Goal: Task Accomplishment & Management: Contribute content

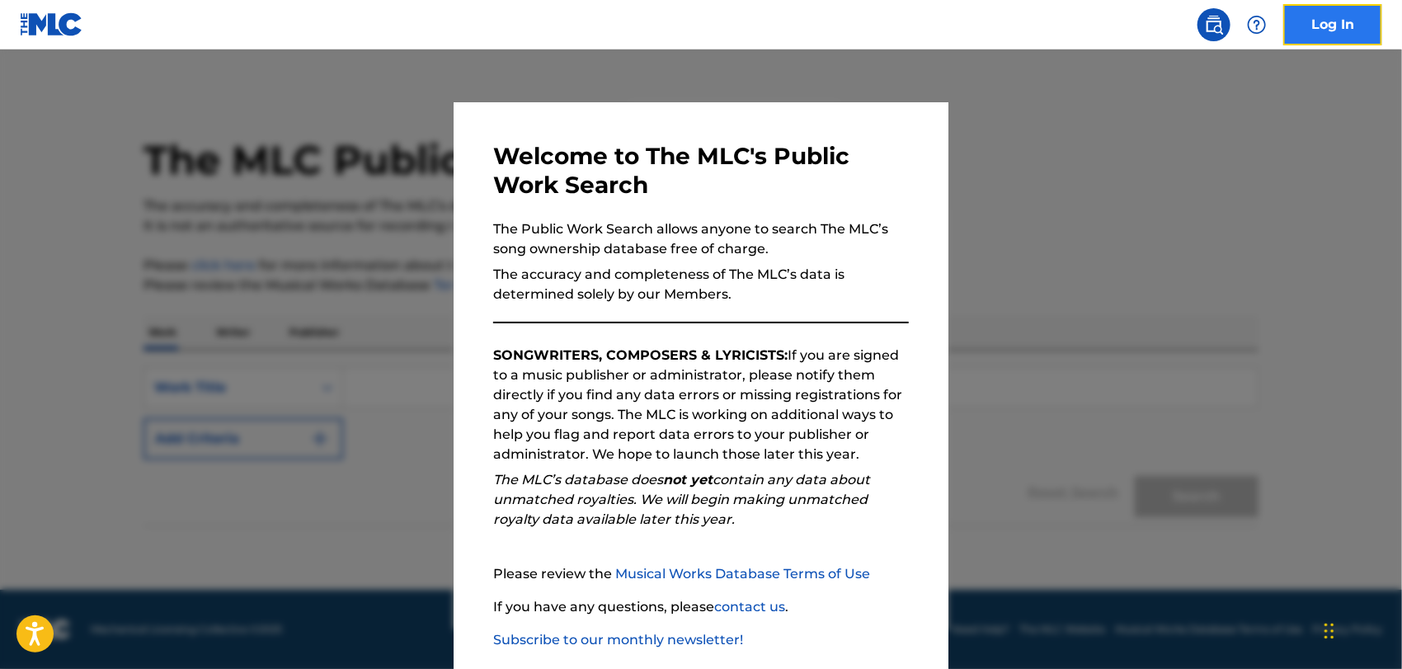
click at [1333, 33] on link "Log In" at bounding box center [1332, 24] width 99 height 41
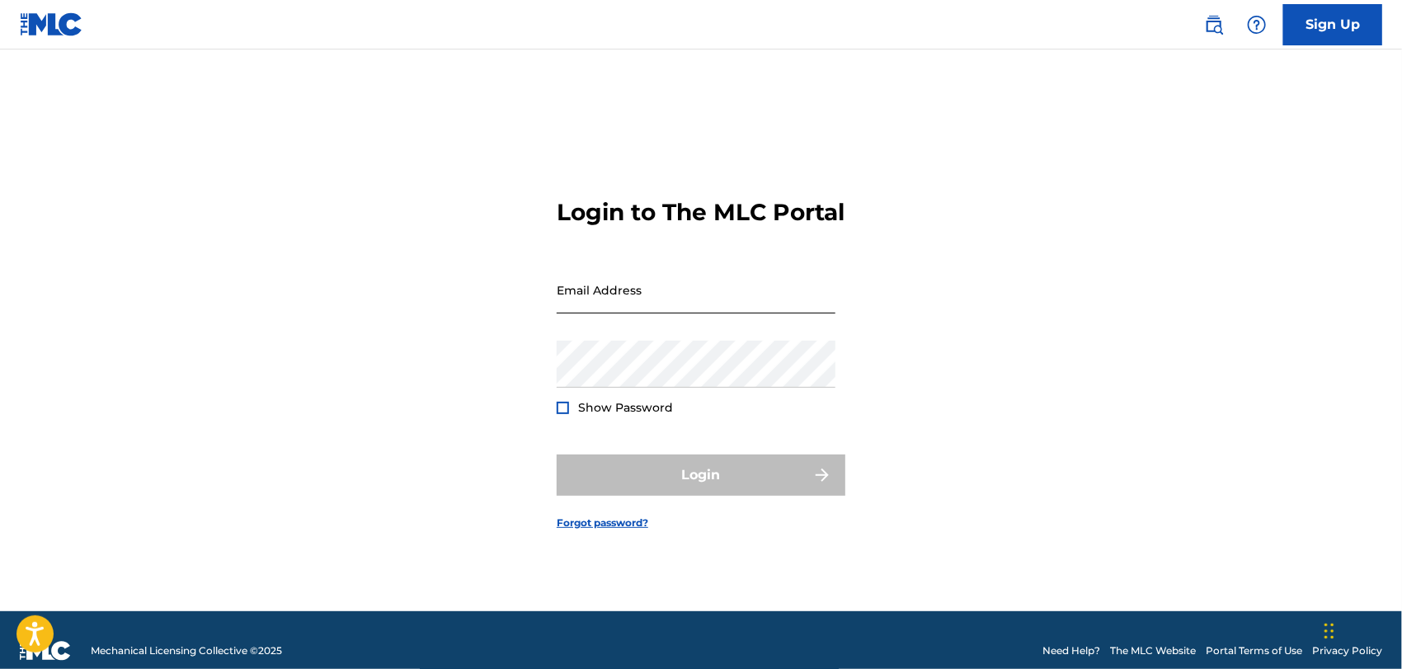
click at [633, 313] on input "Email Address" at bounding box center [696, 289] width 279 height 47
type input "[EMAIL_ADDRESS][DOMAIN_NAME]"
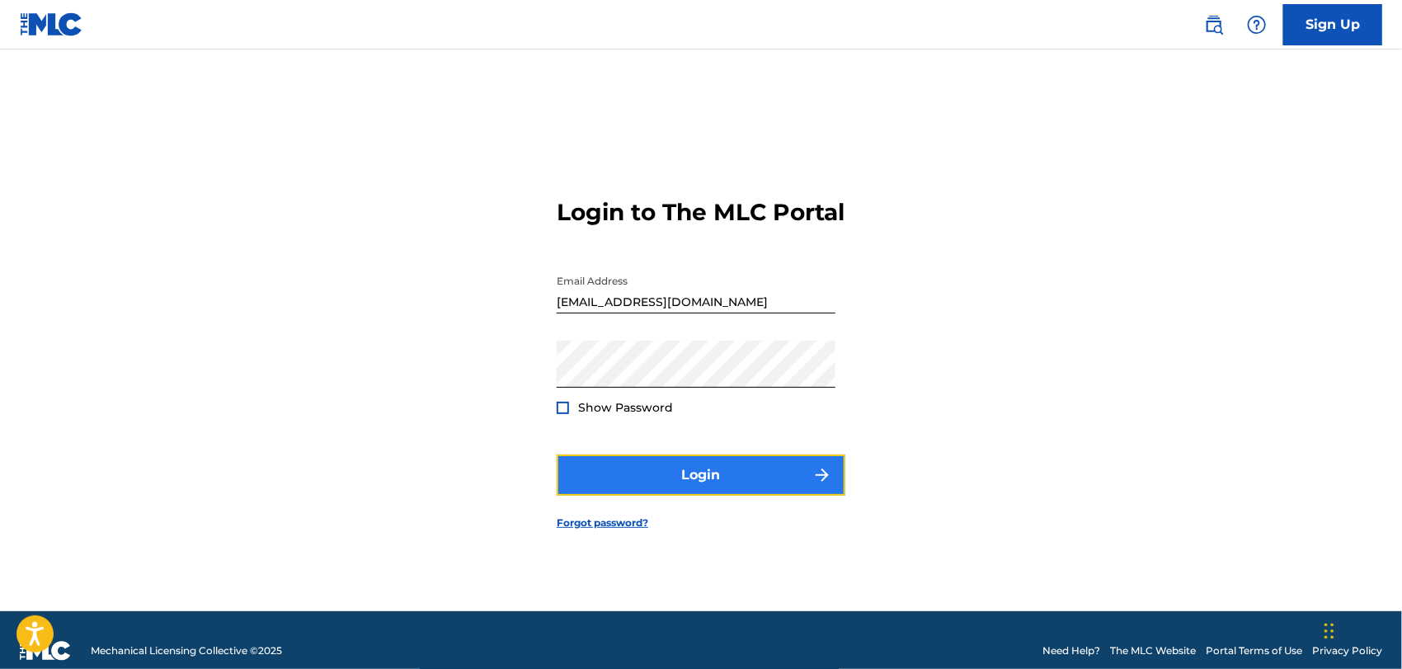
click at [666, 486] on button "Login" at bounding box center [701, 474] width 289 height 41
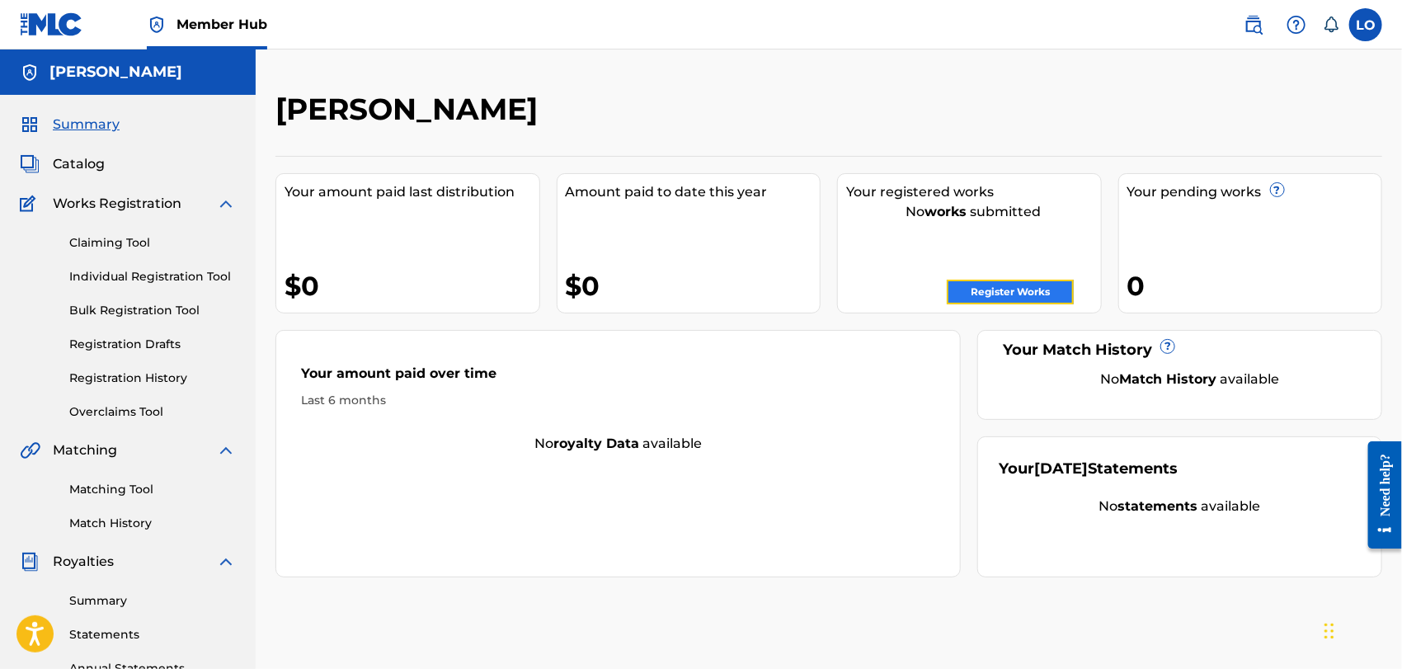
click at [996, 283] on link "Register Works" at bounding box center [1010, 292] width 127 height 25
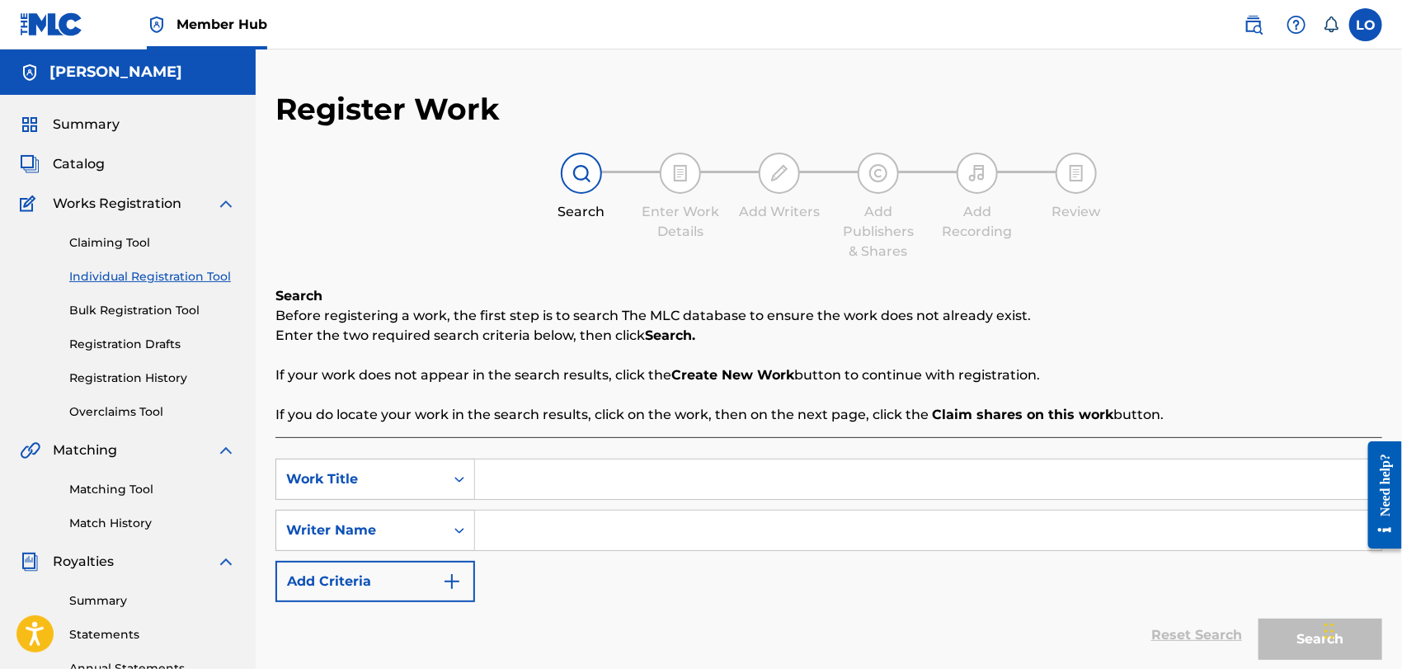
click at [520, 481] on input "Search Form" at bounding box center [928, 479] width 906 height 40
type input "ALMA"
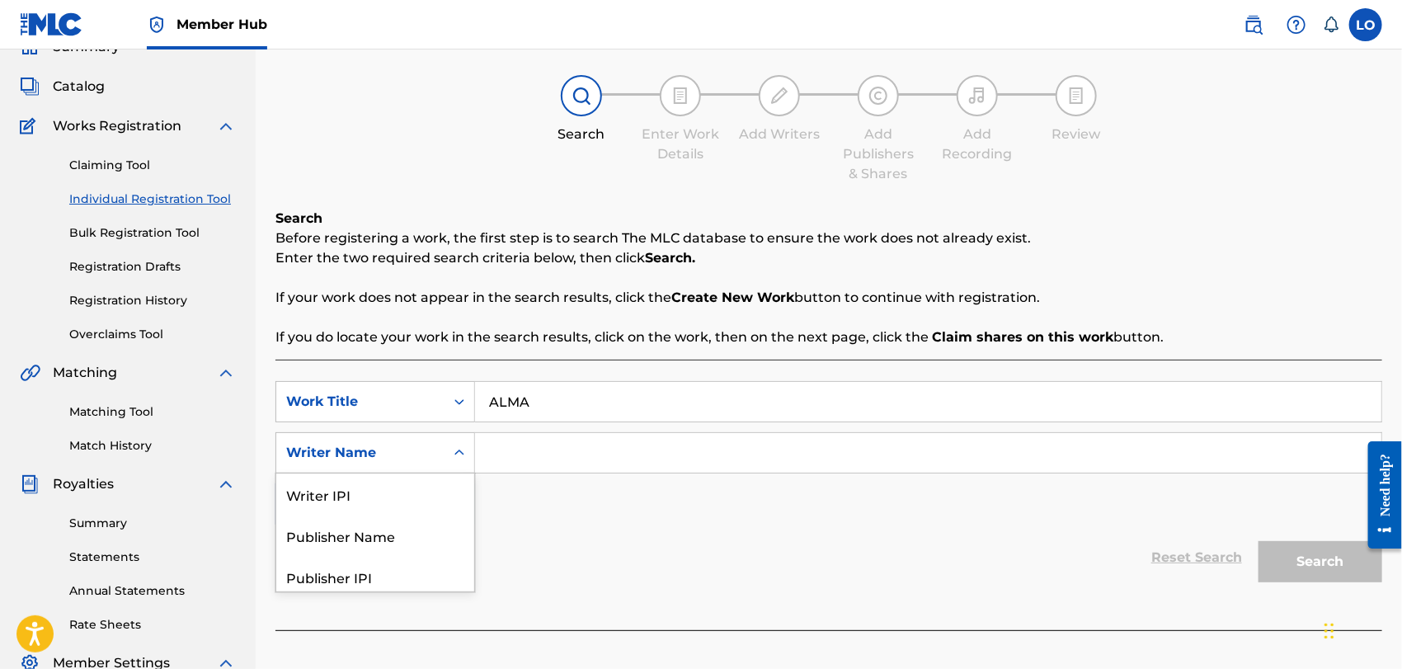
click at [465, 473] on div "5 results available. Use Up and Down to choose options, press Enter to select t…" at bounding box center [375, 452] width 200 height 41
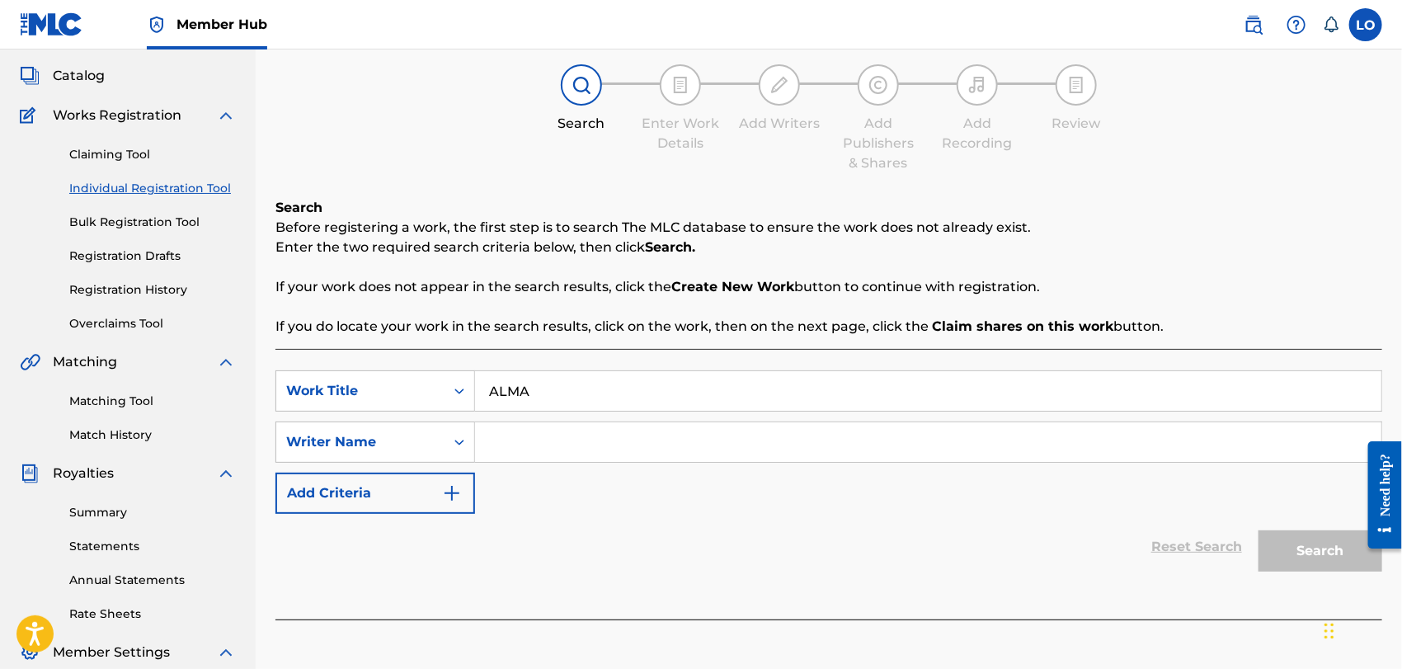
click at [492, 444] on input "Search Form" at bounding box center [928, 442] width 906 height 40
type input "[PERSON_NAME]"
click at [1301, 544] on button "Search" at bounding box center [1321, 550] width 124 height 41
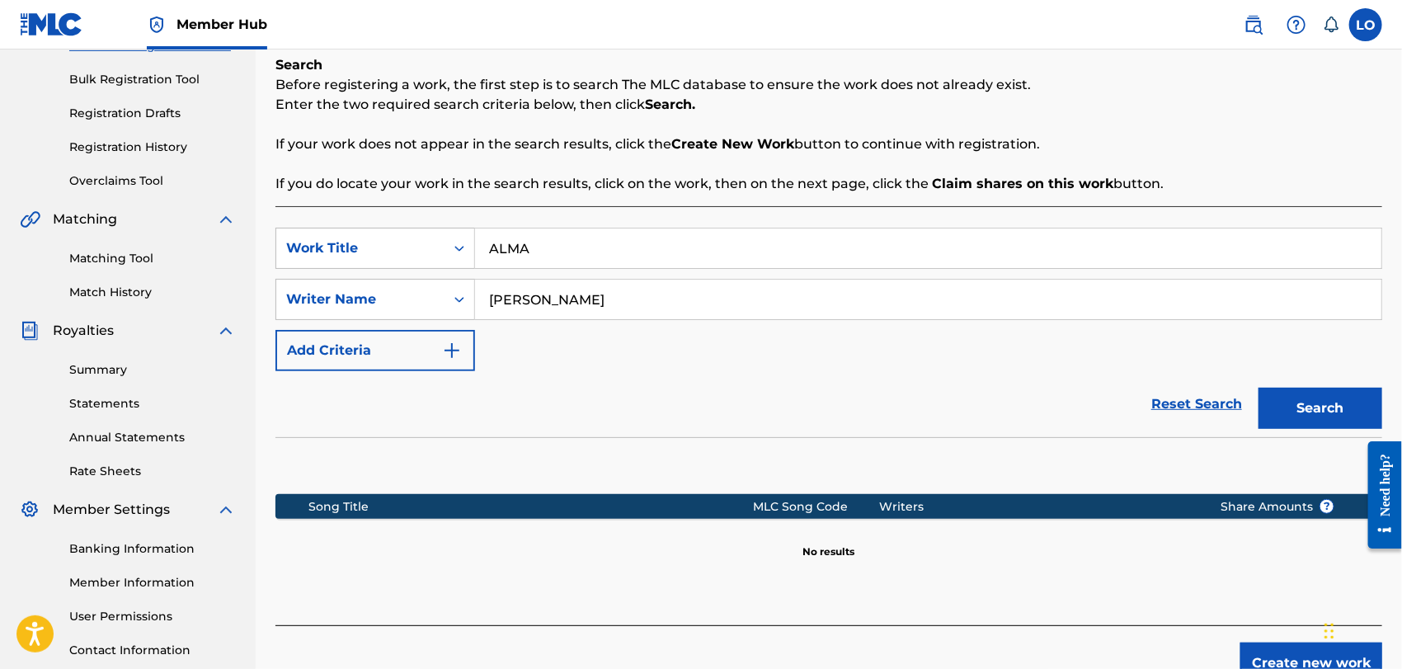
scroll to position [354, 0]
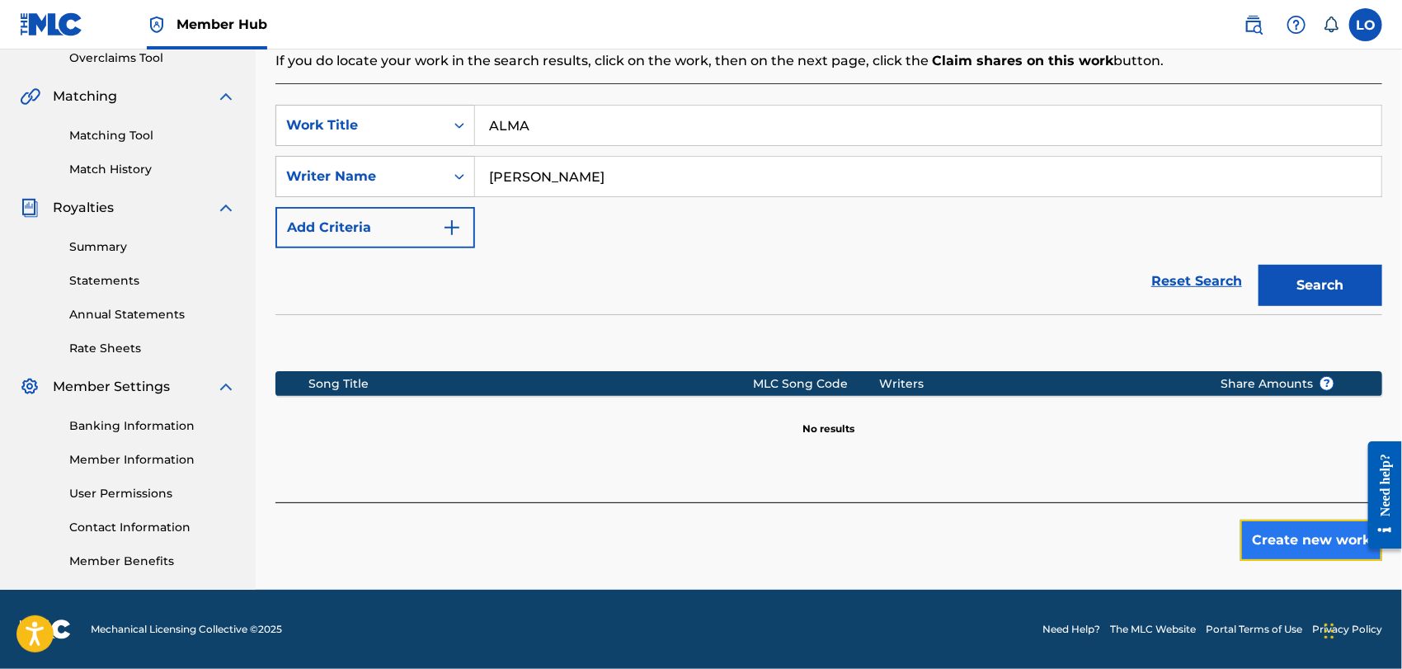
click at [1267, 541] on button "Create new work" at bounding box center [1311, 540] width 142 height 41
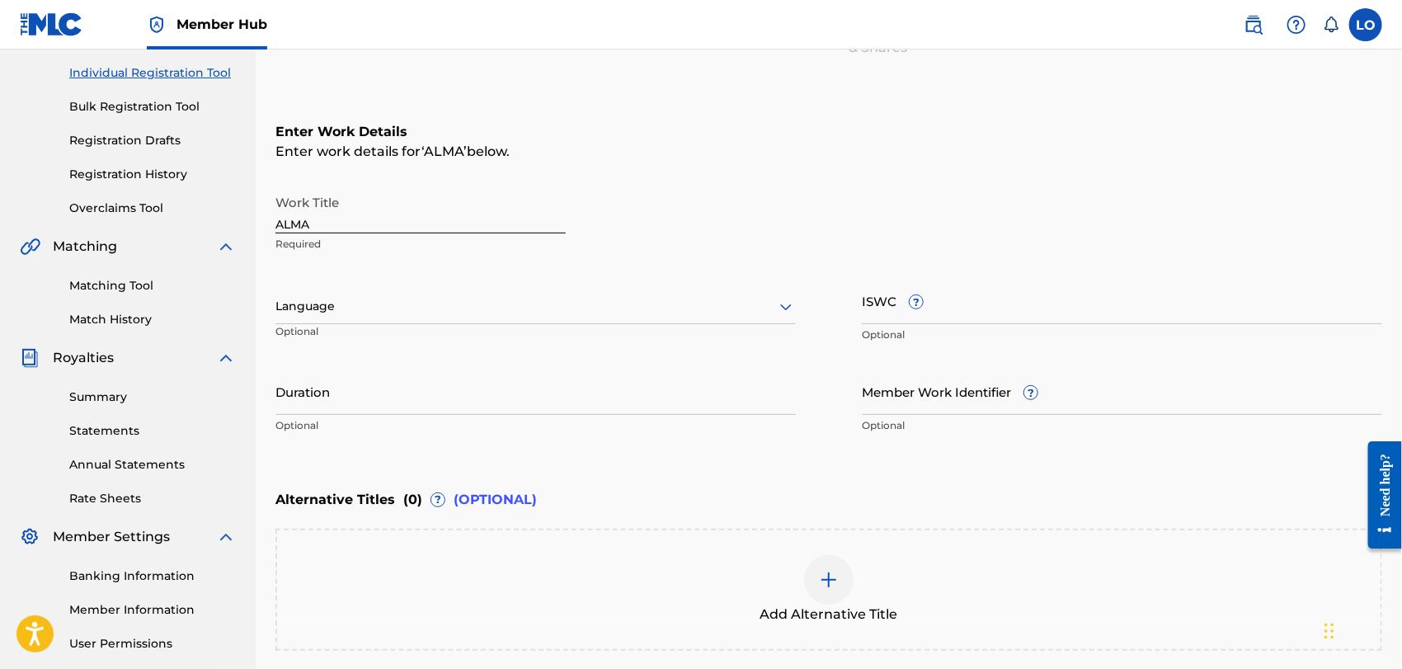
scroll to position [197, 0]
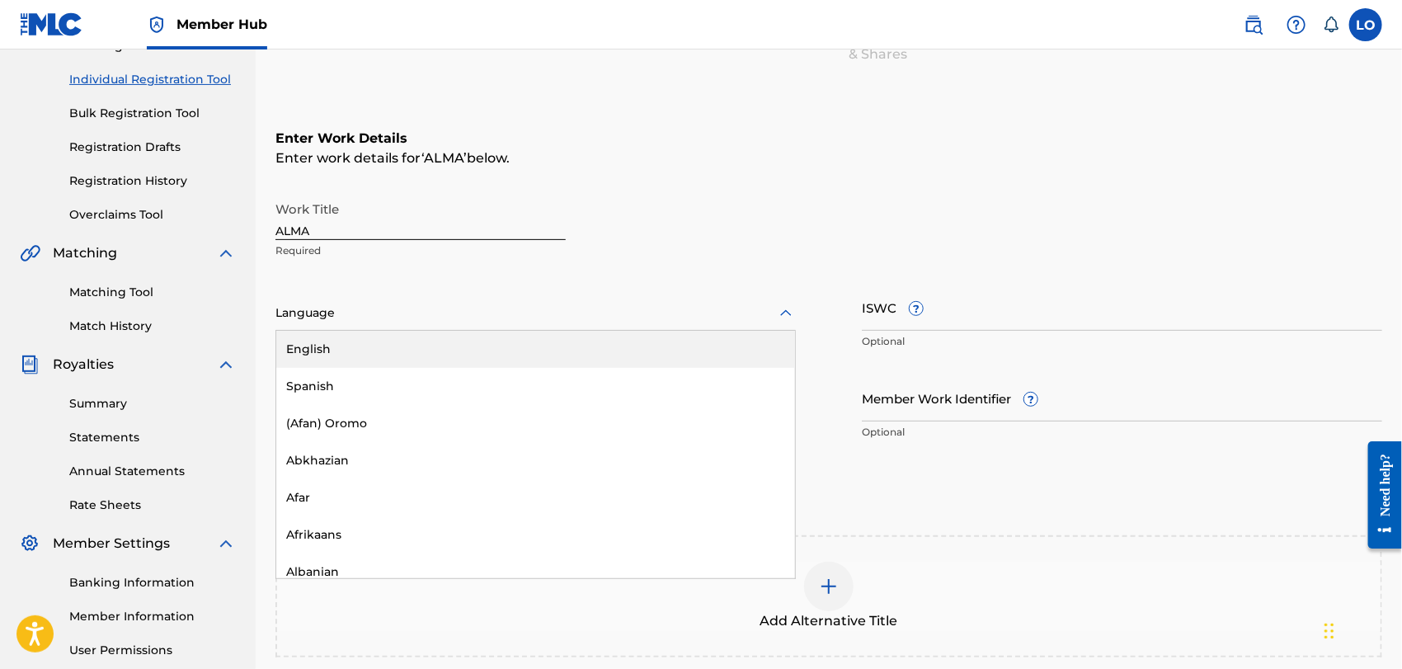
click at [785, 309] on icon at bounding box center [786, 314] width 20 height 20
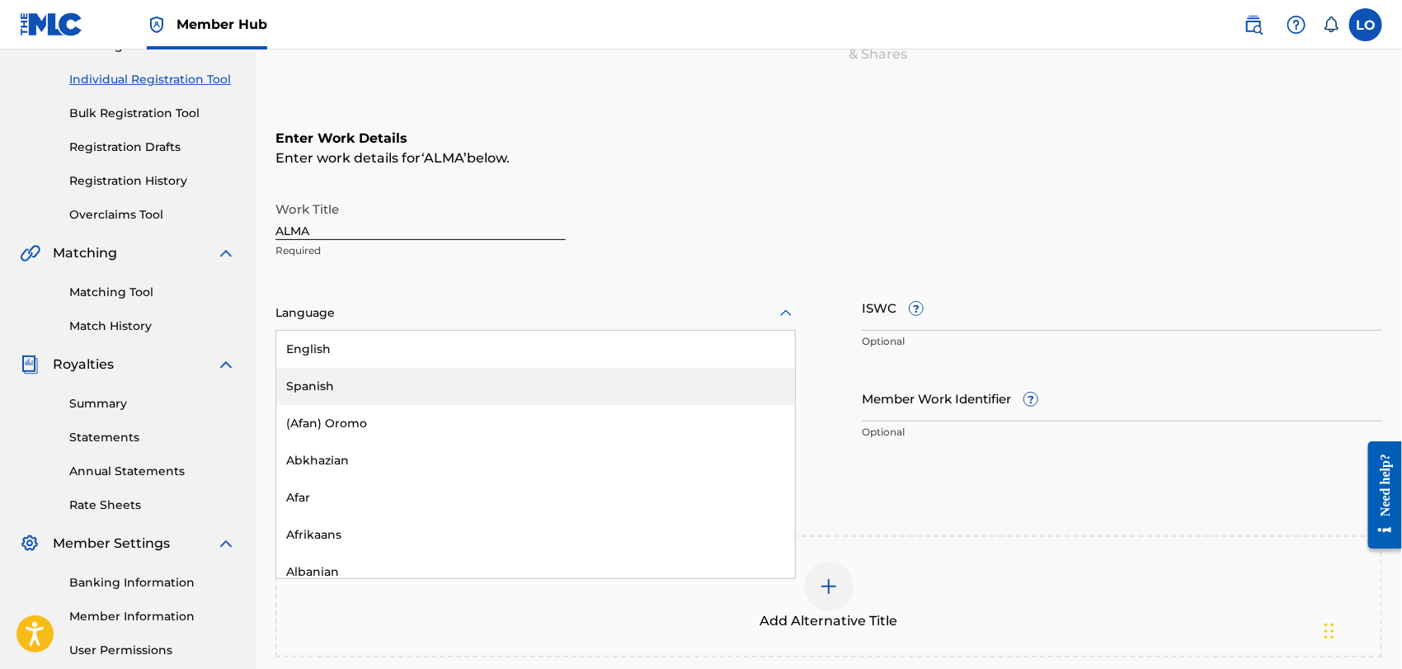
click at [356, 379] on div "Spanish" at bounding box center [535, 386] width 519 height 37
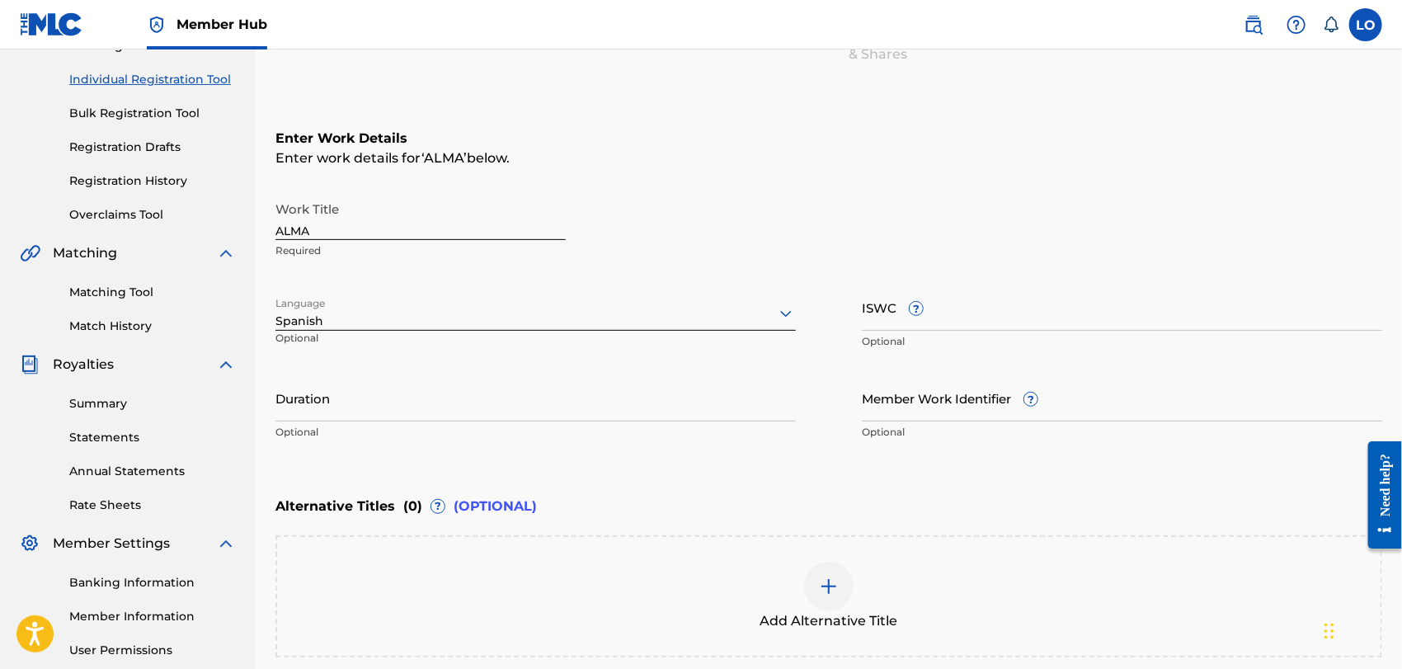
scroll to position [357, 0]
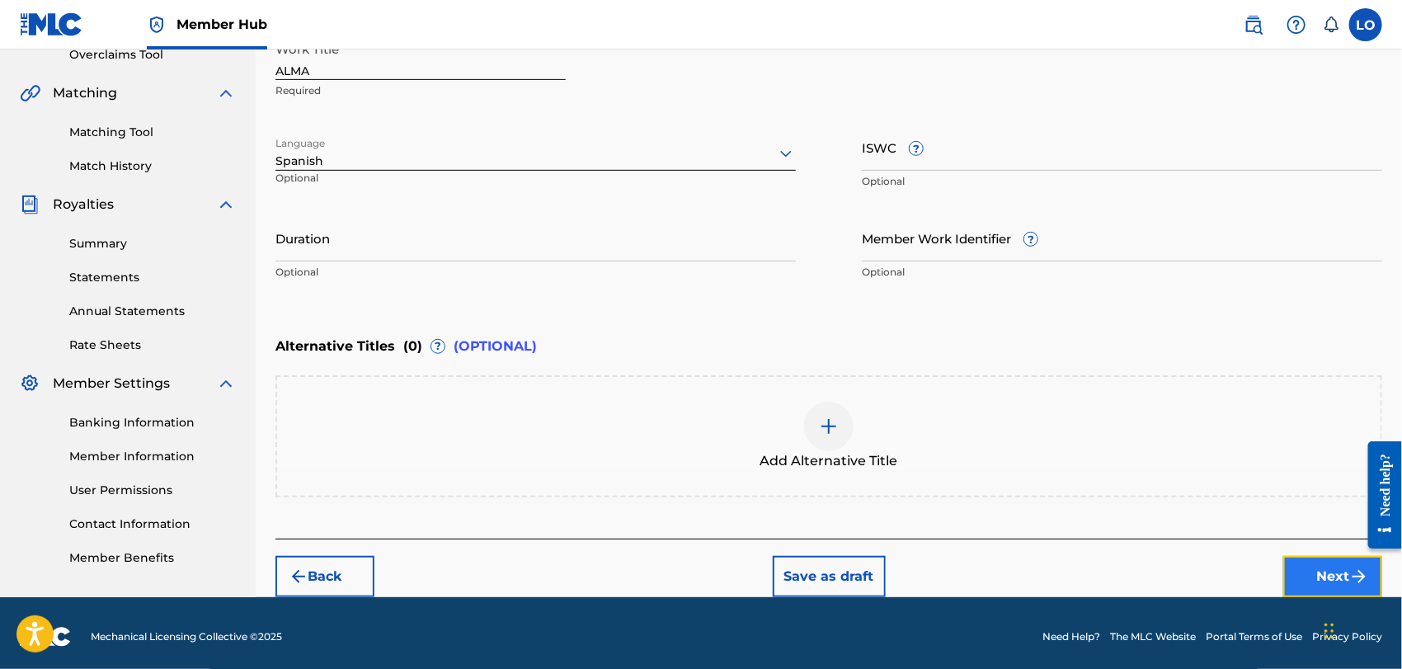
click at [1311, 564] on button "Next" at bounding box center [1332, 576] width 99 height 41
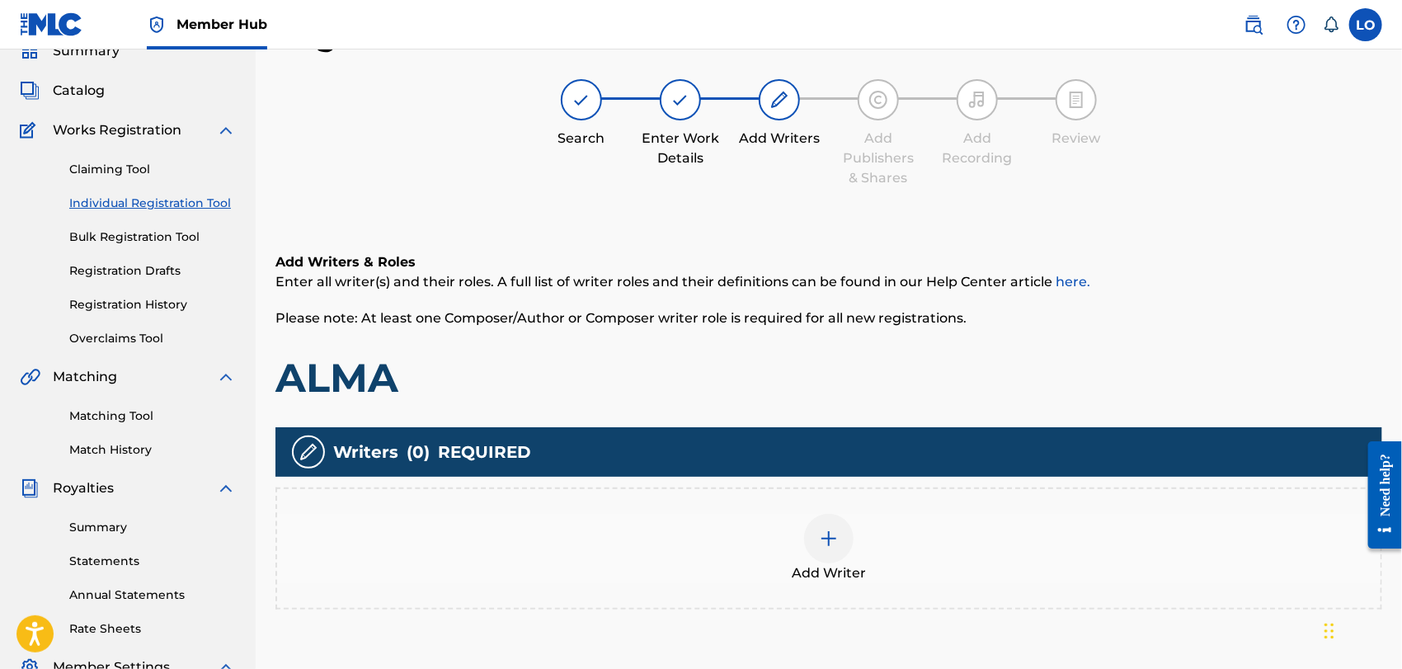
scroll to position [302, 0]
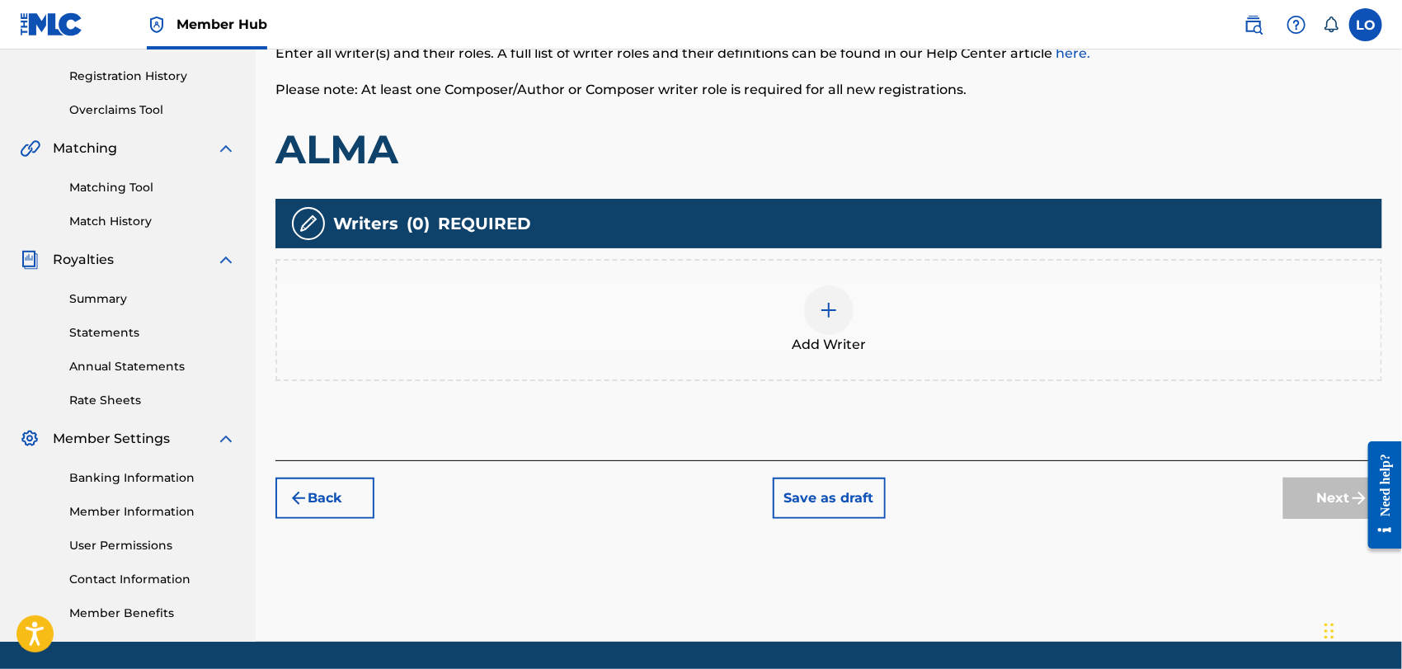
click at [836, 305] on img at bounding box center [829, 310] width 20 height 20
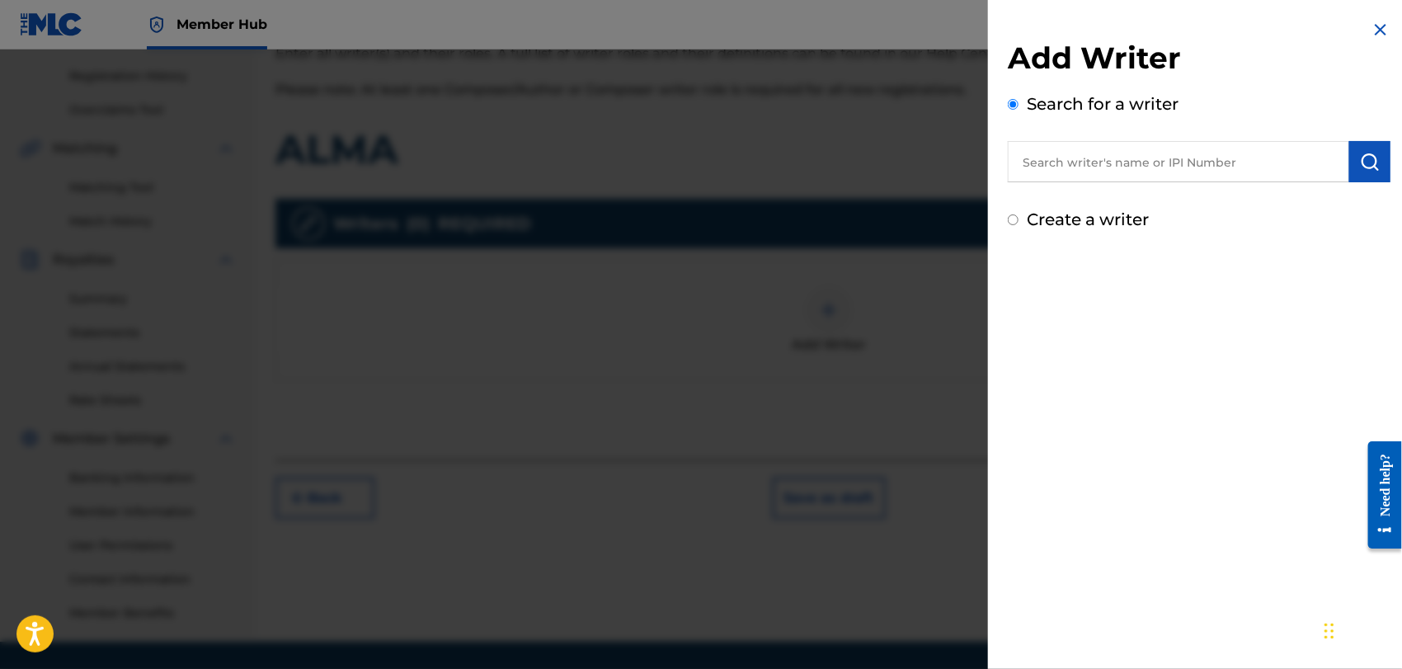
click at [1063, 167] on input "text" at bounding box center [1178, 161] width 341 height 41
type input "[PERSON_NAME]"
click at [1015, 216] on input "Create a writer" at bounding box center [1013, 219] width 11 height 11
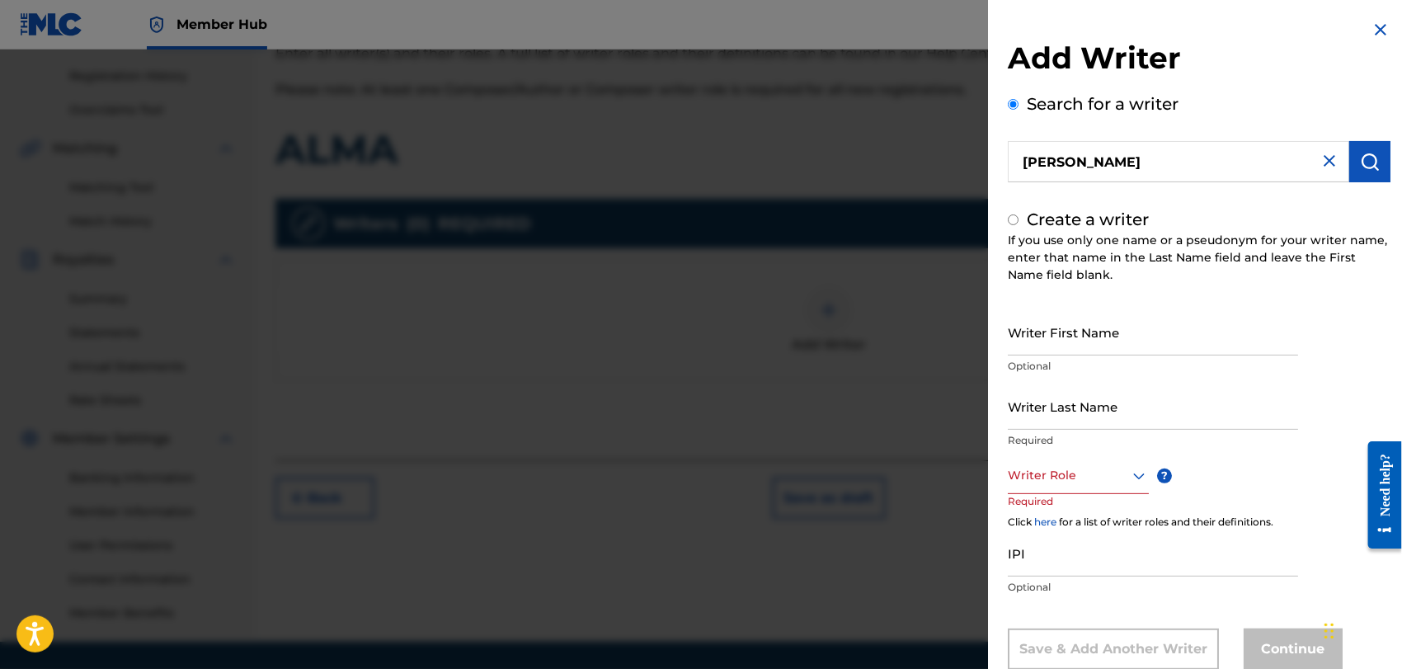
radio input "false"
radio input "true"
click at [1035, 328] on input "Writer First Name" at bounding box center [1153, 331] width 290 height 47
type input "[PERSON_NAME]"
click at [1032, 410] on input "Writer Last Name" at bounding box center [1153, 406] width 290 height 47
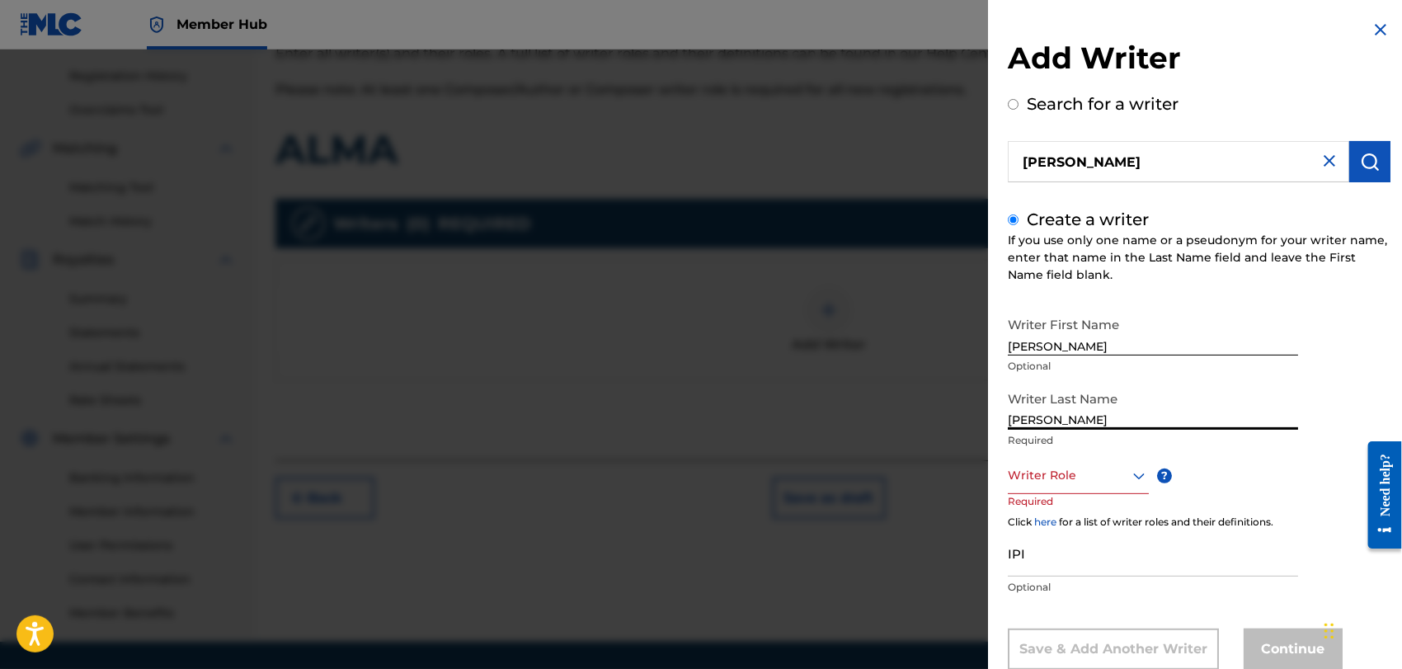
type input "[PERSON_NAME]"
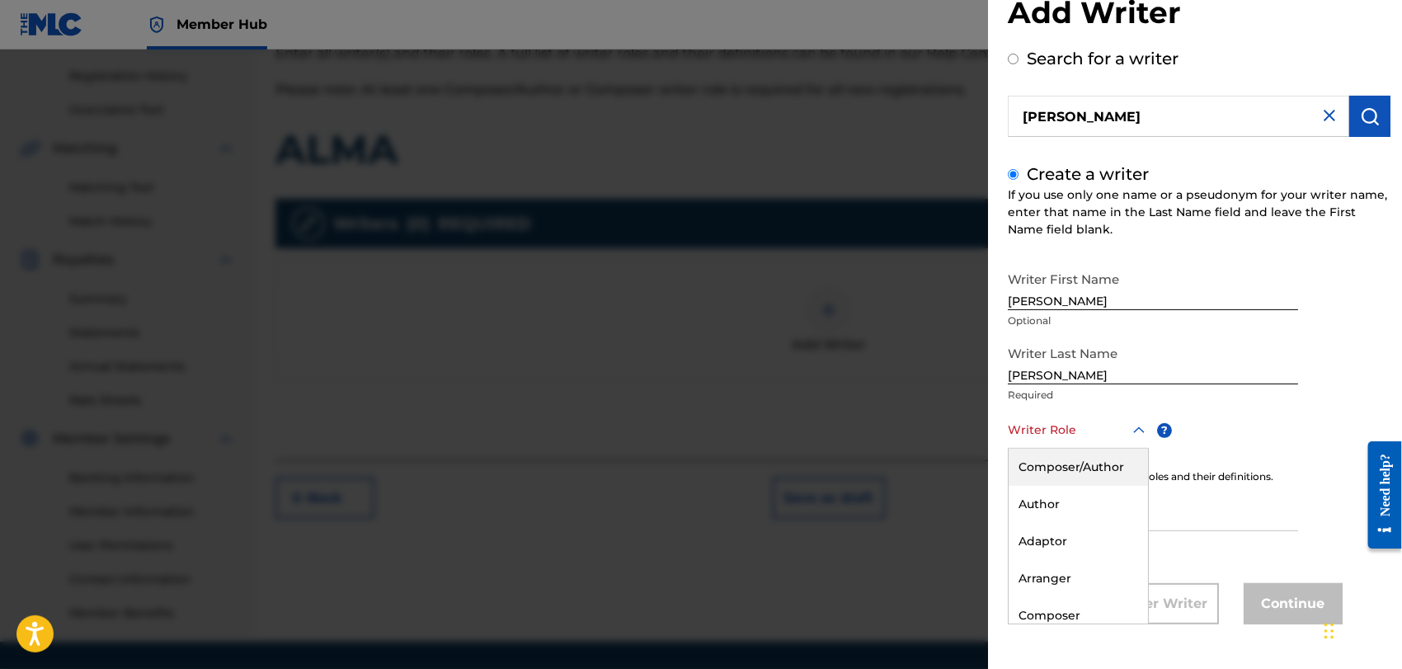
click at [1141, 449] on div "8 results available. Use Up and Down to choose options, press Enter to select t…" at bounding box center [1078, 430] width 141 height 37
click at [1039, 461] on div "Composer/Author" at bounding box center [1078, 467] width 139 height 37
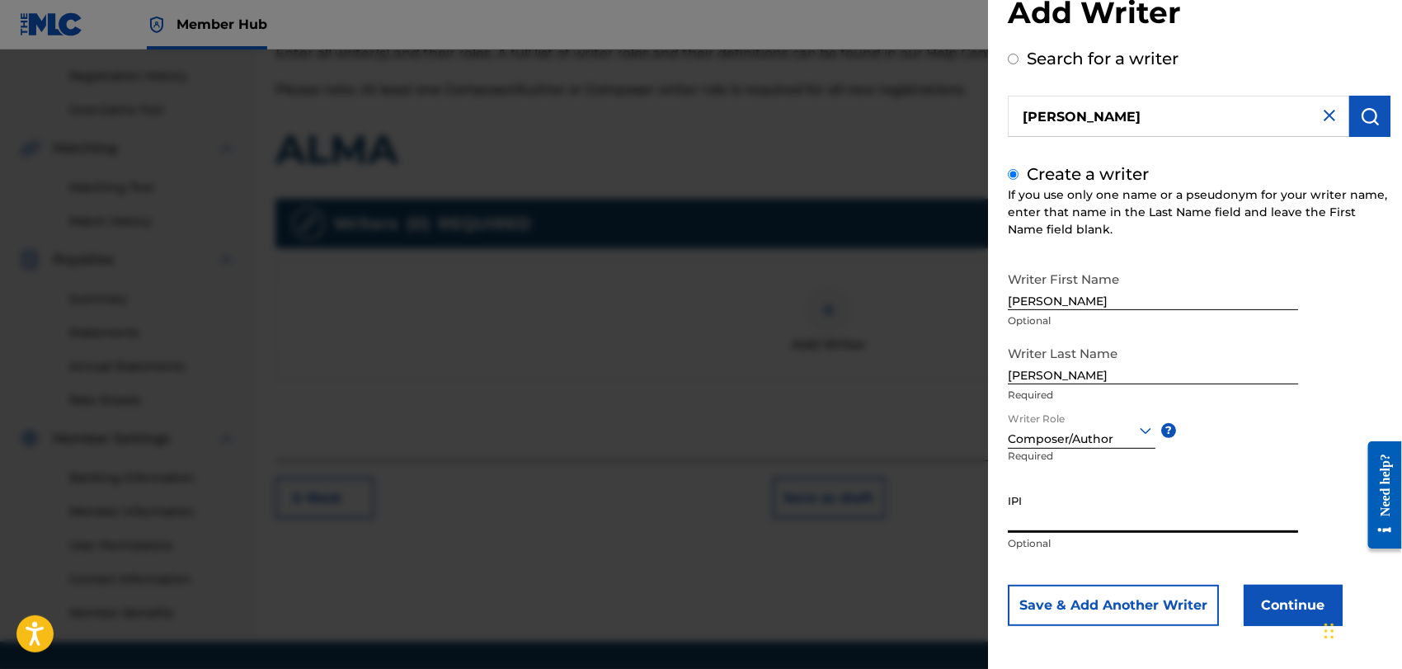
click at [1034, 524] on input "IPI" at bounding box center [1153, 509] width 290 height 47
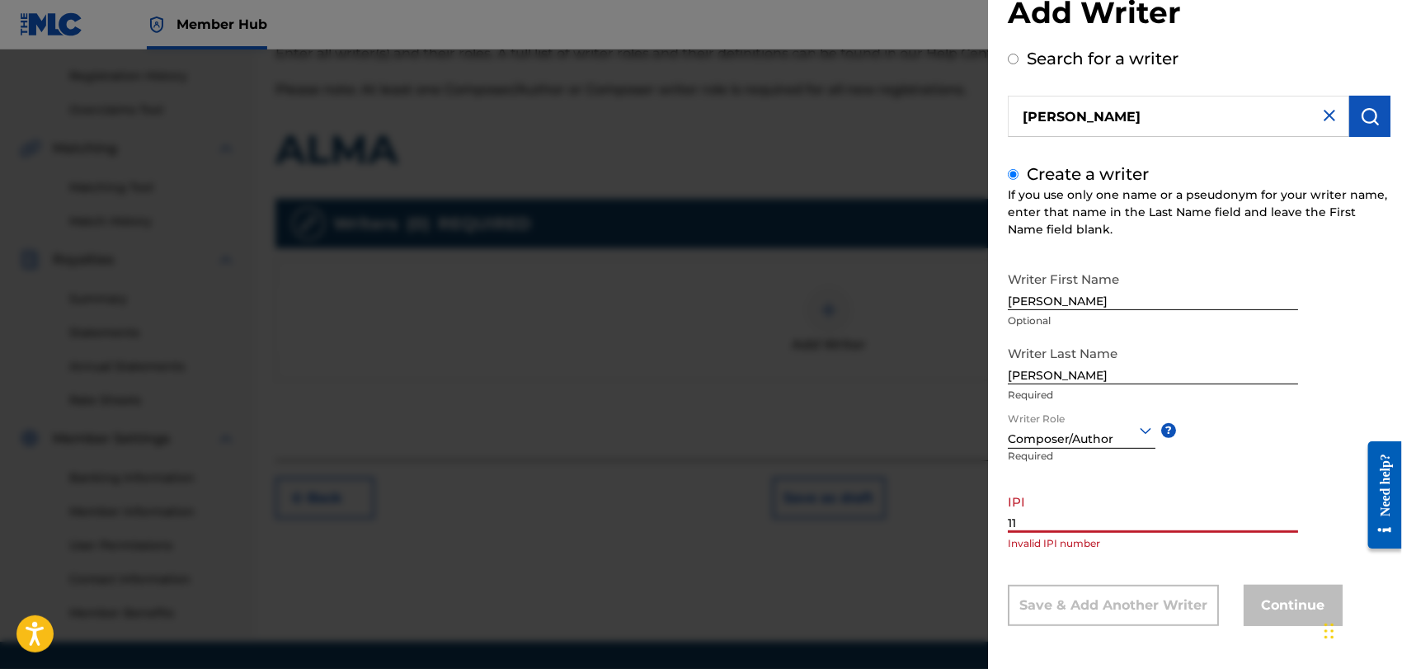
type input "1"
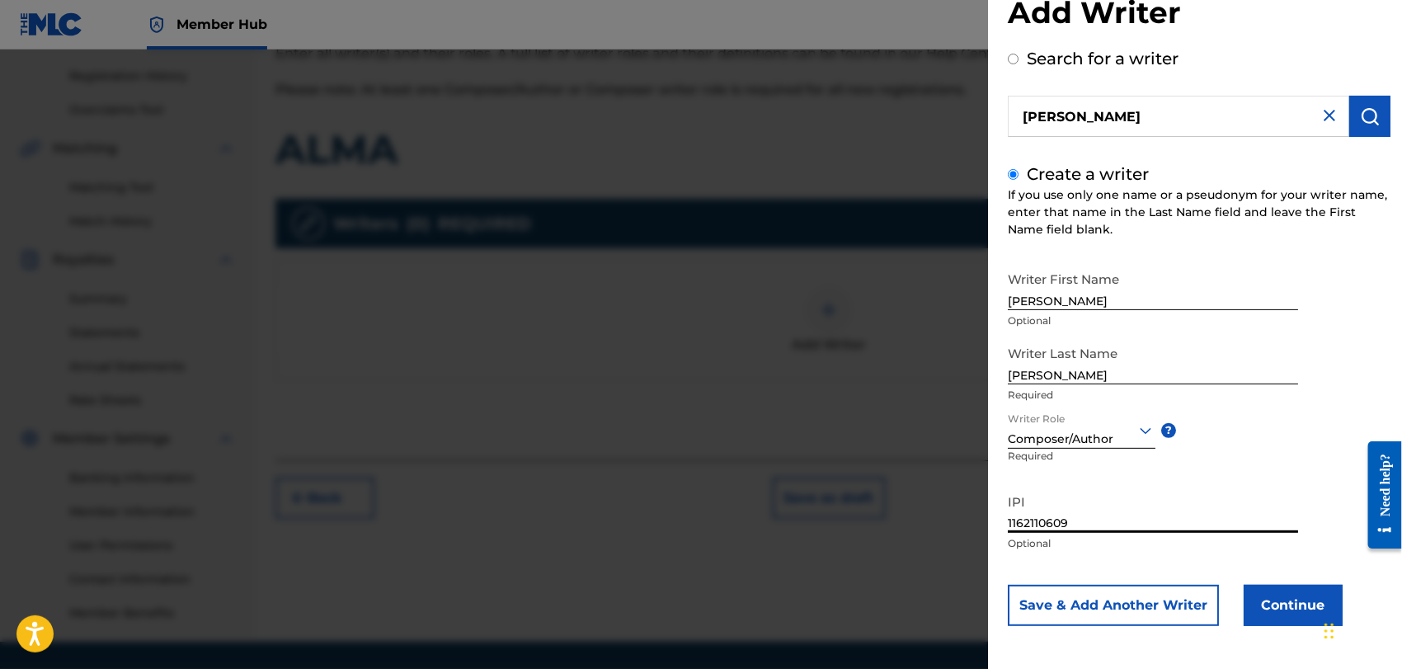
scroll to position [354, 0]
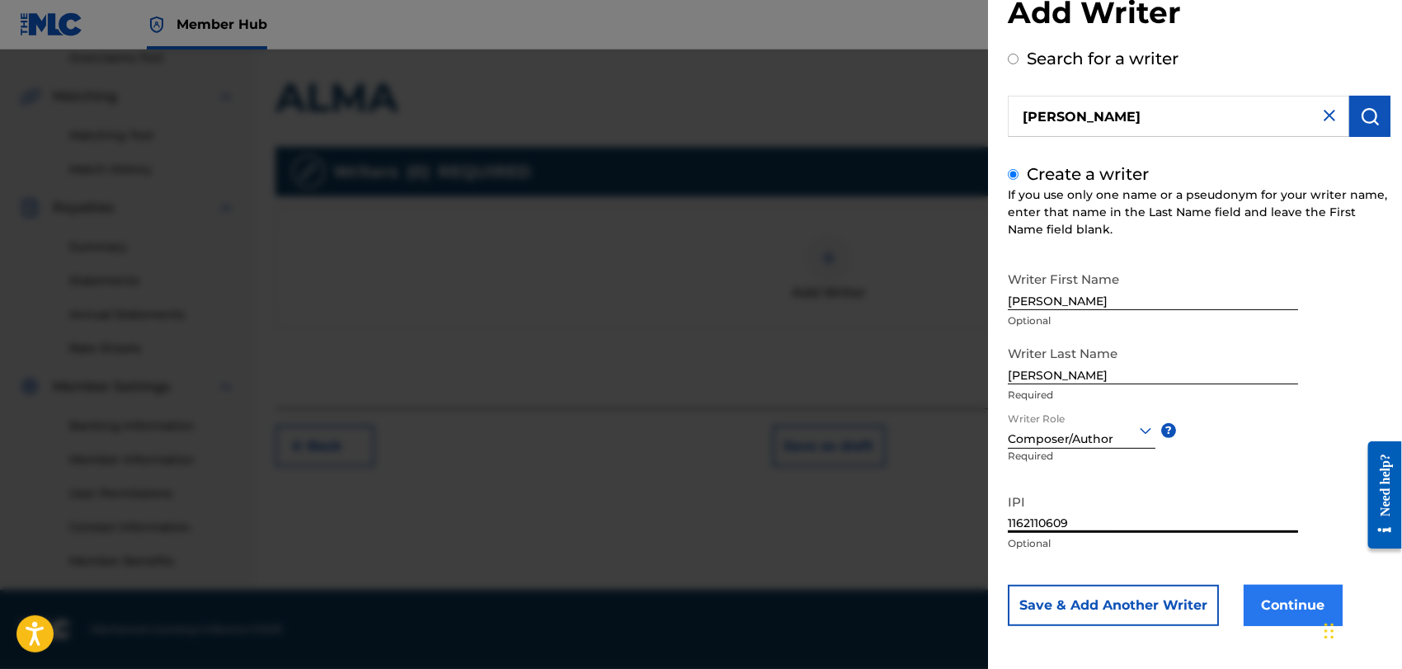
type input "1162110609"
click at [1287, 614] on button "Continue" at bounding box center [1293, 605] width 99 height 41
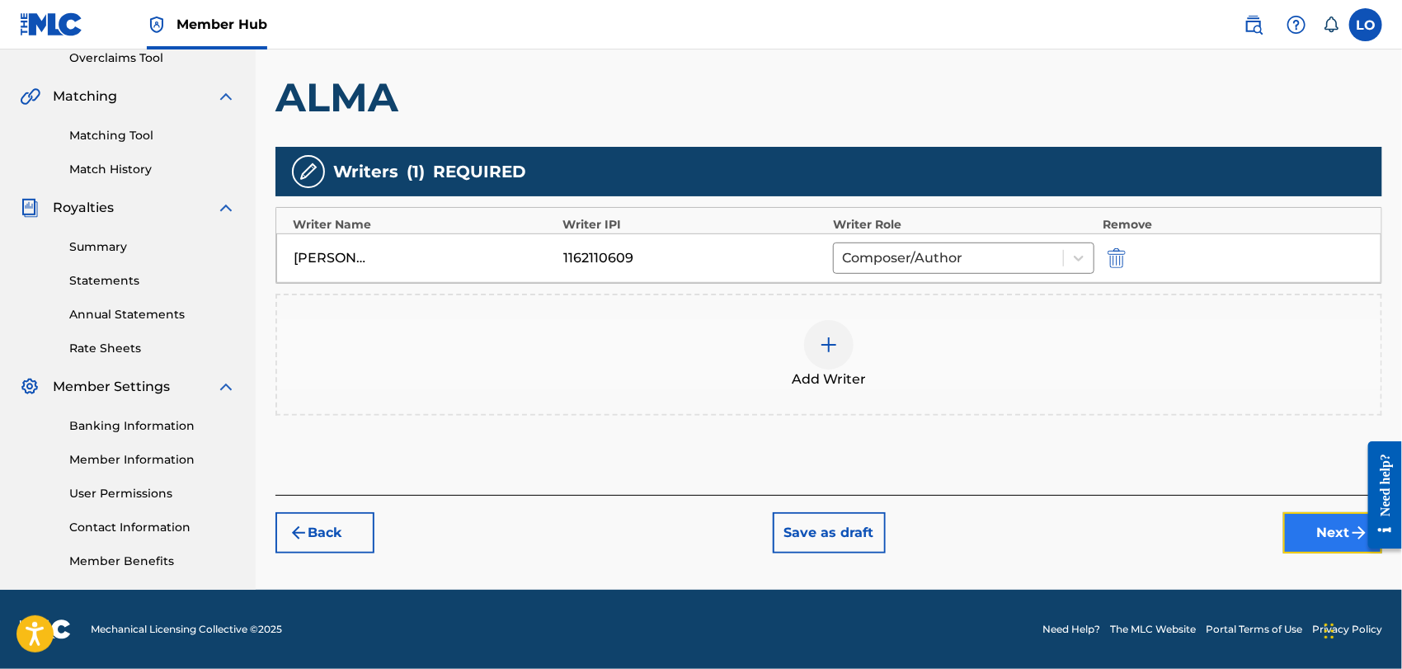
click at [1330, 523] on button "Next" at bounding box center [1332, 532] width 99 height 41
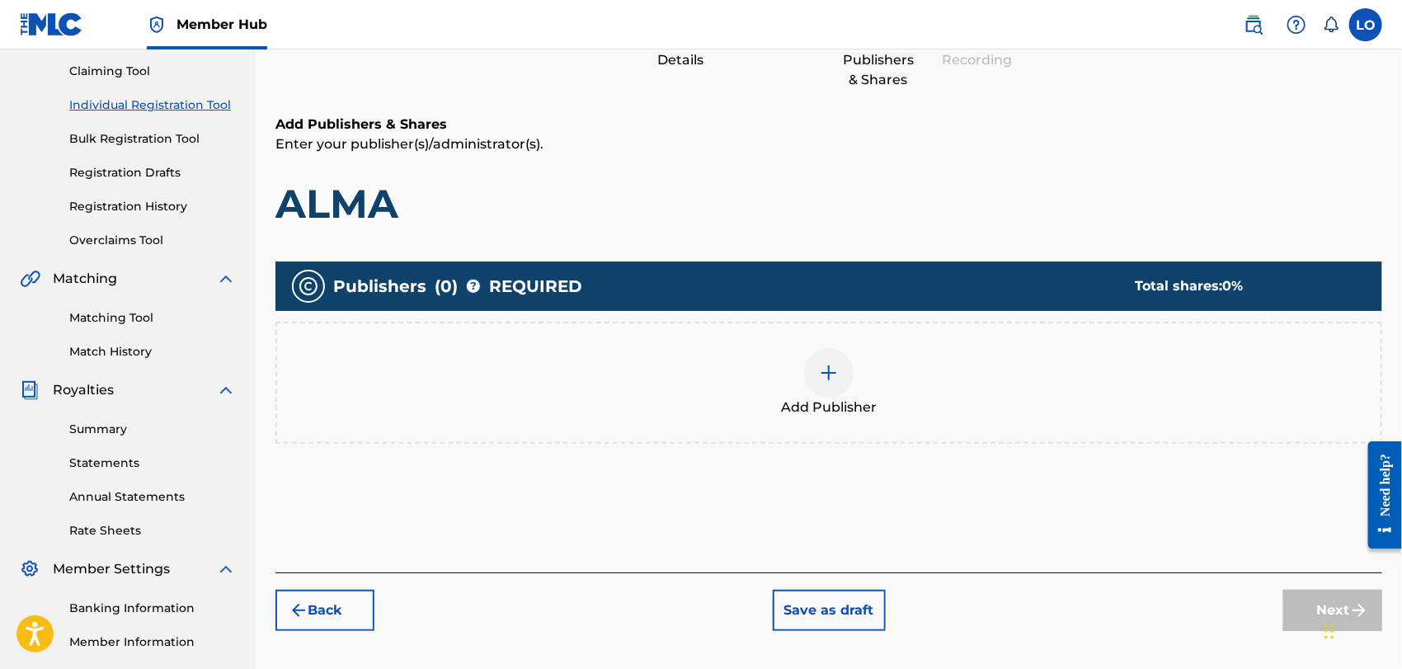
scroll to position [173, 0]
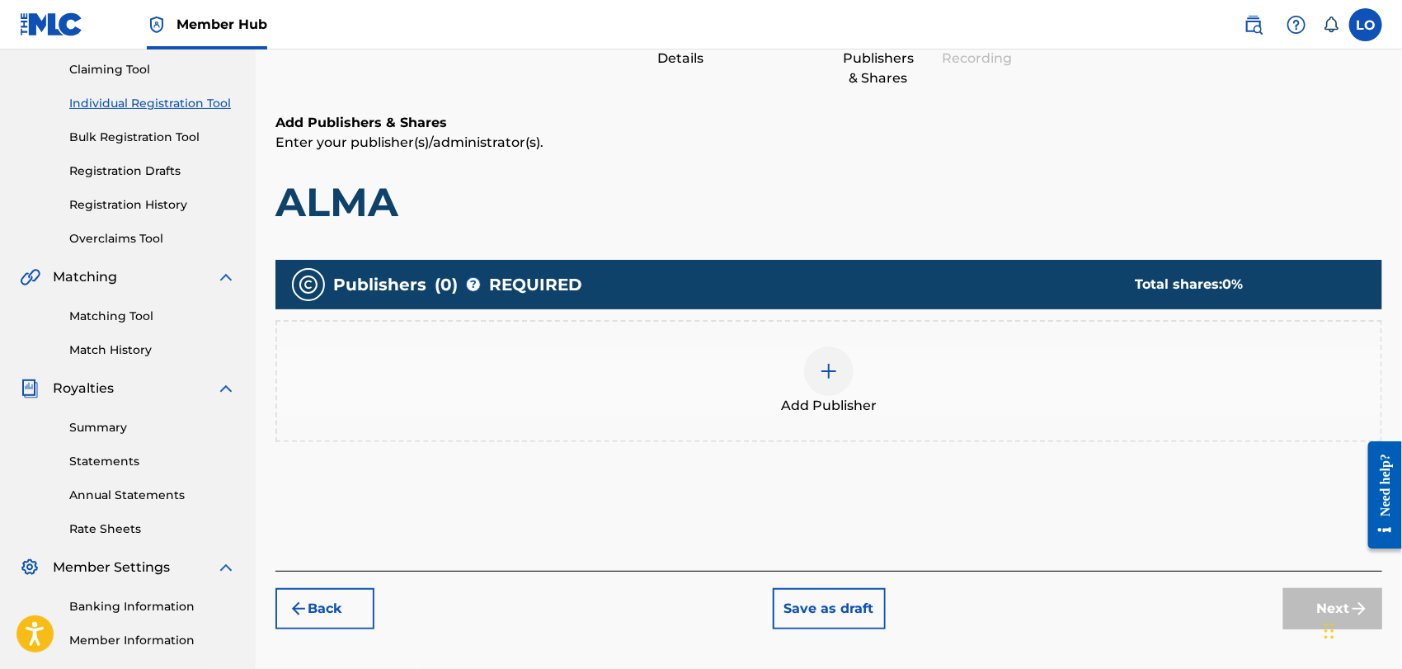
click at [825, 370] on img at bounding box center [829, 371] width 20 height 20
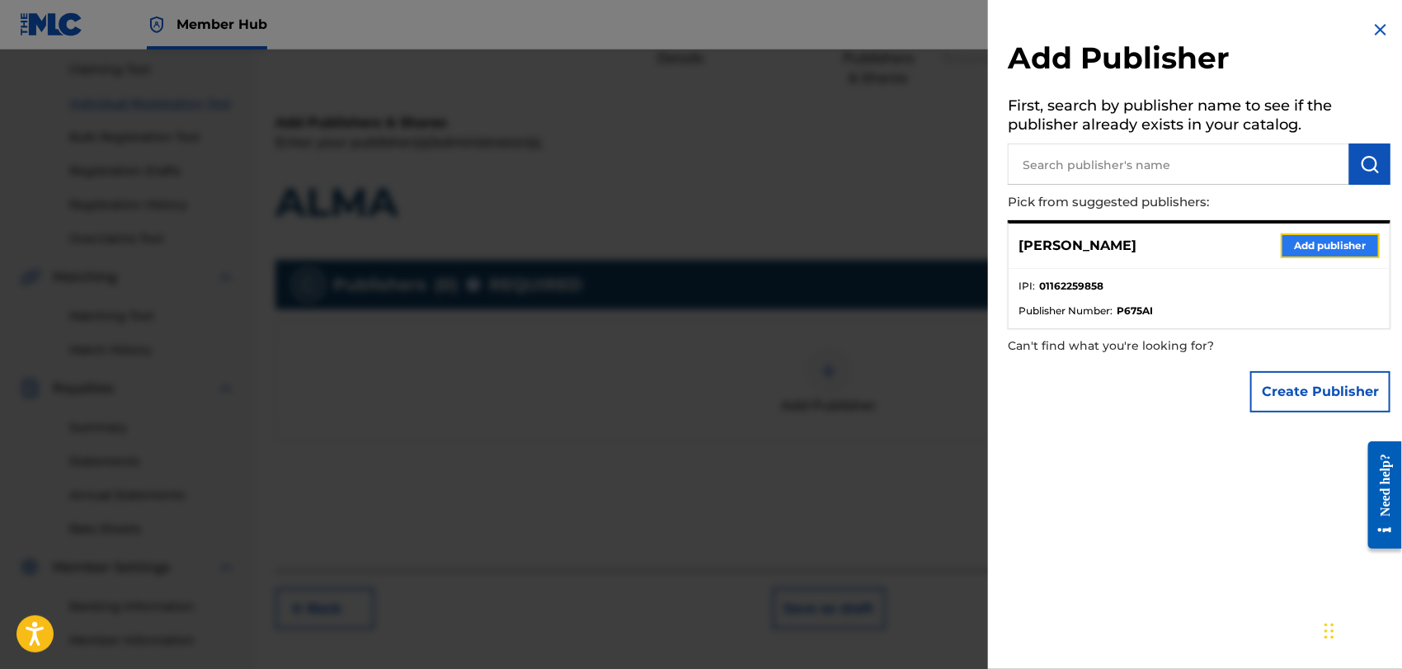
click at [1323, 239] on button "Add publisher" at bounding box center [1330, 245] width 99 height 25
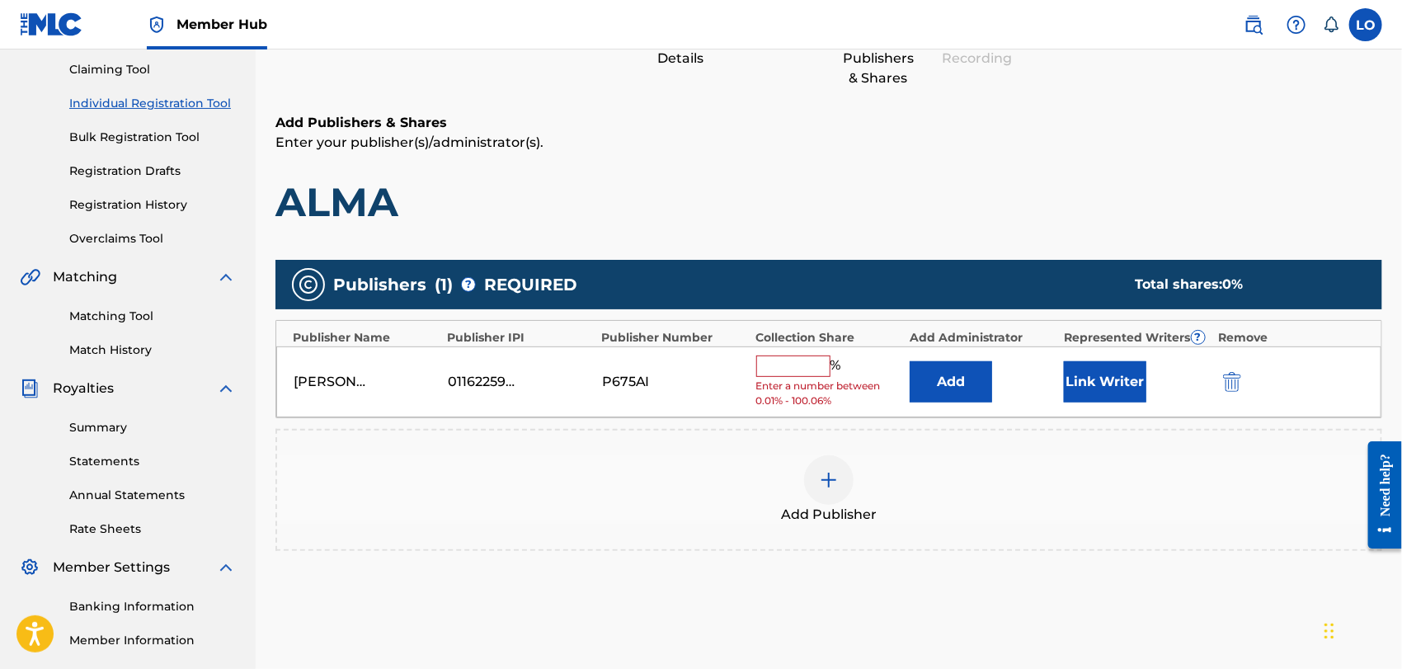
click at [779, 365] on input "text" at bounding box center [793, 365] width 74 height 21
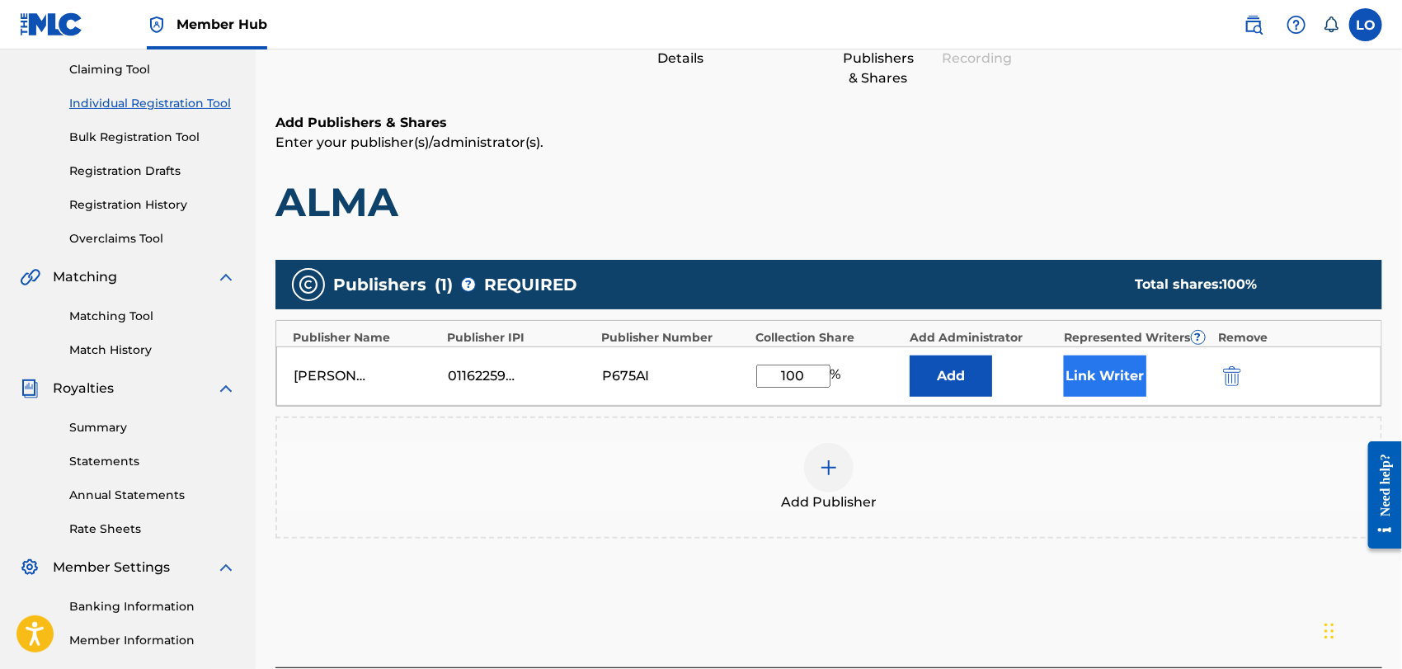
type input "100"
click at [1109, 374] on button "Link Writer" at bounding box center [1105, 375] width 82 height 41
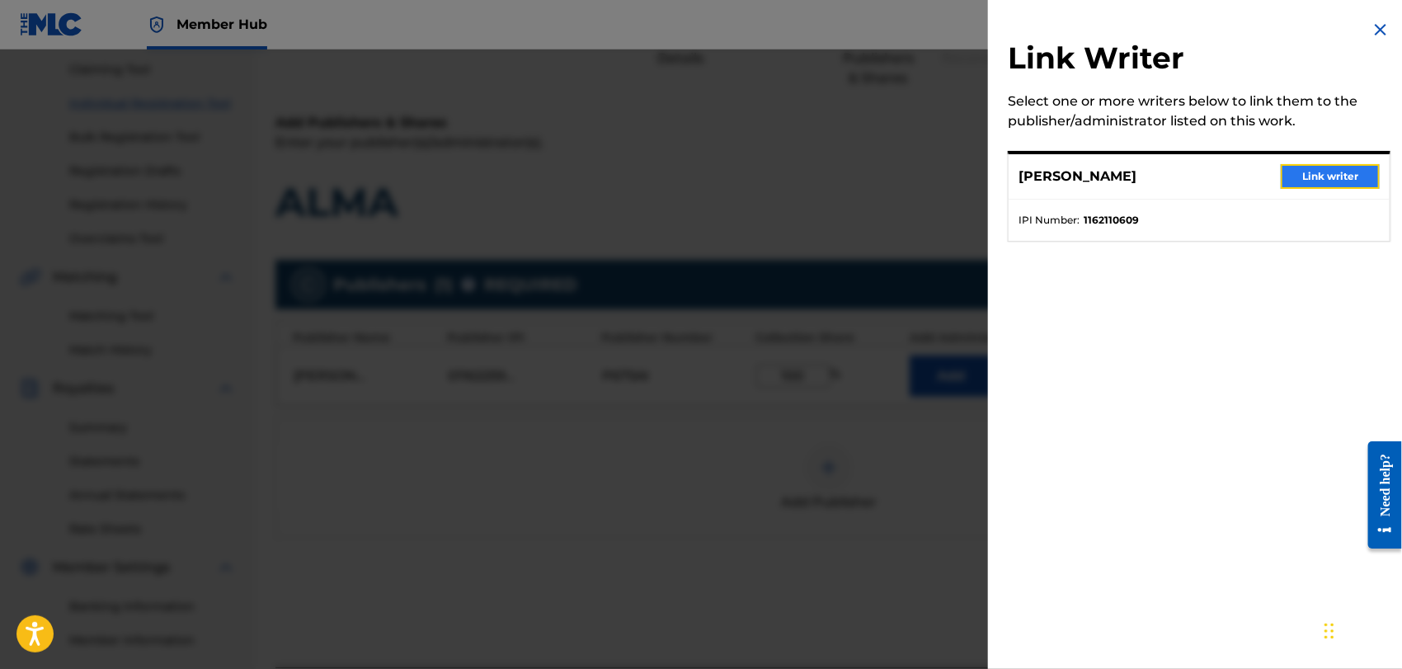
click at [1330, 170] on button "Link writer" at bounding box center [1330, 176] width 99 height 25
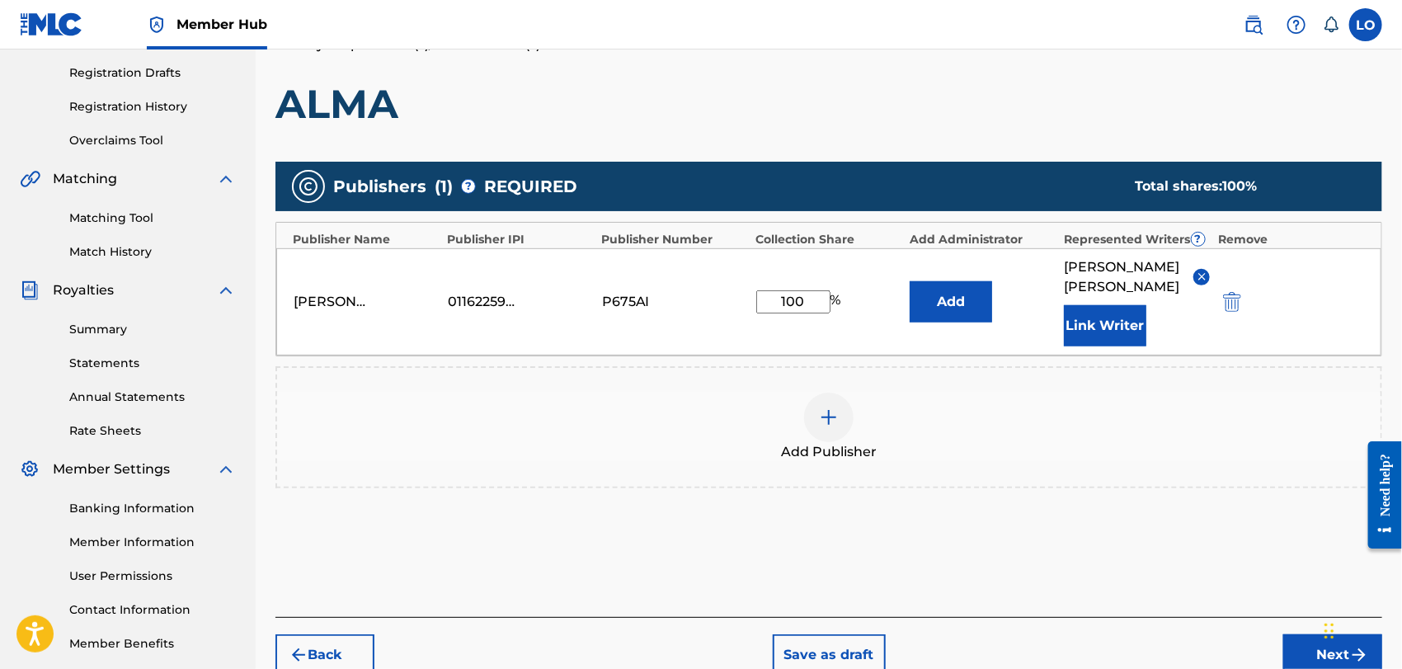
scroll to position [354, 0]
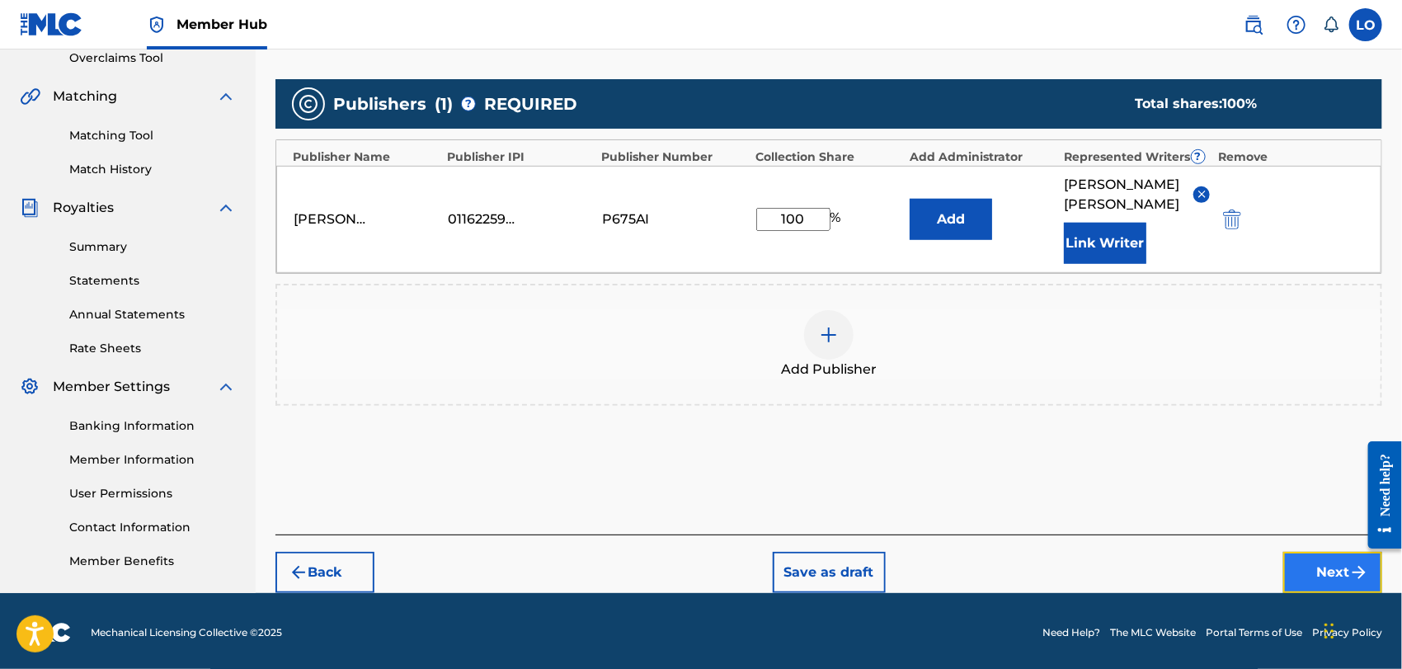
click at [1302, 552] on button "Next" at bounding box center [1332, 572] width 99 height 41
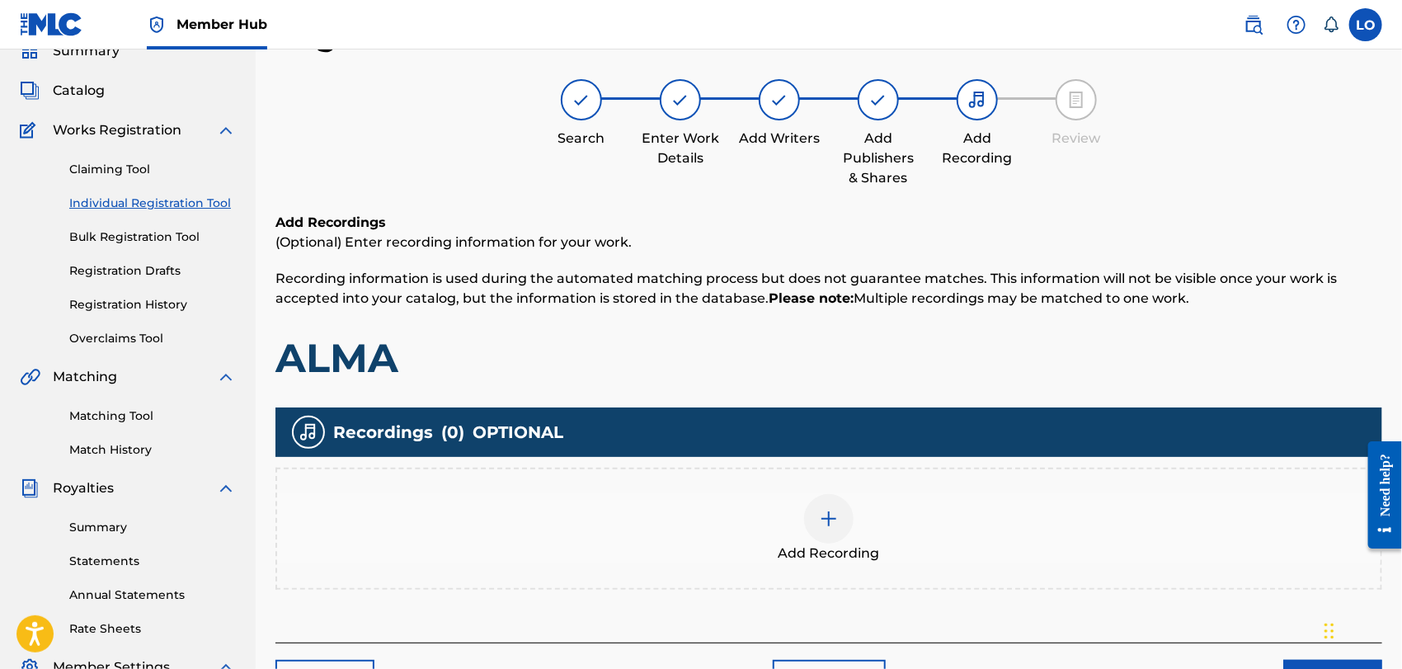
scroll to position [307, 0]
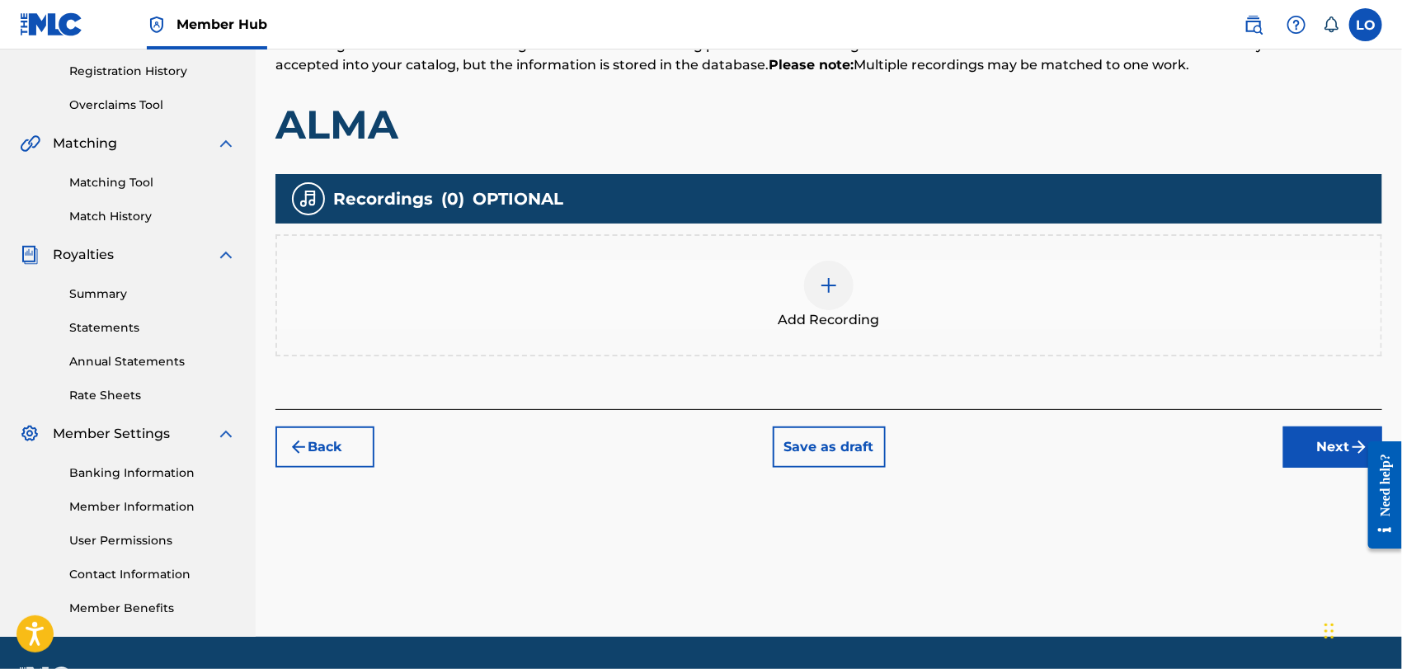
click at [837, 291] on img at bounding box center [829, 285] width 20 height 20
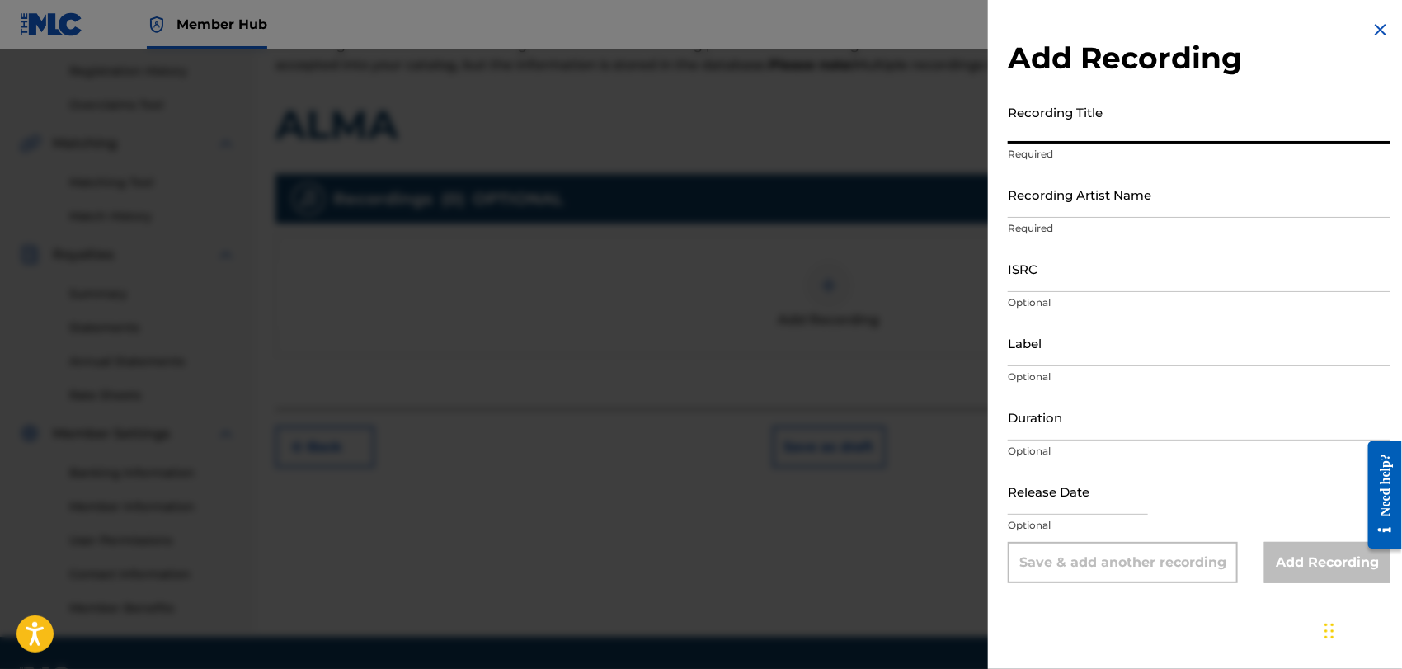
click at [1052, 121] on input "Recording Title" at bounding box center [1199, 120] width 383 height 47
type input "SEÑOR TU ERES MAS"
click at [1072, 200] on input "Recording Artist Name" at bounding box center [1199, 194] width 383 height 47
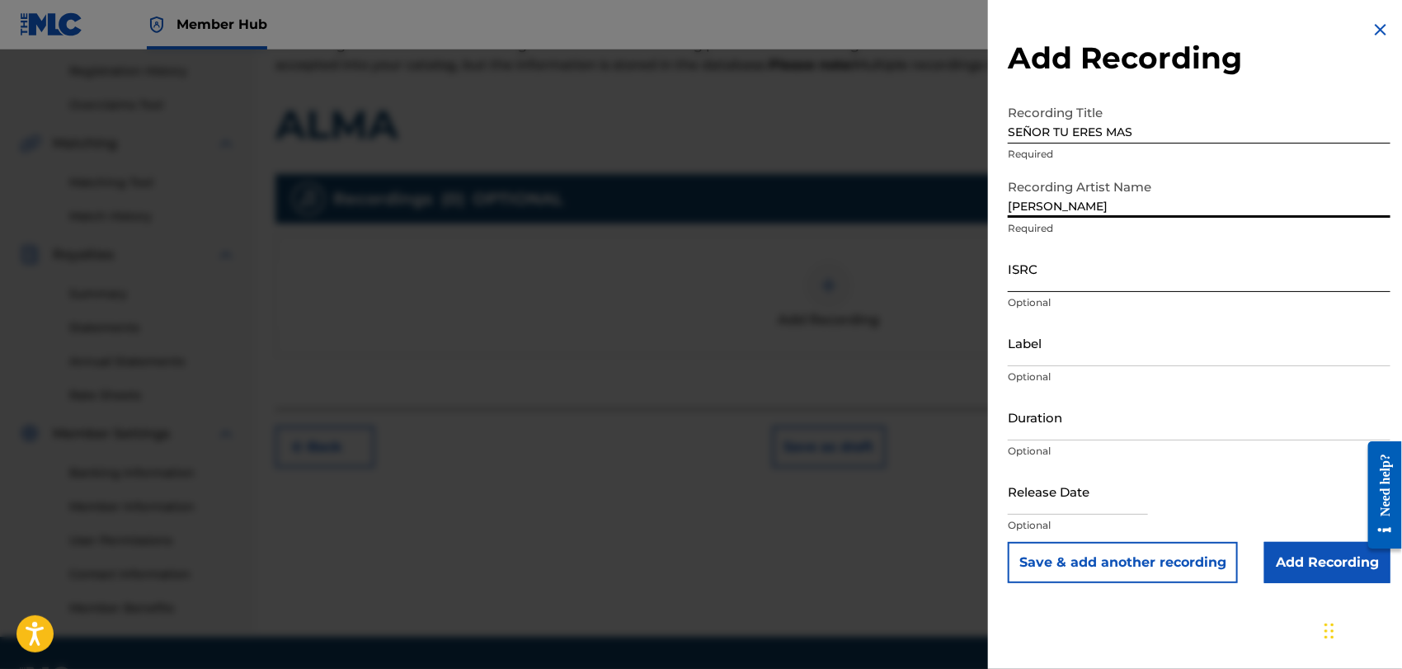
type input "[PERSON_NAME]"
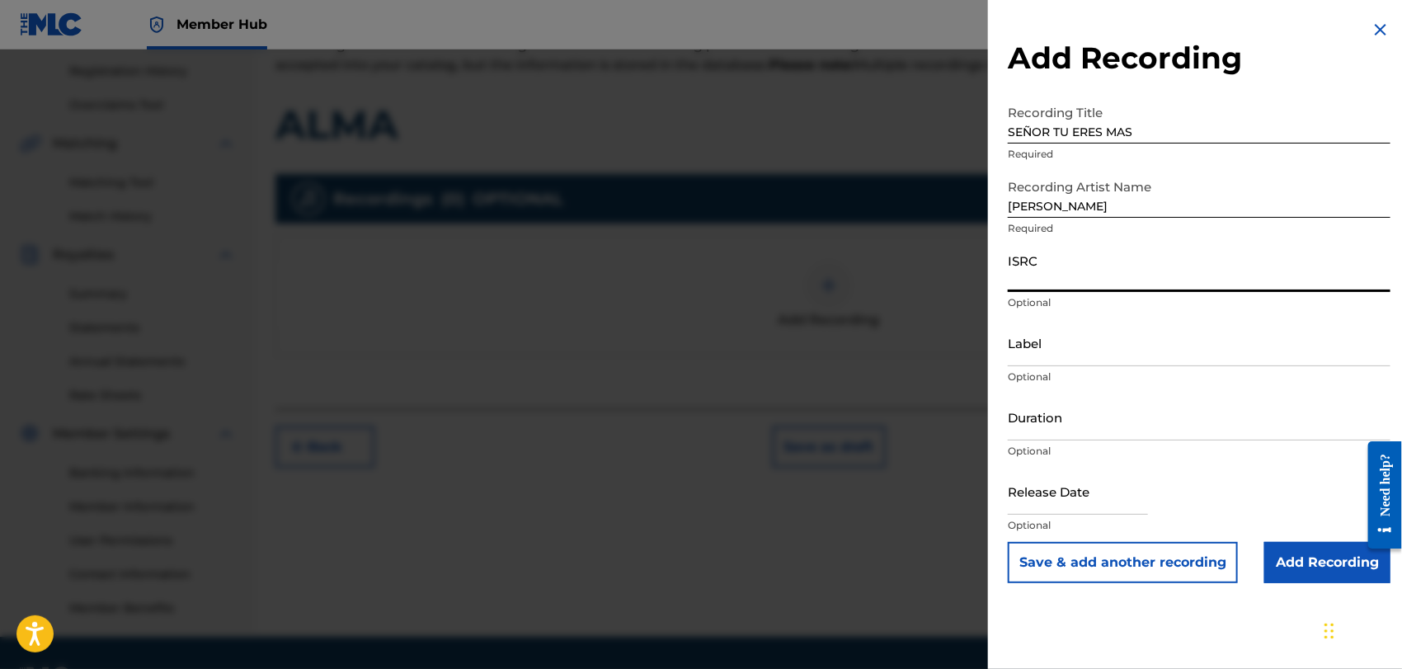
click at [1052, 272] on input "ISRC" at bounding box center [1199, 268] width 383 height 47
type input "QMEU32507317"
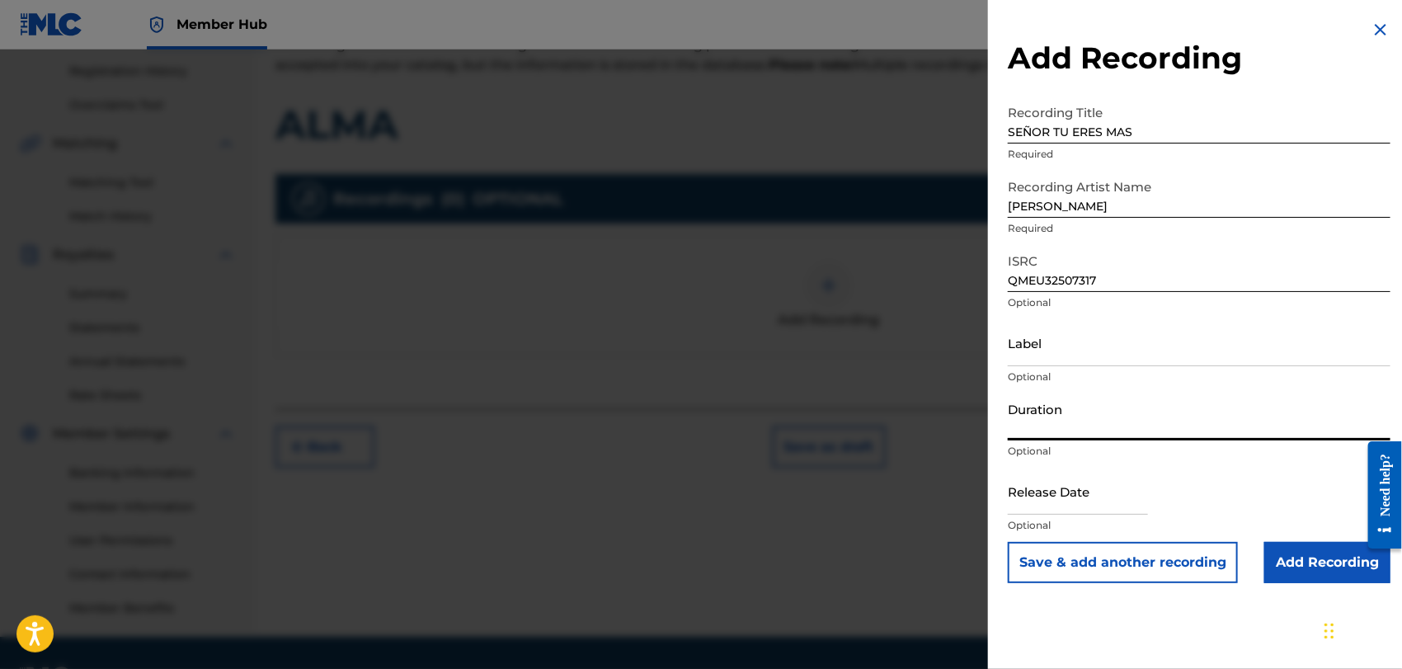
click at [1028, 421] on input "Duration" at bounding box center [1199, 416] width 383 height 47
type input "04:28"
select select "8"
select select "2025"
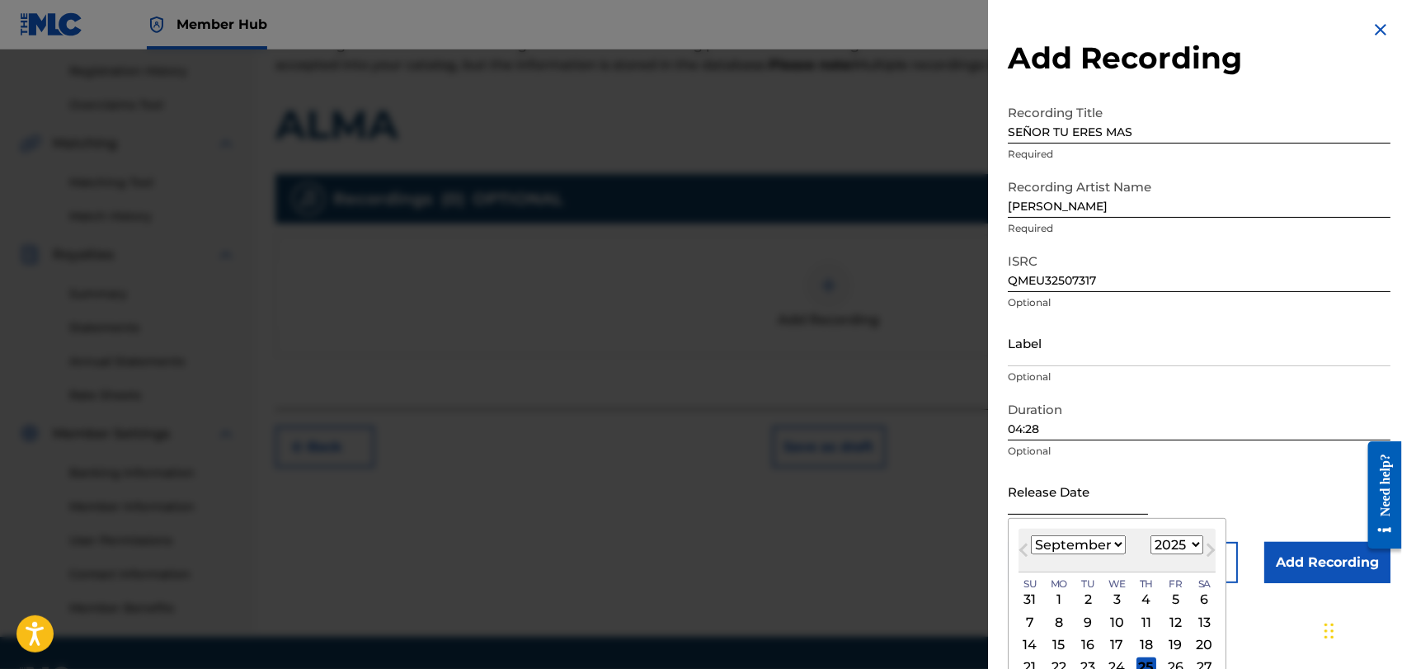
click at [1062, 501] on input "text" at bounding box center [1078, 491] width 140 height 47
type input "[DATE]"
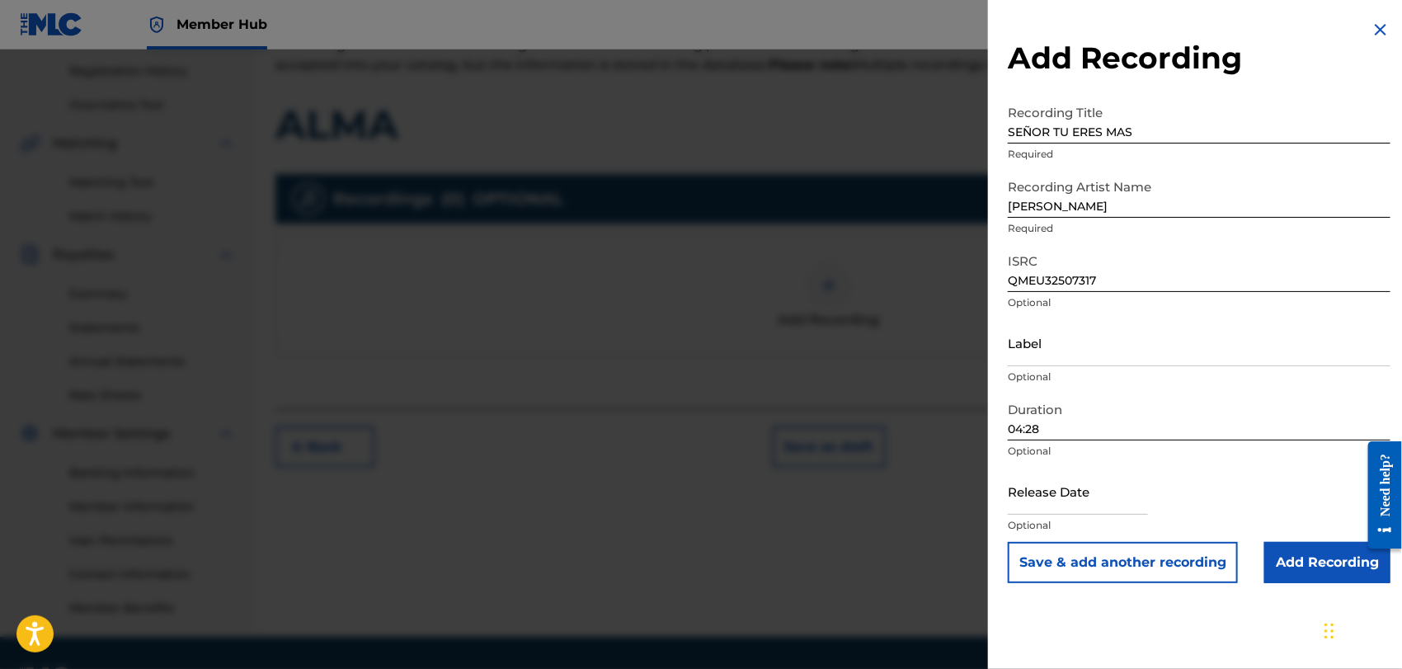
click at [1246, 468] on div "Release Date Optional" at bounding box center [1199, 505] width 383 height 74
select select "8"
select select "2025"
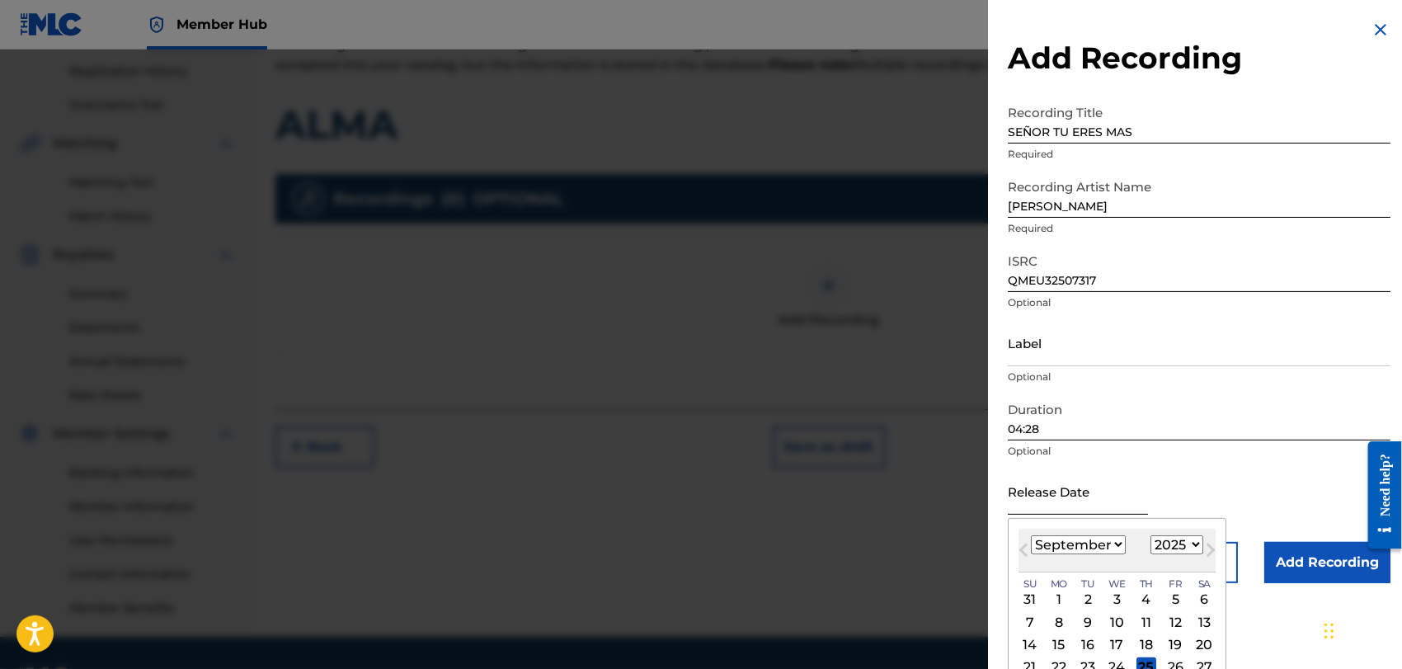
click at [1047, 505] on input "text" at bounding box center [1078, 491] width 140 height 47
click at [1116, 547] on select "January February March April May June July August September October November De…" at bounding box center [1078, 544] width 95 height 19
select select "0"
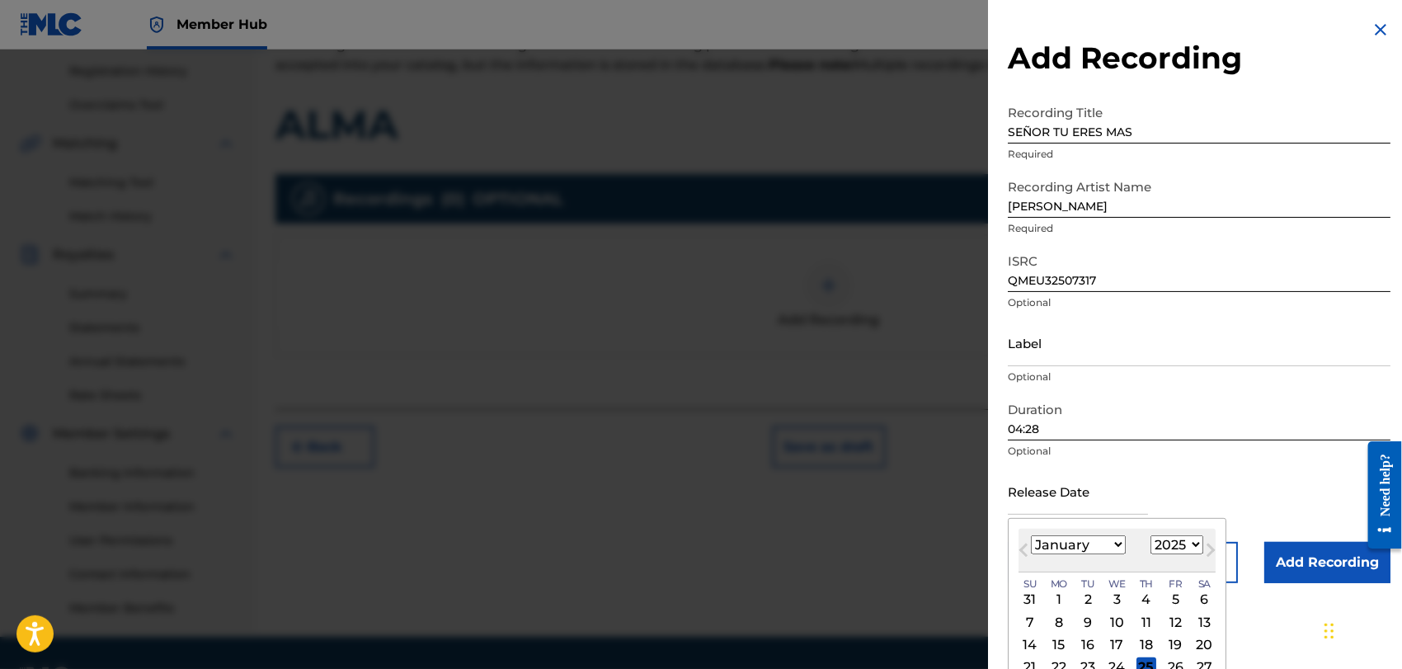
click at [1031, 535] on select "January February March April May June July August September October November De…" at bounding box center [1078, 544] width 95 height 19
click at [1194, 543] on select "1899 1900 1901 1902 1903 1904 1905 1906 1907 1908 1909 1910 1911 1912 1913 1914…" at bounding box center [1177, 544] width 53 height 19
select select "2012"
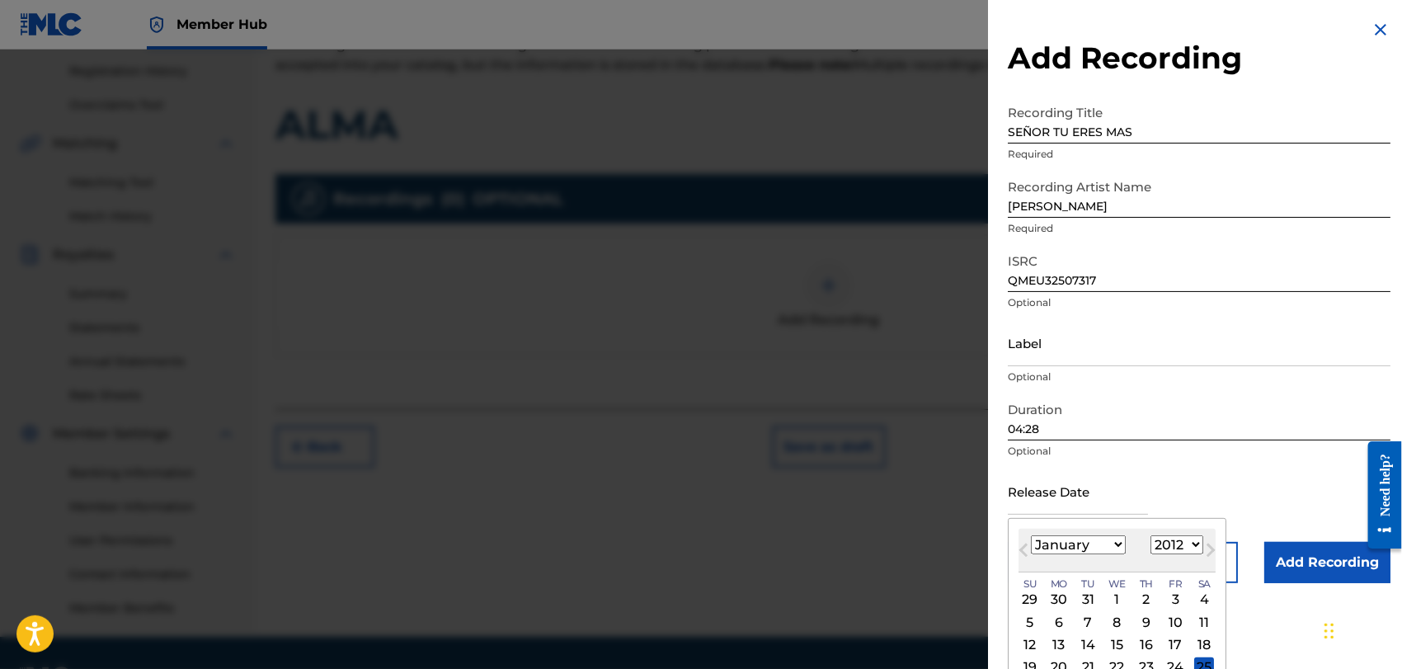
click at [1151, 535] on select "1899 1900 1901 1902 1903 1904 1905 1906 1907 1908 1909 1910 1911 1912 1913 1914…" at bounding box center [1177, 544] width 53 height 19
click at [1032, 595] on div "1" at bounding box center [1030, 600] width 20 height 20
type input "[DATE]"
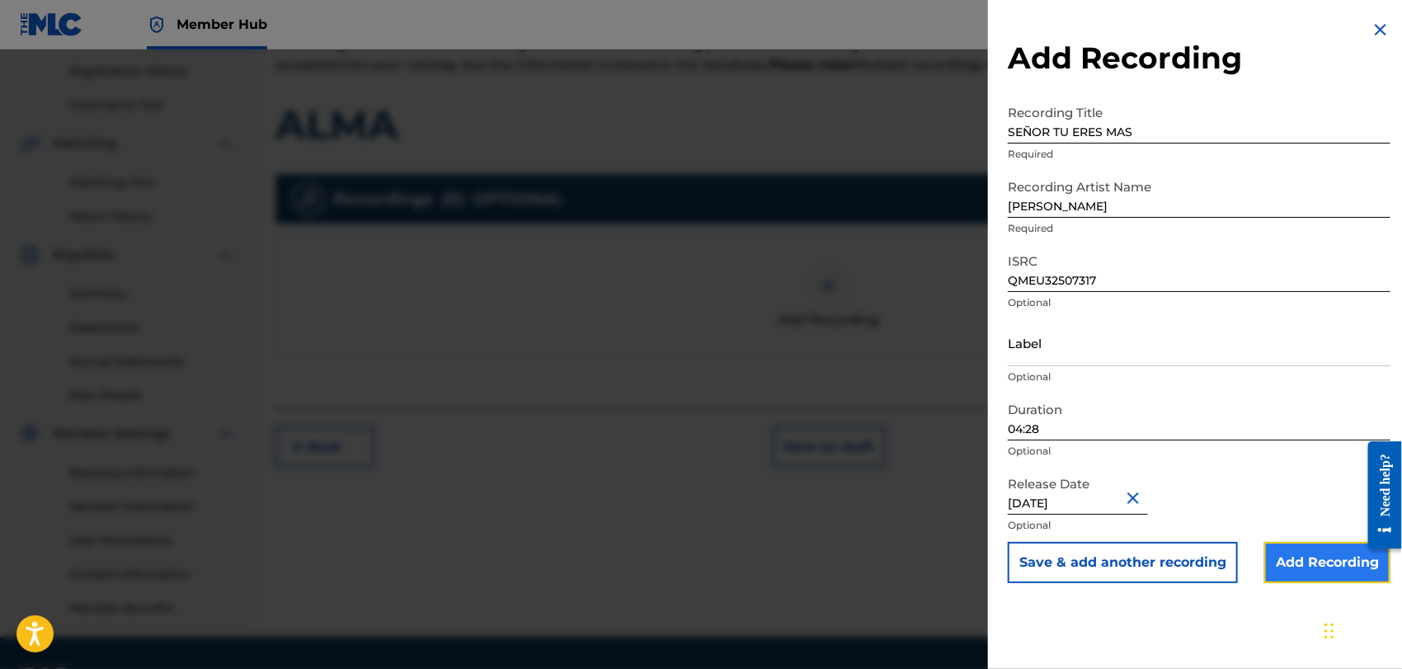
click at [1323, 565] on input "Add Recording" at bounding box center [1327, 562] width 126 height 41
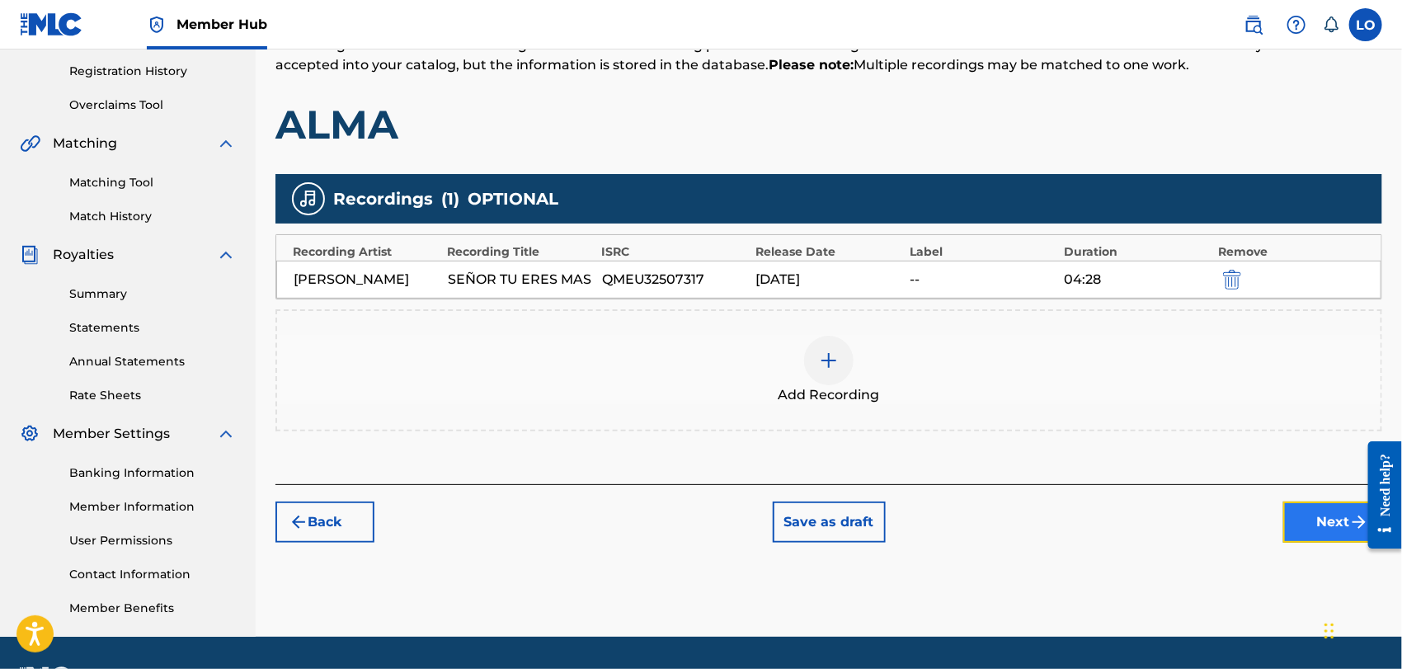
click at [1327, 516] on button "Next" at bounding box center [1332, 521] width 99 height 41
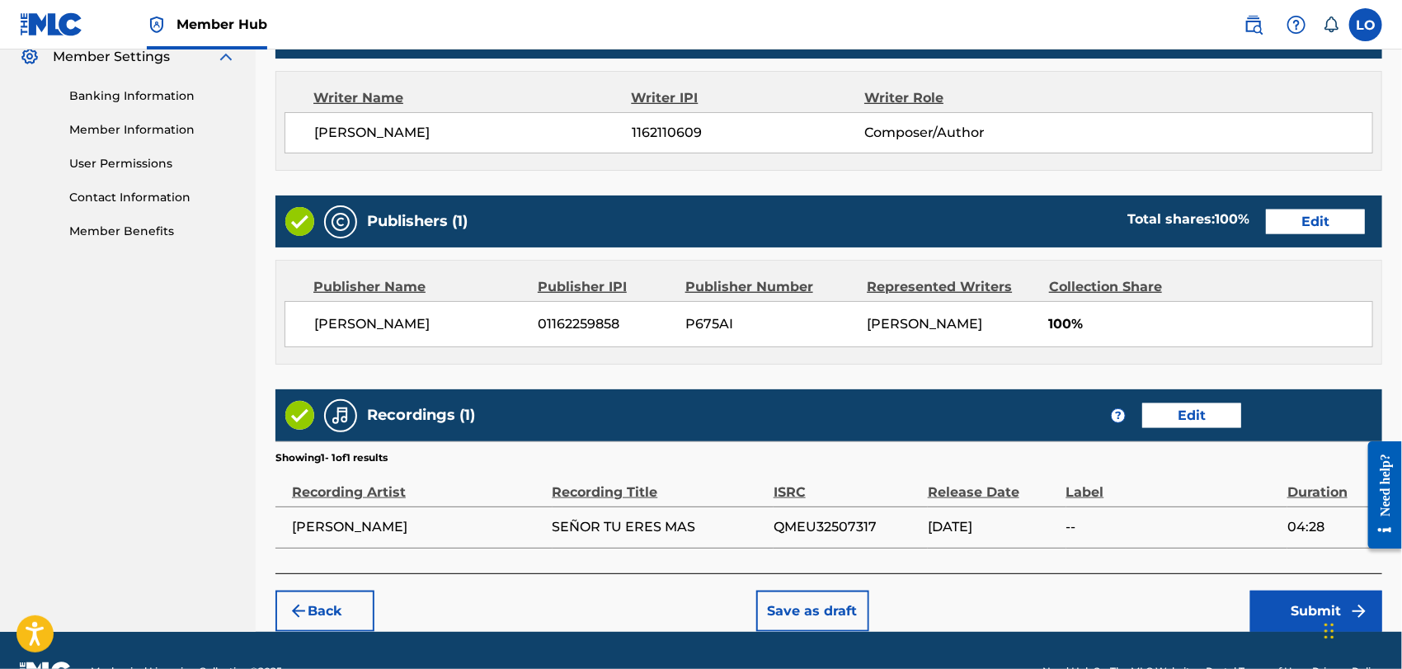
scroll to position [725, 0]
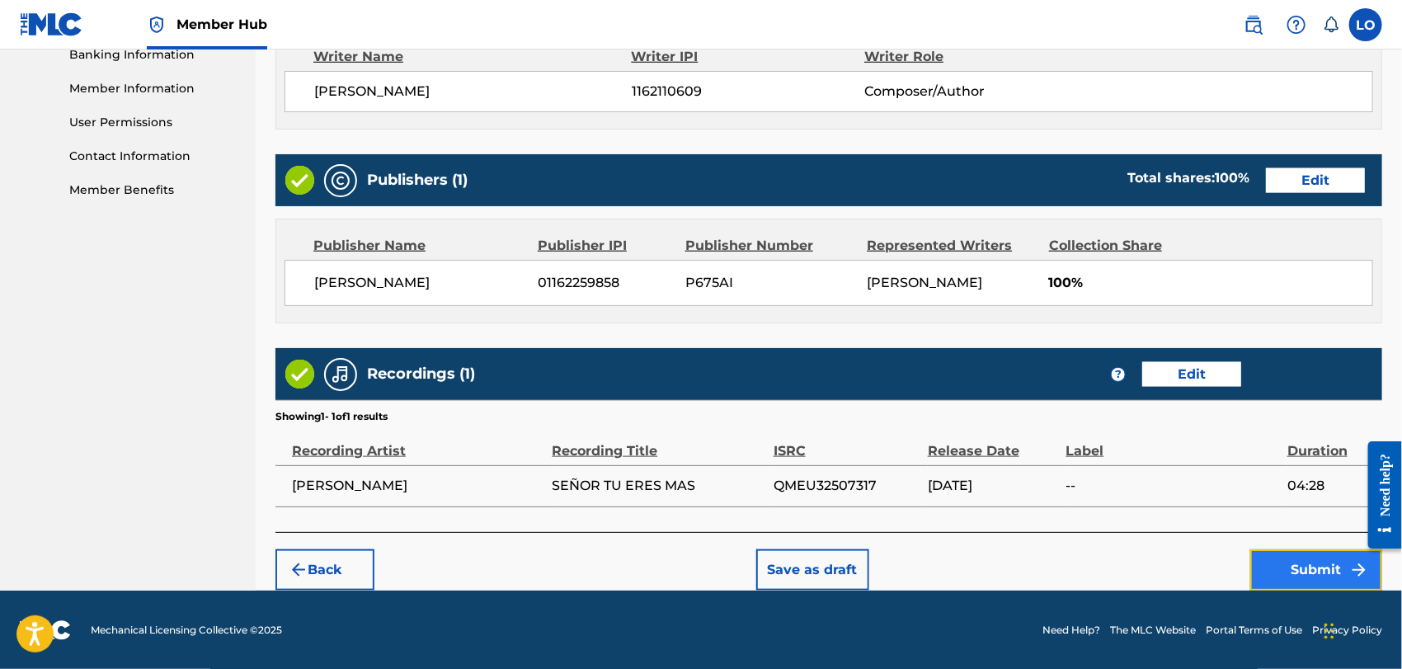
click at [1307, 567] on button "Submit" at bounding box center [1316, 569] width 132 height 41
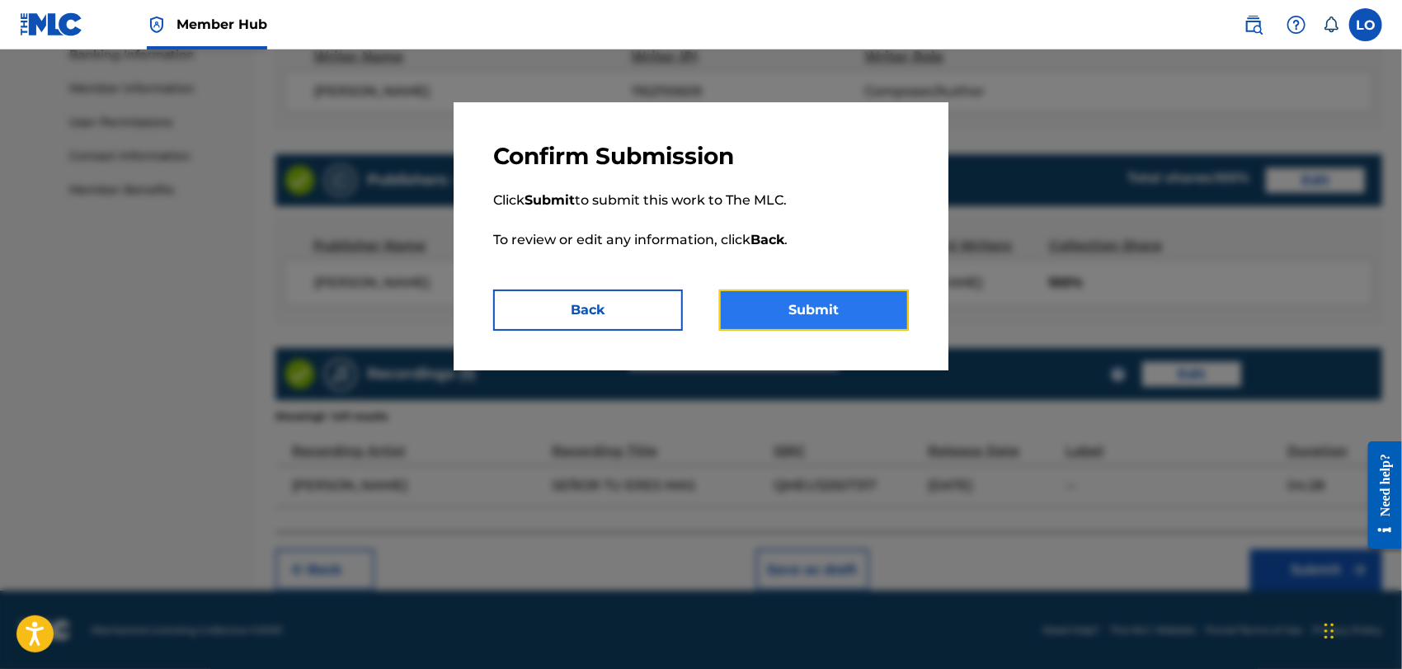
click at [825, 310] on button "Submit" at bounding box center [814, 310] width 190 height 41
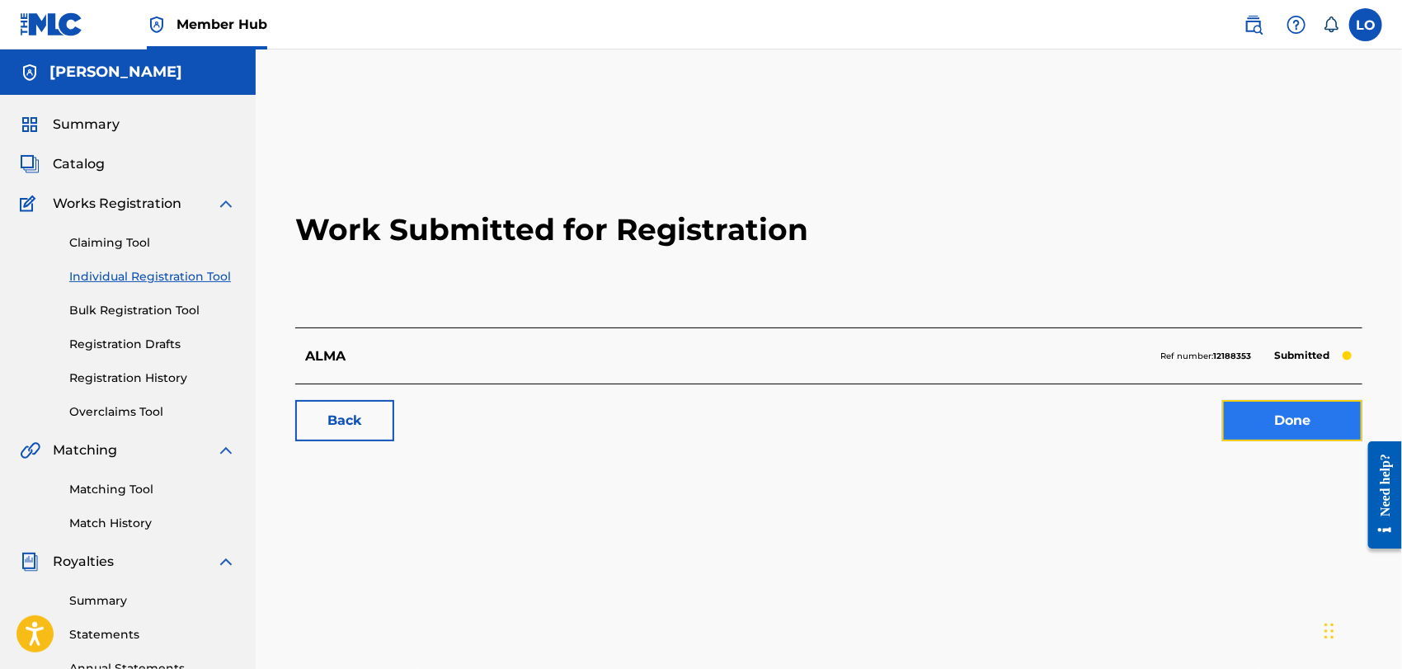
click at [1286, 413] on link "Done" at bounding box center [1292, 420] width 140 height 41
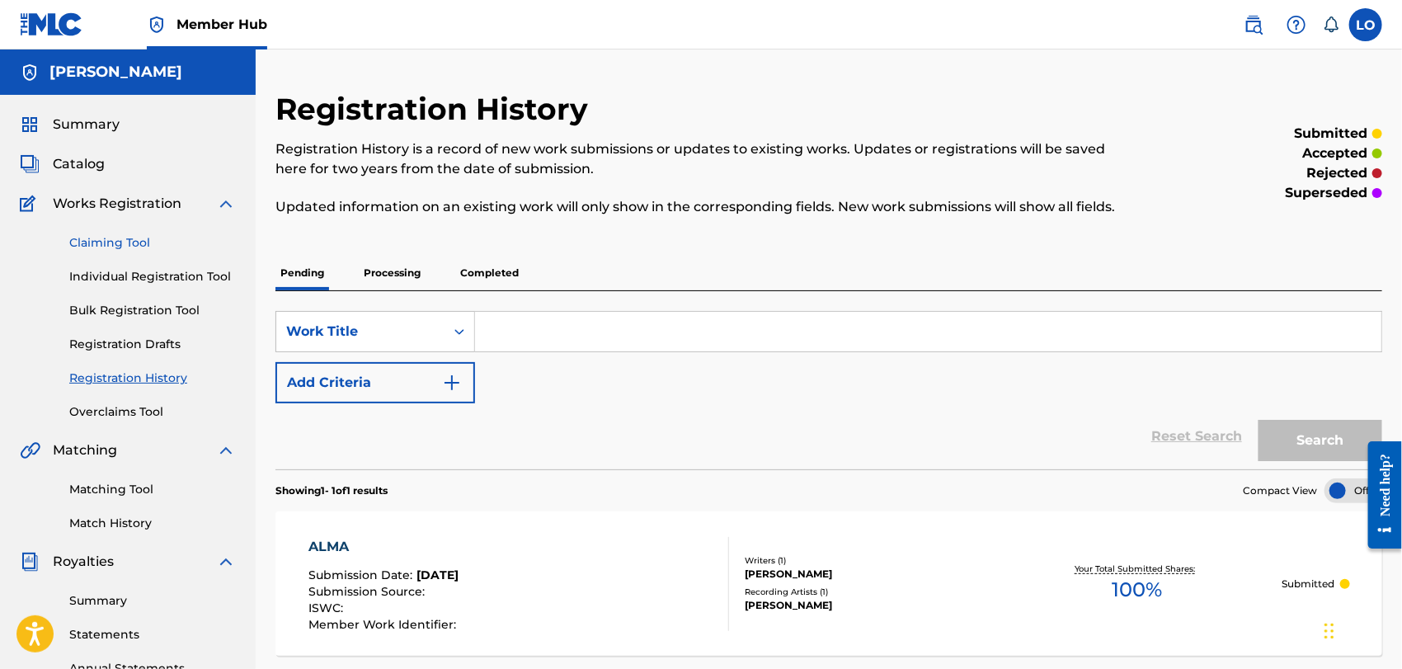
click at [118, 238] on link "Claiming Tool" at bounding box center [152, 242] width 167 height 17
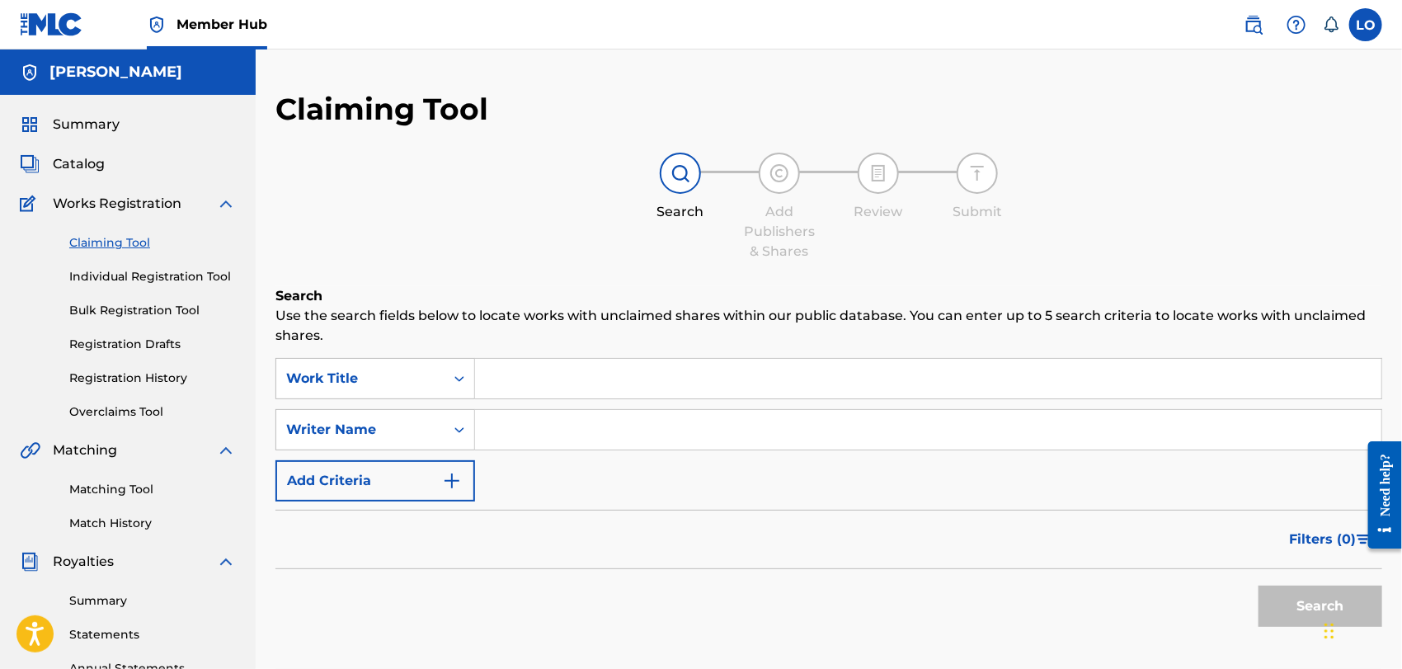
click at [530, 379] on input "Search Form" at bounding box center [928, 379] width 906 height 40
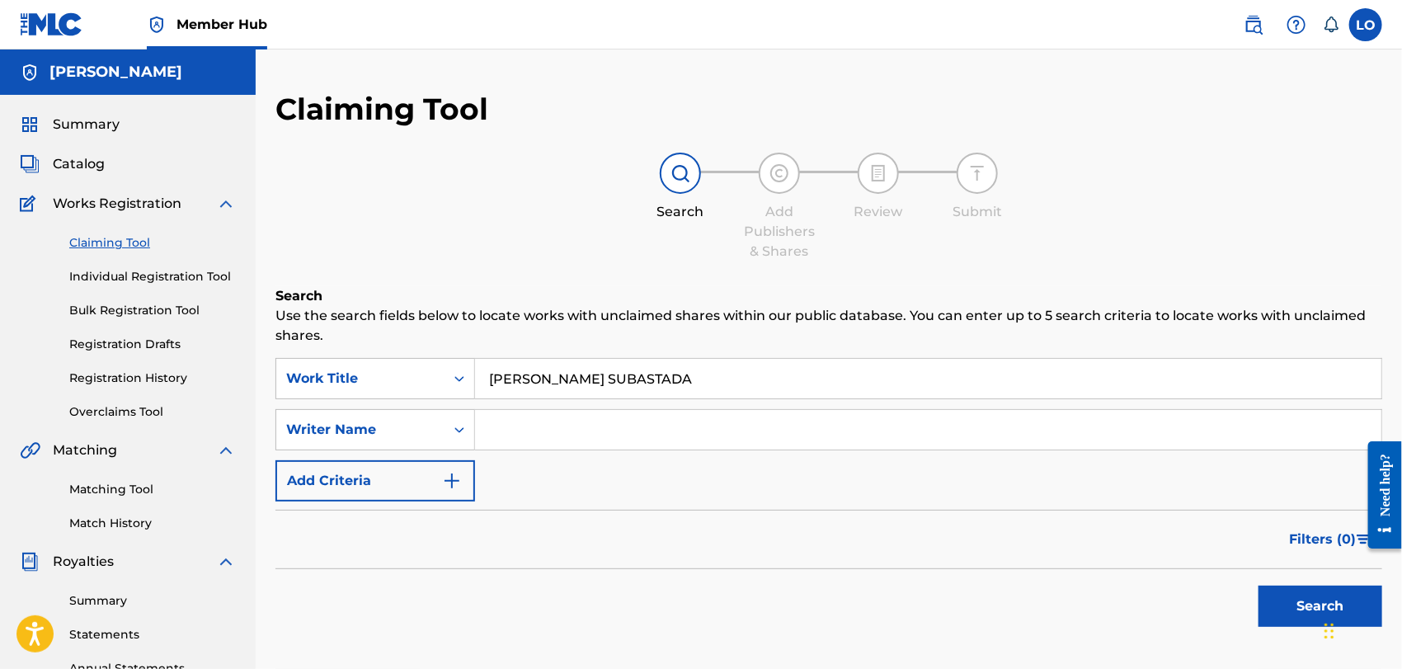
type input "[PERSON_NAME] SUBASTADA"
click at [501, 422] on input "Search Form" at bounding box center [928, 430] width 906 height 40
type input "[PERSON_NAME]"
click at [1293, 613] on button "Search" at bounding box center [1321, 606] width 124 height 41
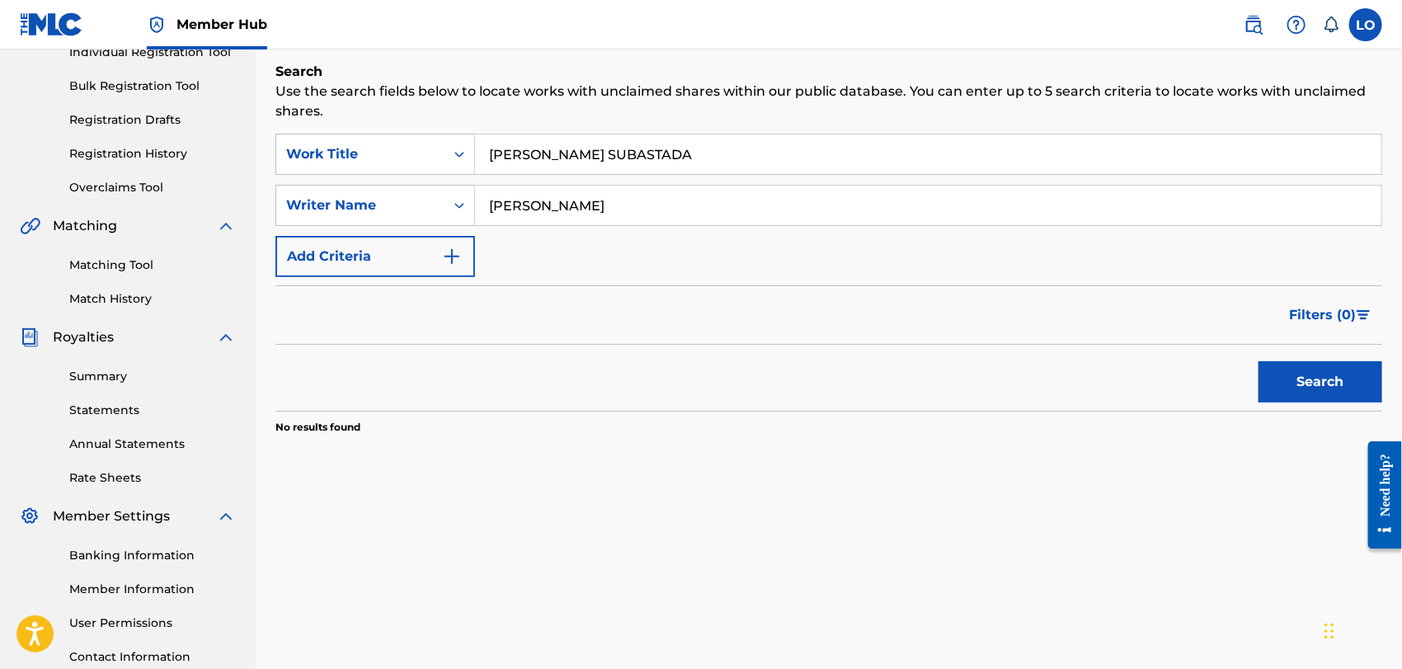
scroll to position [226, 0]
click at [1324, 381] on button "Search" at bounding box center [1321, 380] width 124 height 41
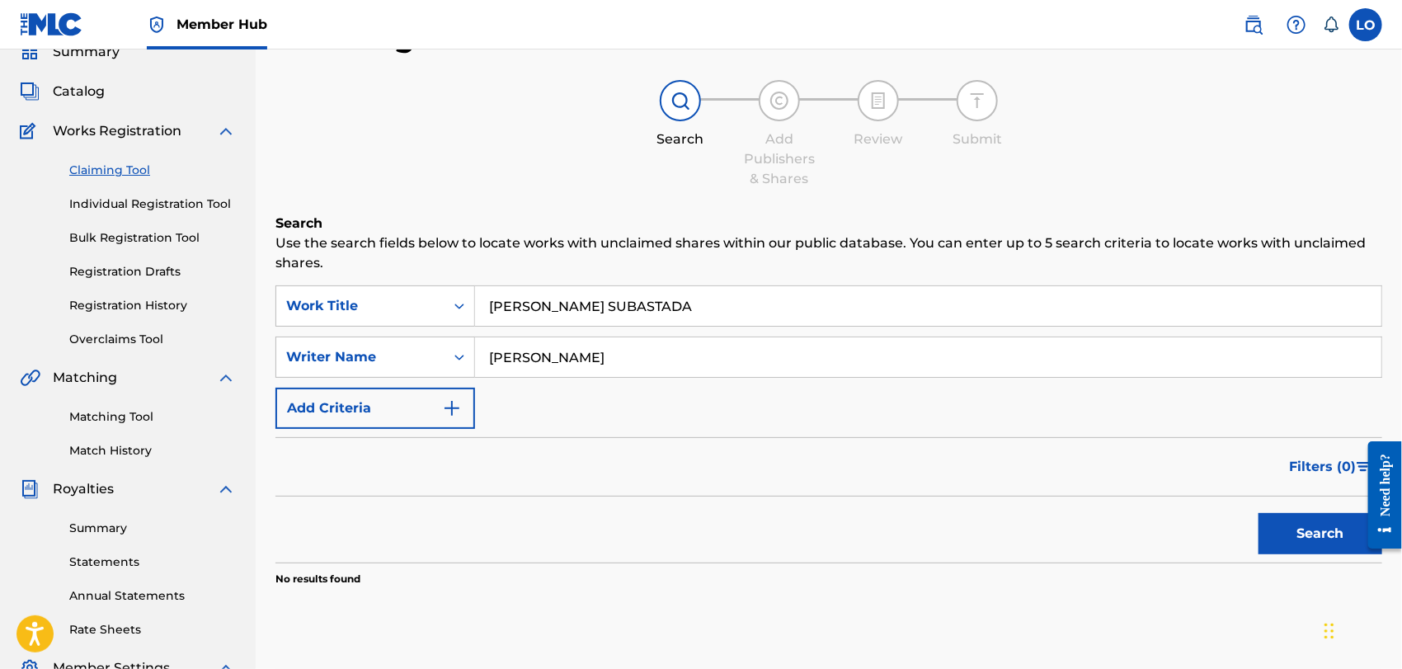
scroll to position [0, 0]
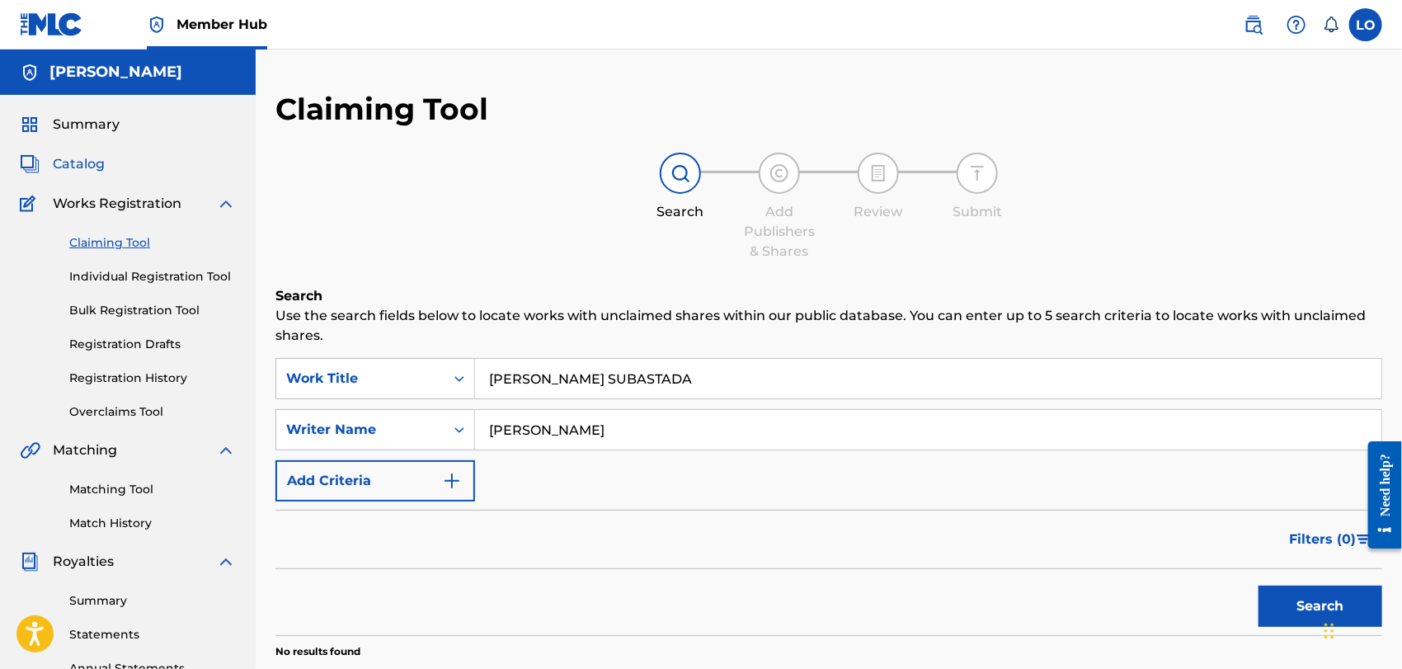
click at [81, 161] on span "Catalog" at bounding box center [79, 164] width 52 height 20
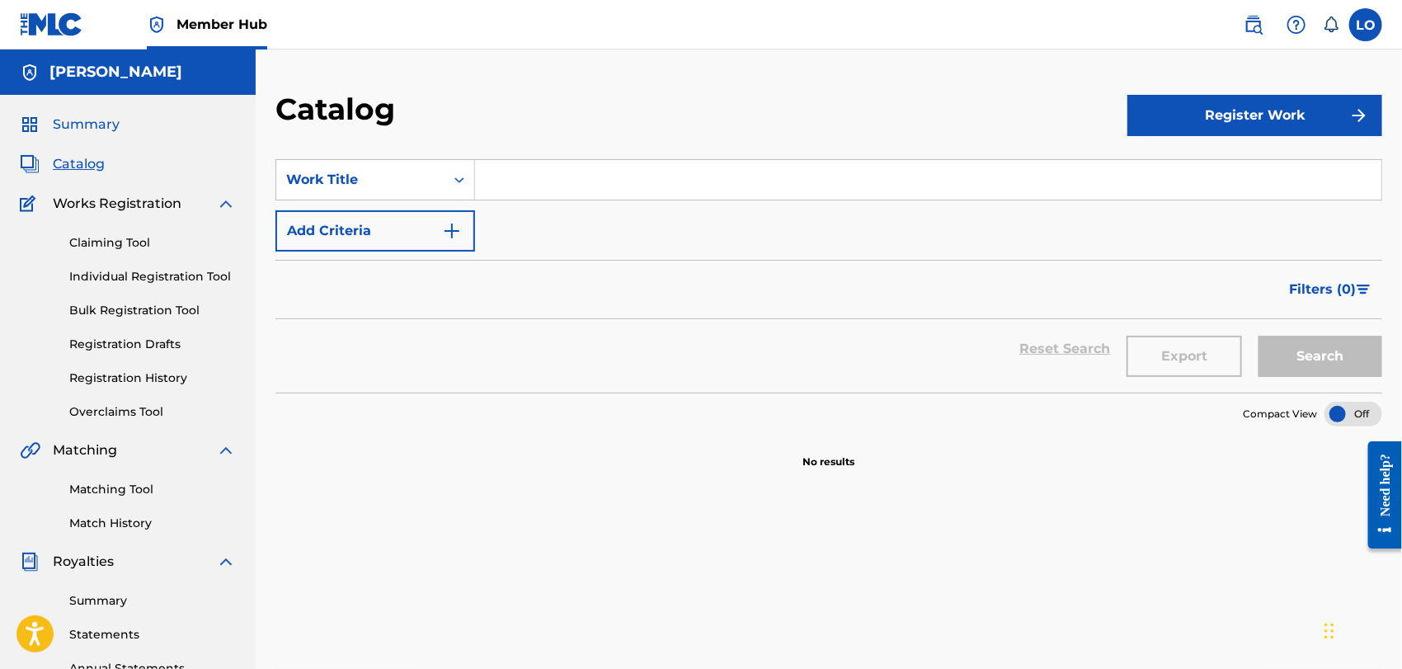
click at [81, 122] on span "Summary" at bounding box center [86, 125] width 67 height 20
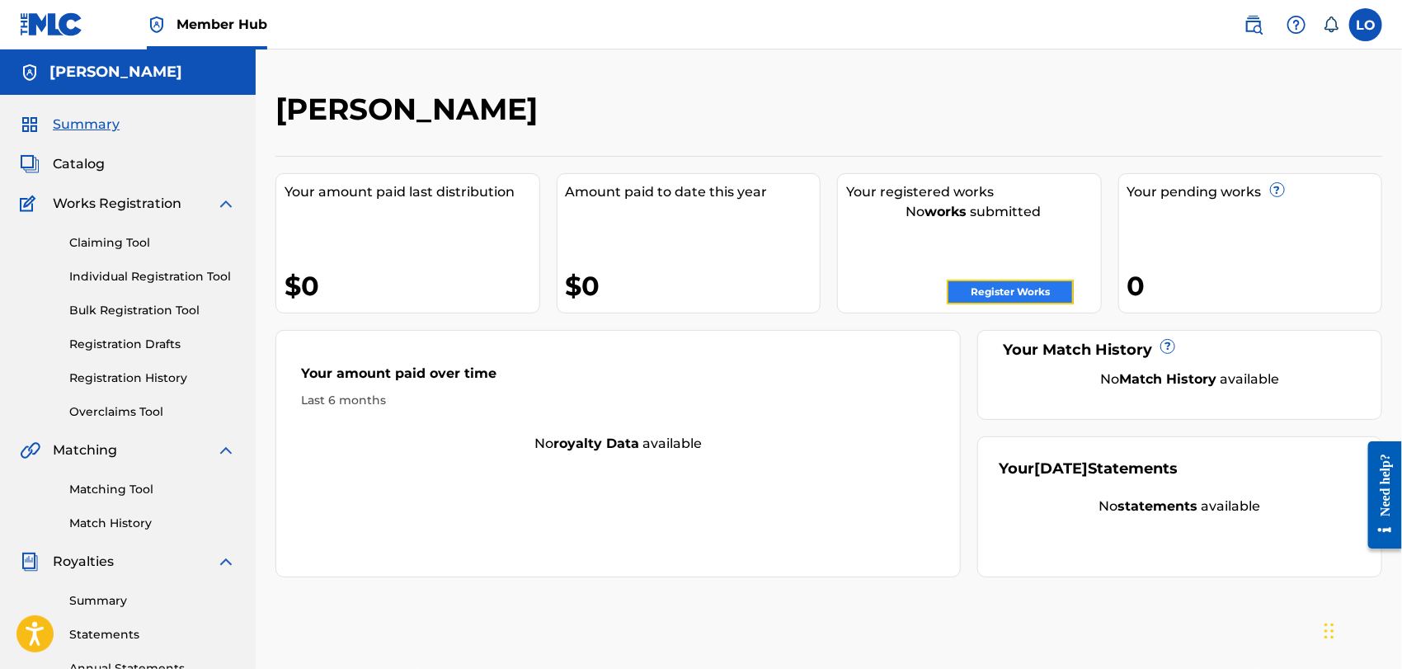
click at [1012, 294] on link "Register Works" at bounding box center [1010, 292] width 127 height 25
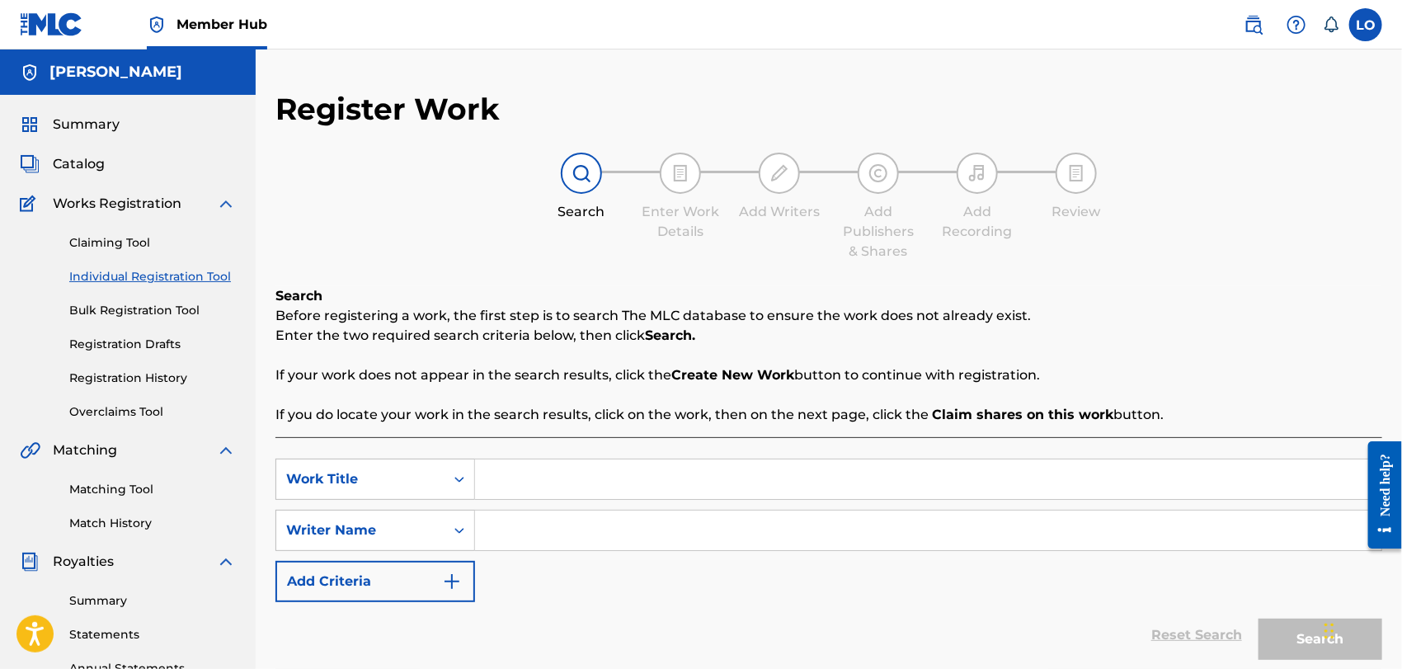
click at [536, 478] on input "Search Form" at bounding box center [928, 479] width 906 height 40
type input "[PERSON_NAME] SUBASTADA"
click at [518, 536] on input "Search Form" at bounding box center [928, 531] width 906 height 40
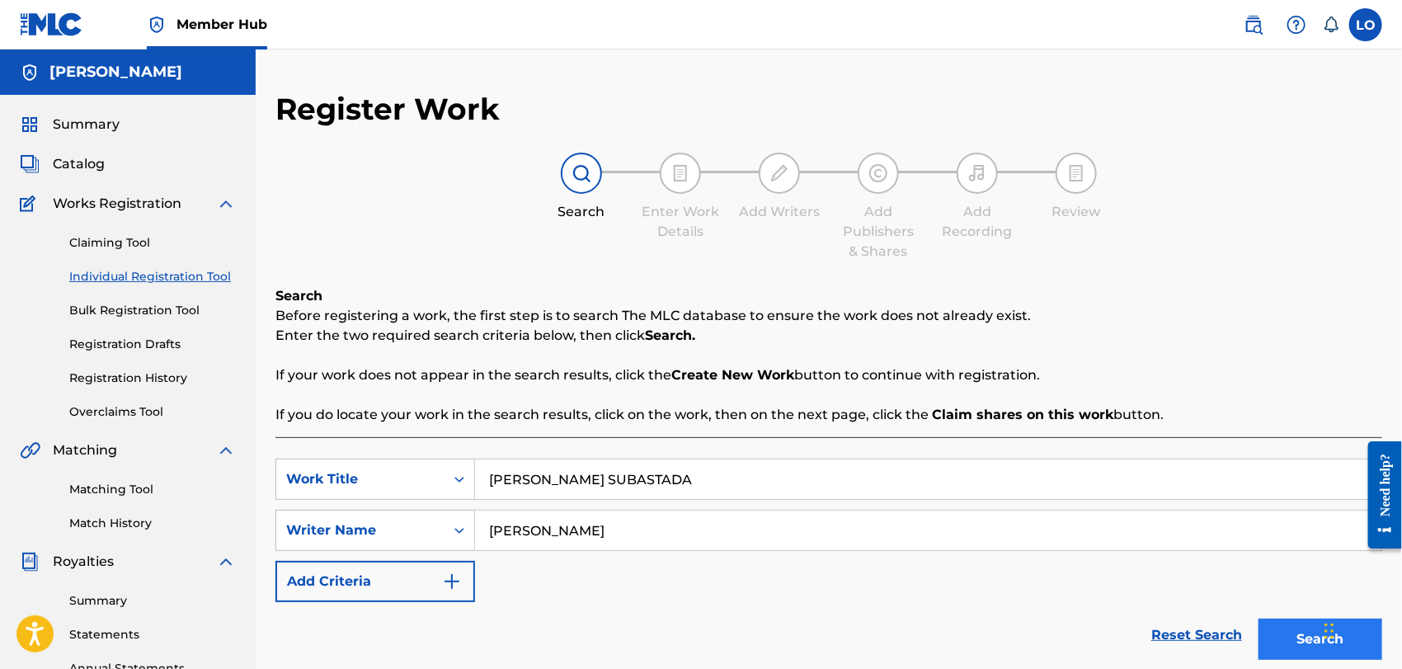
type input "[PERSON_NAME]"
click at [1286, 642] on button "Search" at bounding box center [1321, 639] width 124 height 41
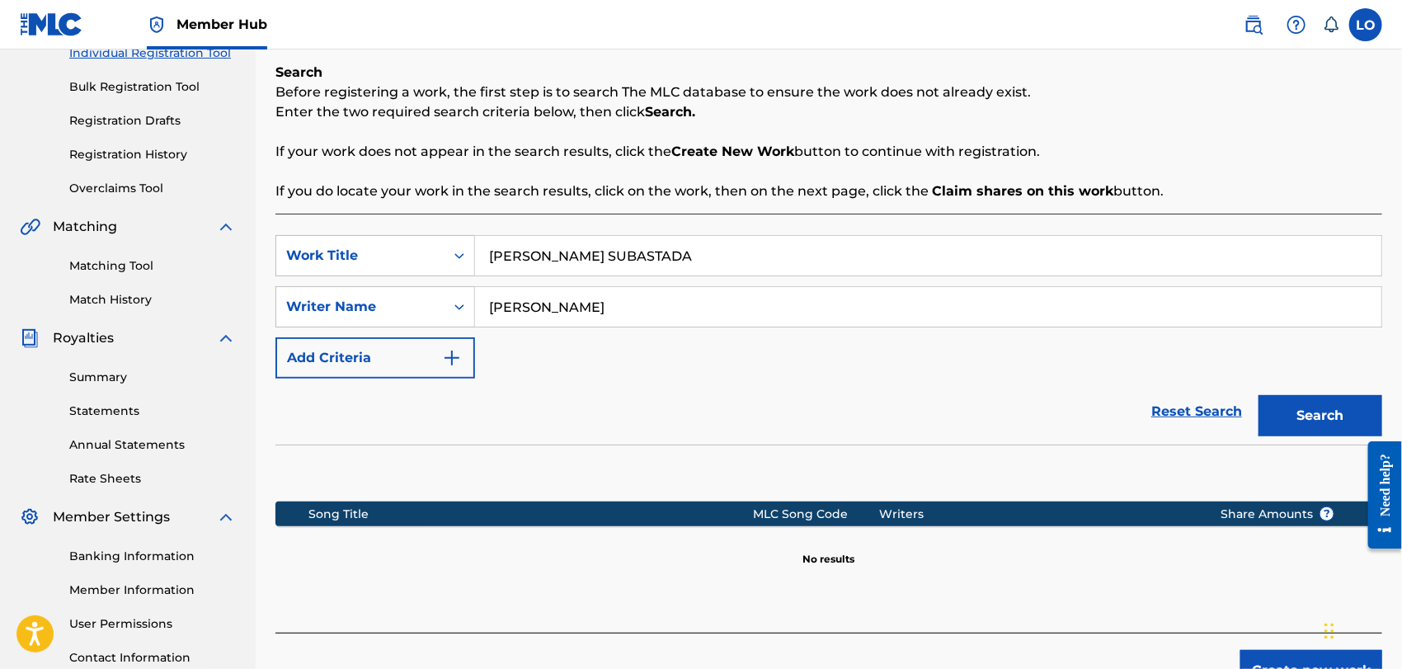
scroll to position [354, 0]
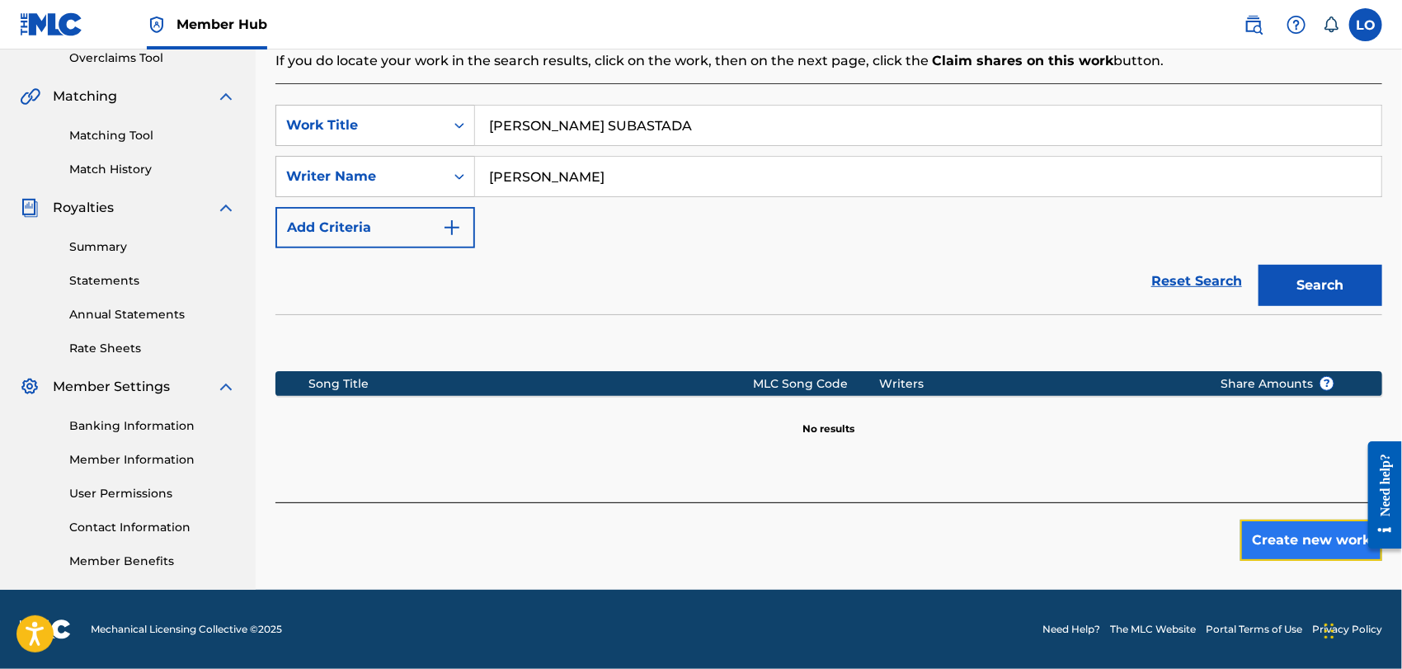
click at [1280, 538] on button "Create new work" at bounding box center [1311, 540] width 142 height 41
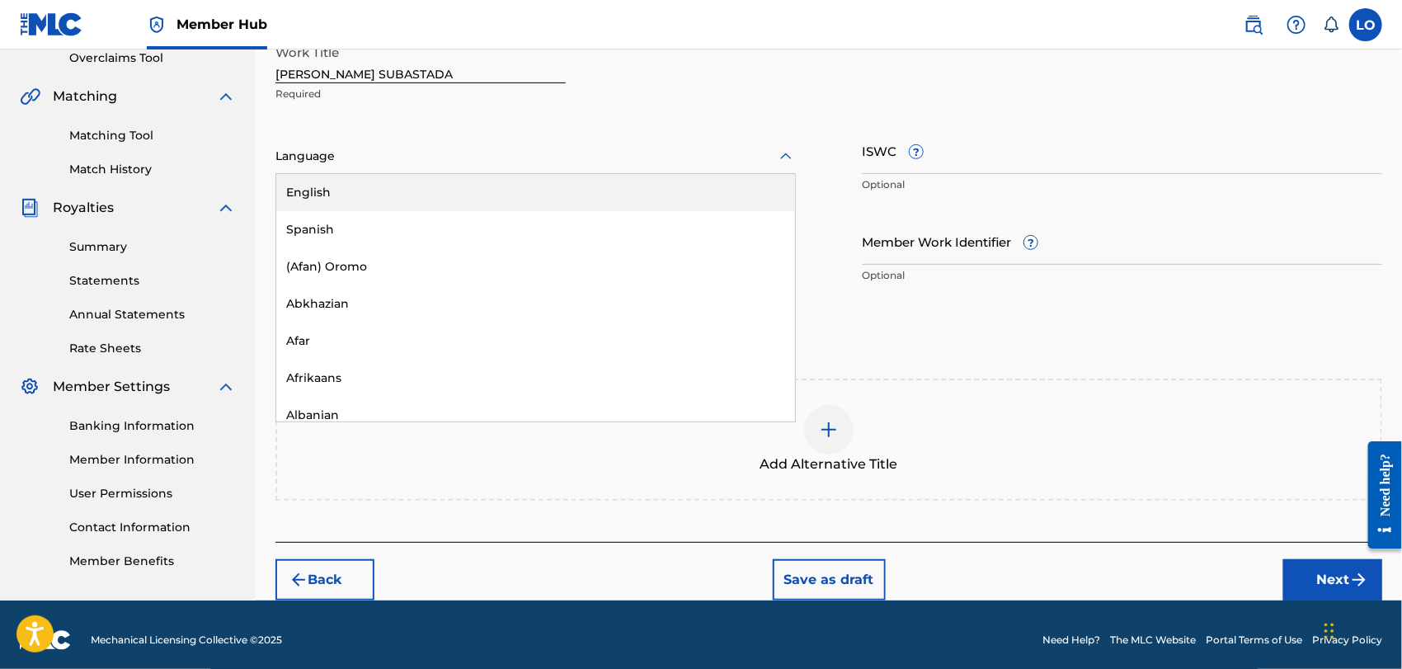
click at [785, 155] on icon at bounding box center [786, 157] width 20 height 20
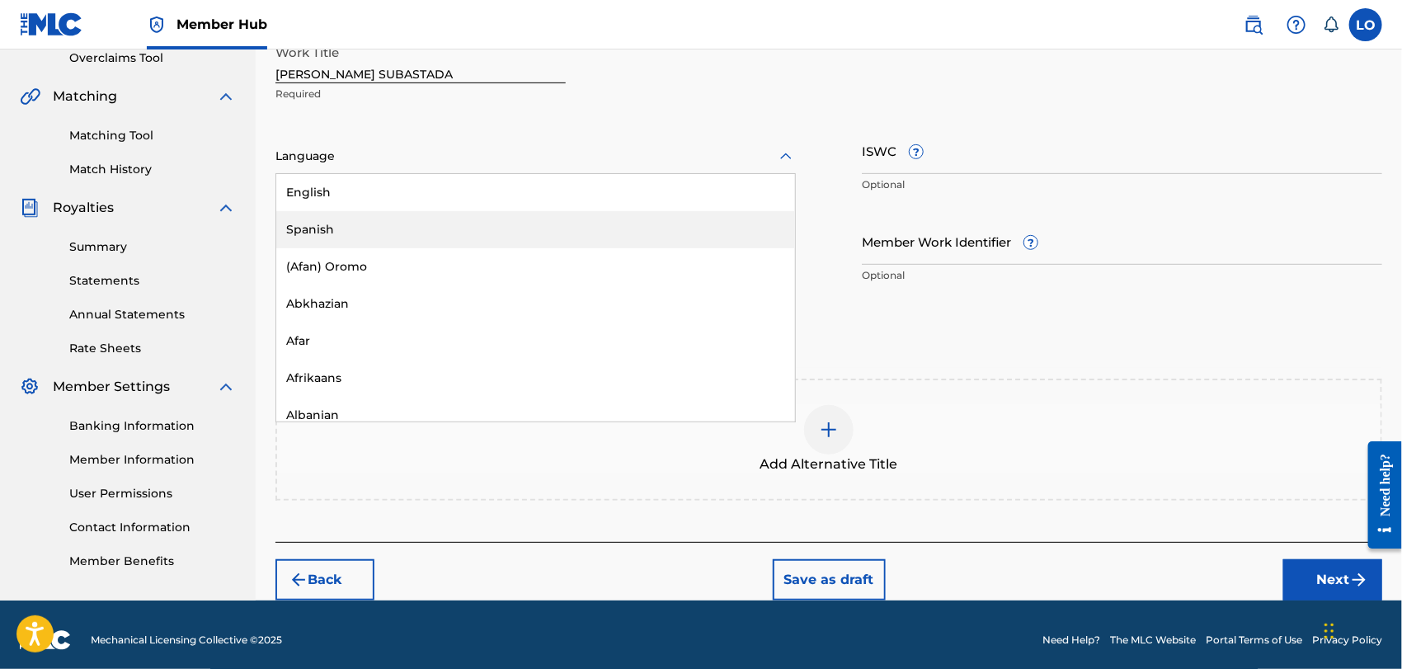
click at [333, 230] on div "Spanish" at bounding box center [535, 229] width 519 height 37
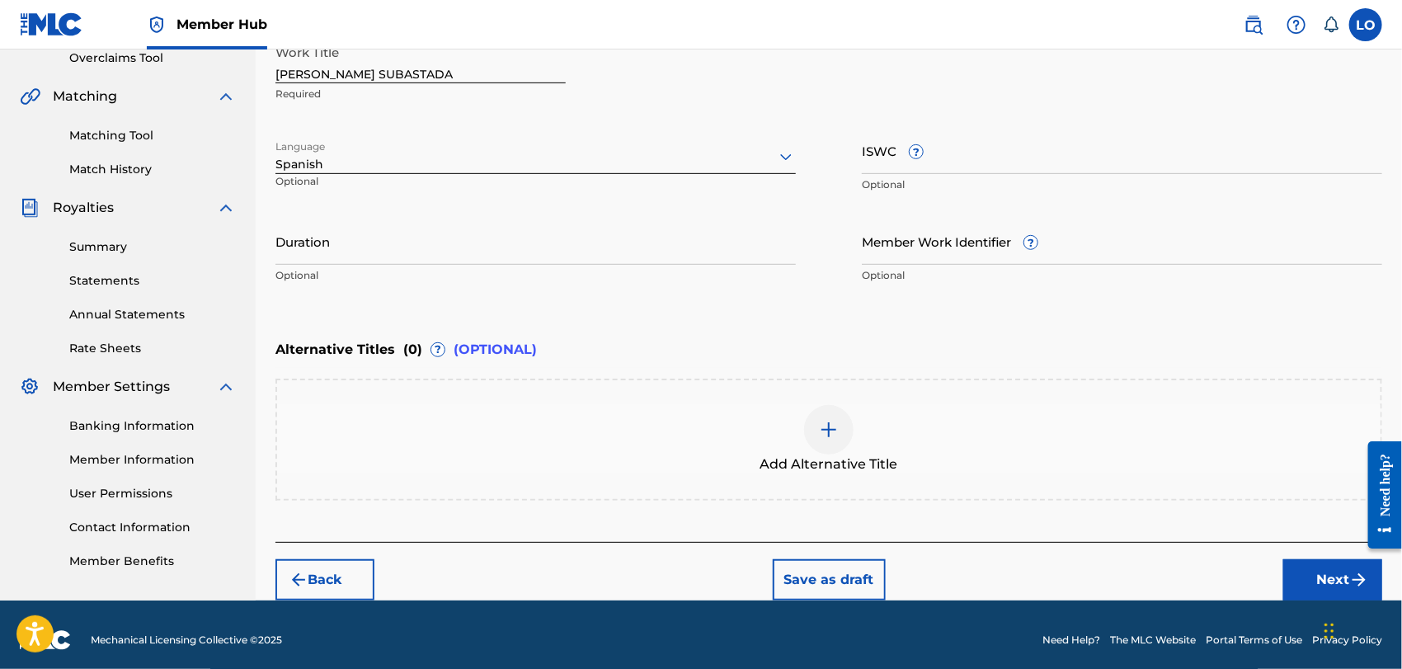
scroll to position [363, 0]
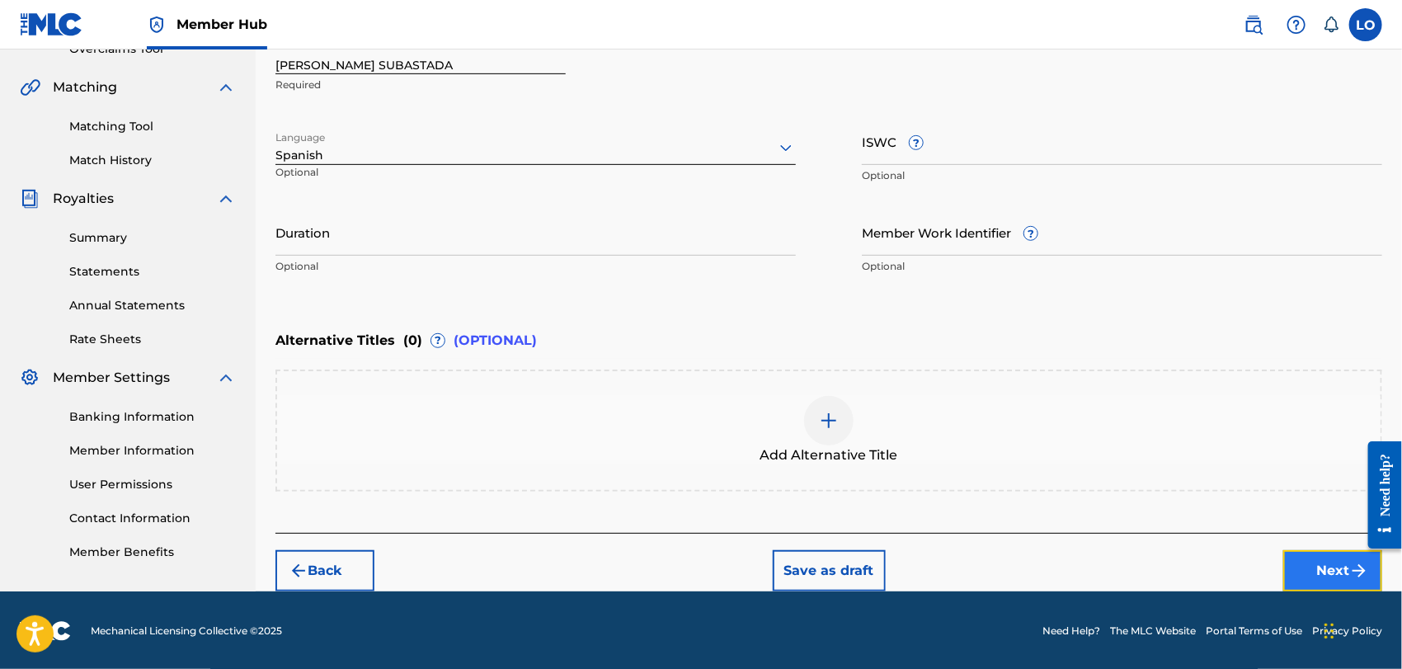
click at [1330, 558] on button "Next" at bounding box center [1332, 570] width 99 height 41
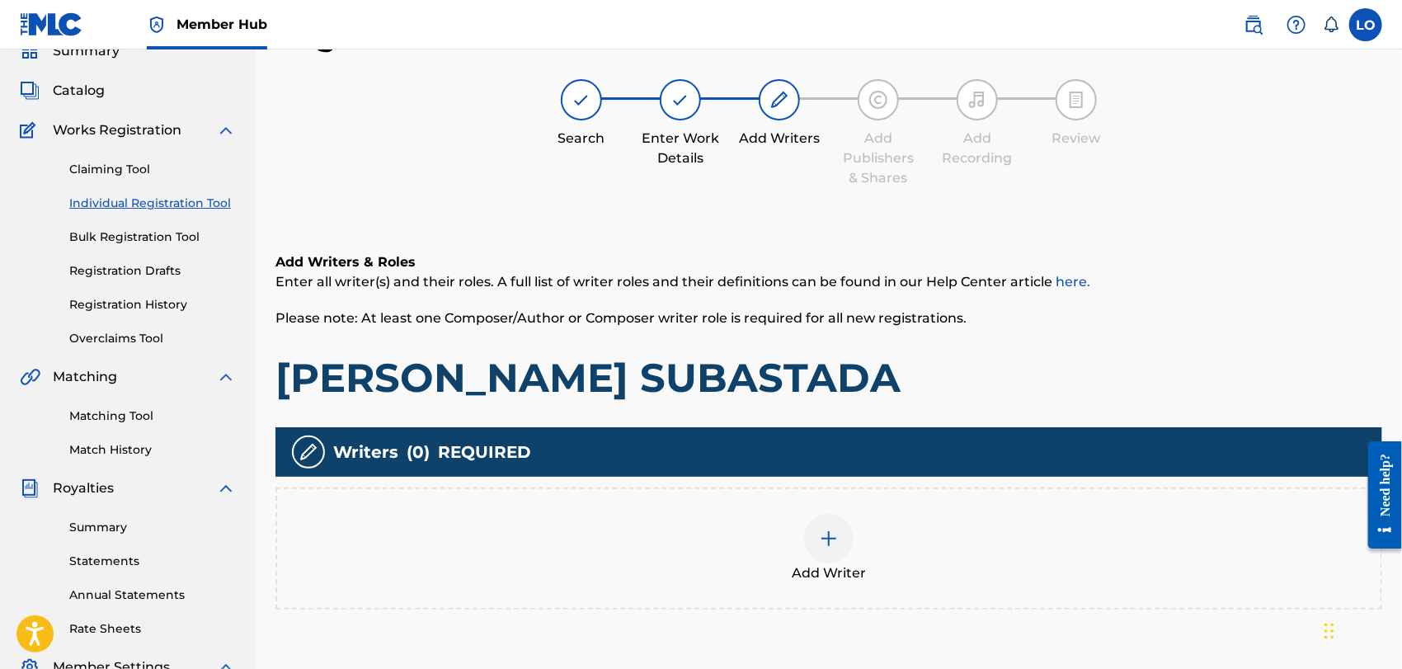
scroll to position [226, 0]
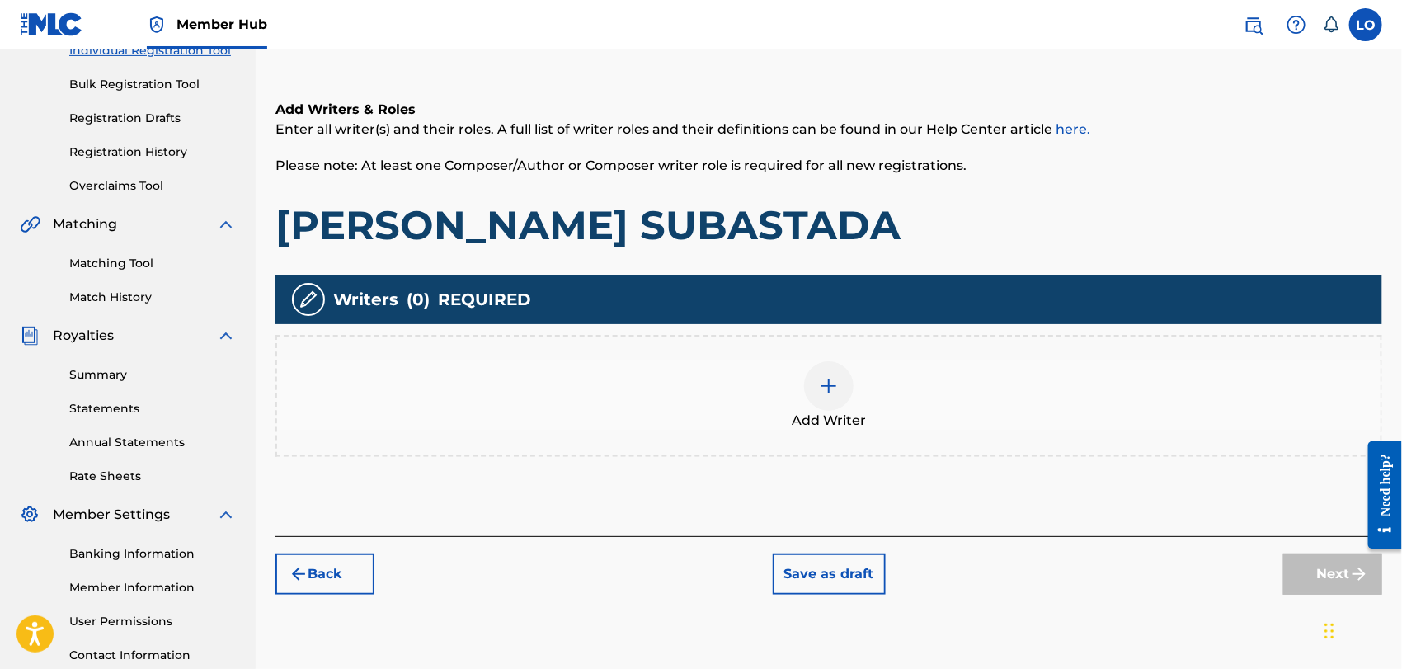
click at [826, 376] on img at bounding box center [829, 386] width 20 height 20
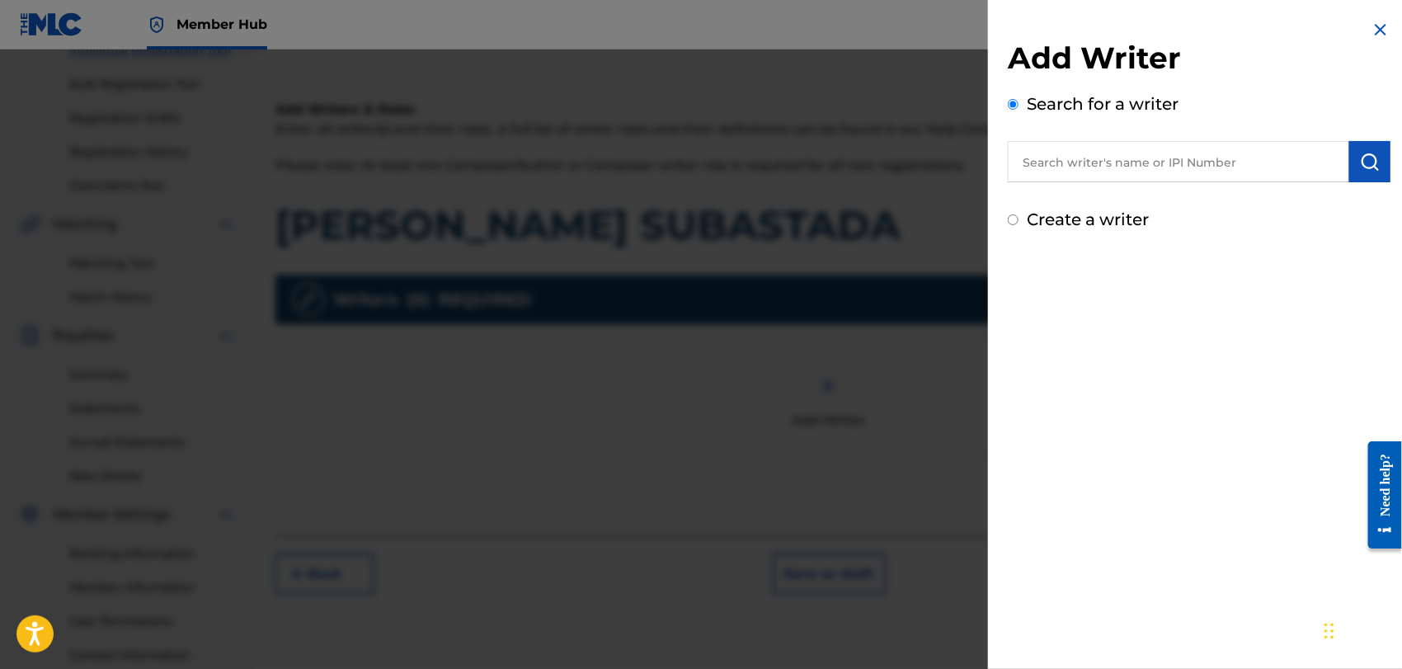
click at [1111, 159] on input "text" at bounding box center [1178, 161] width 341 height 41
type input "[PERSON_NAME]"
click at [1014, 221] on input "Create a writer" at bounding box center [1013, 219] width 11 height 11
radio input "false"
radio input "true"
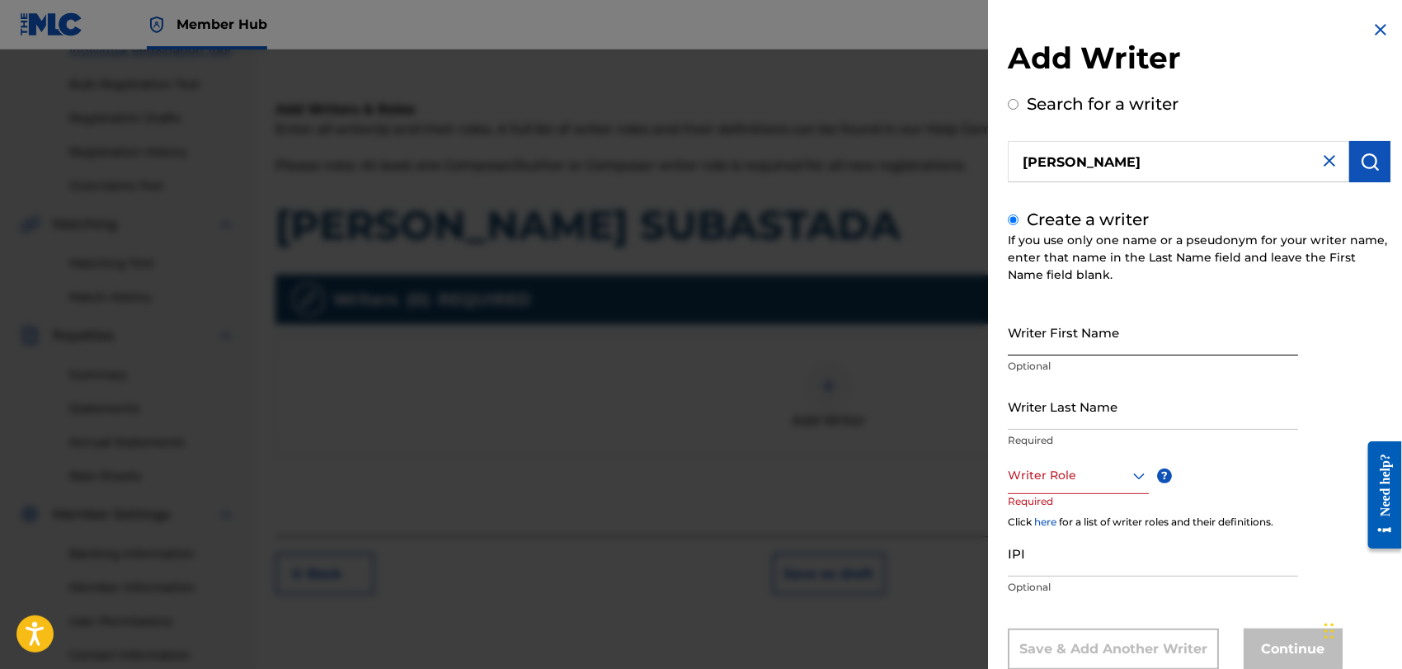
click at [1033, 343] on input "Writer First Name" at bounding box center [1153, 331] width 290 height 47
type input "[PERSON_NAME]"
click at [1059, 412] on input "Writer Last Name" at bounding box center [1153, 406] width 290 height 47
type input "P"
type input "[PERSON_NAME]"
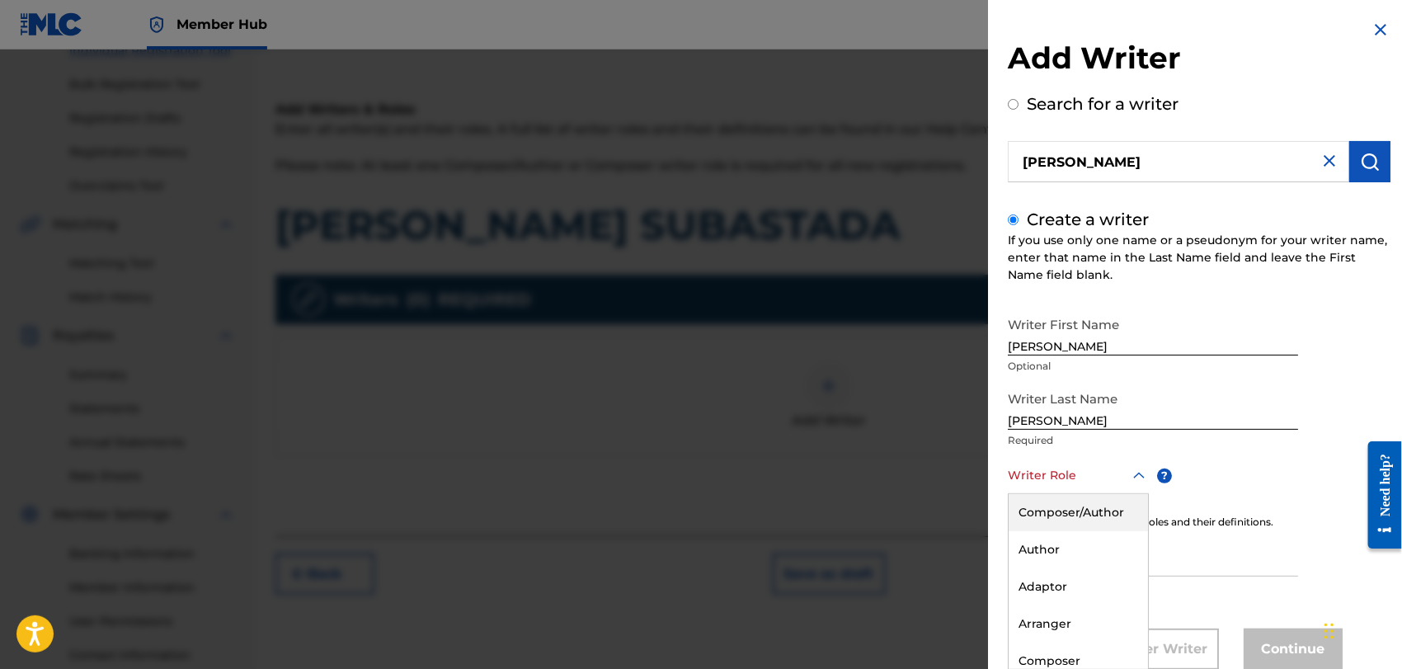
scroll to position [45, 0]
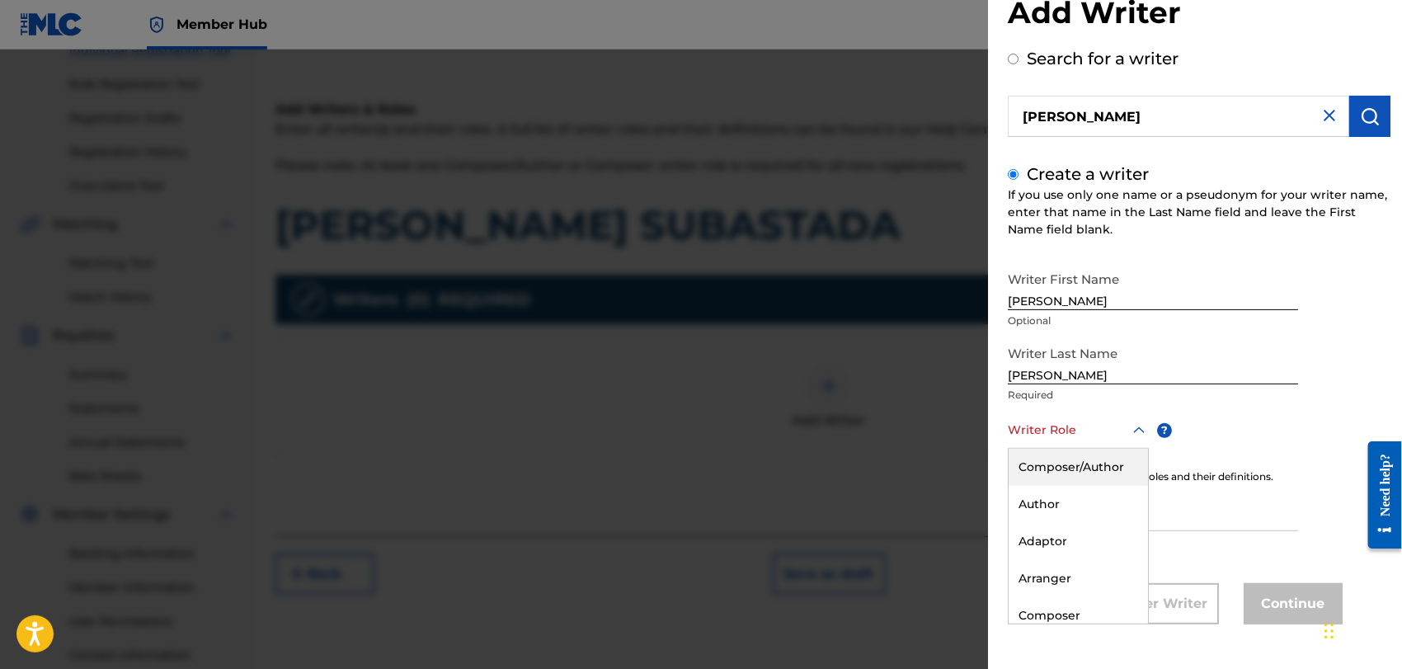
click at [1137, 449] on div "8 results available. Use Up and Down to choose options, press Enter to select t…" at bounding box center [1078, 430] width 141 height 37
click at [1047, 466] on div "Composer/Author" at bounding box center [1078, 467] width 139 height 37
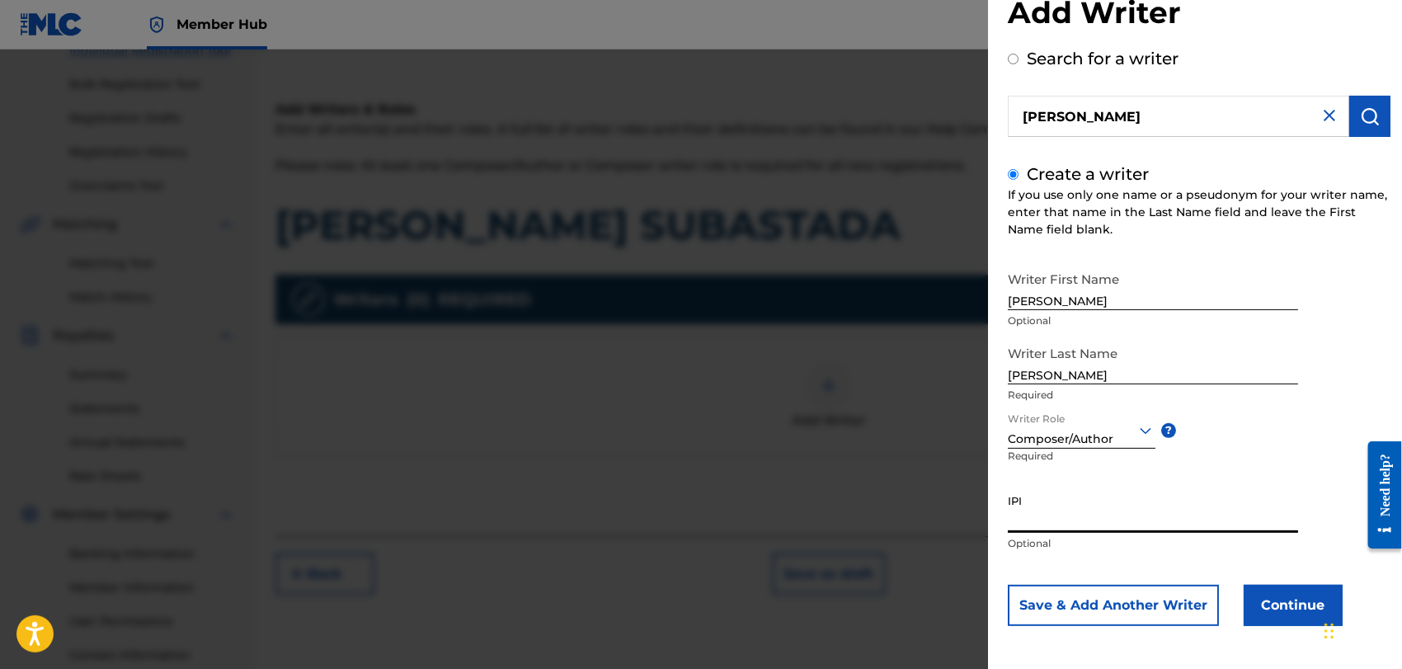
click at [1047, 515] on input "IPI" at bounding box center [1153, 509] width 290 height 47
type input "1162110609"
click at [1279, 595] on button "Continue" at bounding box center [1293, 605] width 99 height 41
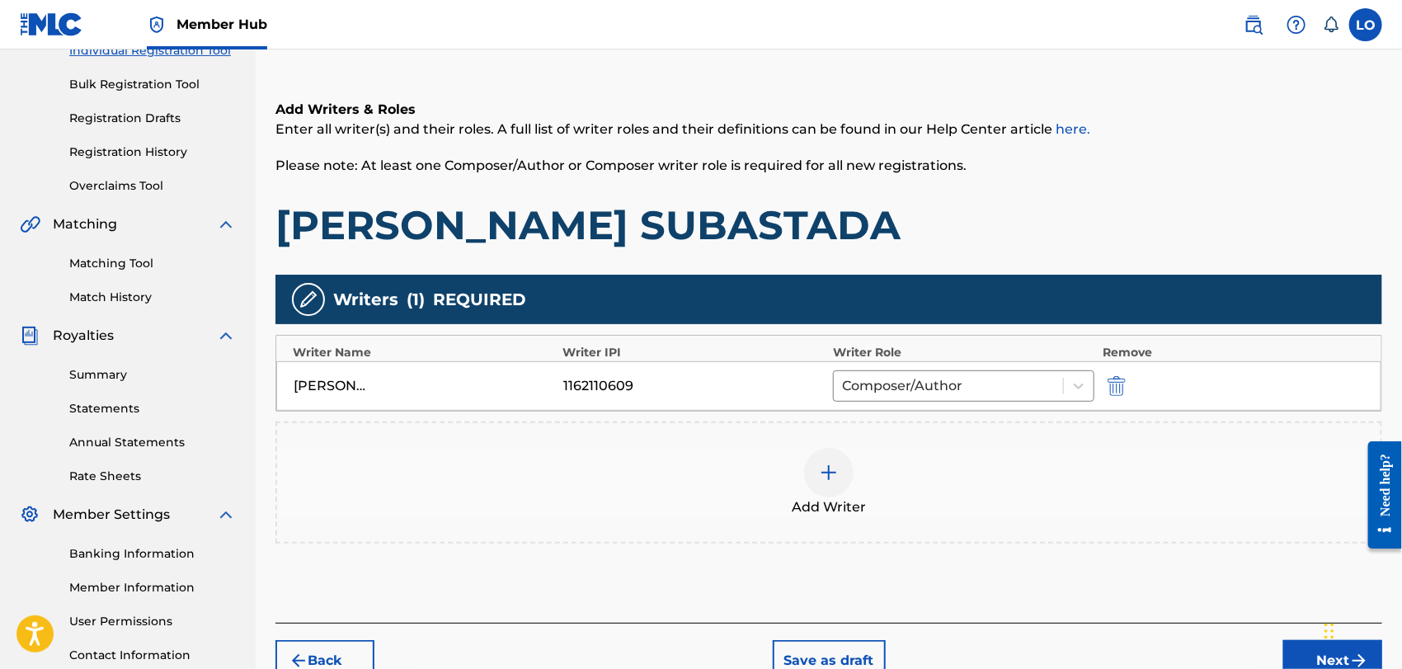
scroll to position [354, 0]
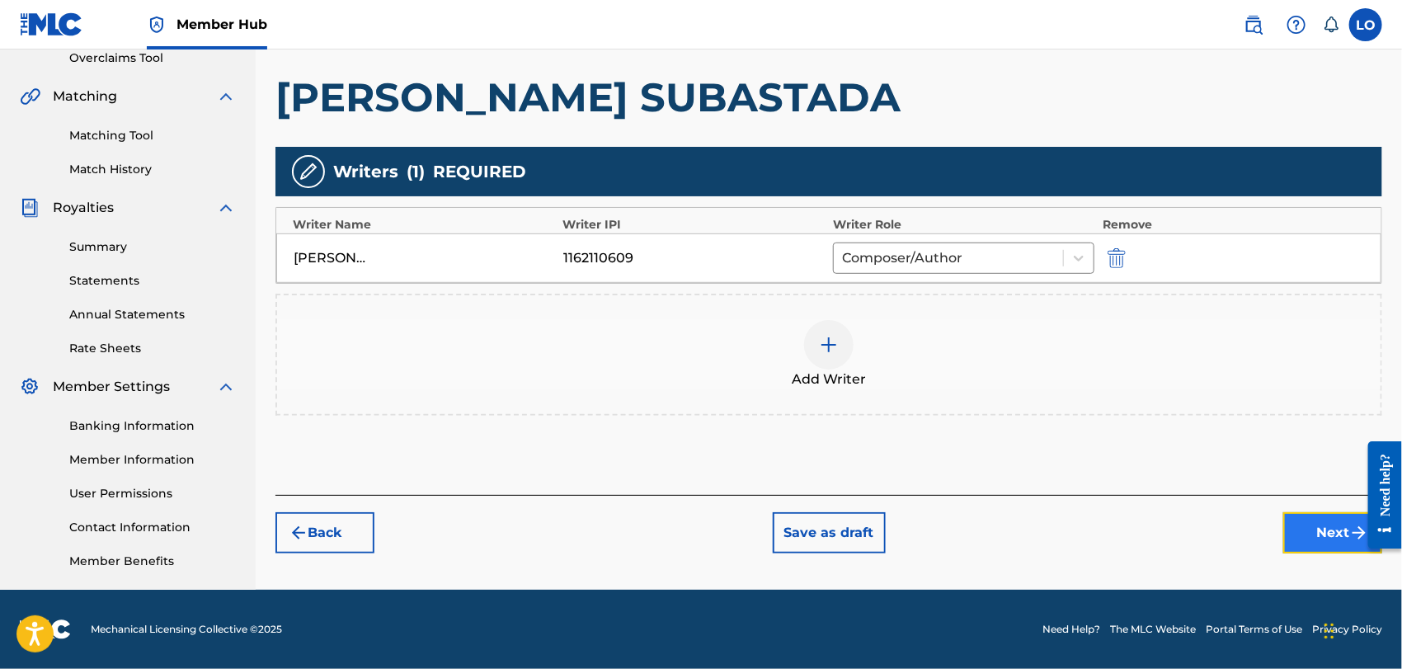
click at [1313, 526] on button "Next" at bounding box center [1332, 532] width 99 height 41
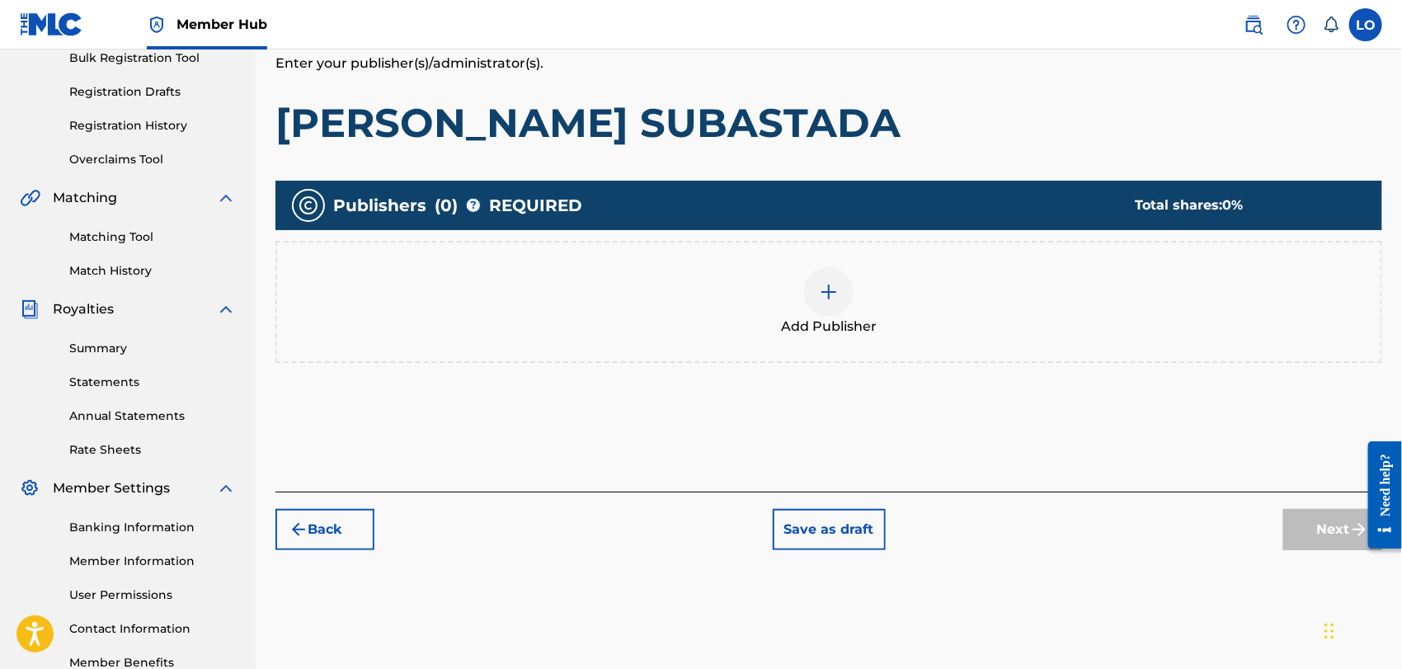
scroll to position [257, 0]
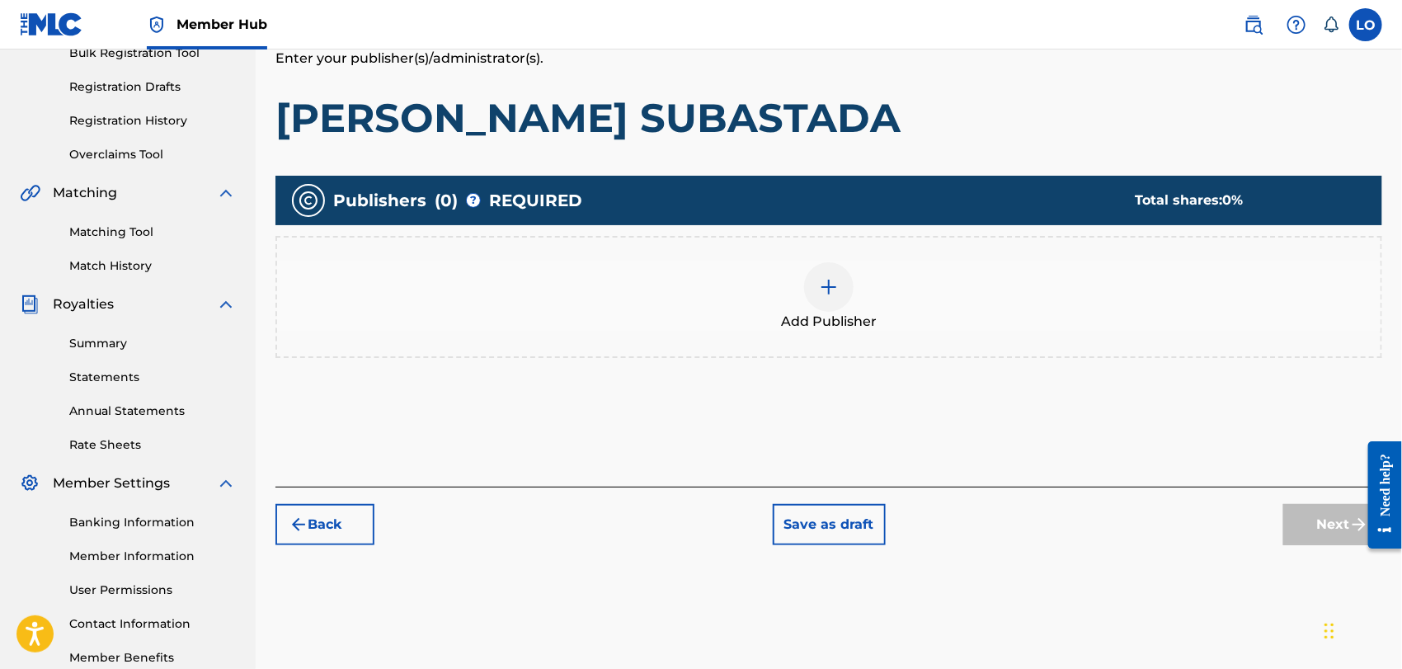
click at [827, 284] on img at bounding box center [829, 287] width 20 height 20
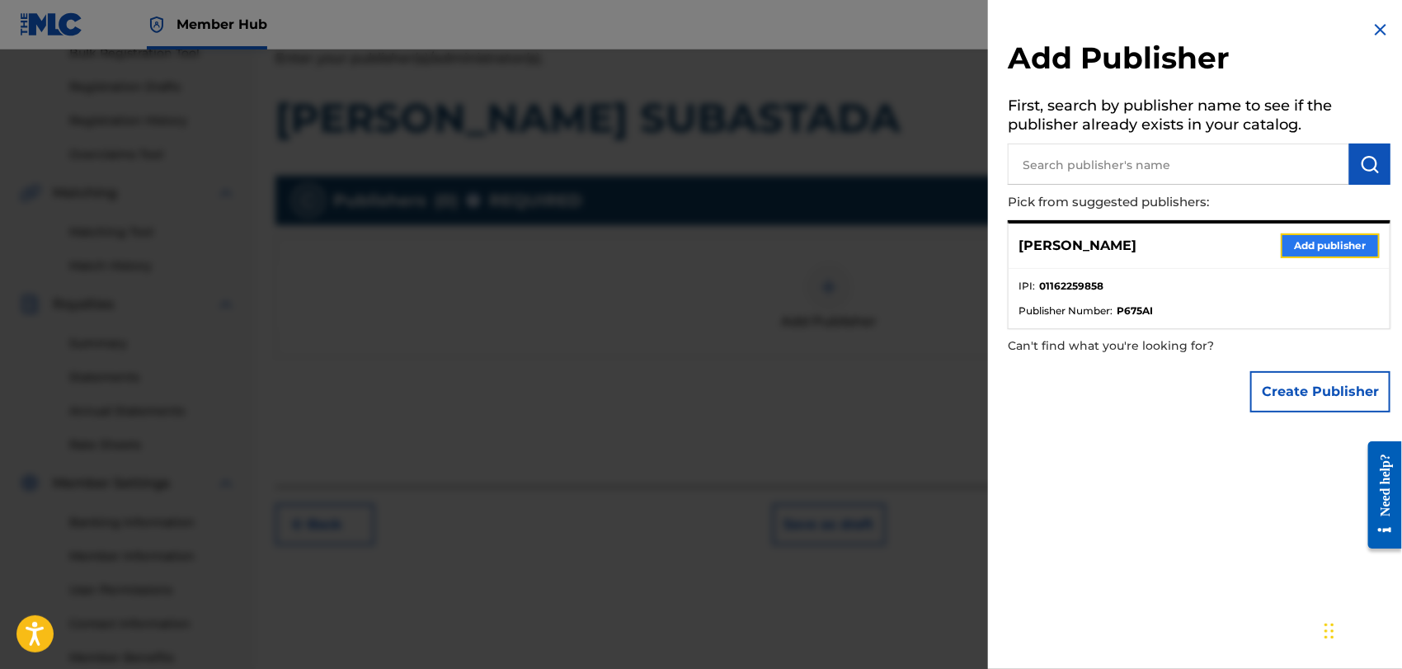
click at [1306, 249] on button "Add publisher" at bounding box center [1330, 245] width 99 height 25
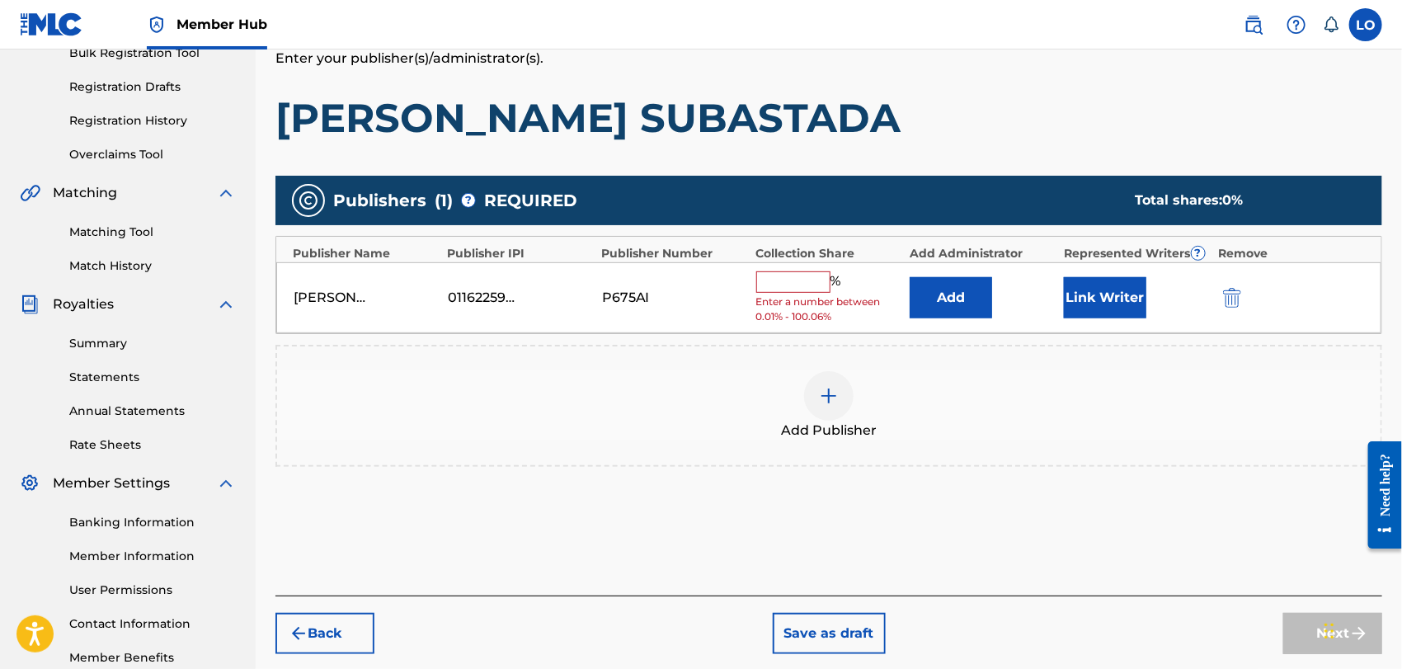
click at [780, 285] on input "text" at bounding box center [793, 281] width 74 height 21
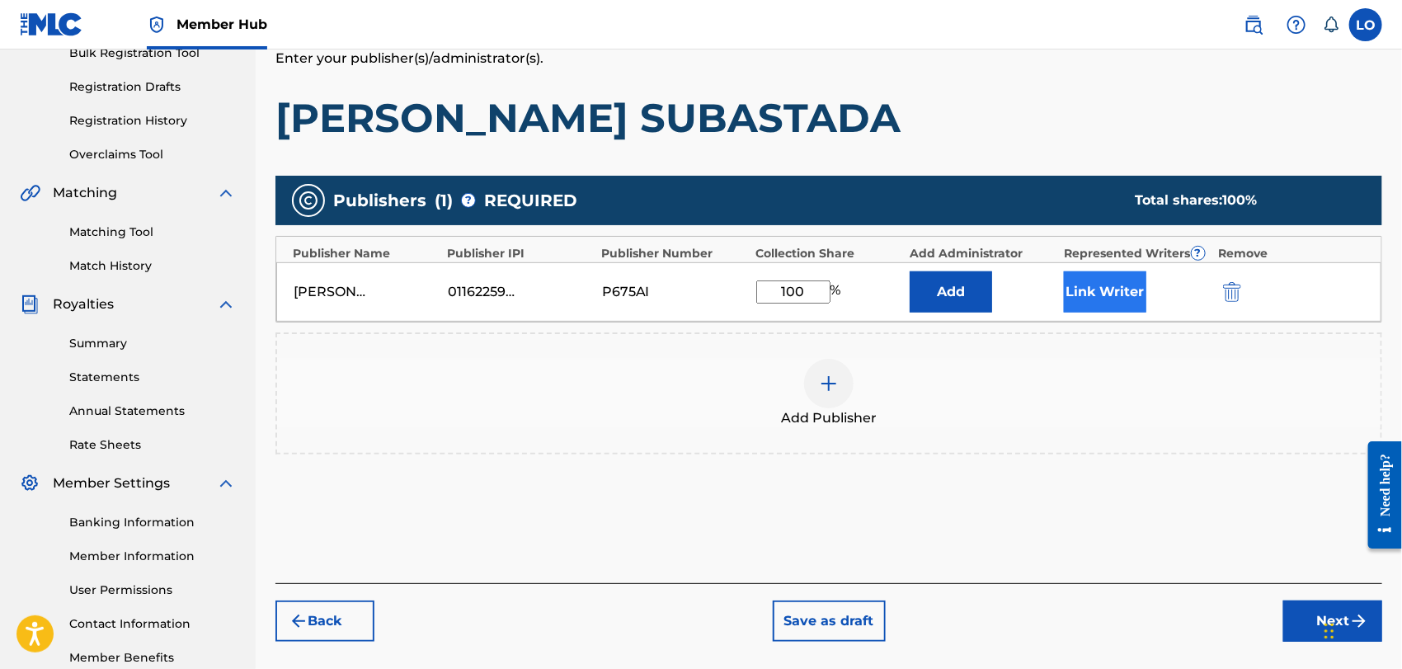
type input "100"
click at [1101, 288] on button "Link Writer" at bounding box center [1105, 291] width 82 height 41
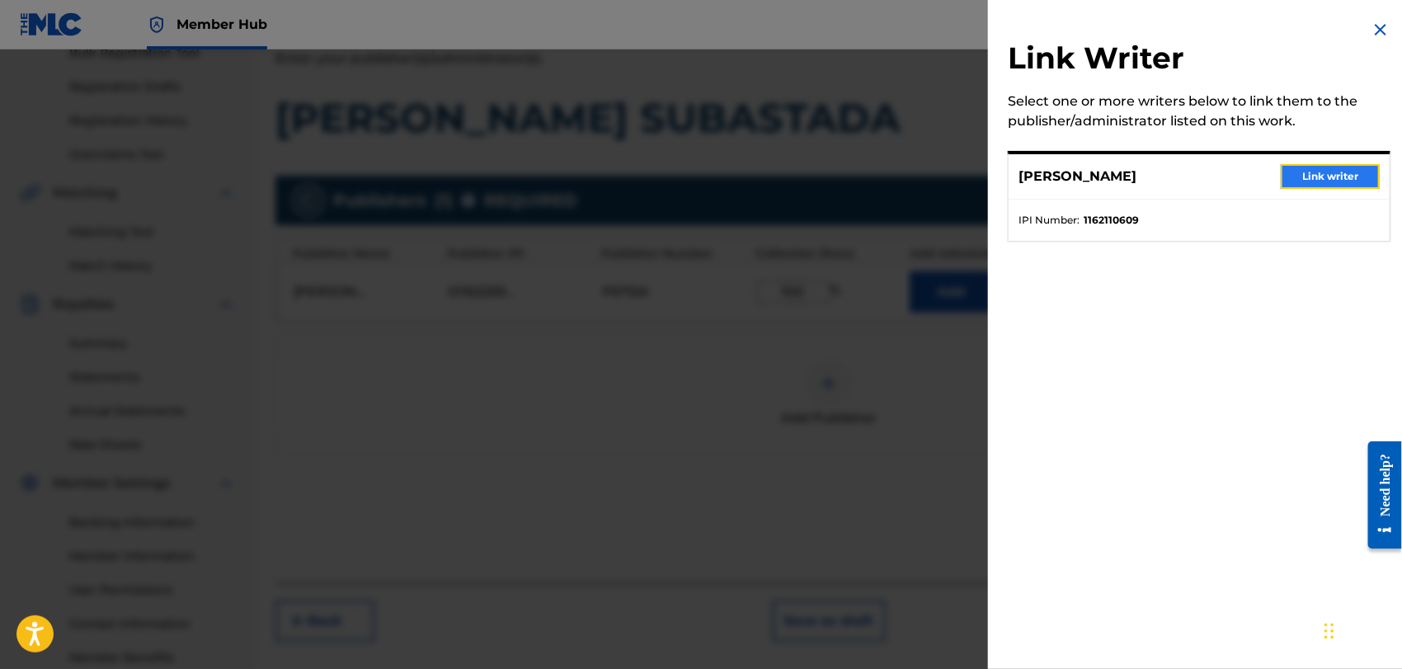
click at [1313, 174] on button "Link writer" at bounding box center [1330, 176] width 99 height 25
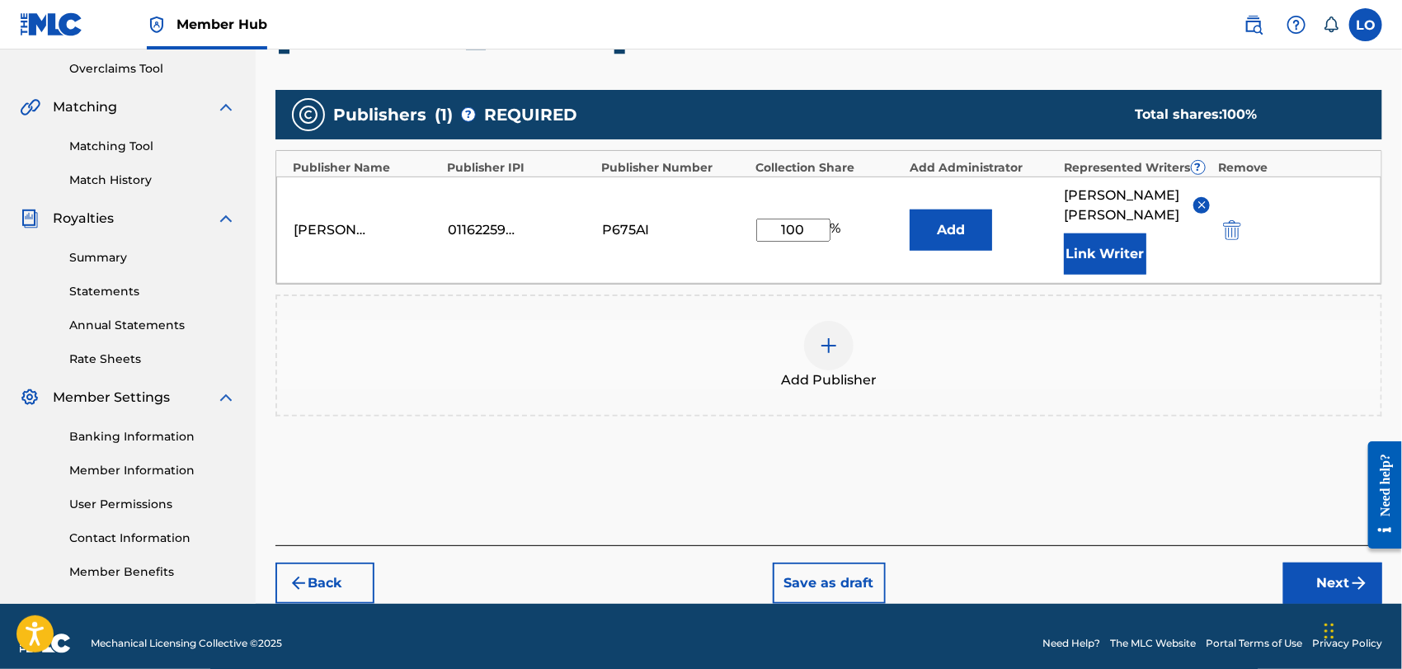
scroll to position [354, 0]
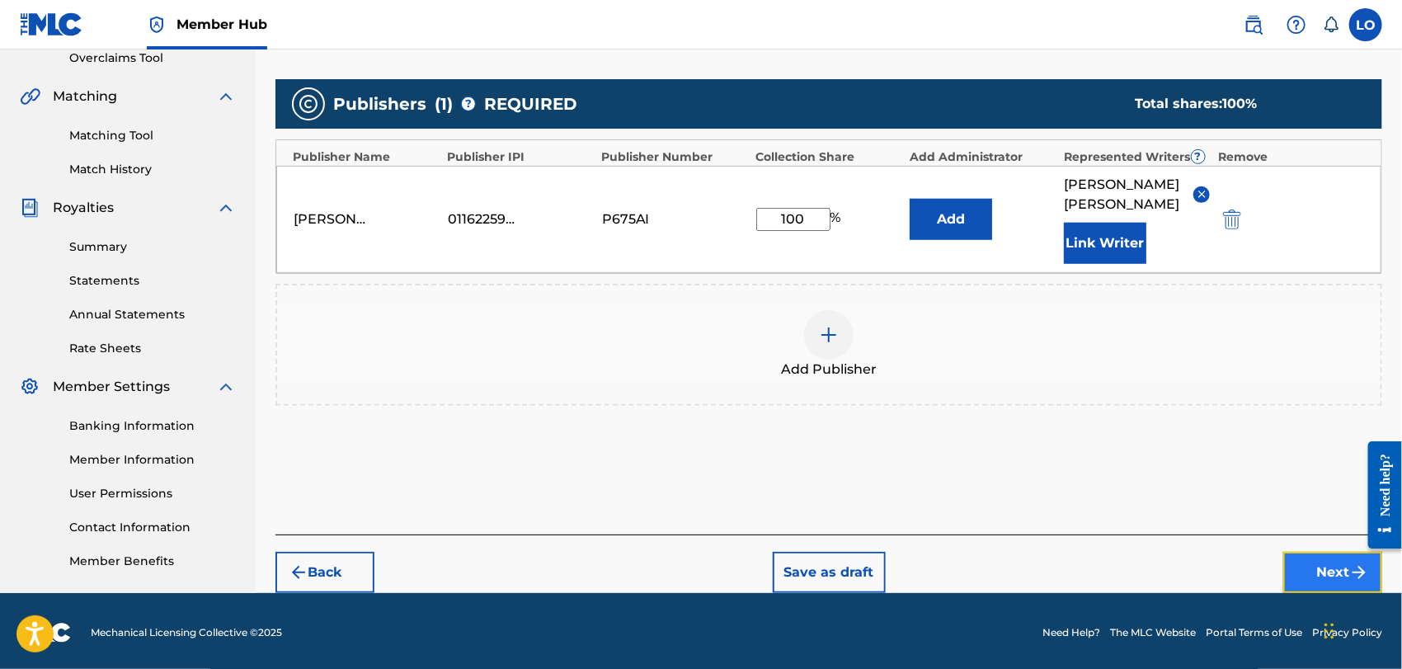
click at [1329, 554] on button "Next" at bounding box center [1332, 572] width 99 height 41
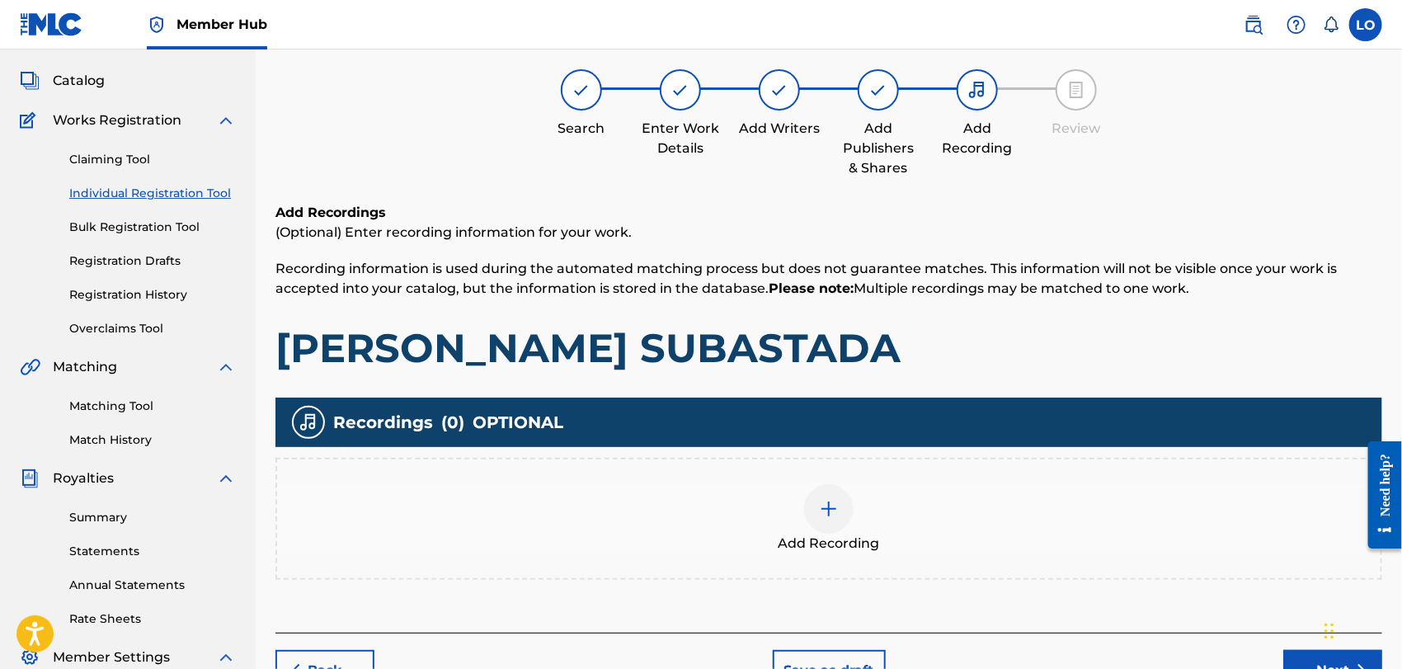
scroll to position [73, 0]
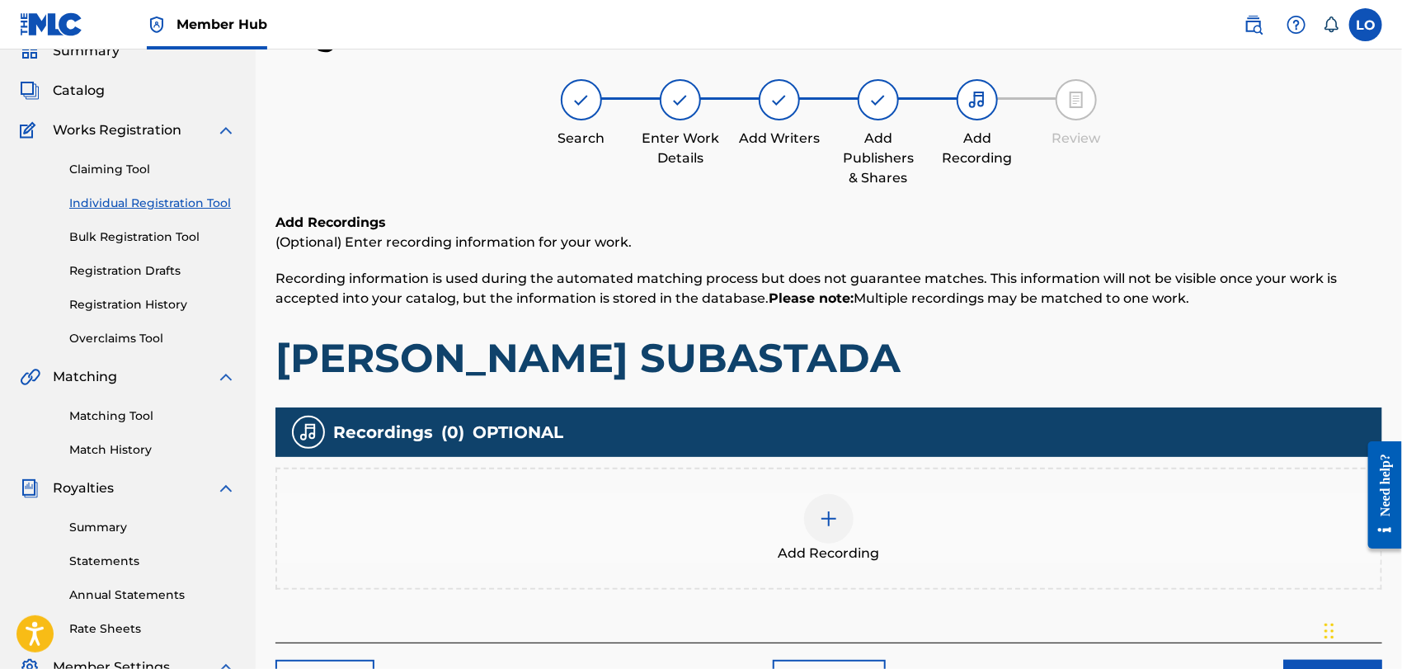
drag, startPoint x: 1401, startPoint y: 303, endPoint x: 1405, endPoint y: 365, distance: 62.8
click at [1401, 365] on html "Accessibility Screen-Reader Guide, Feedback, and Issue Reporting | New window C…" at bounding box center [701, 261] width 1402 height 669
click at [817, 516] on div at bounding box center [828, 518] width 49 height 49
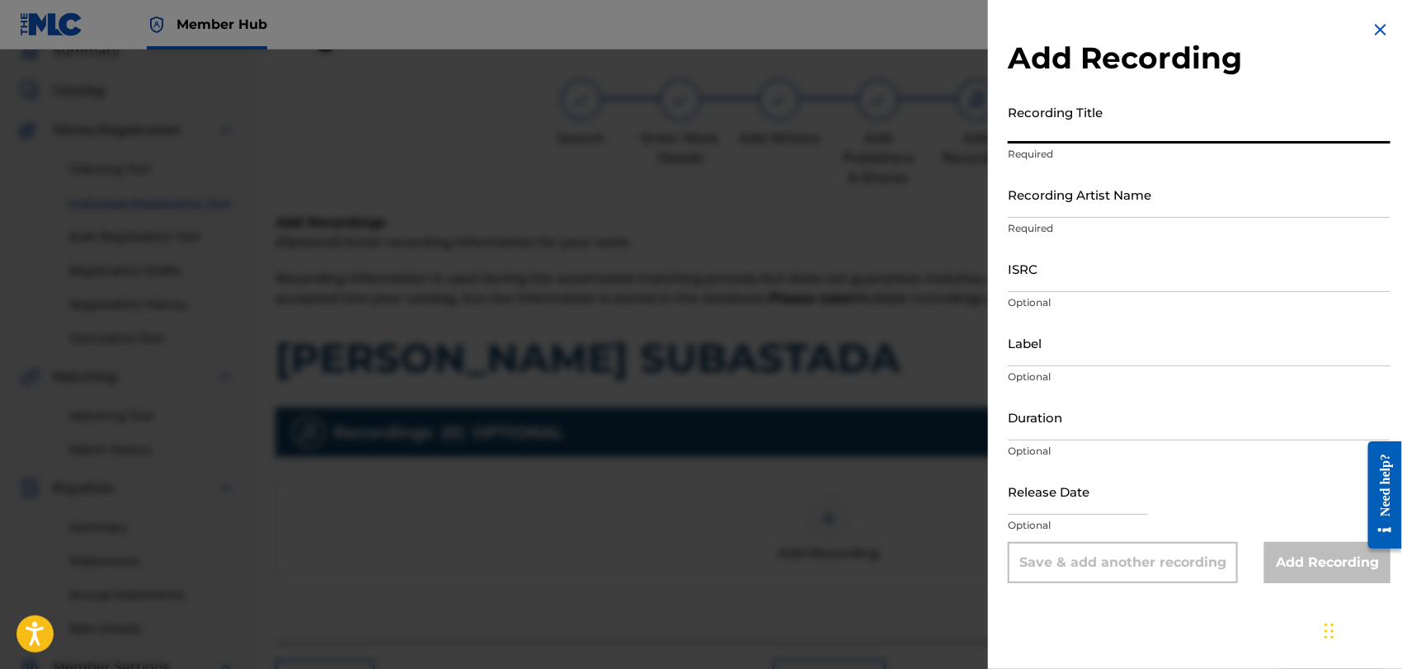
click at [1056, 123] on input "Recording Title" at bounding box center [1199, 120] width 383 height 47
type input "[DEMOGRAPHIC_DATA]"
click at [1062, 195] on input "Recording Artist Name" at bounding box center [1199, 194] width 383 height 47
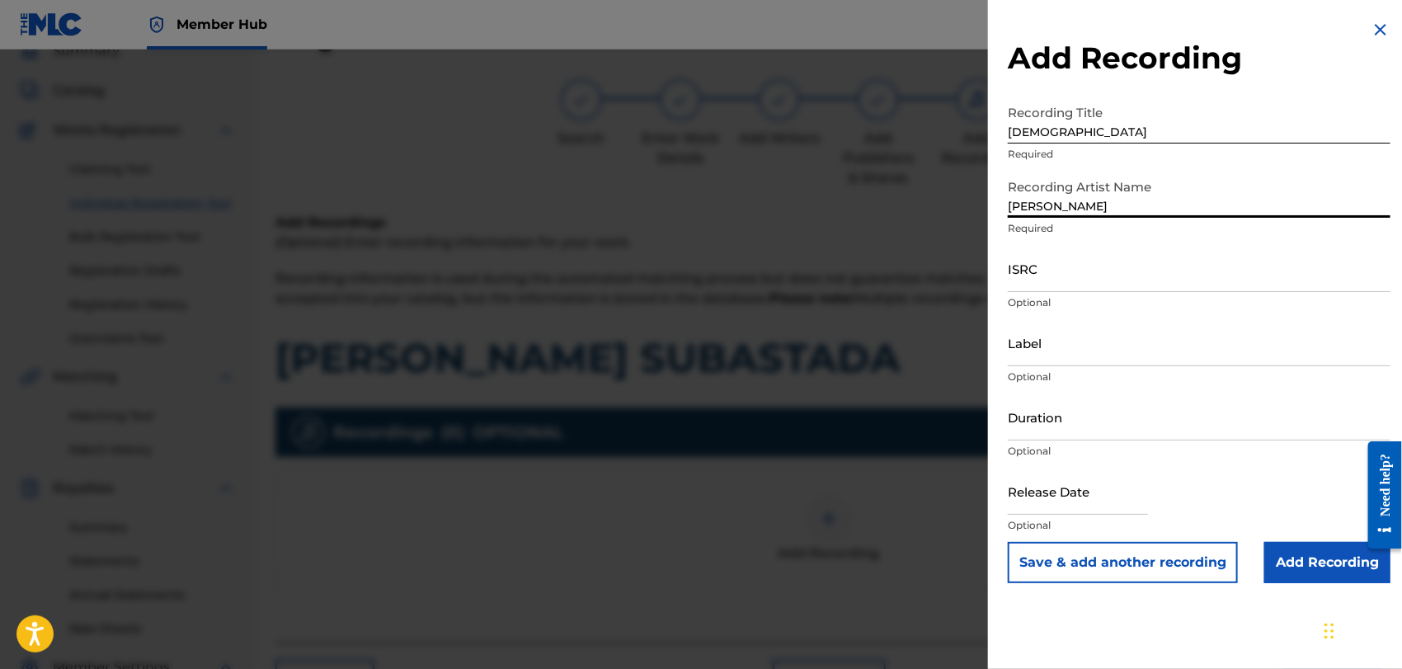
type input "[PERSON_NAME]"
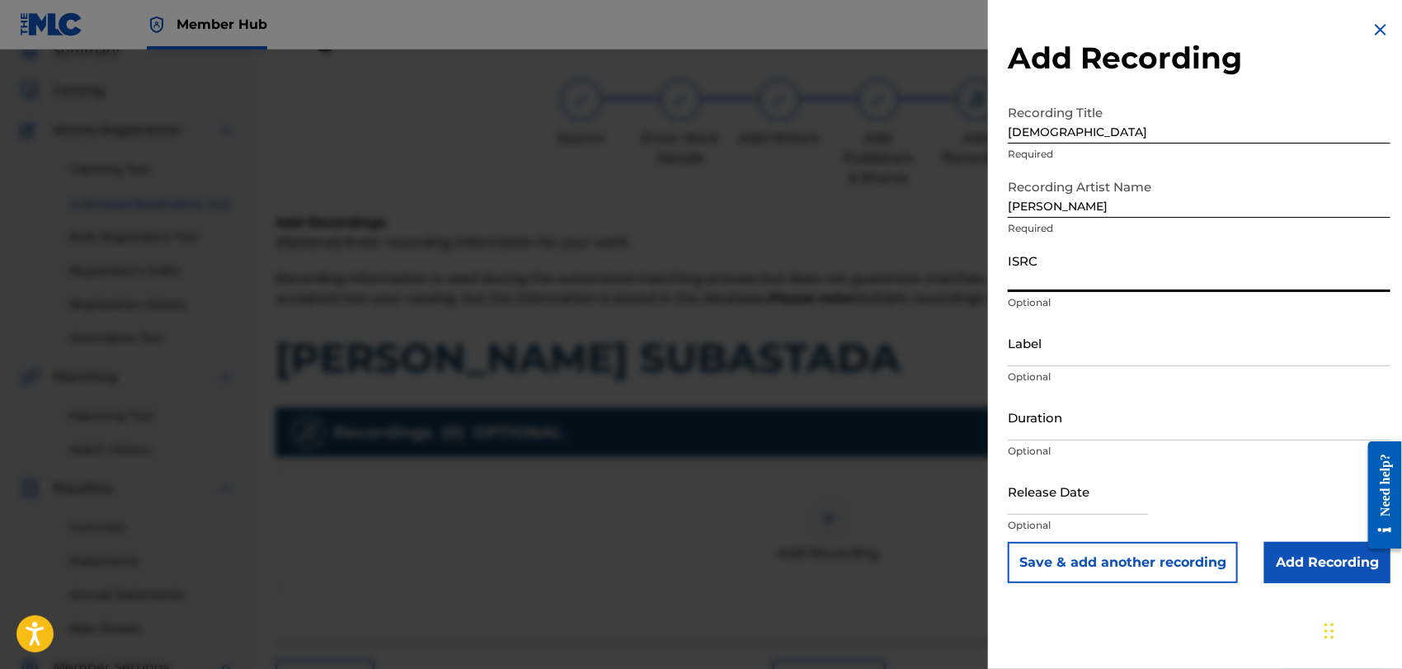
click at [1043, 276] on input "ISRC" at bounding box center [1199, 268] width 383 height 47
type input "QMEU32507356"
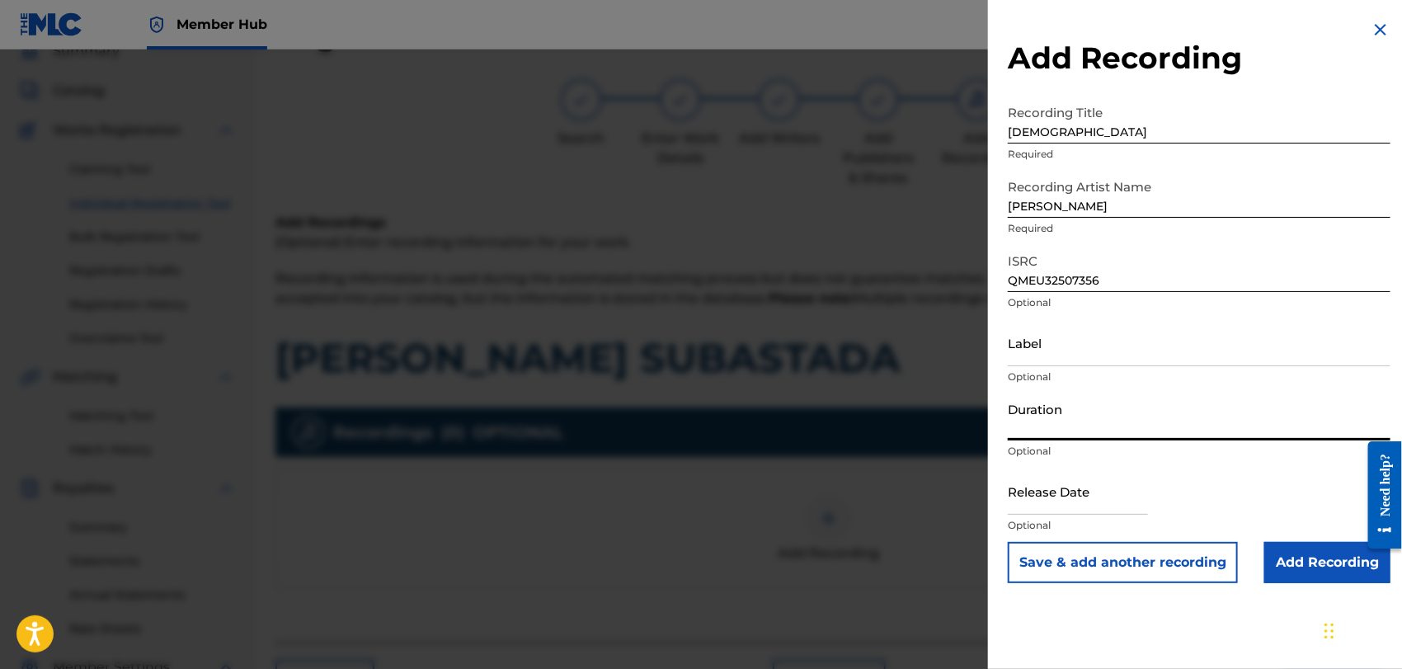
click at [1043, 424] on input "Duration" at bounding box center [1199, 416] width 383 height 47
type input "04:13"
select select "8"
select select "2025"
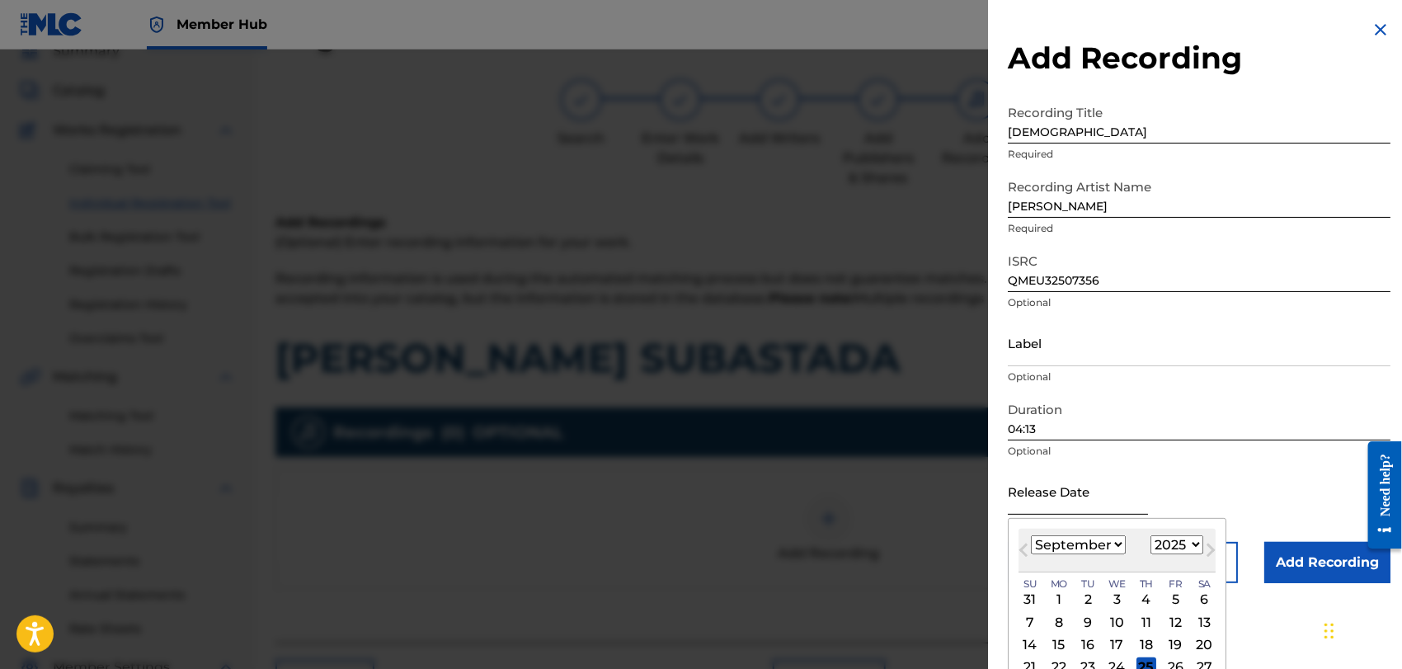
click at [1073, 496] on input "text" at bounding box center [1078, 491] width 140 height 47
click at [1118, 544] on select "January February March April May June July August September October November De…" at bounding box center [1078, 544] width 95 height 19
select select "10"
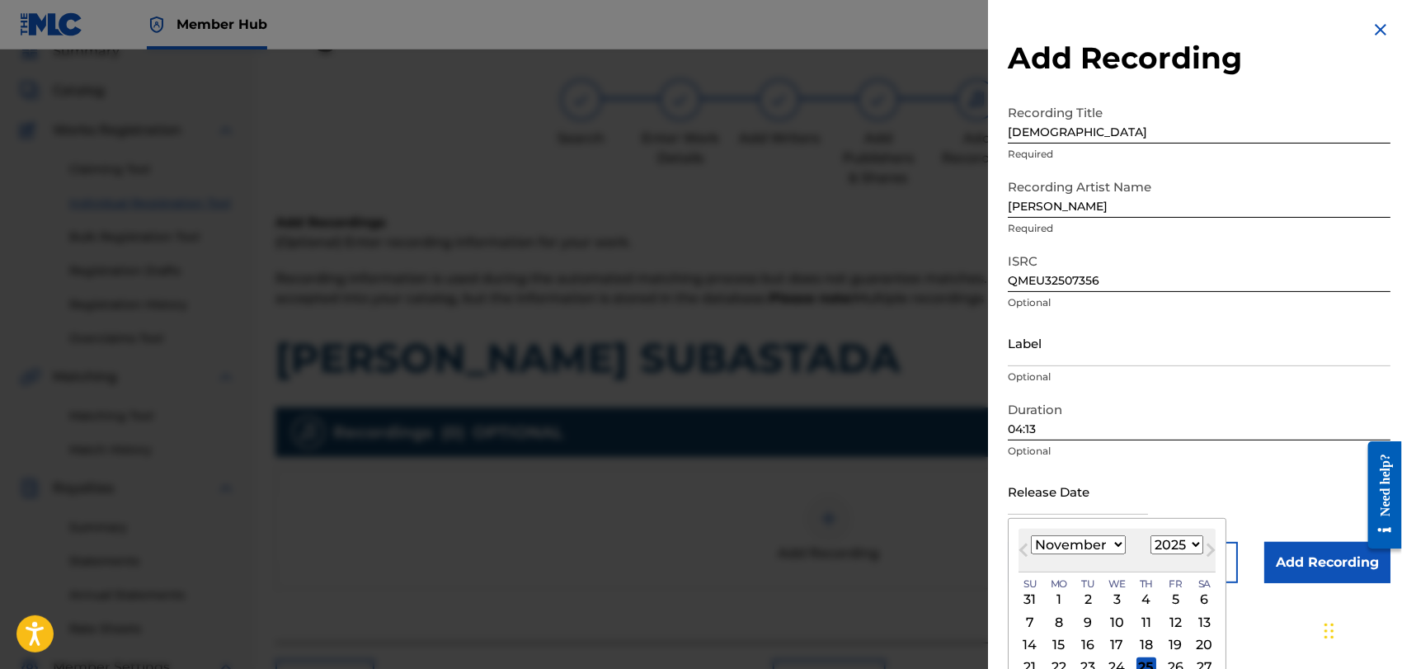
click at [1031, 535] on select "January February March April May June July August September October November De…" at bounding box center [1078, 544] width 95 height 19
click at [1082, 492] on input "text" at bounding box center [1078, 491] width 140 height 47
click at [1201, 592] on div "1" at bounding box center [1204, 600] width 20 height 20
type input "[DATE]"
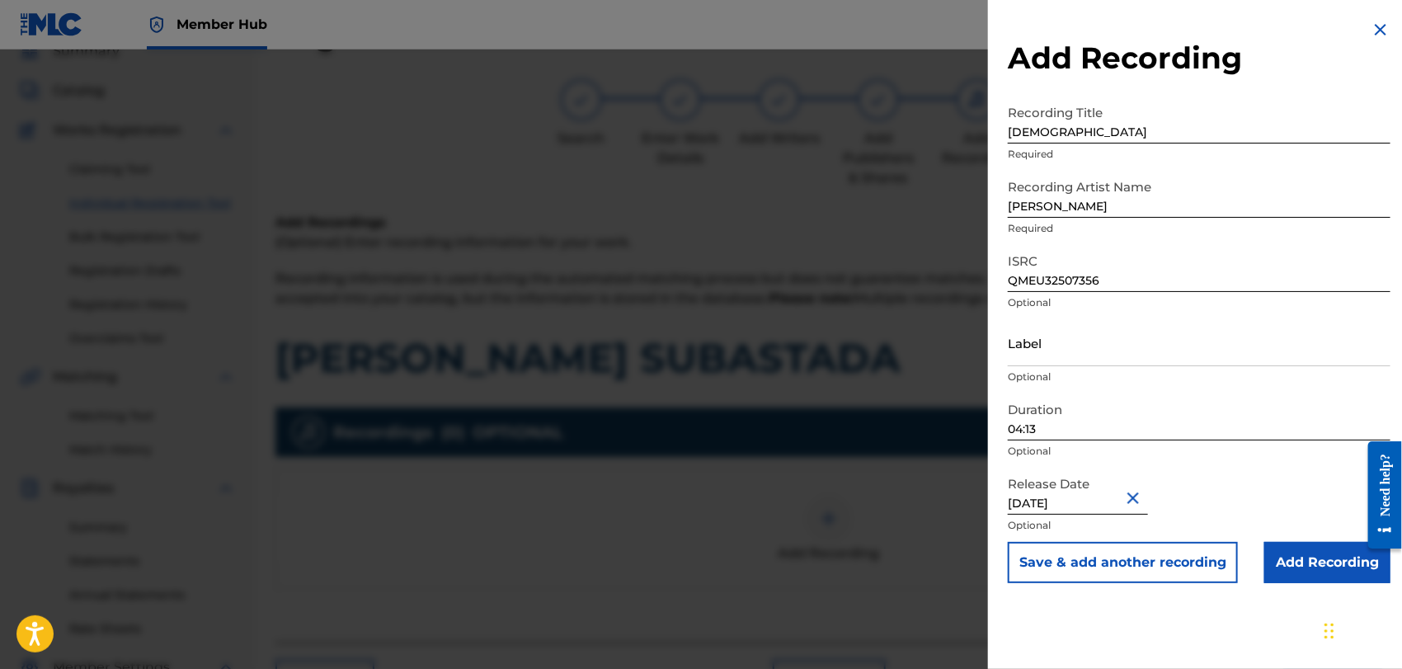
click at [1124, 498] on input "[DATE]" at bounding box center [1078, 491] width 140 height 47
select select "10"
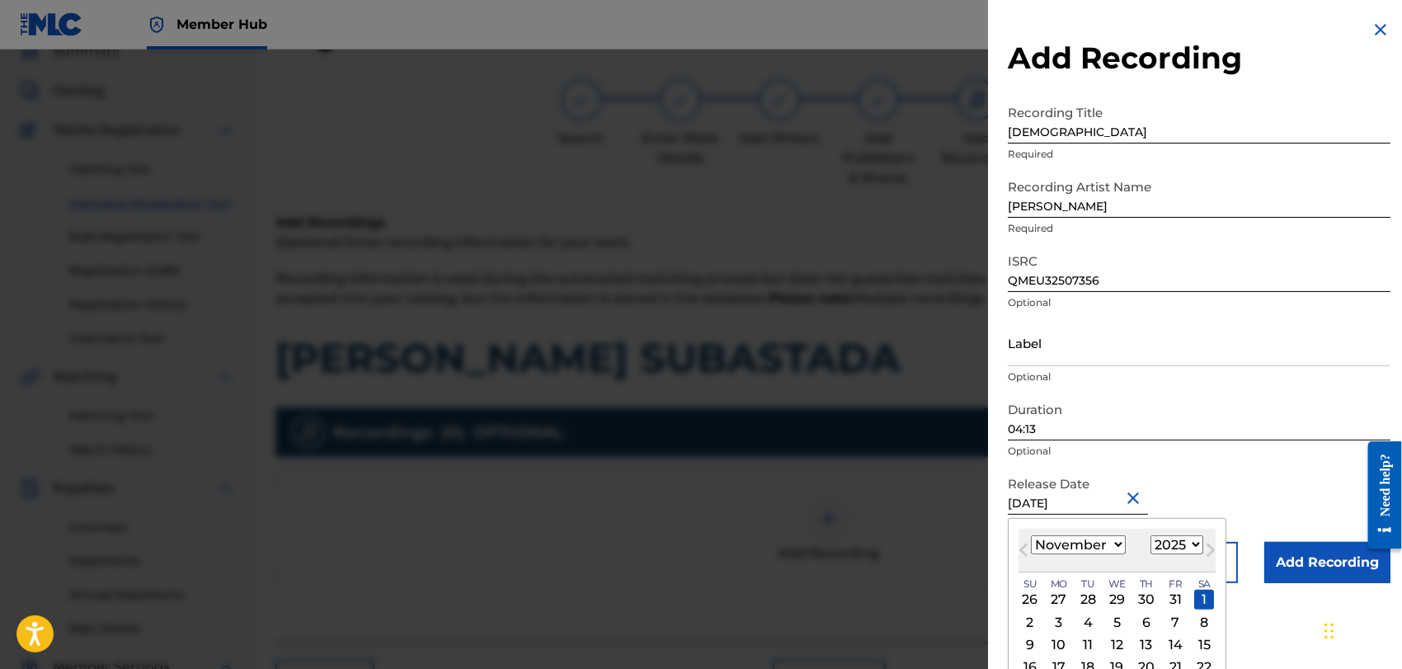
click at [1124, 498] on input "[DATE]" at bounding box center [1078, 491] width 140 height 47
click at [1190, 544] on select "1899 1900 1901 1902 1903 1904 1905 1906 1907 1908 1909 1910 1911 1912 1913 1914…" at bounding box center [1177, 544] width 53 height 19
select select "1989"
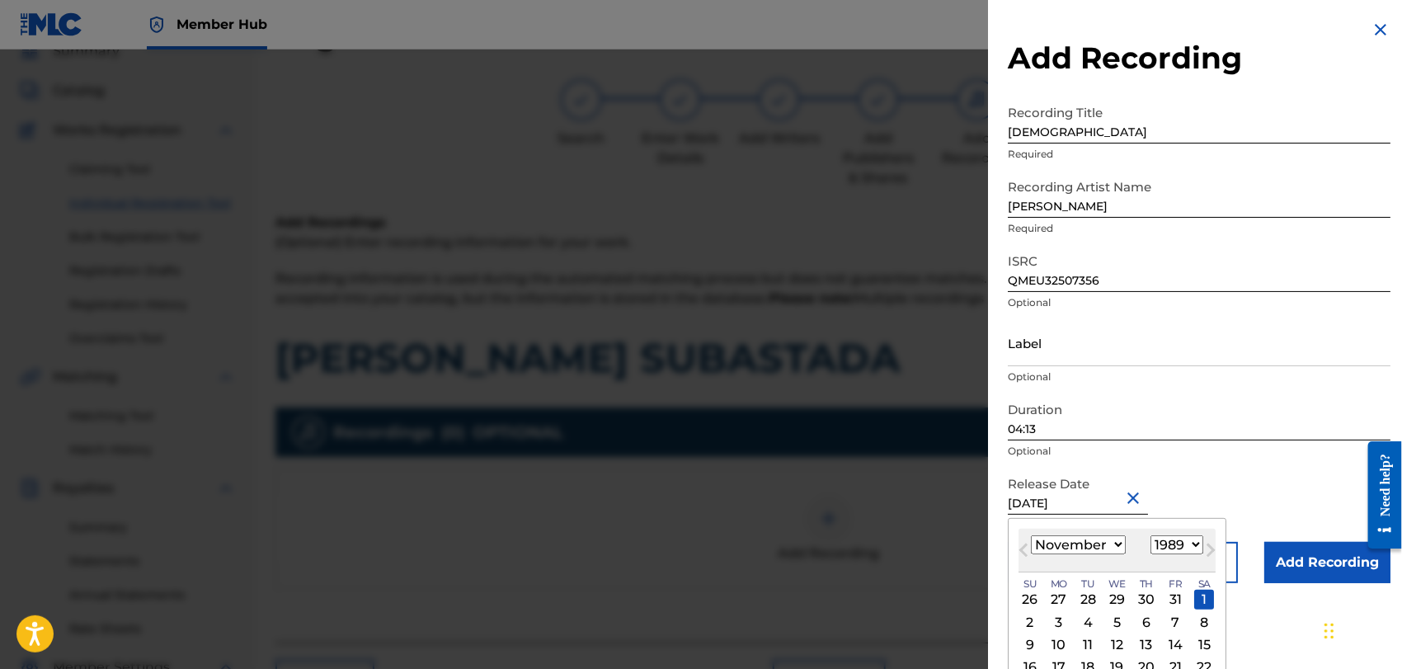
click at [1151, 535] on select "1899 1900 1901 1902 1903 1904 1905 1906 1907 1908 1909 1910 1911 1912 1913 1914…" at bounding box center [1177, 544] width 53 height 19
click at [1120, 592] on div "1" at bounding box center [1118, 600] width 20 height 20
type input "[DATE]"
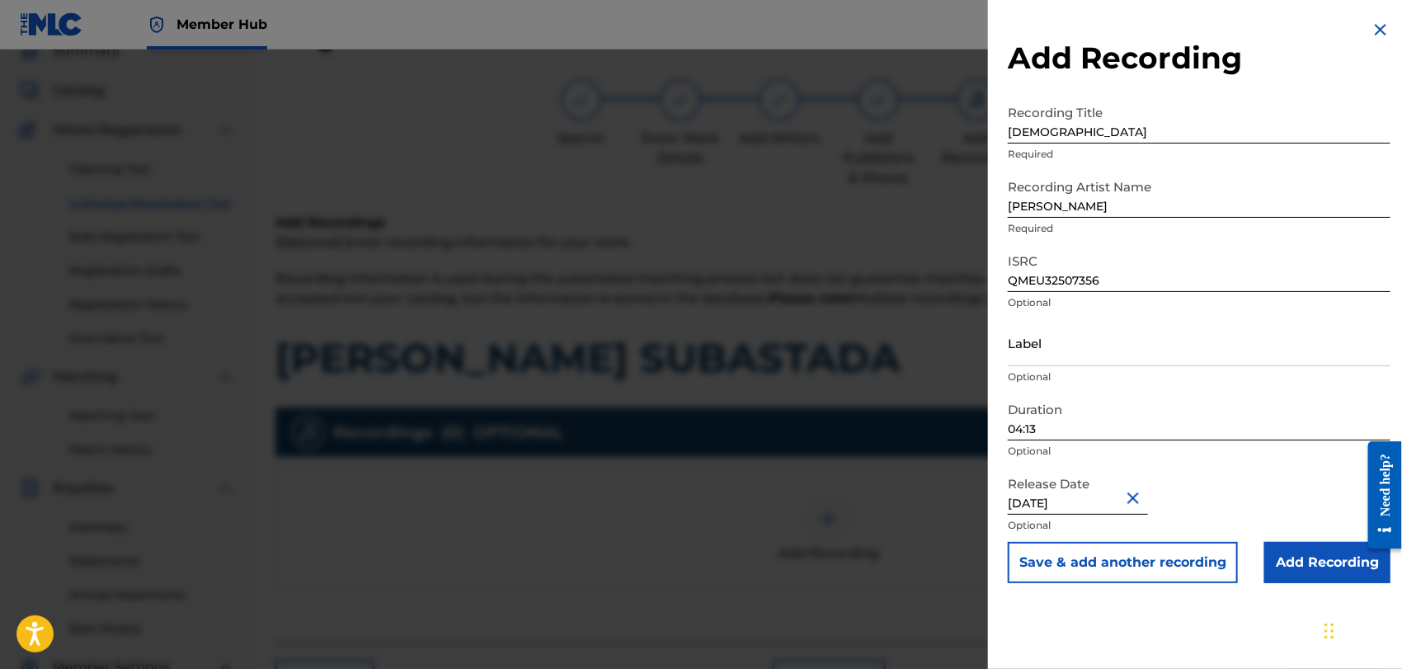
click at [1230, 450] on p "Optional" at bounding box center [1199, 451] width 383 height 15
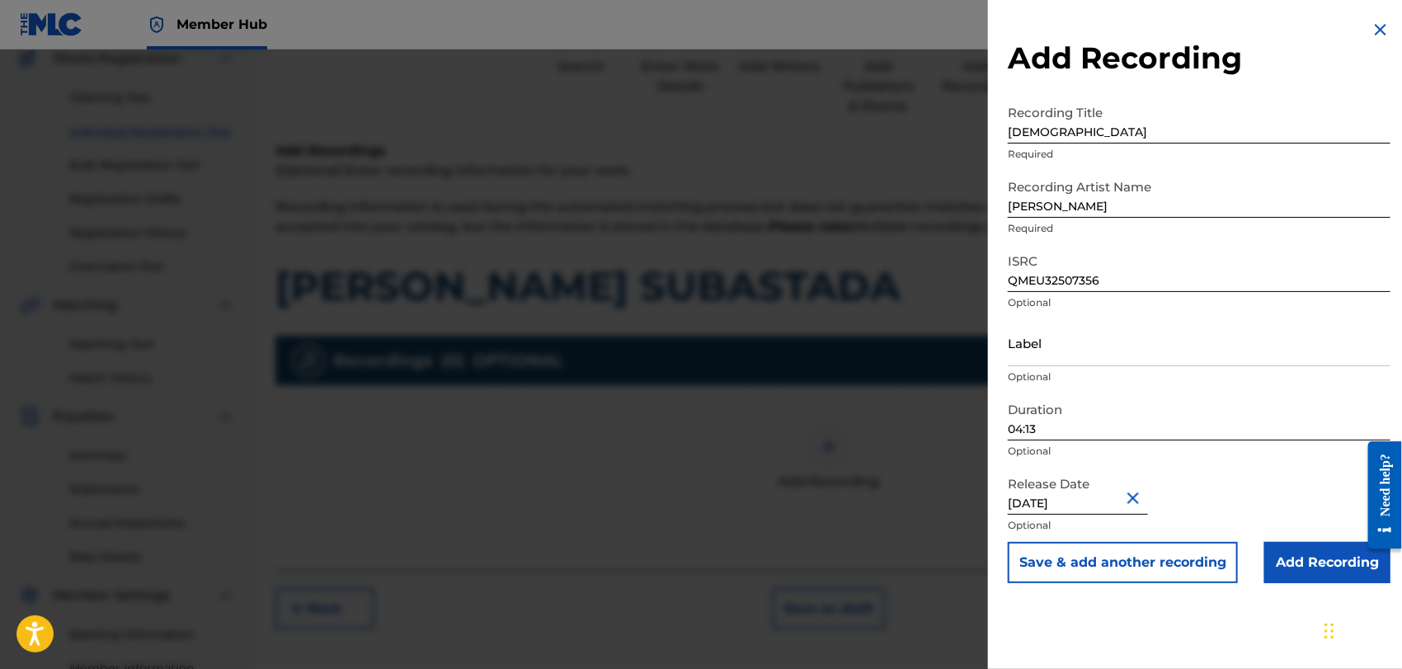
scroll to position [147, 0]
click at [1324, 552] on input "Add Recording" at bounding box center [1327, 562] width 126 height 41
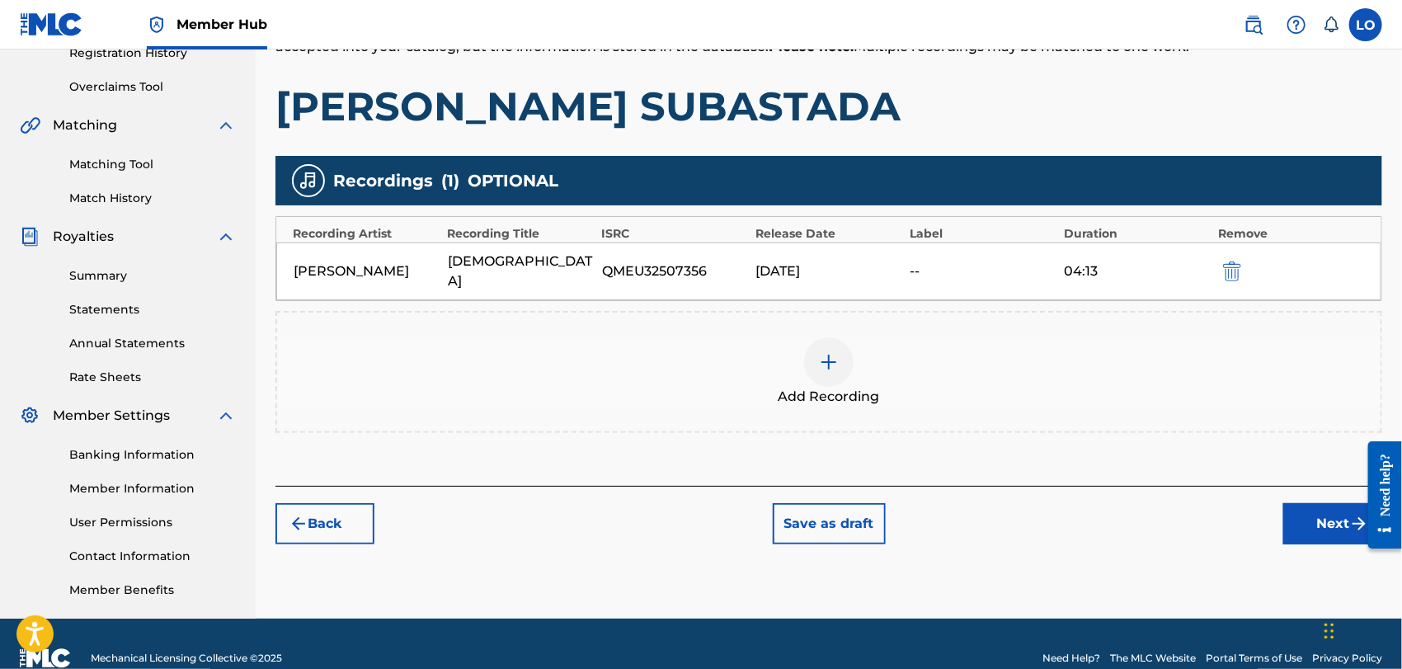
scroll to position [354, 0]
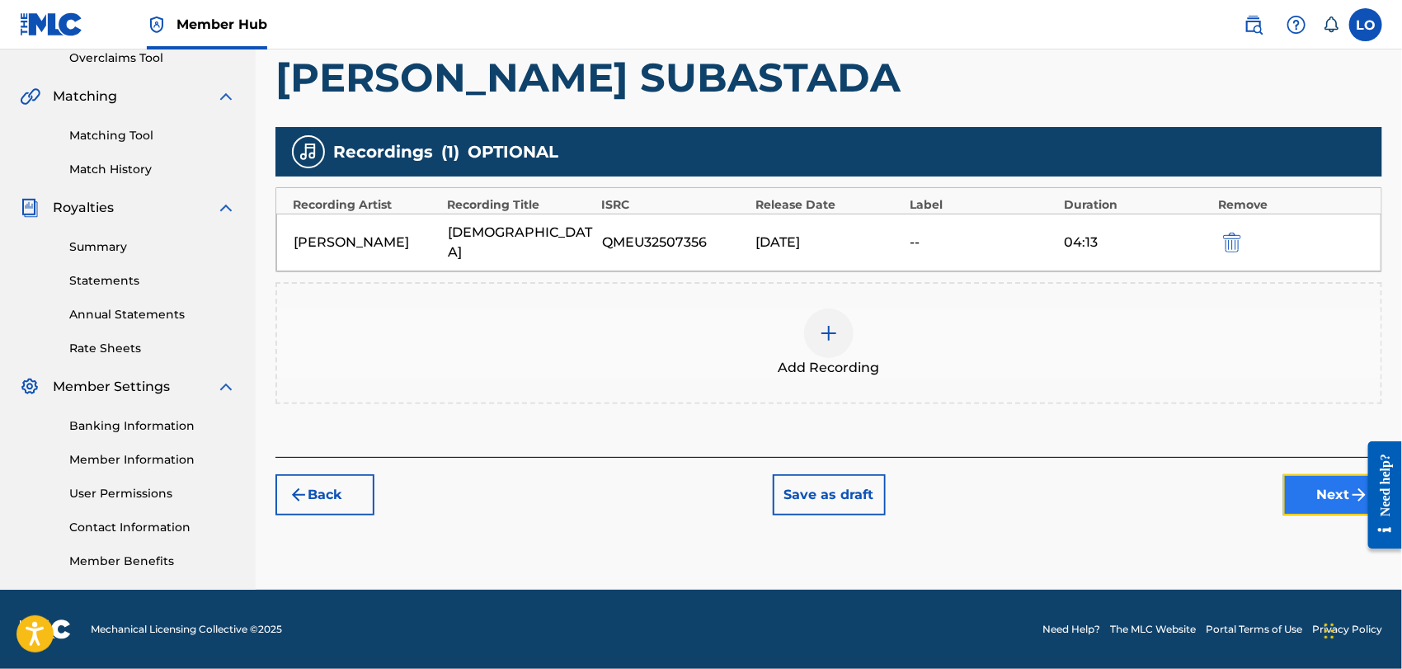
click at [1323, 474] on button "Next" at bounding box center [1332, 494] width 99 height 41
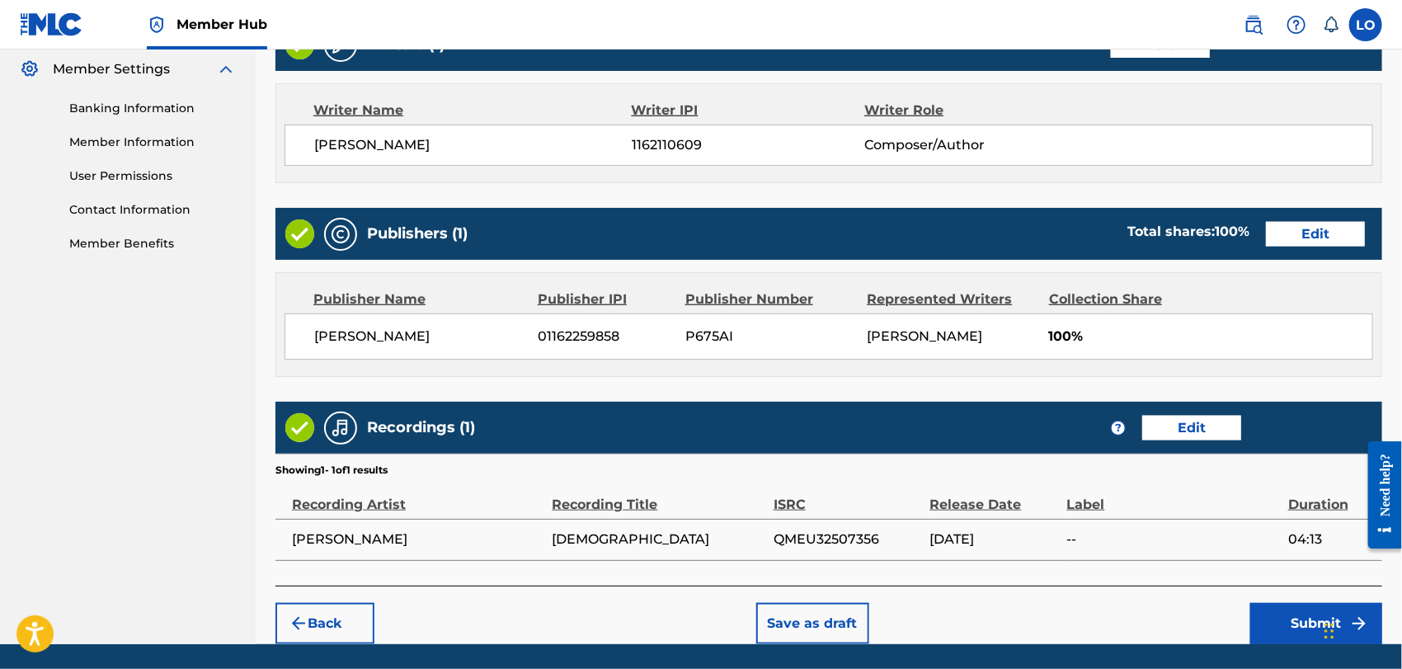
scroll to position [725, 0]
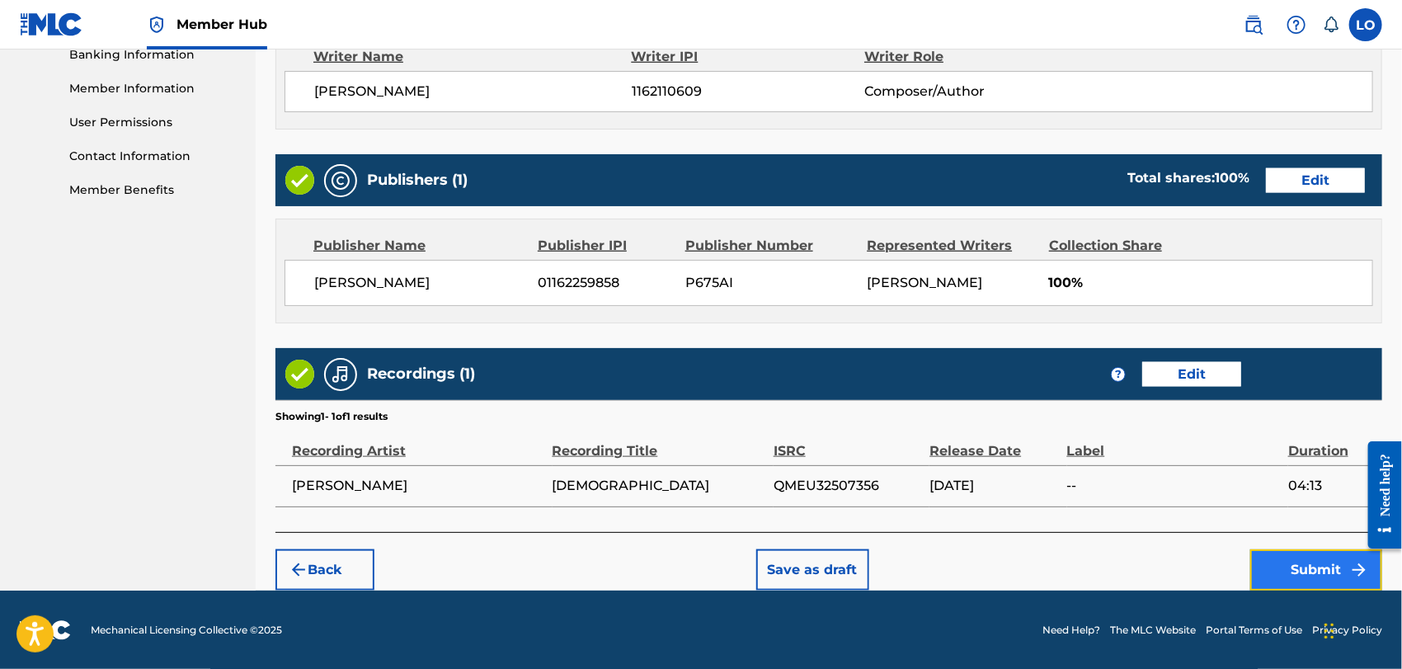
click at [1307, 567] on button "Submit" at bounding box center [1316, 569] width 132 height 41
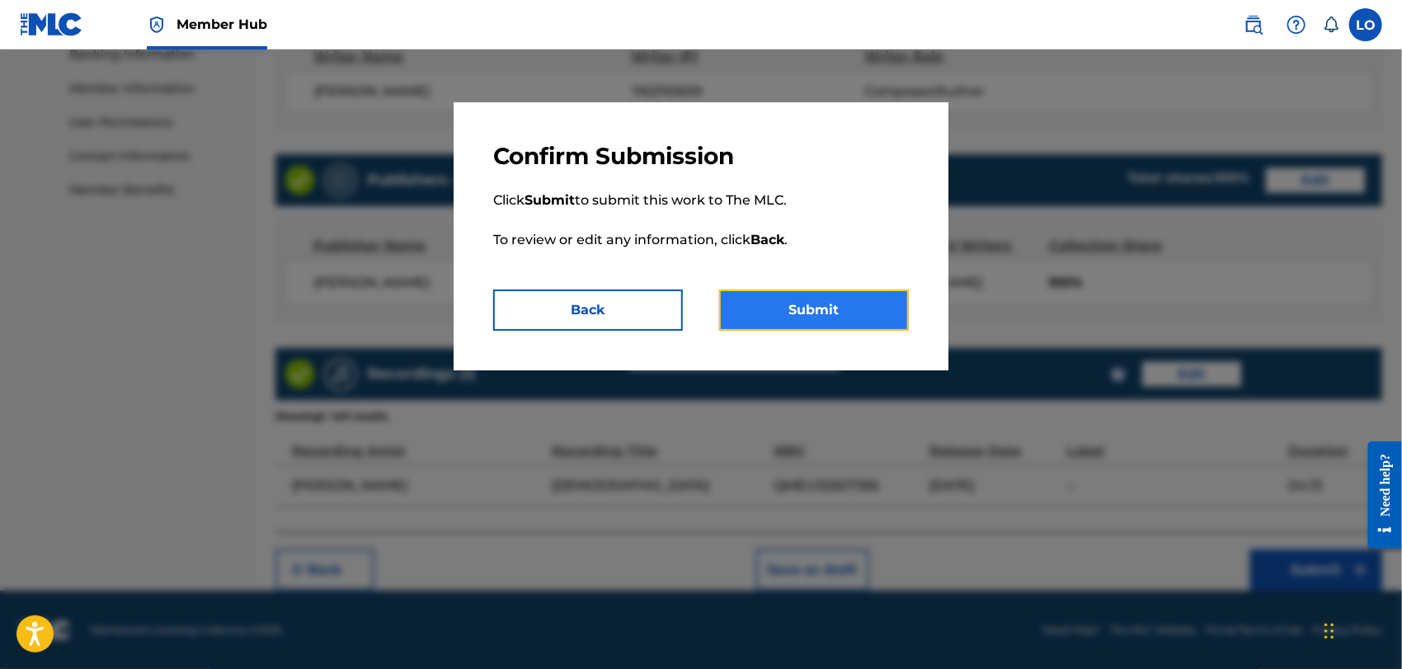
click at [838, 305] on button "Submit" at bounding box center [814, 310] width 190 height 41
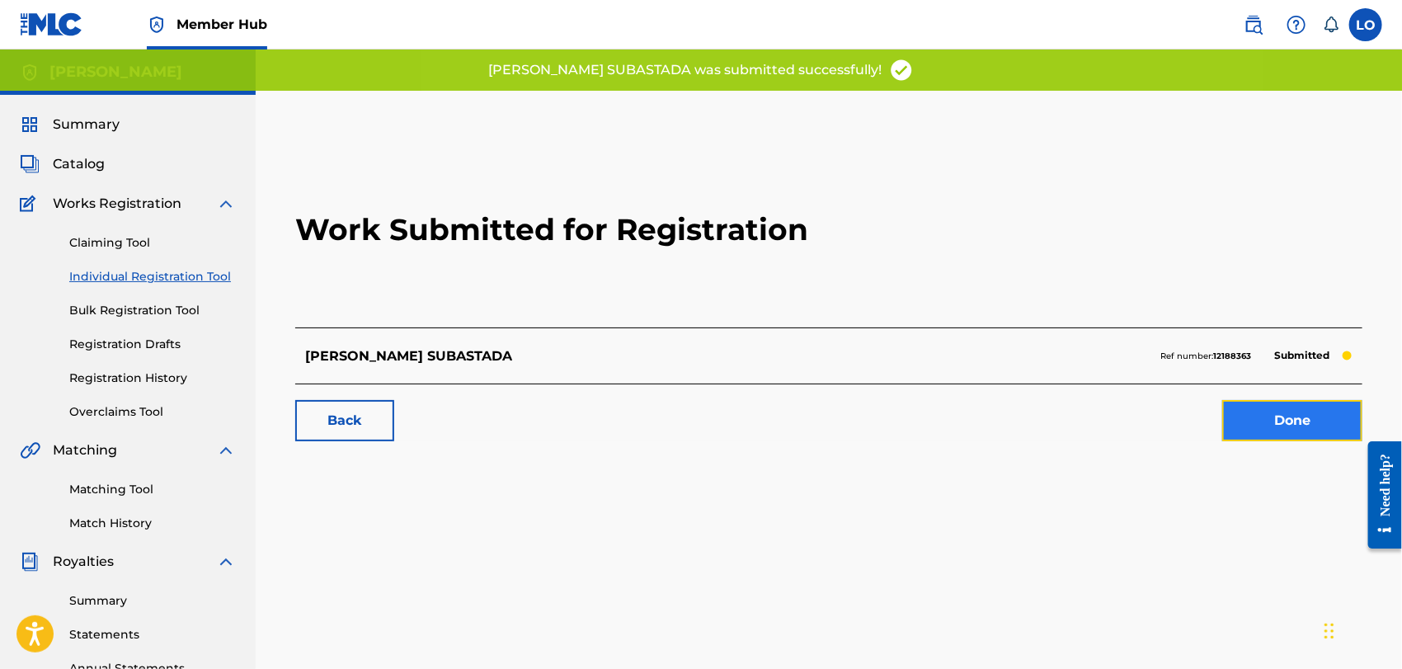
click at [1272, 421] on link "Done" at bounding box center [1292, 420] width 140 height 41
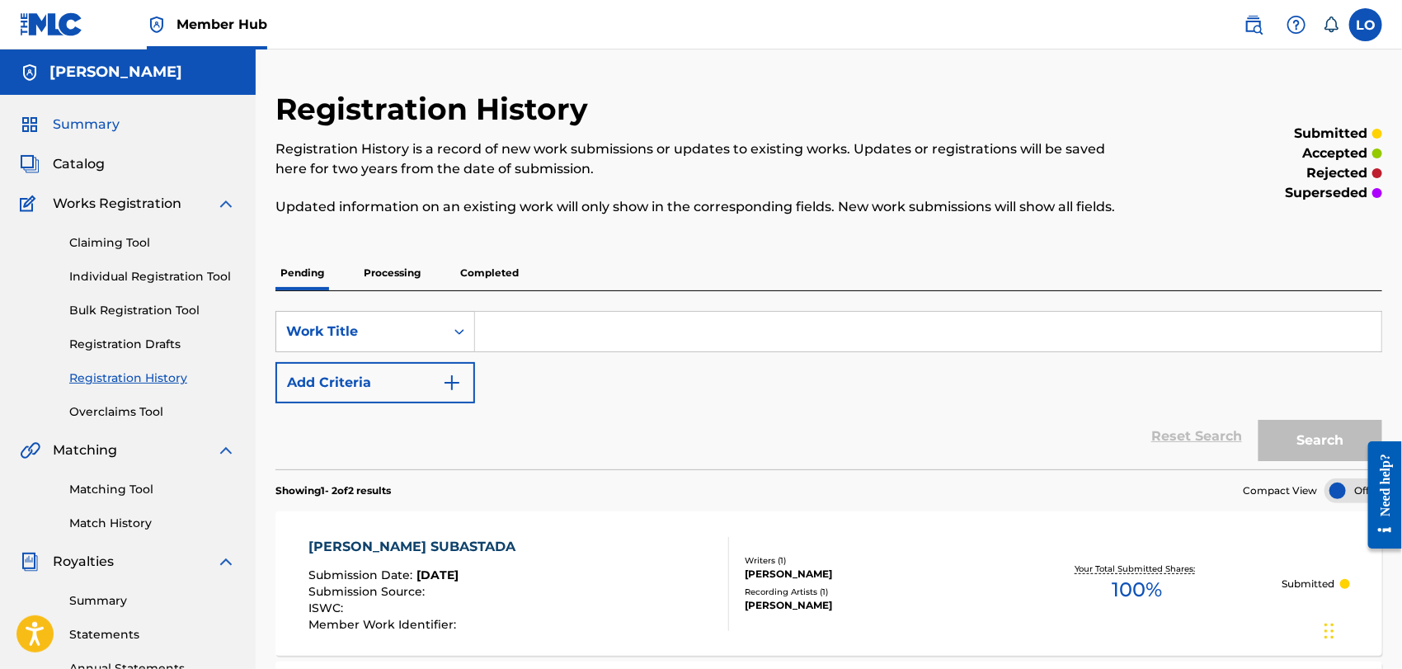
click at [85, 118] on span "Summary" at bounding box center [86, 125] width 67 height 20
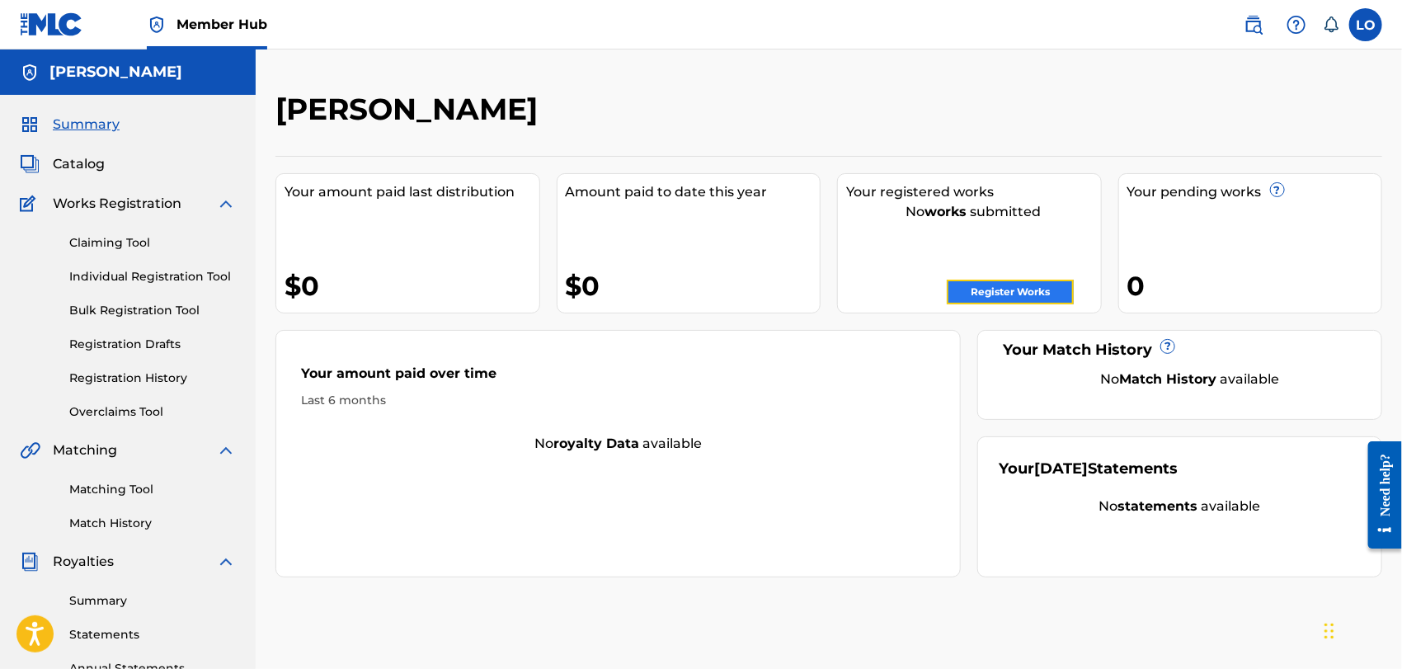
click at [1014, 284] on link "Register Works" at bounding box center [1010, 292] width 127 height 25
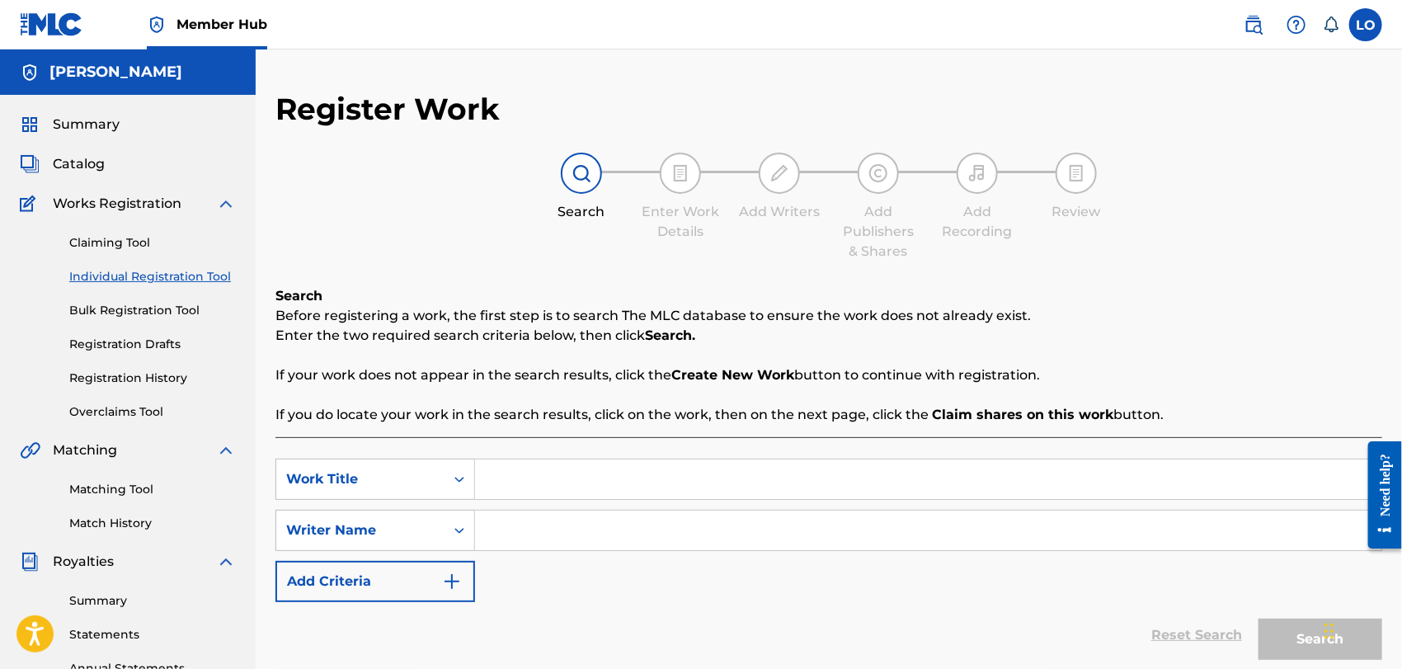
click at [537, 480] on input "Search Form" at bounding box center [928, 479] width 906 height 40
type input "AMARTE"
click at [510, 539] on input "Search Form" at bounding box center [928, 531] width 906 height 40
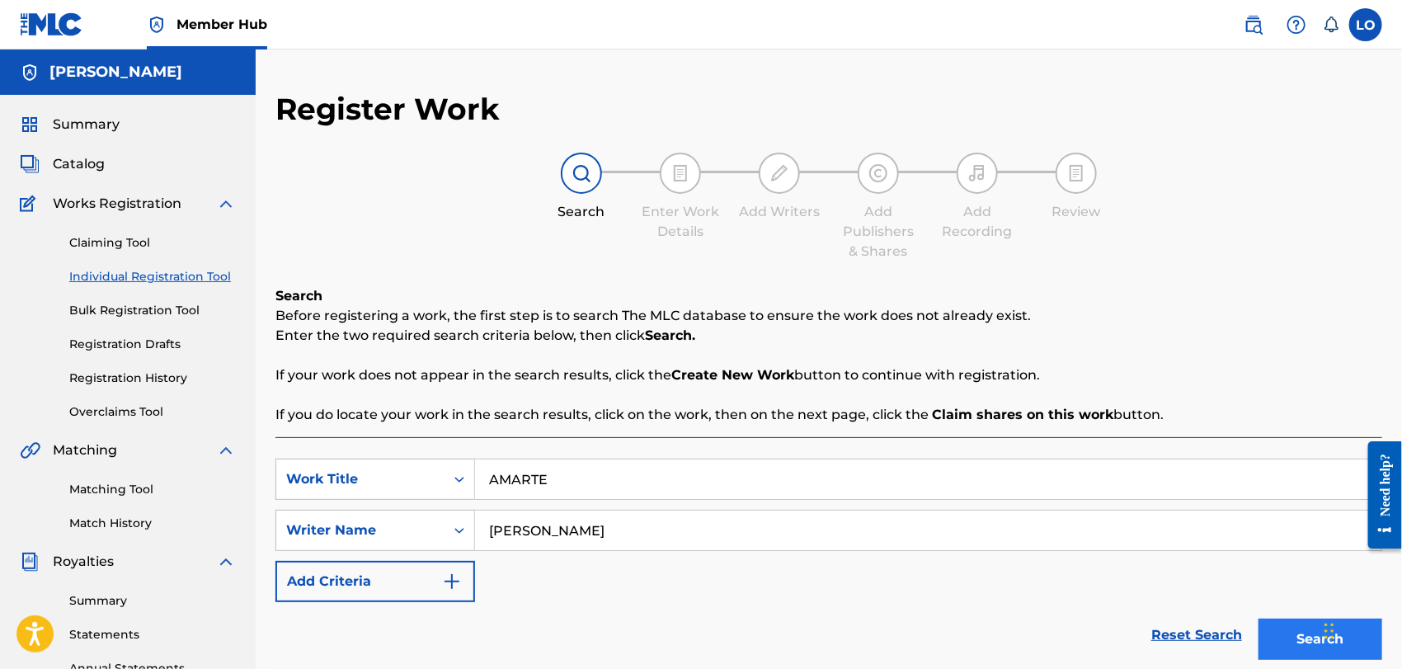
type input "[PERSON_NAME]"
click at [1318, 639] on button "Search" at bounding box center [1321, 639] width 124 height 41
click at [1303, 638] on button "Search" at bounding box center [1321, 639] width 124 height 41
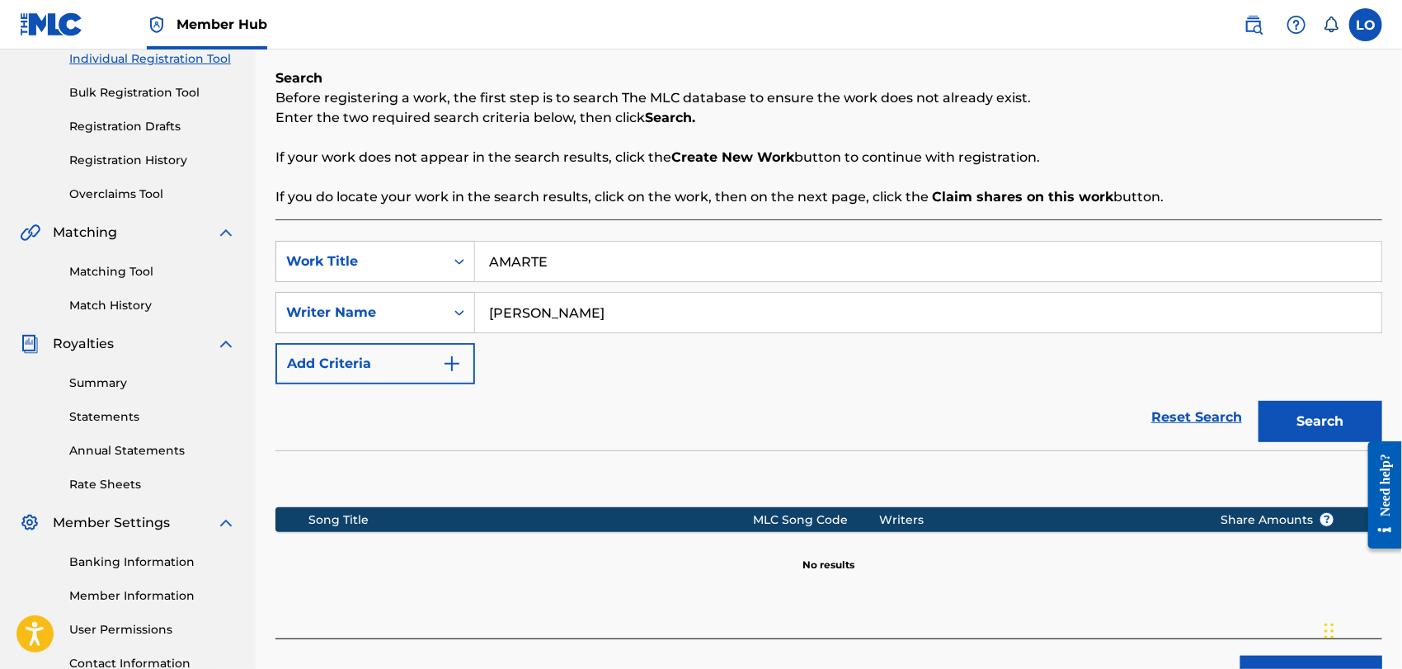
scroll to position [354, 0]
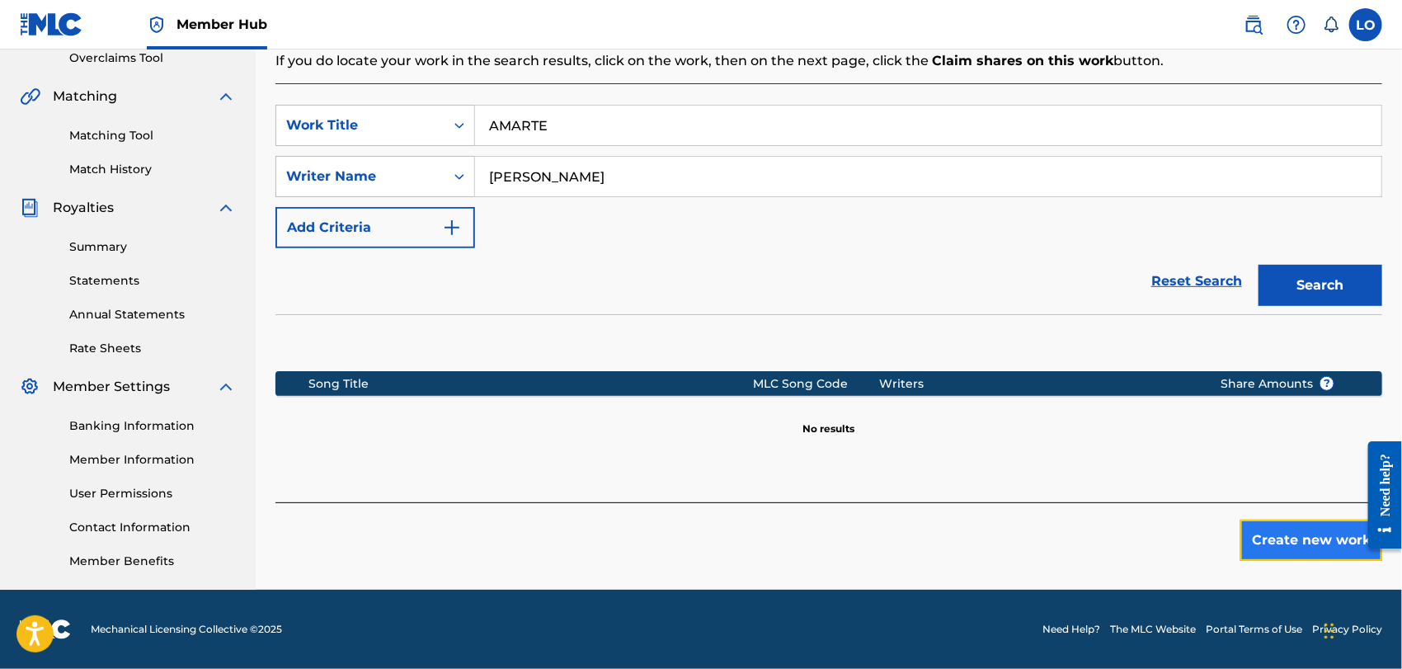
click at [1277, 536] on button "Create new work" at bounding box center [1311, 540] width 142 height 41
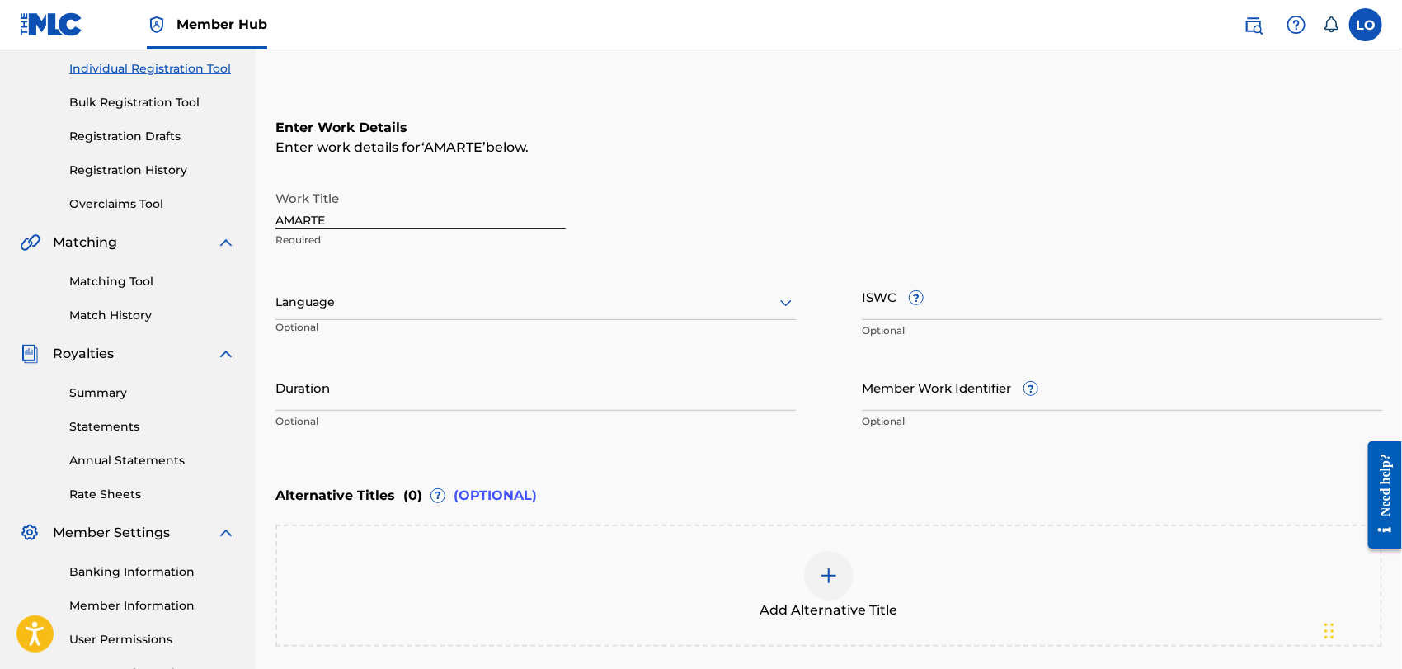
scroll to position [167, 0]
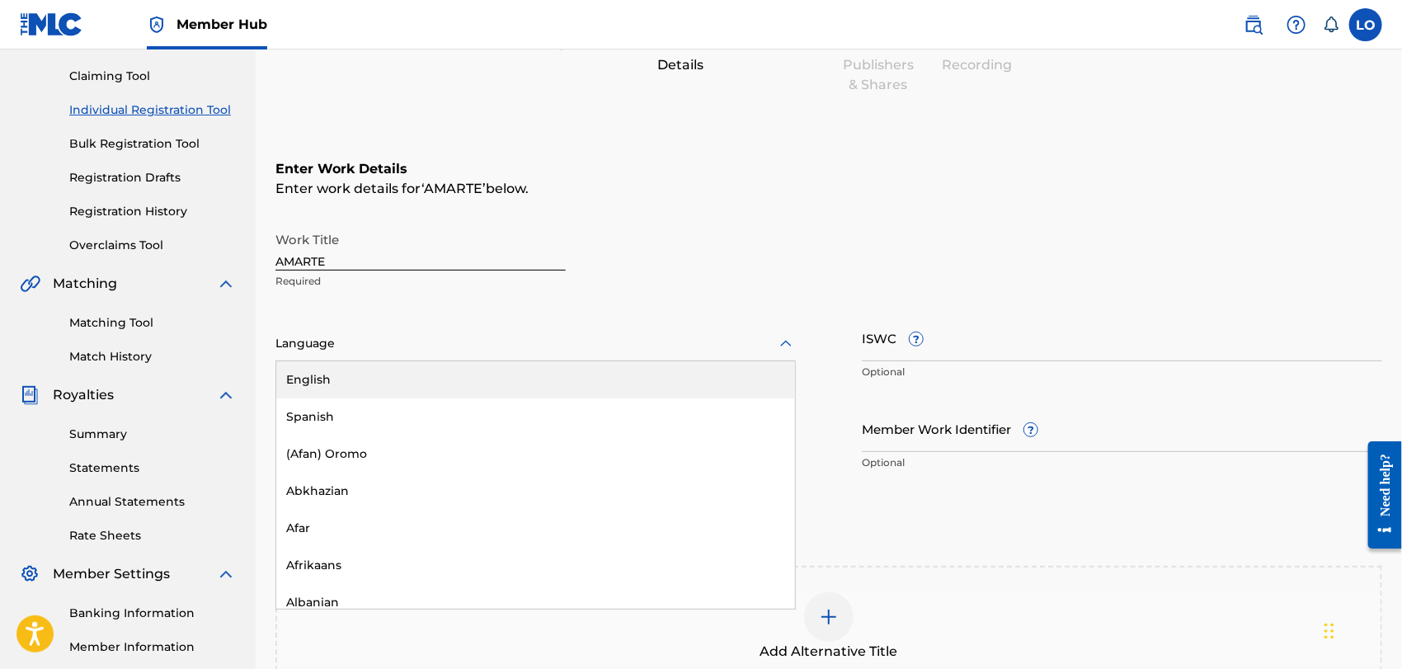
click at [787, 342] on icon at bounding box center [786, 344] width 20 height 20
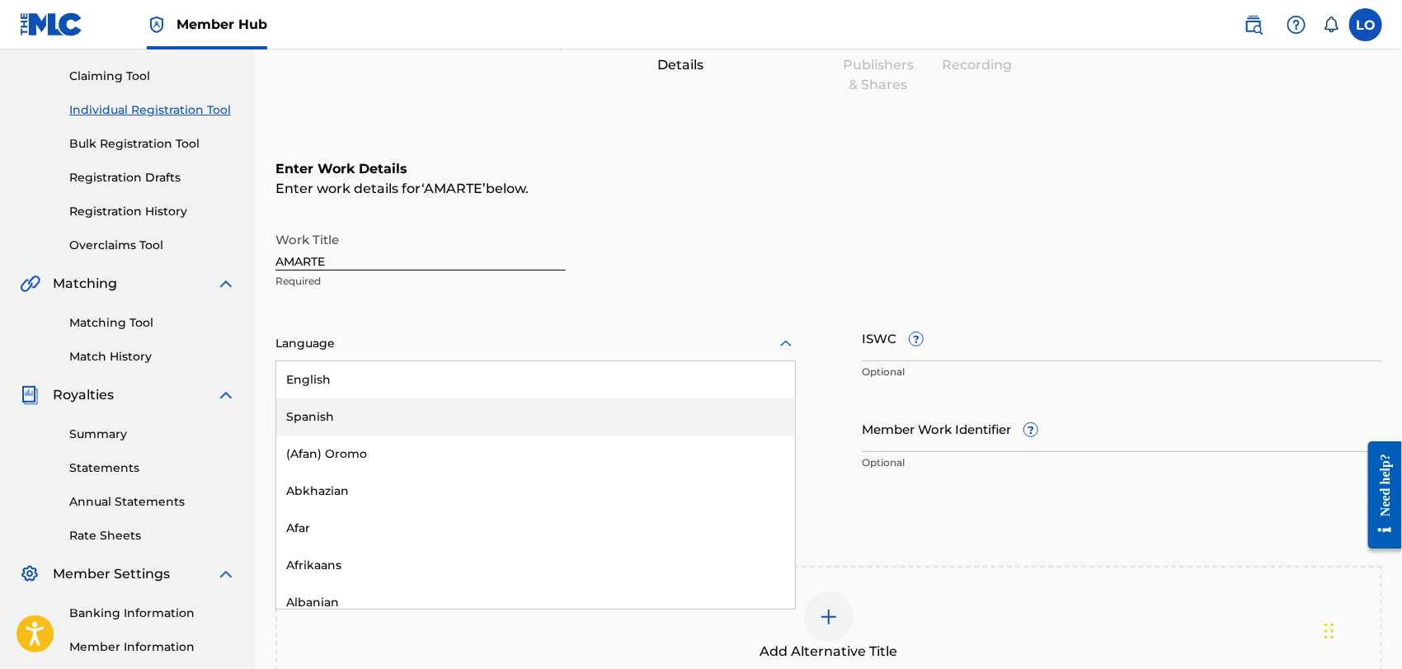
click at [304, 412] on div "Spanish" at bounding box center [535, 416] width 519 height 37
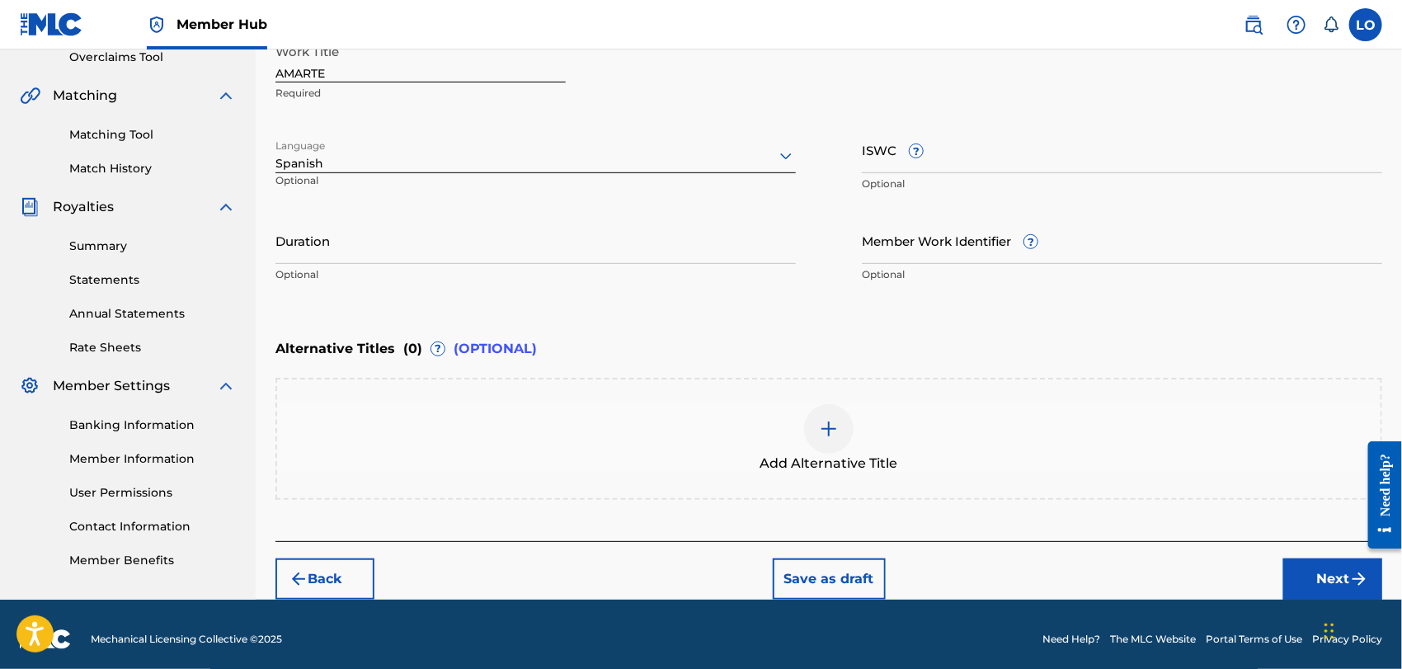
scroll to position [363, 0]
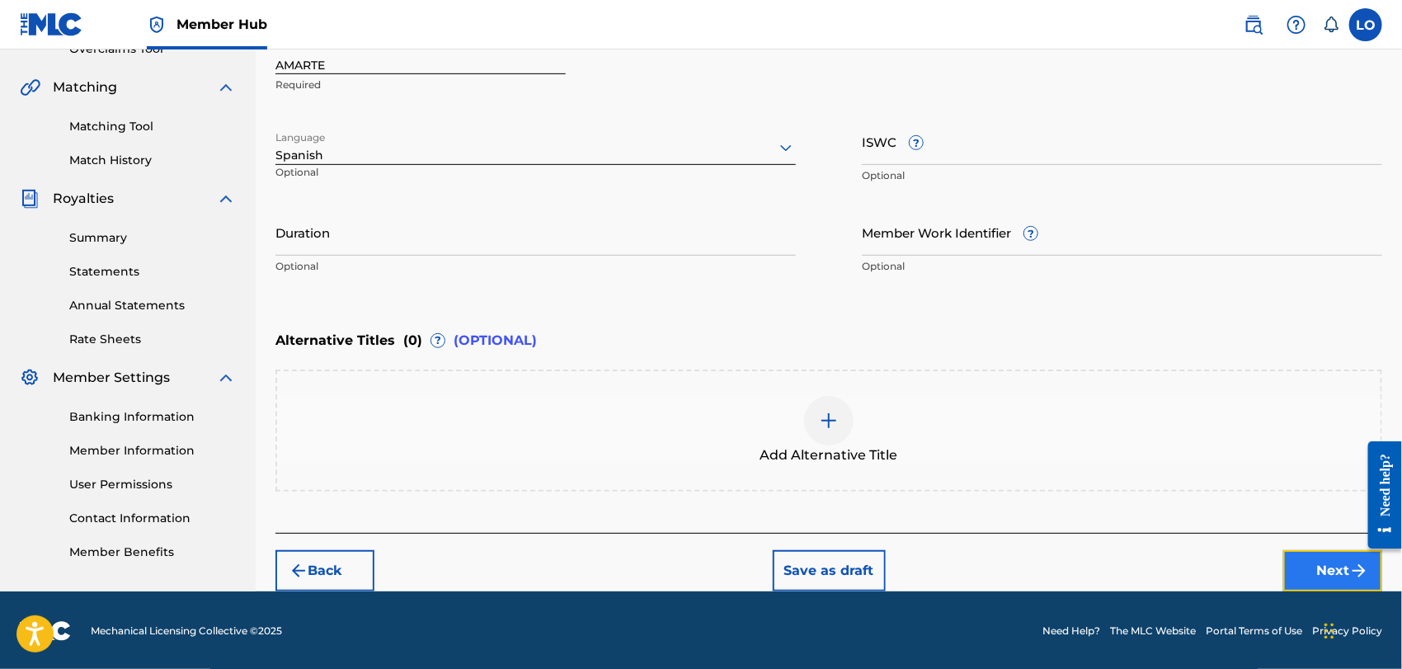
click at [1311, 566] on button "Next" at bounding box center [1332, 570] width 99 height 41
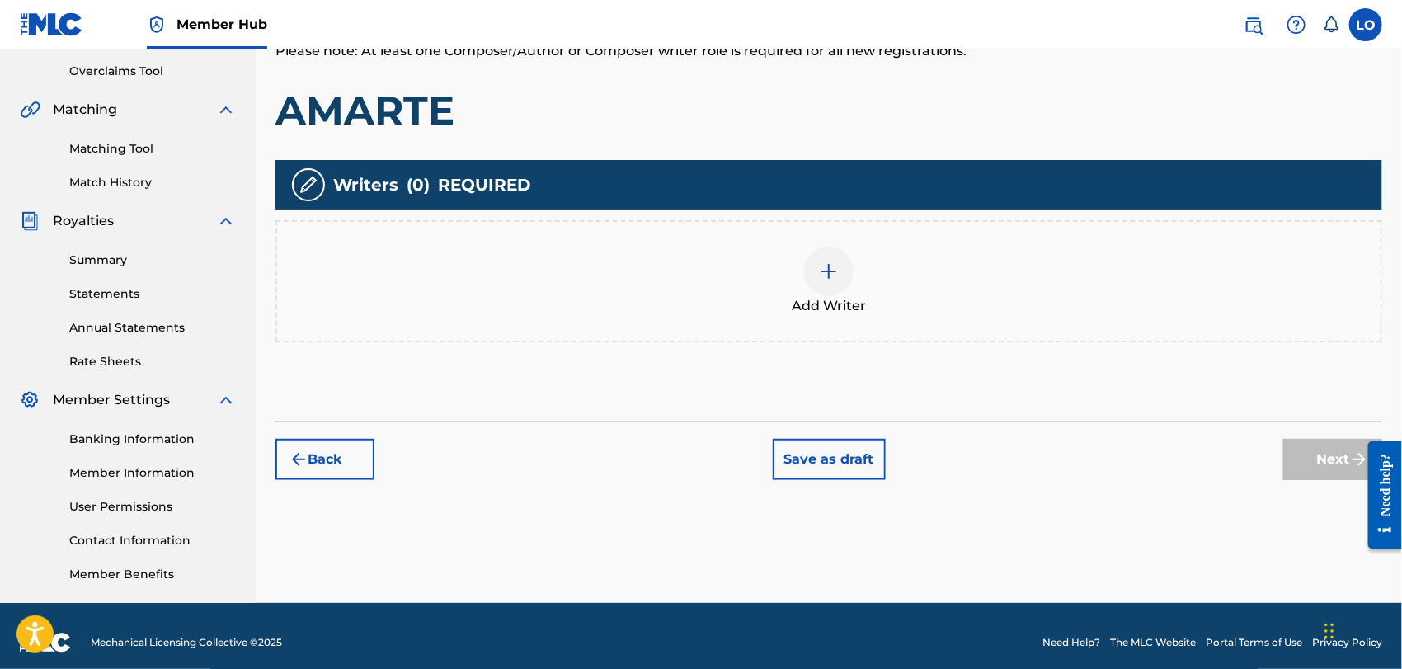
scroll to position [345, 0]
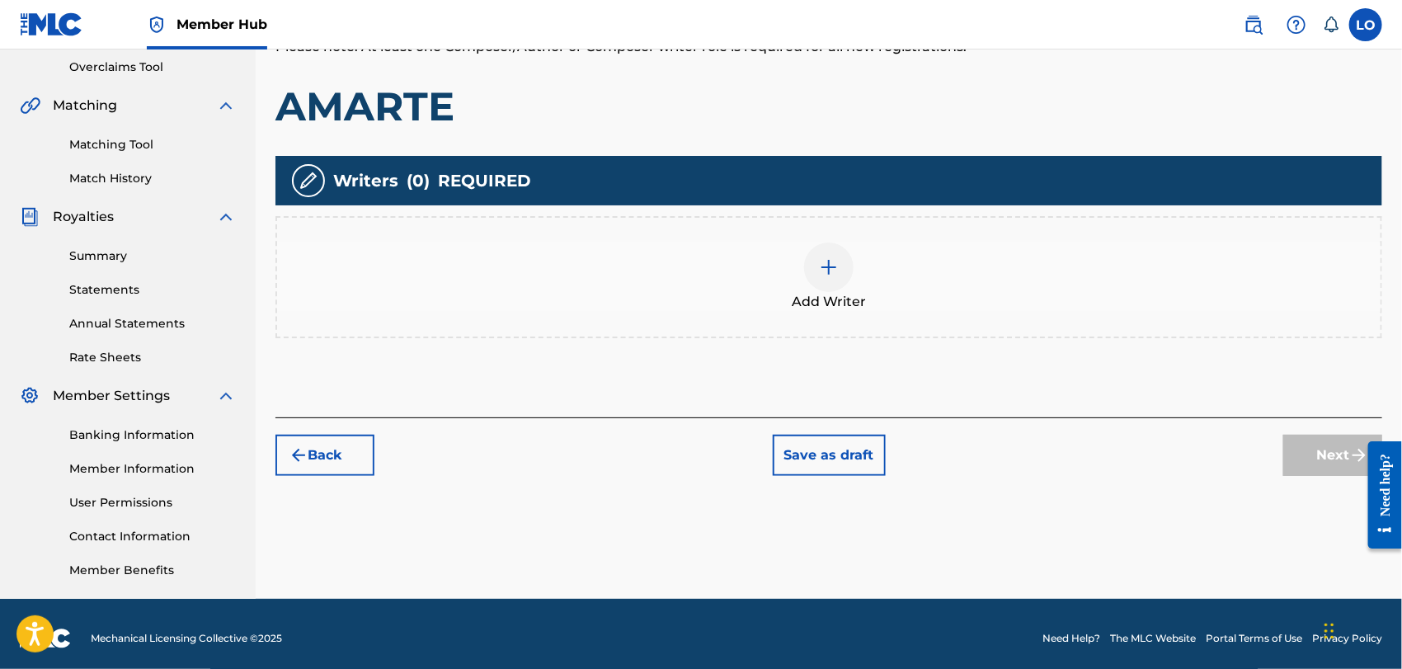
click at [820, 261] on img at bounding box center [829, 267] width 20 height 20
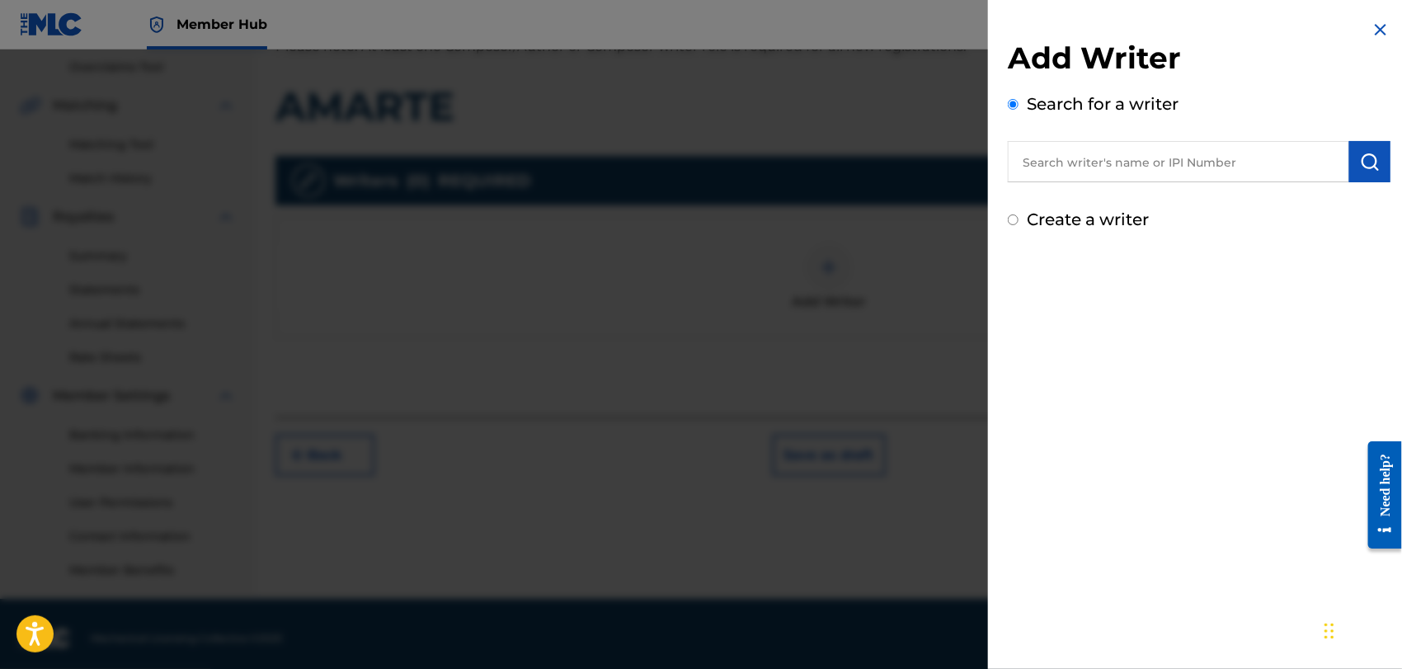
click at [1066, 158] on input "text" at bounding box center [1178, 161] width 341 height 41
click at [920, 271] on div at bounding box center [701, 383] width 1402 height 669
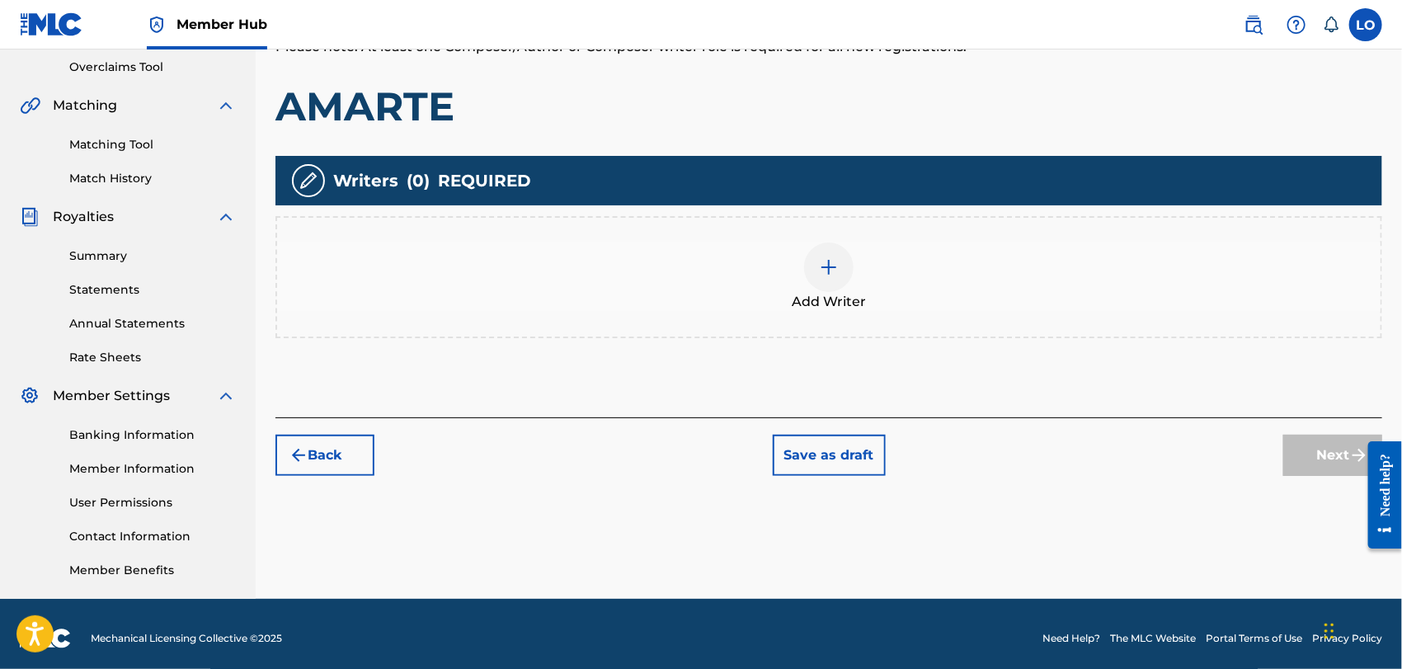
click at [833, 262] on img at bounding box center [829, 267] width 20 height 20
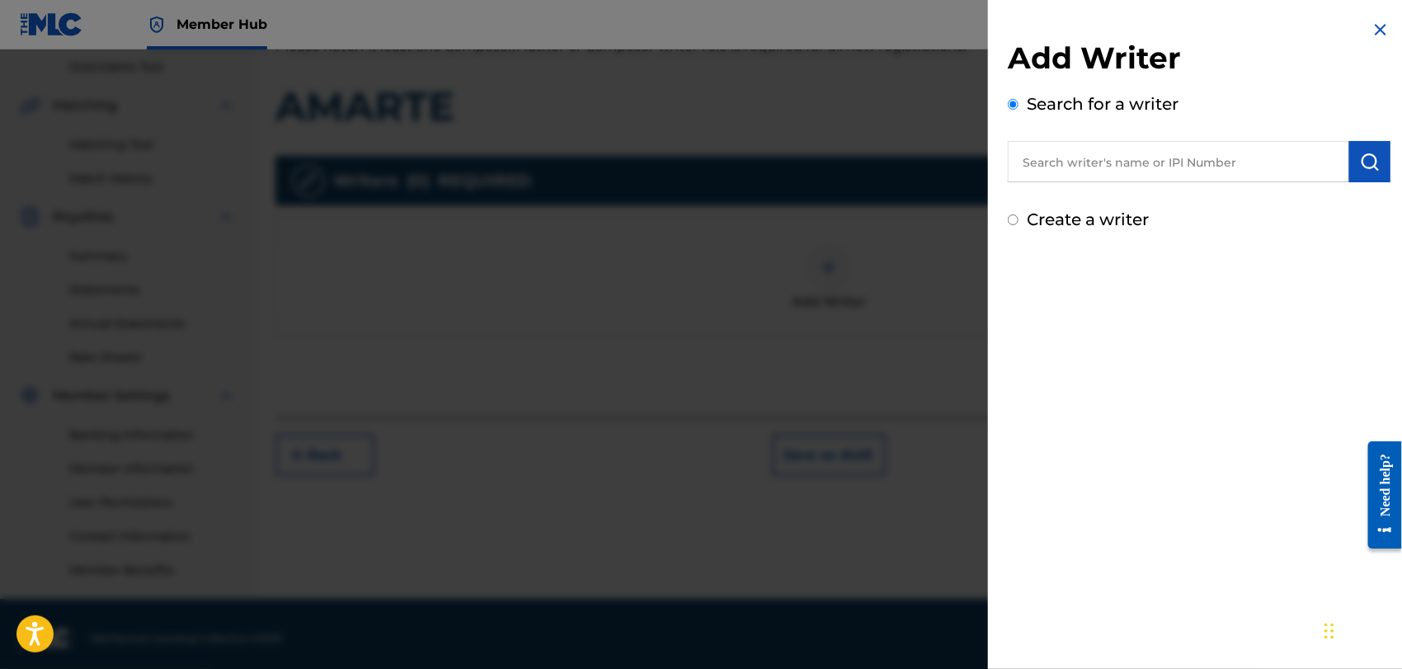
click at [1052, 165] on input "text" at bounding box center [1178, 161] width 341 height 41
type input "1162110609"
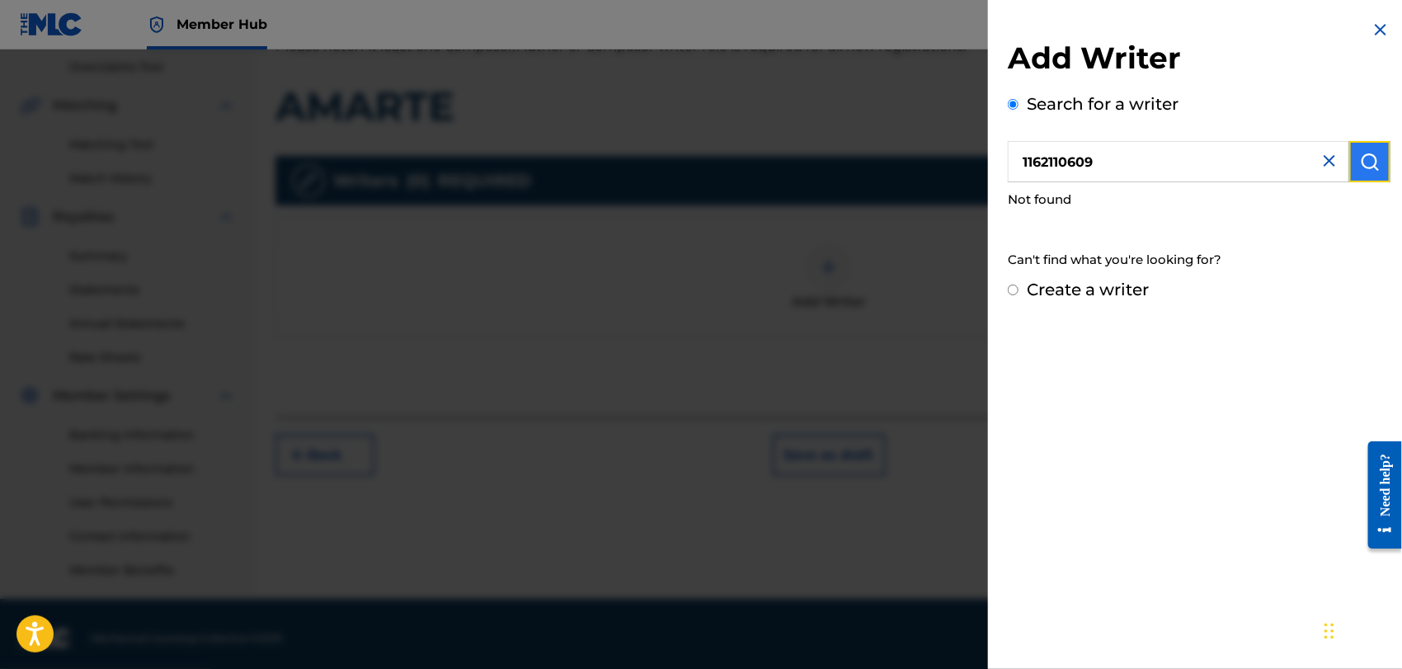
click at [1353, 167] on button "submit" at bounding box center [1369, 161] width 41 height 41
click at [1018, 290] on input "Create a writer" at bounding box center [1013, 290] width 11 height 11
radio input "false"
radio input "true"
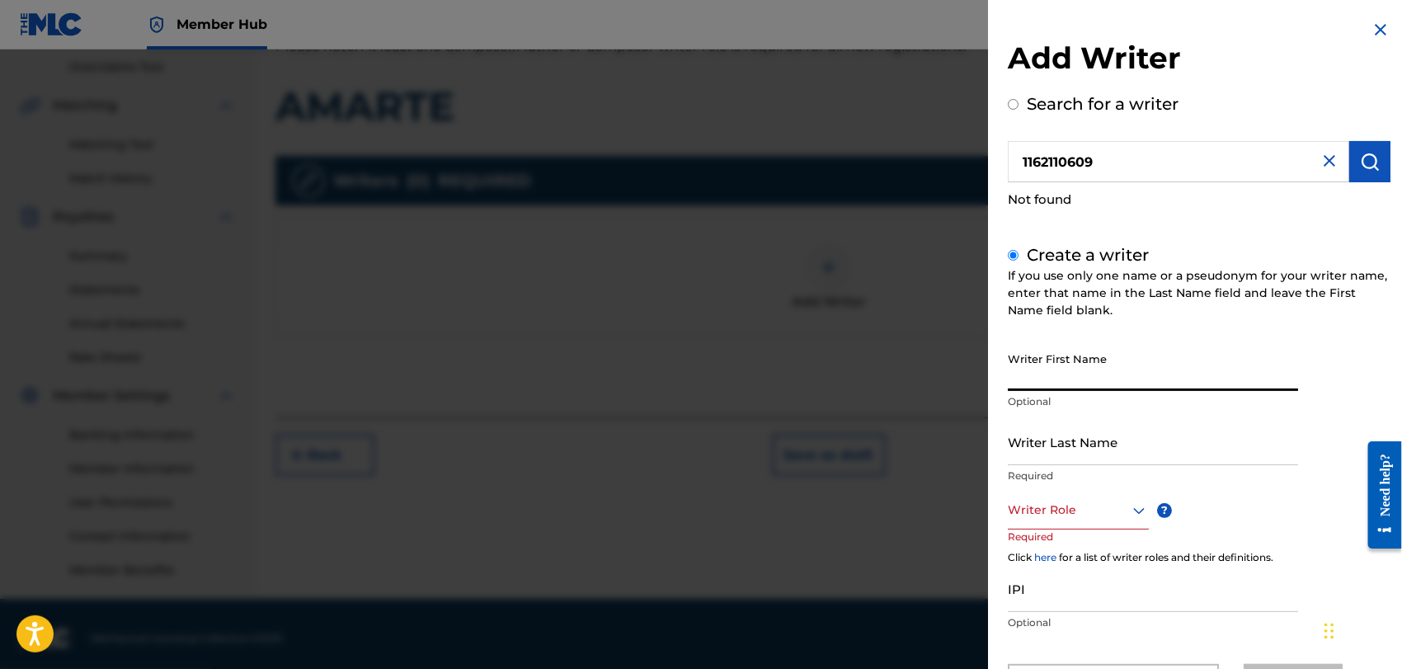
click at [1033, 376] on input "Writer First Name" at bounding box center [1153, 367] width 290 height 47
type input "[PERSON_NAME]"
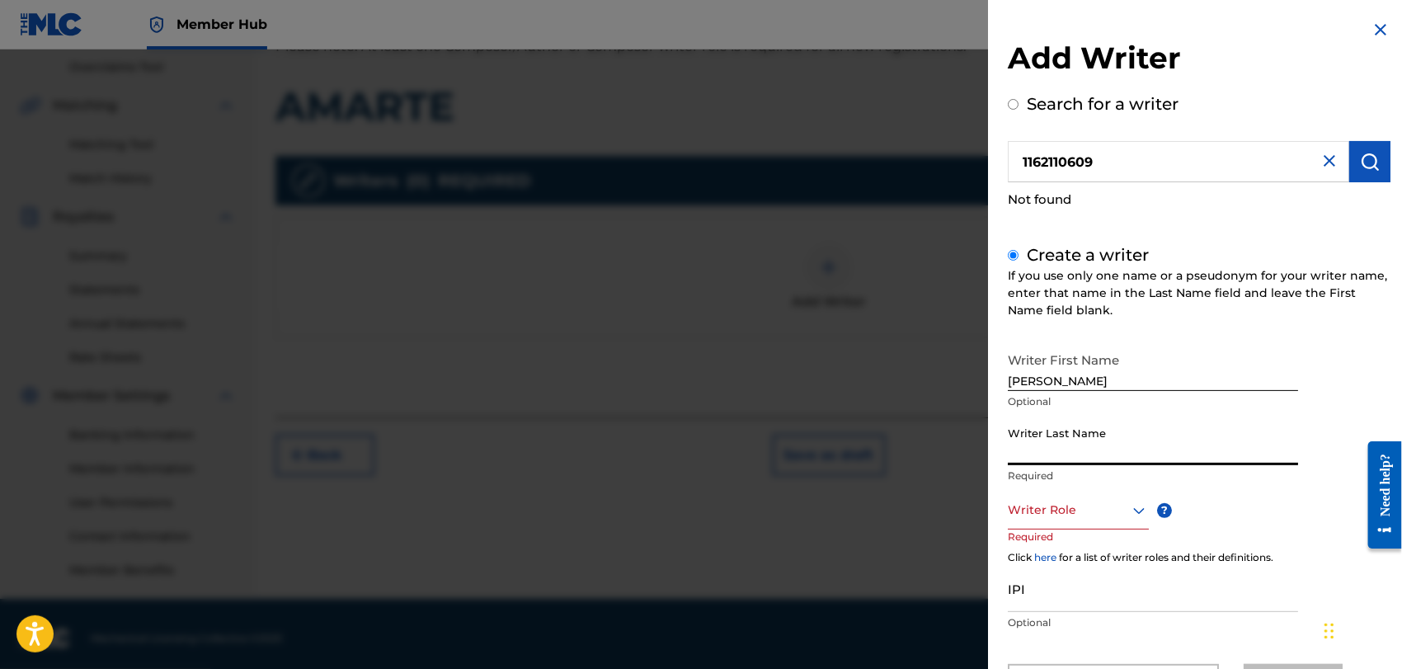
click at [1038, 450] on input "Writer Last Name" at bounding box center [1153, 441] width 290 height 47
type input "[PERSON_NAME]"
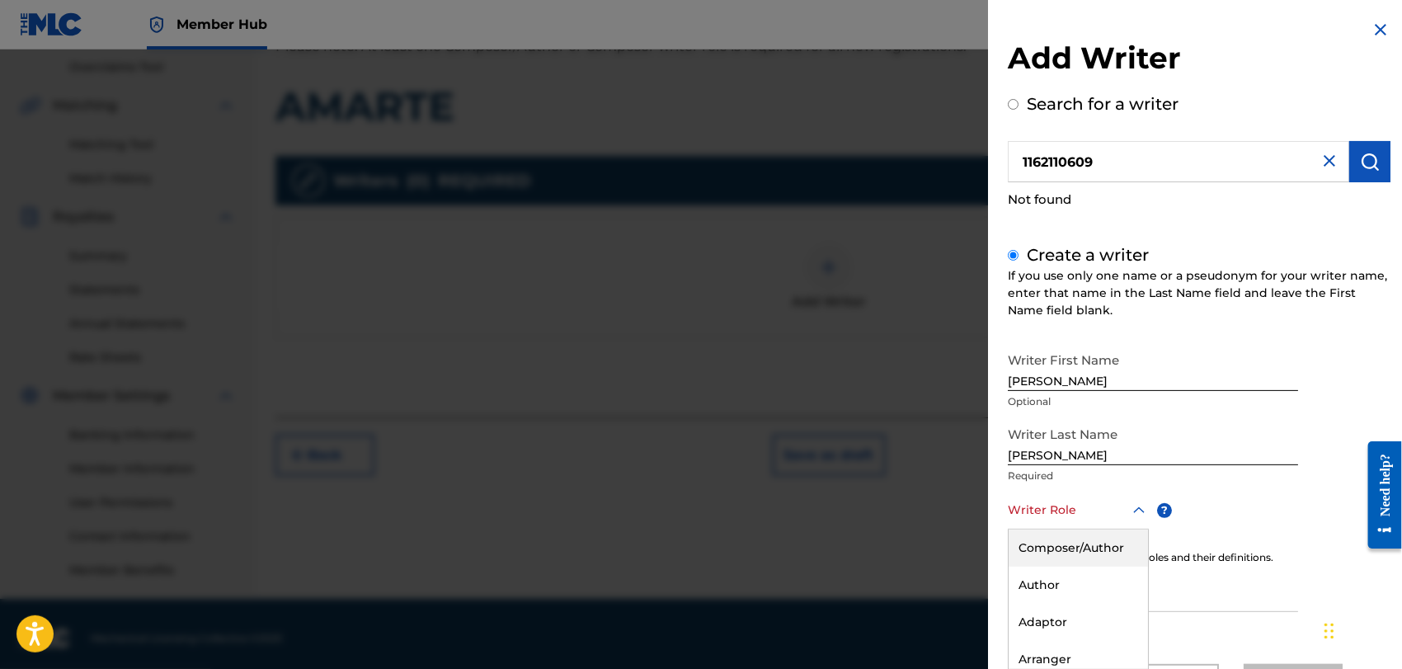
scroll to position [80, 0]
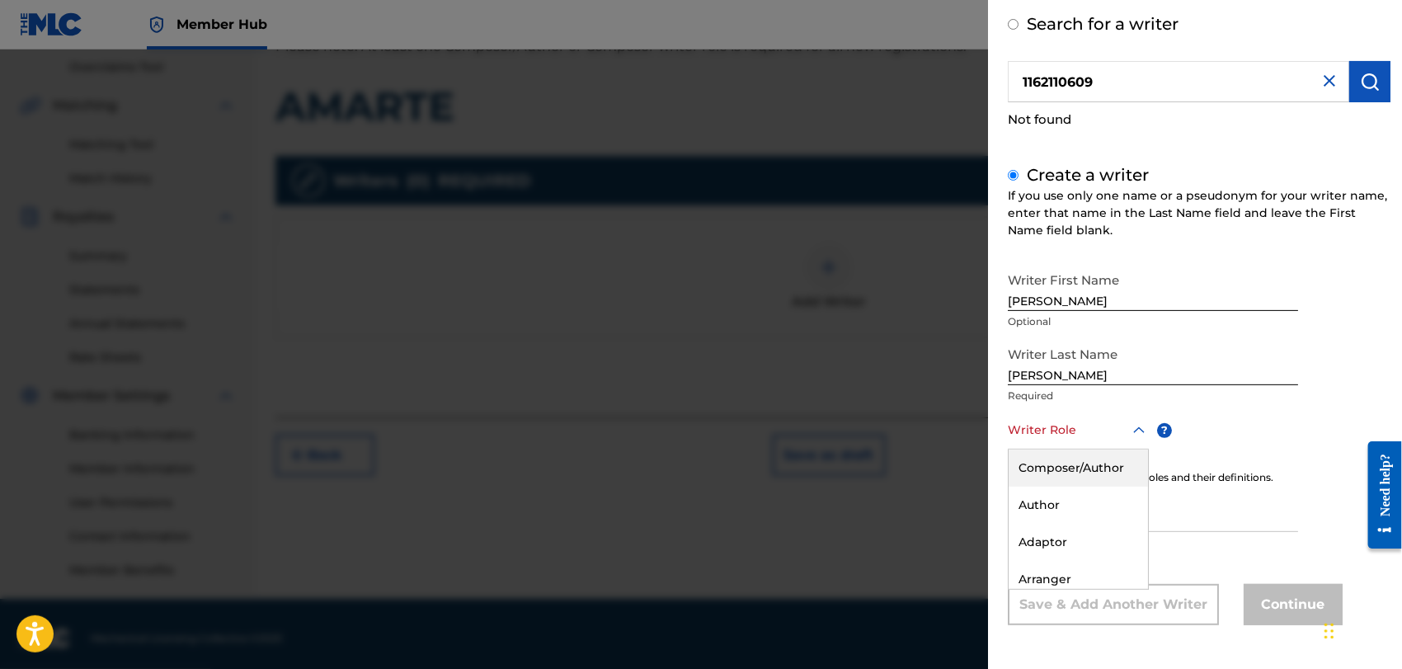
click at [1137, 450] on div "8 results available. Use Up and Down to choose options, press Enter to select t…" at bounding box center [1078, 430] width 141 height 37
click at [1074, 459] on div "Composer/Author" at bounding box center [1078, 468] width 139 height 37
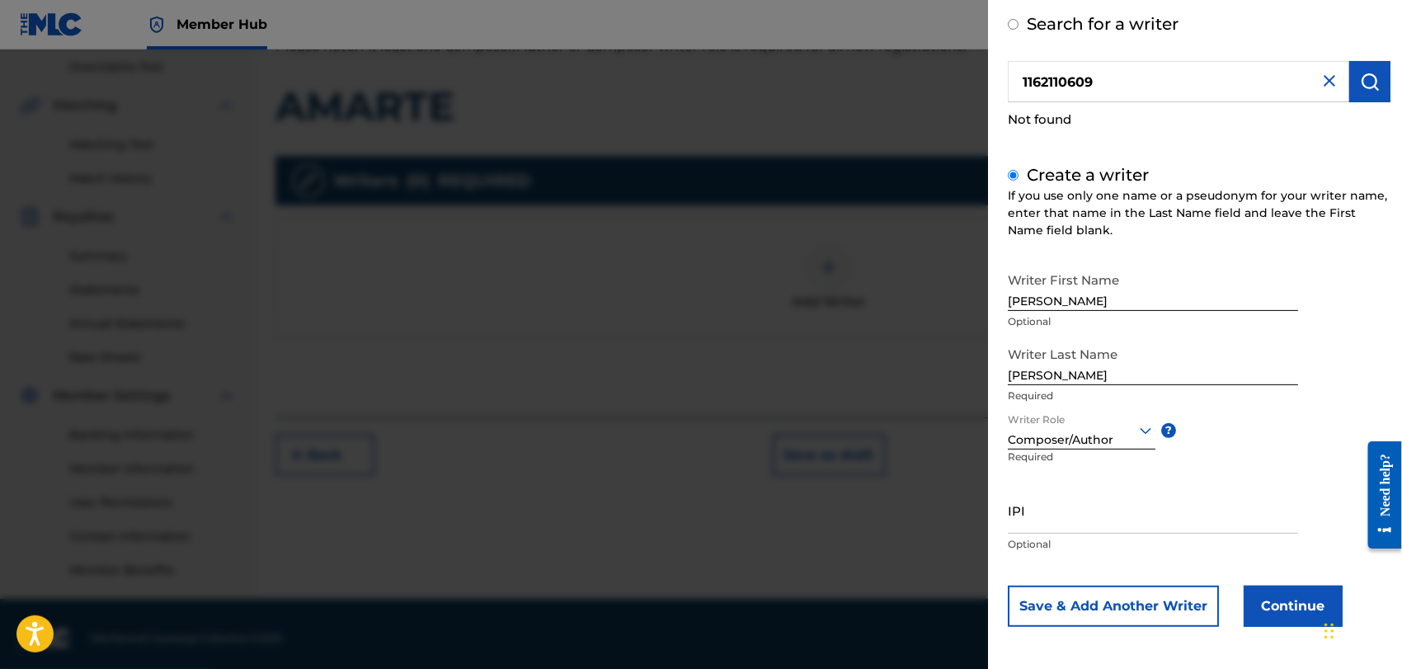
scroll to position [354, 0]
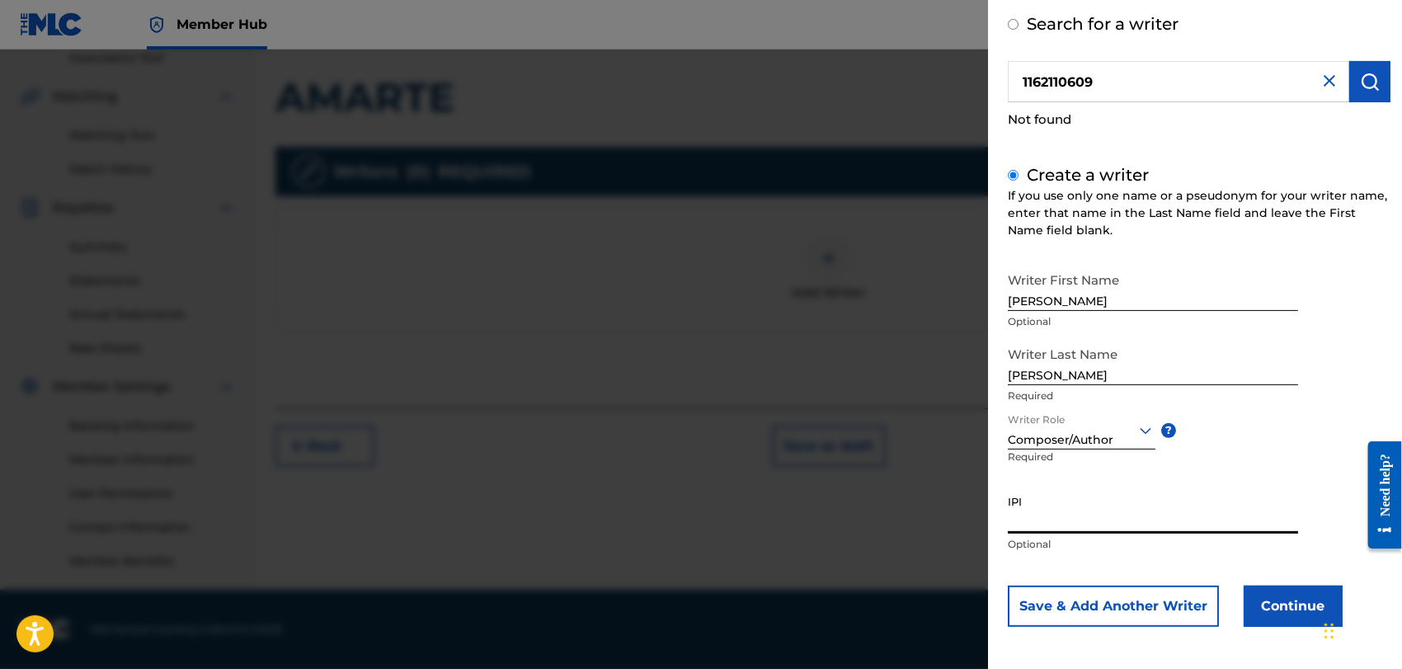
click at [1024, 514] on input "IPI" at bounding box center [1153, 510] width 290 height 47
type input "1162110609"
click at [1284, 597] on button "Continue" at bounding box center [1293, 606] width 99 height 41
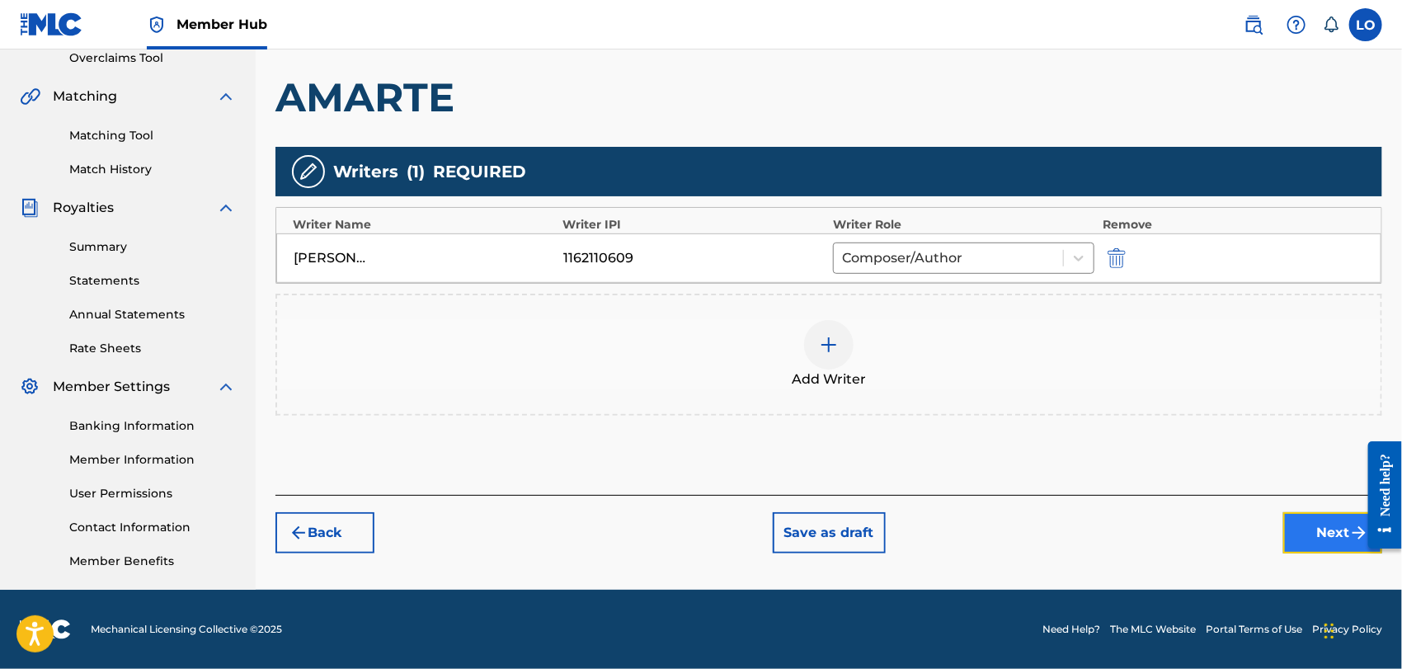
click at [1316, 530] on button "Next" at bounding box center [1332, 532] width 99 height 41
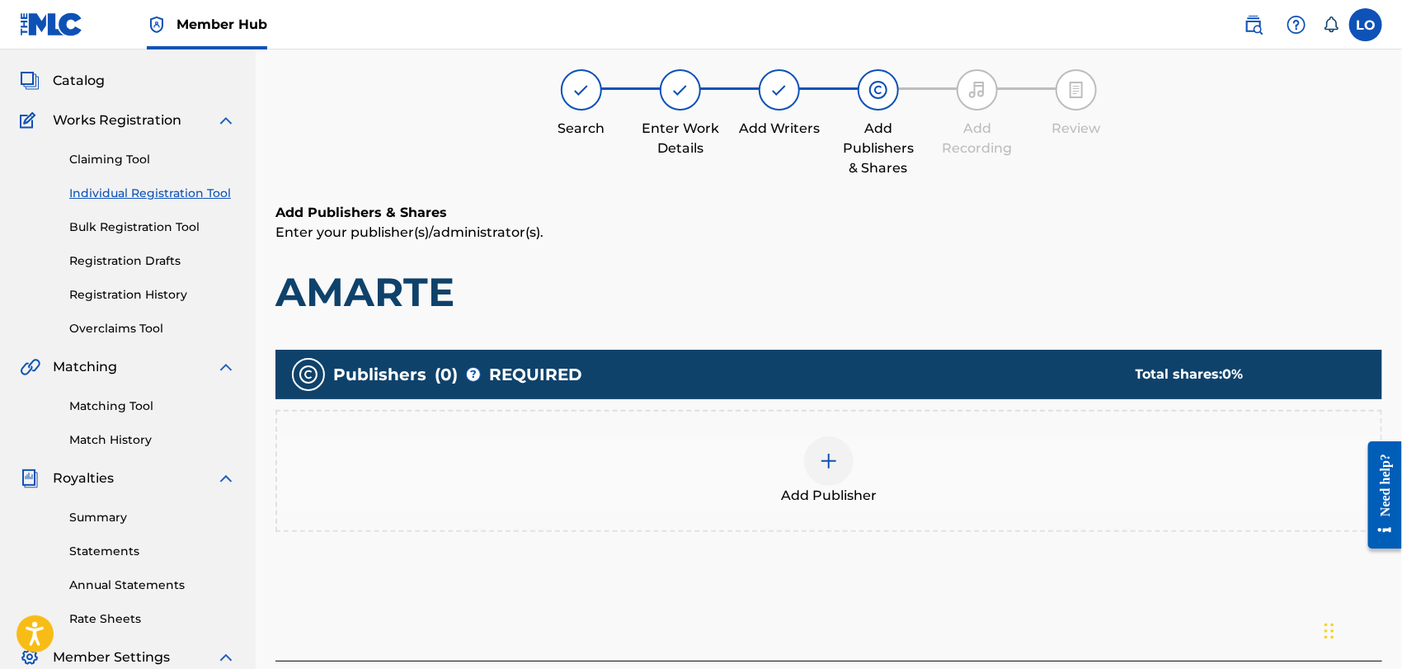
scroll to position [73, 0]
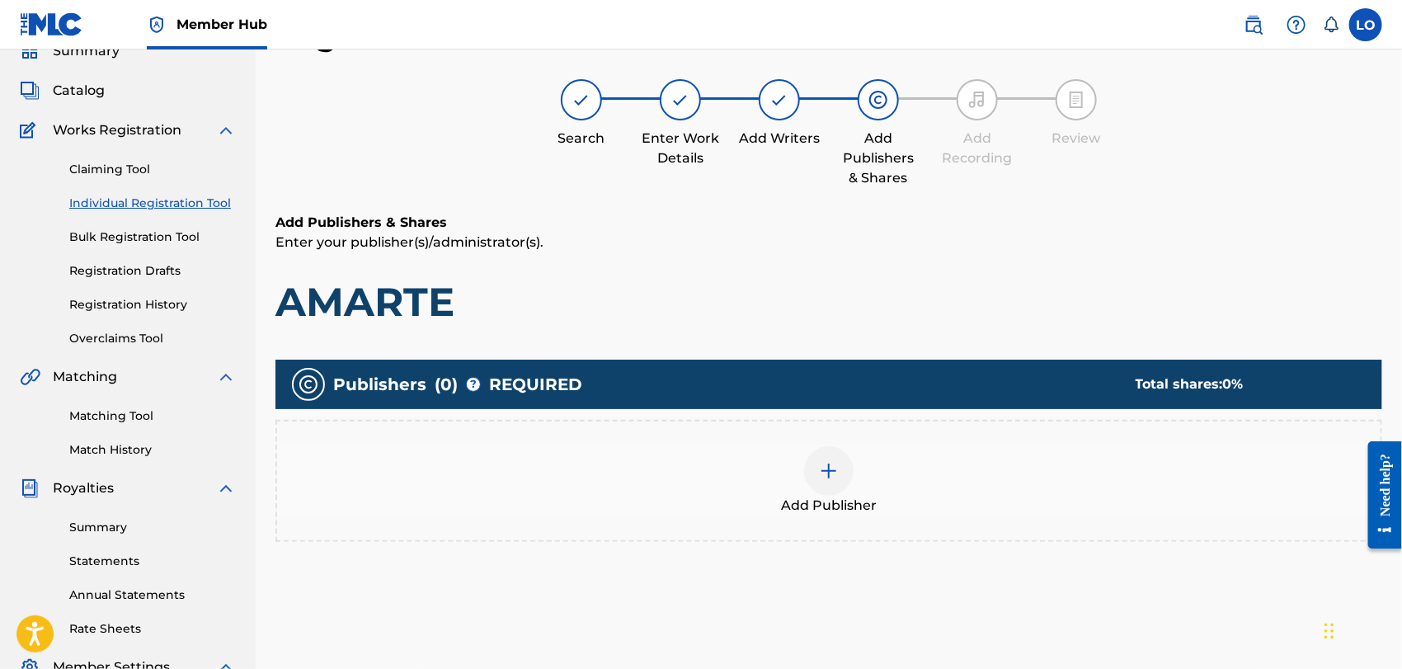
click at [843, 466] on div at bounding box center [828, 470] width 49 height 49
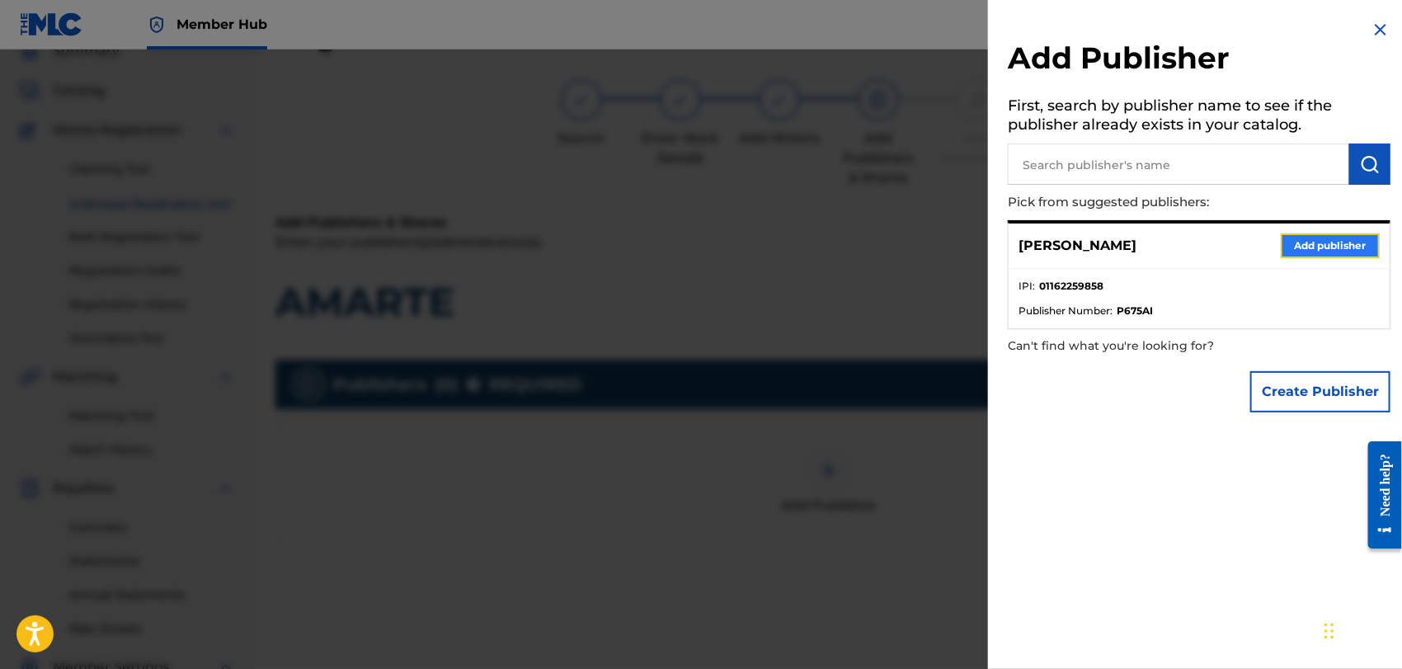
click at [1336, 236] on button "Add publisher" at bounding box center [1330, 245] width 99 height 25
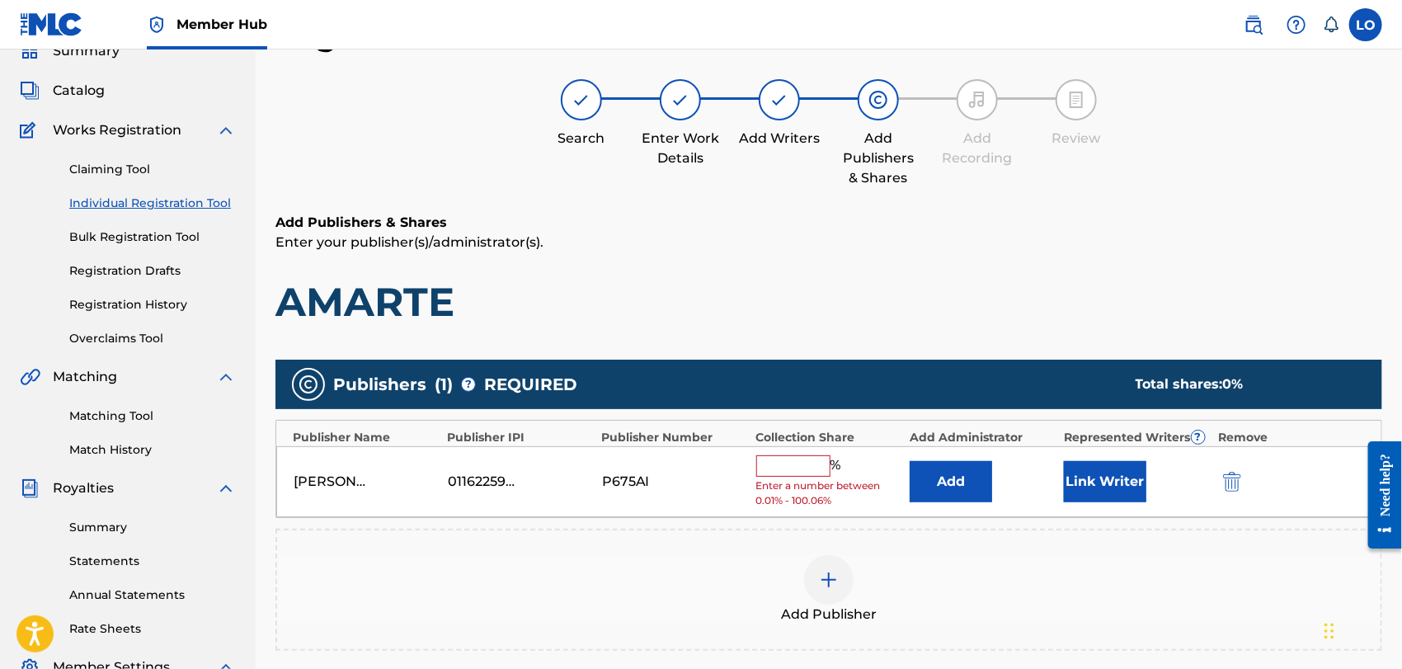
click at [778, 465] on input "text" at bounding box center [793, 465] width 74 height 21
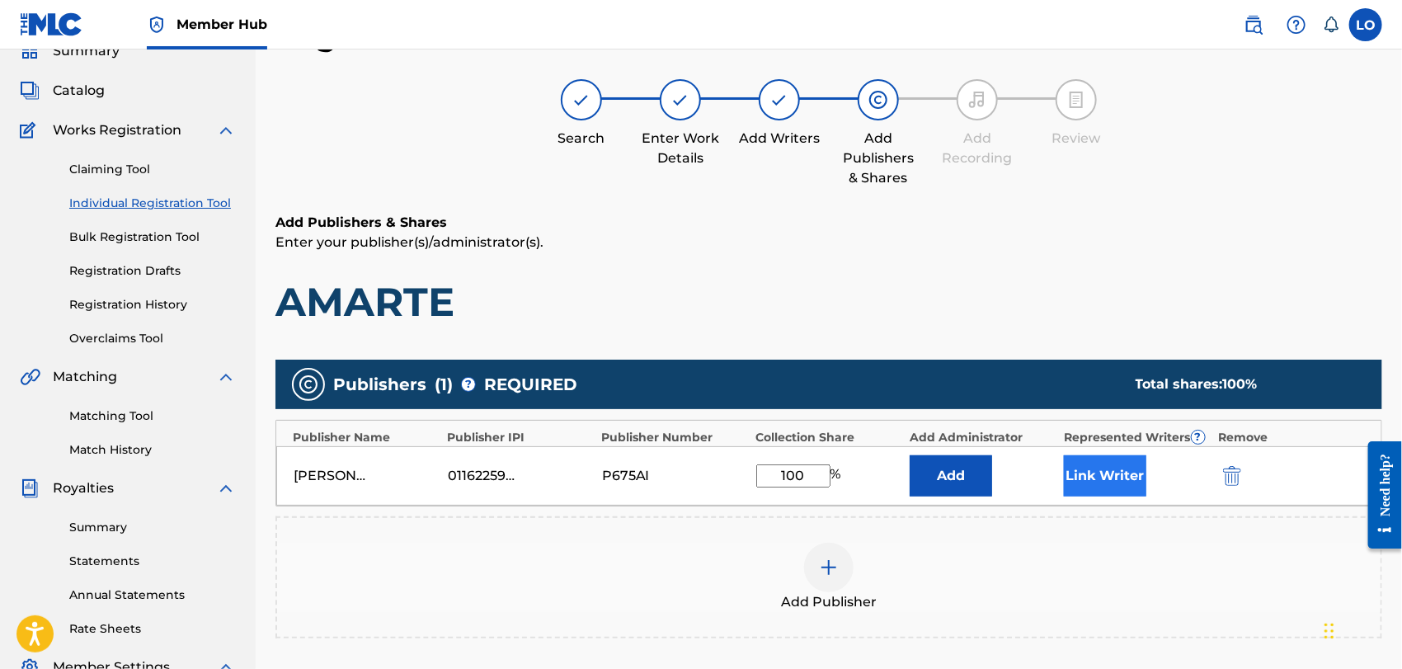
type input "100"
click at [1121, 468] on button "Link Writer" at bounding box center [1105, 475] width 82 height 41
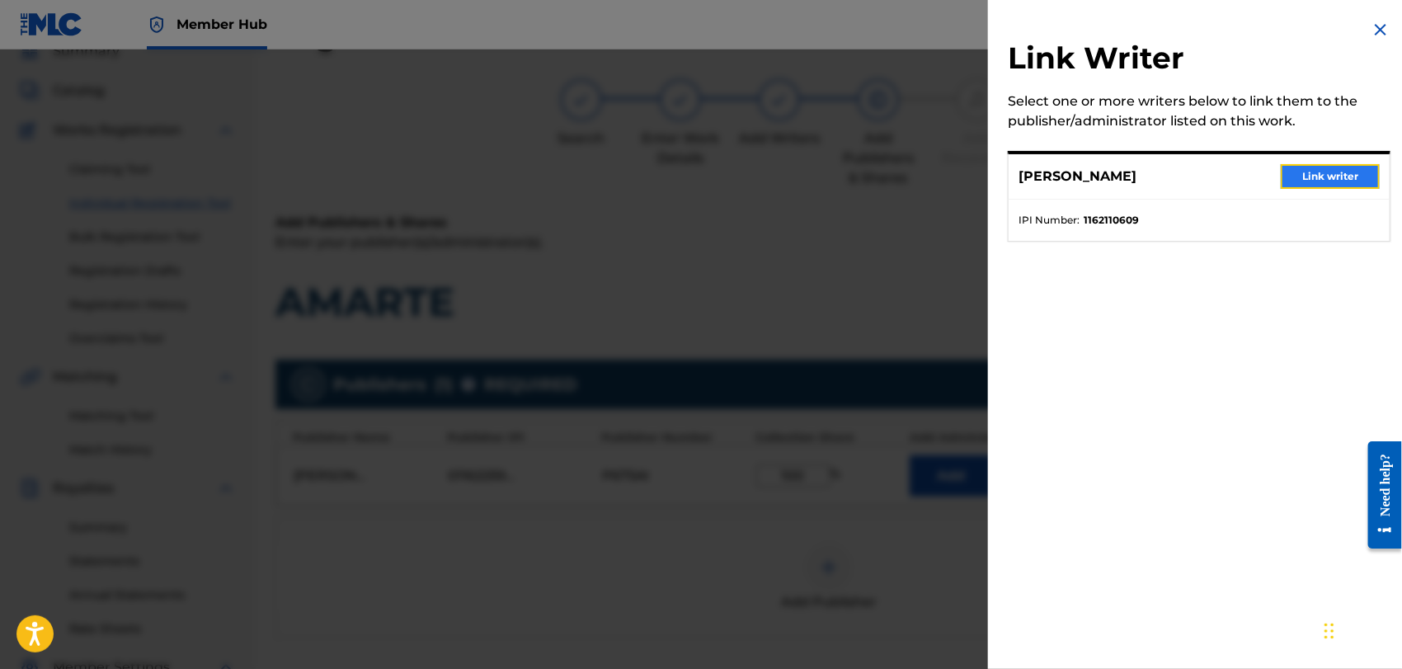
click at [1326, 169] on button "Link writer" at bounding box center [1330, 176] width 99 height 25
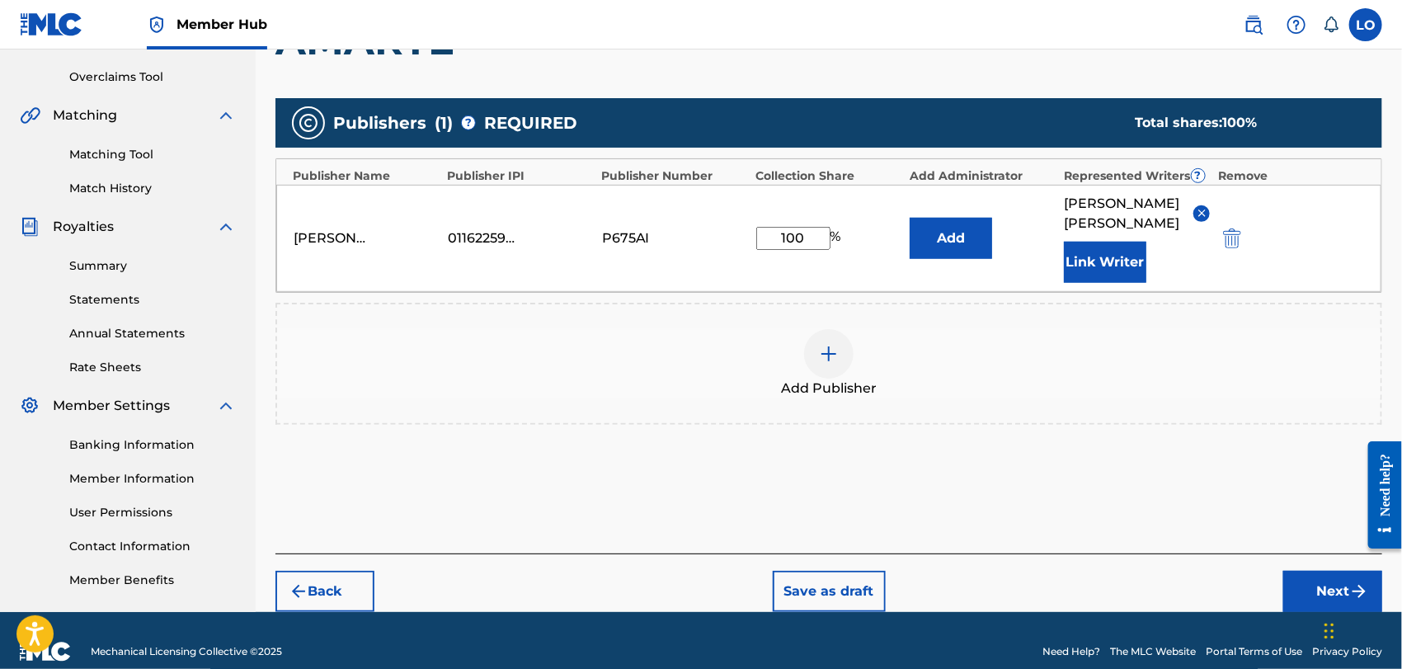
scroll to position [354, 0]
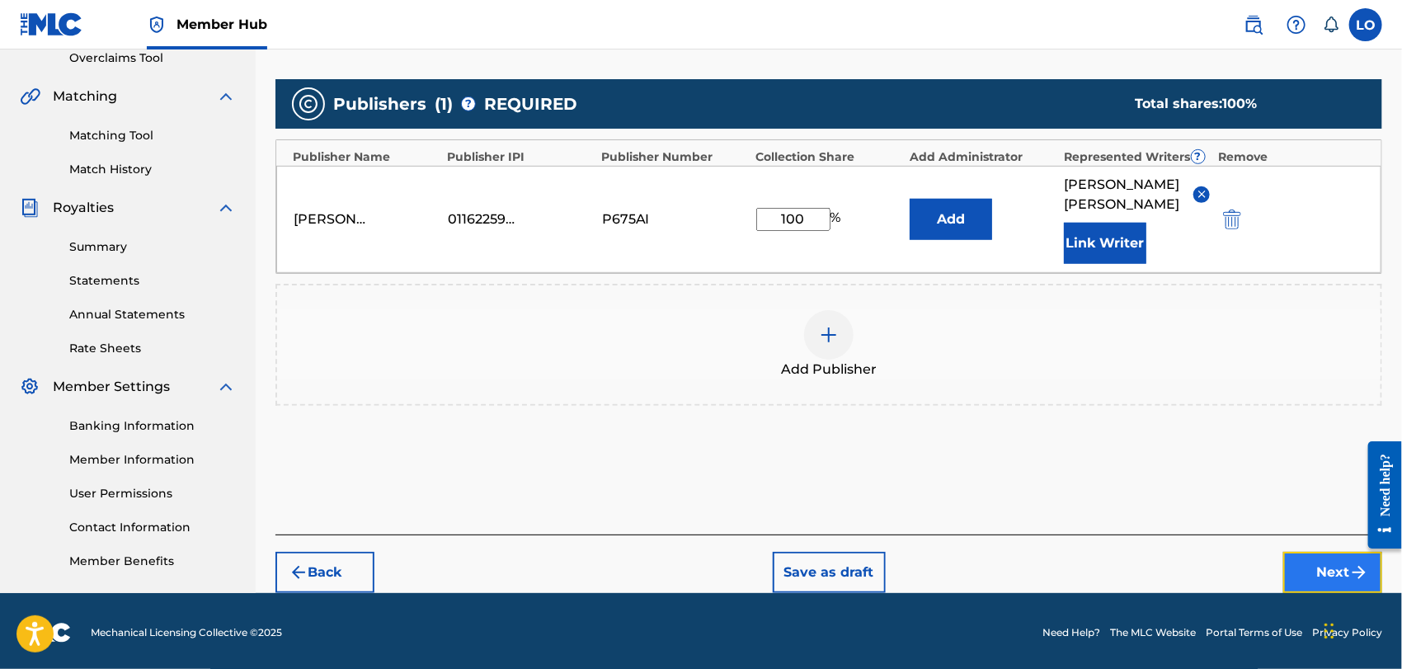
click at [1300, 556] on button "Next" at bounding box center [1332, 572] width 99 height 41
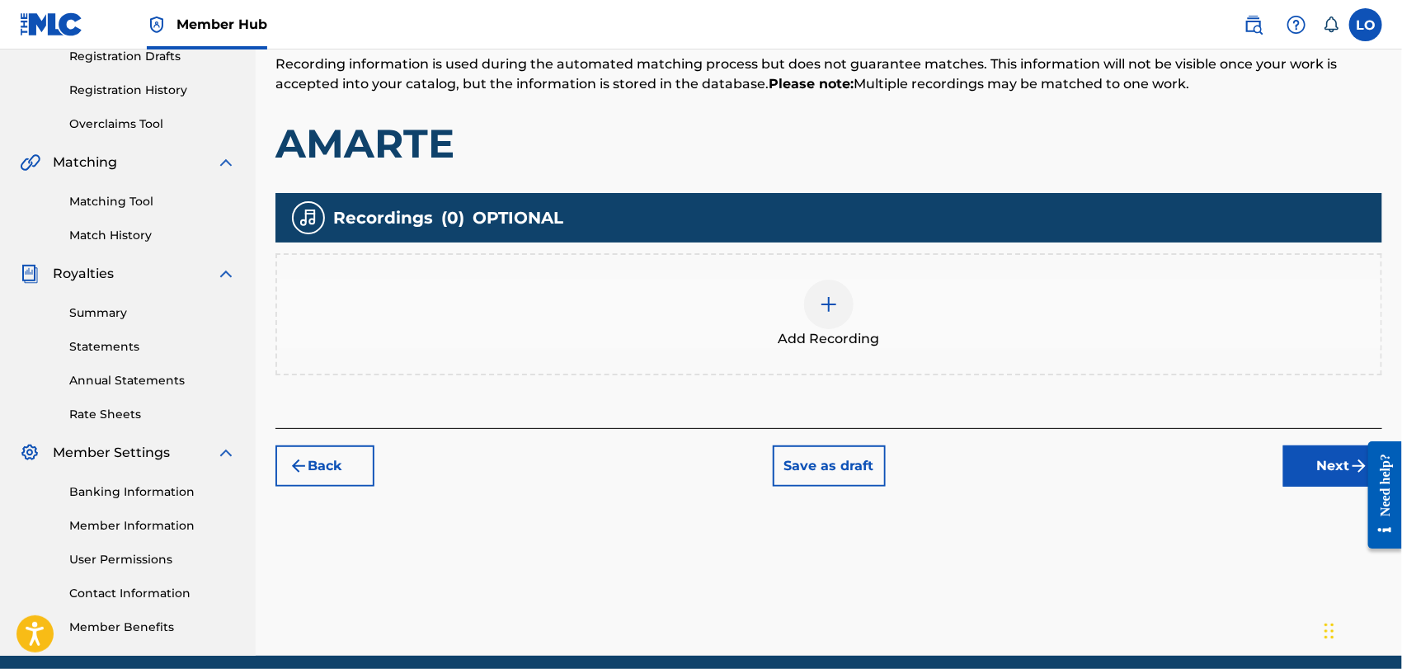
scroll to position [290, 0]
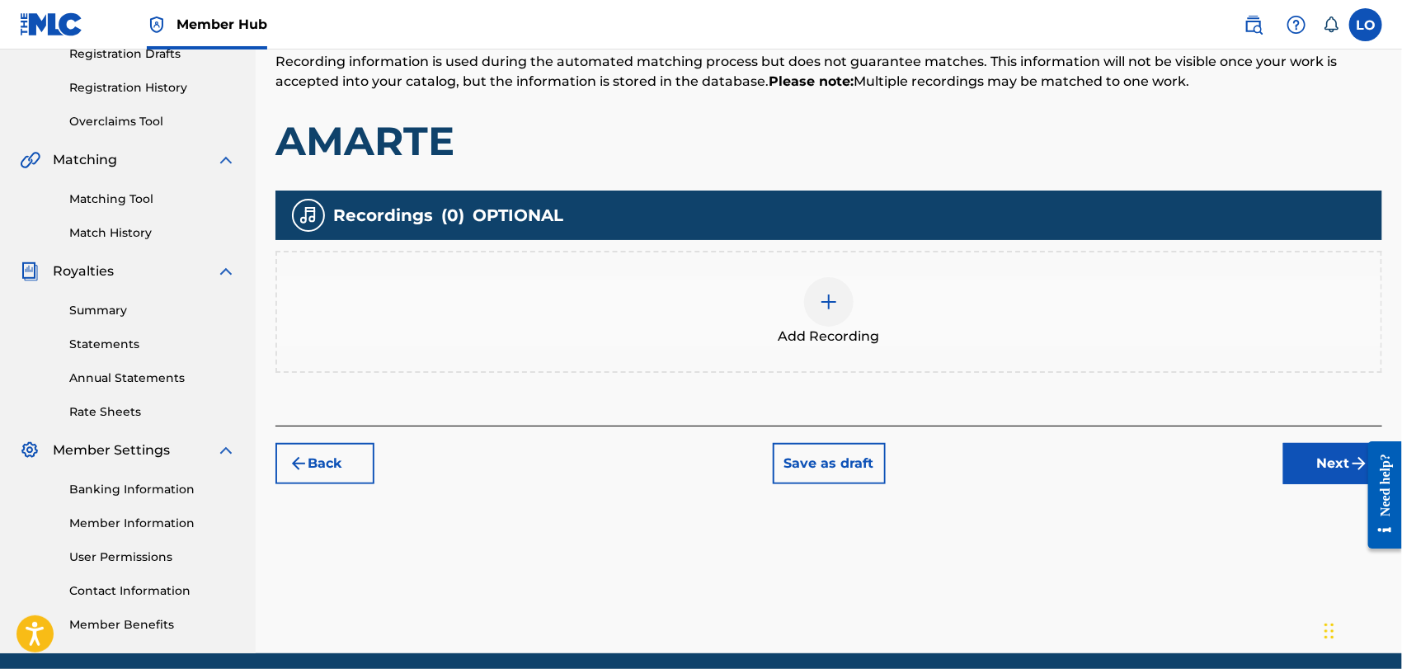
click at [840, 294] on div at bounding box center [828, 301] width 49 height 49
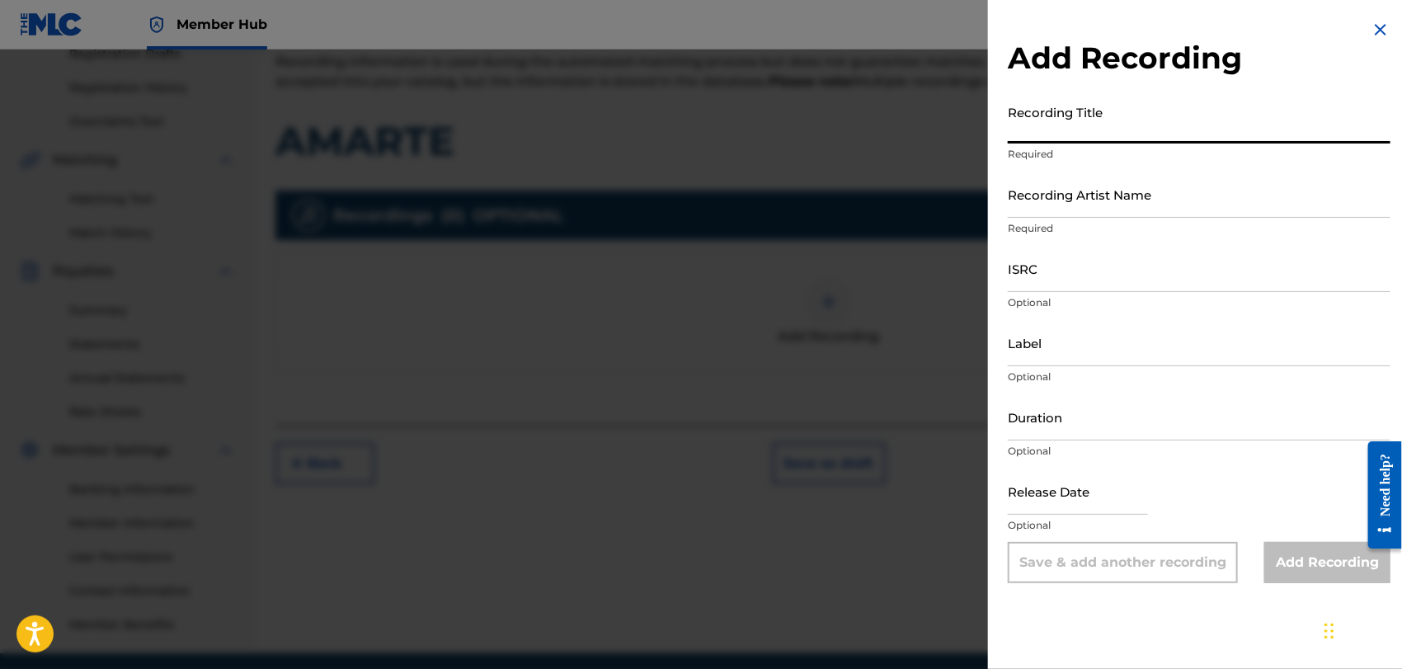
click at [1066, 124] on input "Recording Title" at bounding box center [1199, 120] width 383 height 47
type input "UN RUEGO A MI SEÑOR"
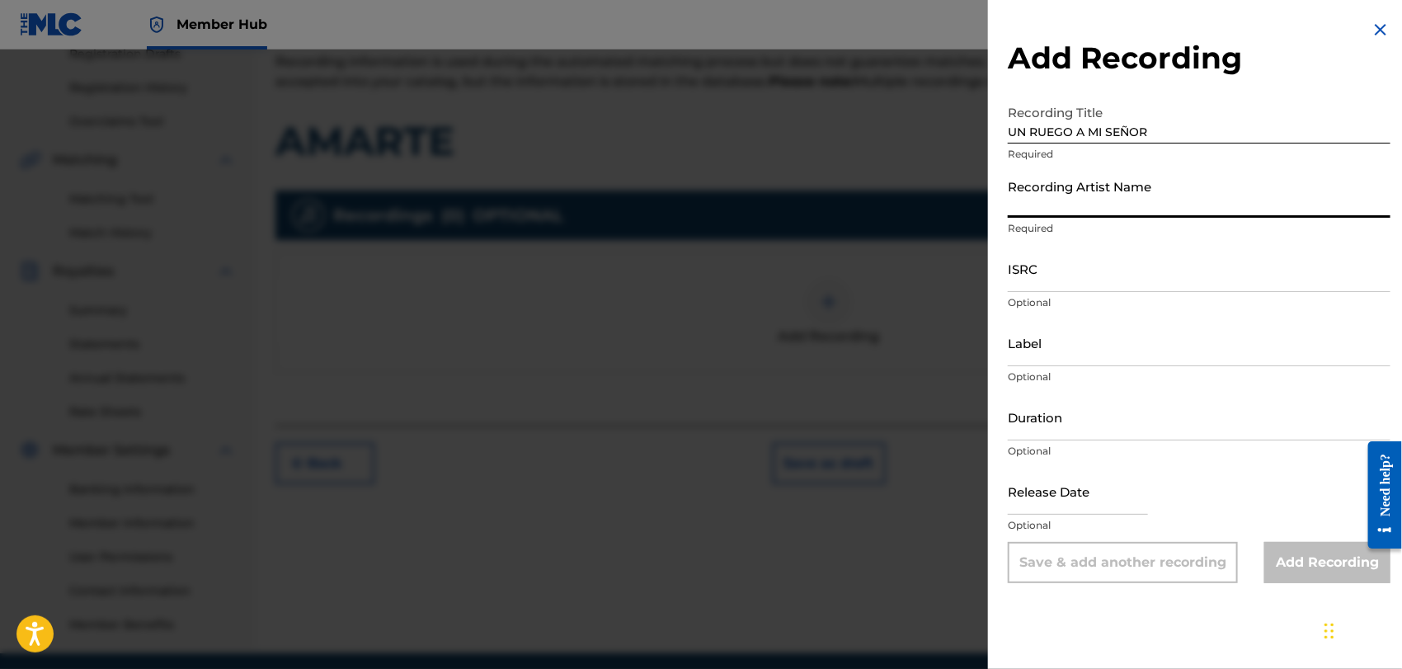
click at [1043, 209] on input "Recording Artist Name" at bounding box center [1199, 194] width 383 height 47
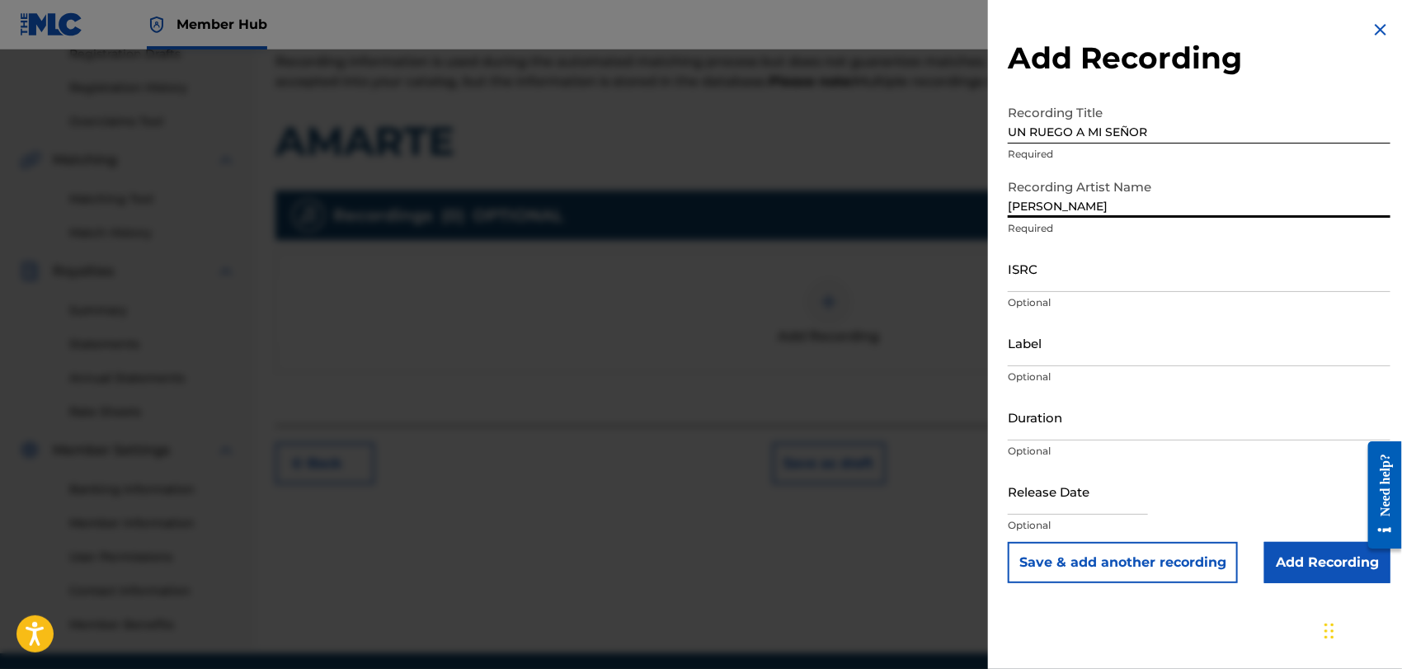
type input "[PERSON_NAME]"
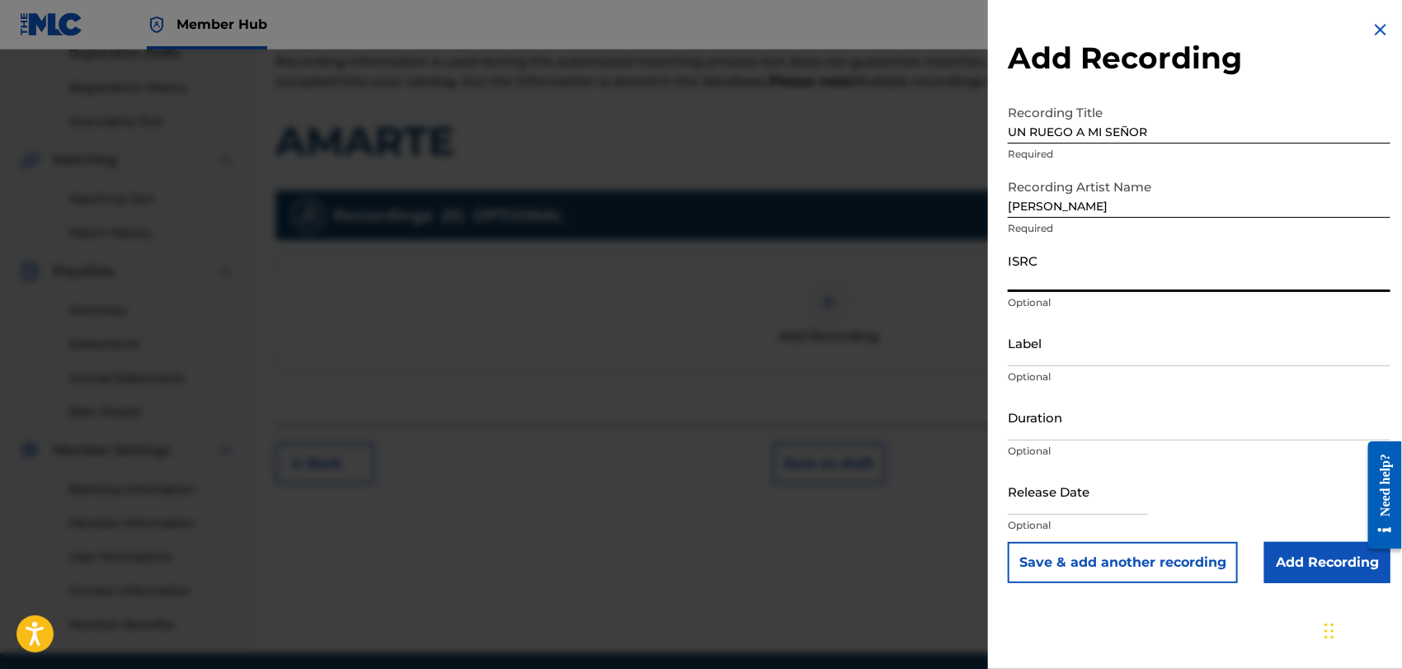
click at [1050, 275] on input "ISRC" at bounding box center [1199, 268] width 383 height 47
type input "QMEU32507344"
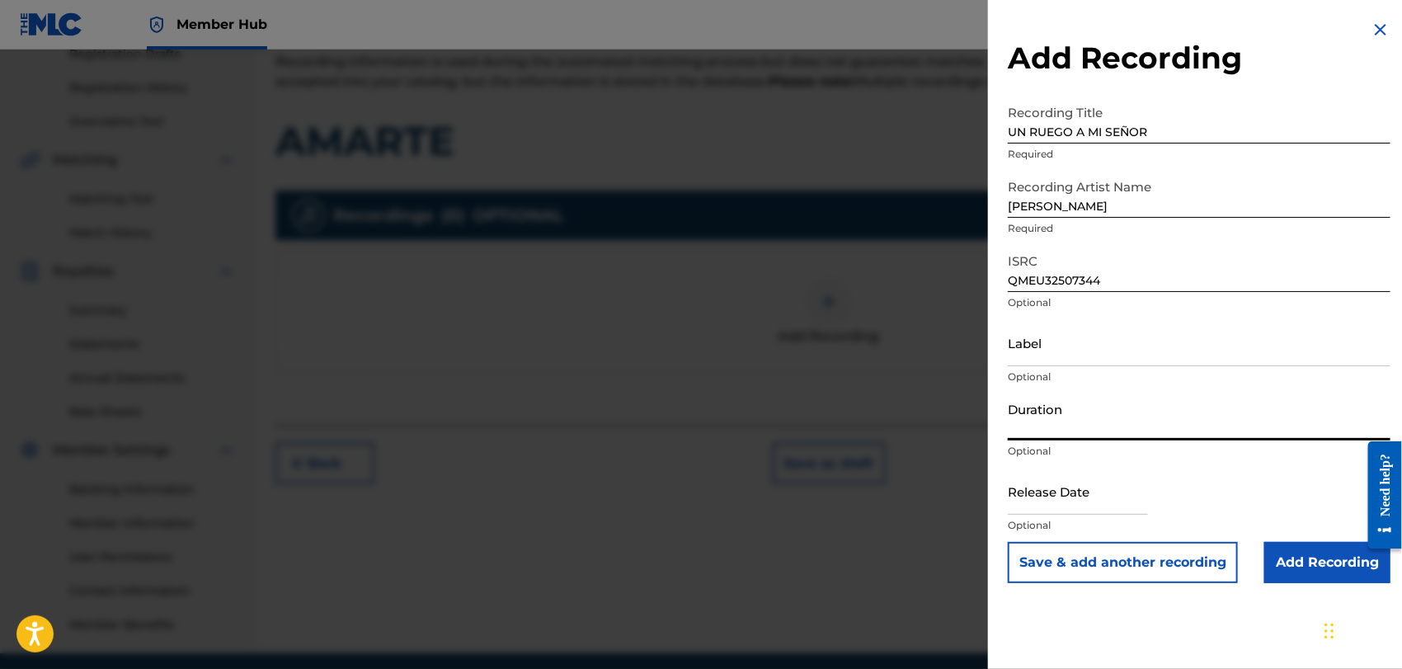
click at [1041, 426] on input "Duration" at bounding box center [1199, 416] width 383 height 47
type input "03:06"
click at [1066, 504] on input "text" at bounding box center [1078, 491] width 140 height 47
select select "8"
select select "2025"
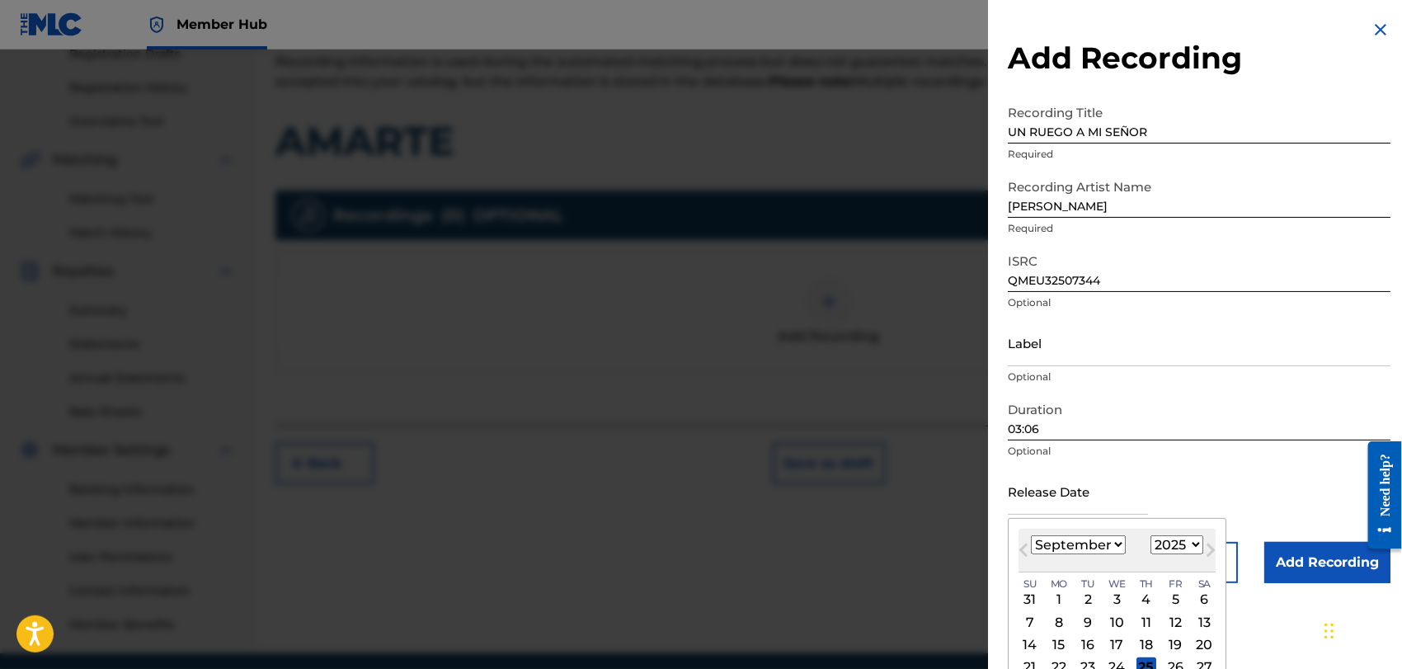
click at [1121, 545] on select "January February March April May June July August September October November De…" at bounding box center [1078, 544] width 95 height 19
click at [1031, 535] on select "January February March April May June July August September October November De…" at bounding box center [1078, 544] width 95 height 19
click at [1198, 544] on button "Next Month" at bounding box center [1211, 553] width 26 height 26
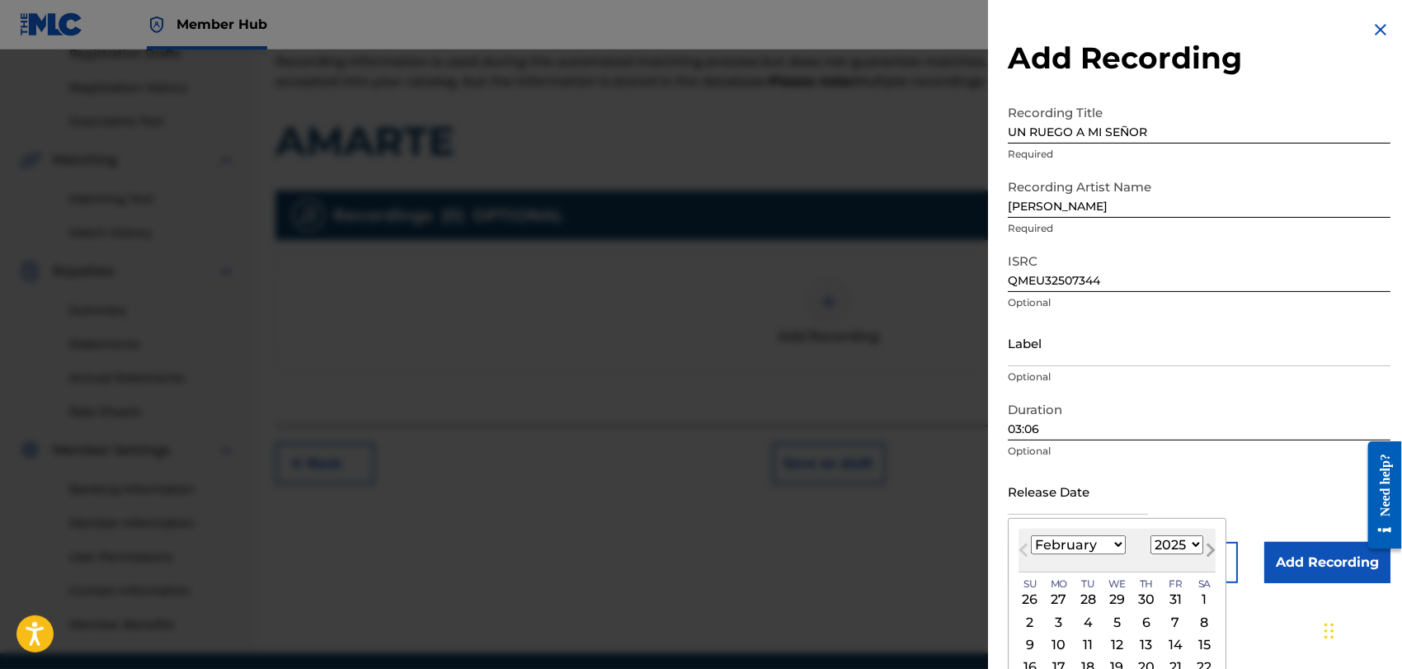
click at [1198, 544] on button "Next Month" at bounding box center [1211, 553] width 26 height 26
select select "5"
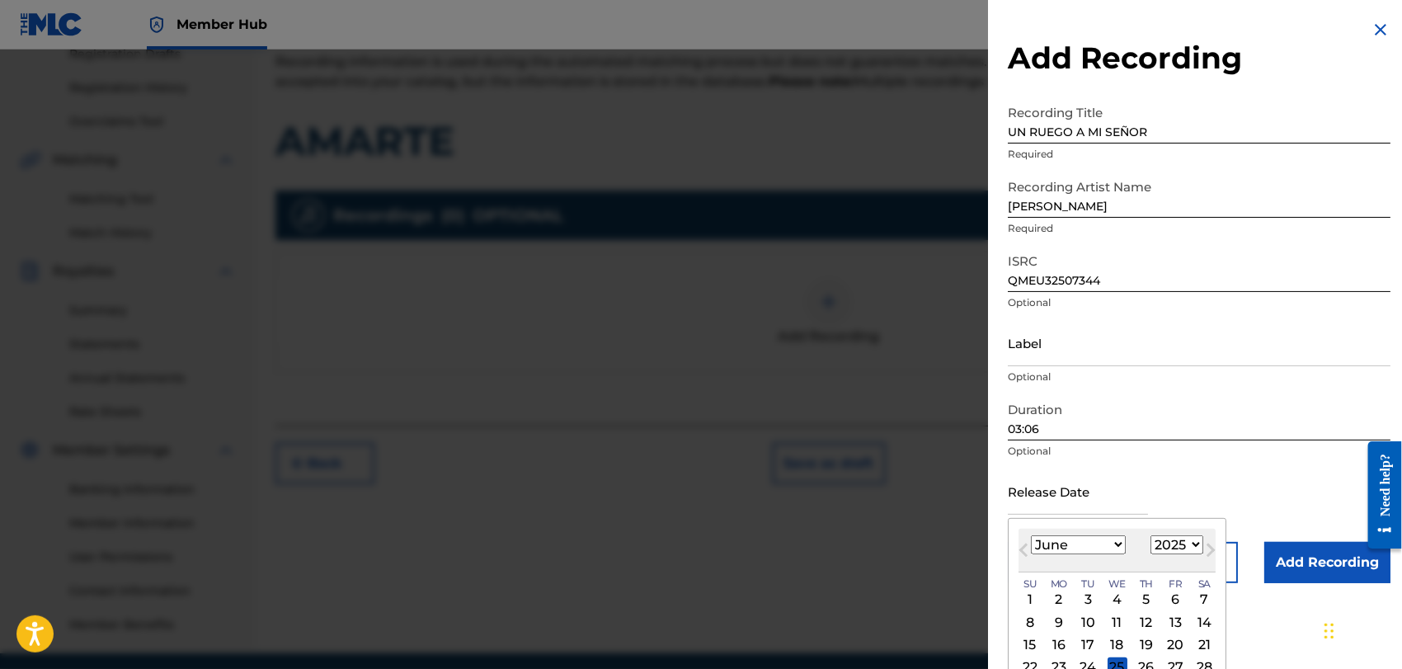
click at [1197, 538] on select "1899 1900 1901 1902 1903 1904 1905 1906 1907 1908 1909 1910 1911 1912 1913 1914…" at bounding box center [1177, 544] width 53 height 19
select select "1996"
click at [1151, 535] on select "1899 1900 1901 1902 1903 1904 1905 1906 1907 1908 1909 1910 1911 1912 1913 1914…" at bounding box center [1177, 544] width 53 height 19
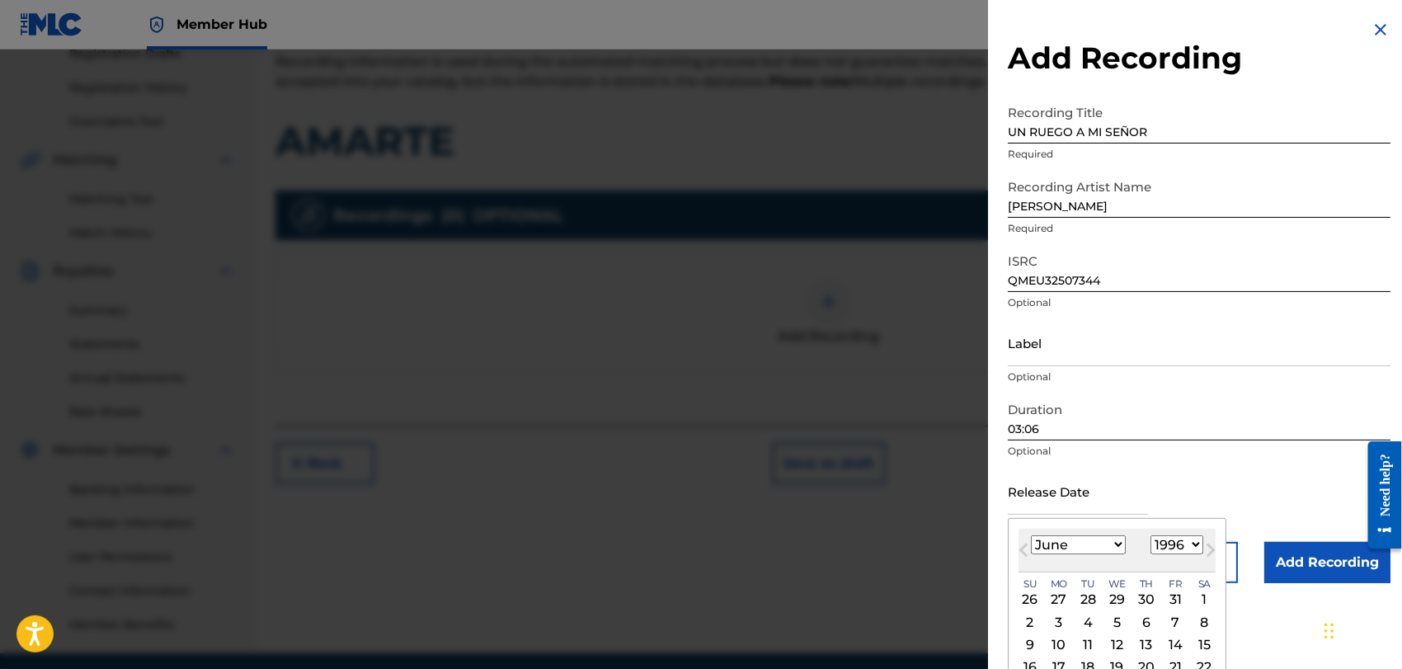
click at [1119, 544] on select "January February March April May June July August September October November De…" at bounding box center [1078, 544] width 95 height 19
select select "0"
click at [1031, 535] on select "January February March April May June July August September October November De…" at bounding box center [1078, 544] width 95 height 19
click at [1059, 596] on div "1" at bounding box center [1059, 600] width 20 height 20
type input "[DATE]"
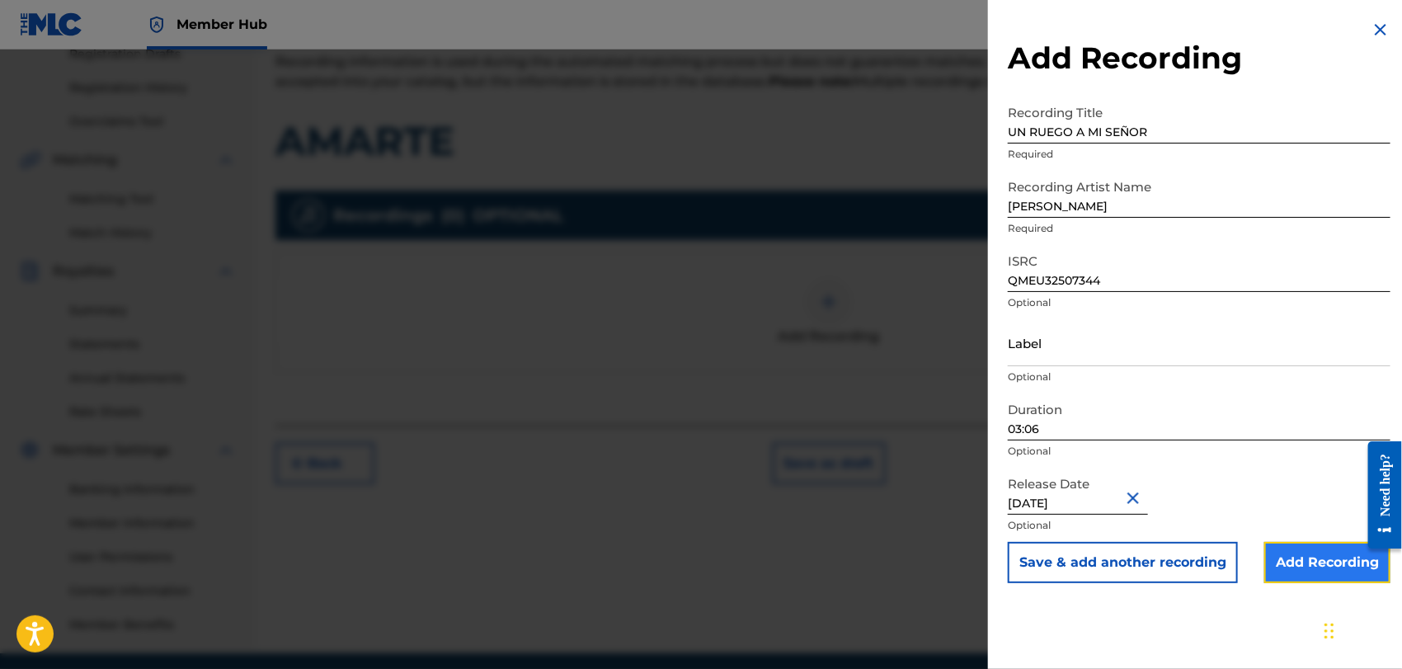
click at [1329, 557] on input "Add Recording" at bounding box center [1327, 562] width 126 height 41
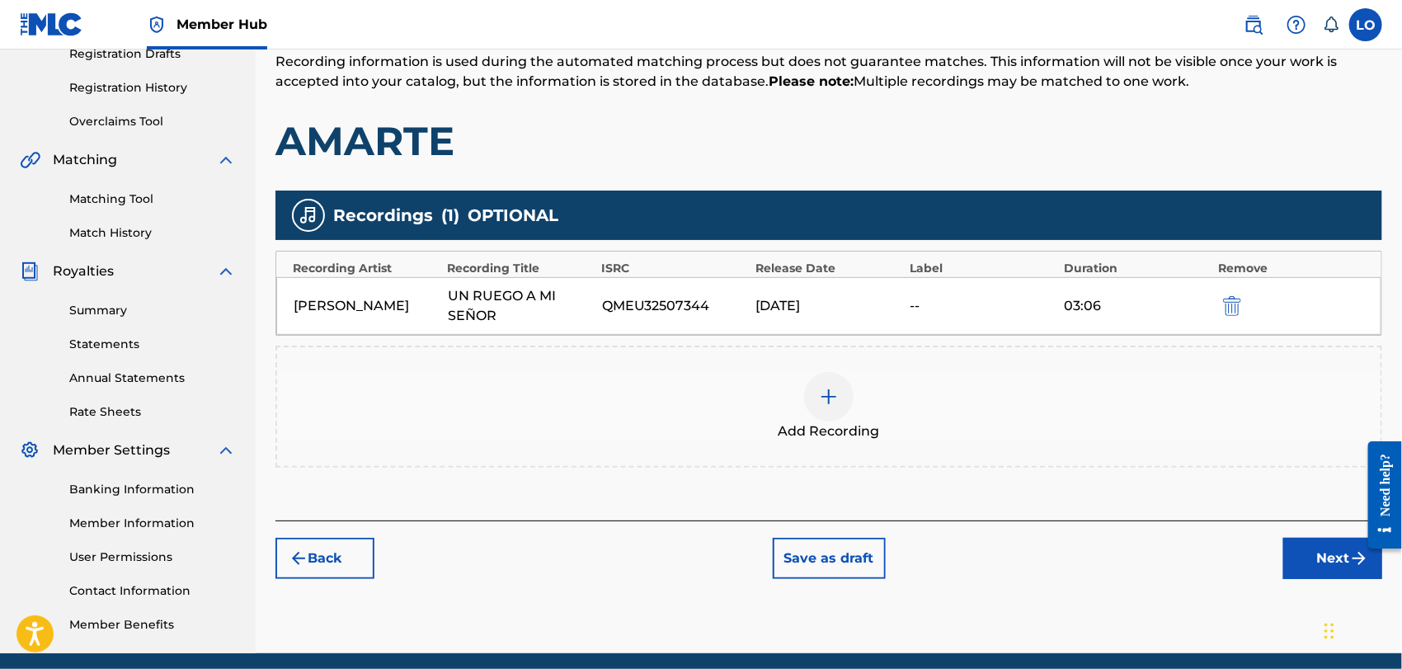
scroll to position [354, 0]
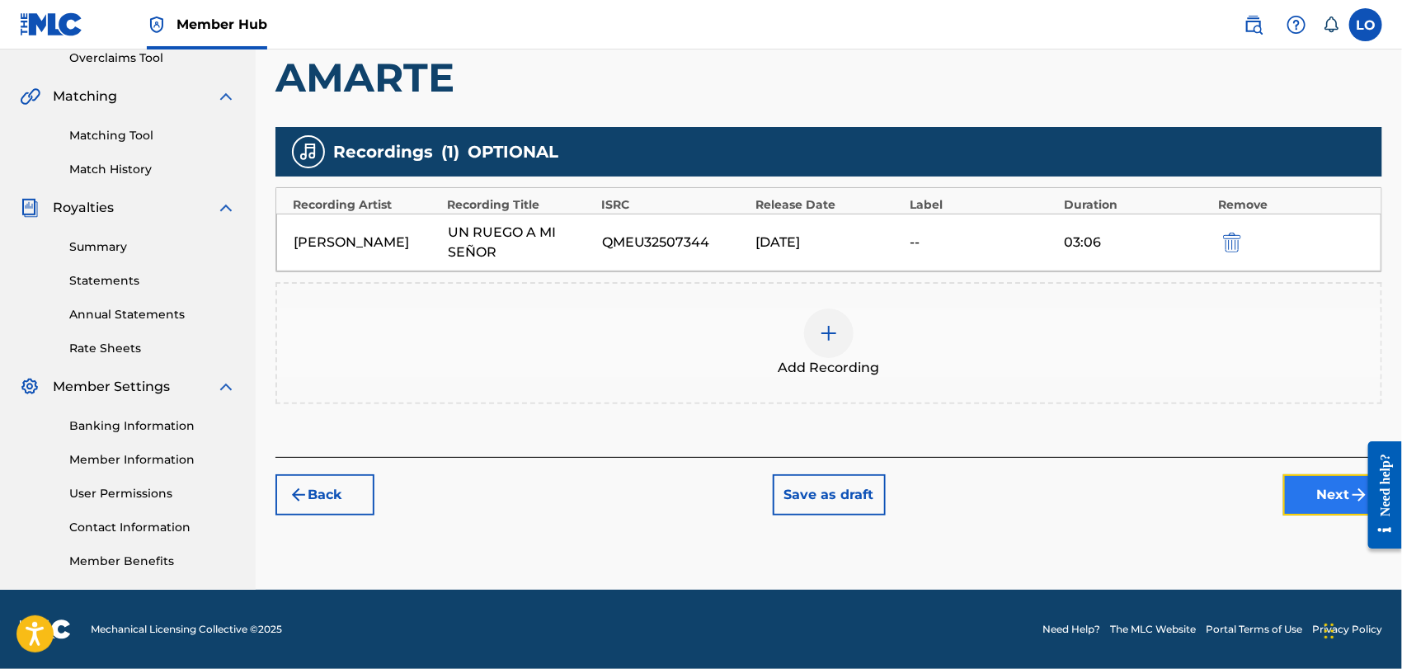
click at [1320, 484] on button "Next" at bounding box center [1332, 494] width 99 height 41
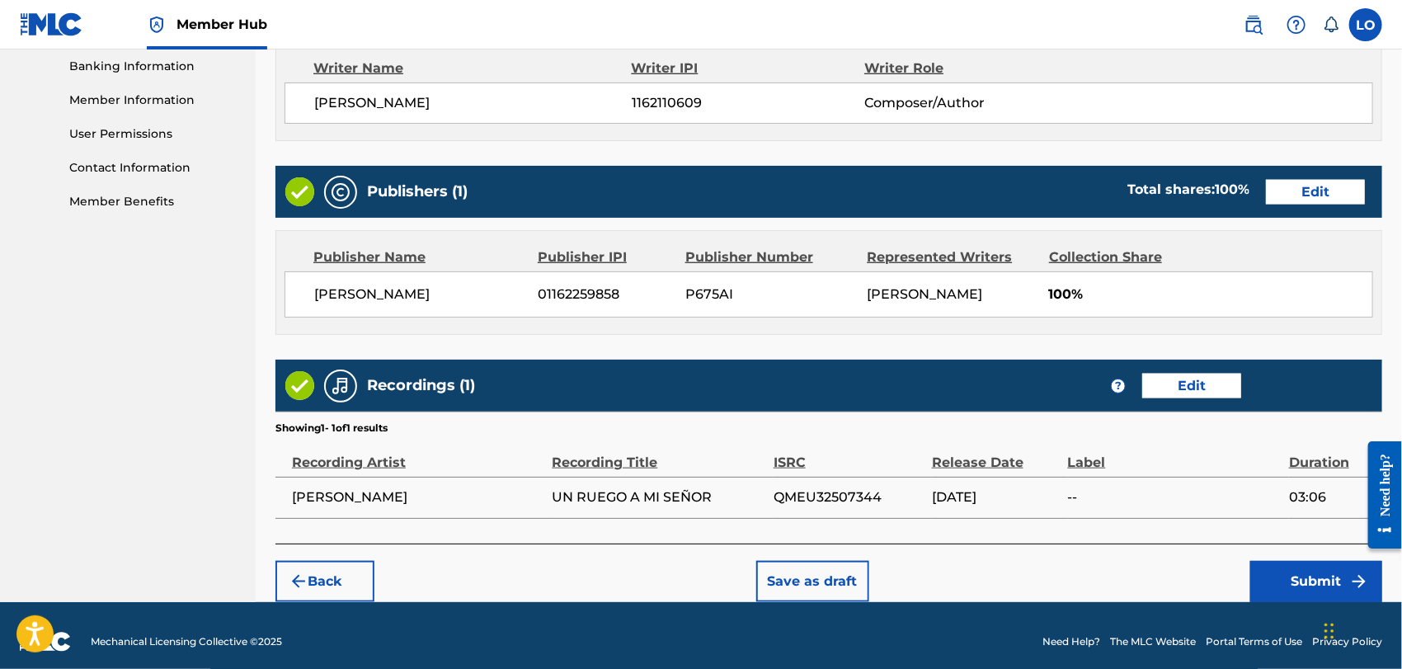
scroll to position [725, 0]
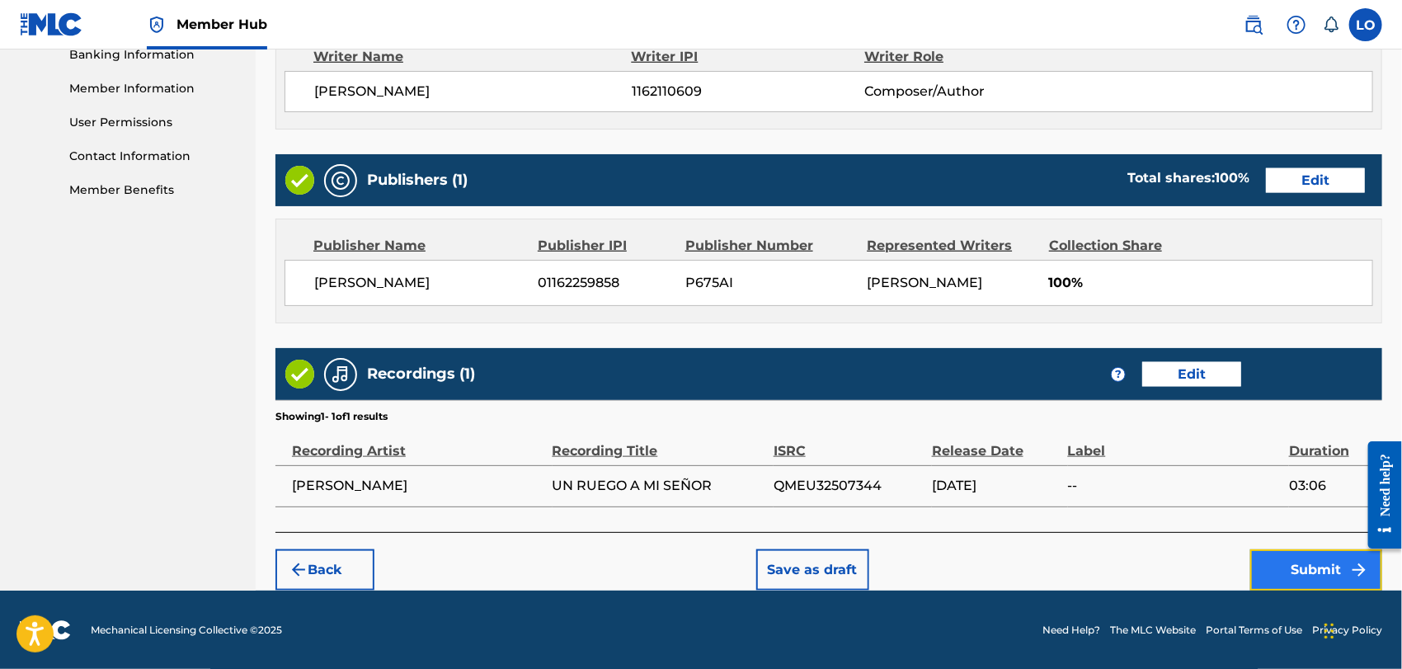
click at [1289, 569] on button "Submit" at bounding box center [1316, 569] width 132 height 41
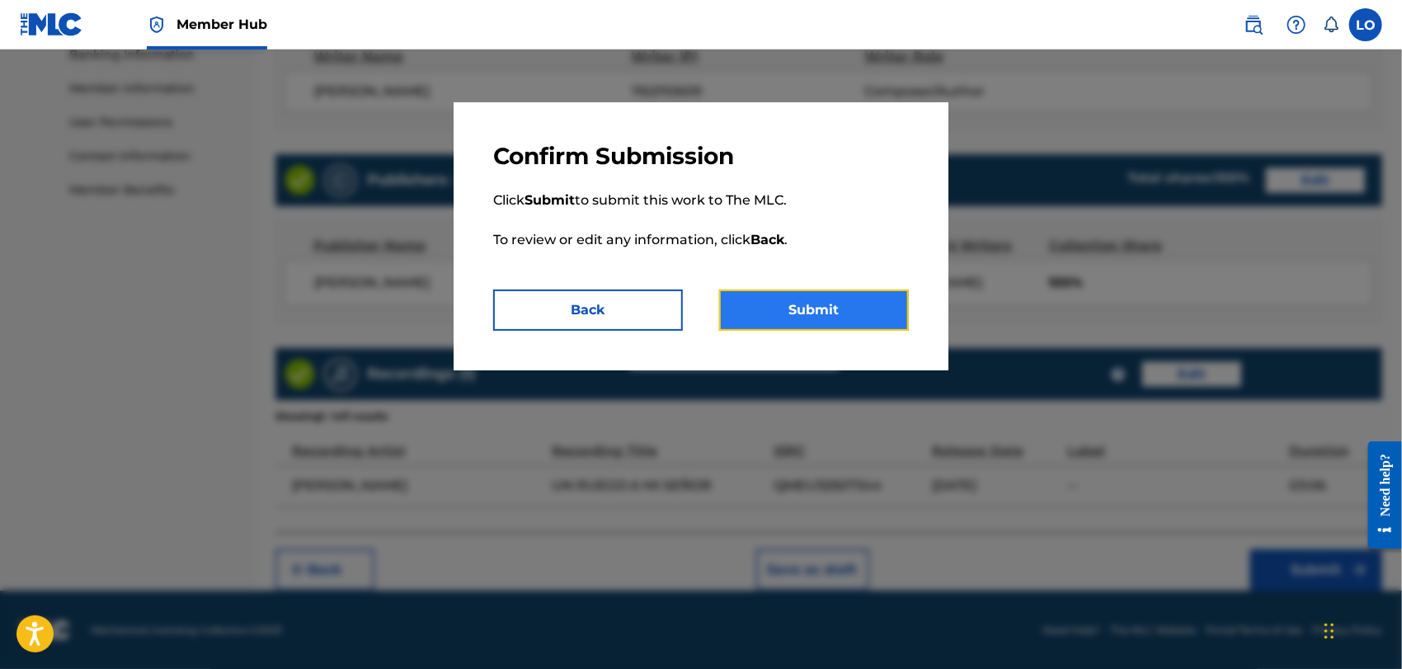
click at [798, 310] on button "Submit" at bounding box center [814, 310] width 190 height 41
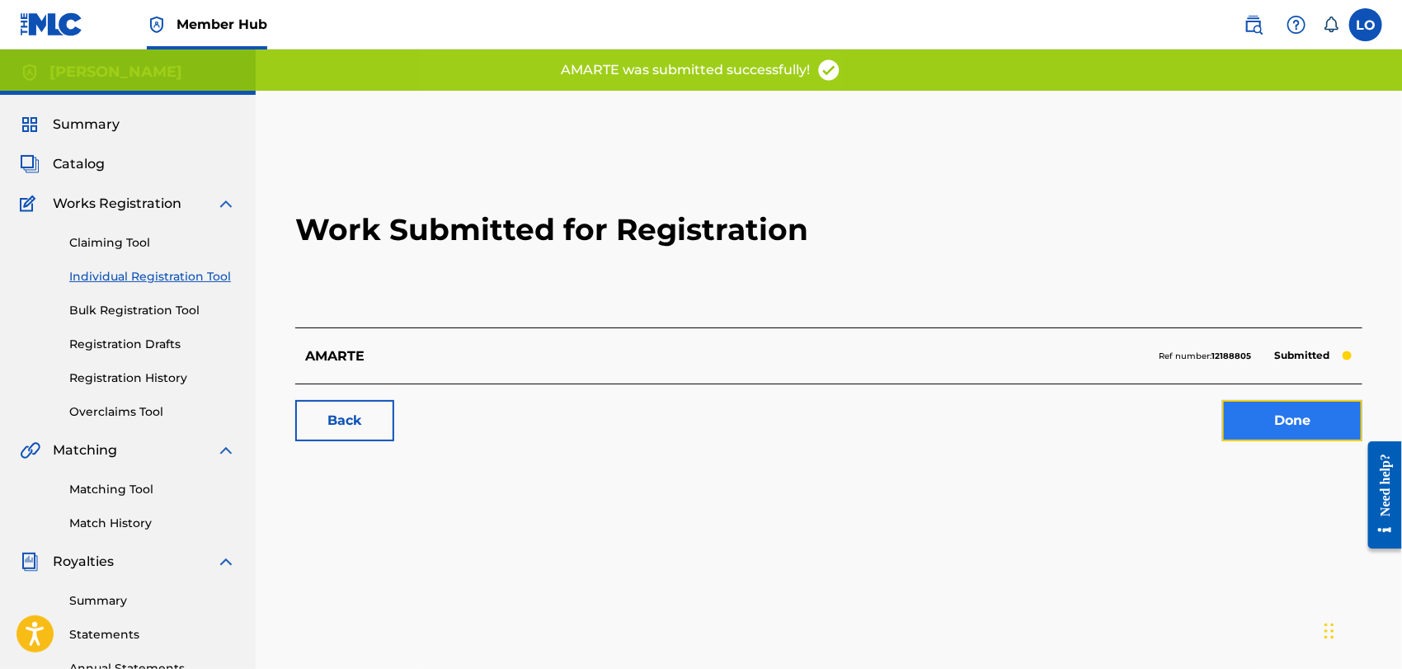
click at [1273, 423] on link "Done" at bounding box center [1292, 420] width 140 height 41
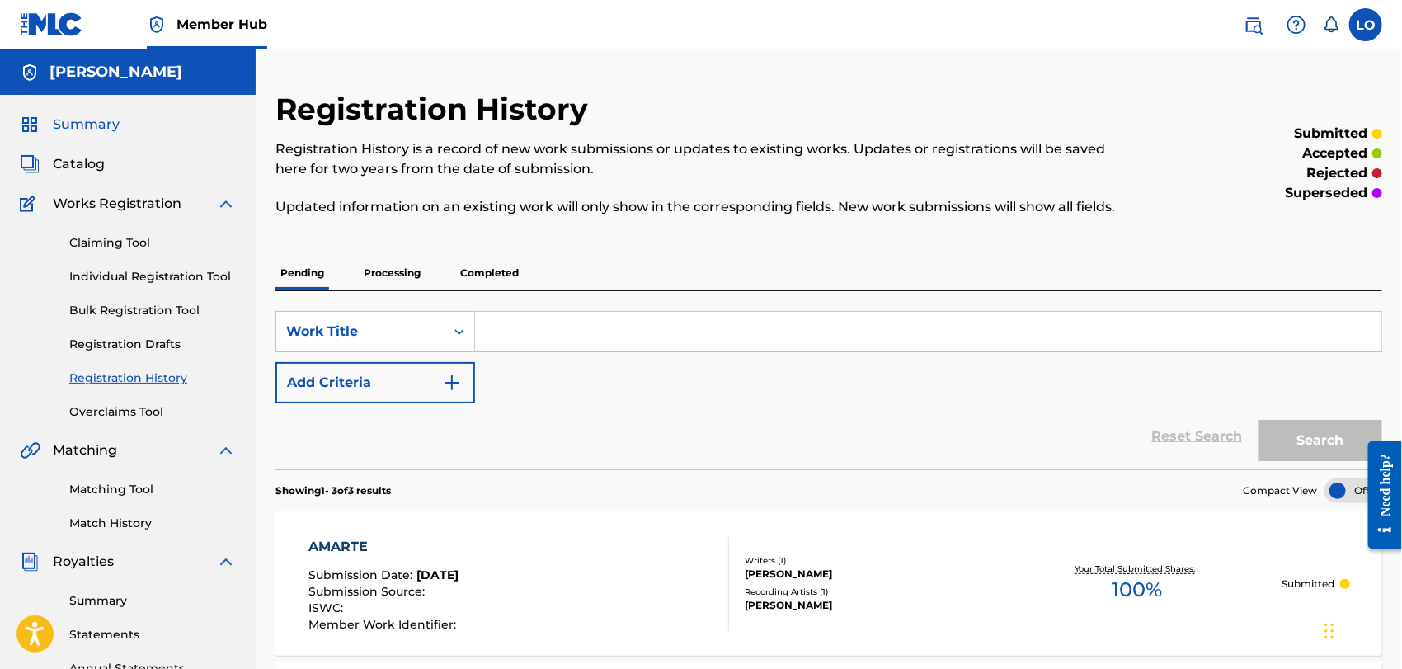
click at [82, 120] on span "Summary" at bounding box center [86, 125] width 67 height 20
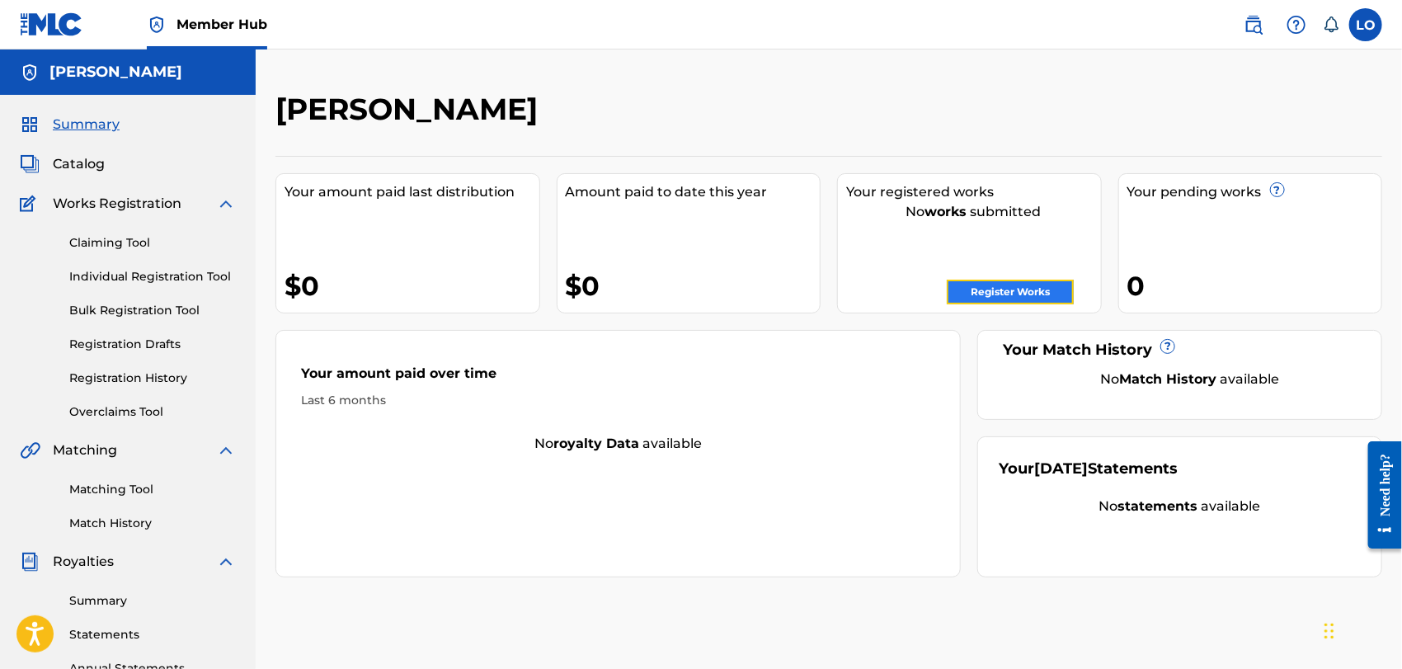
click at [1034, 296] on link "Register Works" at bounding box center [1010, 292] width 127 height 25
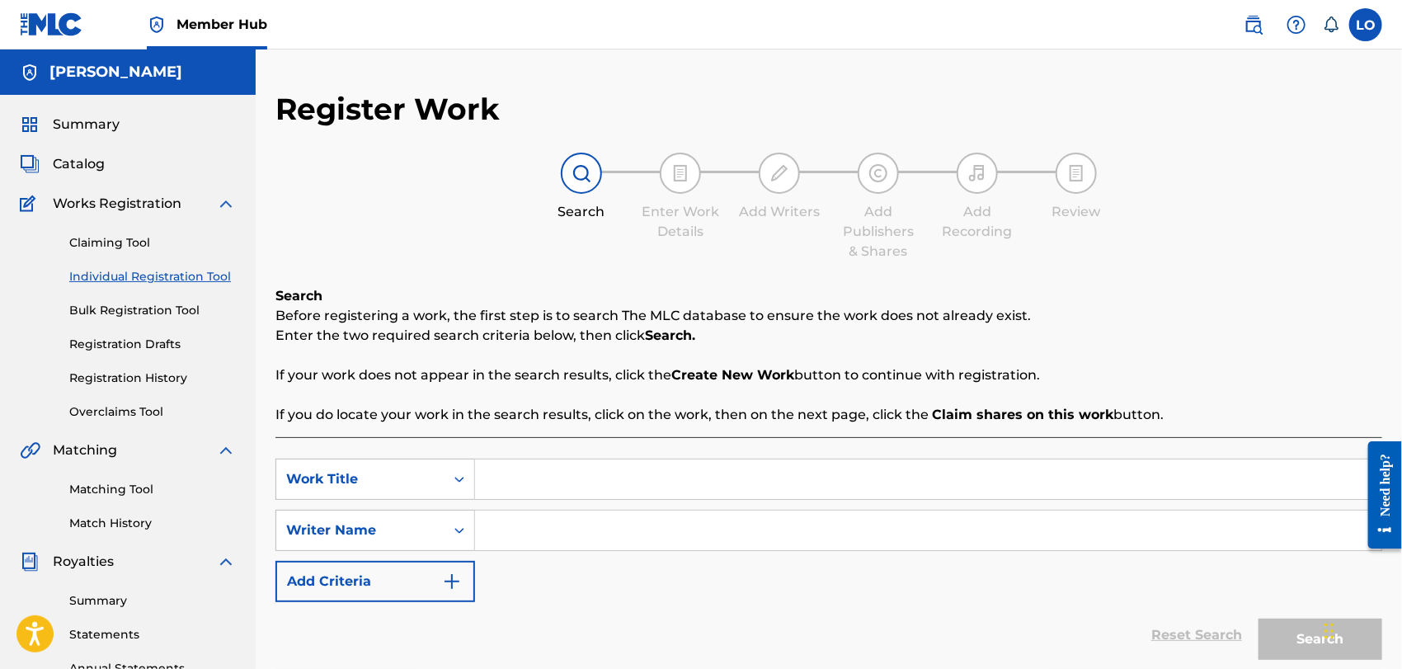
click at [533, 481] on input "Search Form" at bounding box center [928, 479] width 906 height 40
type input "ASI ME SIENTO"
click at [501, 547] on input "Search Form" at bounding box center [928, 531] width 906 height 40
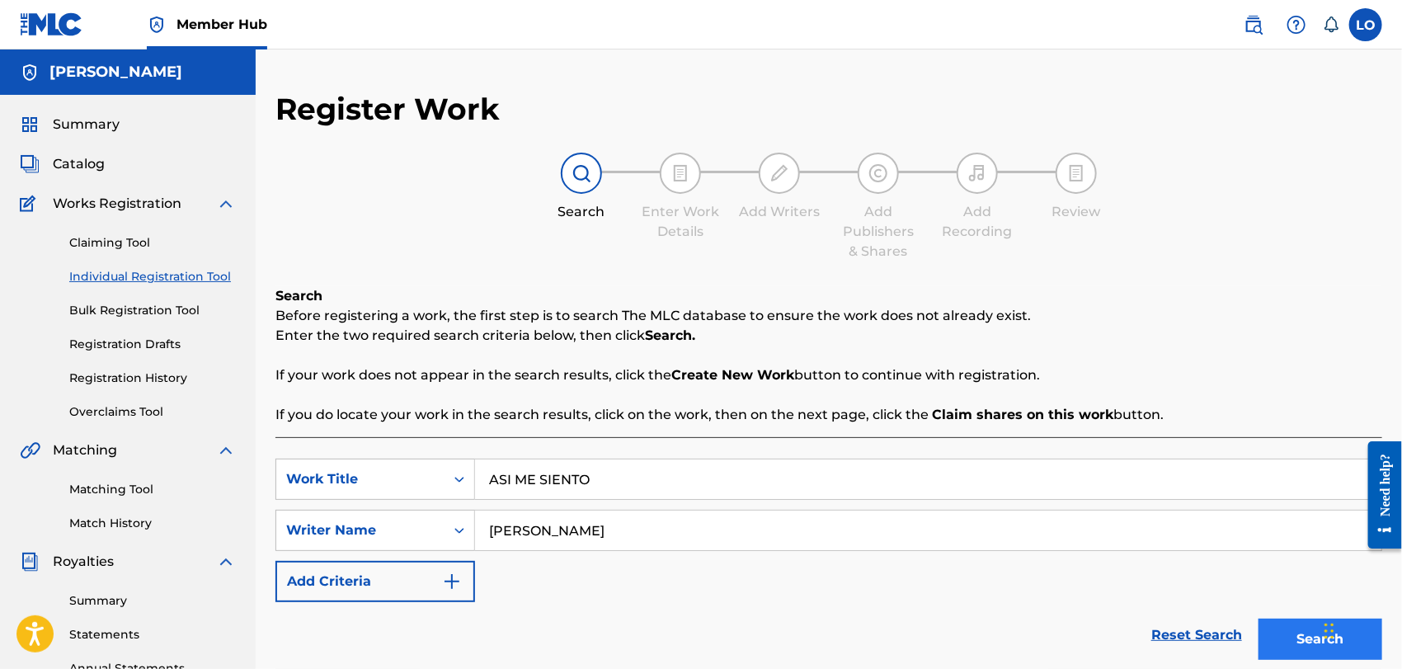
type input "[PERSON_NAME]"
click at [1287, 645] on button "Search" at bounding box center [1321, 639] width 124 height 41
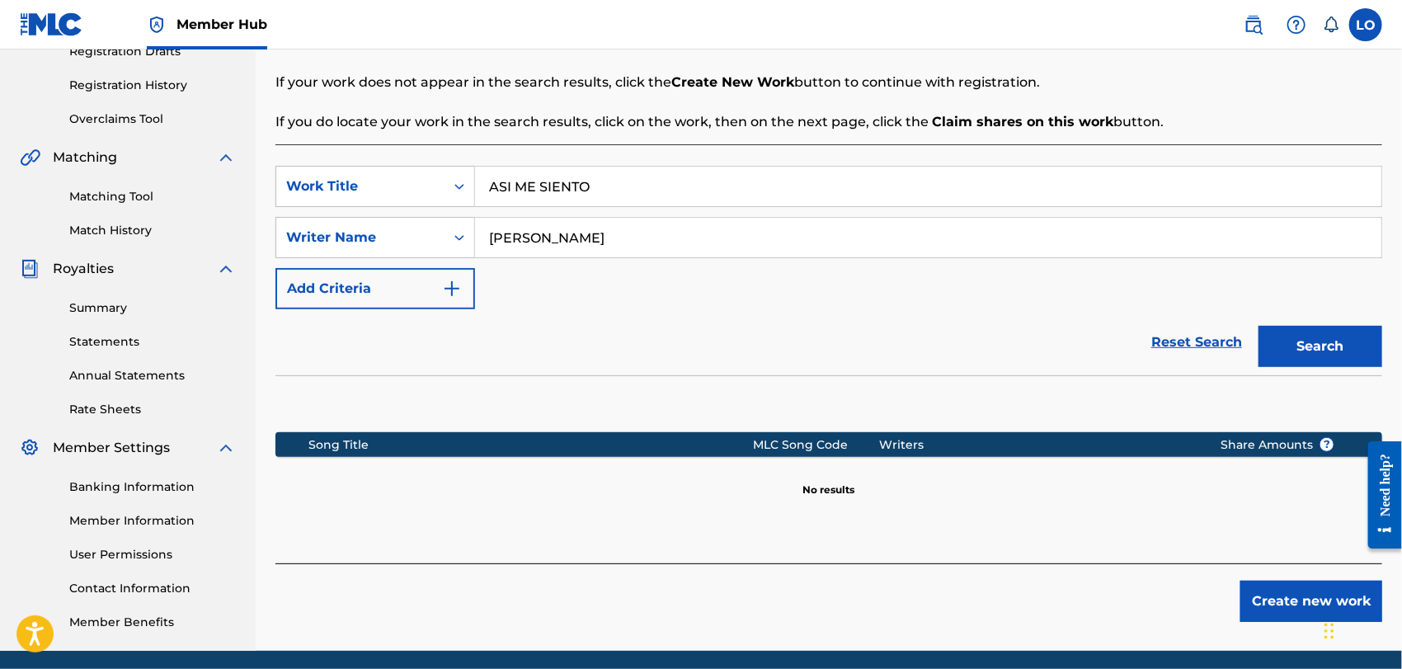
scroll to position [354, 0]
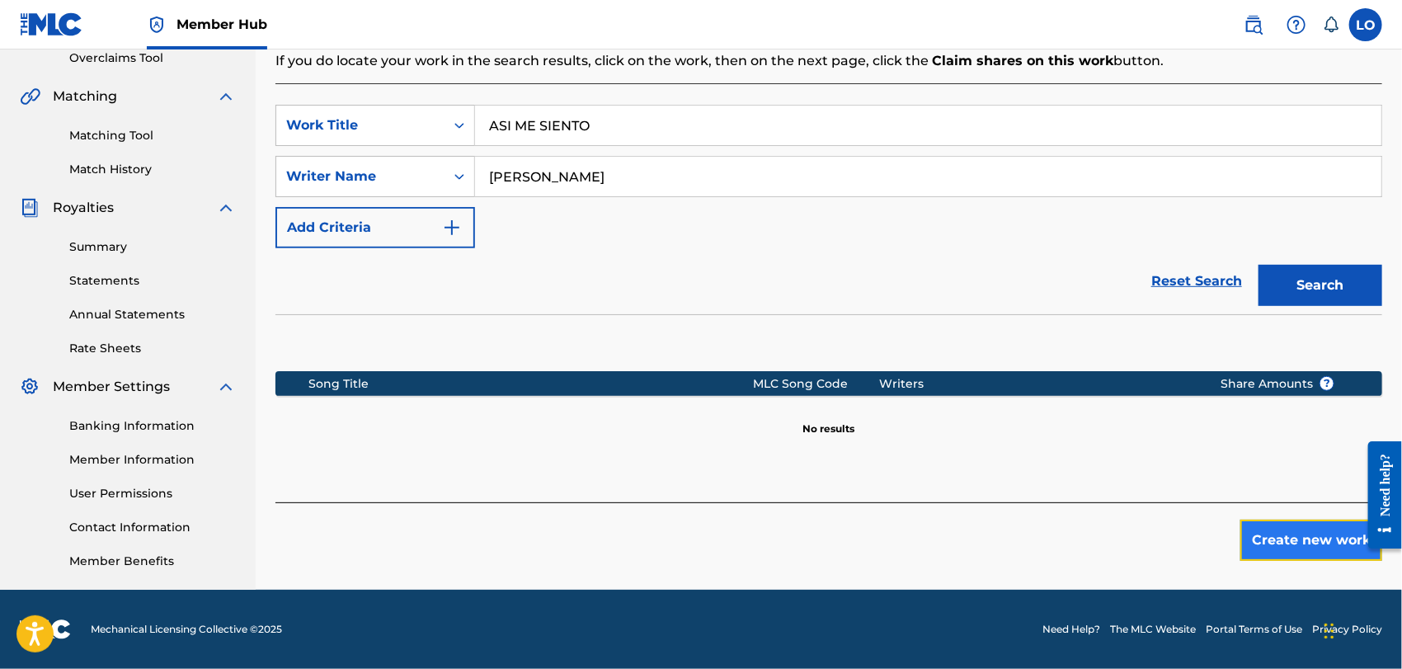
click at [1298, 547] on button "Create new work" at bounding box center [1311, 540] width 142 height 41
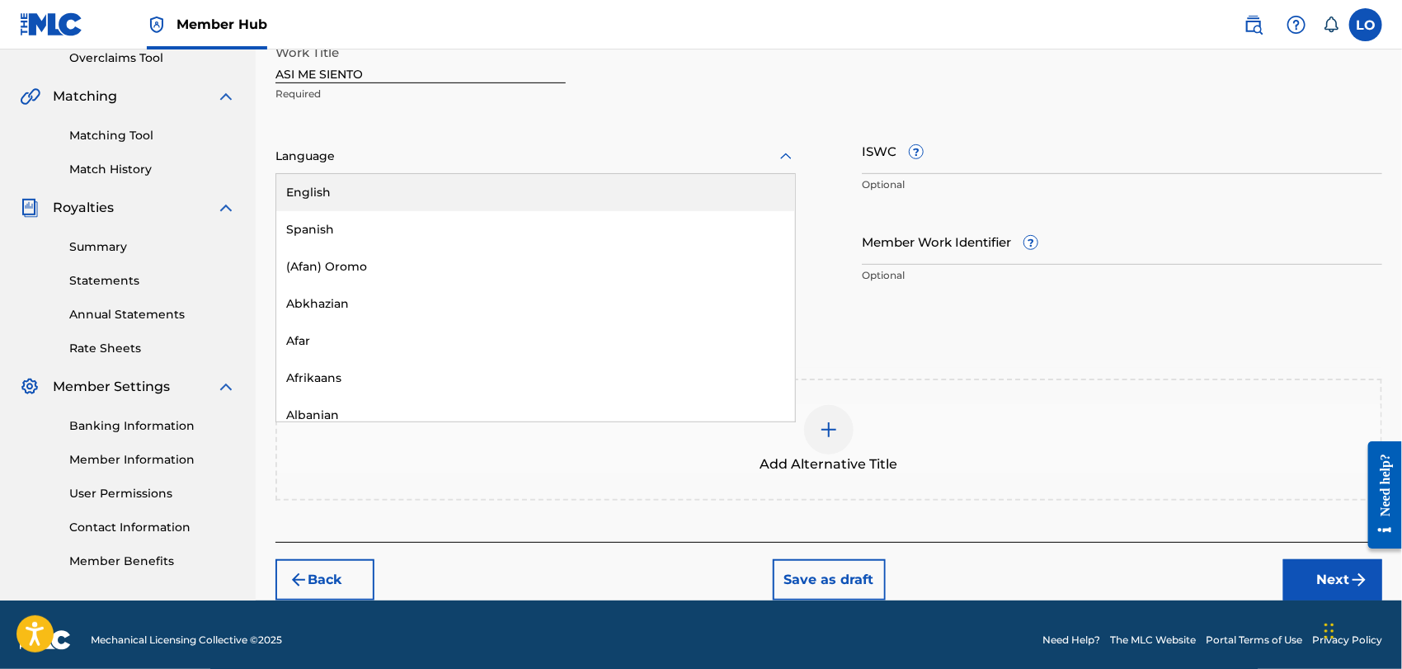
click at [789, 156] on icon at bounding box center [786, 156] width 12 height 7
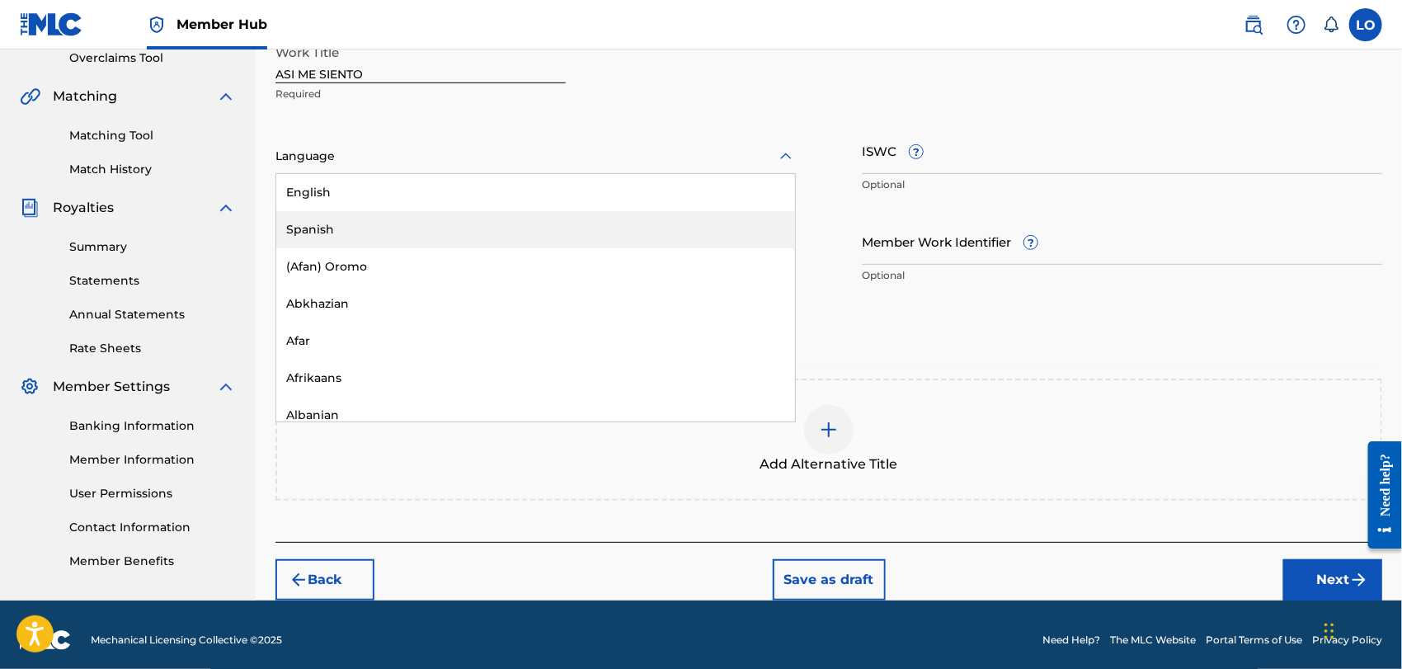
click at [365, 228] on div "Spanish" at bounding box center [535, 229] width 519 height 37
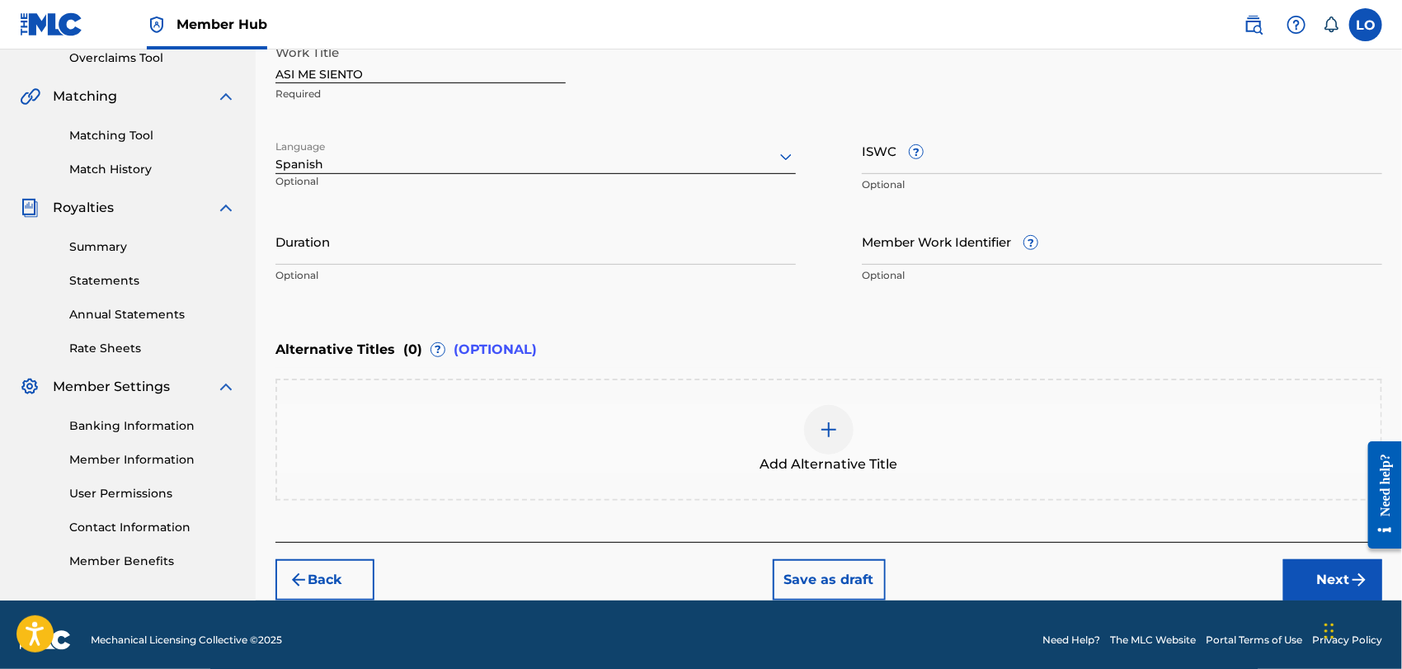
scroll to position [363, 0]
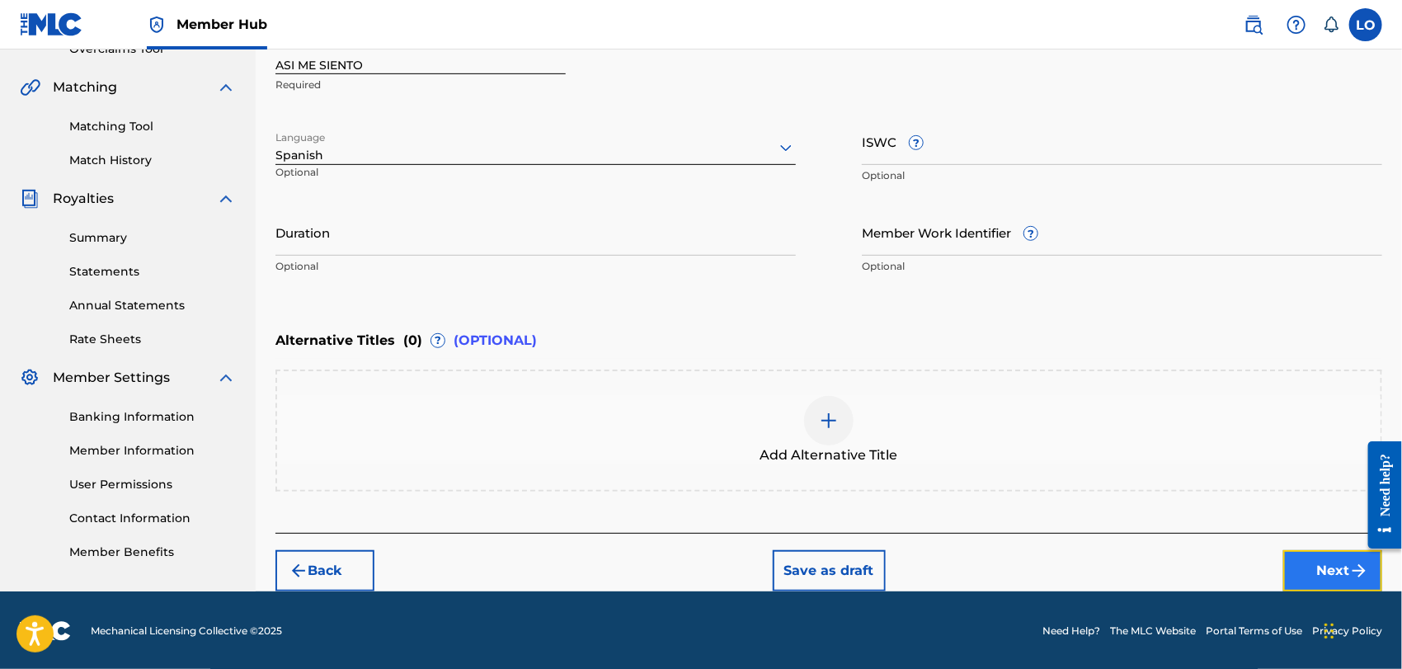
click at [1295, 560] on button "Next" at bounding box center [1332, 570] width 99 height 41
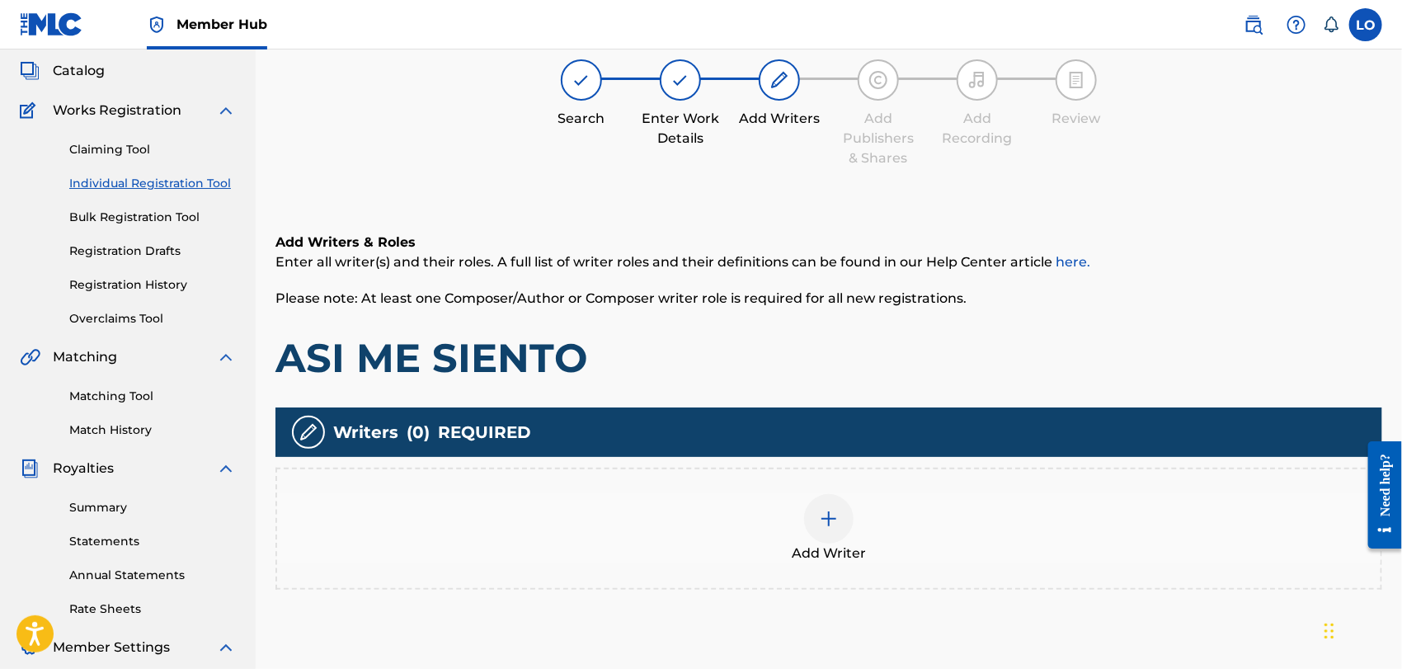
scroll to position [73, 0]
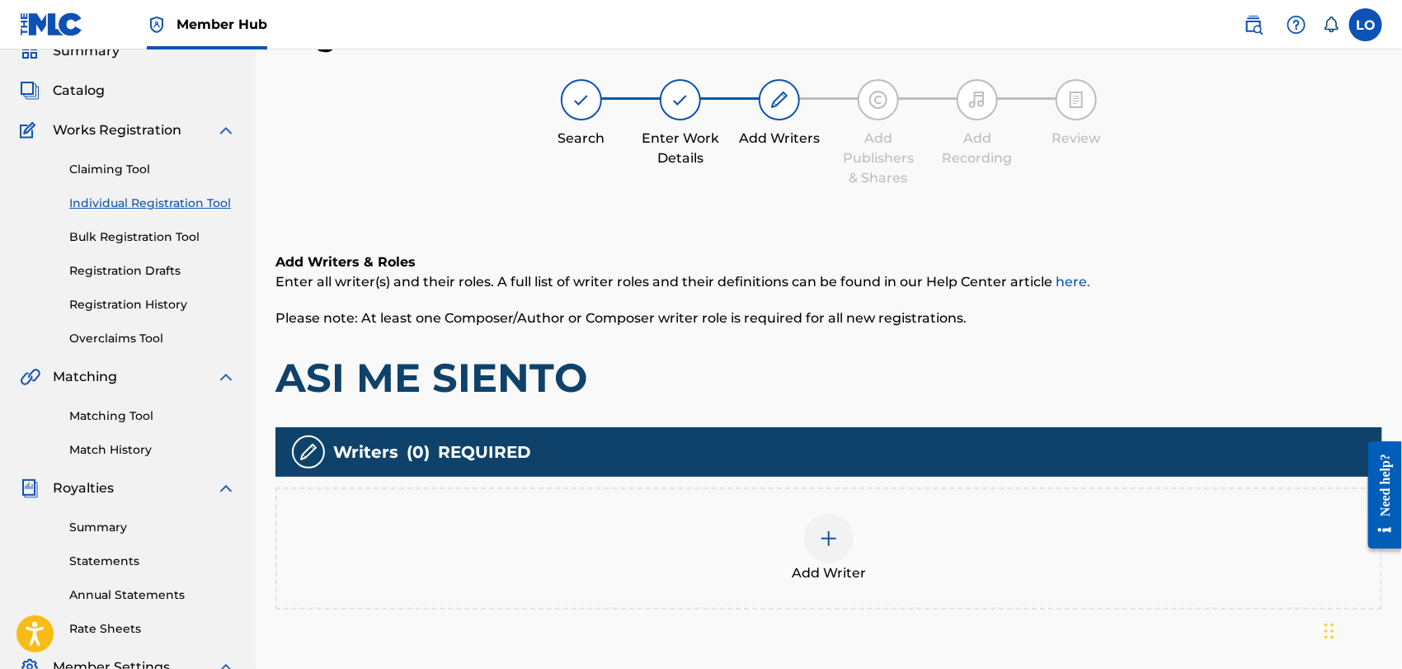
click at [825, 546] on img at bounding box center [829, 539] width 20 height 20
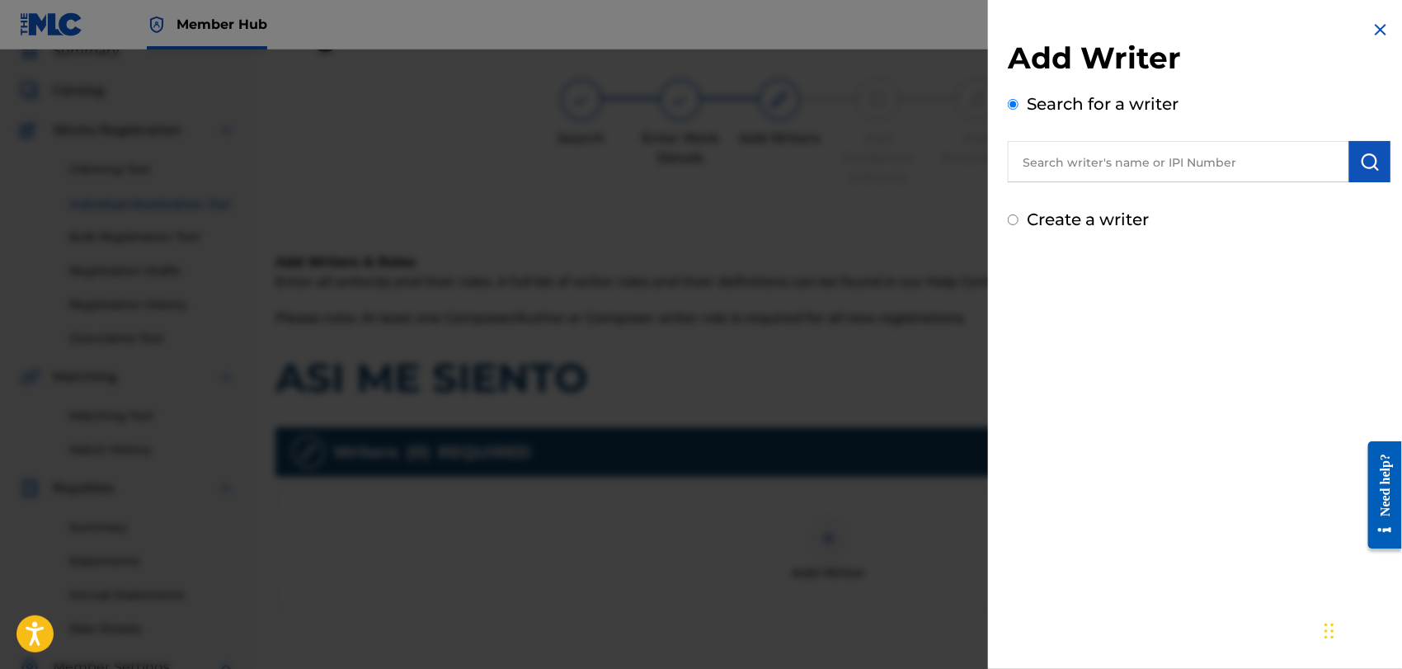
click at [1071, 169] on input "text" at bounding box center [1178, 161] width 341 height 41
click at [1014, 219] on input "Create a writer" at bounding box center [1013, 219] width 11 height 11
radio input "false"
radio input "true"
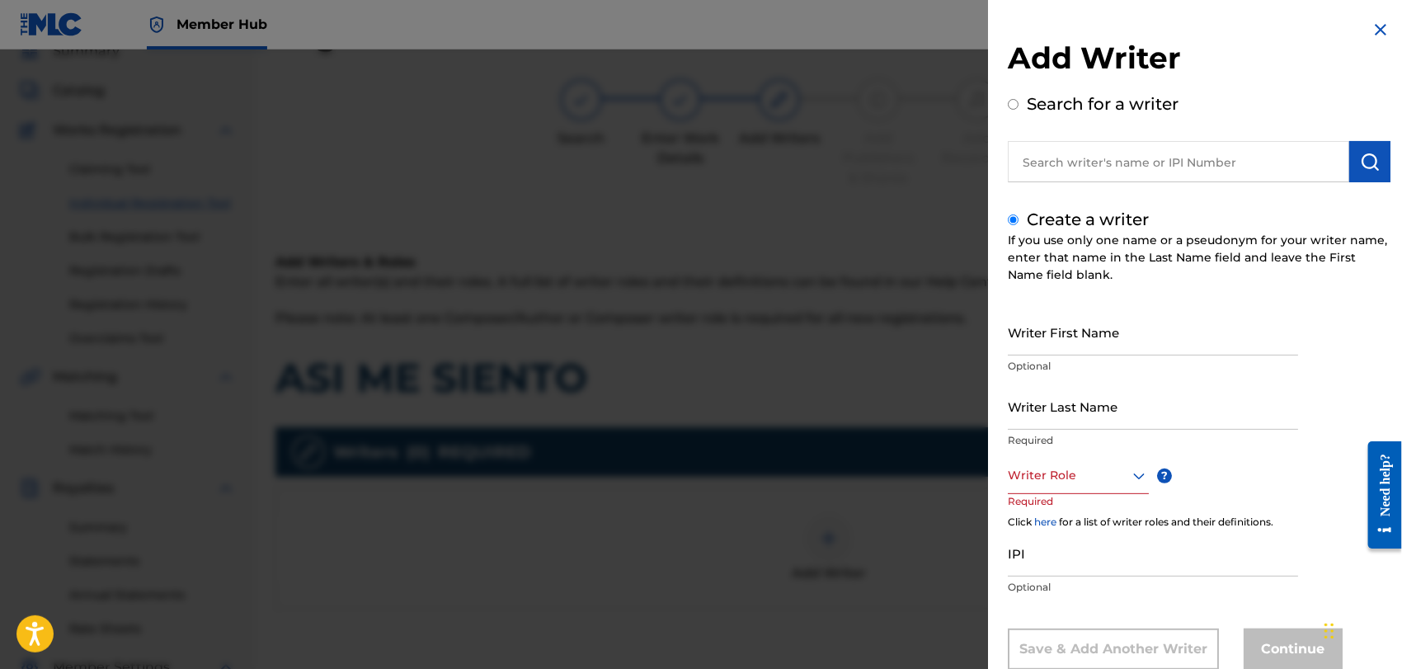
click at [1018, 106] on input "Search for a writer" at bounding box center [1013, 104] width 11 height 11
radio input "true"
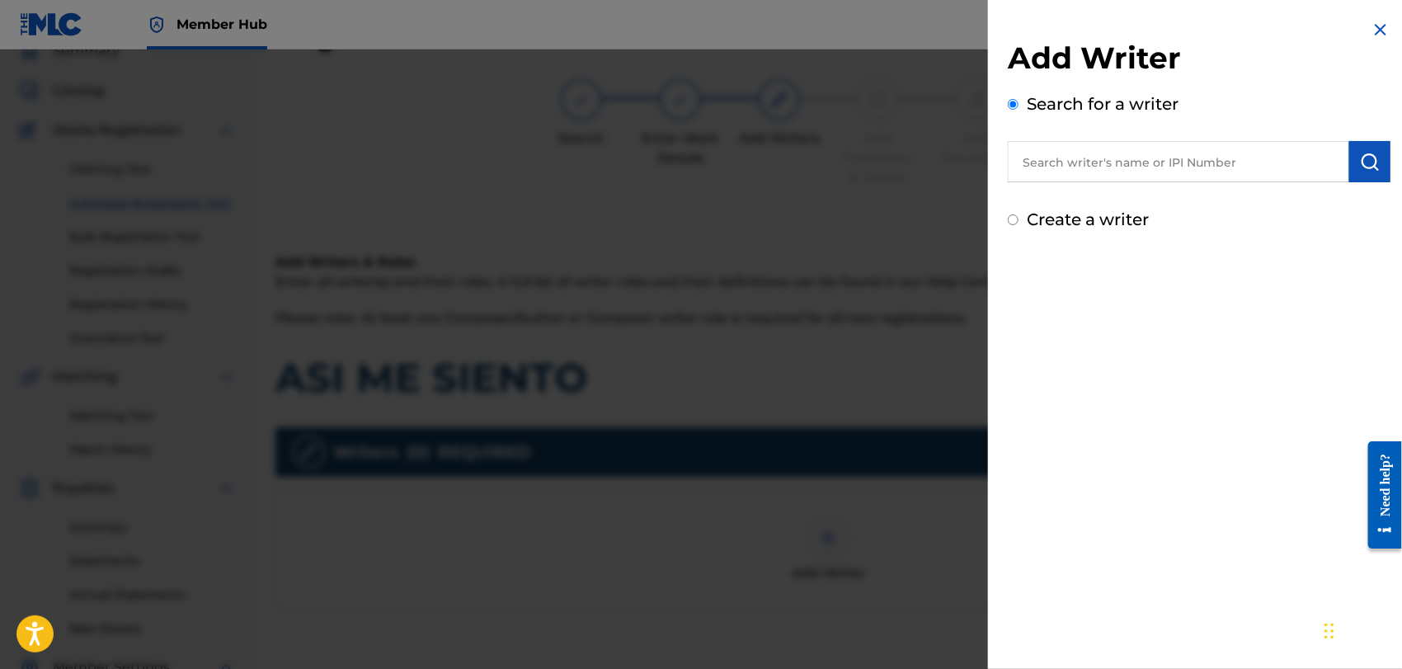
click at [1049, 158] on input "text" at bounding box center [1178, 161] width 341 height 41
type input "[PERSON_NAME]"
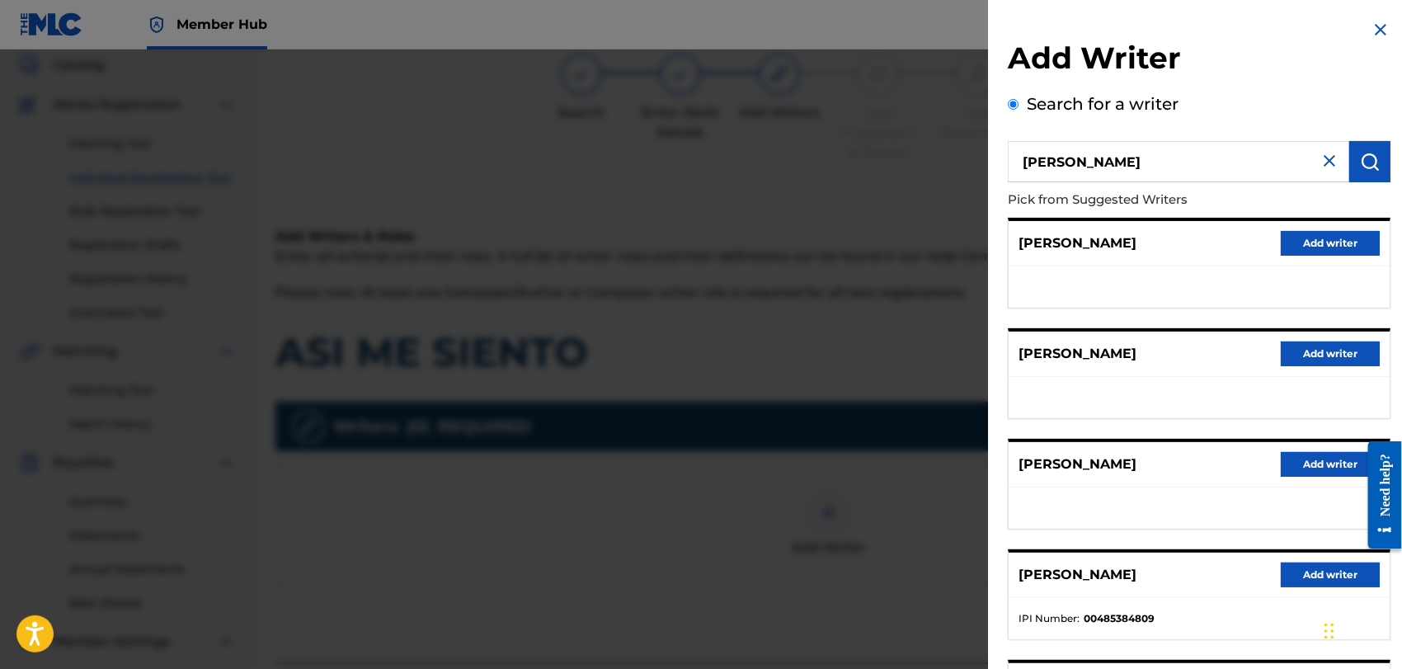
scroll to position [89, 0]
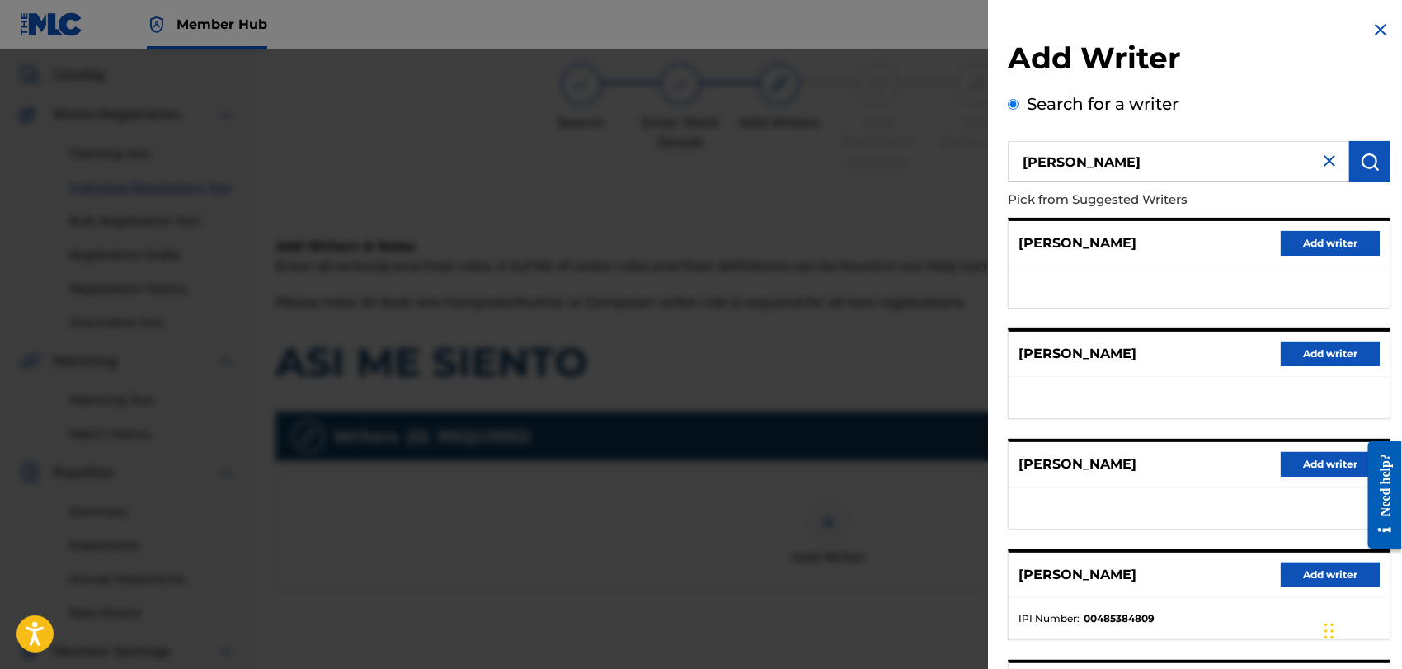
click at [1320, 156] on img at bounding box center [1330, 161] width 20 height 20
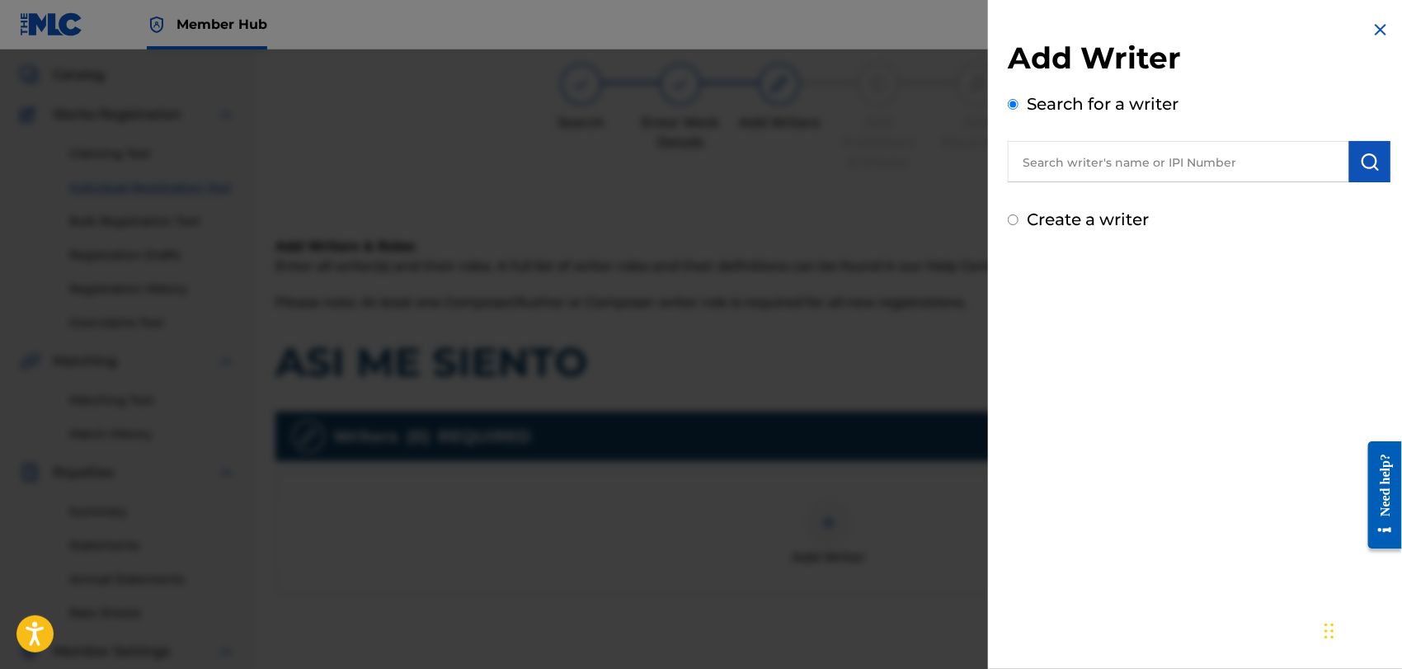
click at [1013, 219] on input "Create a writer" at bounding box center [1013, 219] width 11 height 11
radio input "false"
radio input "true"
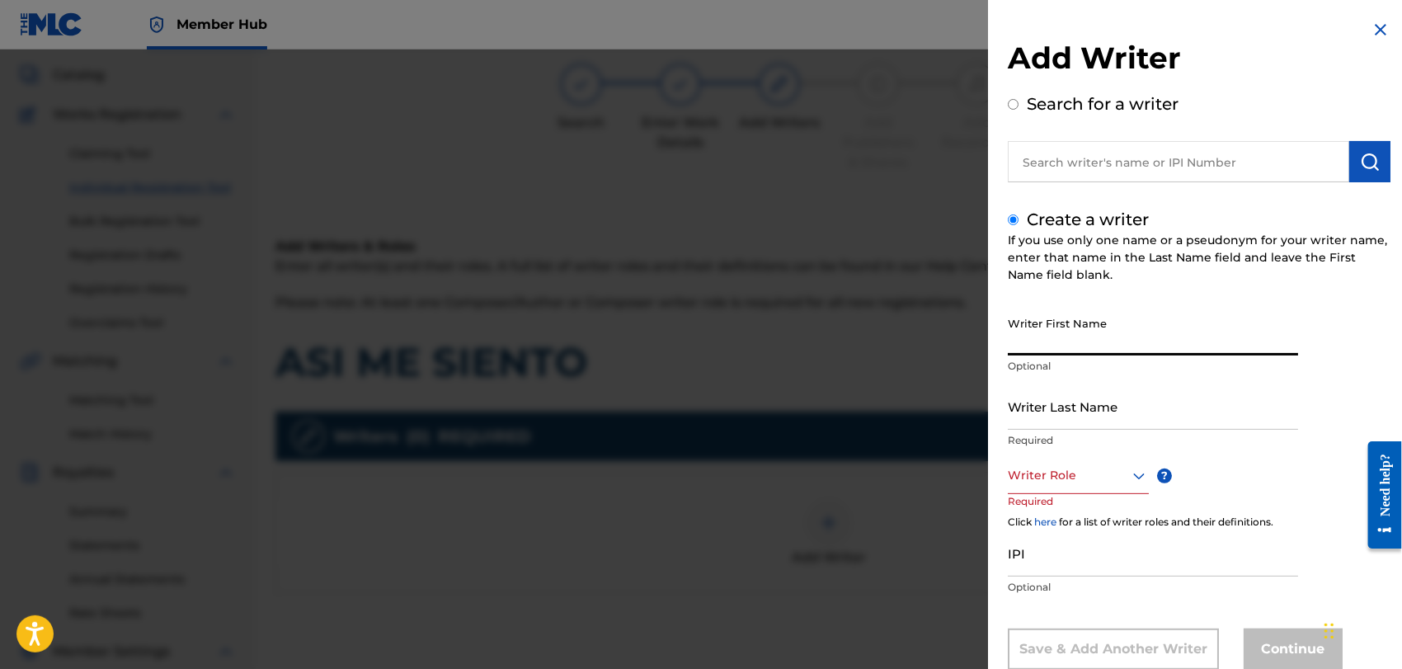
click at [1047, 338] on input "Writer First Name" at bounding box center [1153, 331] width 290 height 47
type input "[PERSON_NAME]"
click at [1043, 410] on input "Writer Last Name" at bounding box center [1153, 406] width 290 height 47
type input "P"
type input "[PERSON_NAME]"
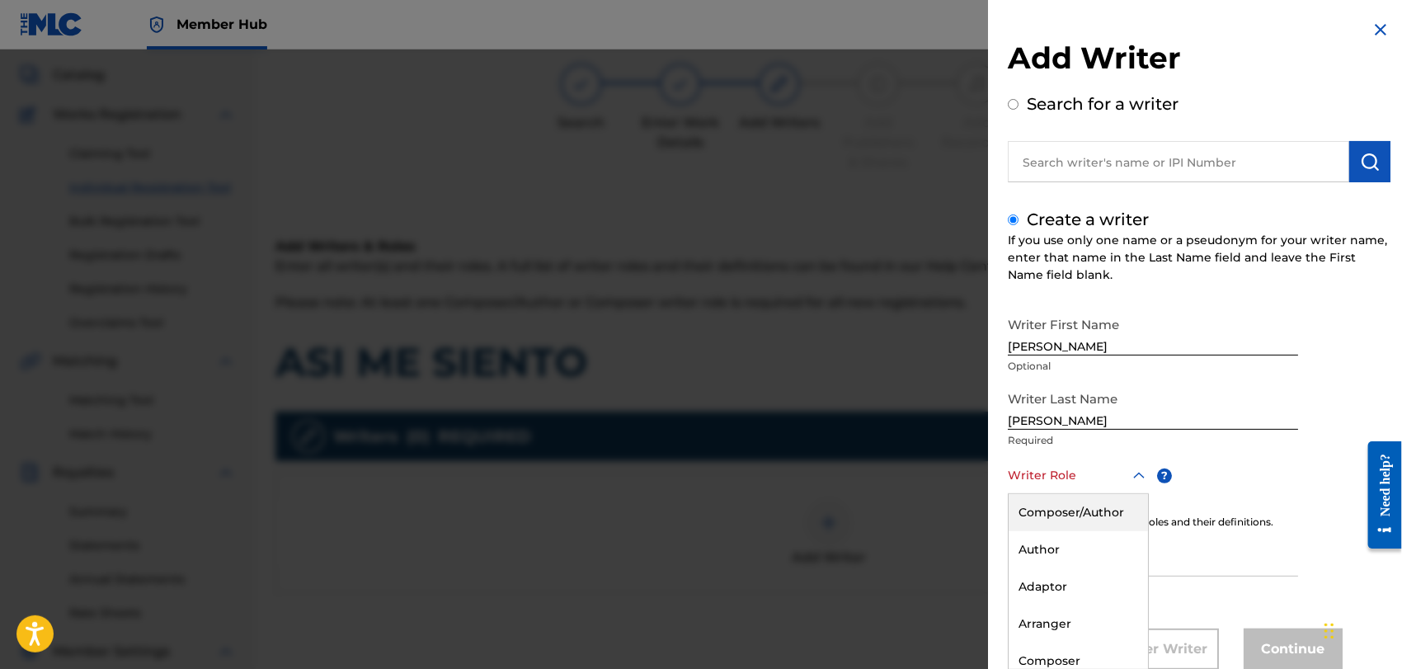
scroll to position [45, 0]
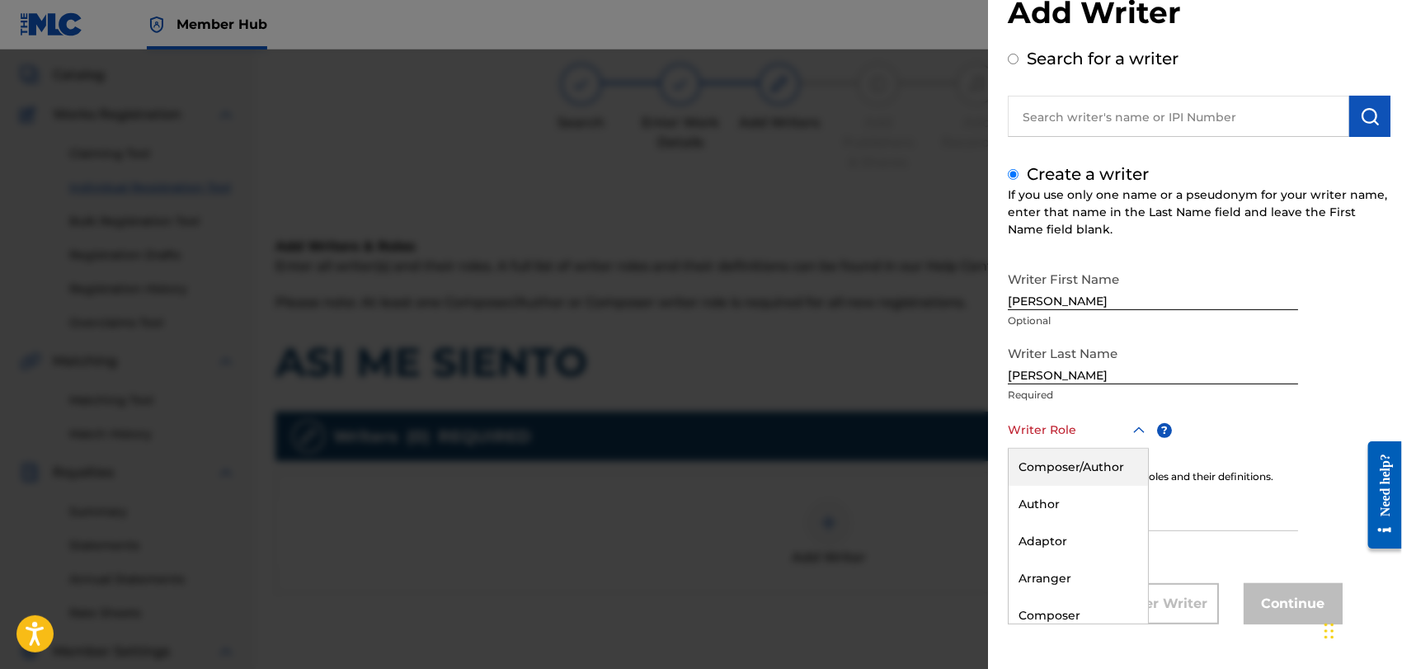
click at [1141, 449] on div "8 results available. Use Up and Down to choose options, press Enter to select t…" at bounding box center [1078, 430] width 141 height 37
click at [1049, 456] on div "Composer/Author" at bounding box center [1078, 467] width 139 height 37
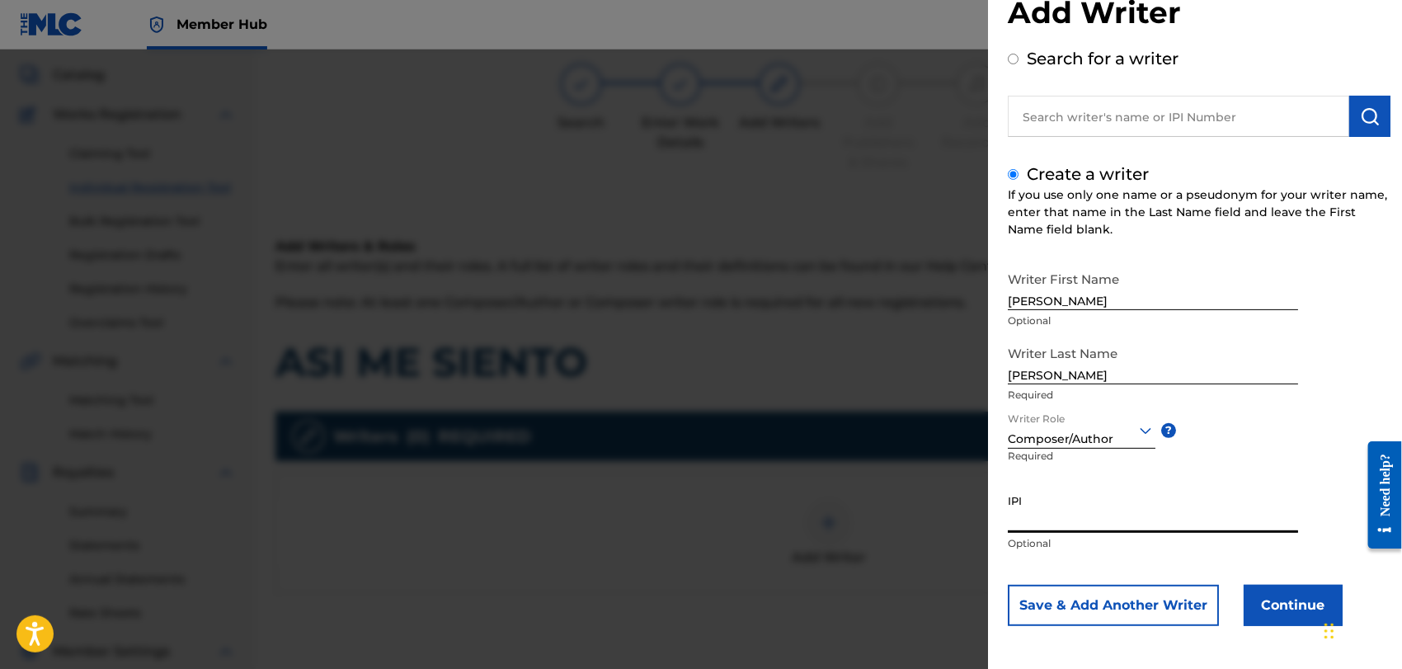
click at [1047, 517] on input "IPI" at bounding box center [1153, 509] width 290 height 47
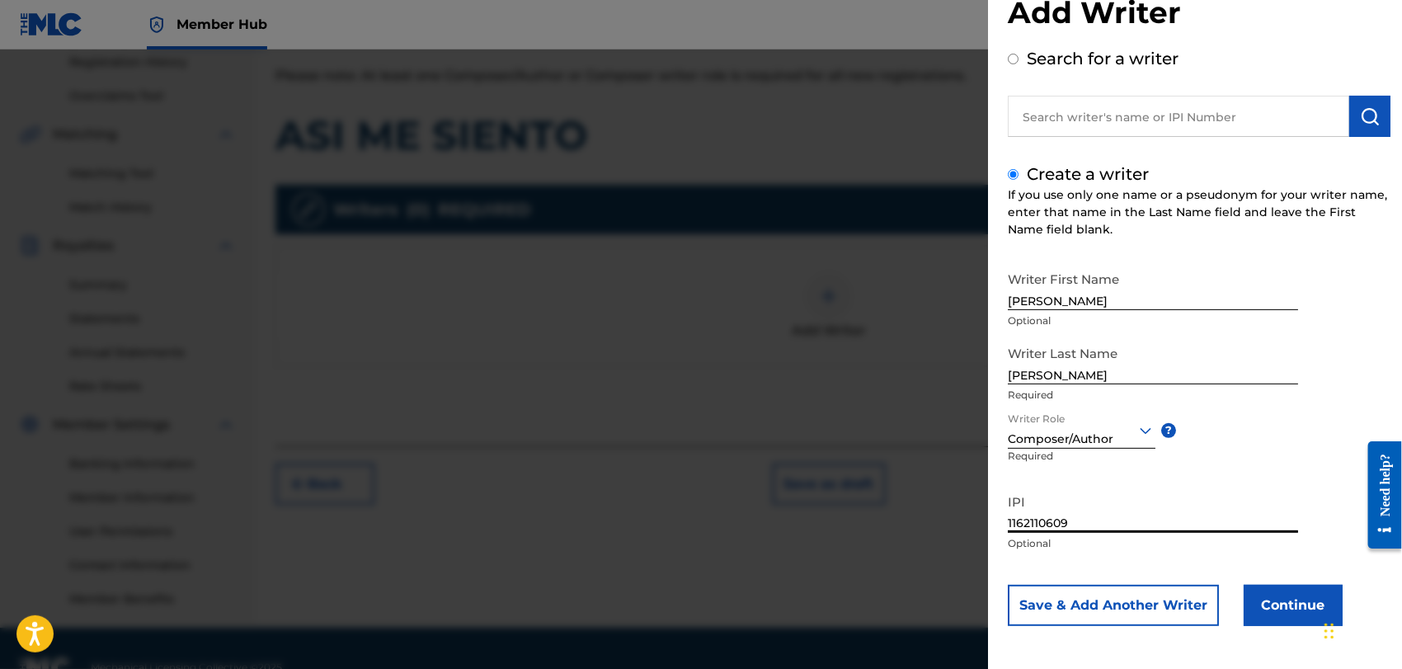
scroll to position [354, 0]
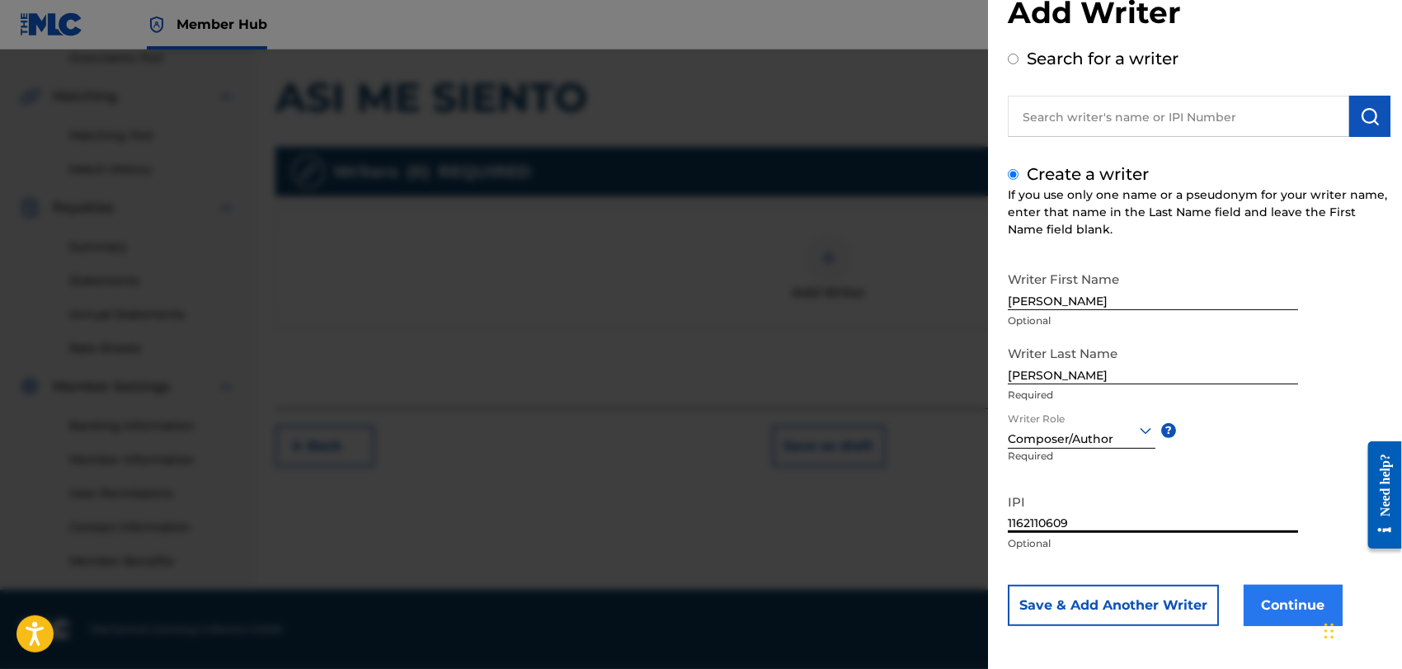
type input "1162110609"
click at [1283, 595] on button "Continue" at bounding box center [1293, 605] width 99 height 41
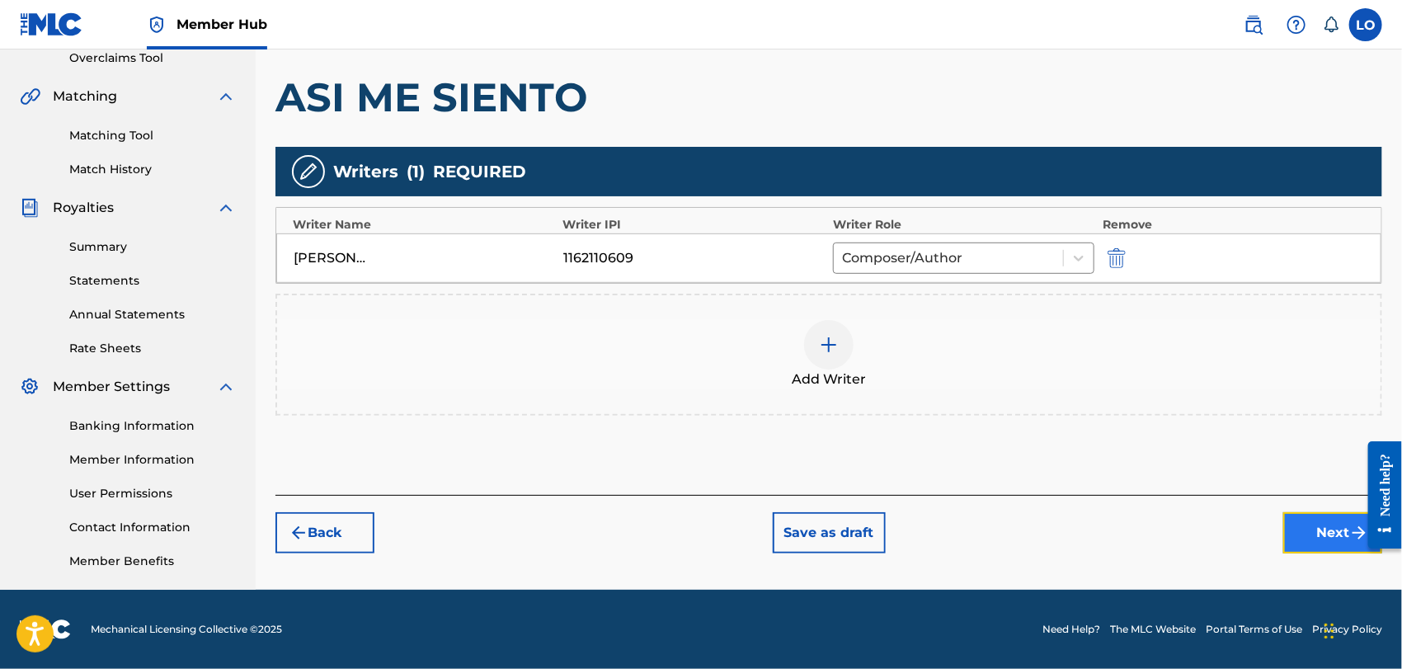
click at [1339, 518] on button "Next" at bounding box center [1332, 532] width 99 height 41
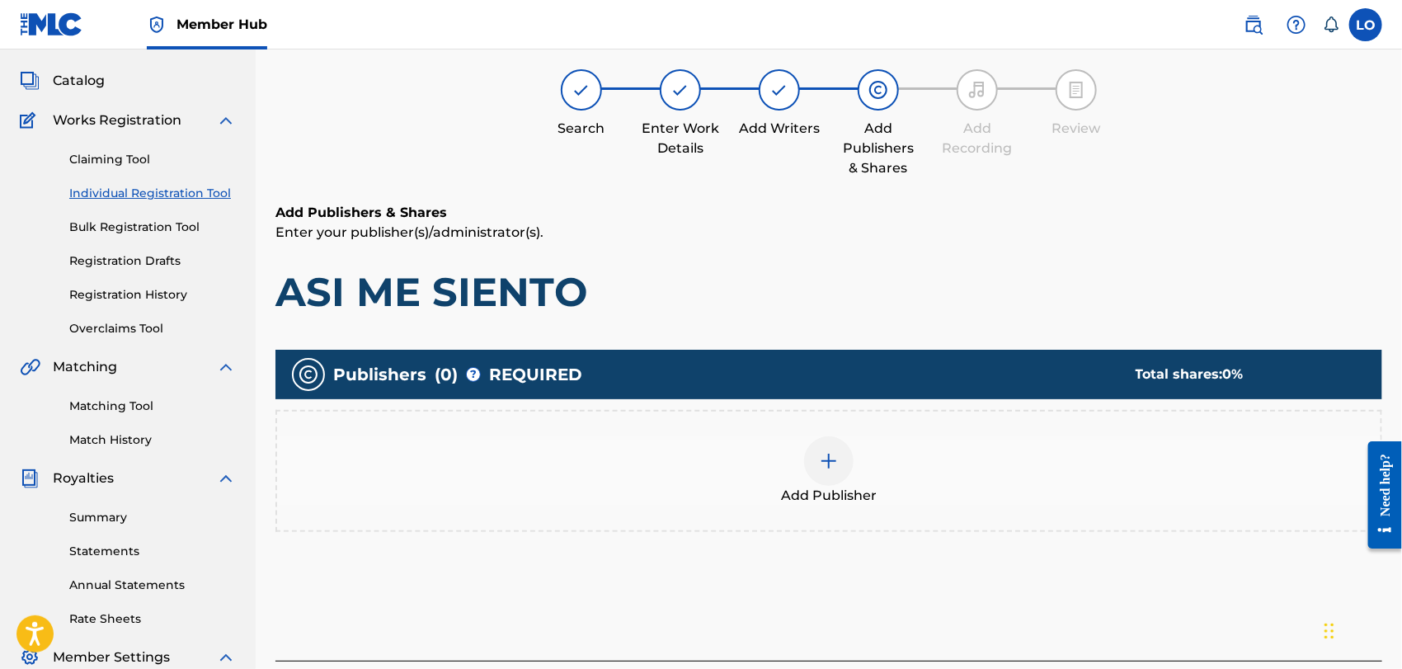
scroll to position [73, 0]
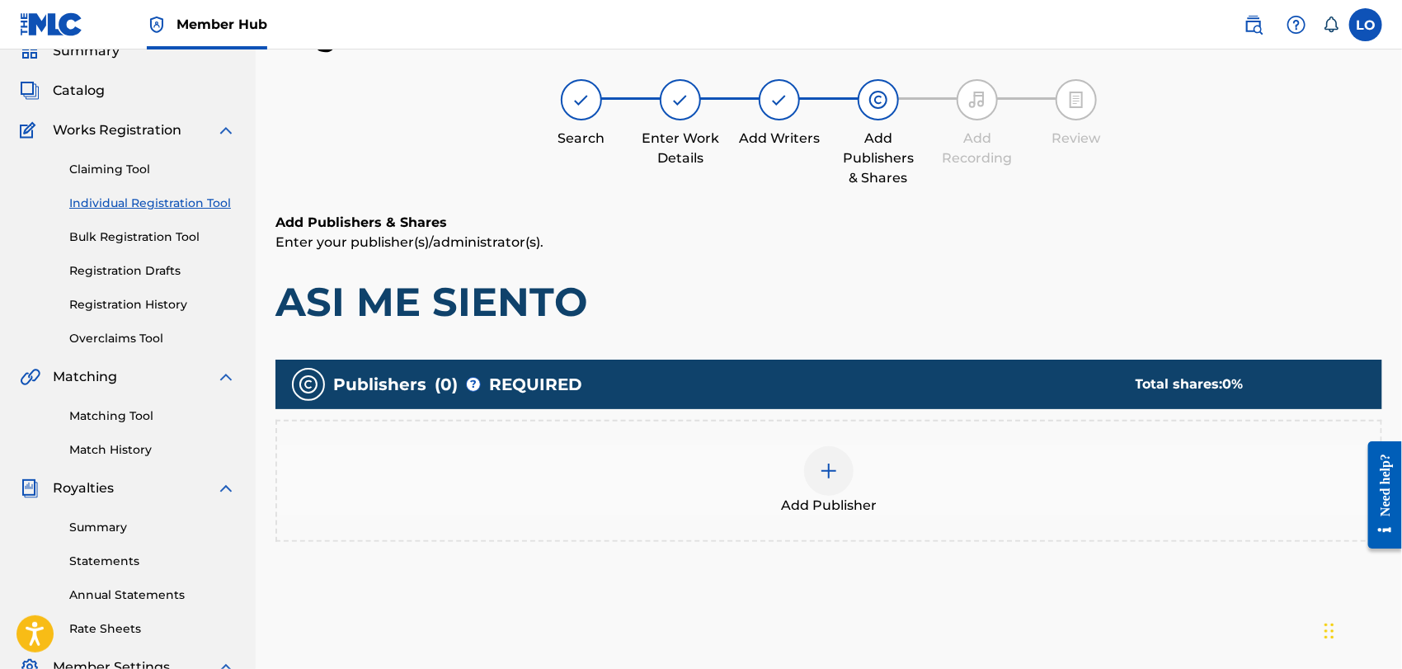
click at [831, 461] on img at bounding box center [829, 471] width 20 height 20
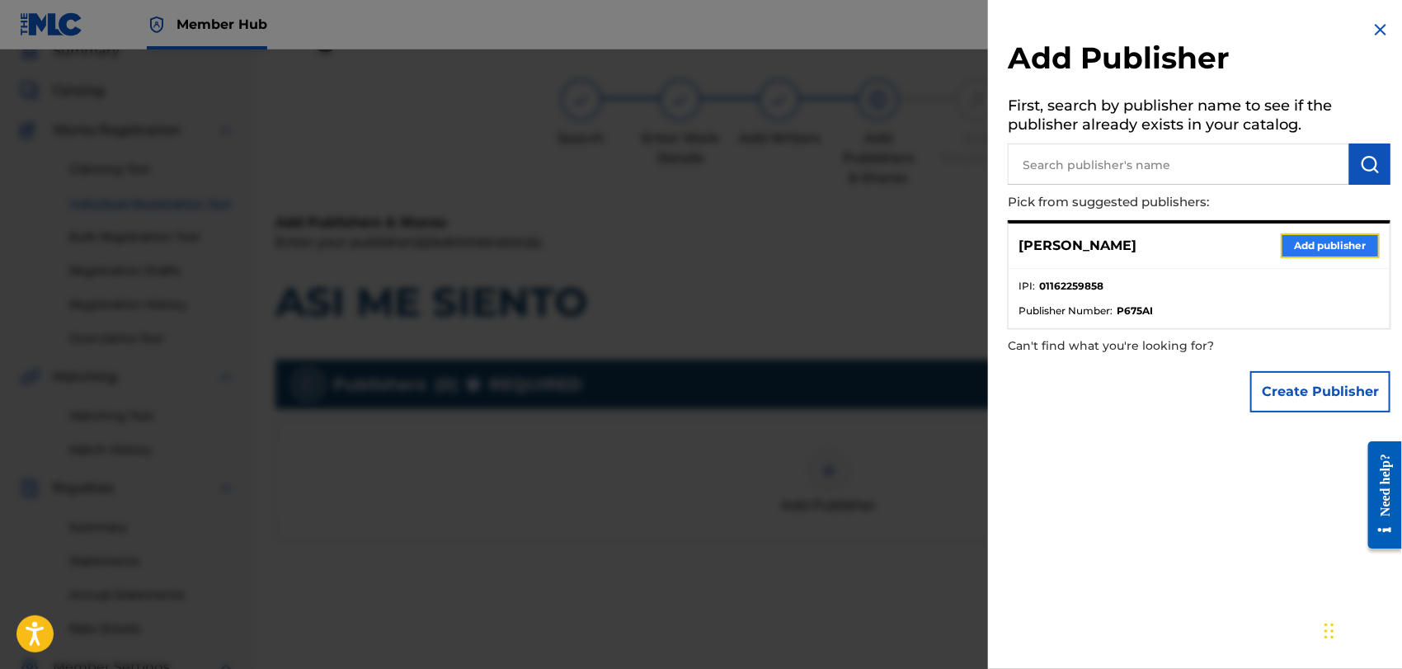
click at [1300, 244] on button "Add publisher" at bounding box center [1330, 245] width 99 height 25
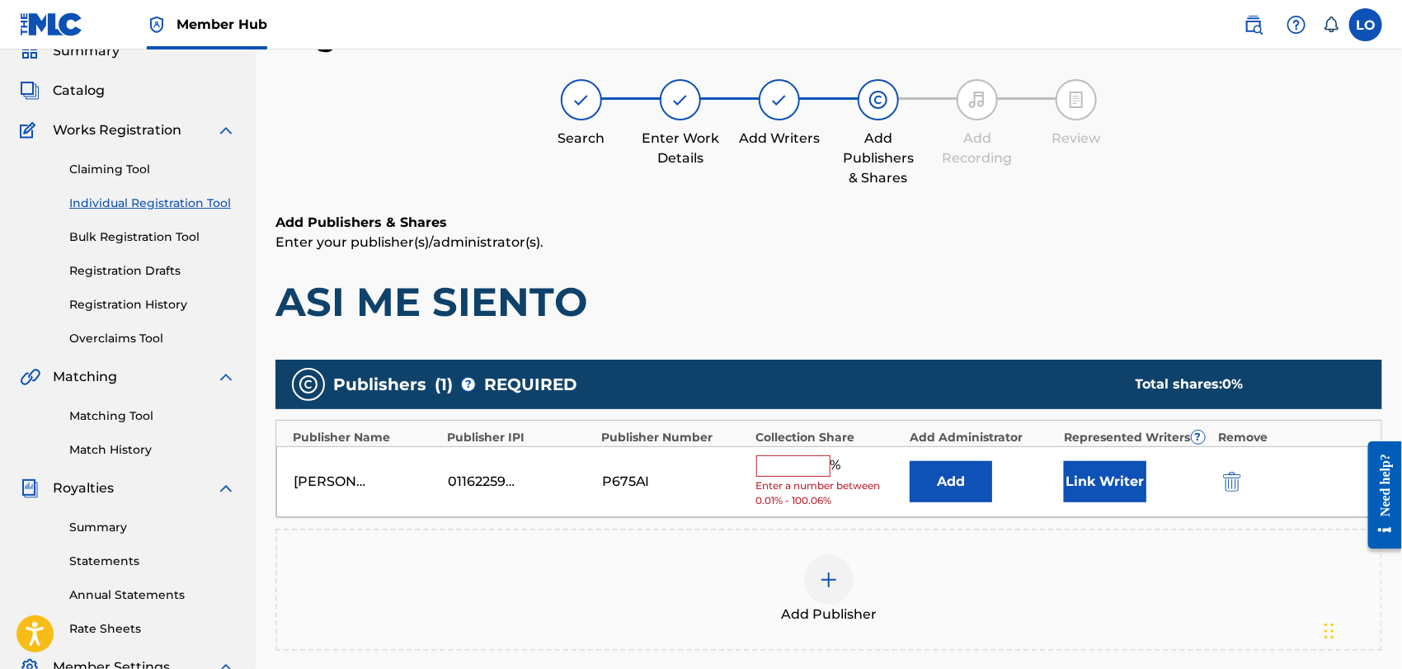
click at [781, 458] on input "text" at bounding box center [793, 465] width 74 height 21
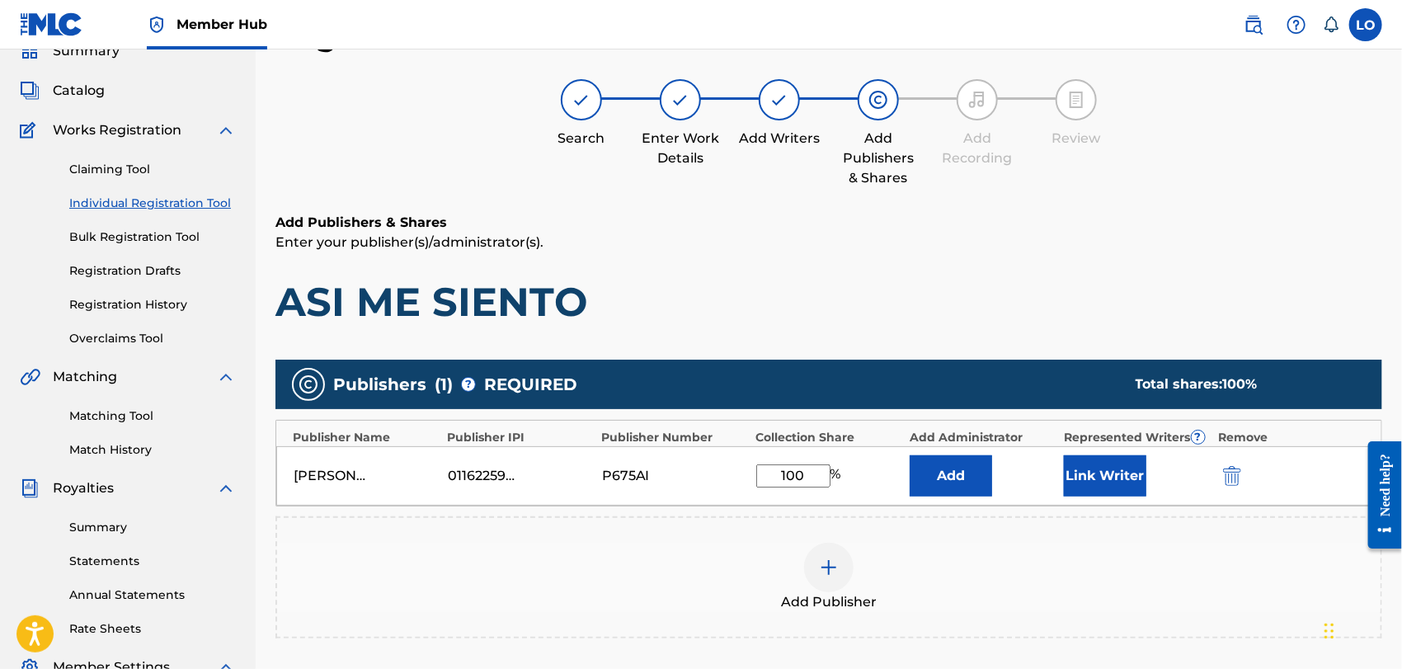
type input "100"
click at [952, 544] on div "Add Publisher" at bounding box center [829, 577] width 1104 height 69
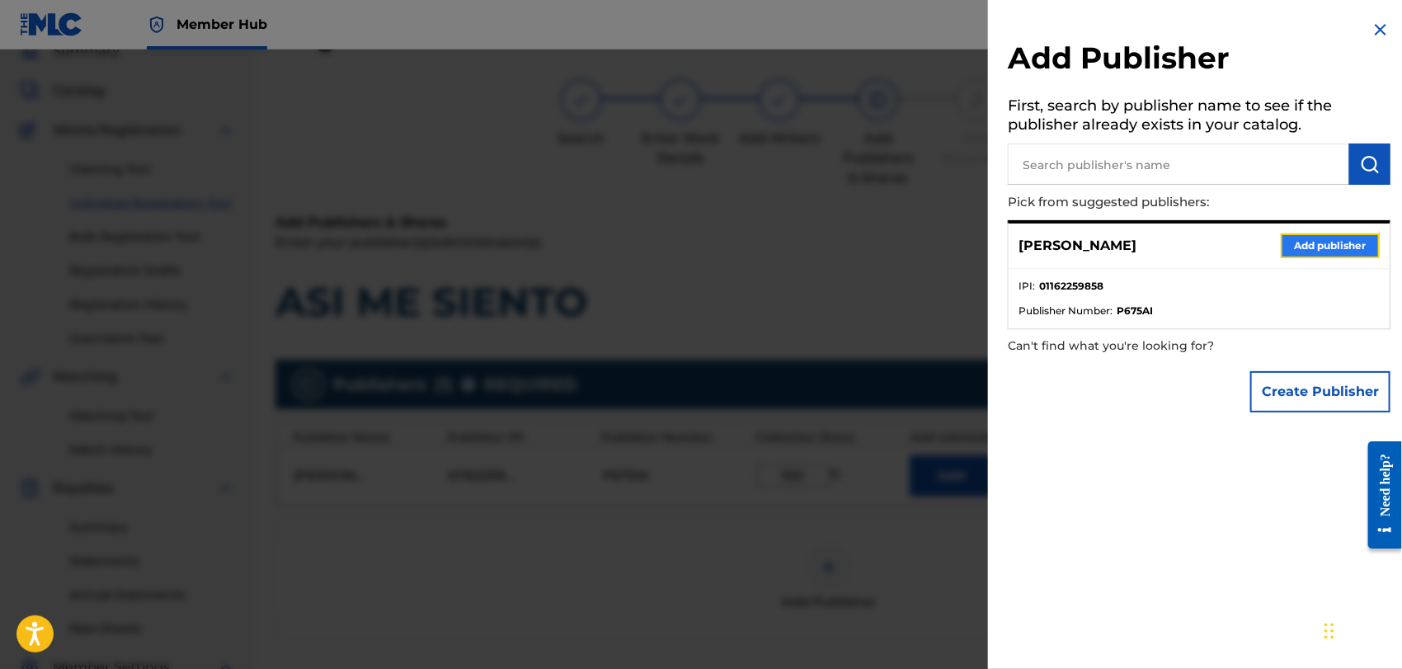
click at [1329, 239] on button "Add publisher" at bounding box center [1330, 245] width 99 height 25
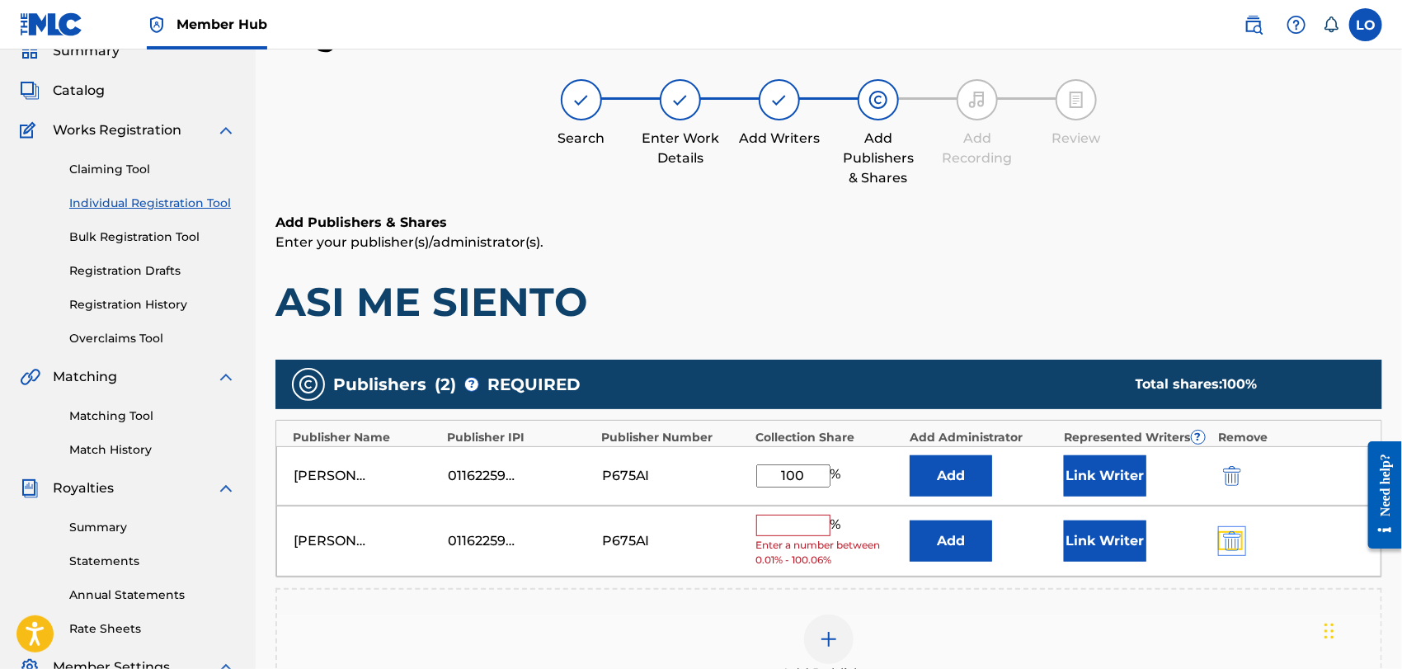
click at [1233, 543] on img "submit" at bounding box center [1232, 541] width 18 height 20
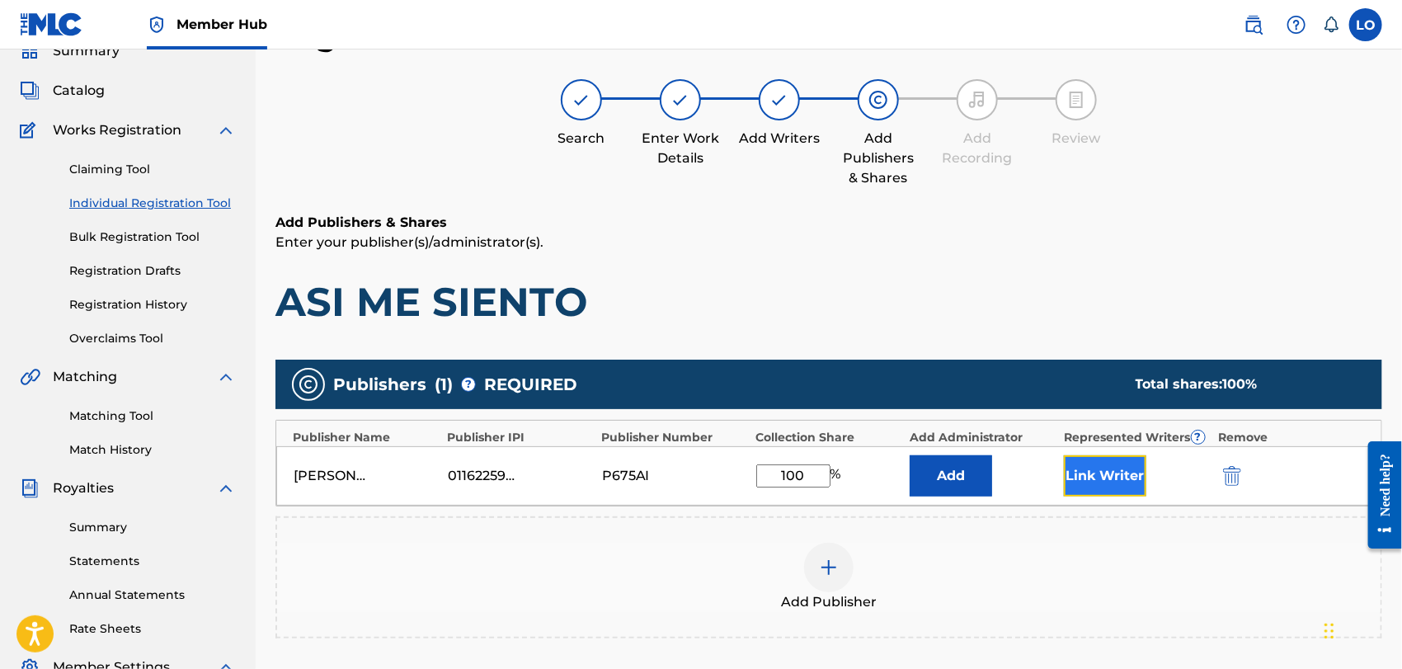
click at [1099, 470] on button "Link Writer" at bounding box center [1105, 475] width 82 height 41
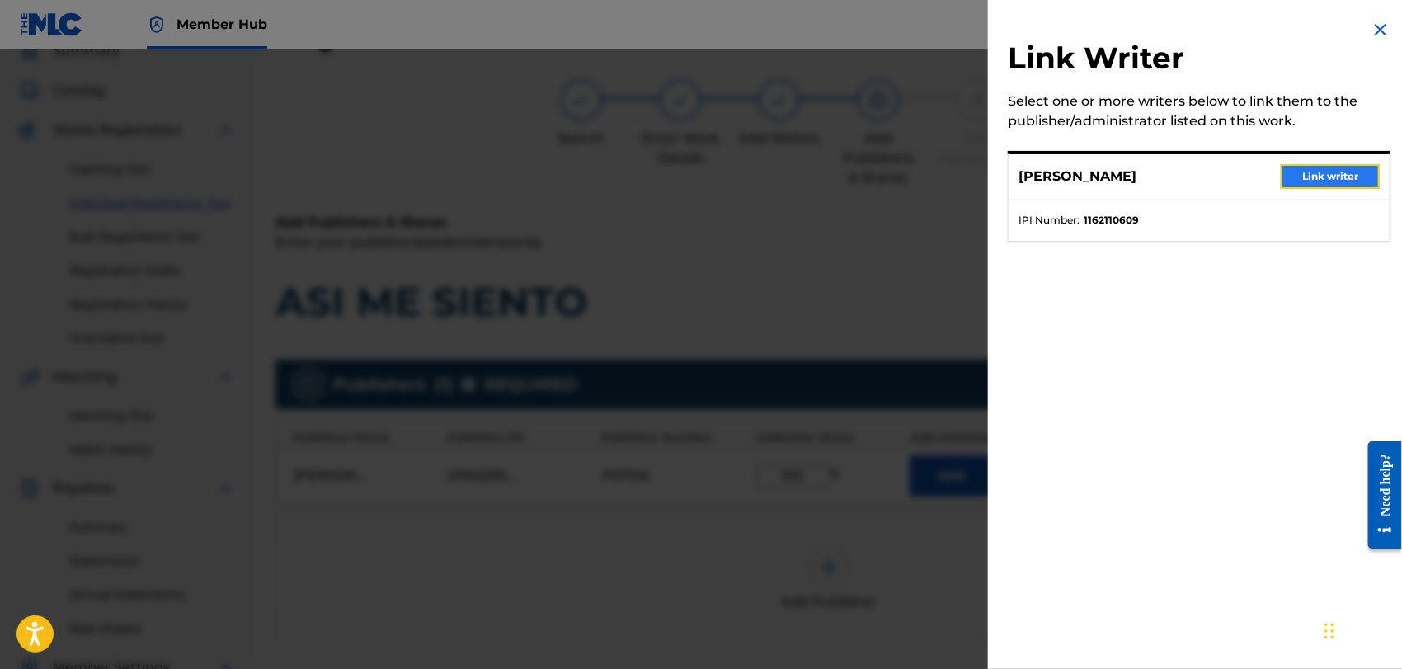
click at [1333, 170] on button "Link writer" at bounding box center [1330, 176] width 99 height 25
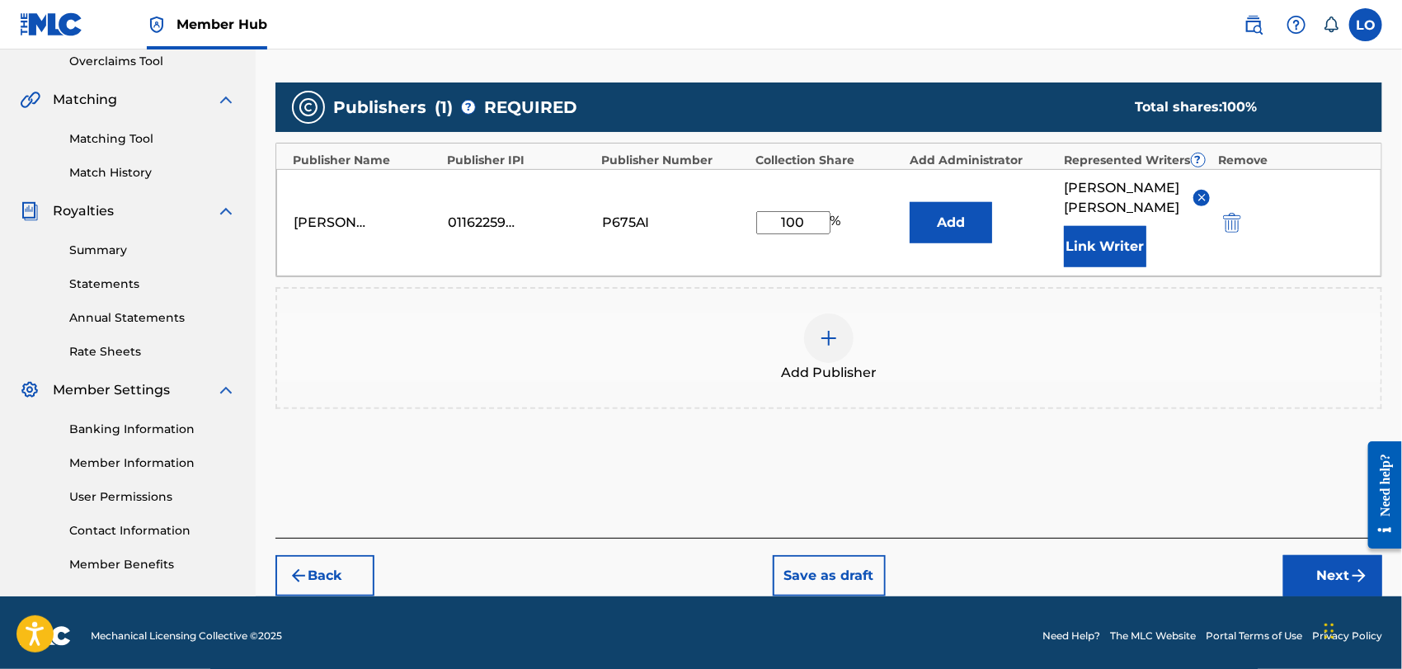
scroll to position [354, 0]
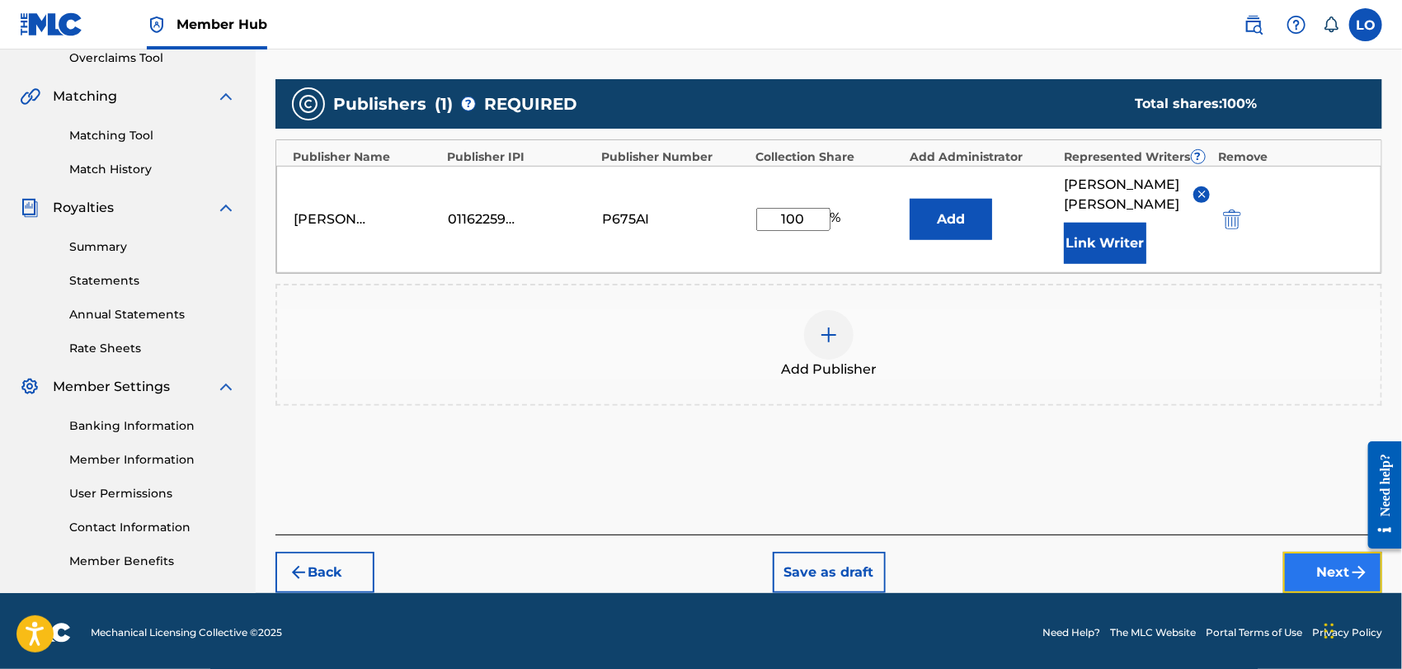
click at [1302, 562] on button "Next" at bounding box center [1332, 572] width 99 height 41
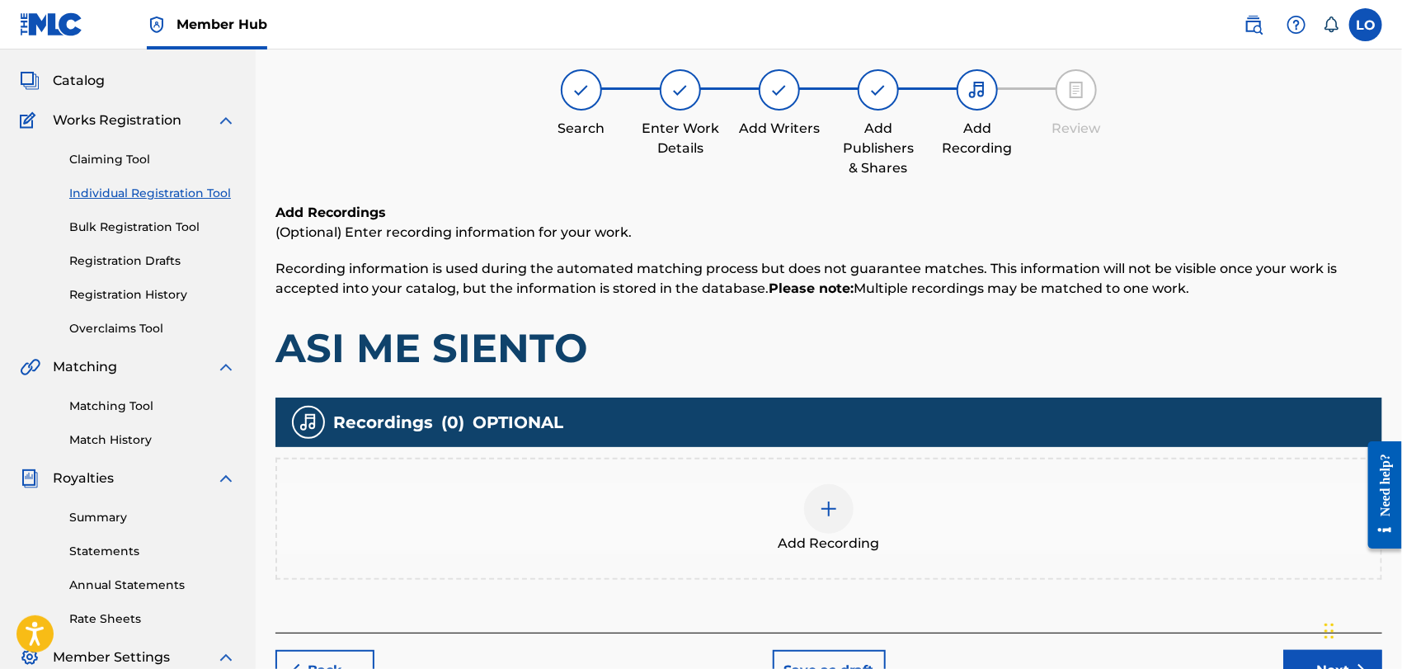
scroll to position [73, 0]
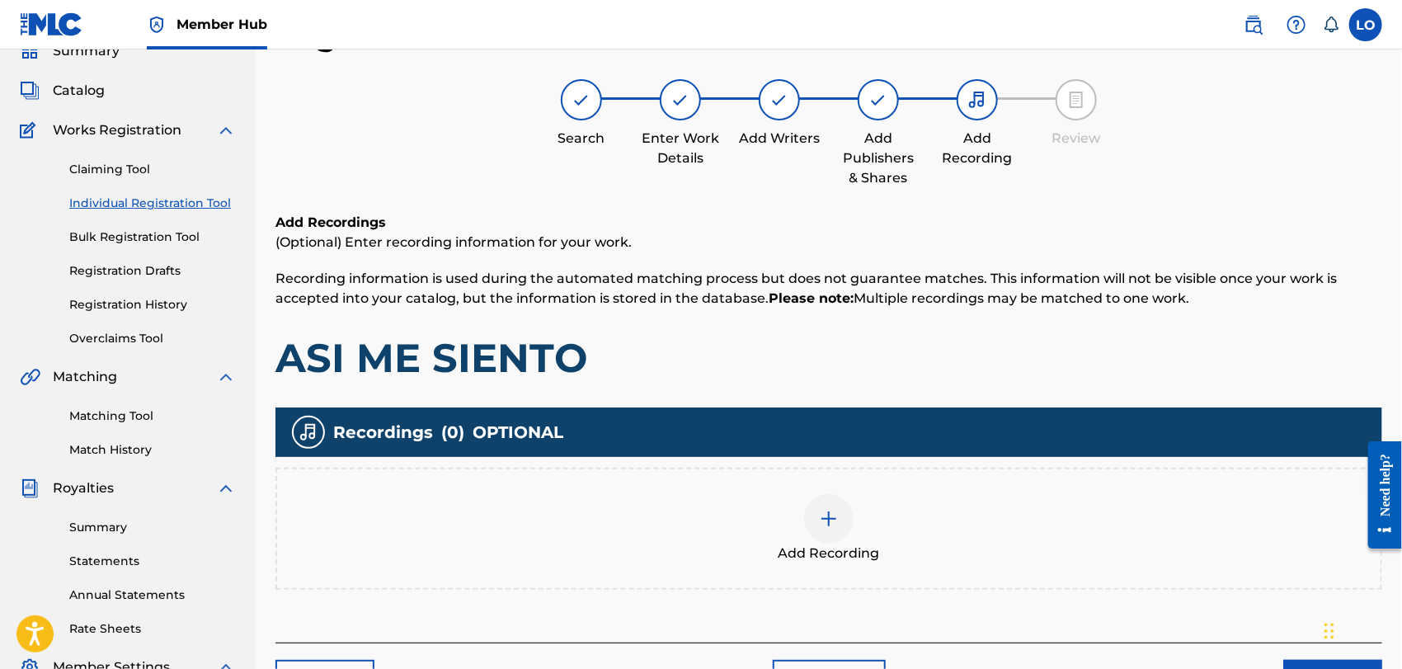
click at [826, 527] on img at bounding box center [829, 519] width 20 height 20
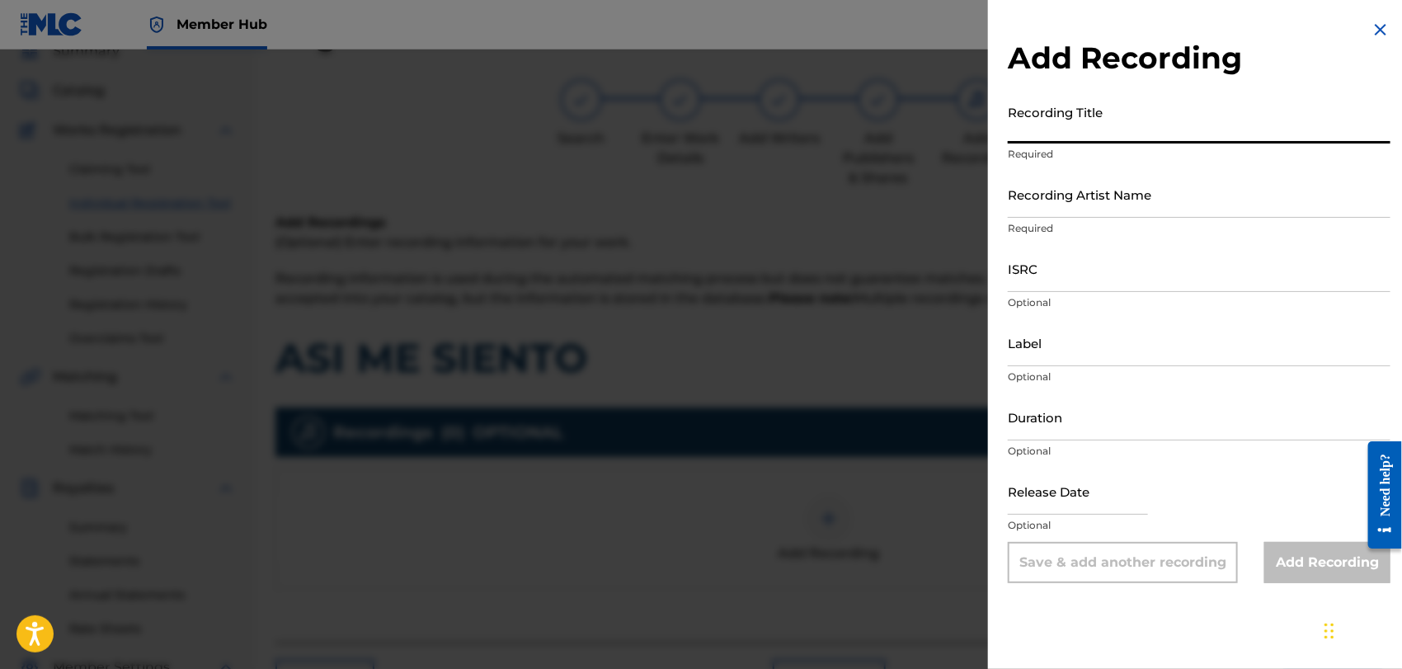
click at [1056, 130] on input "Recording Title" at bounding box center [1199, 120] width 383 height 47
type input "[DEMOGRAPHIC_DATA]"
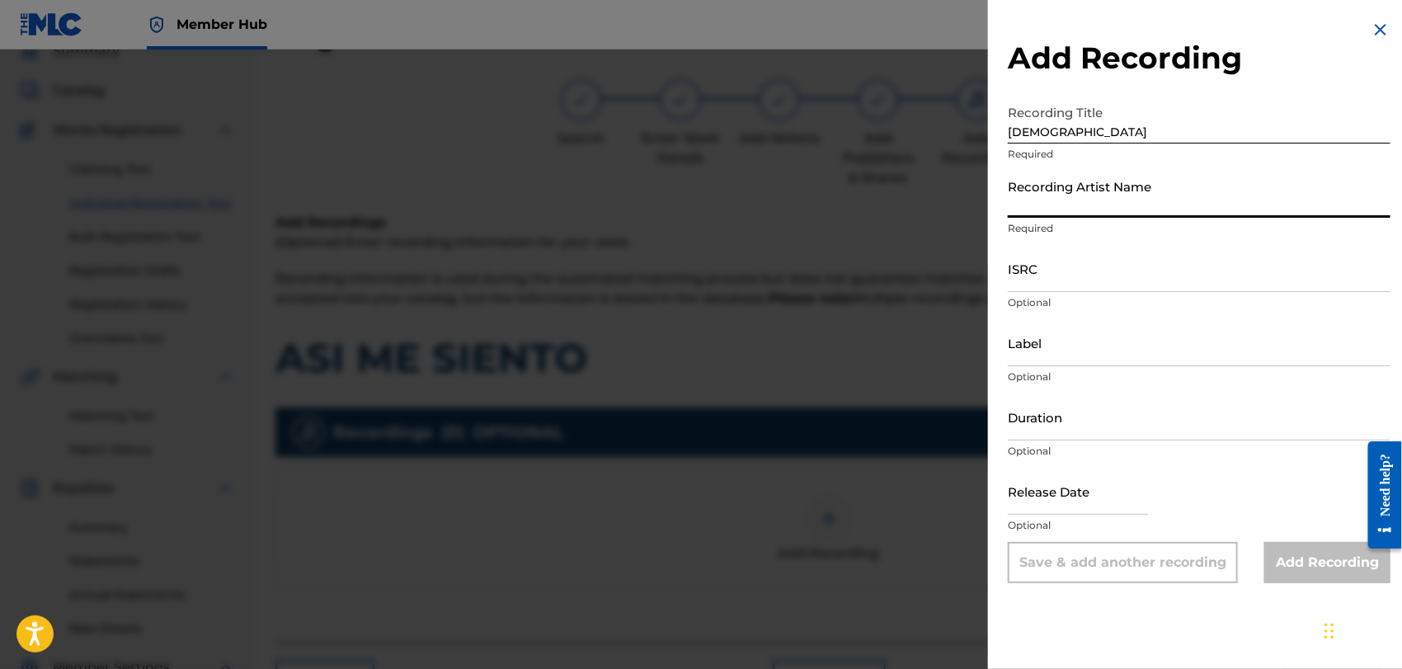
click at [1066, 206] on input "Recording Artist Name" at bounding box center [1199, 194] width 383 height 47
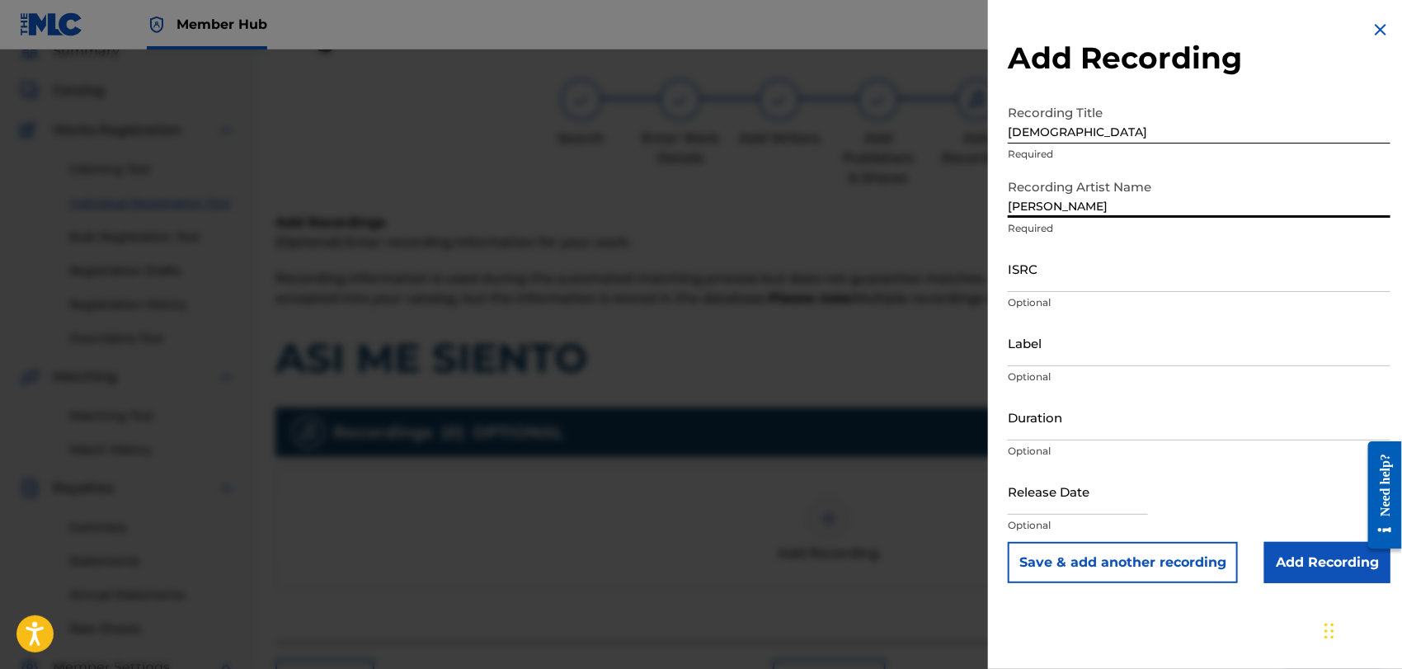
type input "[PERSON_NAME]"
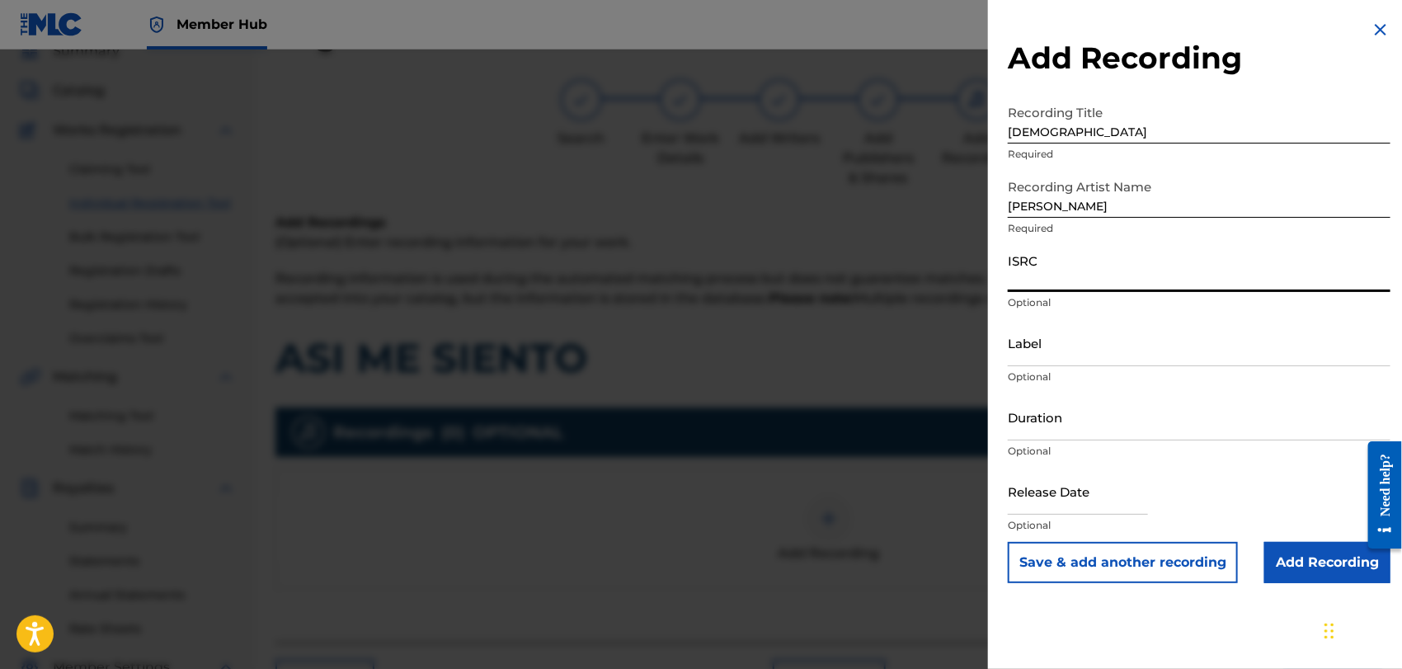
click at [1043, 279] on input "ISRC" at bounding box center [1199, 268] width 383 height 47
type input "QMEU32507353"
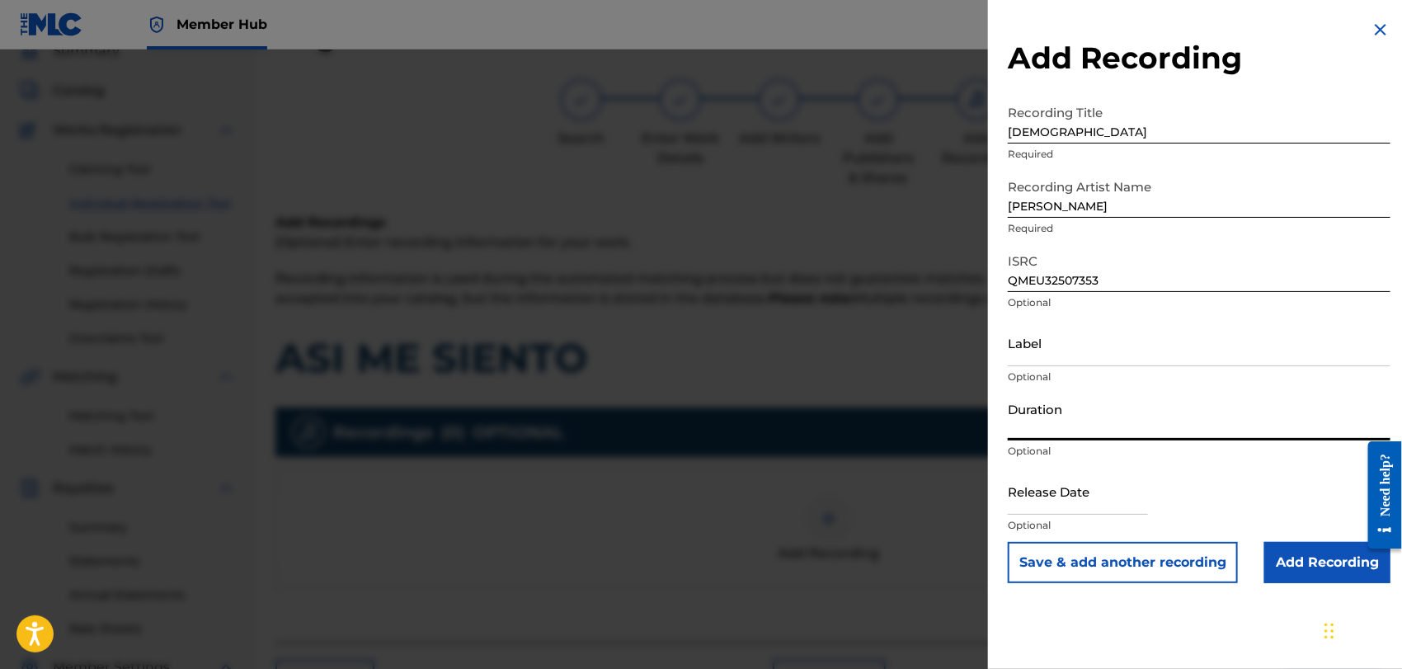
click at [1013, 431] on input "Duration" at bounding box center [1199, 416] width 383 height 47
type input "03:05"
select select "8"
select select "2025"
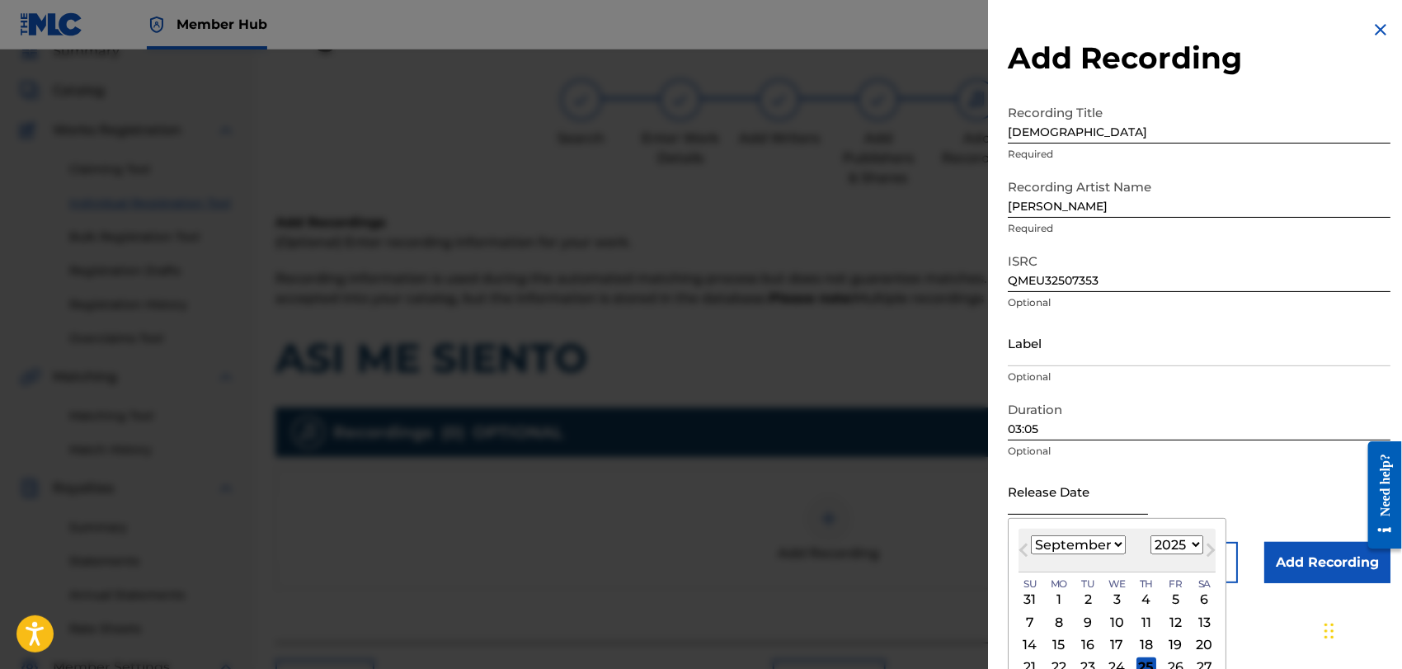
click at [1044, 501] on input "text" at bounding box center [1078, 491] width 140 height 47
click at [1118, 543] on select "January February March April May June July August September October November De…" at bounding box center [1078, 544] width 95 height 19
select select "10"
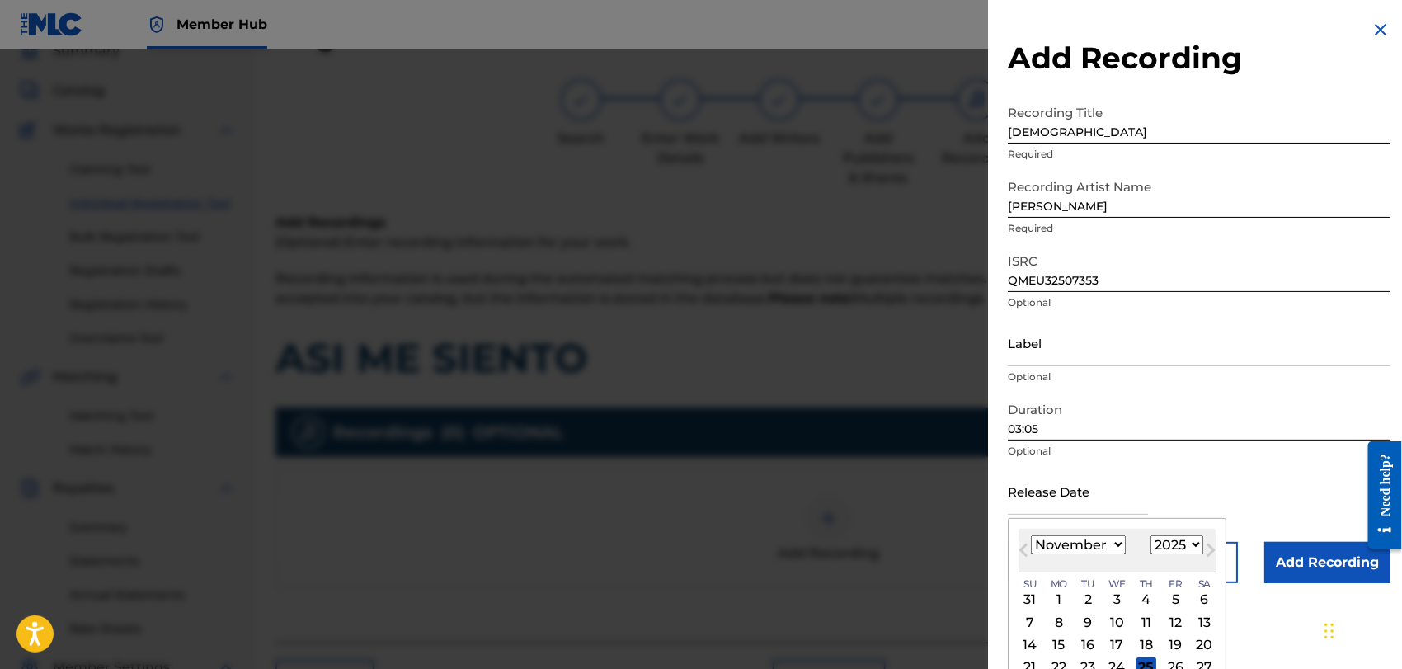
click at [1031, 535] on select "January February March April May June July August September October November De…" at bounding box center [1078, 544] width 95 height 19
click at [1204, 602] on div "1" at bounding box center [1204, 600] width 20 height 20
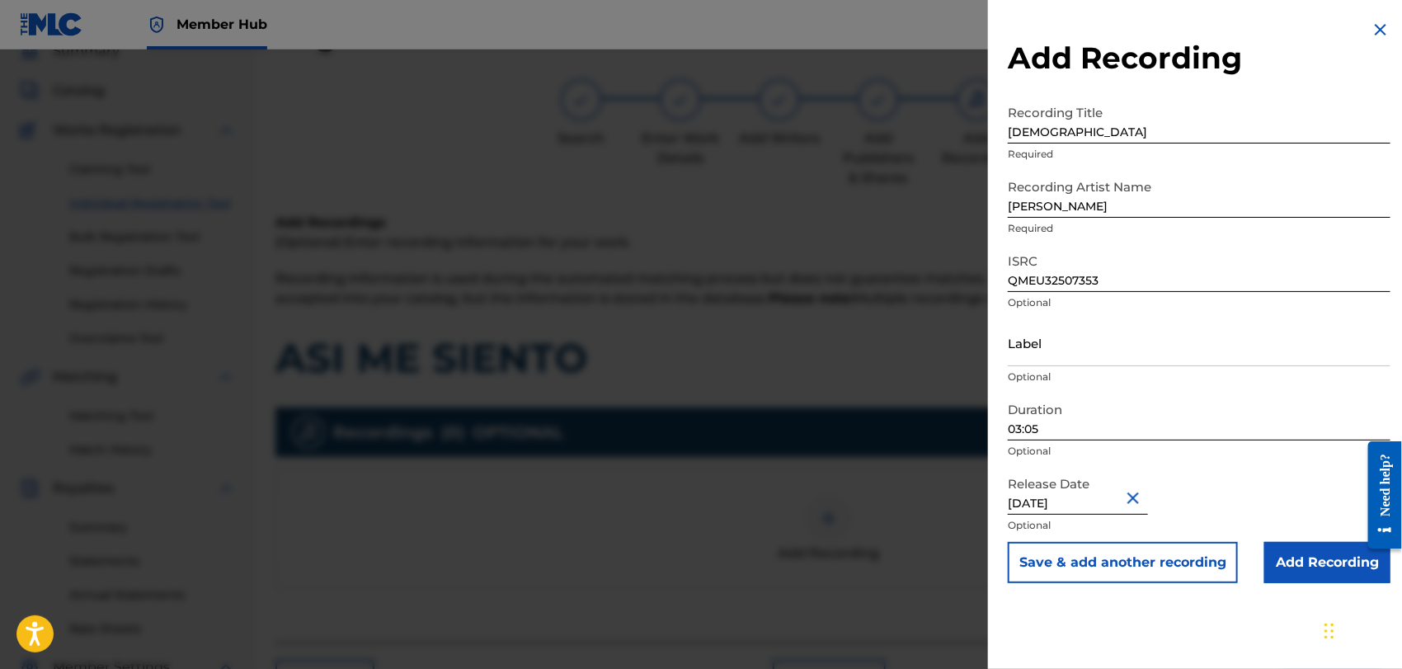
type input "[DATE]"
click at [1303, 563] on input "Add Recording" at bounding box center [1327, 562] width 126 height 41
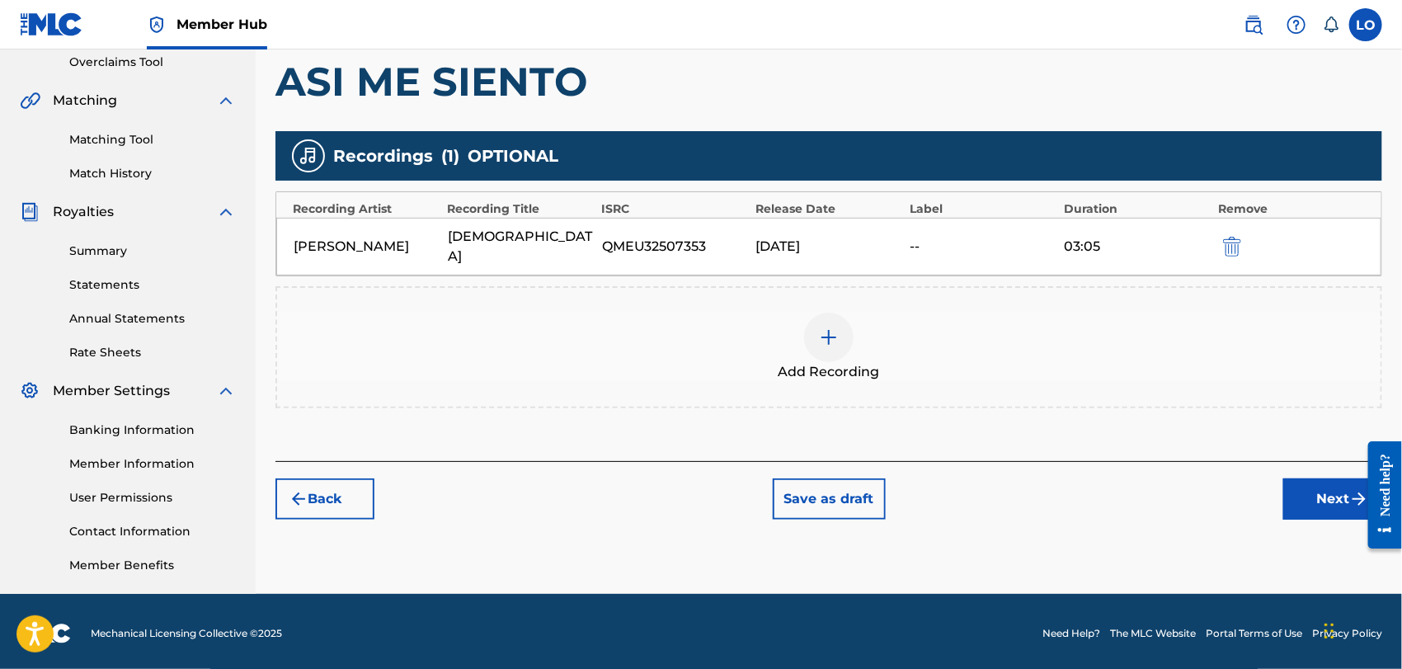
scroll to position [354, 0]
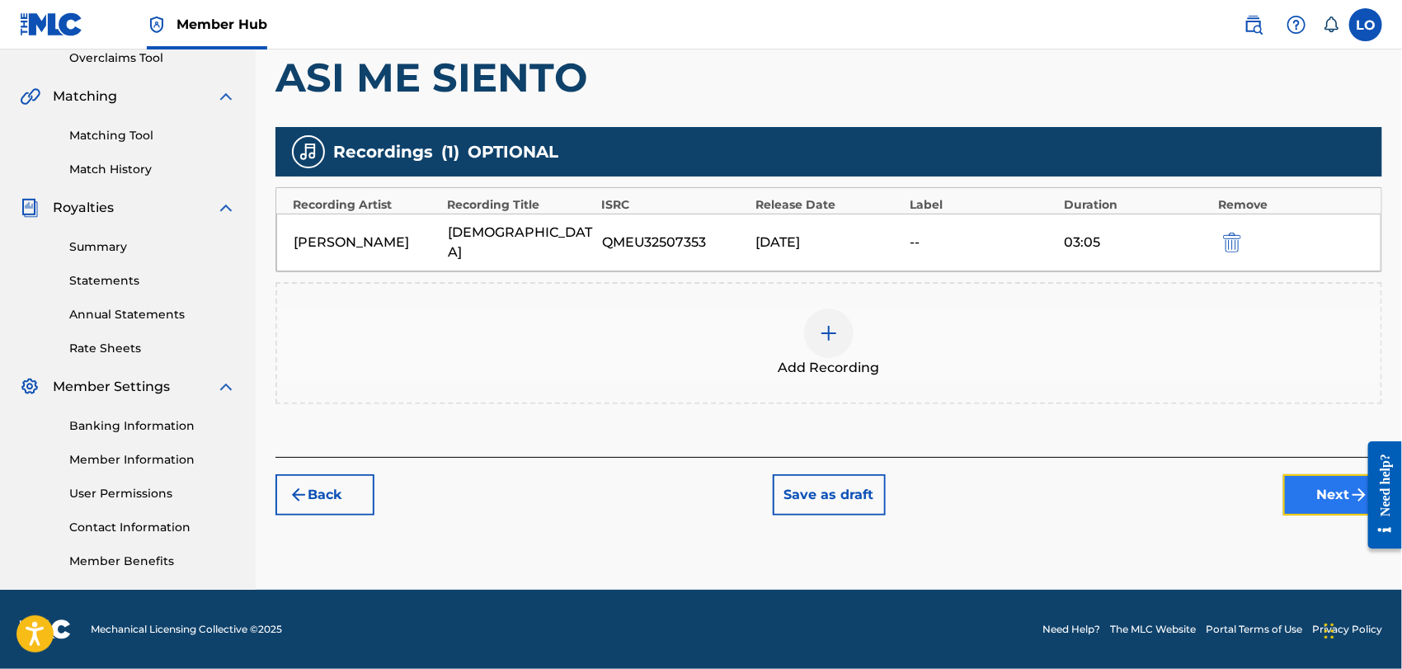
click at [1313, 474] on button "Next" at bounding box center [1332, 494] width 99 height 41
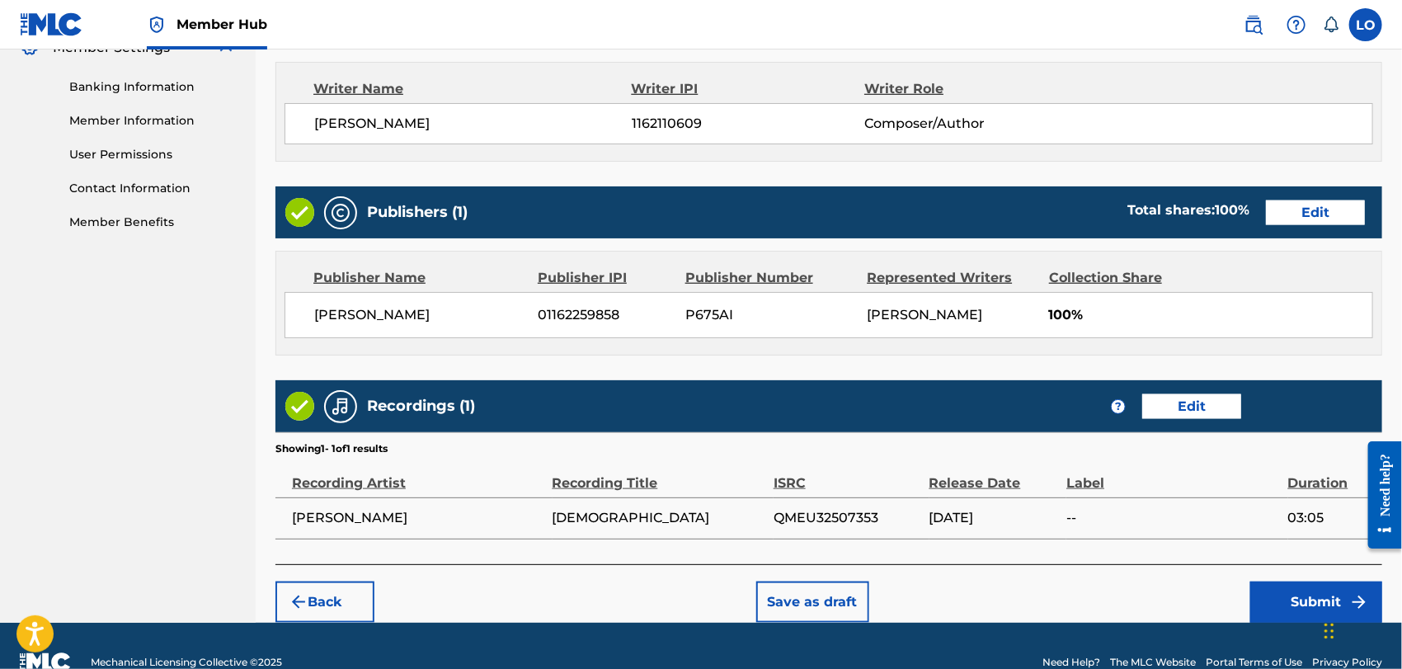
scroll to position [725, 0]
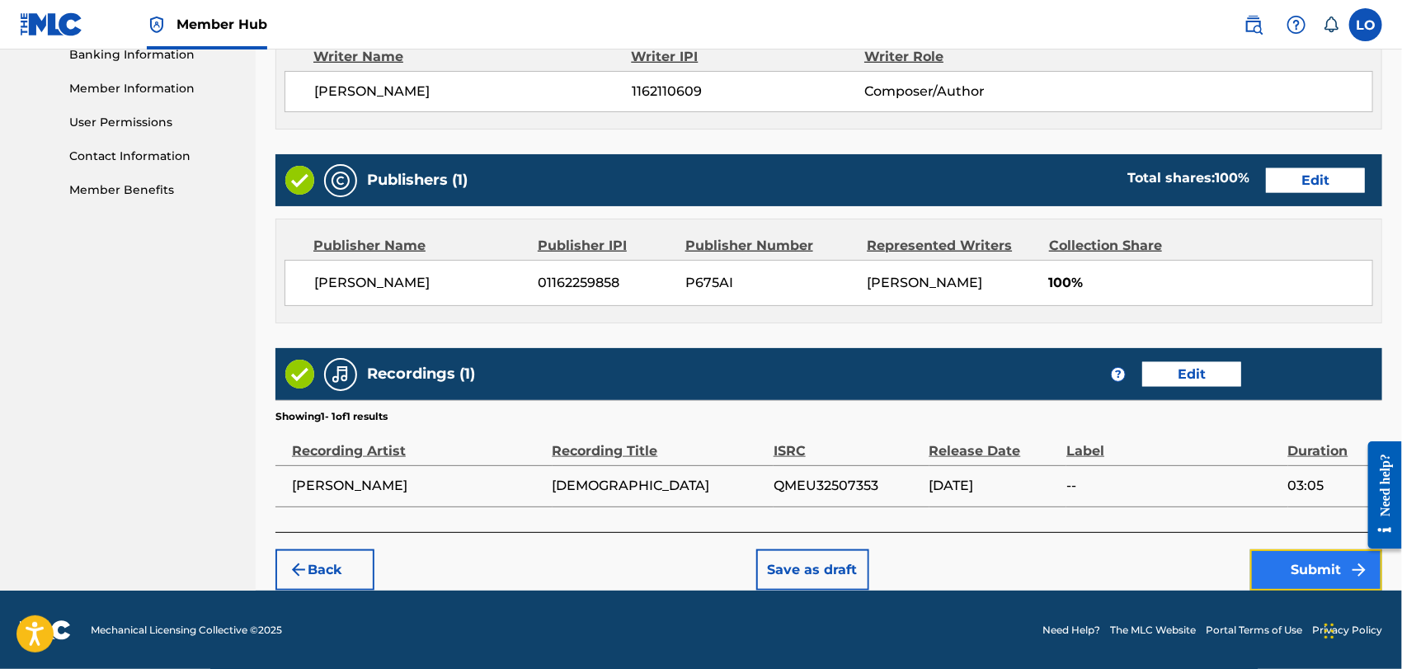
click at [1321, 574] on button "Submit" at bounding box center [1316, 569] width 132 height 41
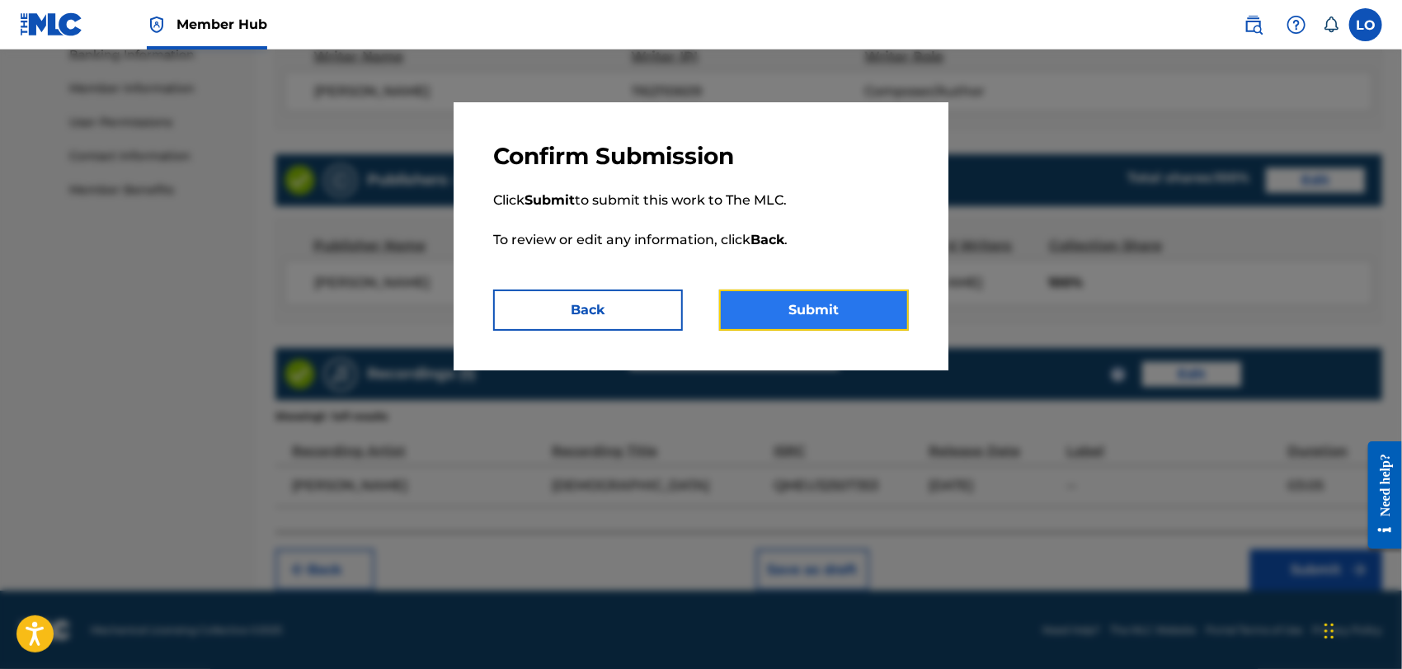
click at [853, 310] on button "Submit" at bounding box center [814, 310] width 190 height 41
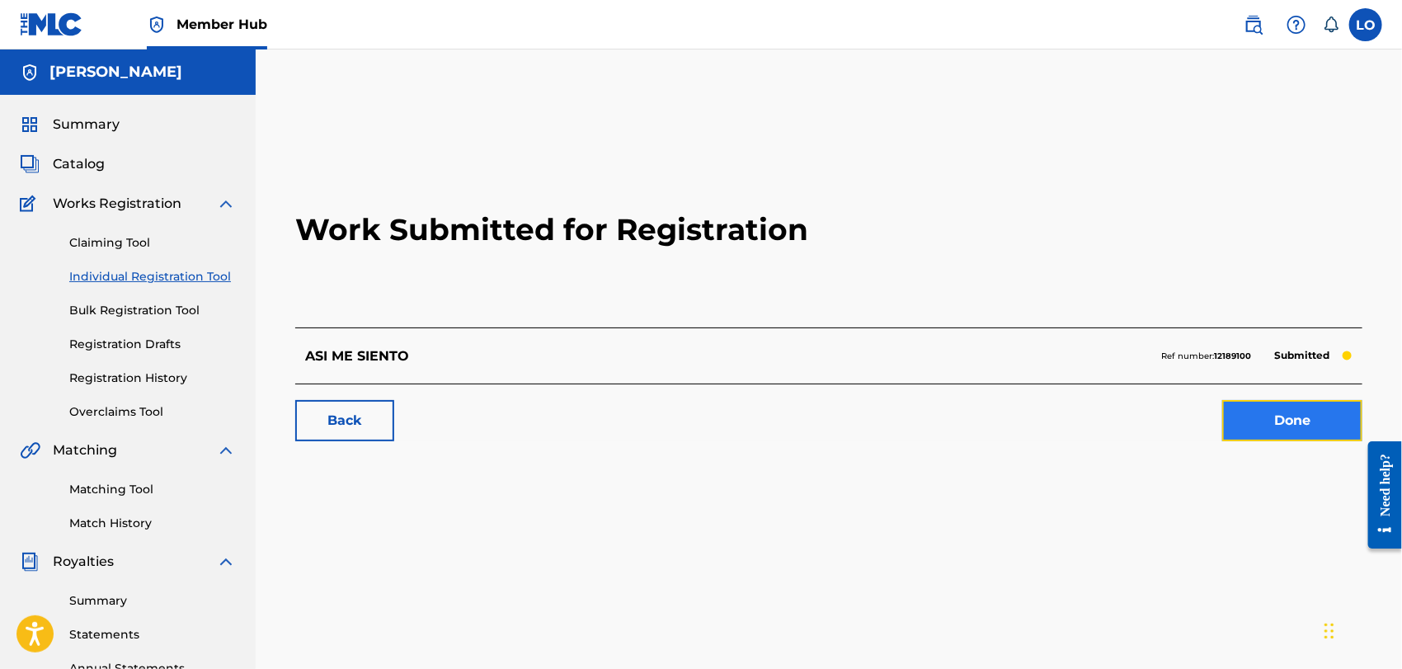
click at [1270, 426] on link "Done" at bounding box center [1292, 420] width 140 height 41
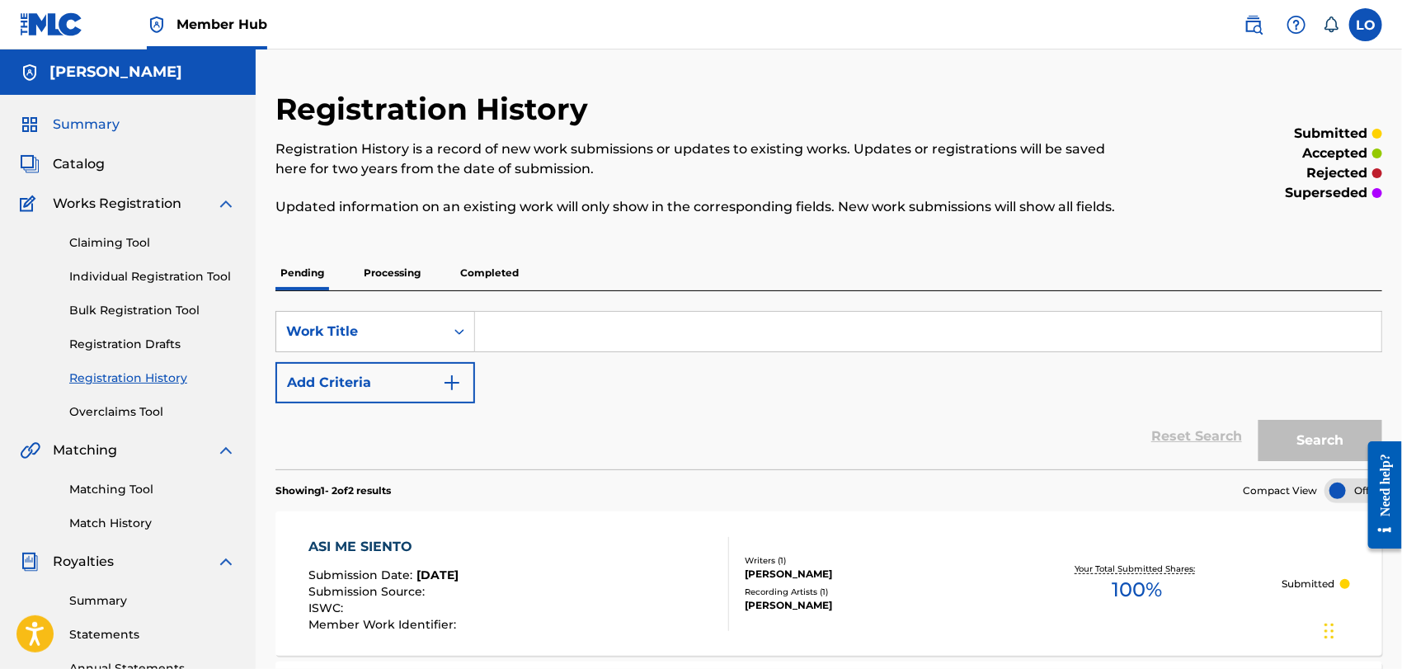
click at [96, 120] on span "Summary" at bounding box center [86, 125] width 67 height 20
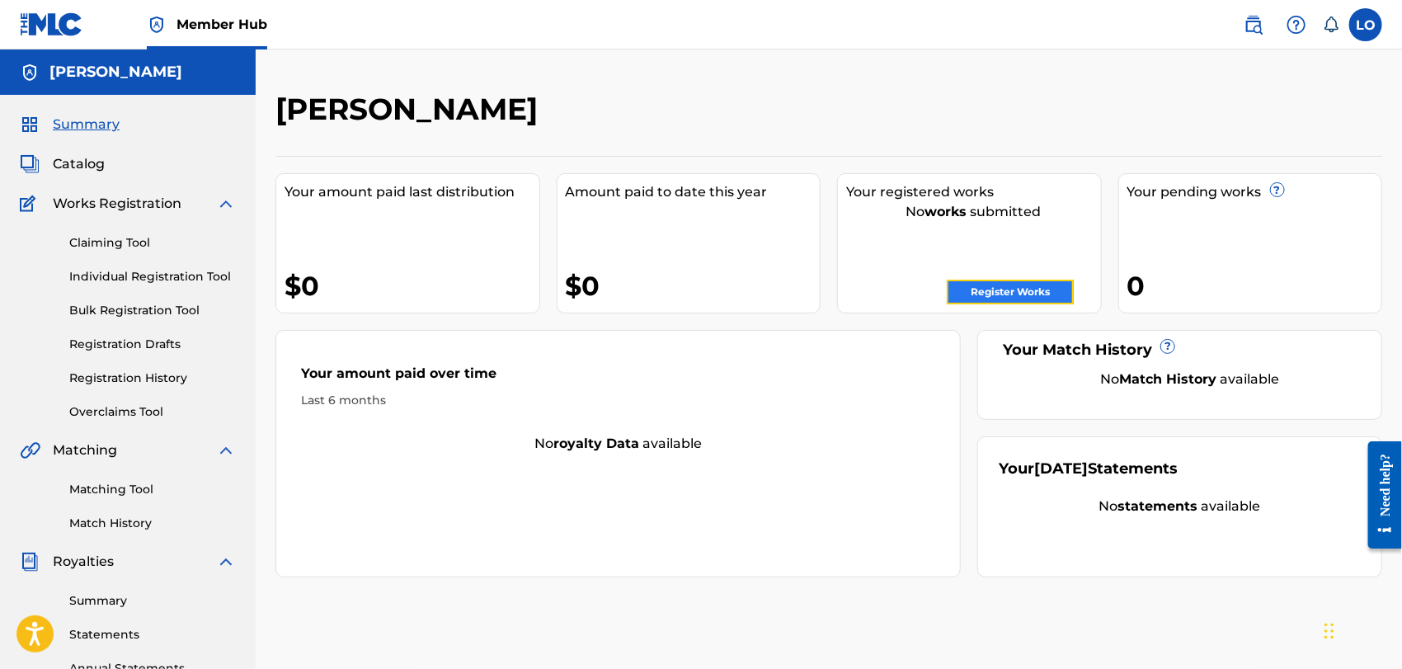
click at [1032, 286] on link "Register Works" at bounding box center [1010, 292] width 127 height 25
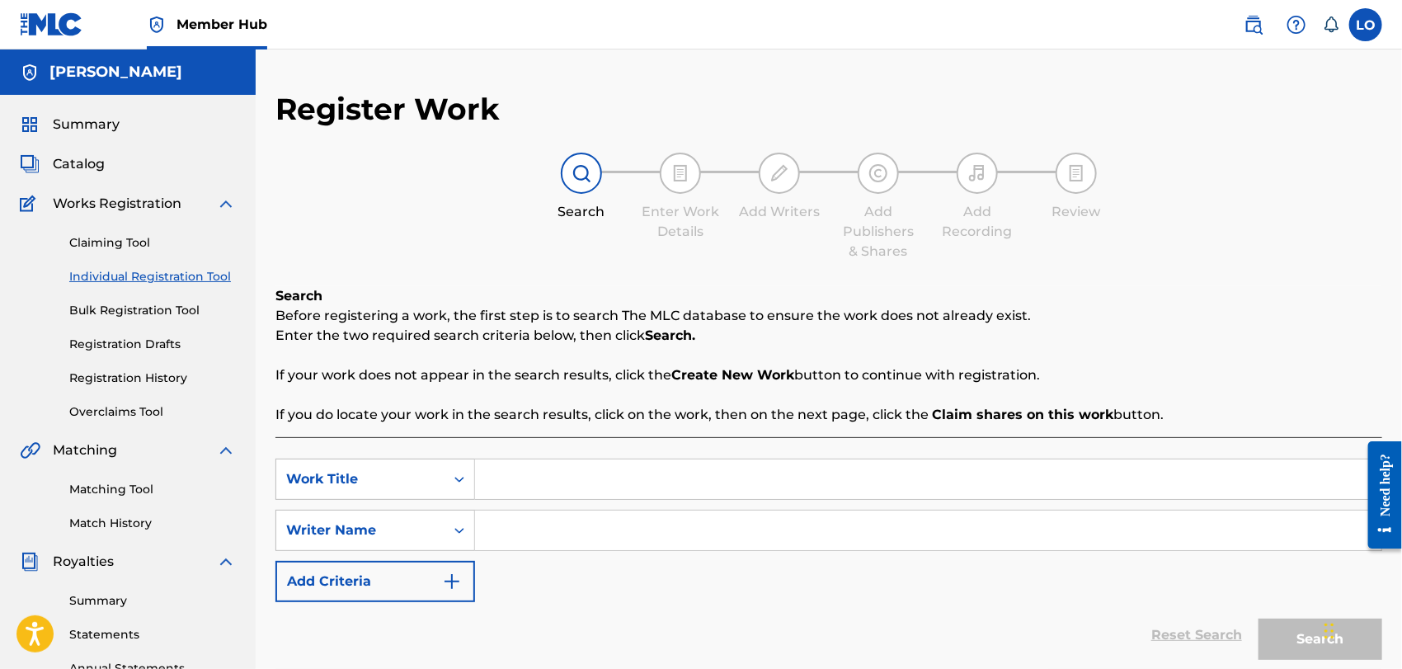
click at [511, 479] on input "Search Form" at bounding box center [928, 479] width 906 height 40
type input "CALLA ESE SILENCIO"
click at [501, 536] on input "Search Form" at bounding box center [928, 531] width 906 height 40
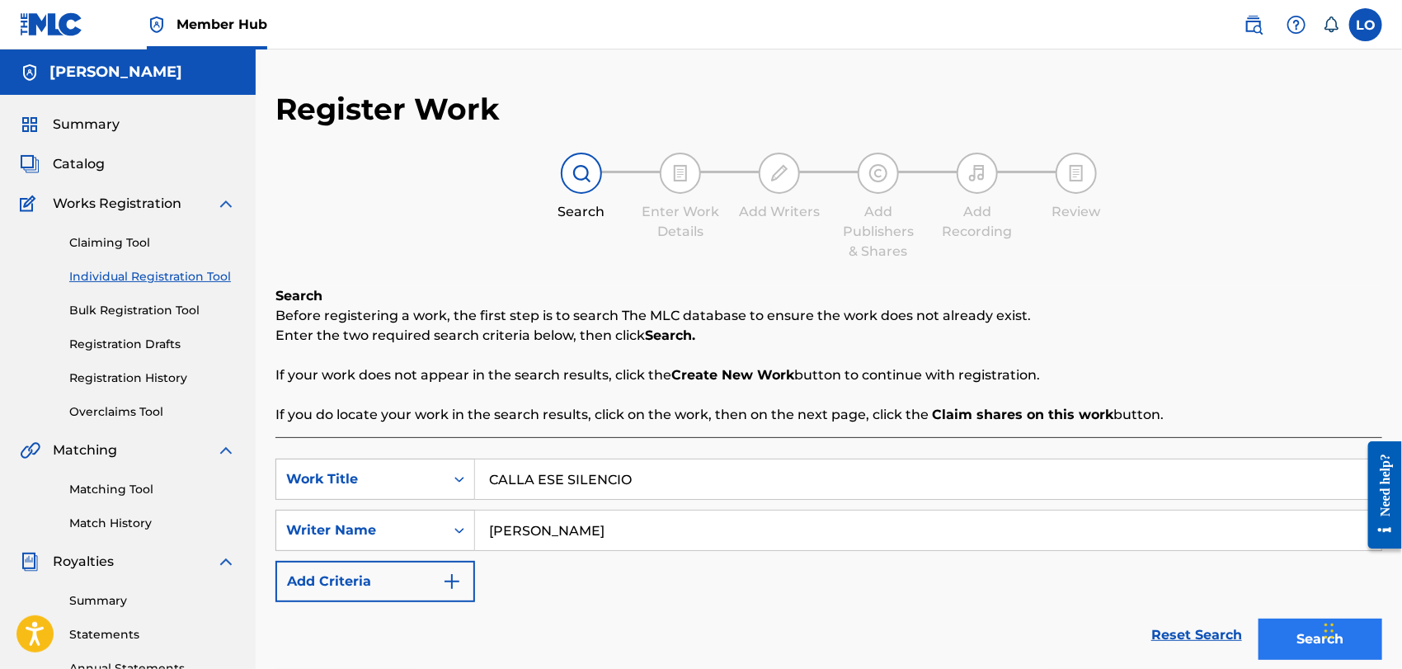
type input "[PERSON_NAME]"
click at [1311, 635] on button "Search" at bounding box center [1321, 639] width 124 height 41
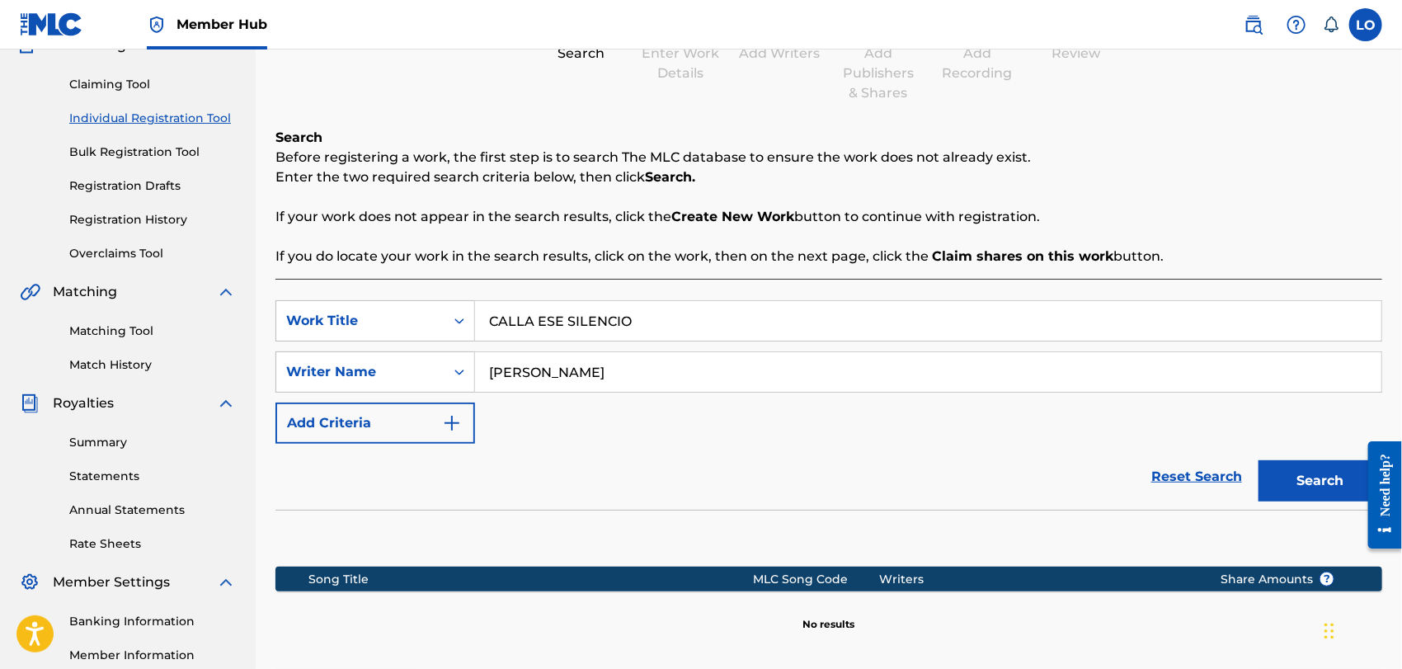
scroll to position [275, 0]
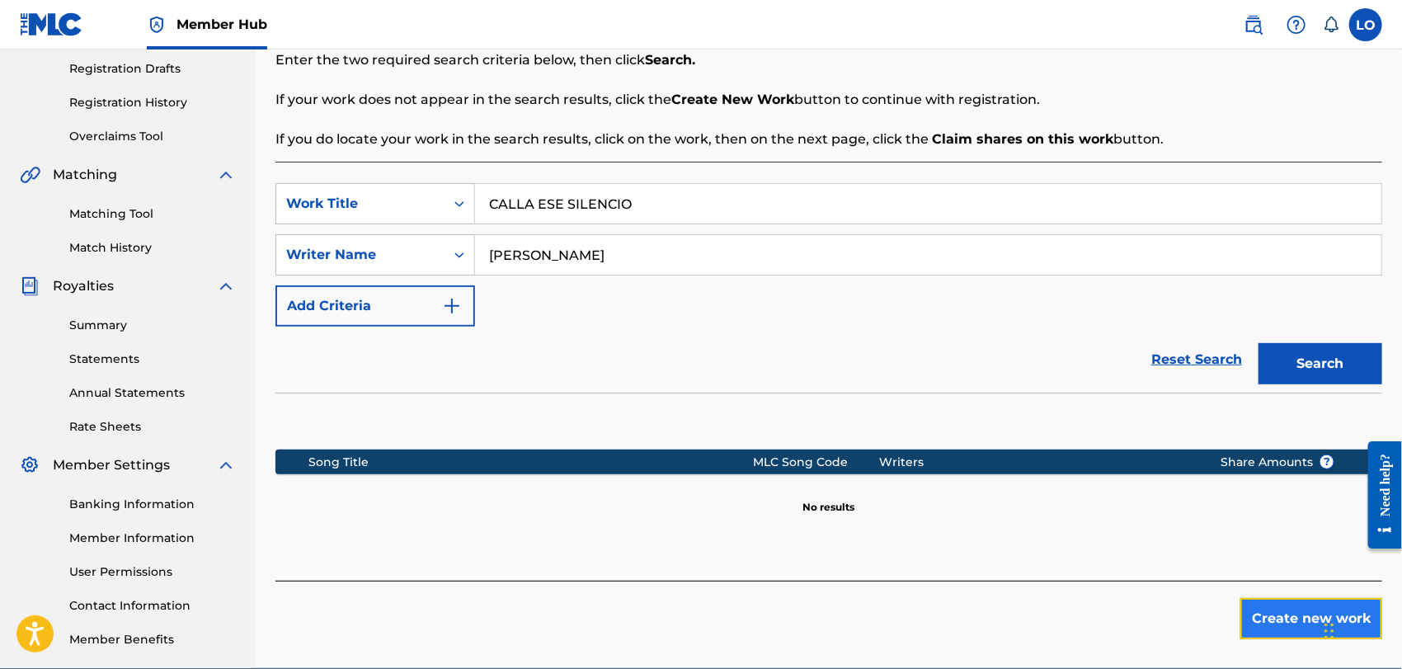
click at [1291, 616] on button "Create new work" at bounding box center [1311, 618] width 142 height 41
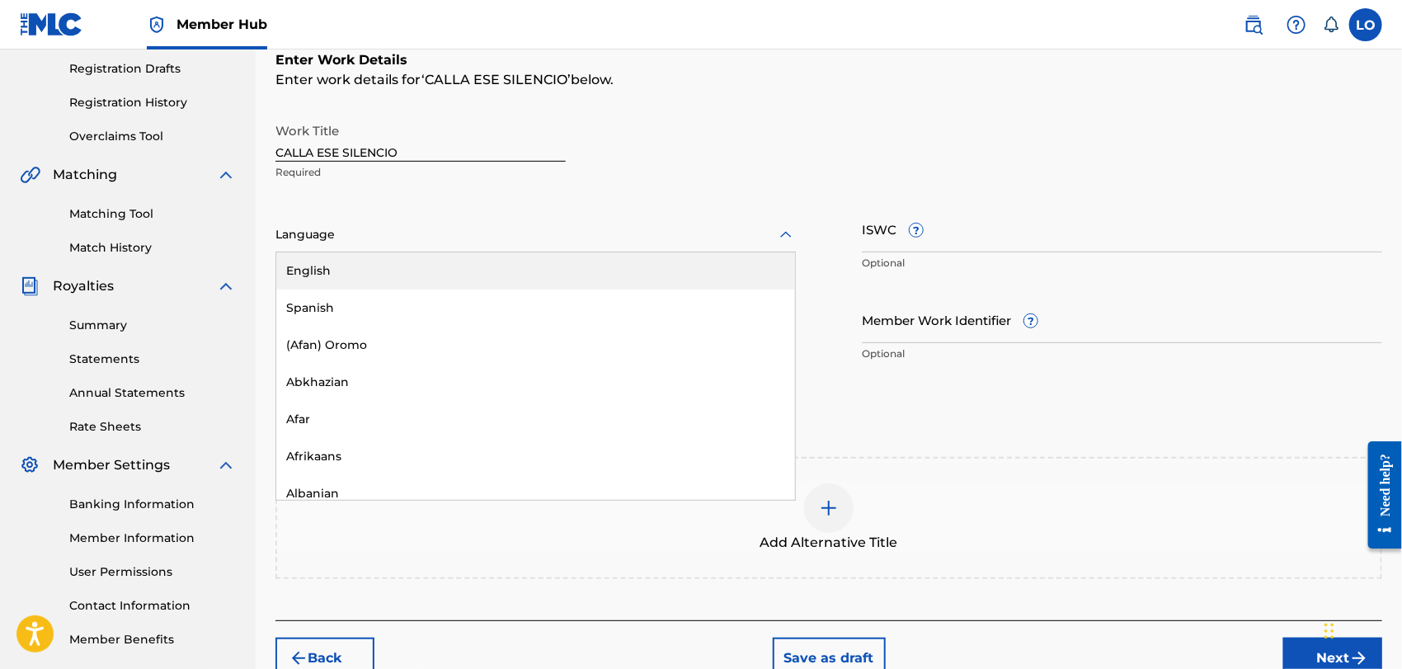
click at [787, 236] on icon at bounding box center [786, 235] width 20 height 20
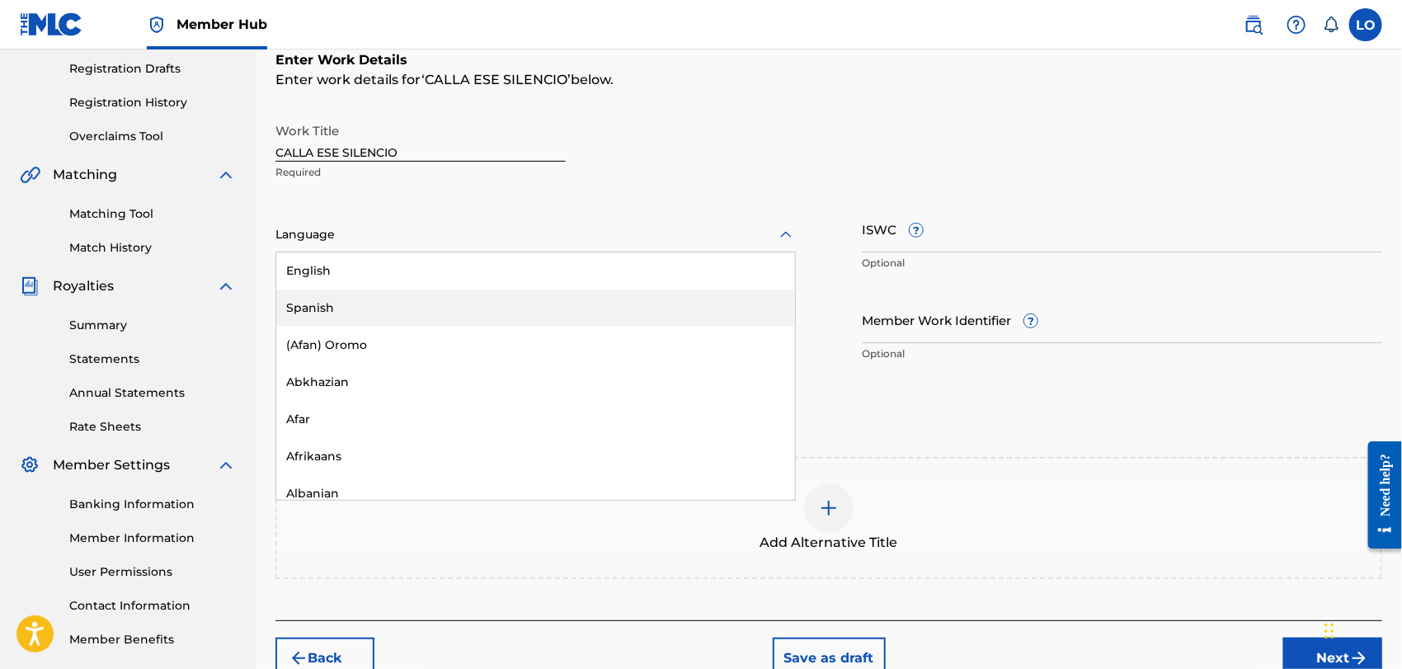
click at [339, 306] on div "Spanish" at bounding box center [535, 308] width 519 height 37
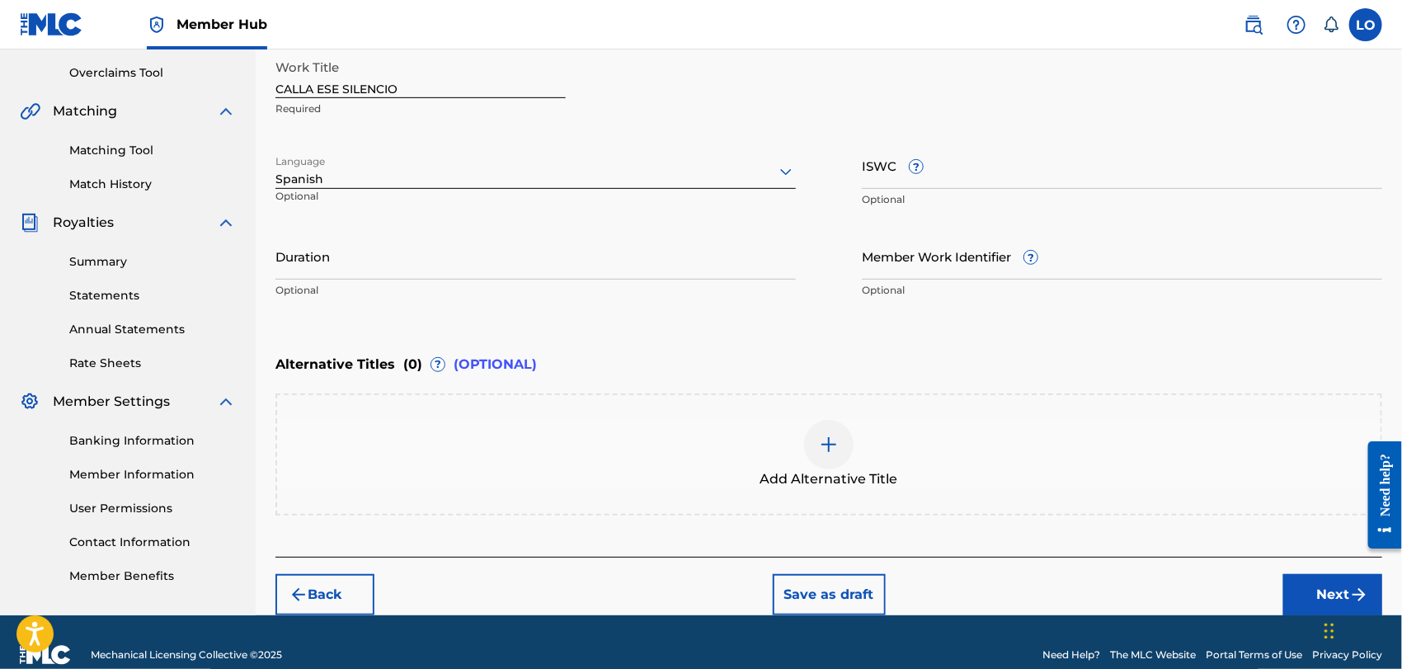
scroll to position [363, 0]
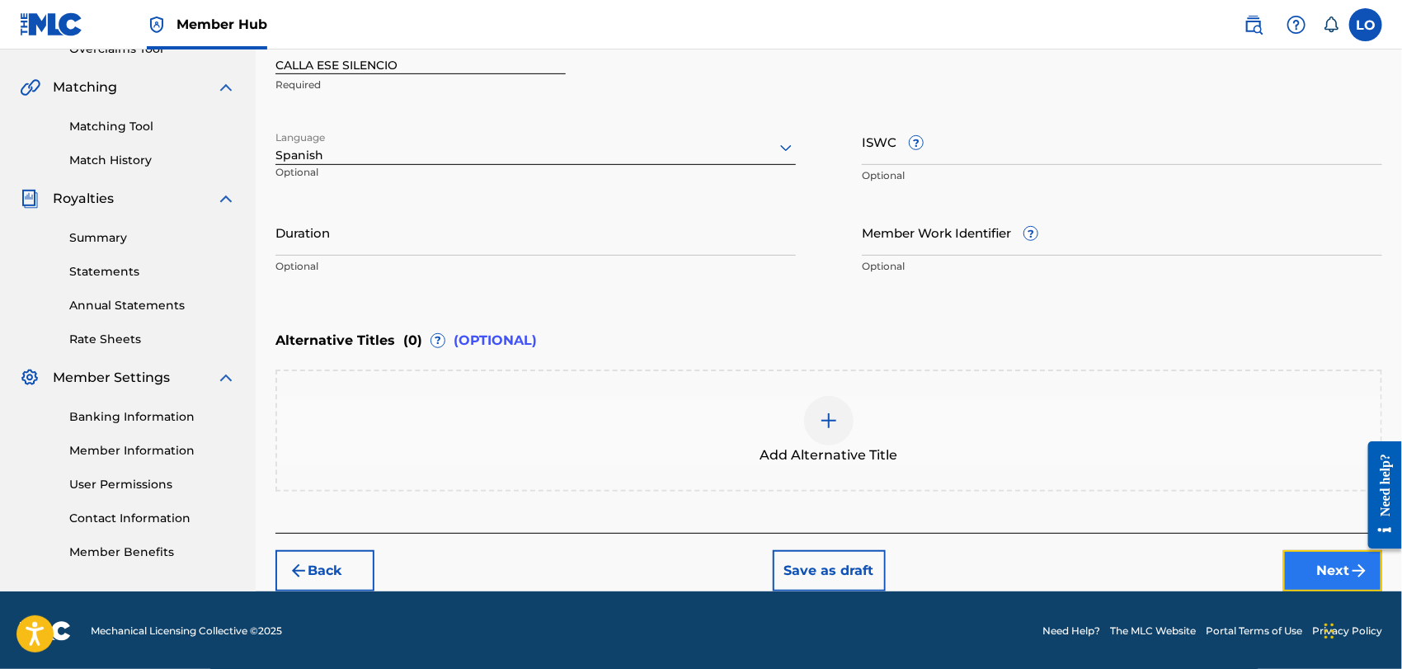
click at [1307, 561] on button "Next" at bounding box center [1332, 570] width 99 height 41
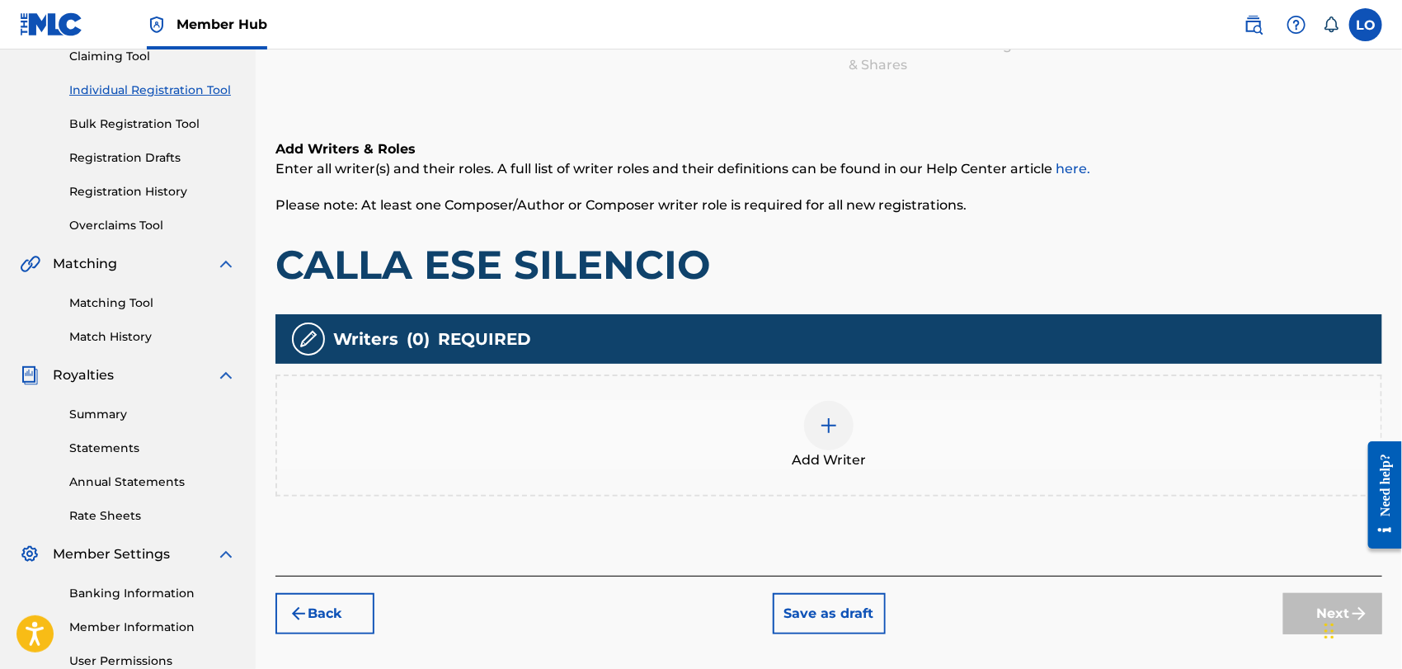
scroll to position [73, 0]
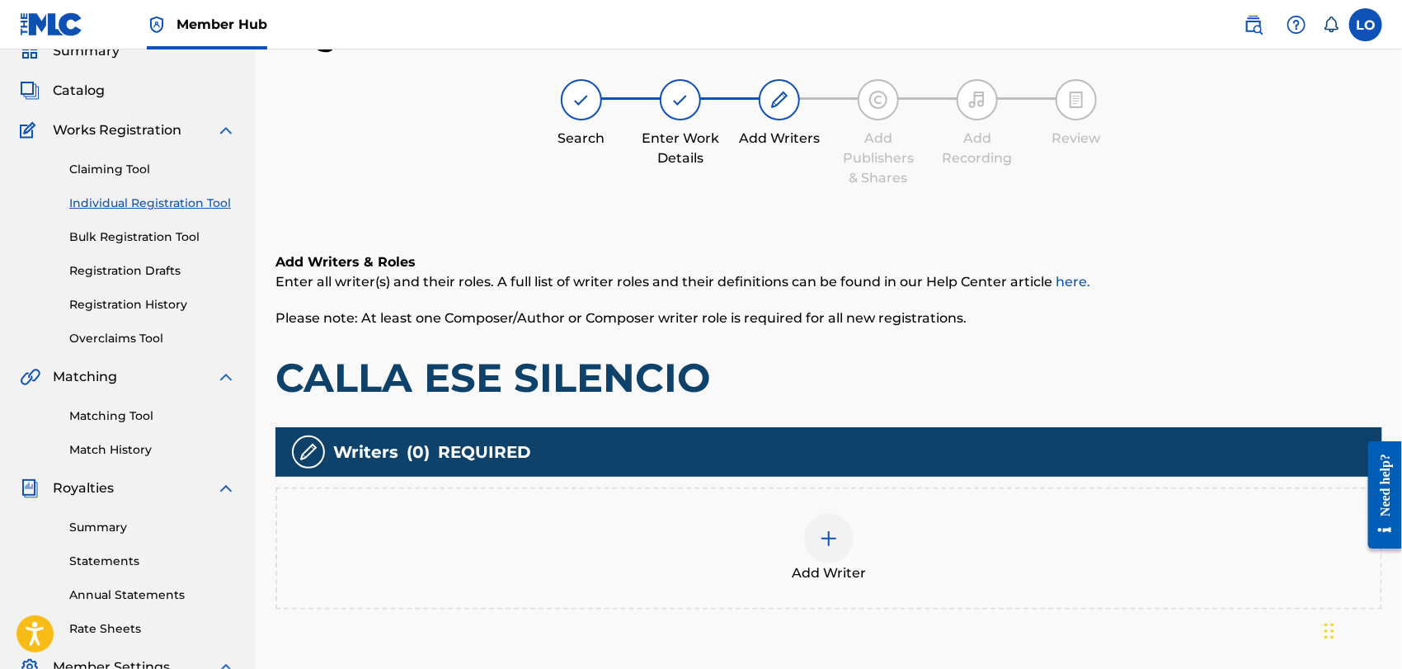
click at [835, 536] on img at bounding box center [829, 539] width 20 height 20
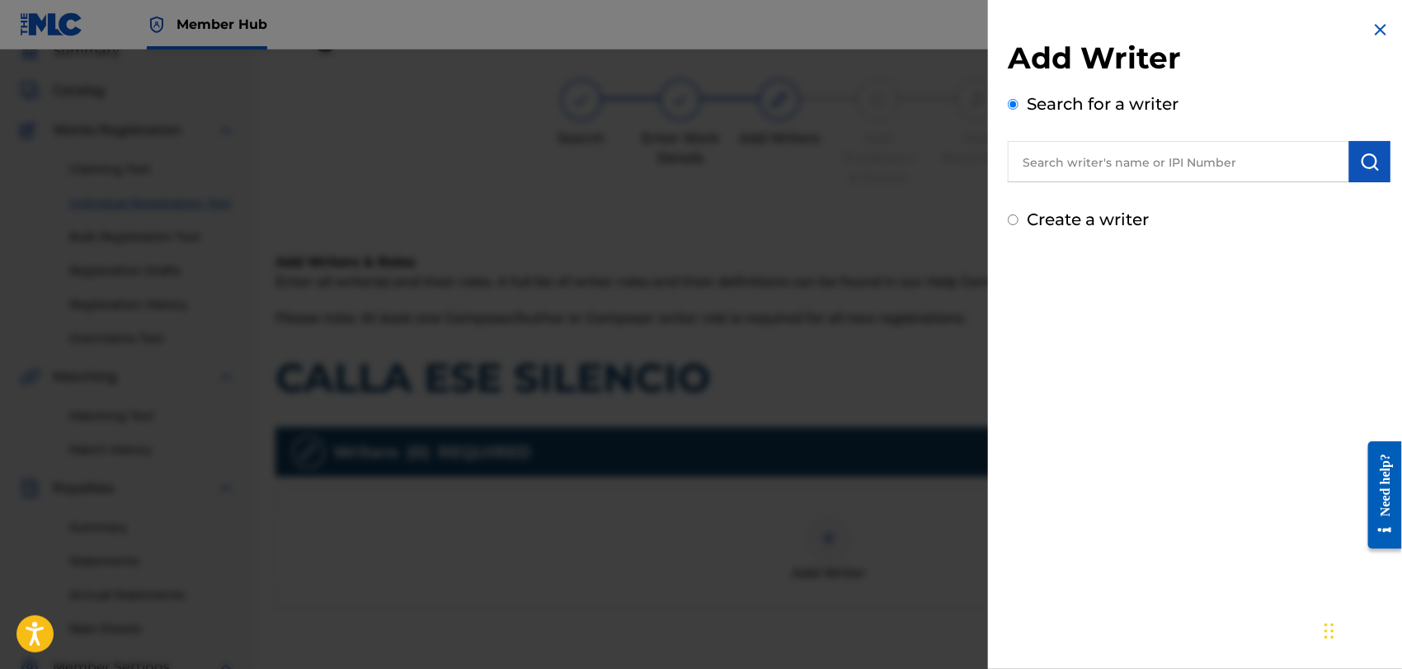
click at [1038, 164] on input "text" at bounding box center [1178, 161] width 341 height 41
click at [1368, 153] on img "submit" at bounding box center [1370, 162] width 20 height 20
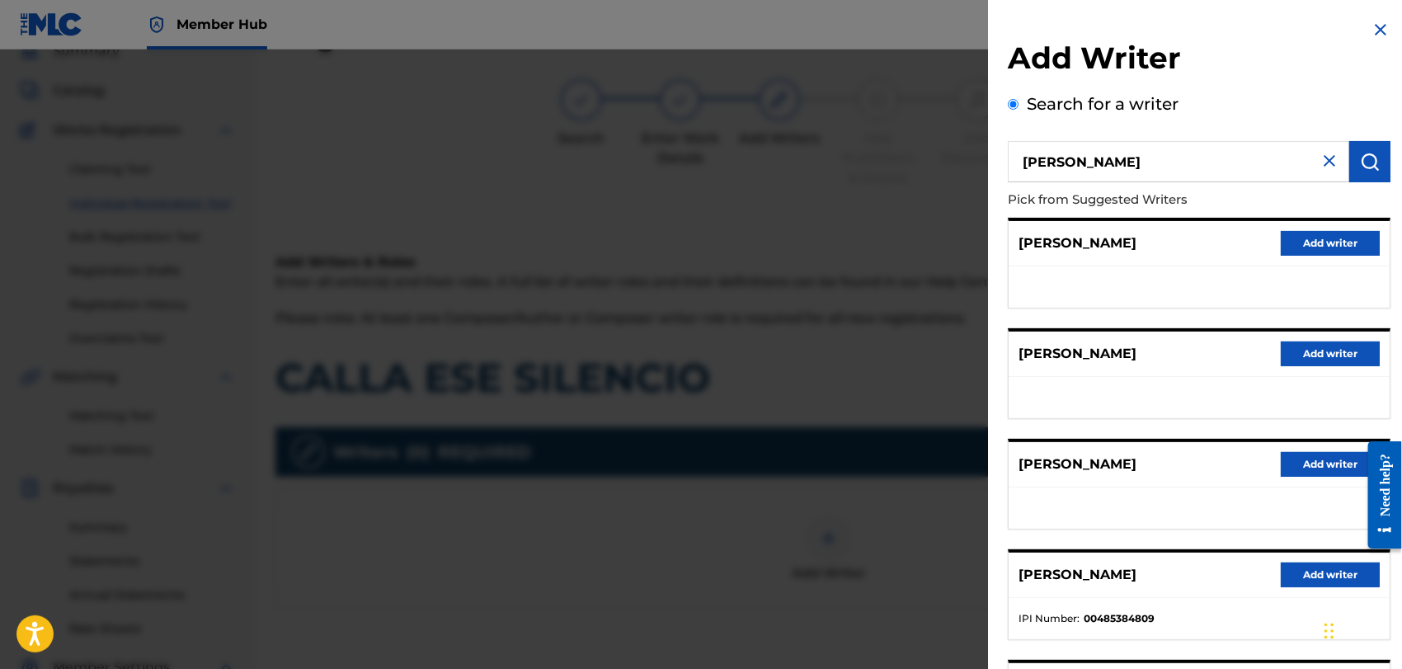
click at [1168, 164] on input "[PERSON_NAME]" at bounding box center [1178, 161] width 341 height 41
type input "O"
click at [1379, 21] on img at bounding box center [1381, 30] width 20 height 20
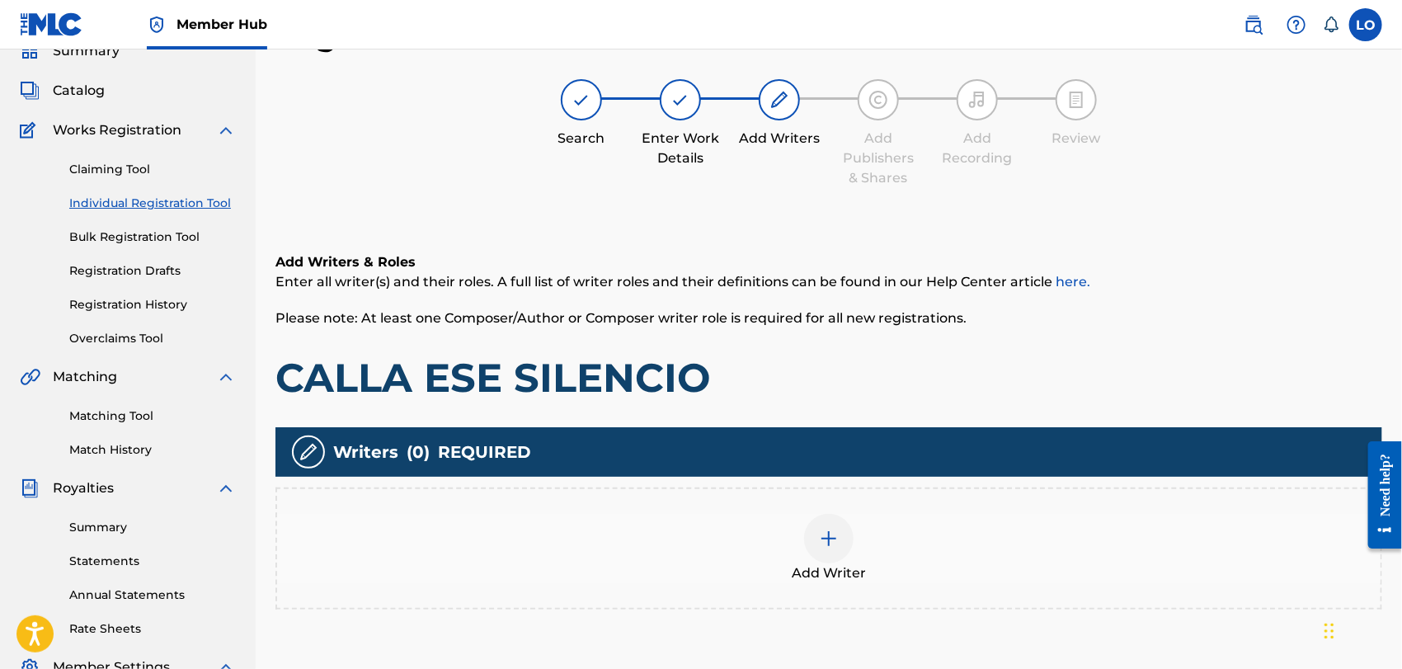
click at [825, 534] on img at bounding box center [829, 539] width 20 height 20
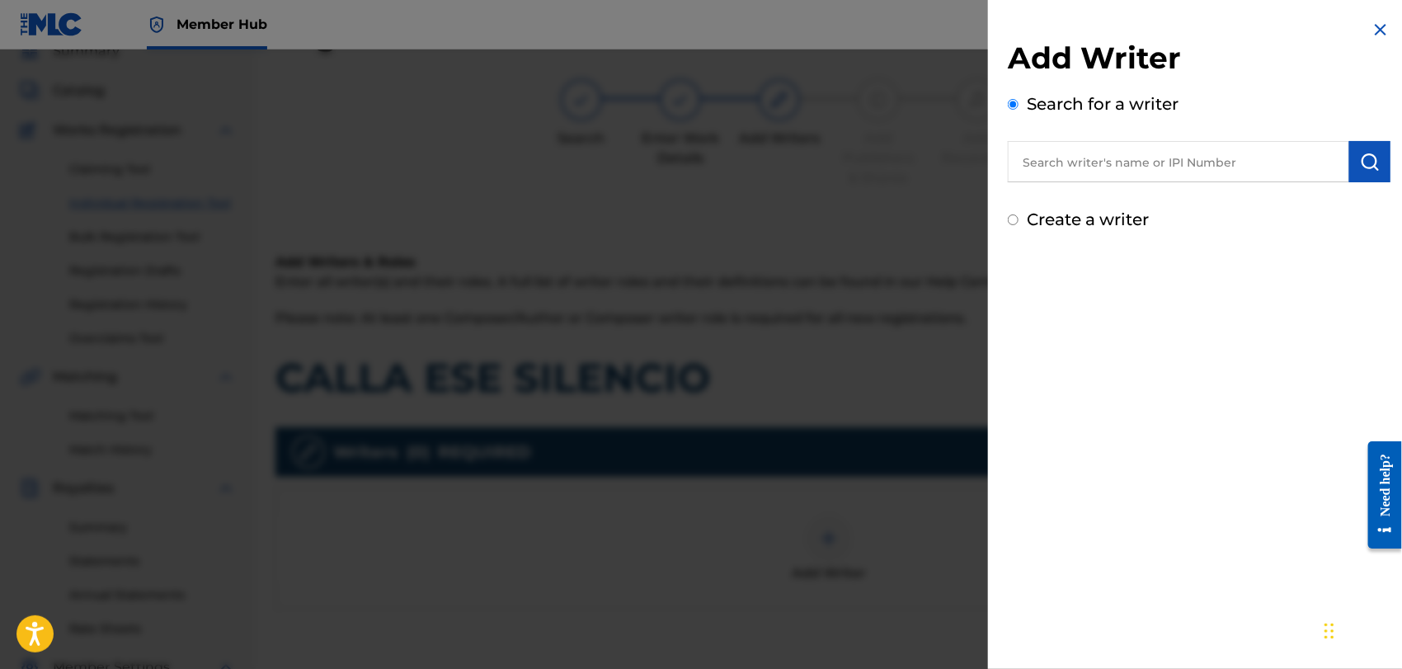
click at [1014, 219] on input "Create a writer" at bounding box center [1013, 219] width 11 height 11
radio input "false"
radio input "true"
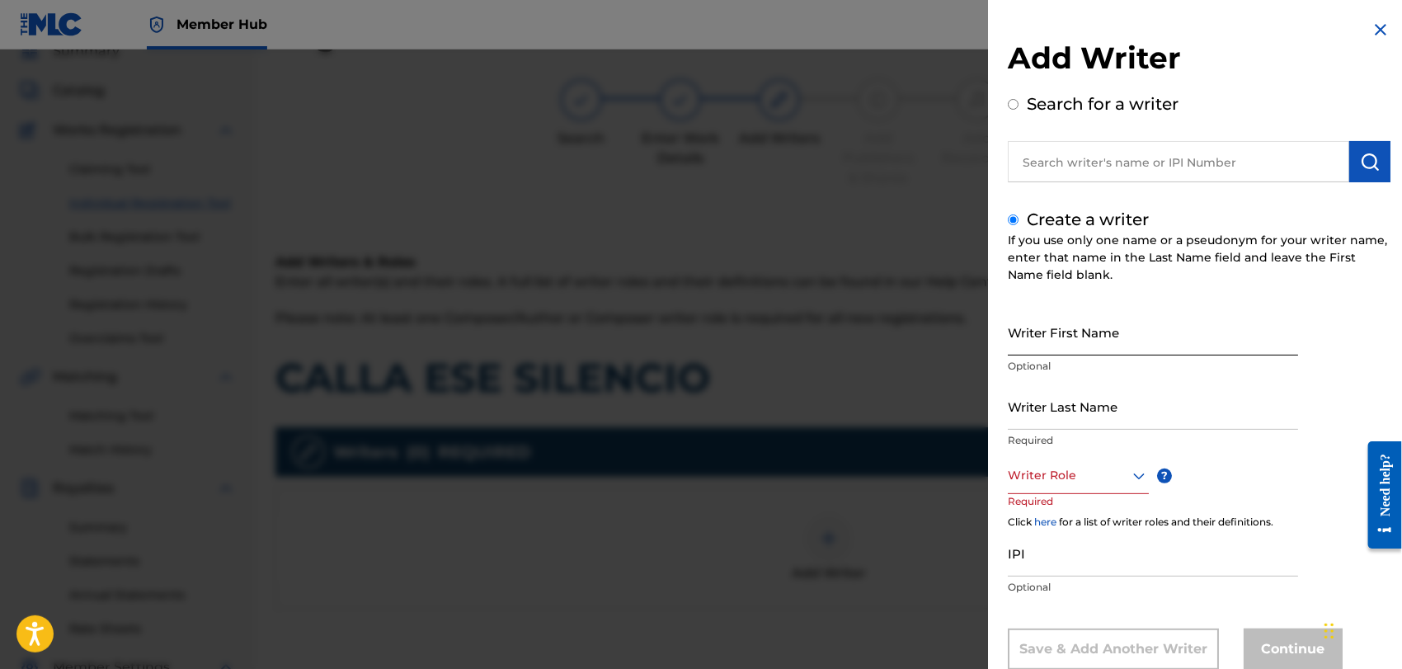
click at [1040, 343] on input "Writer First Name" at bounding box center [1153, 331] width 290 height 47
type input "[PERSON_NAME]"
click at [1030, 406] on input "Writer Last Name" at bounding box center [1153, 406] width 290 height 47
type input "[PERSON_NAME]"
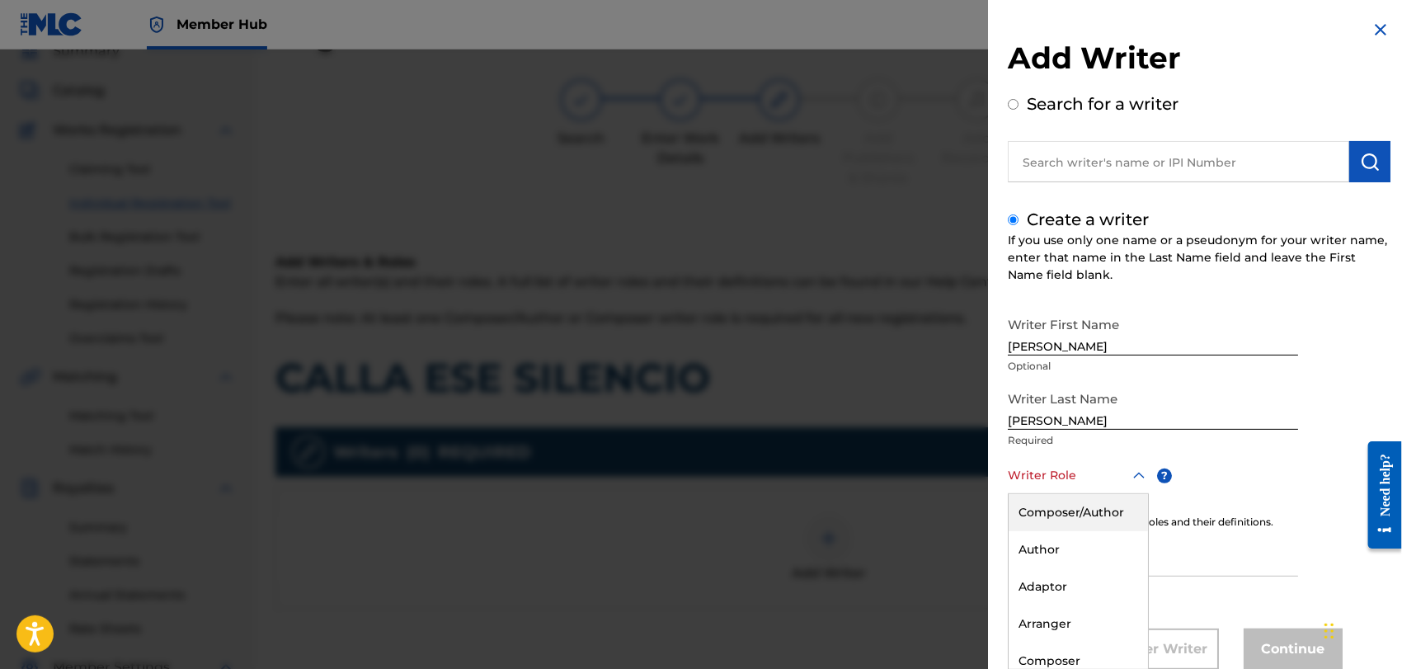
scroll to position [45, 0]
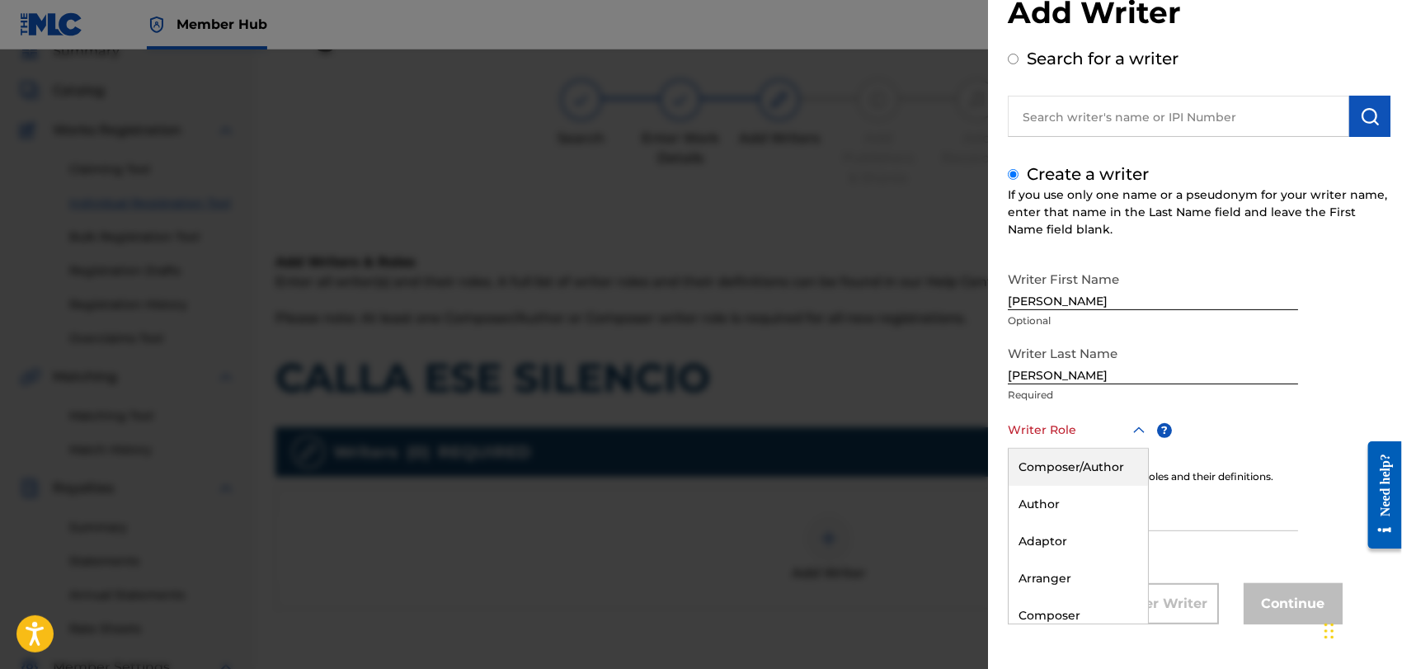
click at [1135, 449] on div "8 results available. Use Up and Down to choose options, press Enter to select t…" at bounding box center [1078, 430] width 141 height 37
click at [1057, 465] on div "Composer/Author" at bounding box center [1078, 467] width 139 height 37
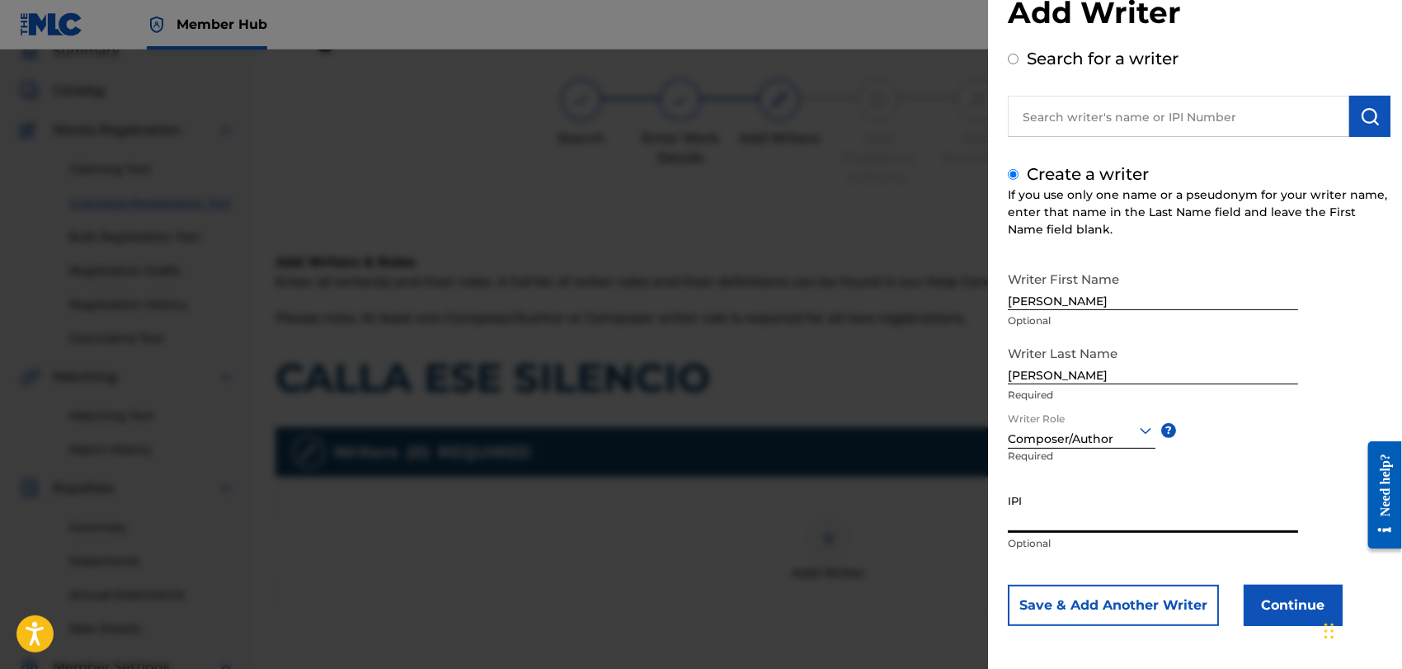
click at [1028, 519] on input "IPI" at bounding box center [1153, 509] width 290 height 47
type input "1162110609"
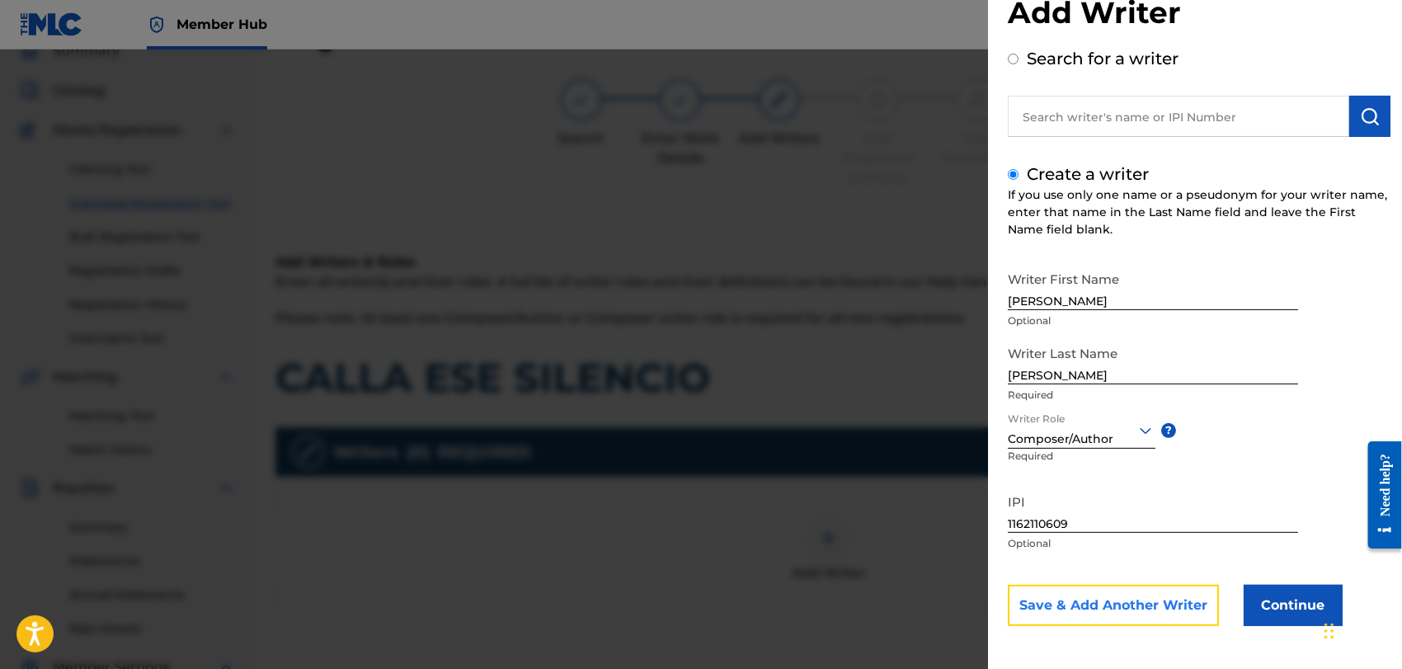
click at [1105, 595] on button "Save & Add Another Writer" at bounding box center [1113, 605] width 211 height 41
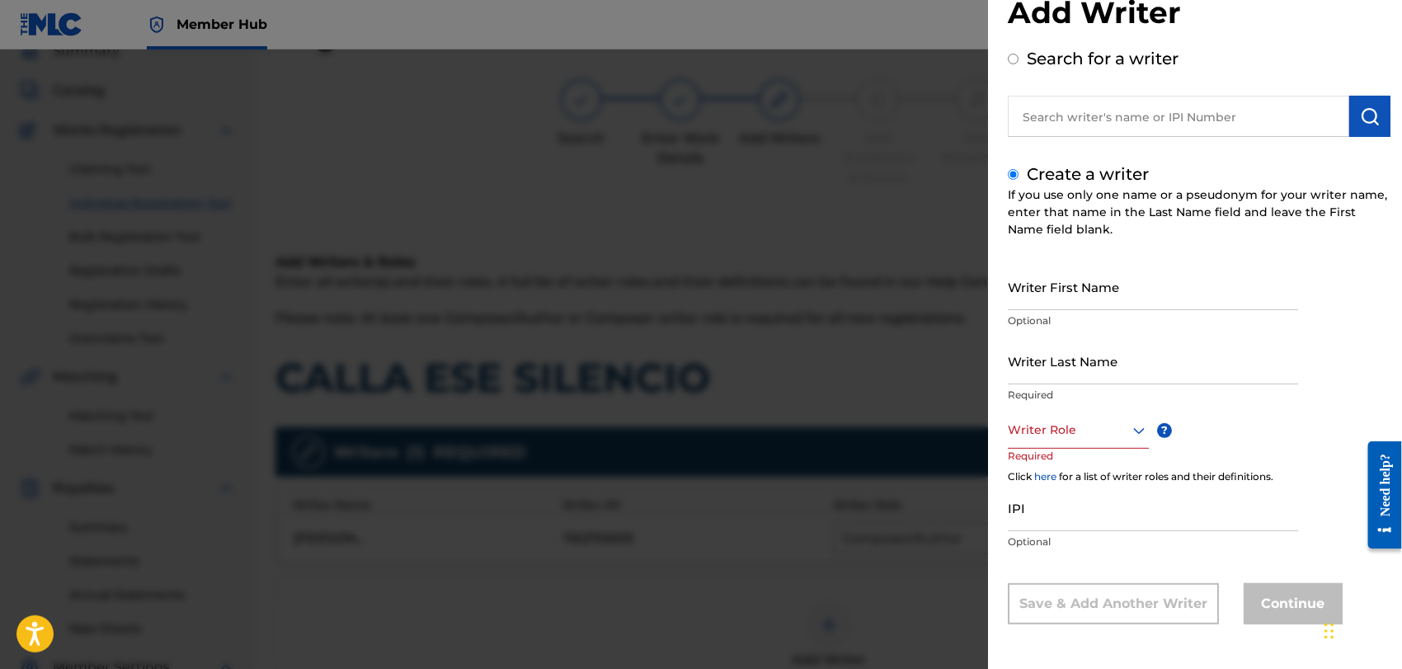
scroll to position [0, 0]
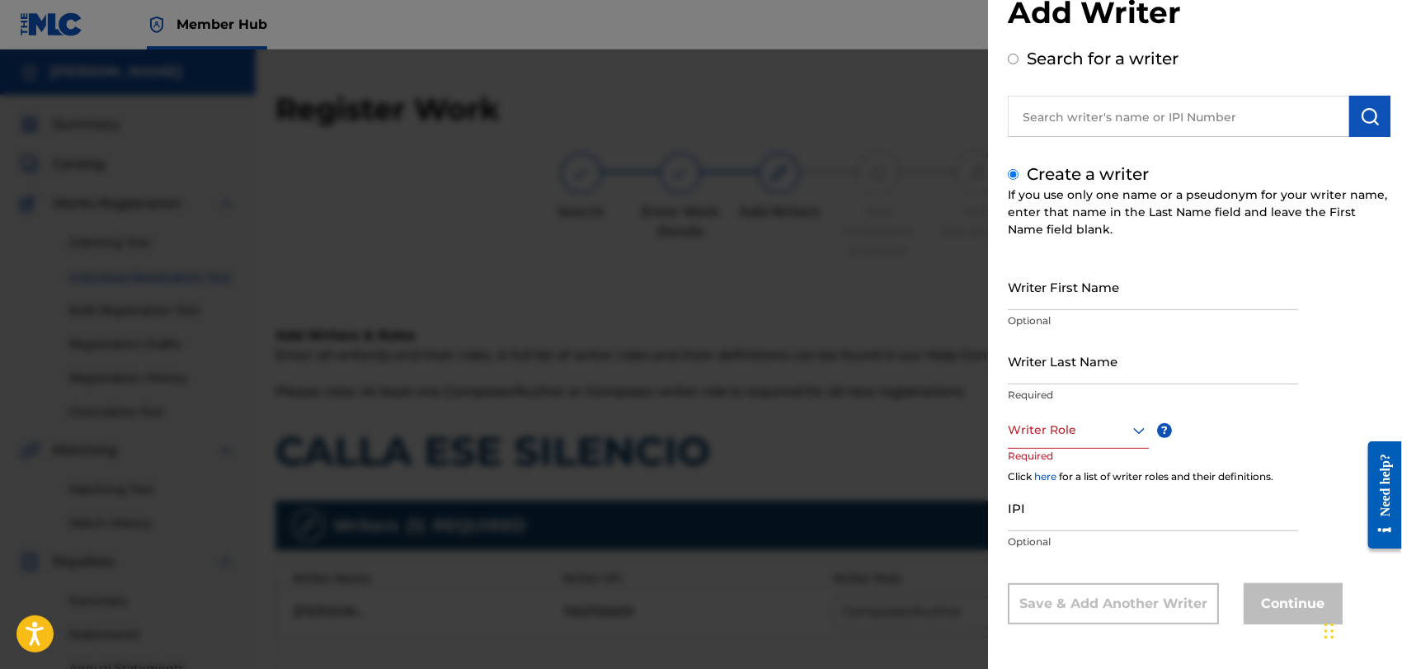
click at [891, 74] on div at bounding box center [701, 383] width 1402 height 669
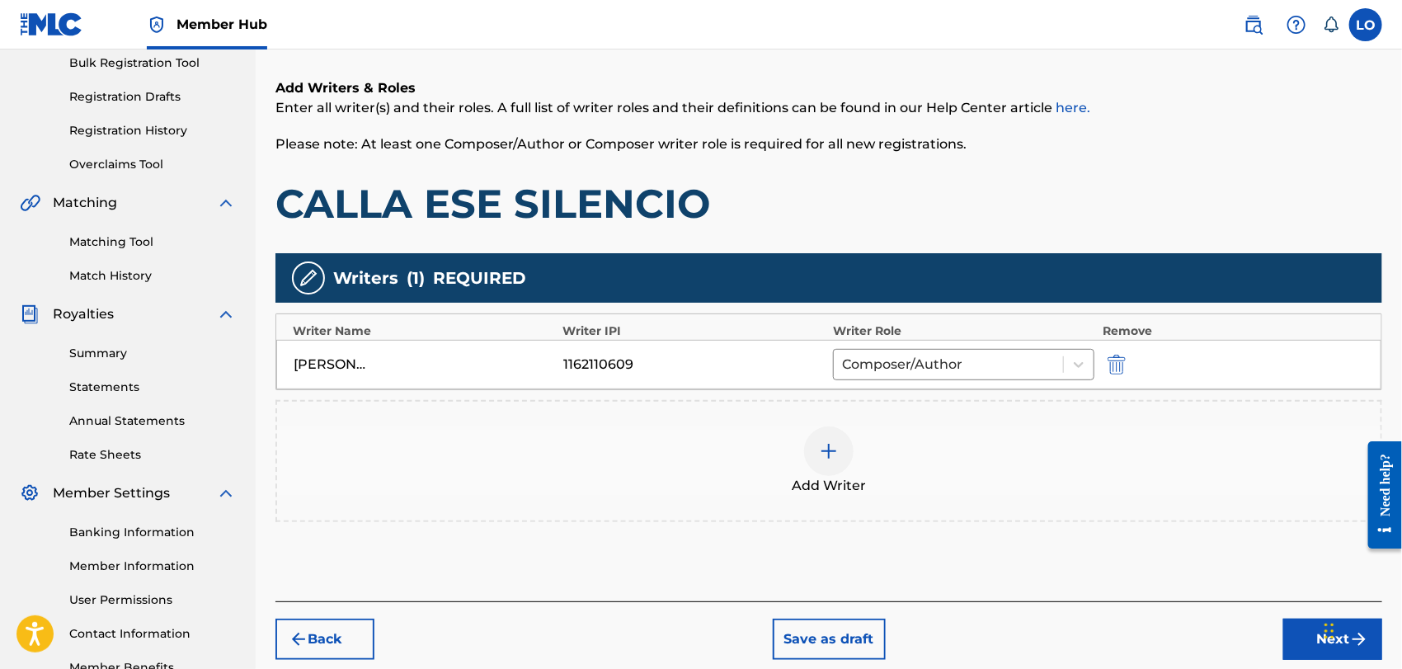
scroll to position [311, 0]
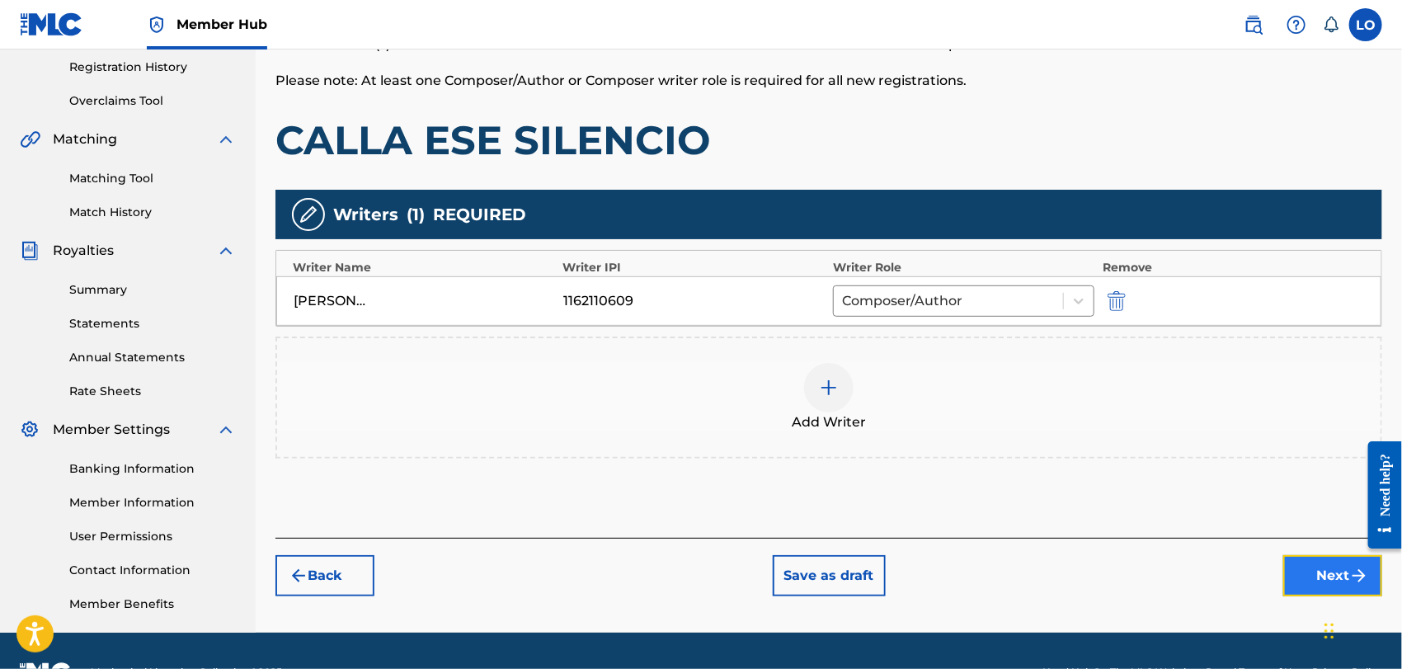
click at [1338, 562] on button "Next" at bounding box center [1332, 575] width 99 height 41
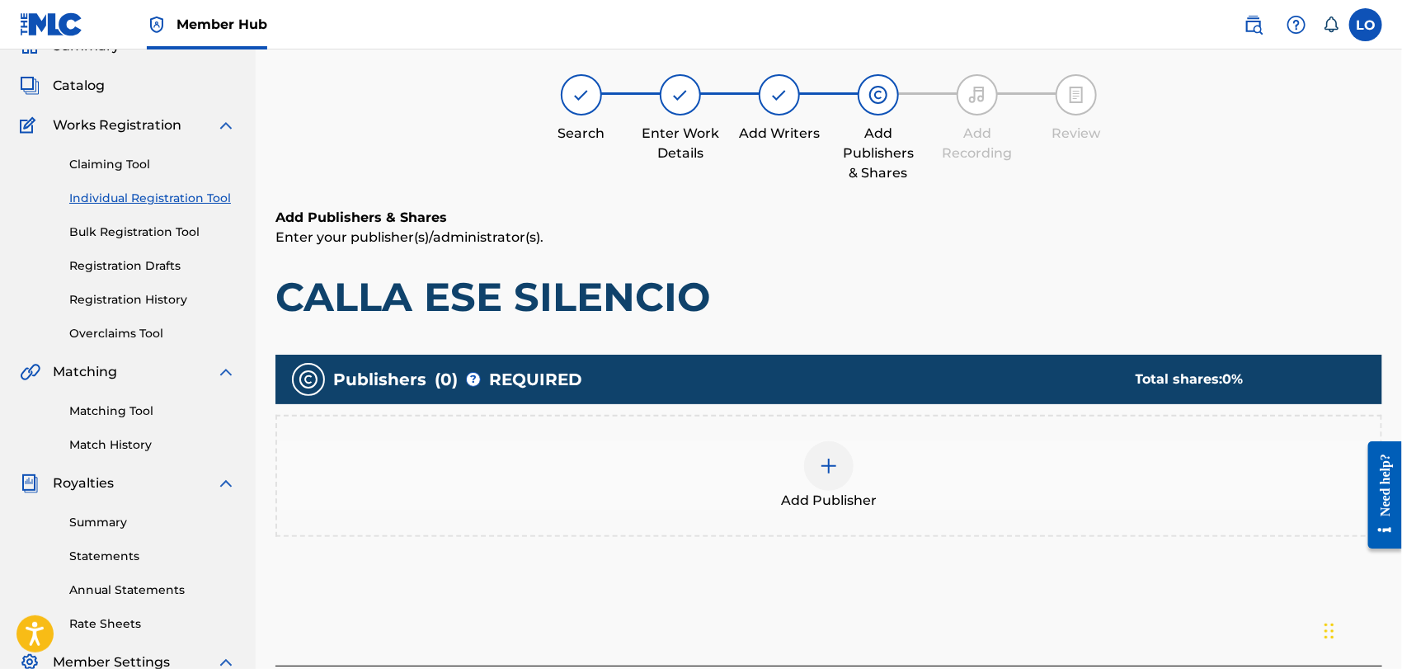
scroll to position [73, 0]
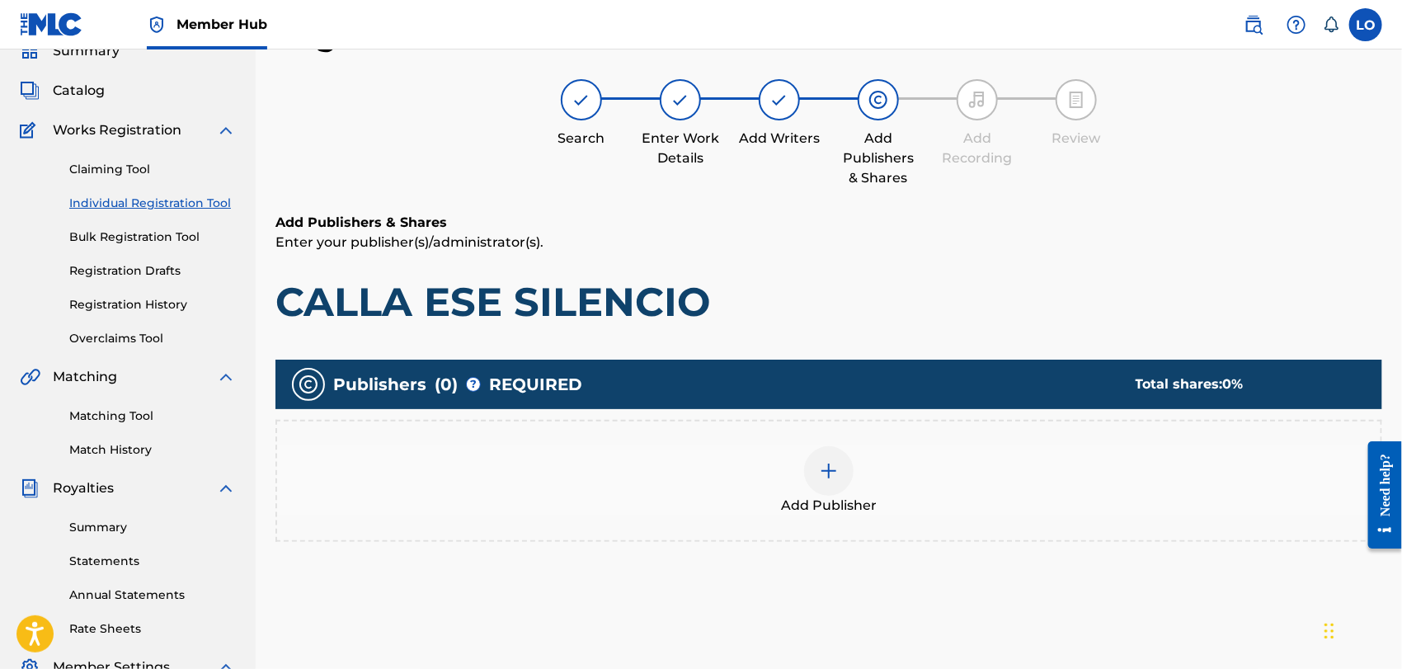
click at [838, 467] on img at bounding box center [829, 471] width 20 height 20
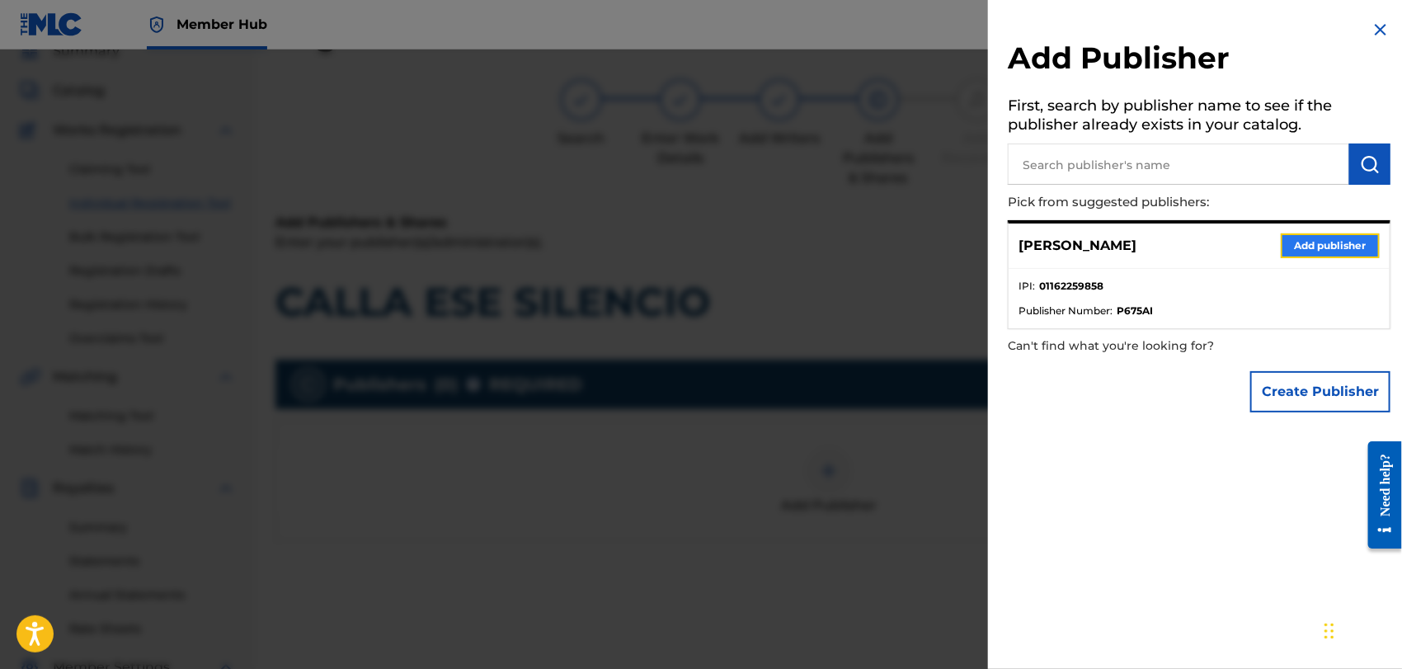
click at [1316, 239] on button "Add publisher" at bounding box center [1330, 245] width 99 height 25
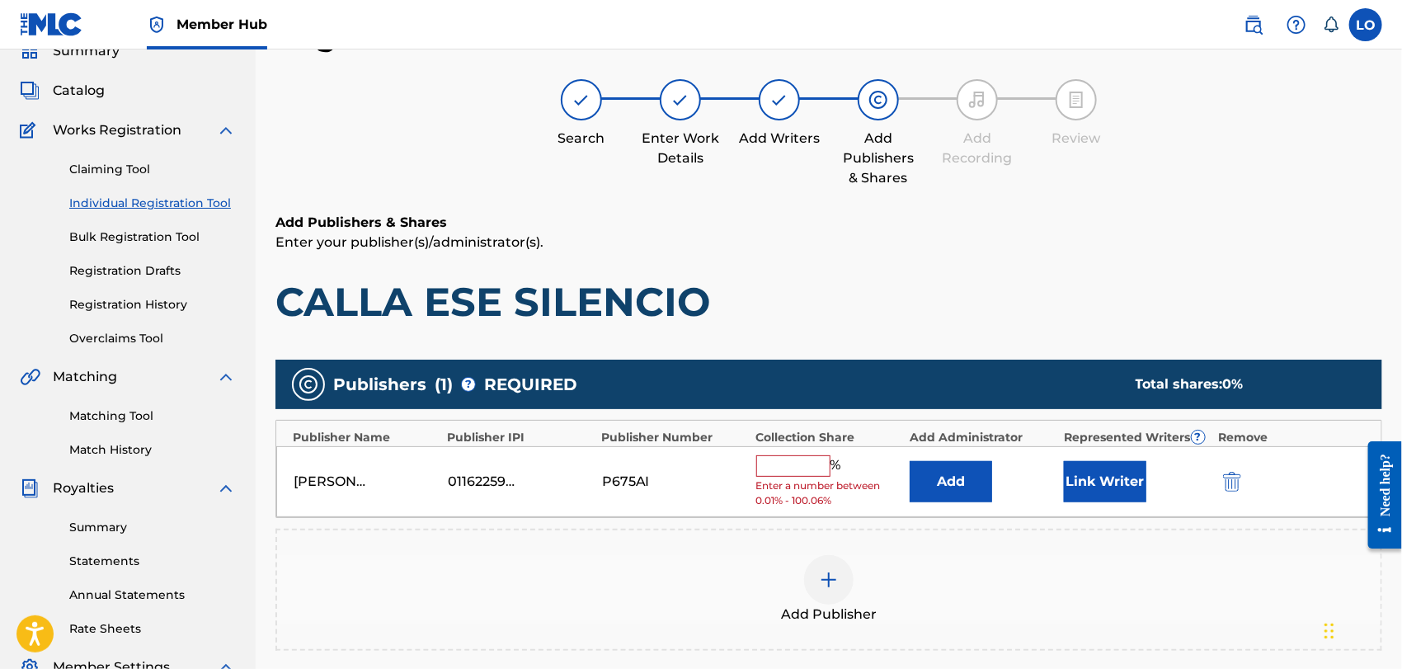
click at [793, 470] on input "text" at bounding box center [793, 465] width 74 height 21
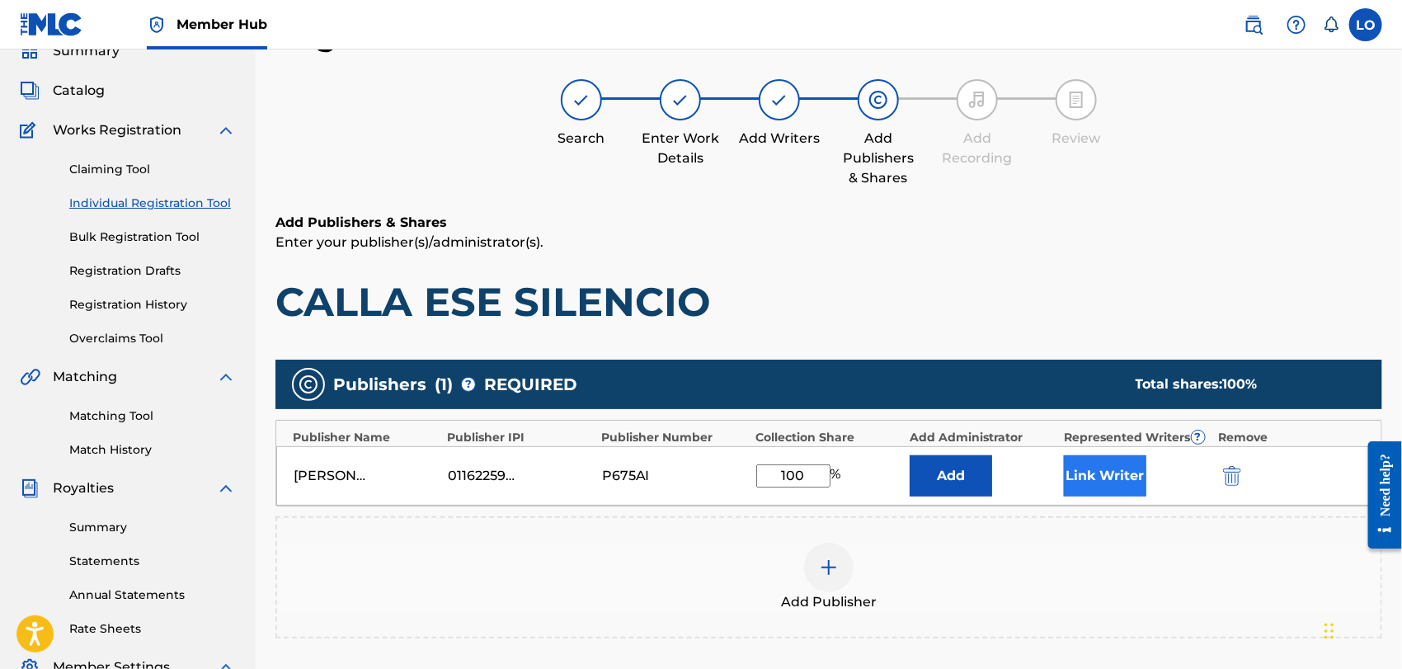
type input "100"
click at [1104, 473] on button "Link Writer" at bounding box center [1105, 475] width 82 height 41
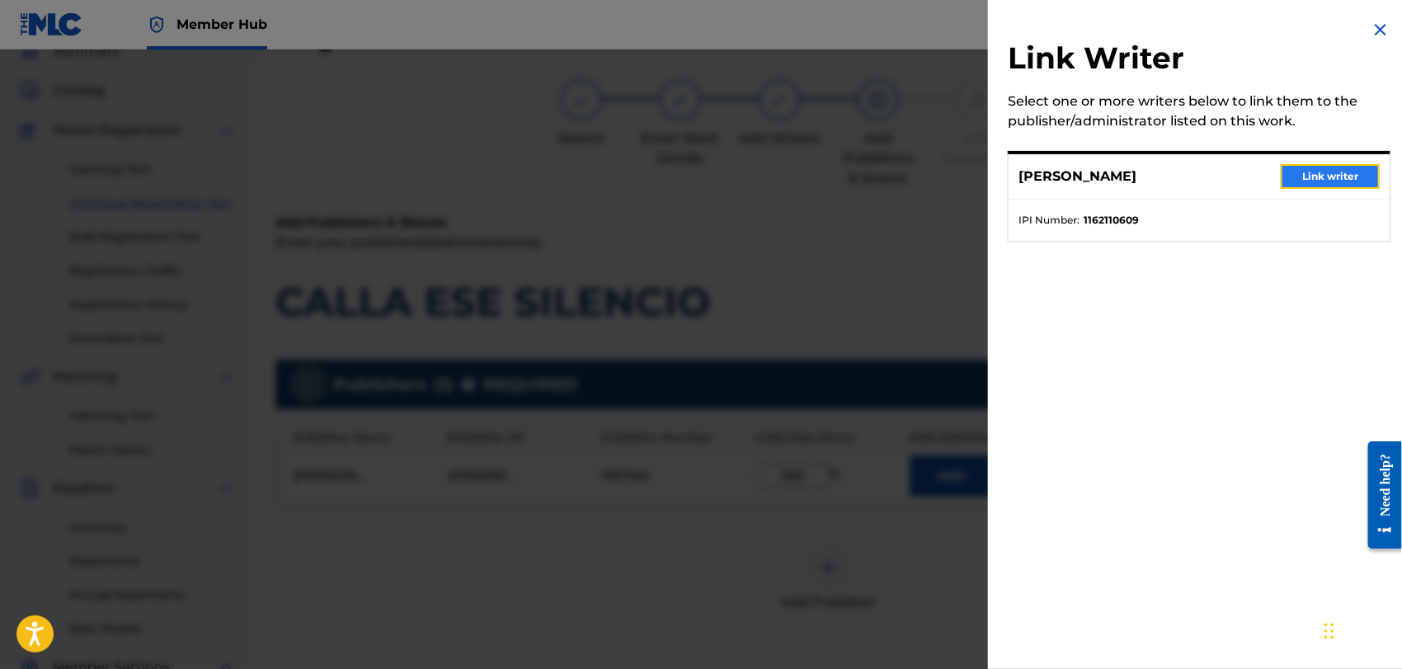
click at [1353, 173] on button "Link writer" at bounding box center [1330, 176] width 99 height 25
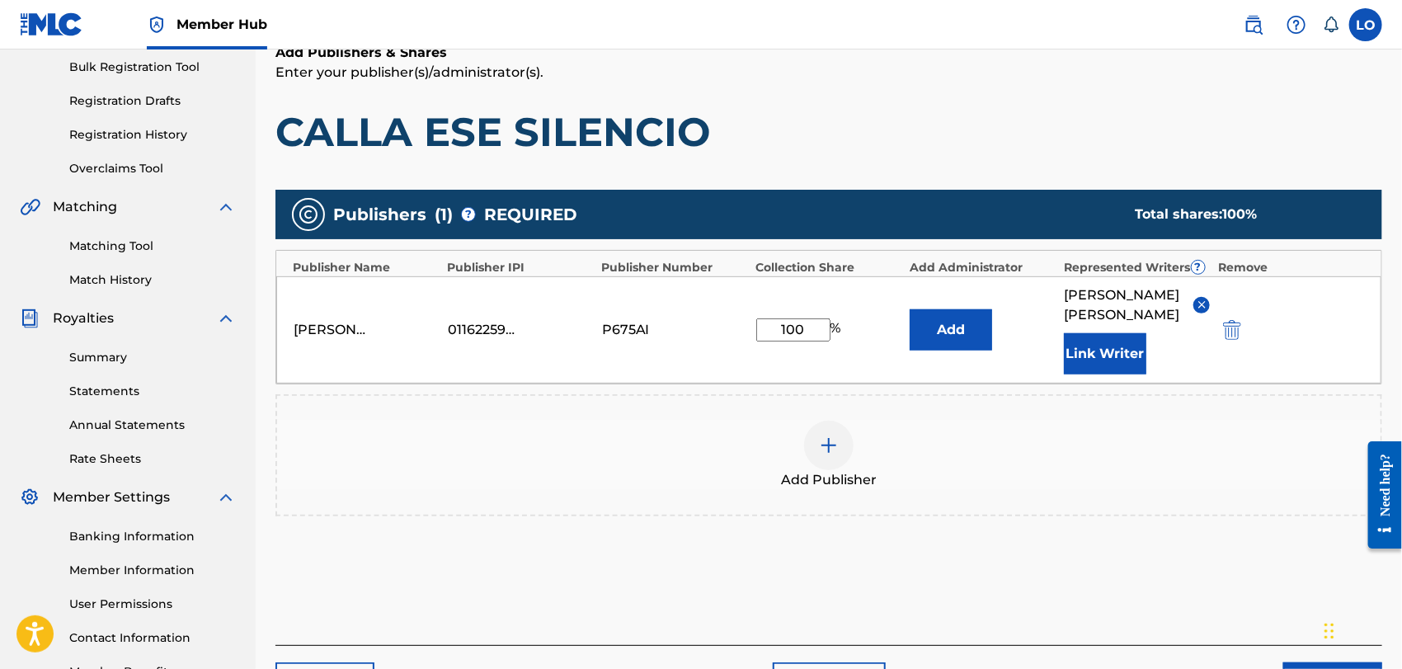
scroll to position [354, 0]
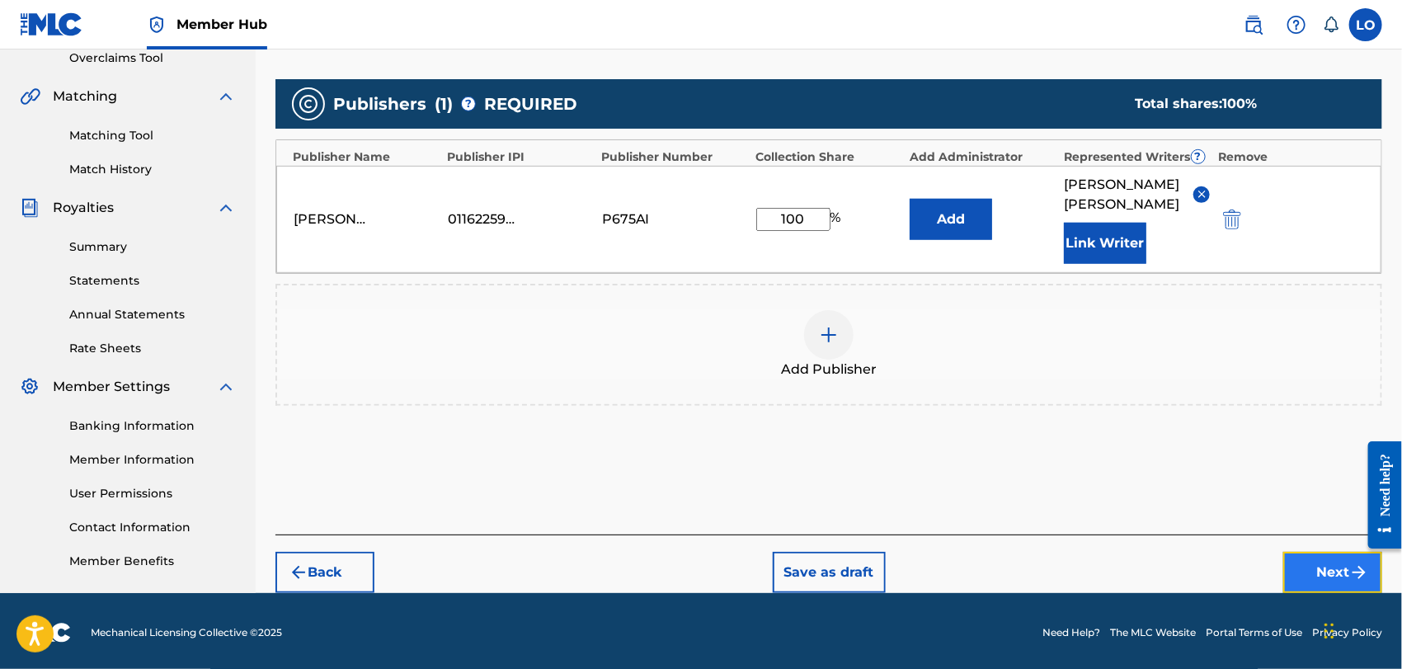
click at [1318, 562] on button "Next" at bounding box center [1332, 572] width 99 height 41
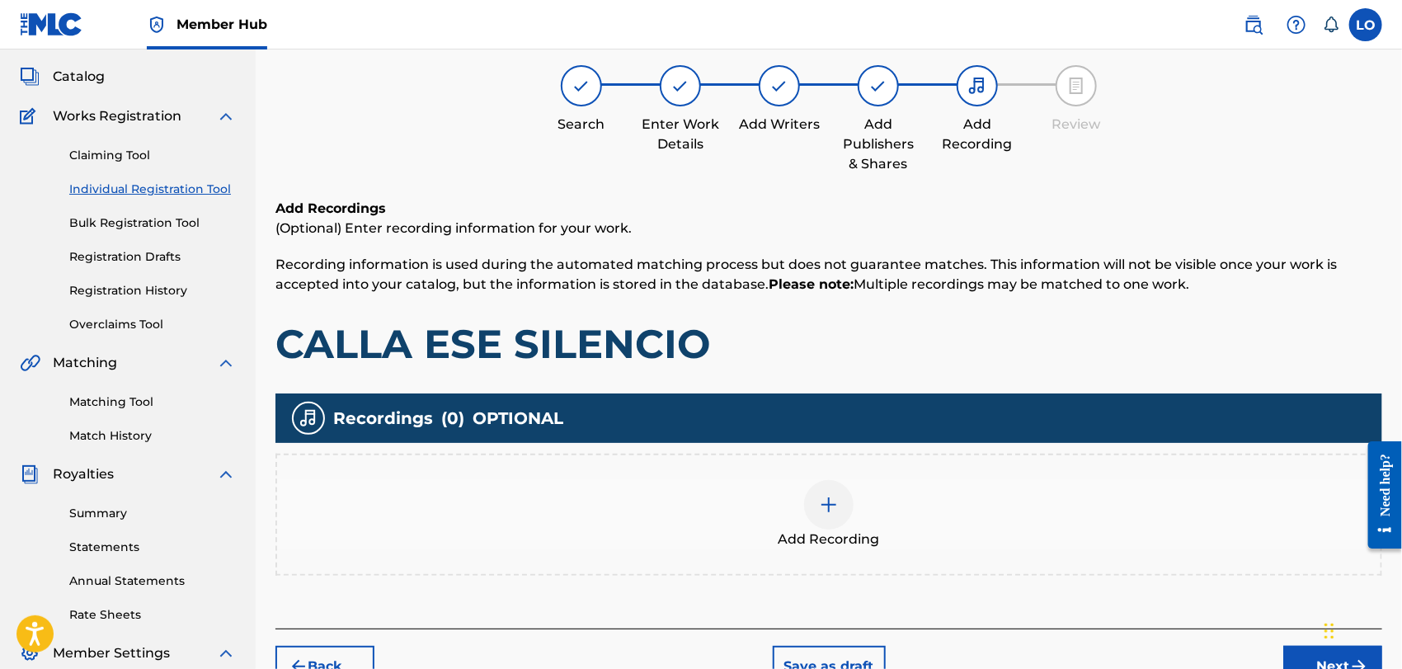
scroll to position [73, 0]
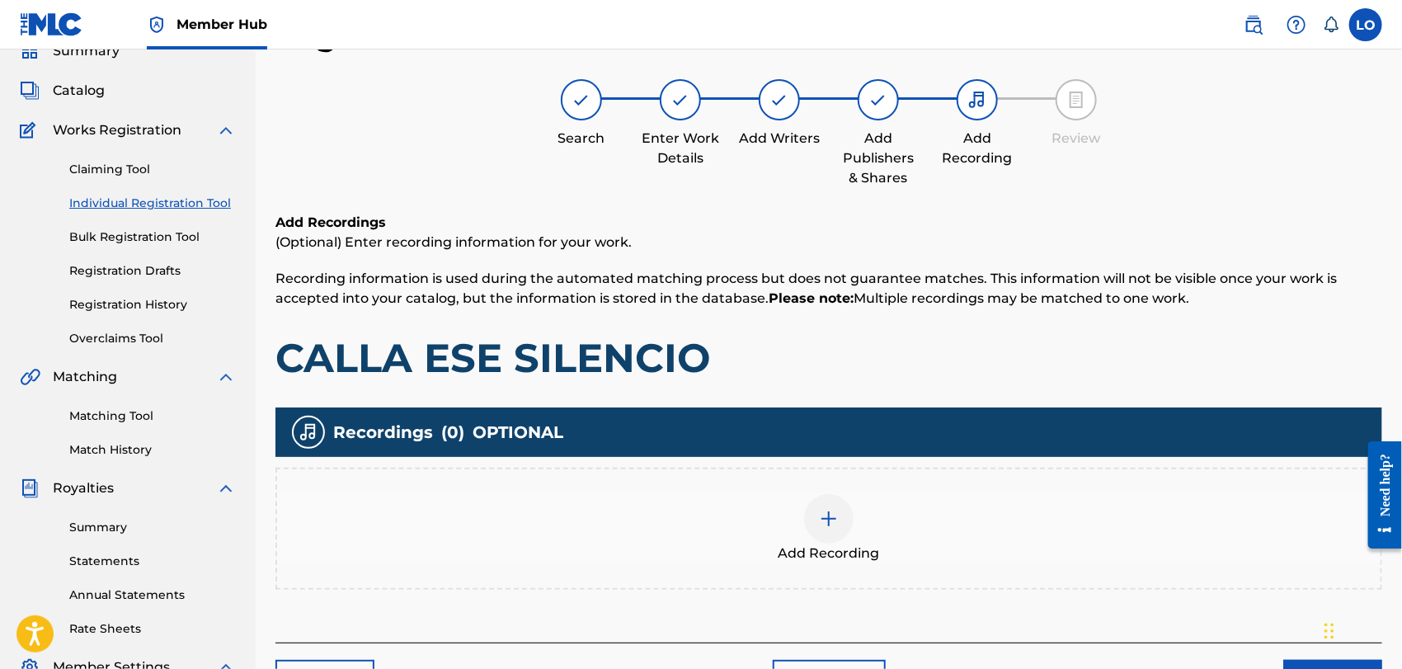
click at [836, 520] on img at bounding box center [829, 519] width 20 height 20
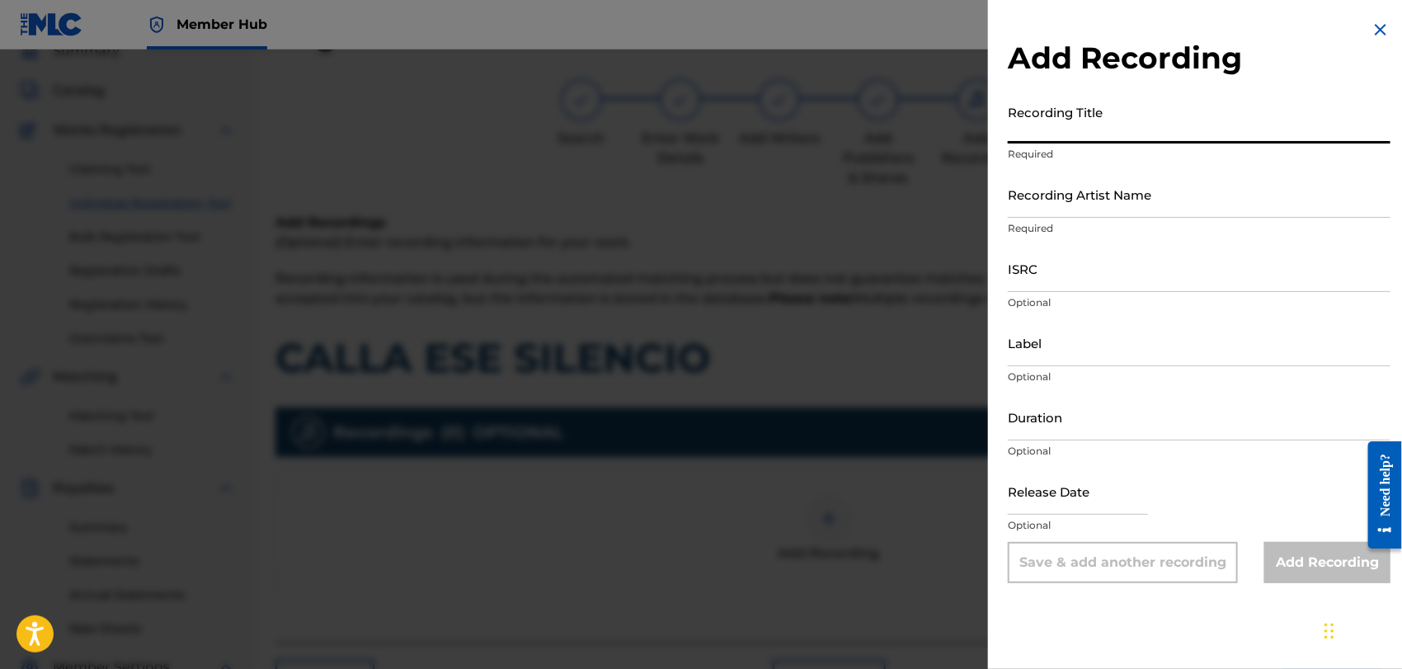
click at [1043, 137] on input "Recording Title" at bounding box center [1199, 120] width 383 height 47
type input "PRISIONERA DE LA VERDAD"
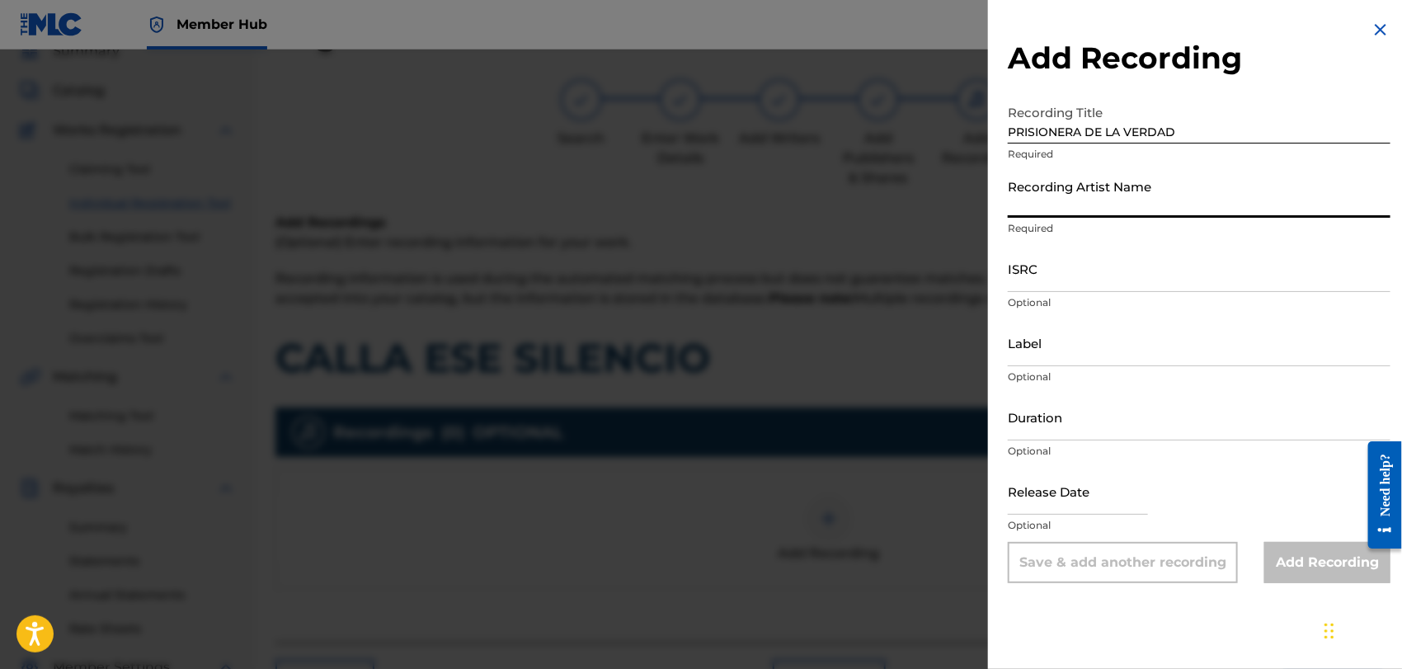
click at [1029, 200] on input "Recording Artist Name" at bounding box center [1199, 194] width 383 height 47
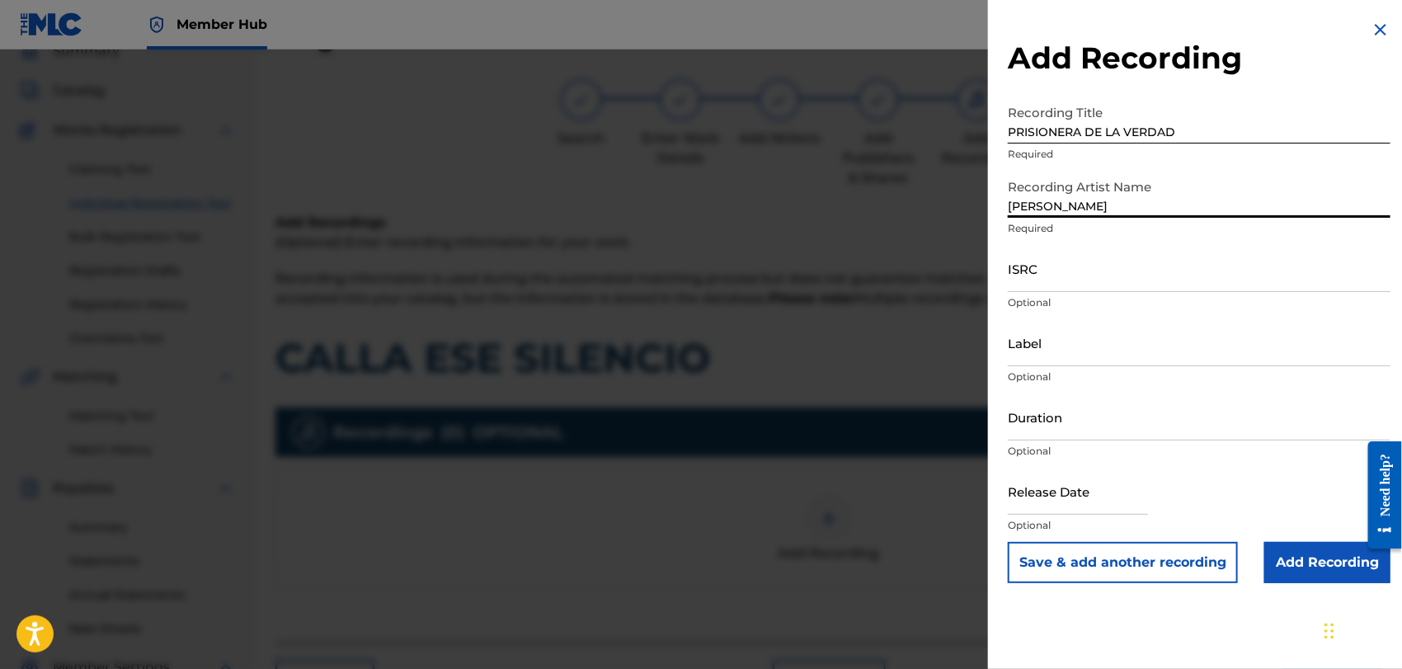
type input "[PERSON_NAME]"
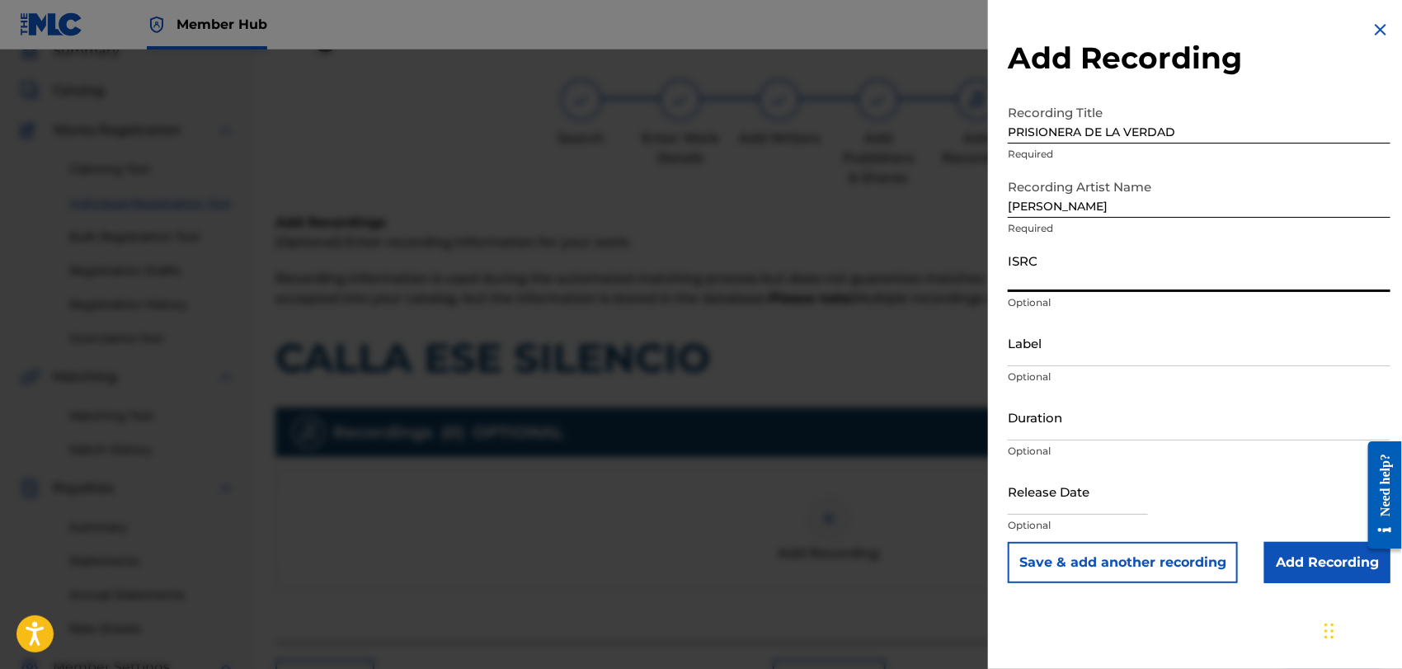
click at [1026, 273] on input "ISRC" at bounding box center [1199, 268] width 383 height 47
type input "QMEU32507323"
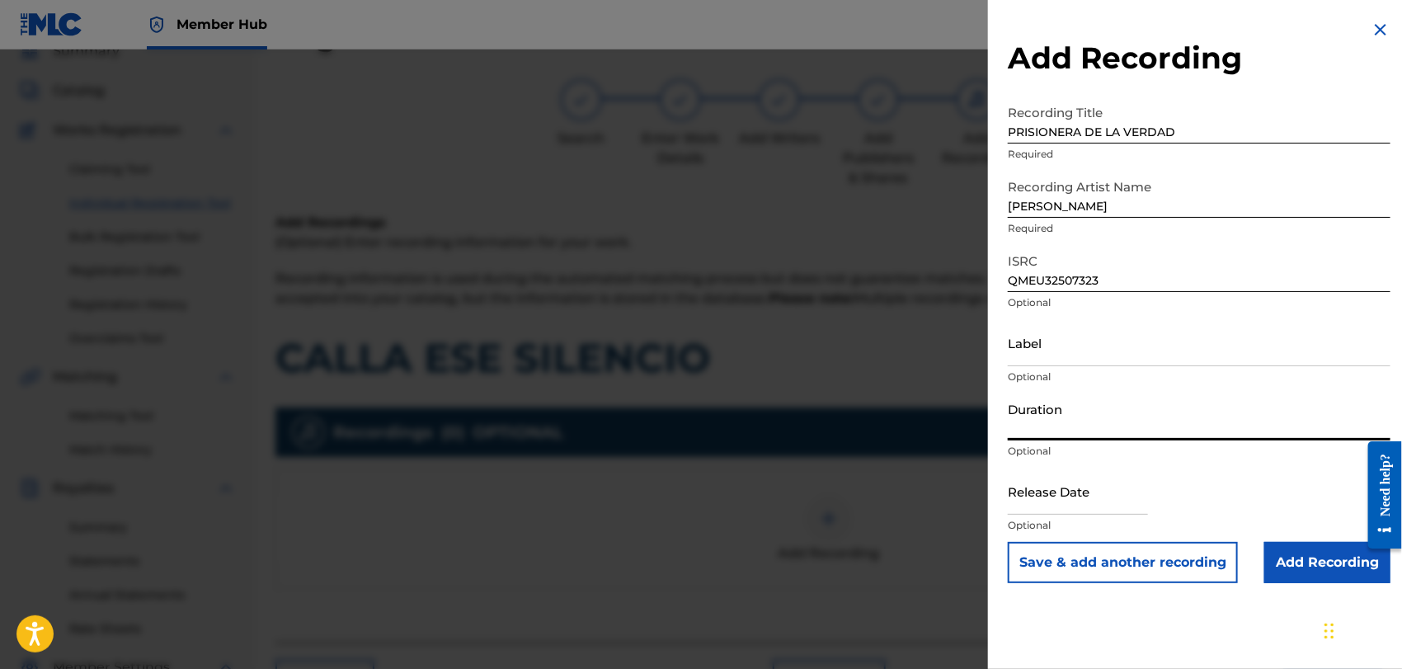
click at [1017, 417] on input "Duration" at bounding box center [1199, 416] width 383 height 47
type input "03:56"
select select "8"
select select "2025"
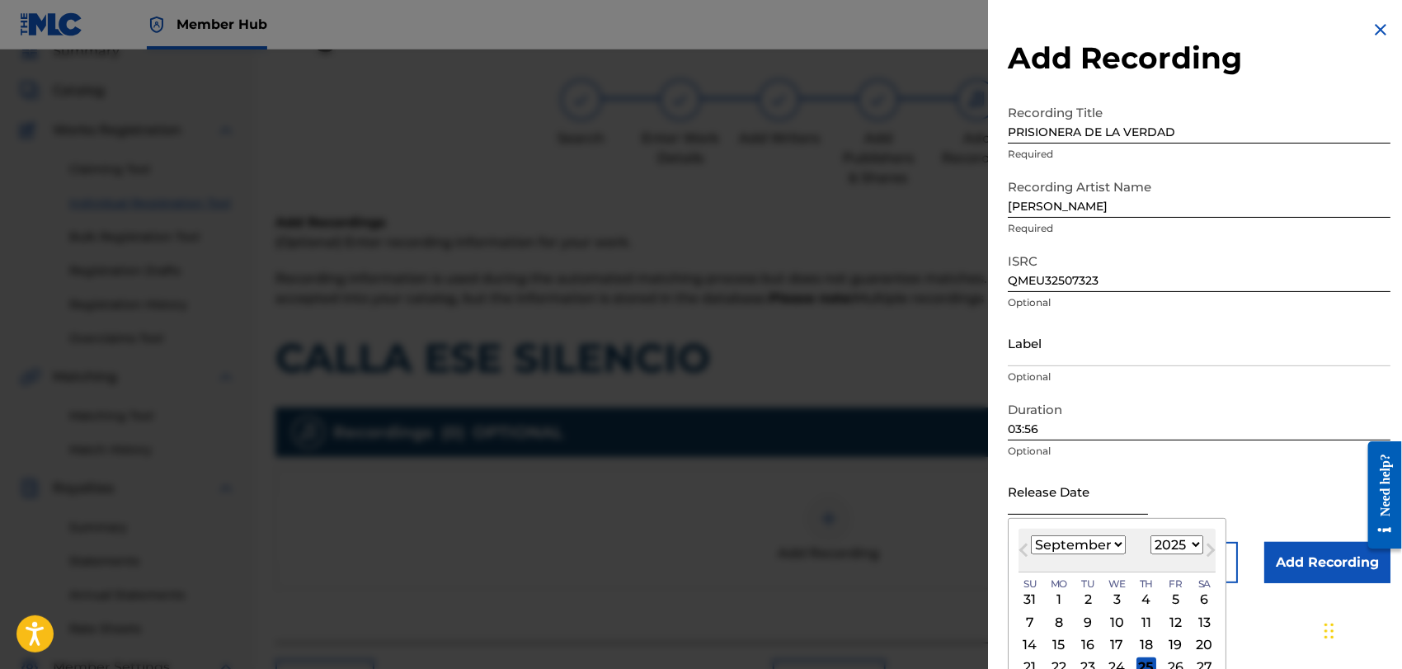
click at [1025, 499] on input "text" at bounding box center [1078, 491] width 140 height 47
click at [1118, 547] on select "January February March April May June July August September October November De…" at bounding box center [1078, 544] width 95 height 19
select select "0"
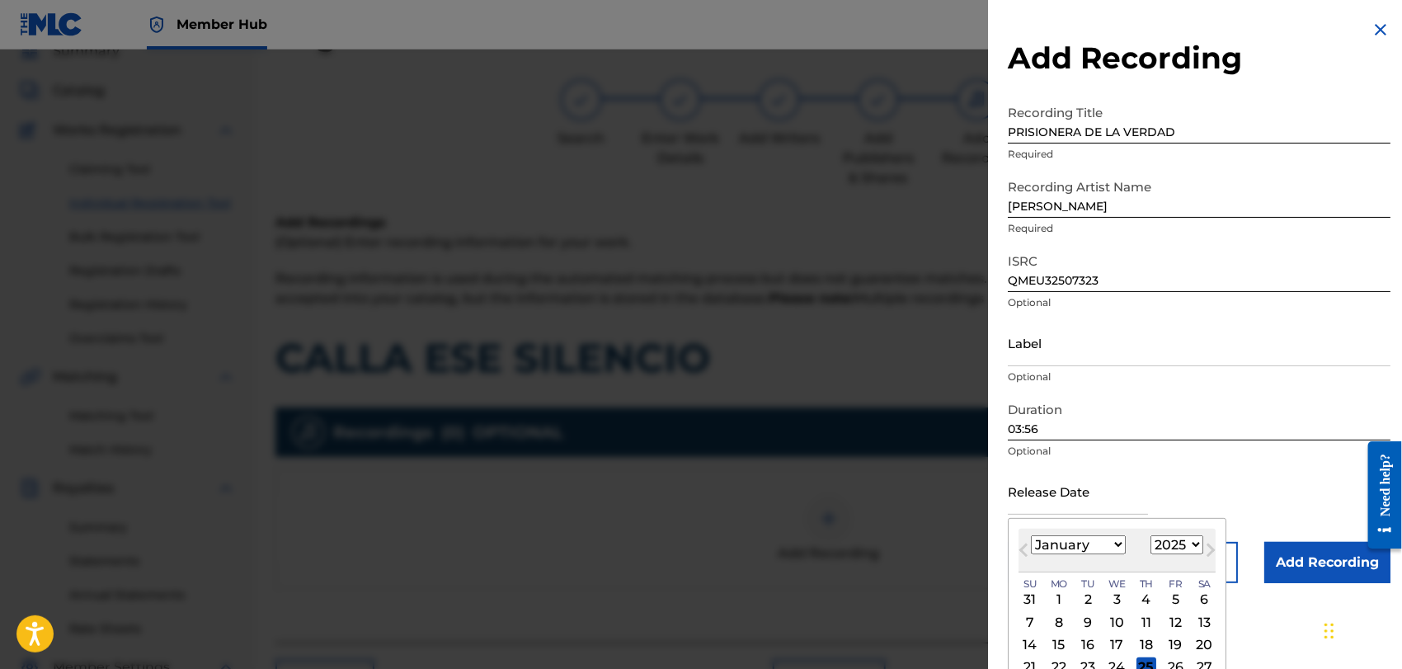
click at [1031, 535] on select "January February March April May June July August September October November De…" at bounding box center [1078, 544] width 95 height 19
click at [1195, 544] on select "1899 1900 1901 1902 1903 1904 1905 1906 1907 1908 1909 1910 1911 1912 1913 1914…" at bounding box center [1177, 544] width 53 height 19
select select "2020"
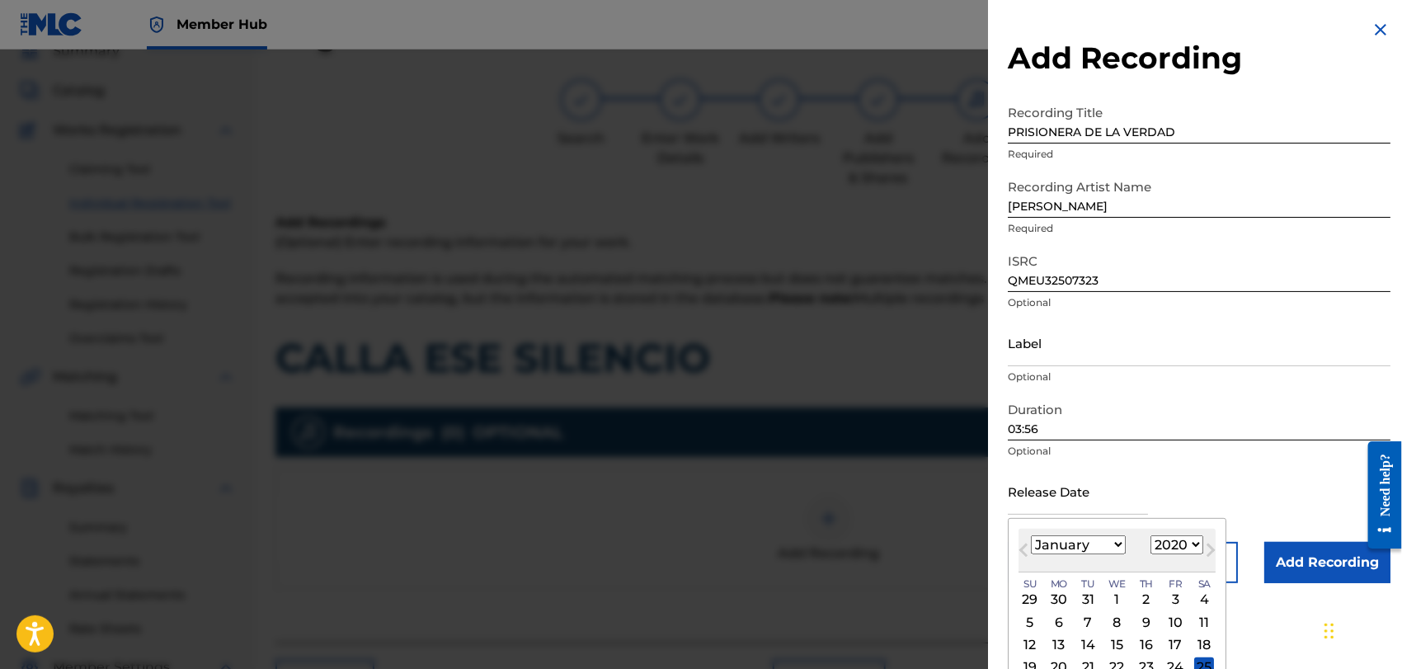
click at [1151, 535] on select "1899 1900 1901 1902 1903 1904 1905 1906 1907 1908 1909 1910 1911 1912 1913 1914…" at bounding box center [1177, 544] width 53 height 19
click at [1118, 596] on div "1" at bounding box center [1118, 600] width 20 height 20
type input "[DATE]"
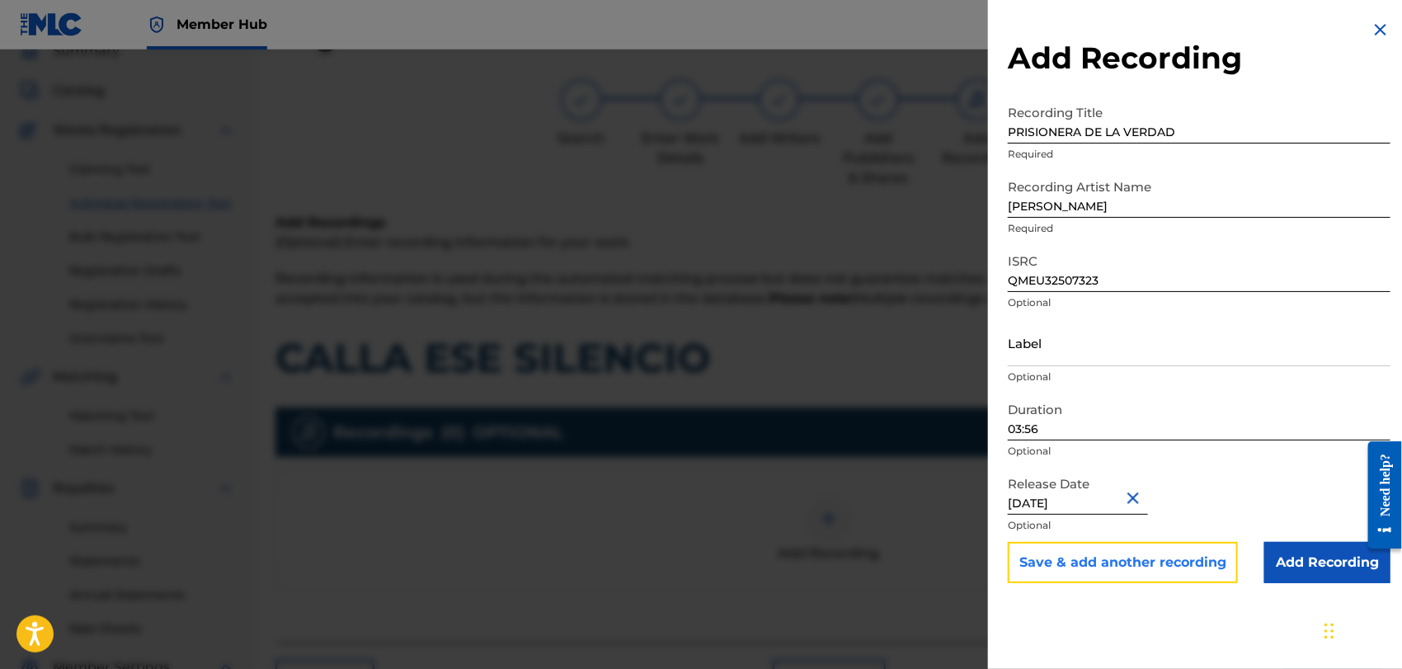
click at [1165, 557] on button "Save & add another recording" at bounding box center [1123, 562] width 230 height 41
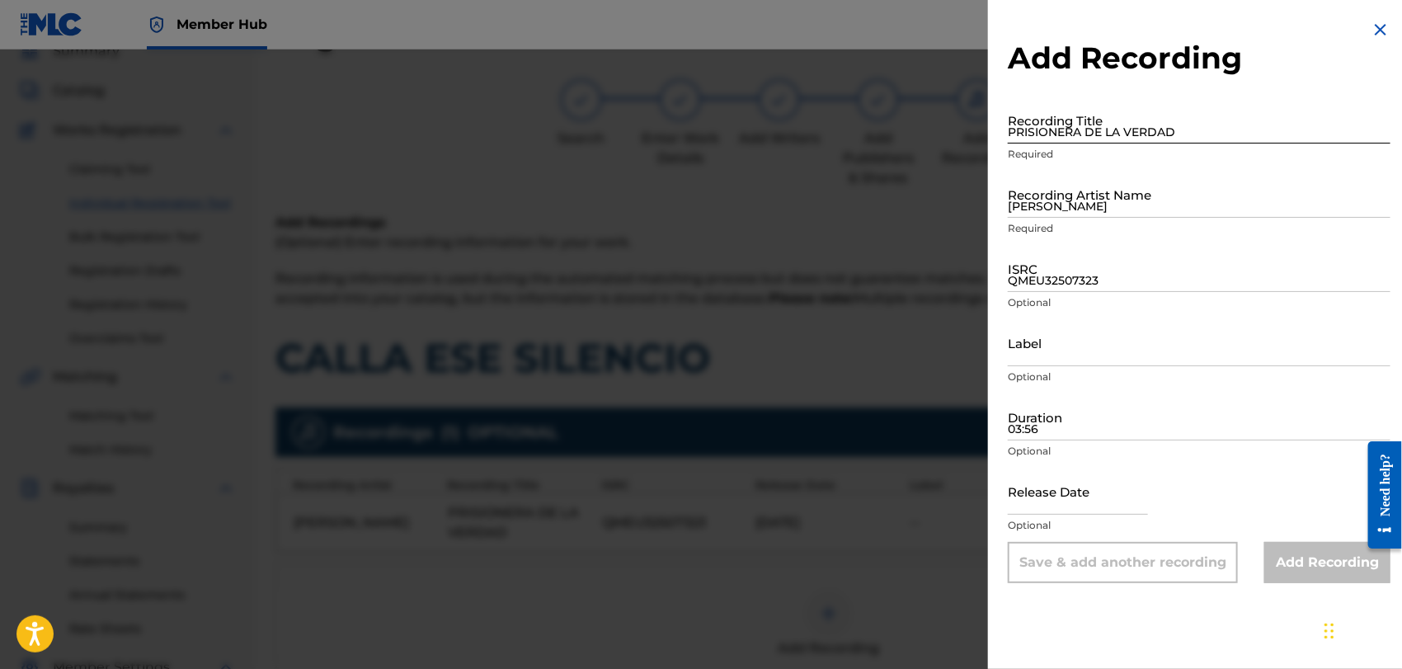
click at [1053, 119] on input "PRISIONERA DE LA VERDAD" at bounding box center [1199, 120] width 383 height 47
type input "PRISIONERA DE LA VERDAD"
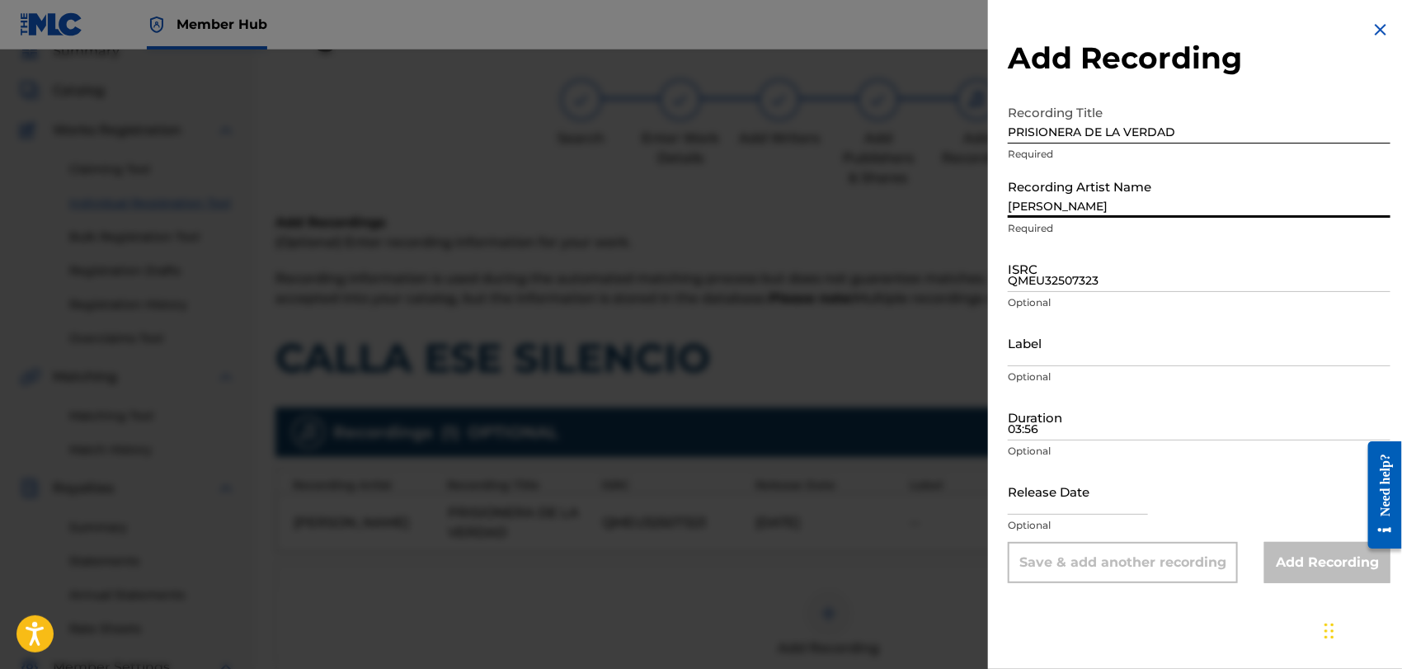
click at [1039, 208] on input "[PERSON_NAME]" at bounding box center [1199, 194] width 383 height 47
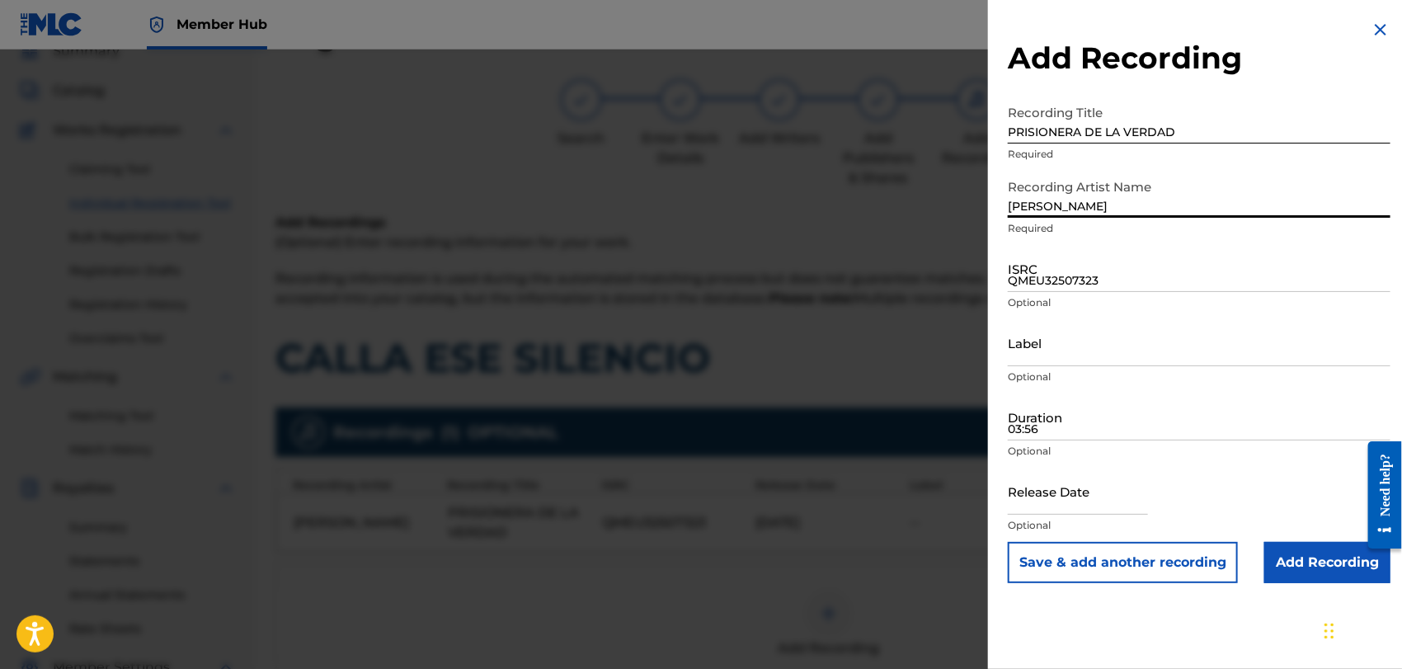
type input "[PERSON_NAME]"
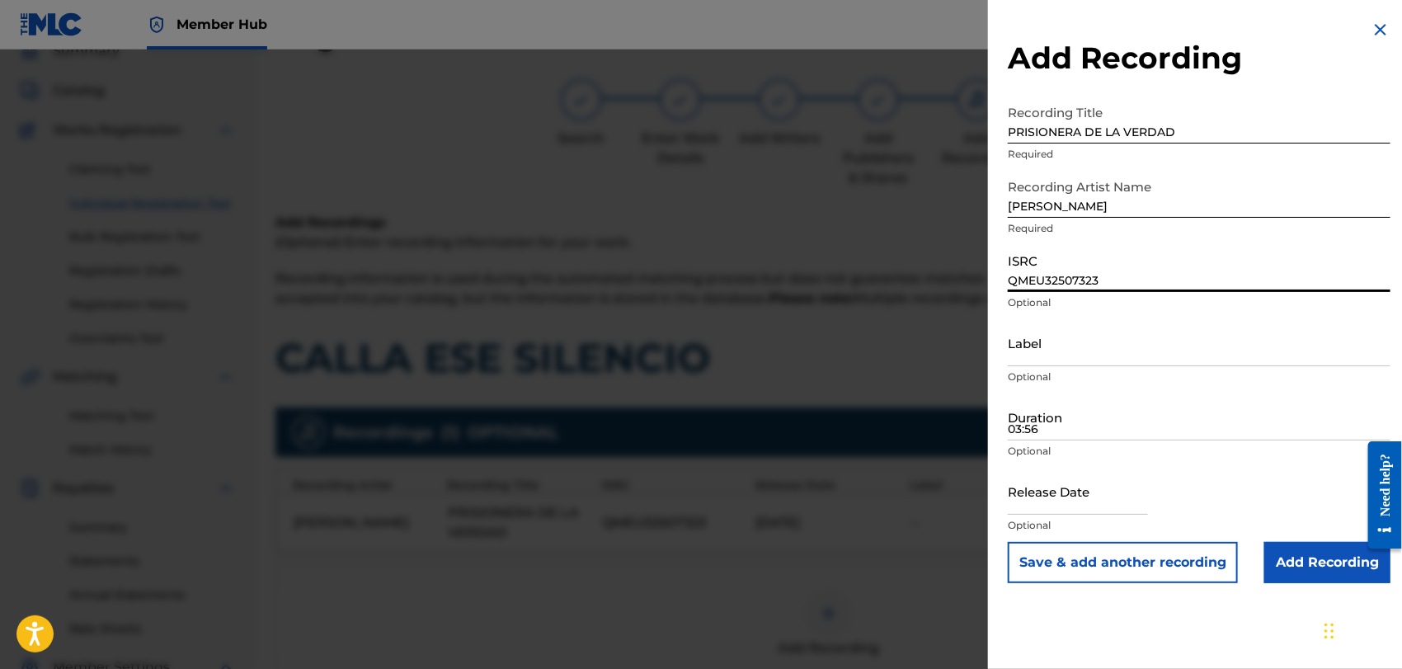
click at [1016, 278] on input "QMEU32507323" at bounding box center [1199, 268] width 383 height 47
type input "QMEU32507328"
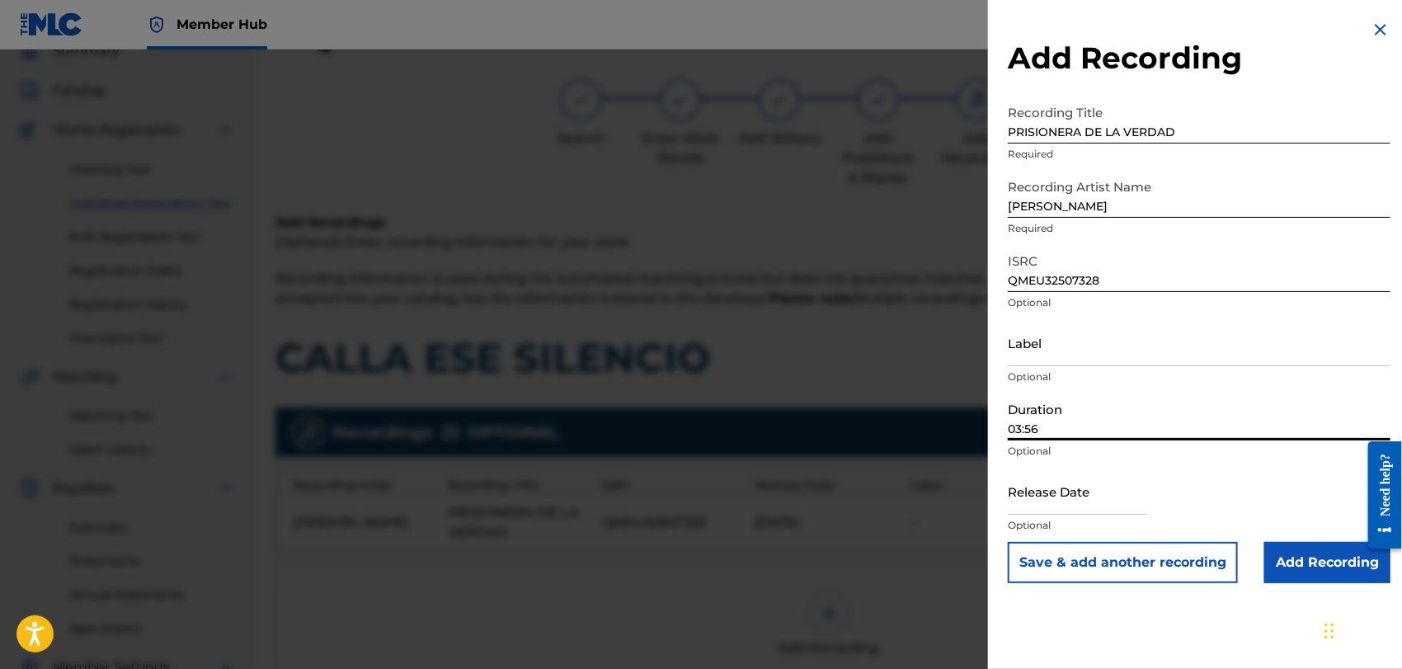
click at [1029, 433] on input "03:56" at bounding box center [1199, 416] width 383 height 47
type input "03:56"
select select "8"
select select "2025"
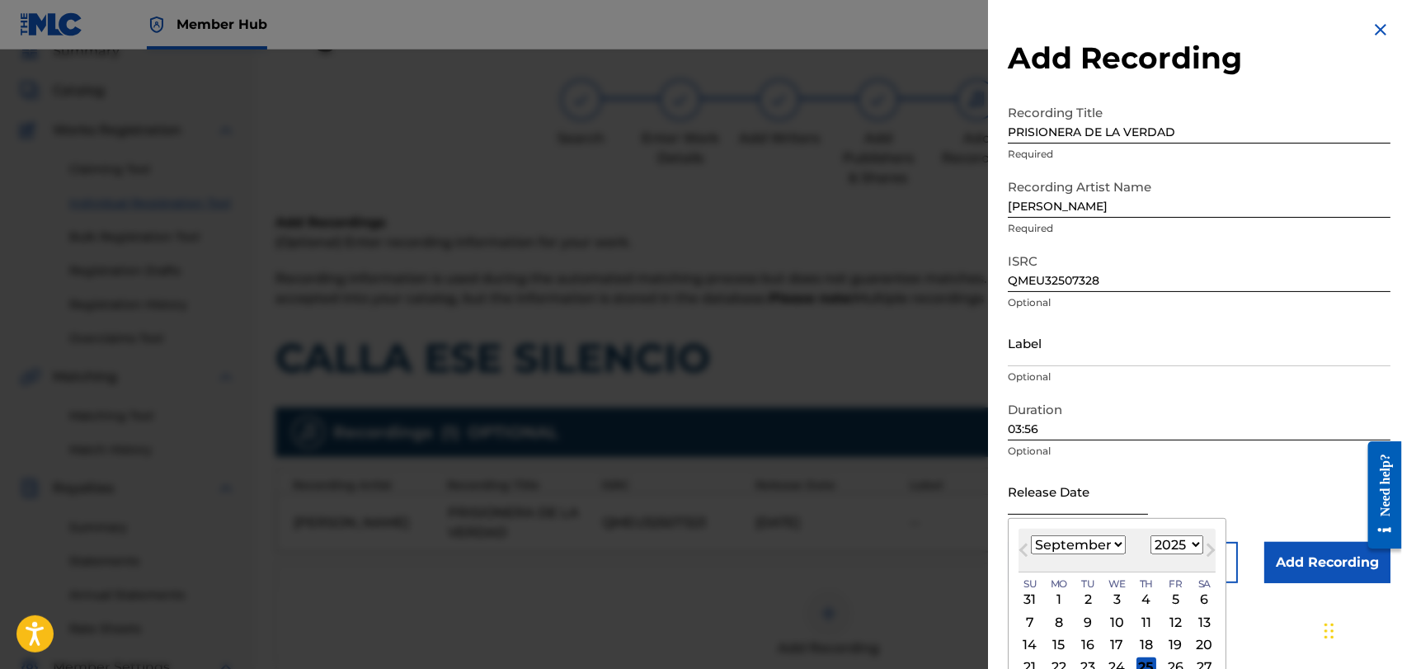
click at [1047, 495] on input "text" at bounding box center [1078, 491] width 140 height 47
click at [1115, 544] on select "January February March April May June July August September October November De…" at bounding box center [1078, 544] width 95 height 19
select select "0"
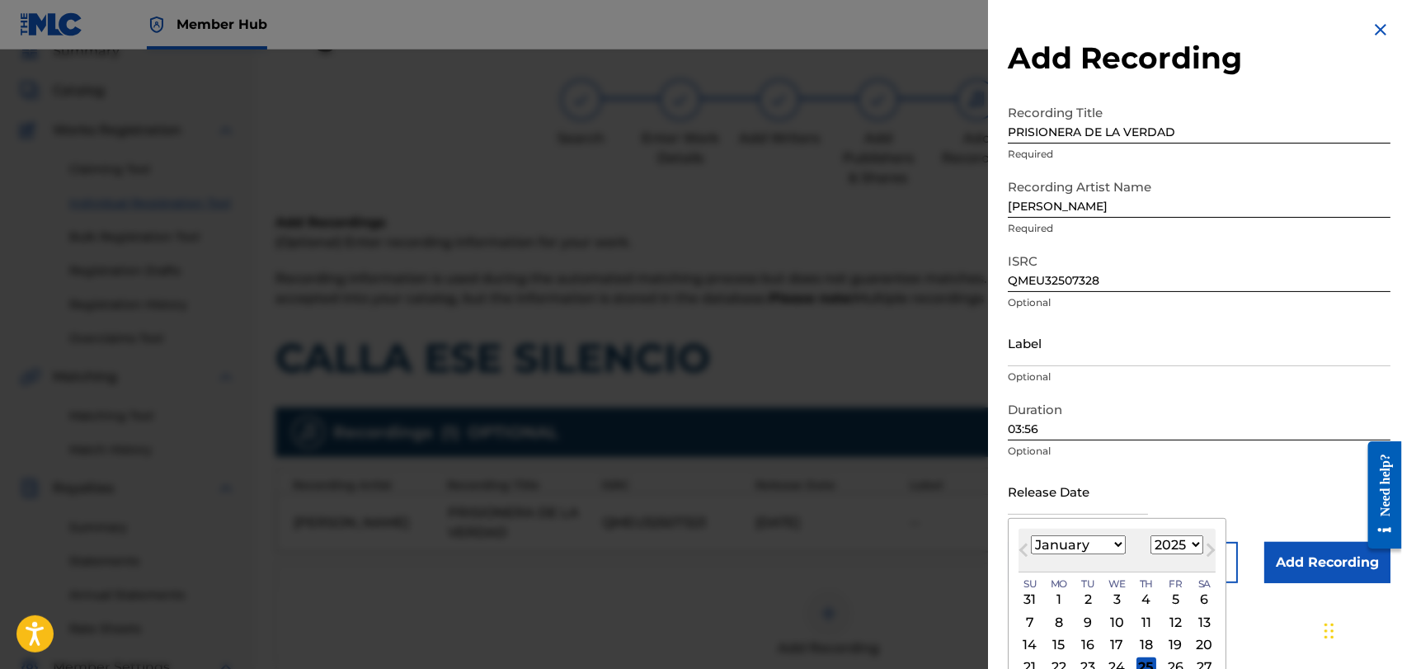
click at [1031, 535] on select "January February March April May June July August September October November De…" at bounding box center [1078, 544] width 95 height 19
click at [1118, 595] on div "1" at bounding box center [1118, 600] width 20 height 20
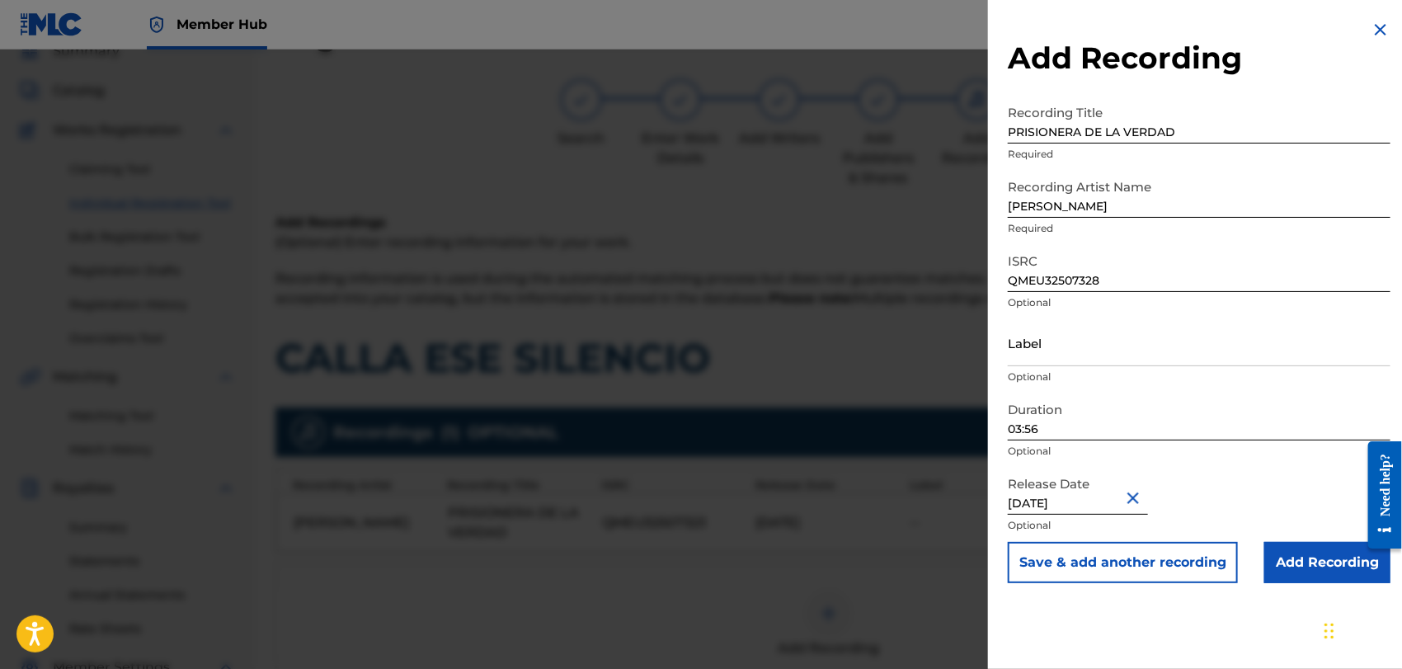
type input "[DATE]"
click at [1214, 507] on div "Release Date [DATE] Optional" at bounding box center [1199, 505] width 383 height 74
click at [1302, 558] on input "Add Recording" at bounding box center [1327, 562] width 126 height 41
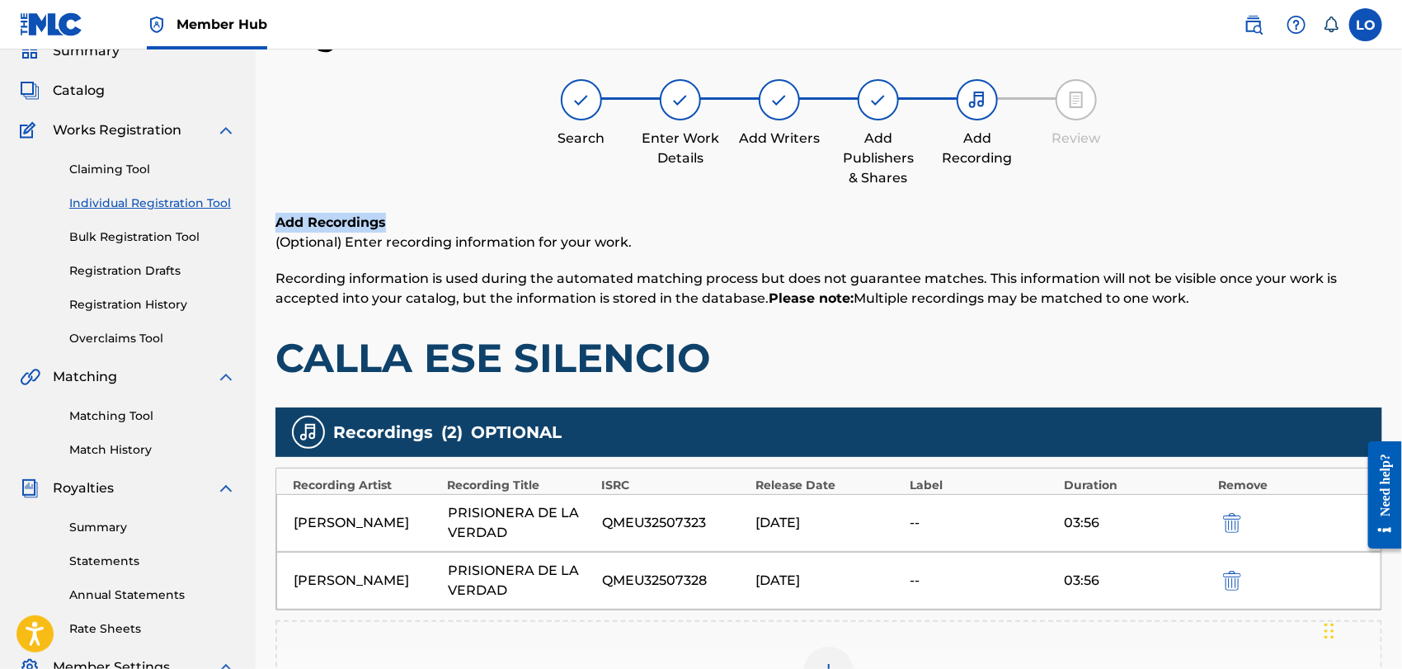
drag, startPoint x: 1401, startPoint y: 172, endPoint x: 1400, endPoint y: 219, distance: 47.9
click at [1400, 219] on div "Register Work Search Enter Work Details Add Writers Add Publishers & Shares Add…" at bounding box center [829, 443] width 1146 height 853
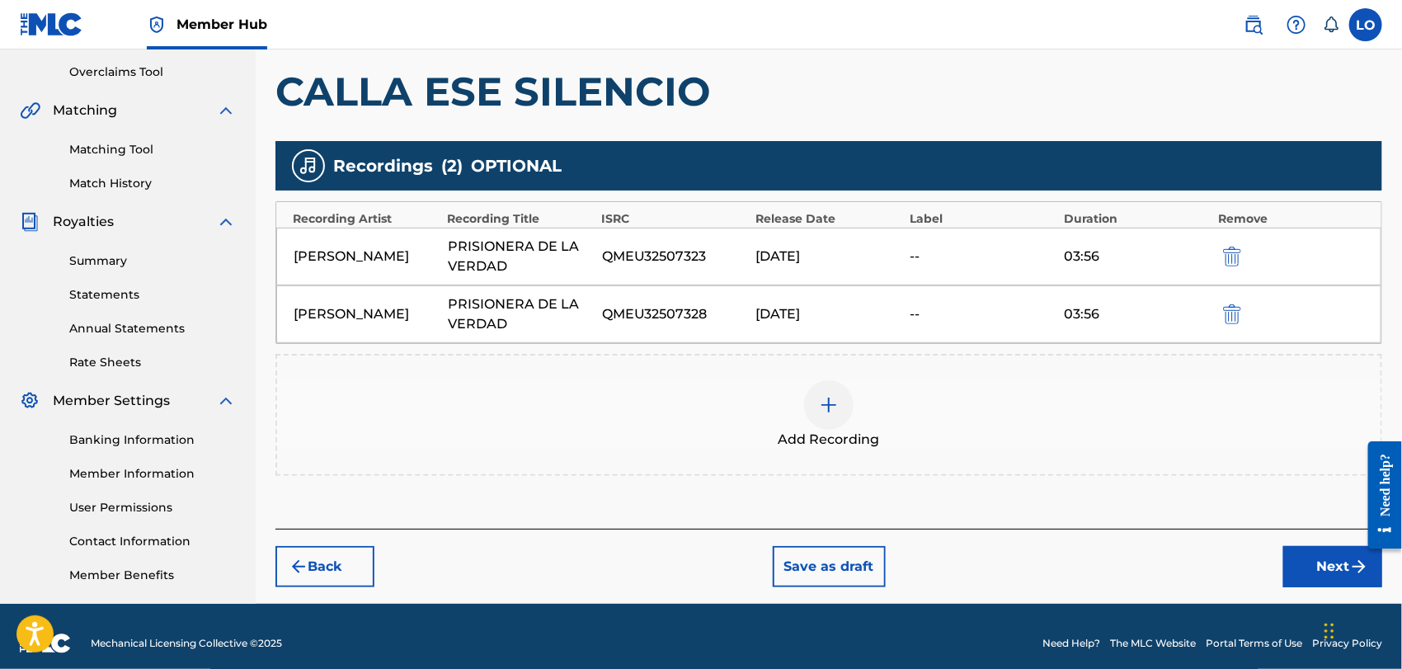
scroll to position [354, 0]
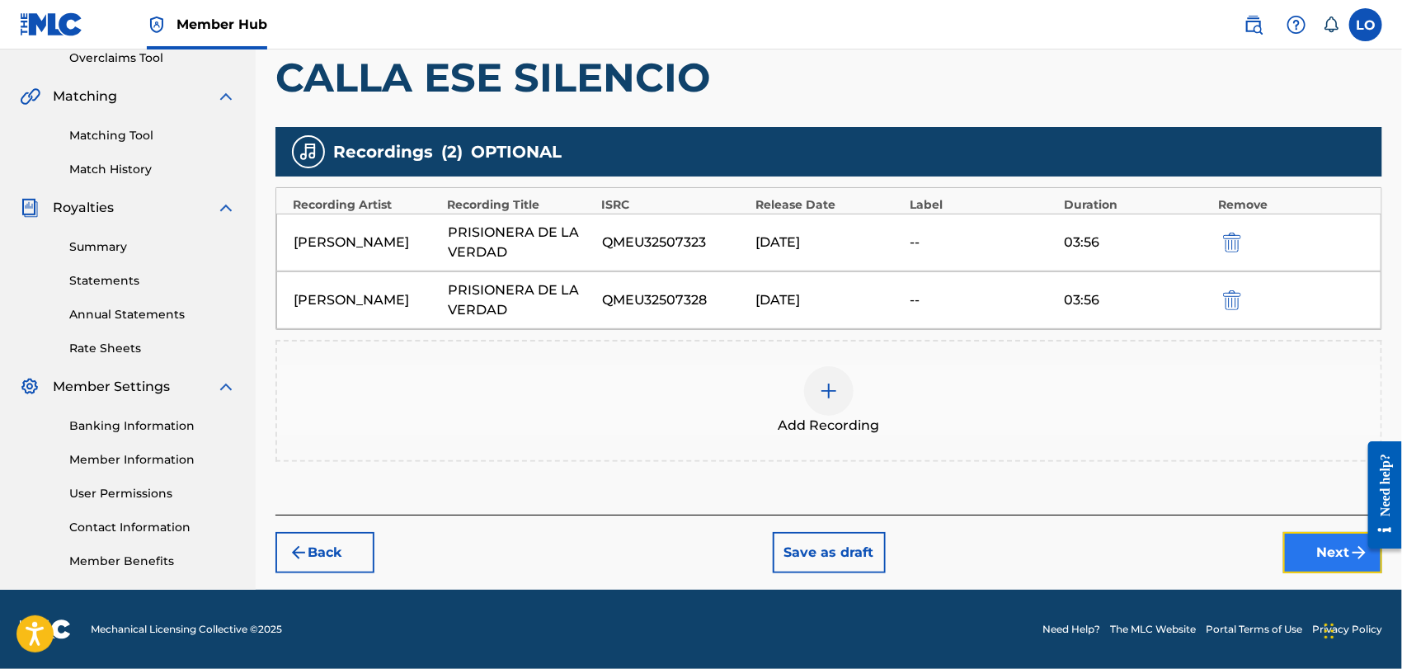
click at [1318, 549] on button "Next" at bounding box center [1332, 552] width 99 height 41
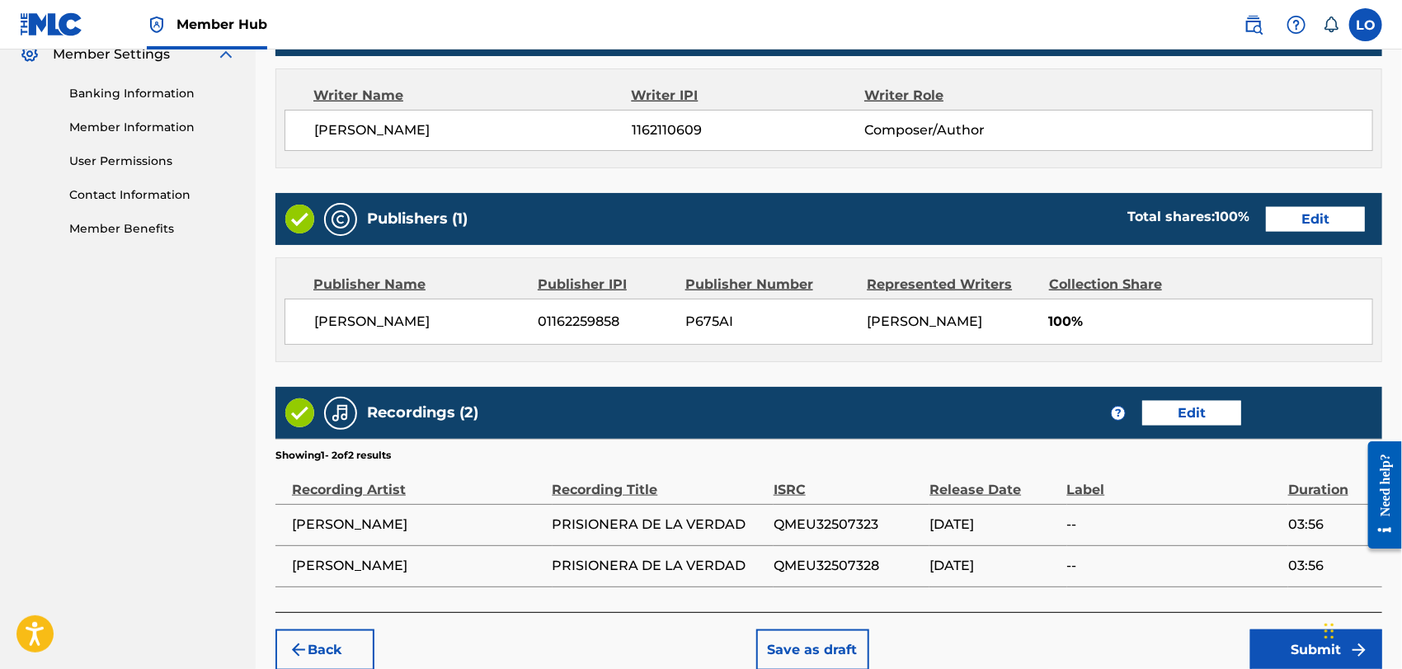
scroll to position [765, 0]
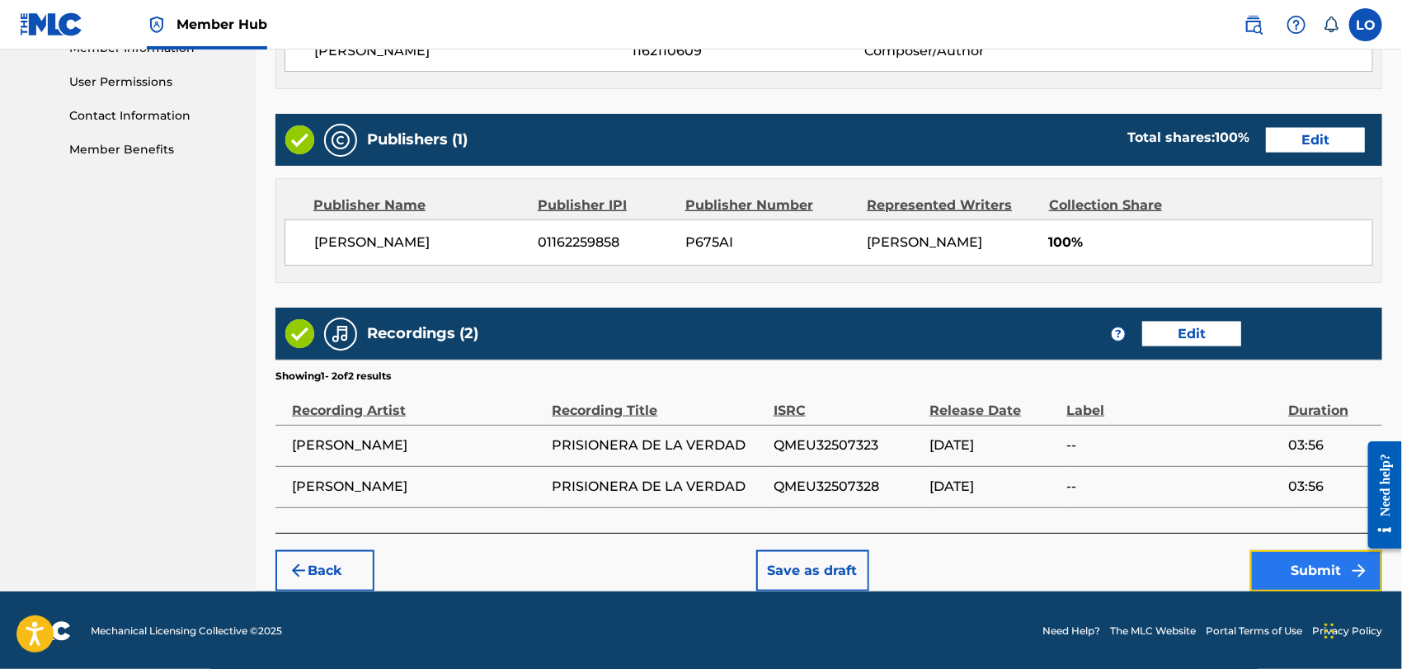
click at [1339, 561] on button "Submit" at bounding box center [1316, 570] width 132 height 41
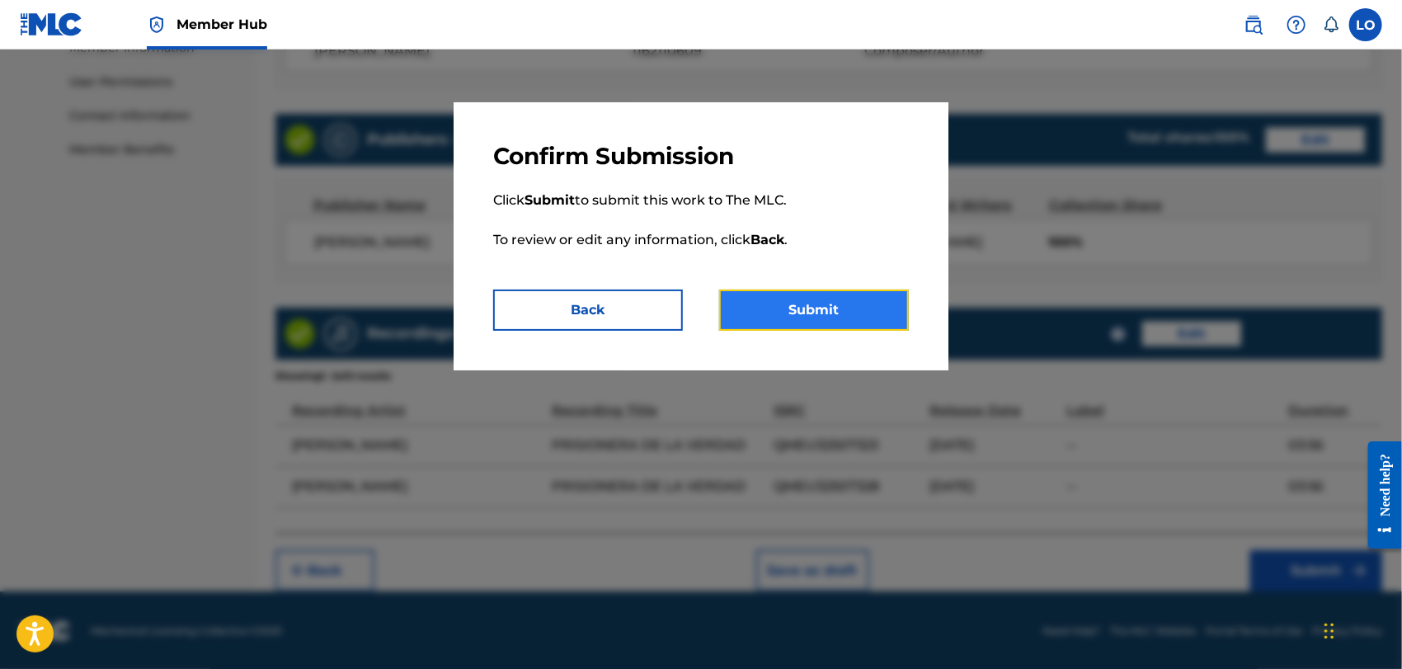
click at [790, 313] on button "Submit" at bounding box center [814, 310] width 190 height 41
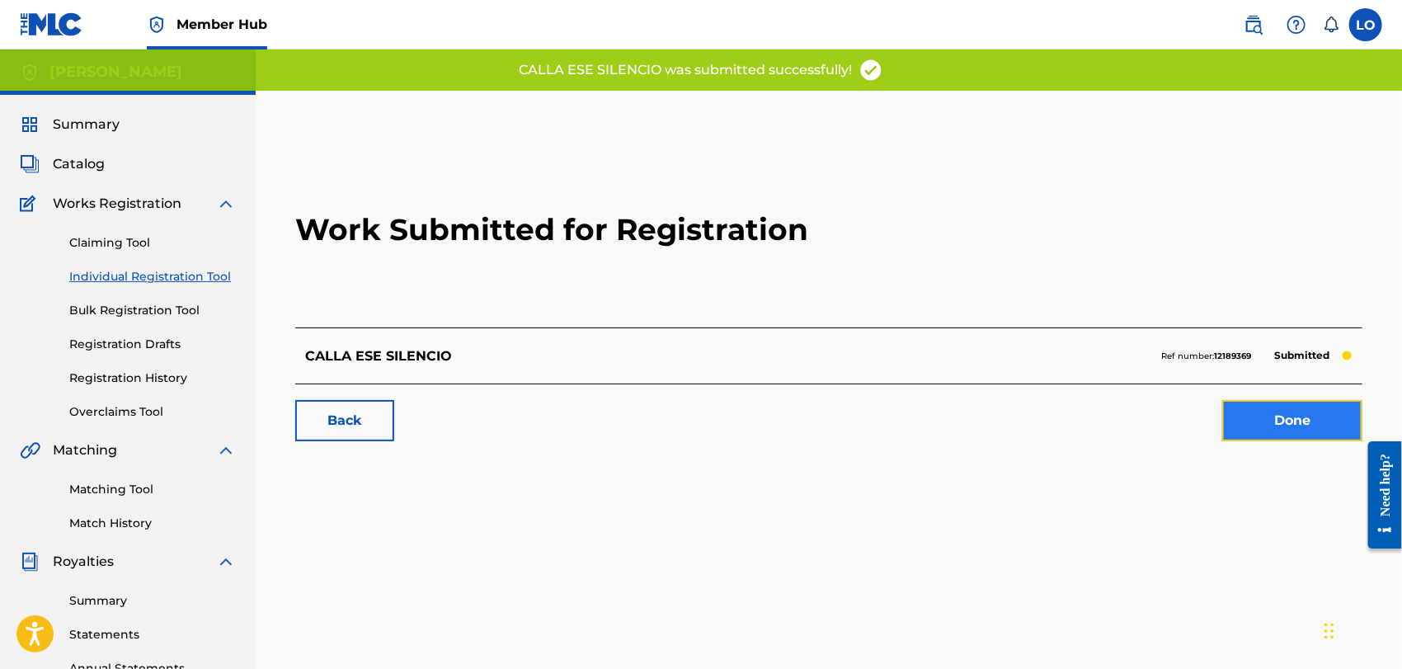
click at [1252, 420] on link "Done" at bounding box center [1292, 420] width 140 height 41
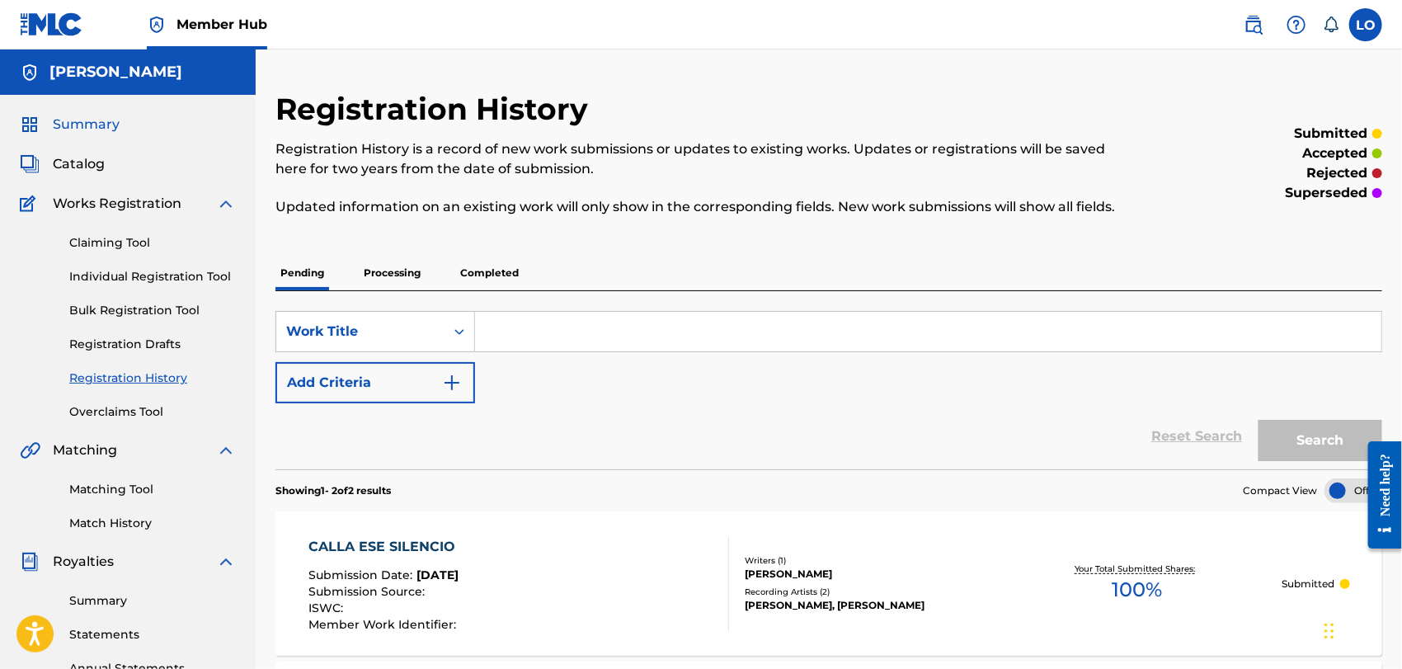
click at [83, 120] on span "Summary" at bounding box center [86, 125] width 67 height 20
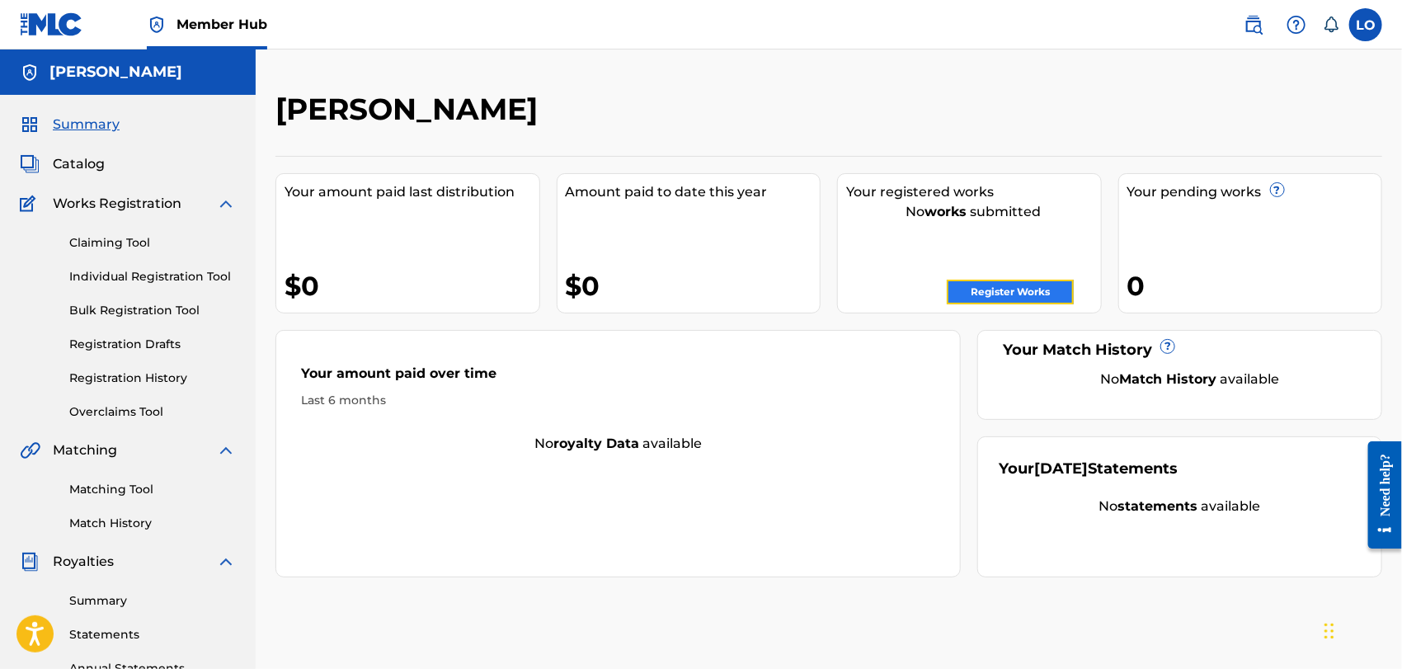
click at [1016, 284] on link "Register Works" at bounding box center [1010, 292] width 127 height 25
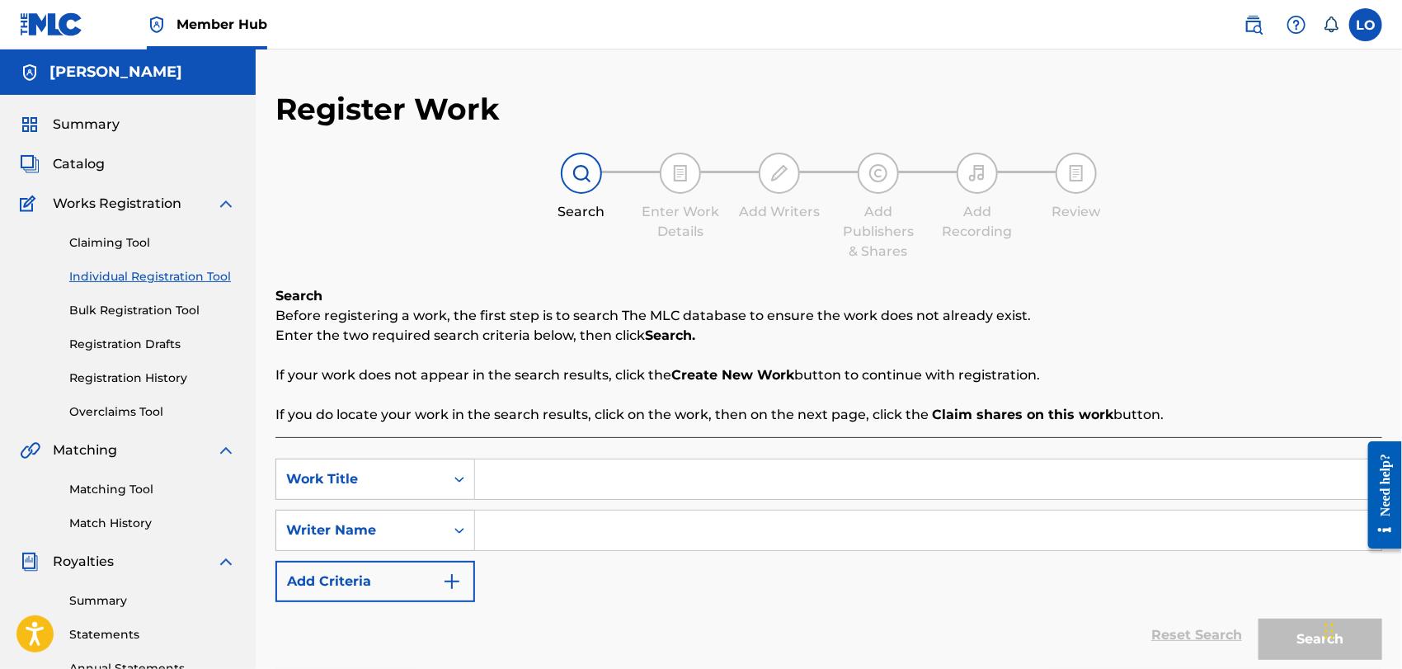
click at [521, 491] on input "Search Form" at bounding box center [928, 479] width 906 height 40
type input "COMO LLORA TU [PERSON_NAME]"
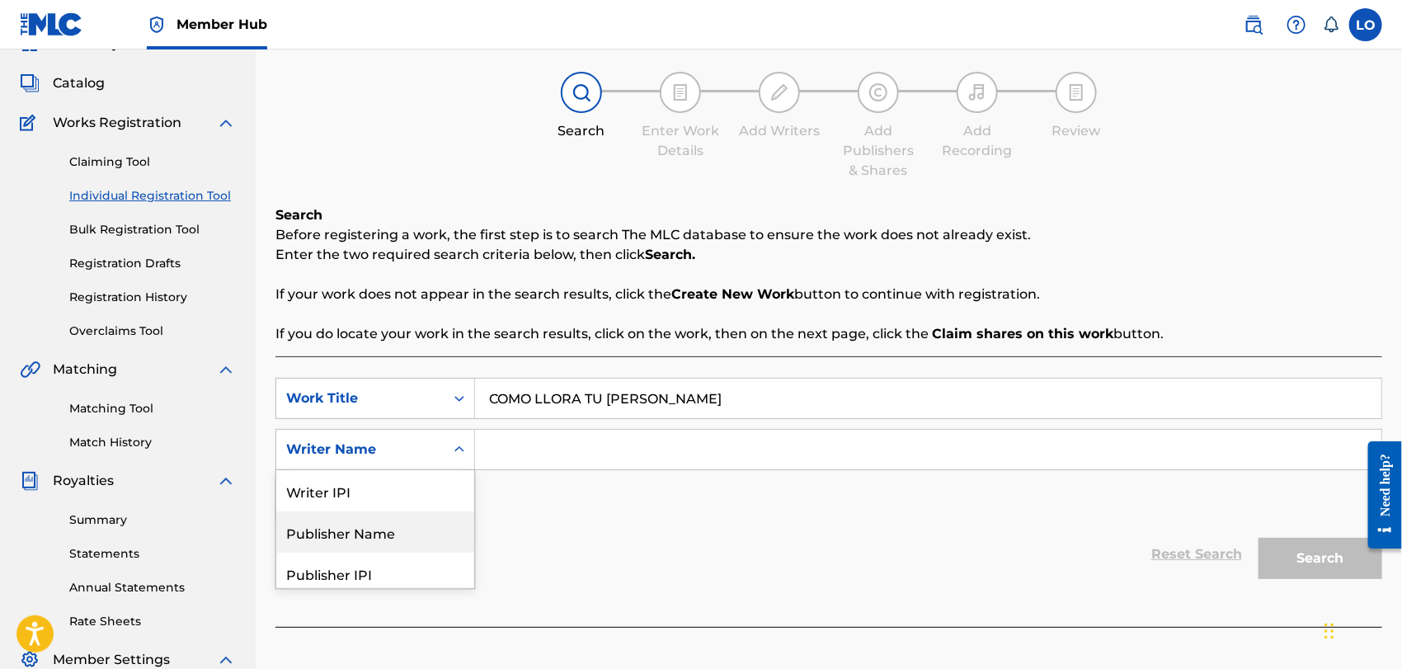
click at [457, 470] on div "5 results available. Use Up and Down to choose options, press Enter to select t…" at bounding box center [375, 449] width 200 height 41
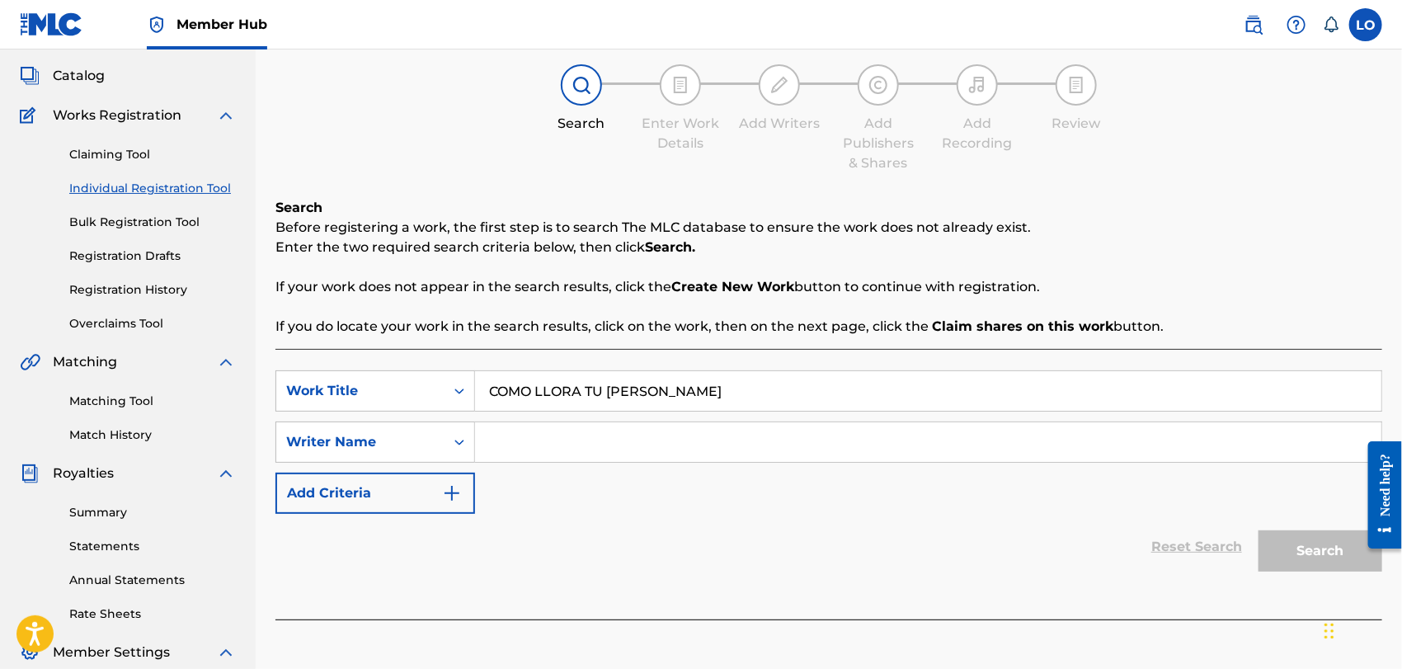
click at [515, 447] on input "Search Form" at bounding box center [928, 442] width 906 height 40
type input "[PERSON_NAME]"
click at [1306, 541] on button "Search" at bounding box center [1321, 550] width 124 height 41
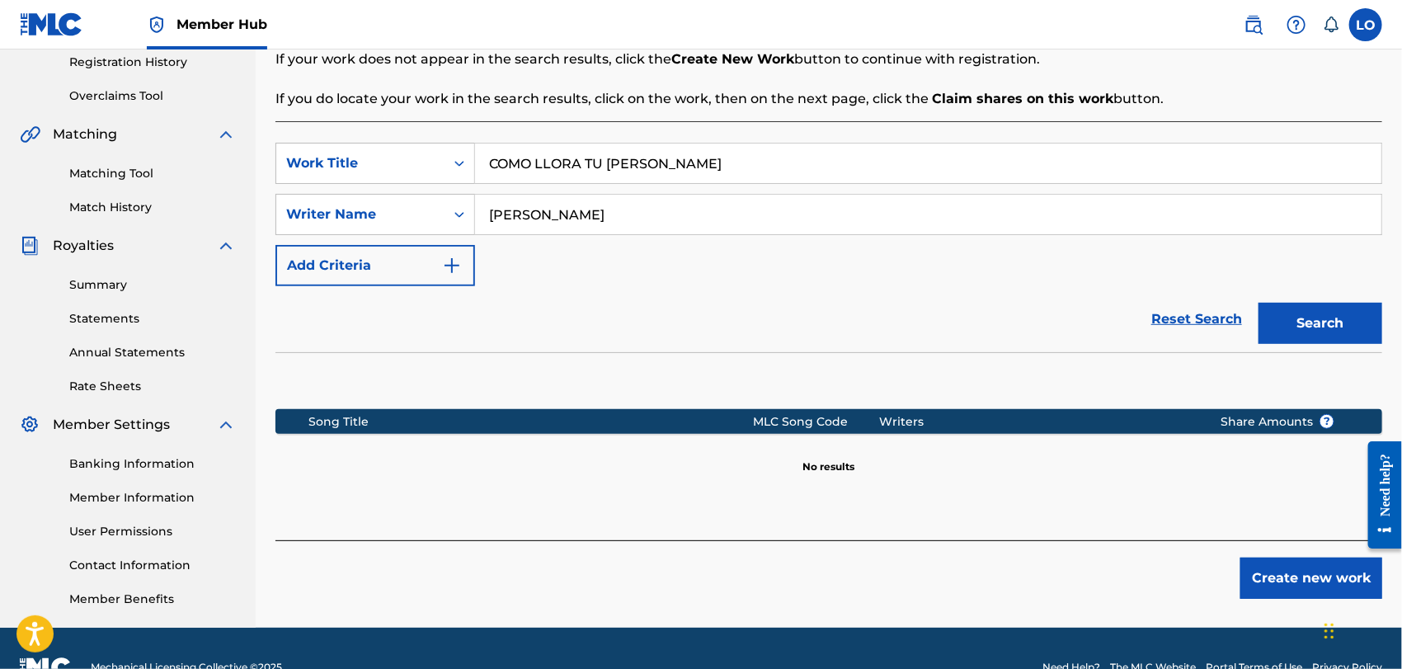
scroll to position [321, 0]
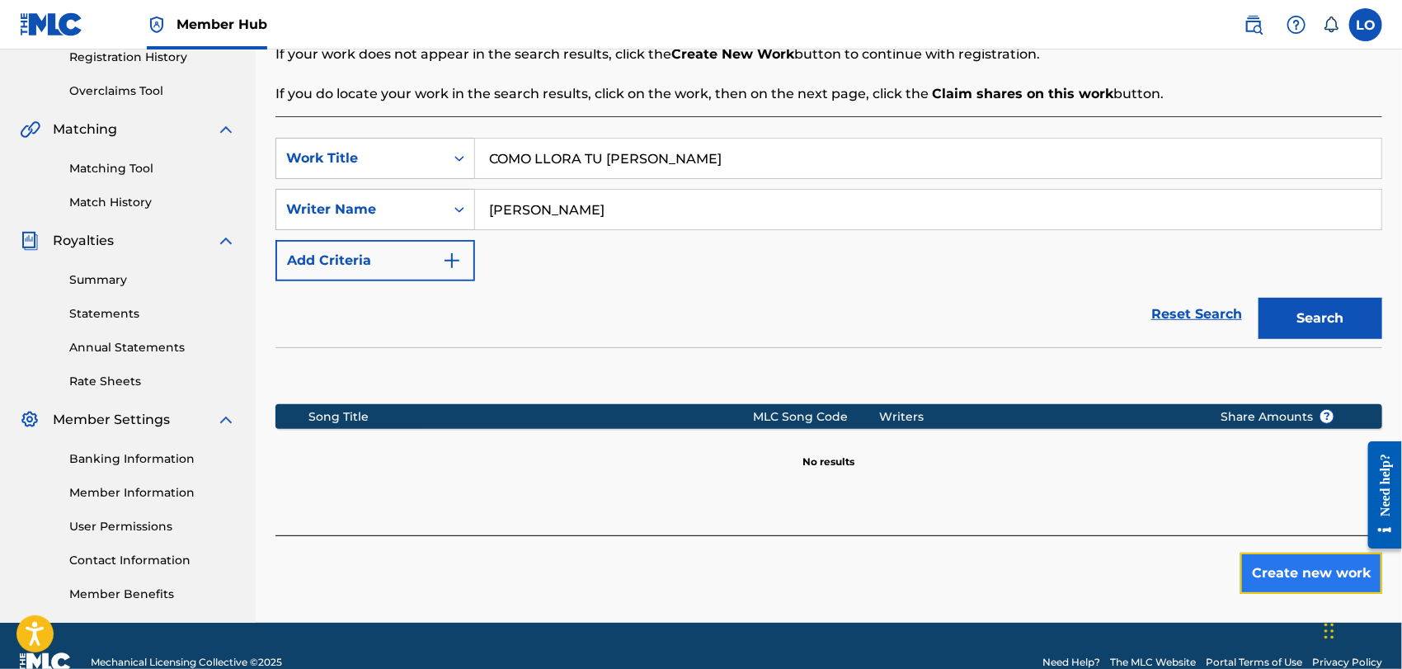
click at [1300, 569] on button "Create new work" at bounding box center [1311, 573] width 142 height 41
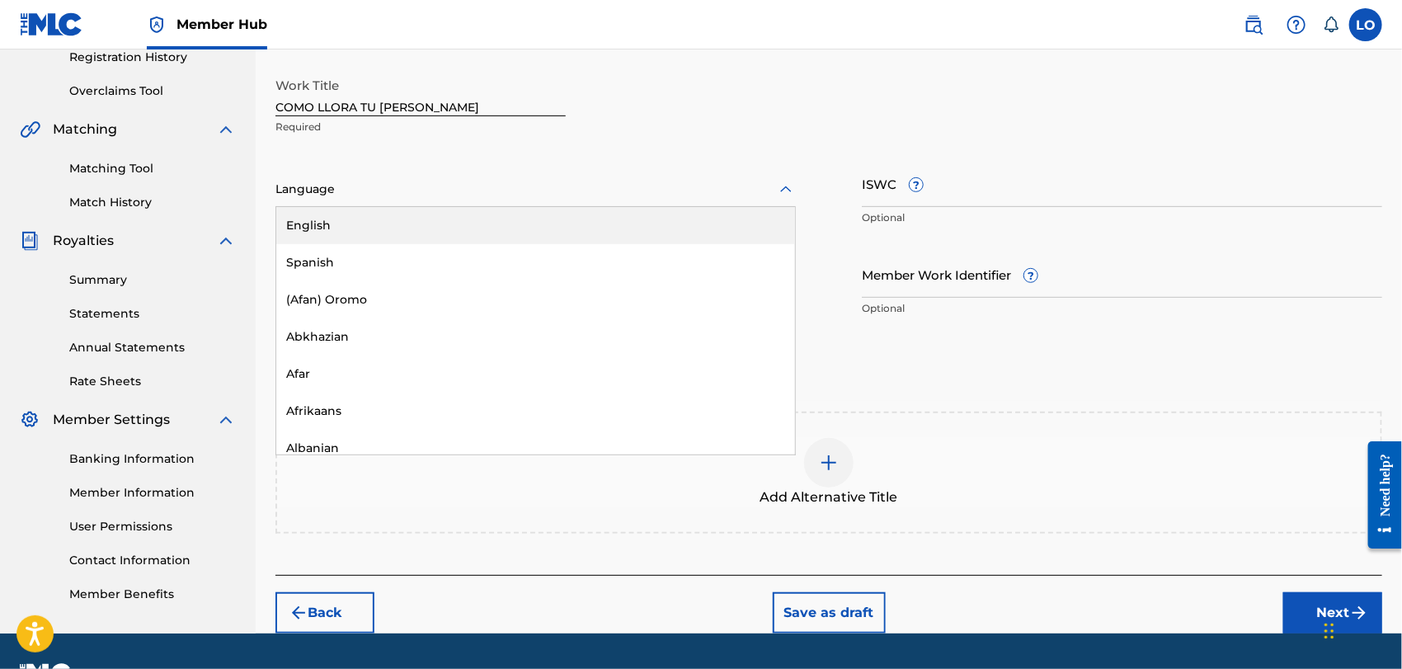
click at [789, 189] on icon at bounding box center [786, 189] width 12 height 7
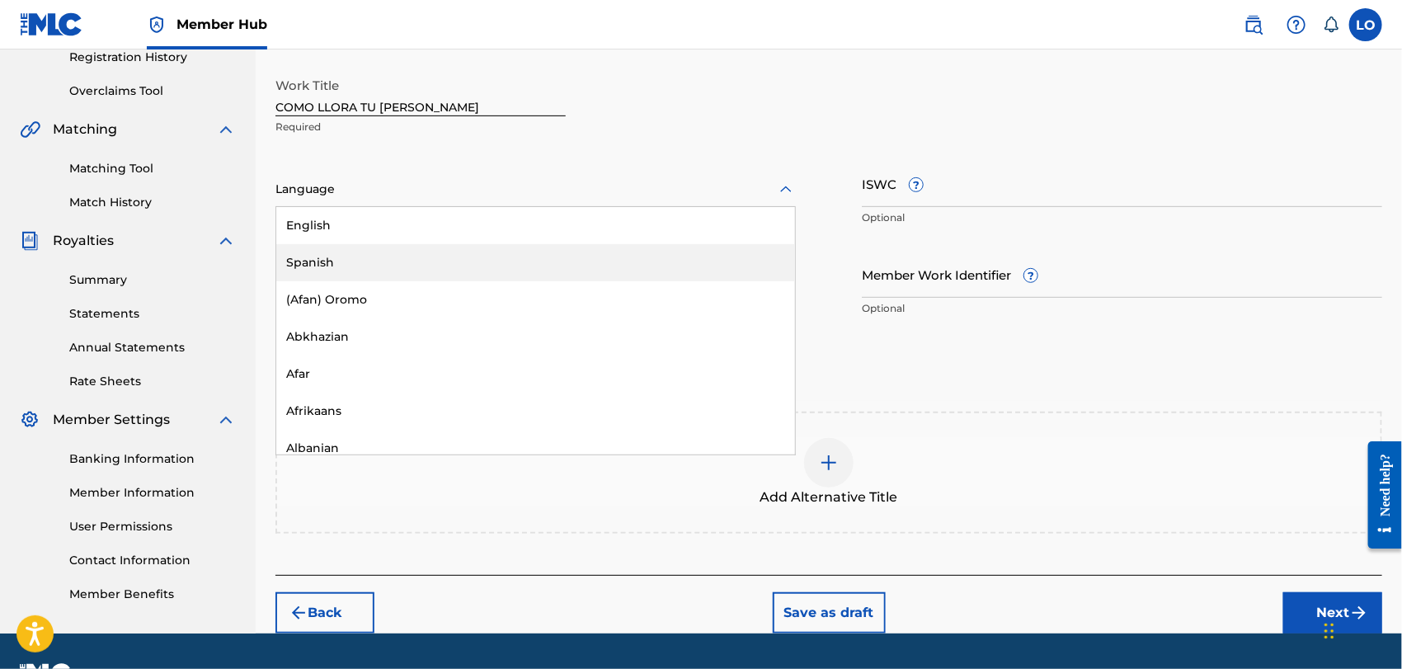
click at [348, 257] on div "Spanish" at bounding box center [535, 262] width 519 height 37
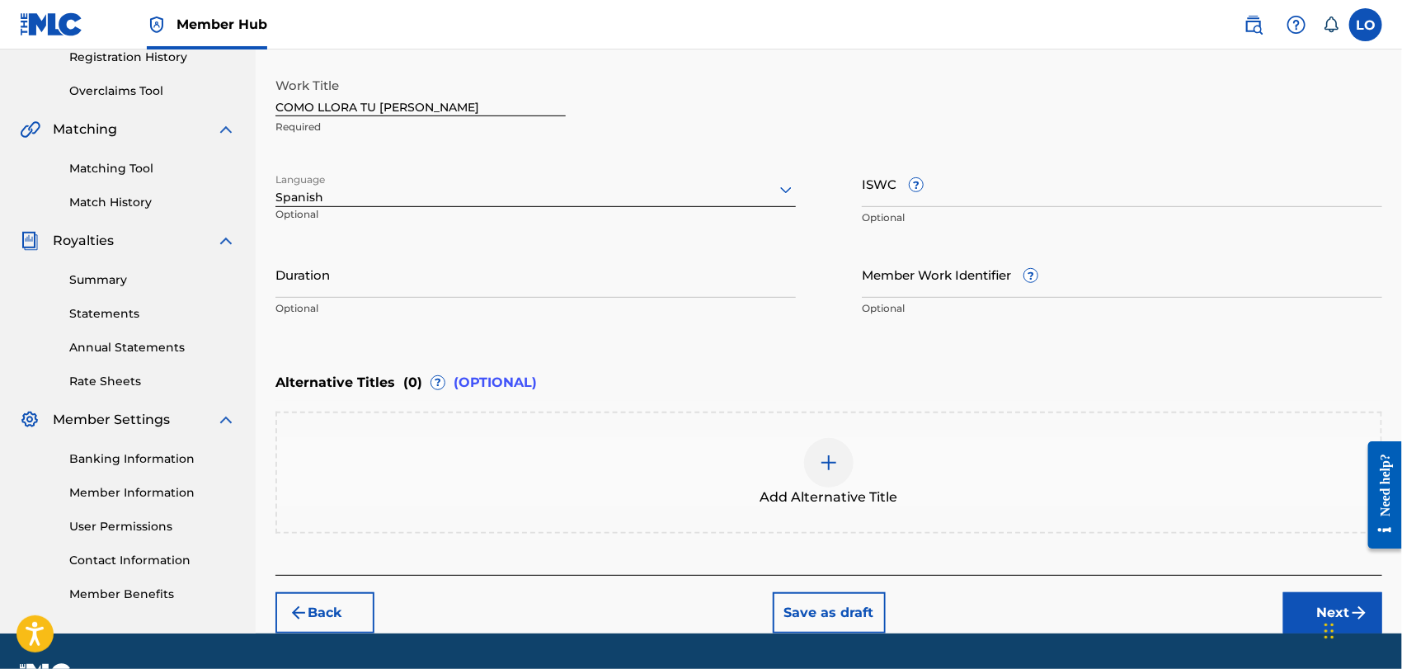
scroll to position [363, 0]
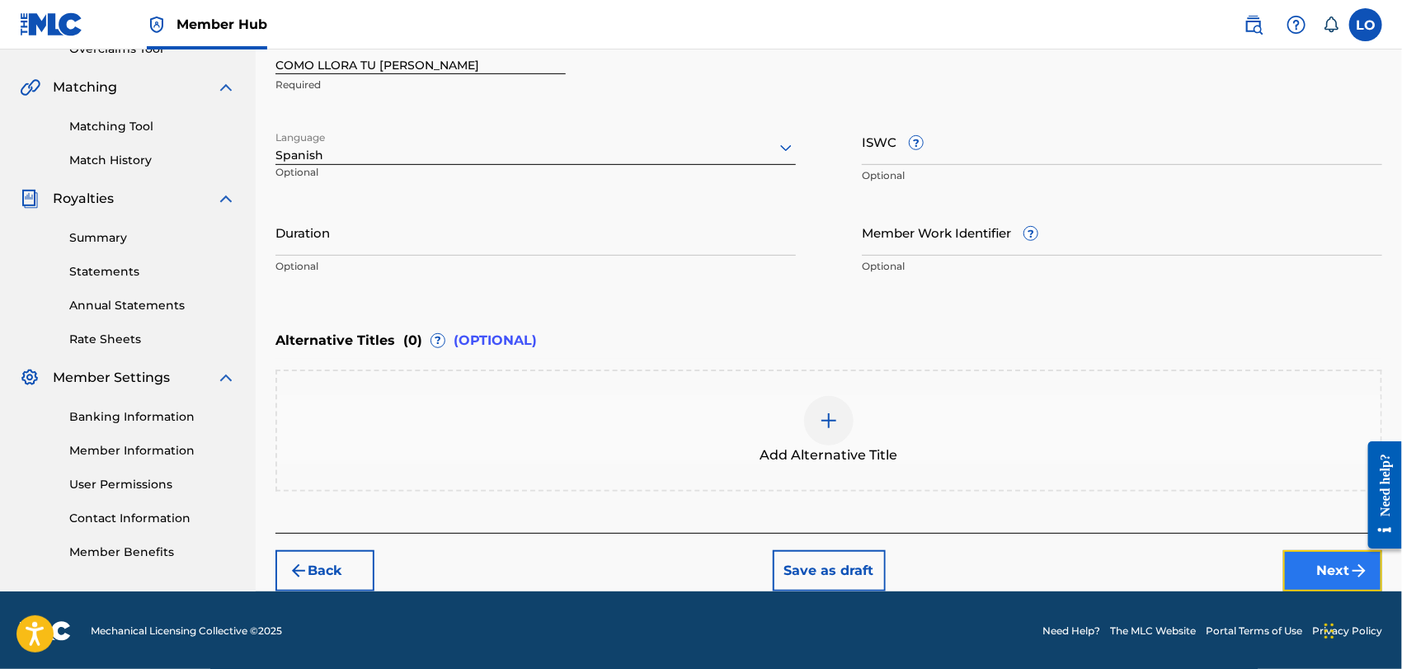
click at [1302, 555] on button "Next" at bounding box center [1332, 570] width 99 height 41
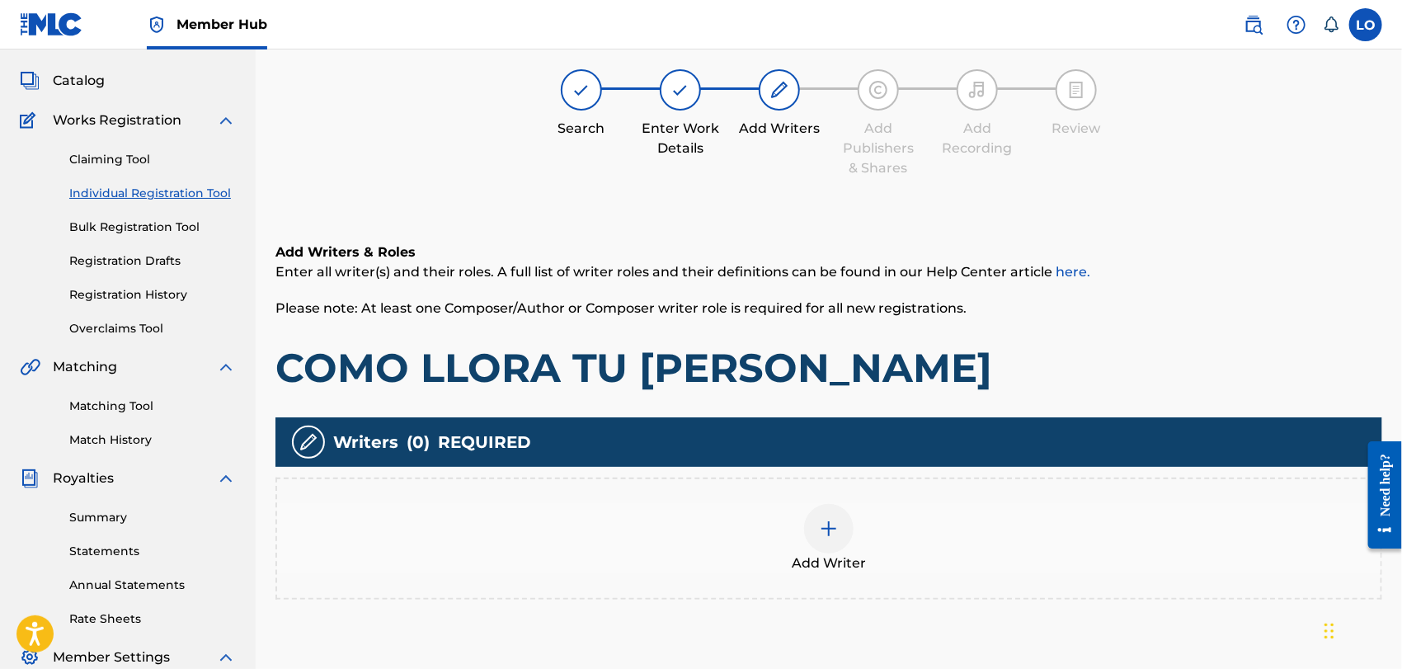
scroll to position [73, 0]
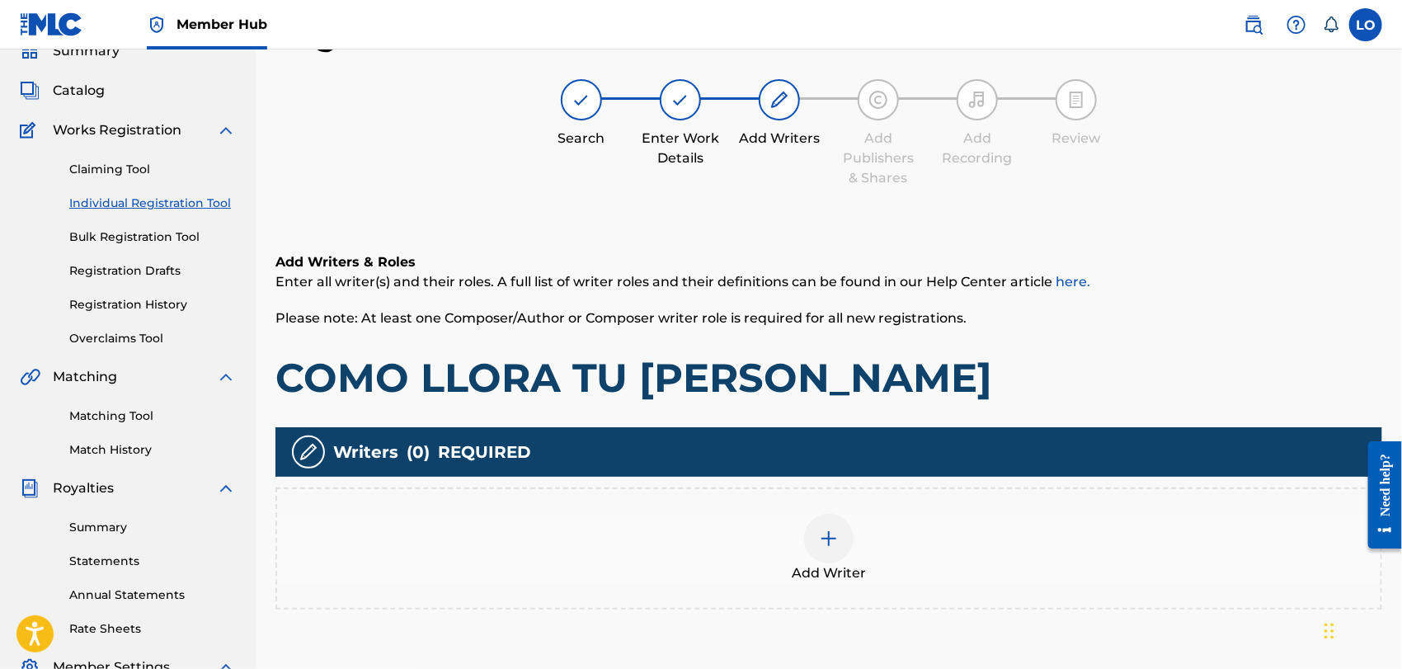
click at [825, 539] on img at bounding box center [829, 539] width 20 height 20
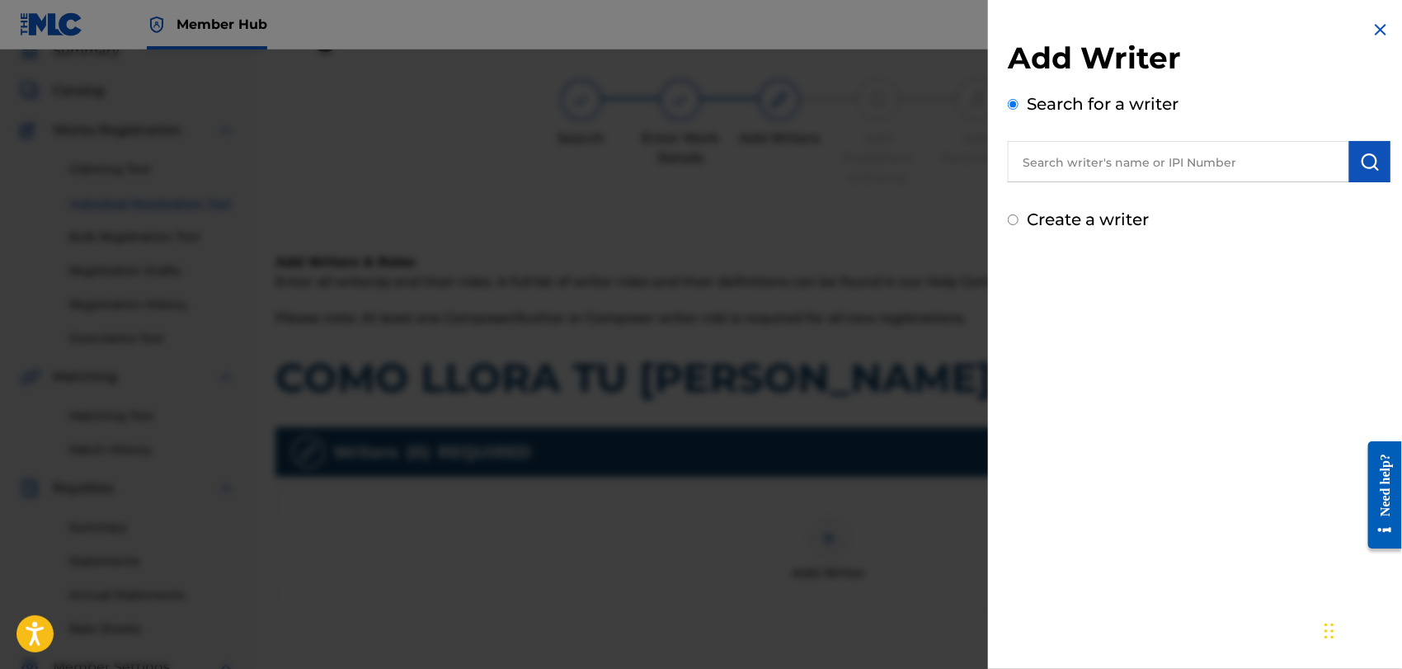
click at [1066, 172] on input "text" at bounding box center [1178, 161] width 341 height 41
type input "[PERSON_NAME]"
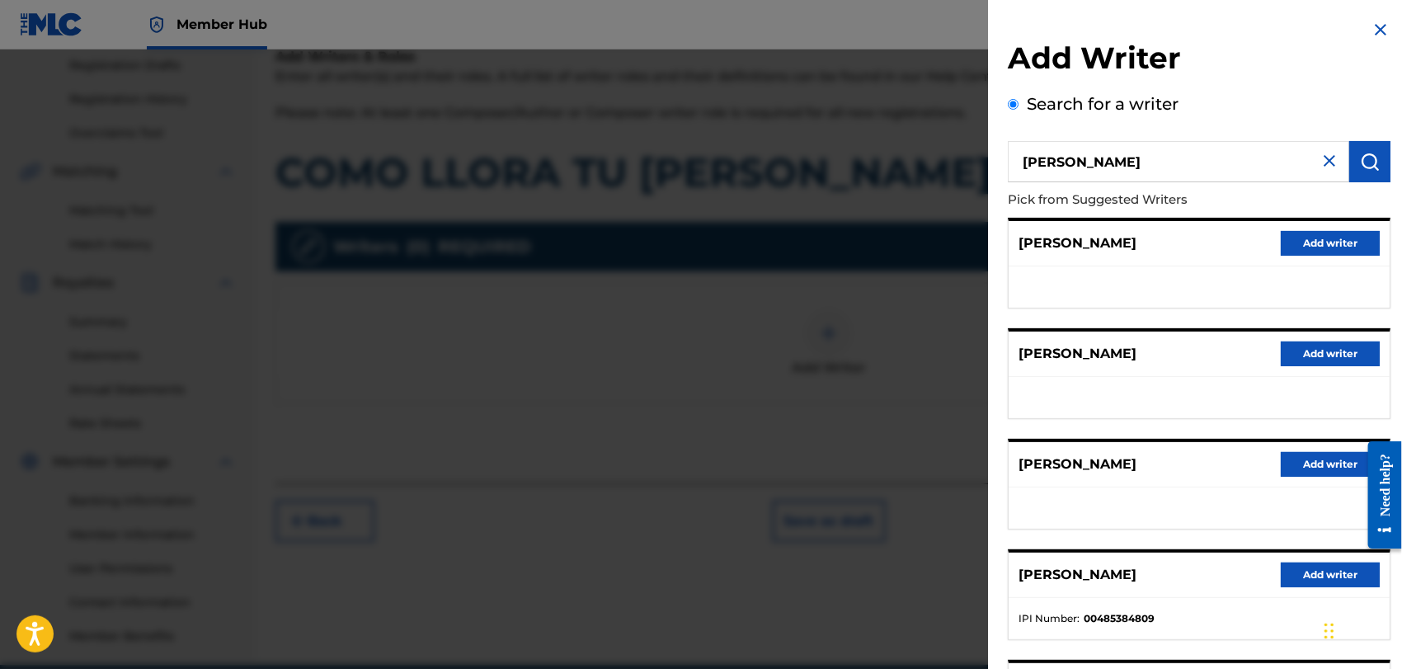
scroll to position [354, 0]
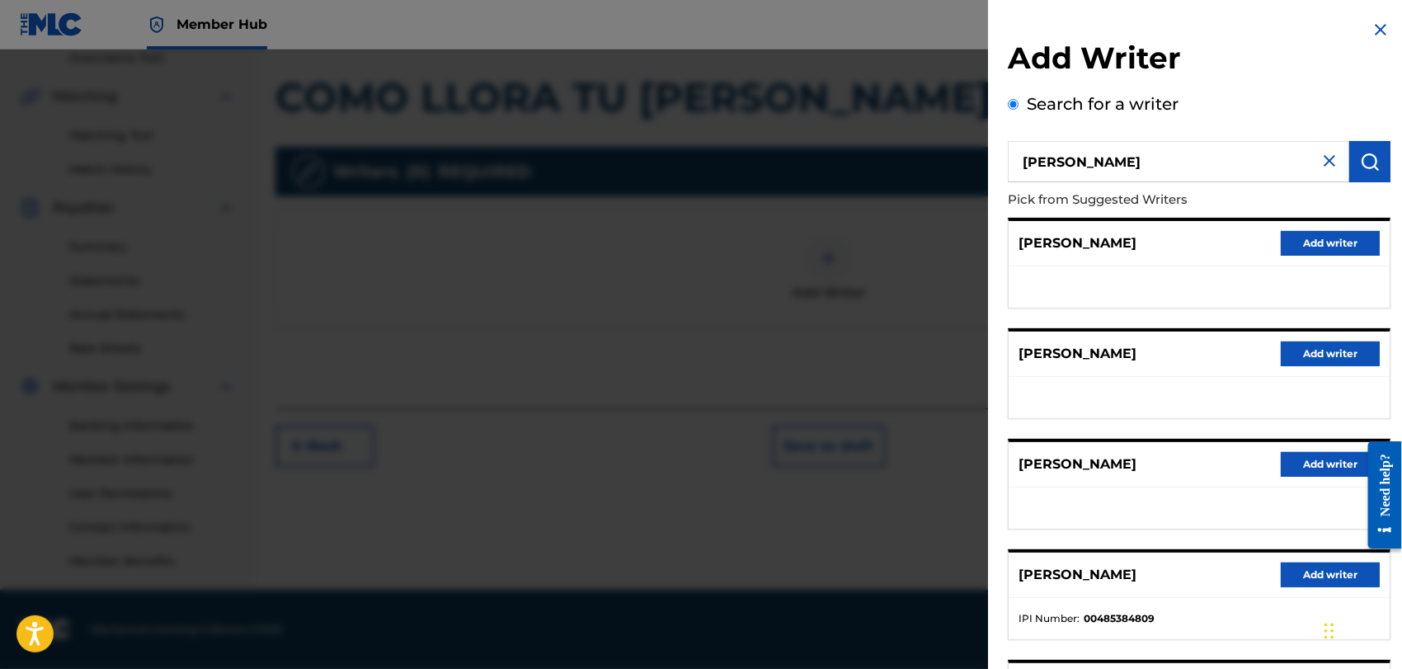
click at [1161, 261] on div "[PERSON_NAME] Add writer" at bounding box center [1199, 243] width 381 height 45
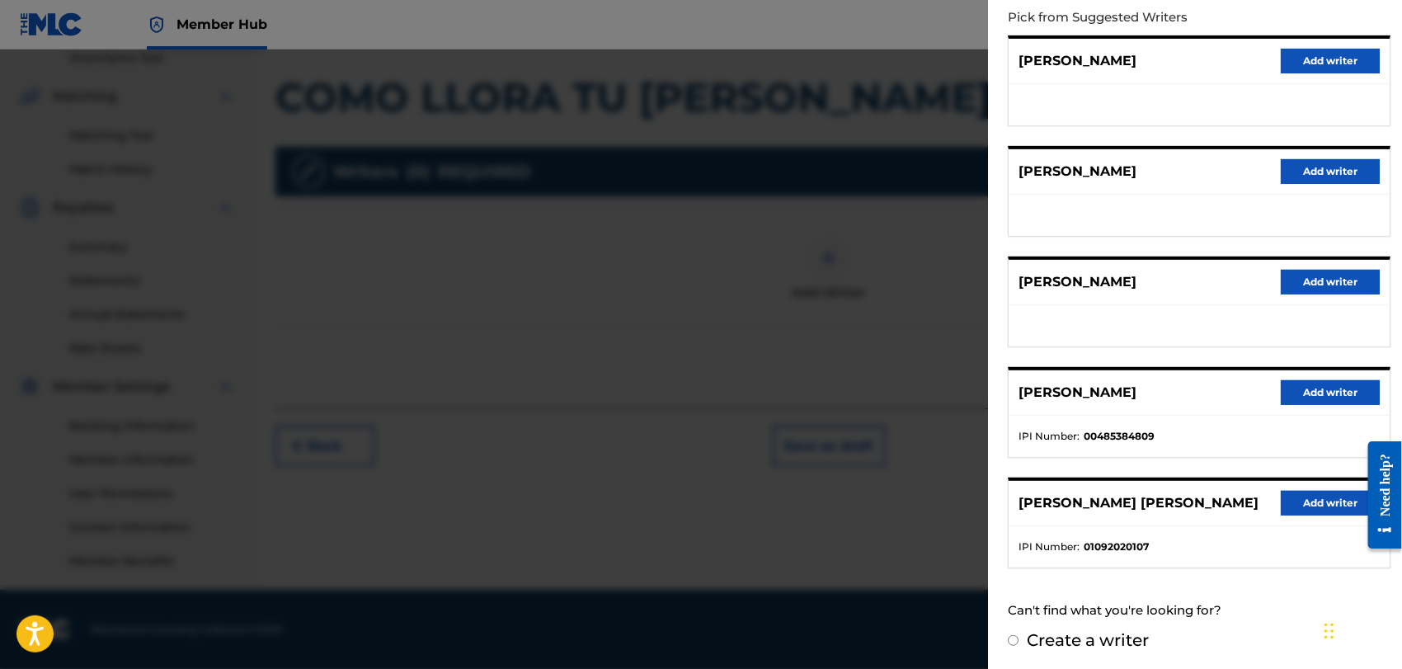
scroll to position [183, 0]
click at [1011, 634] on input "Create a writer" at bounding box center [1013, 639] width 11 height 11
radio input "false"
radio input "true"
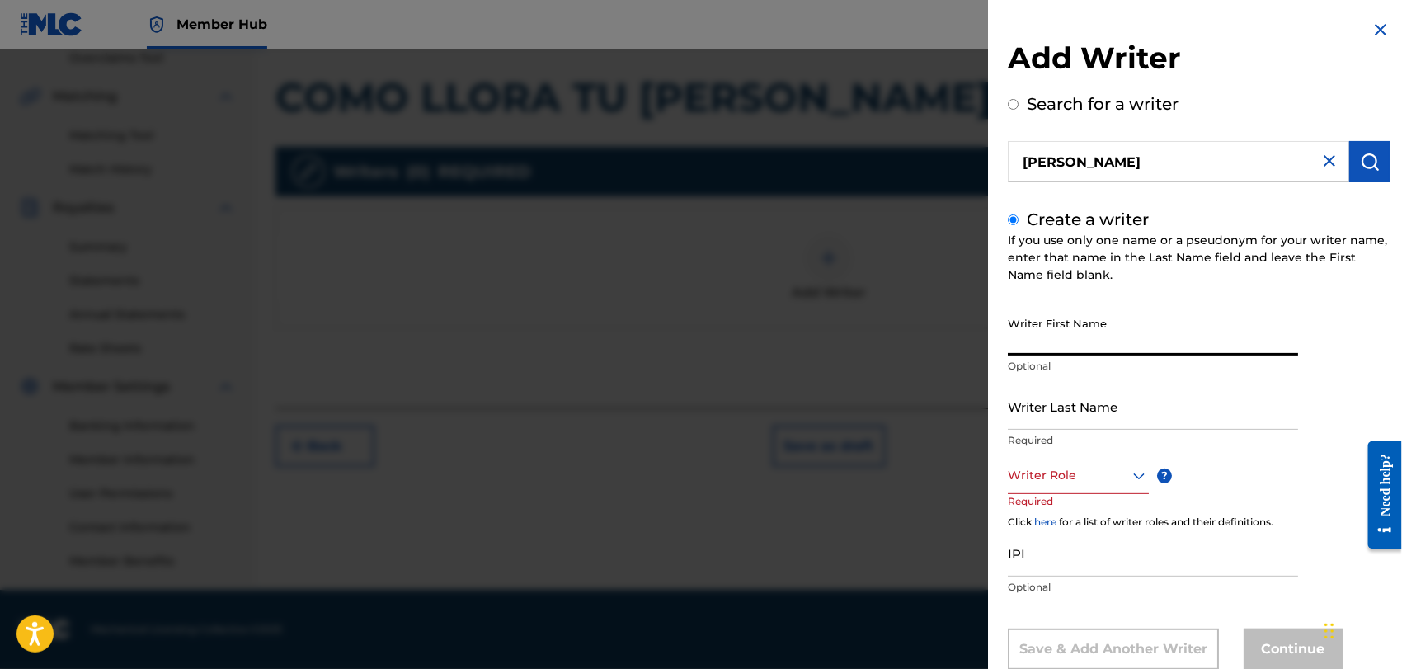
click at [1062, 337] on input "Writer First Name" at bounding box center [1153, 331] width 290 height 47
type input "[PERSON_NAME]"
click at [1043, 414] on input "Writer Last Name" at bounding box center [1153, 406] width 290 height 47
type input "[PERSON_NAME]"
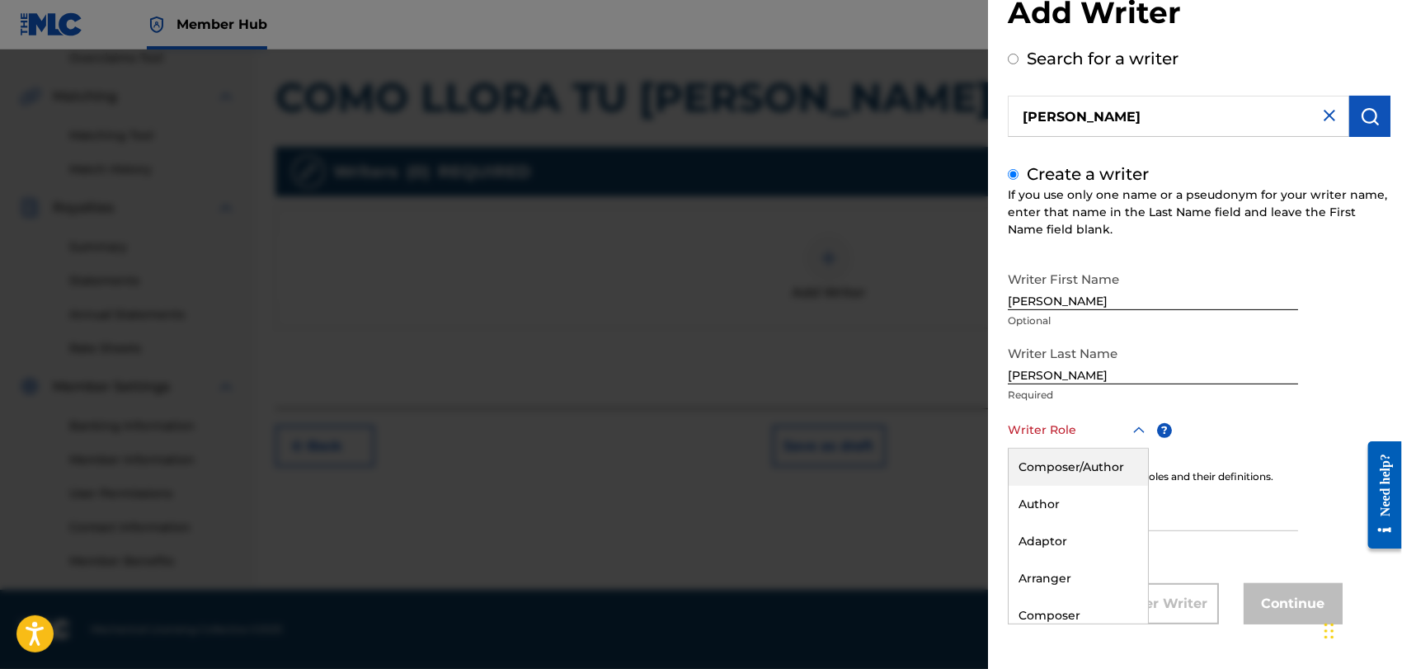
click at [1140, 449] on div "8 results available. Use Up and Down to choose options, press Enter to select t…" at bounding box center [1078, 430] width 141 height 37
click at [1057, 464] on div "Composer/Author" at bounding box center [1078, 467] width 139 height 37
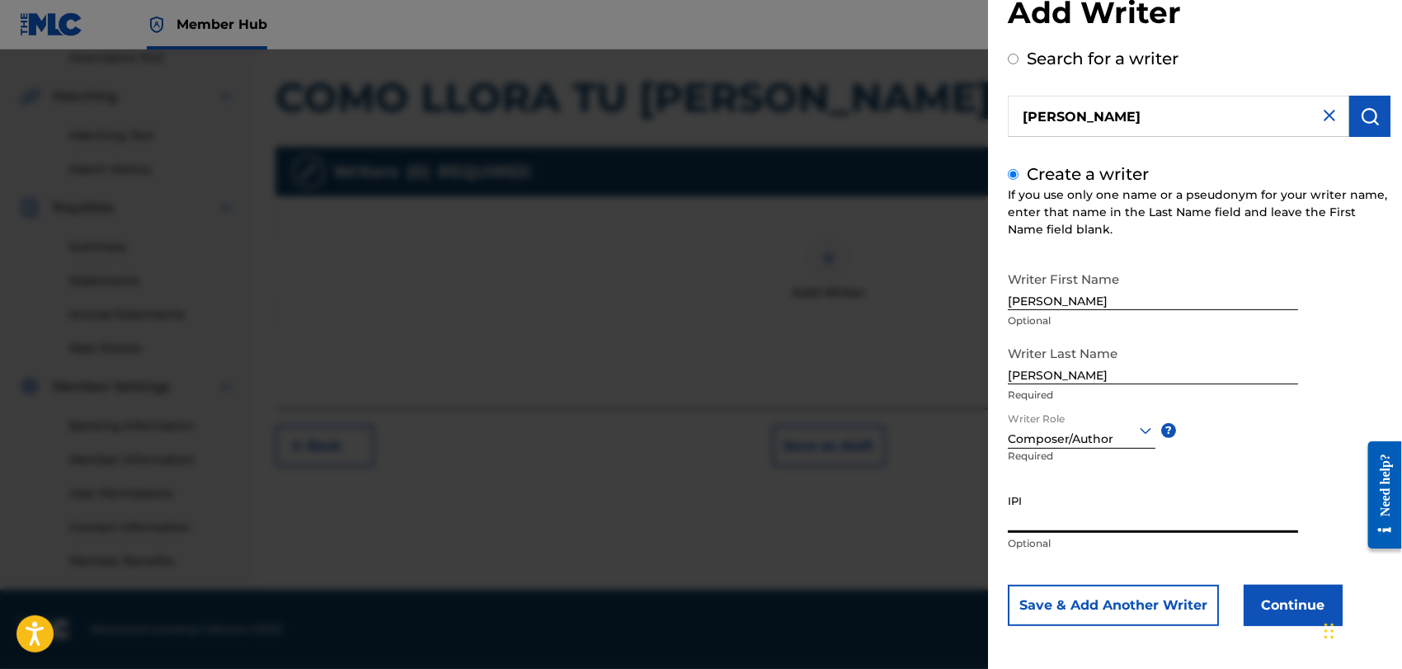
click at [1021, 514] on input "IPI" at bounding box center [1153, 509] width 290 height 47
type input "1162110609"
click at [1278, 595] on button "Continue" at bounding box center [1293, 605] width 99 height 41
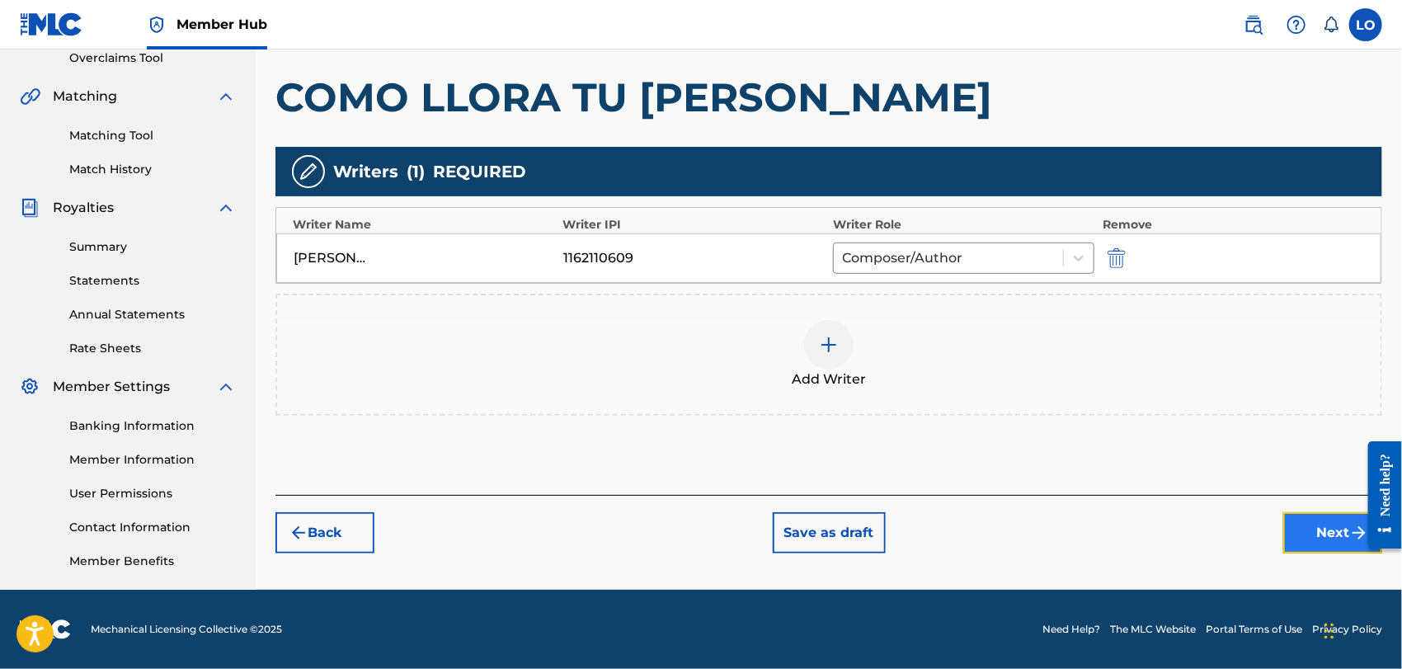
click at [1335, 529] on button "Next" at bounding box center [1332, 532] width 99 height 41
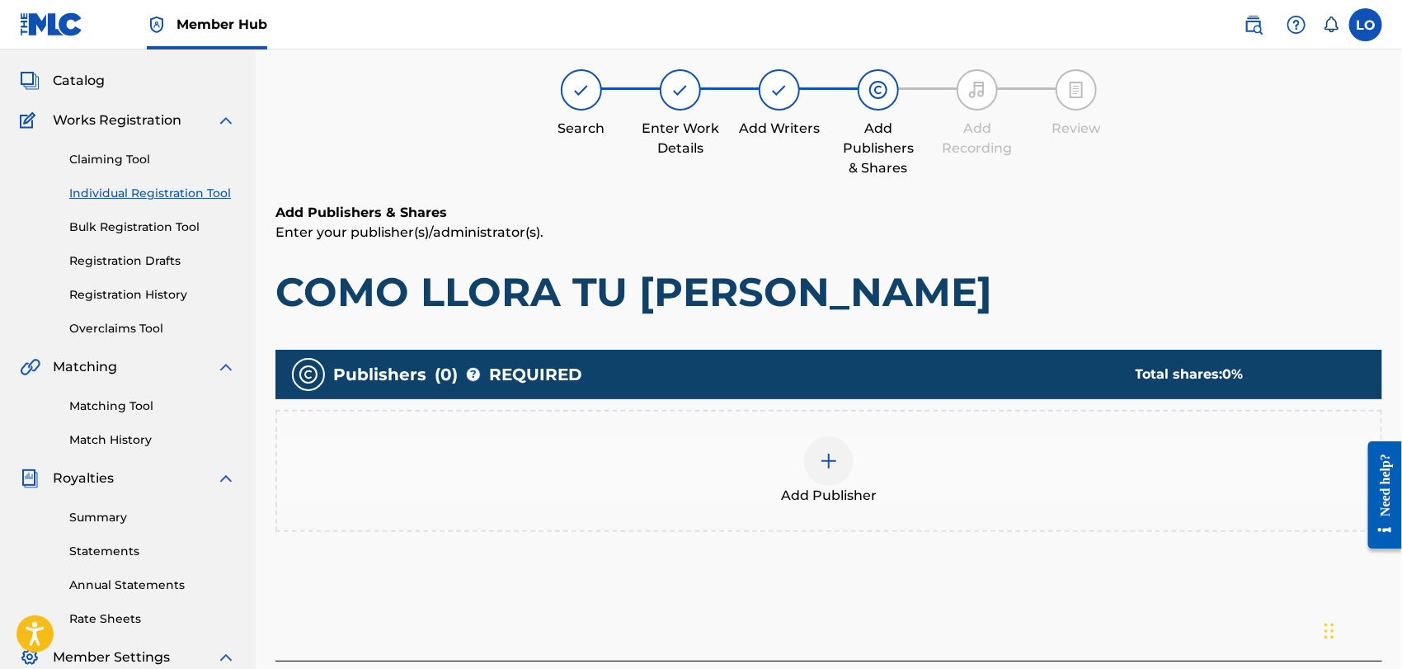
scroll to position [73, 0]
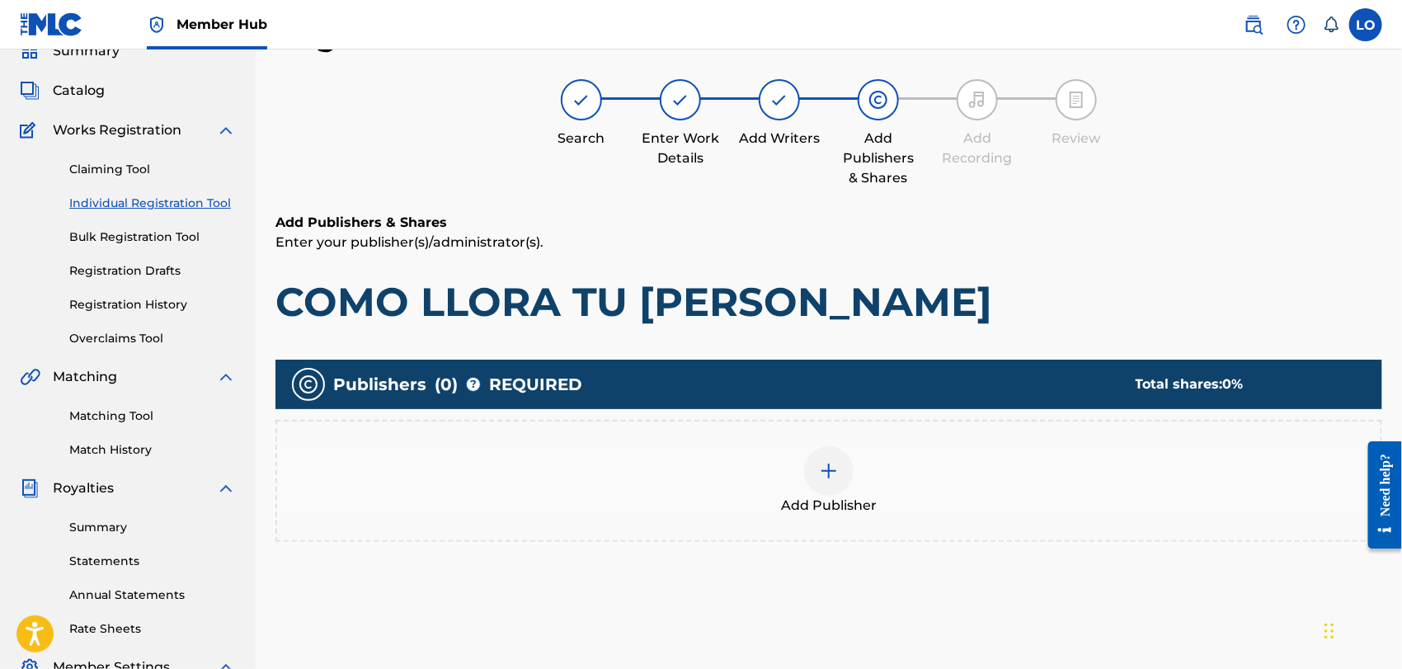
click at [831, 461] on img at bounding box center [829, 471] width 20 height 20
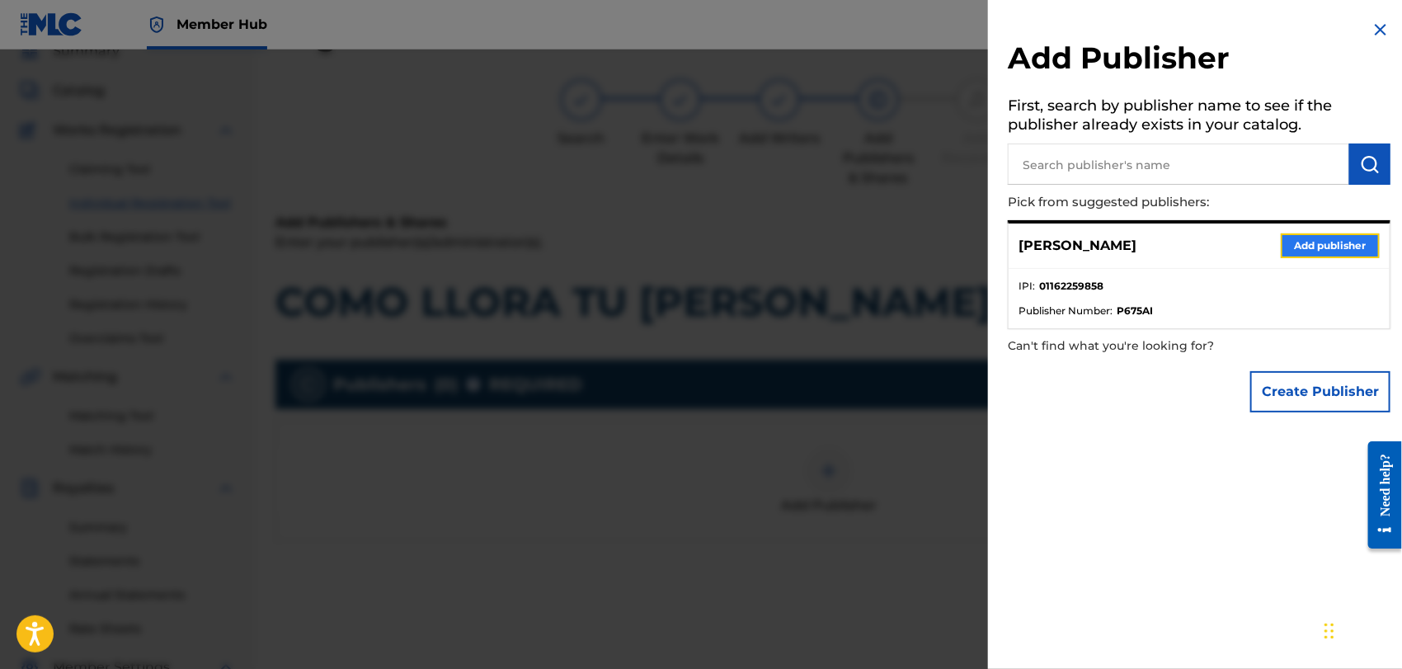
click at [1319, 238] on button "Add publisher" at bounding box center [1330, 245] width 99 height 25
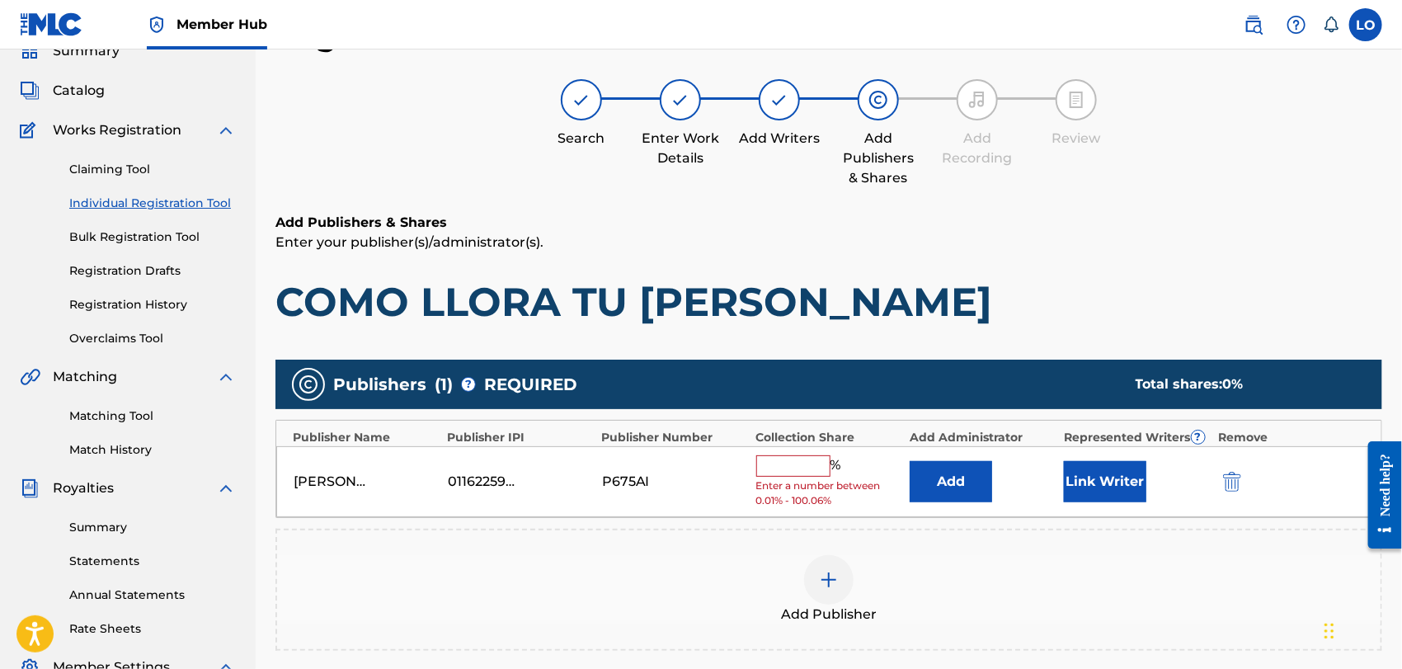
click at [806, 461] on input "text" at bounding box center [793, 465] width 74 height 21
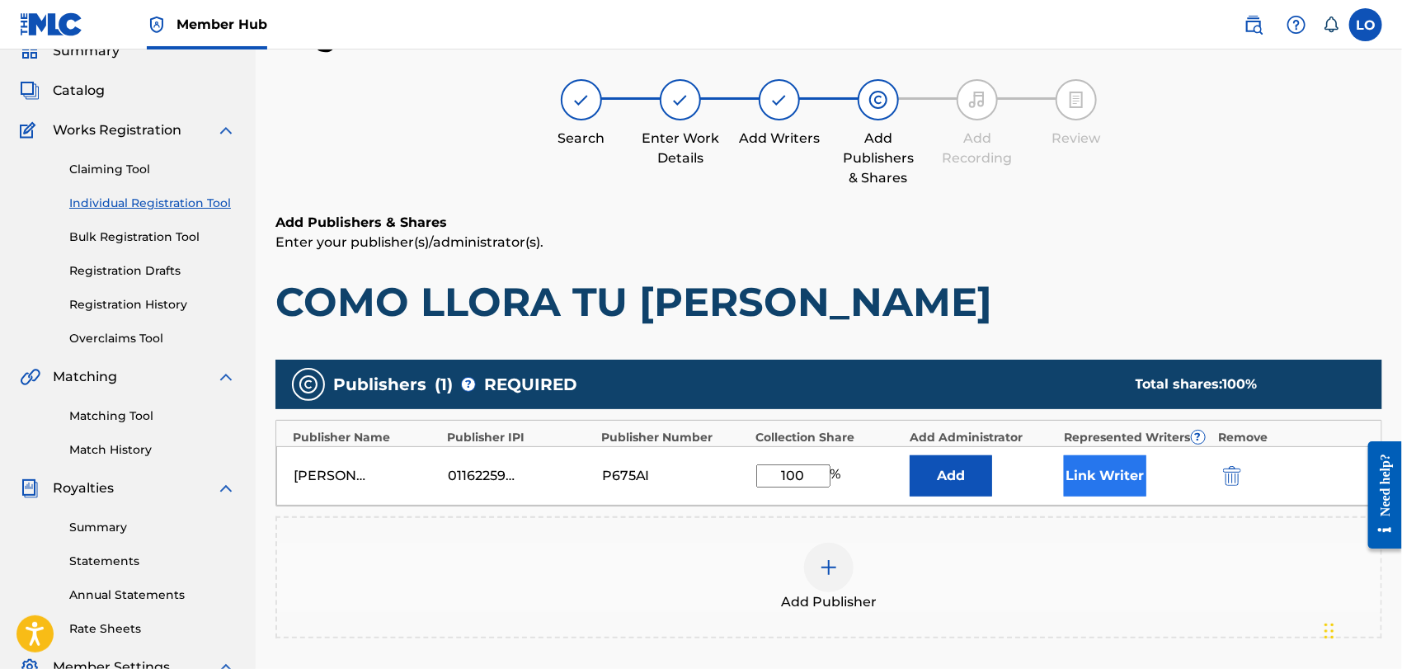
type input "100"
click at [1121, 478] on button "Link Writer" at bounding box center [1105, 475] width 82 height 41
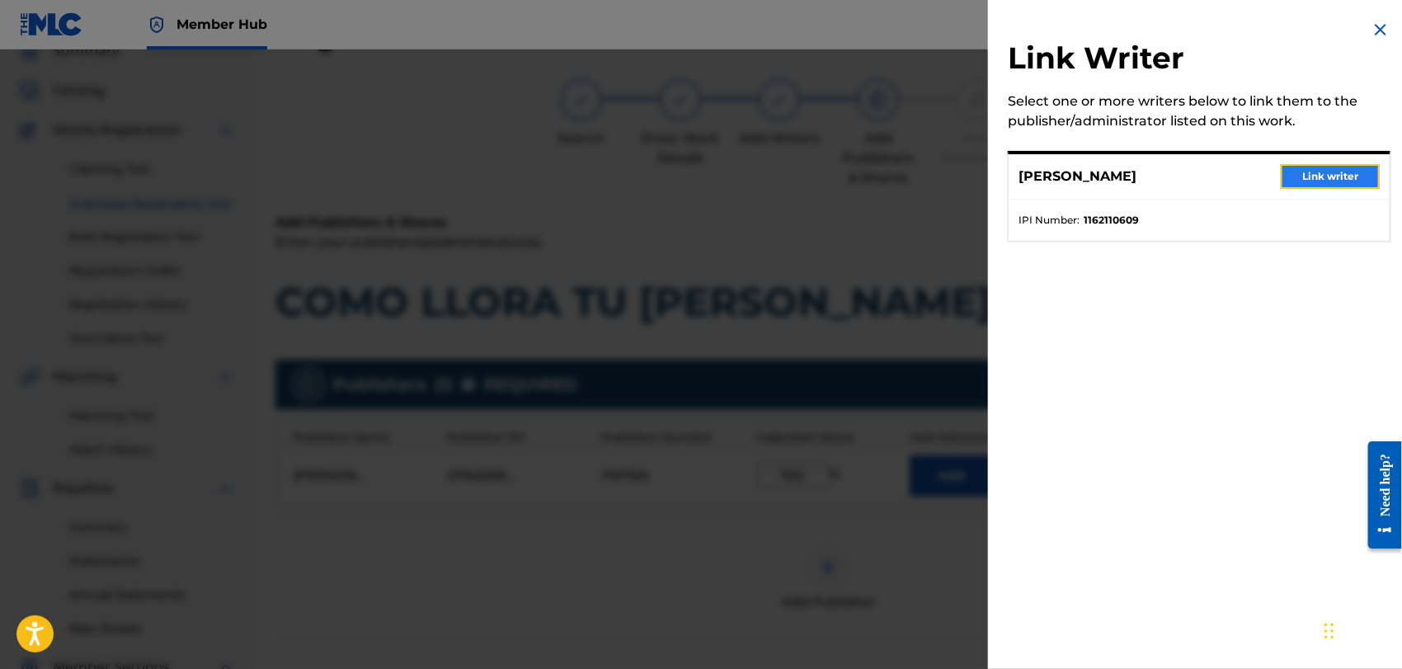
click at [1339, 170] on button "Link writer" at bounding box center [1330, 176] width 99 height 25
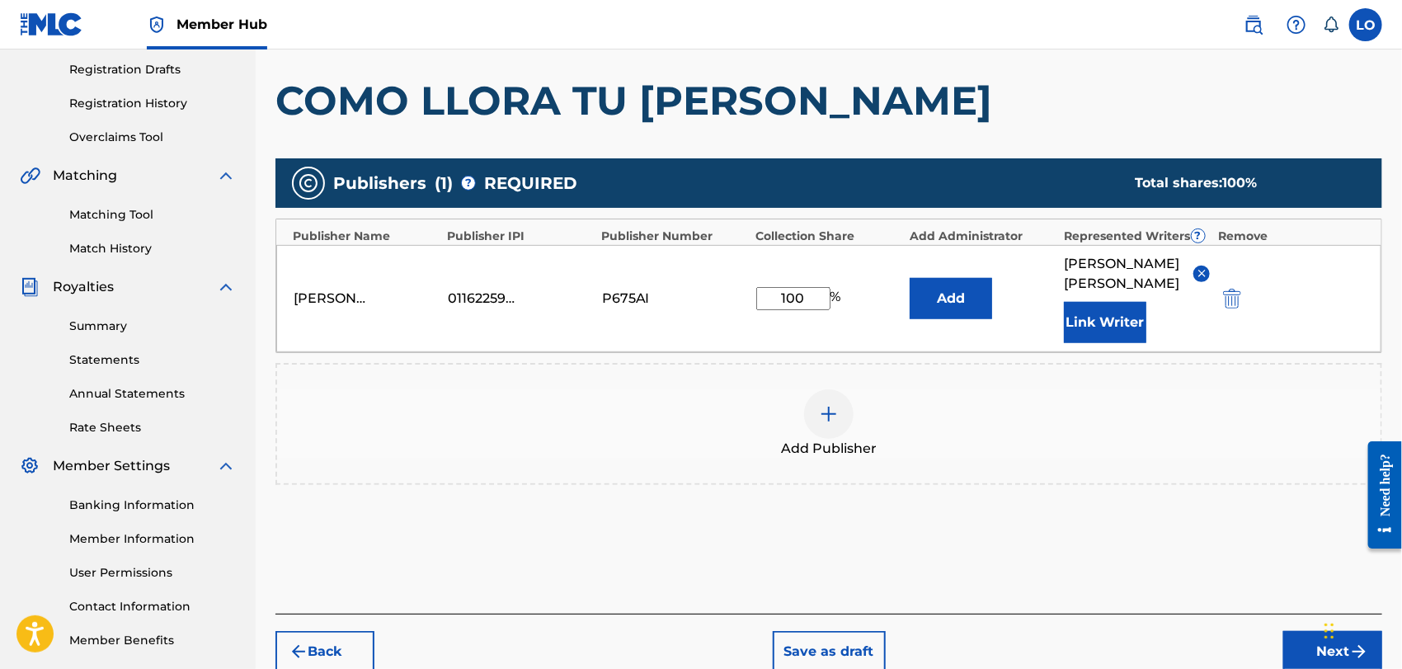
scroll to position [285, 0]
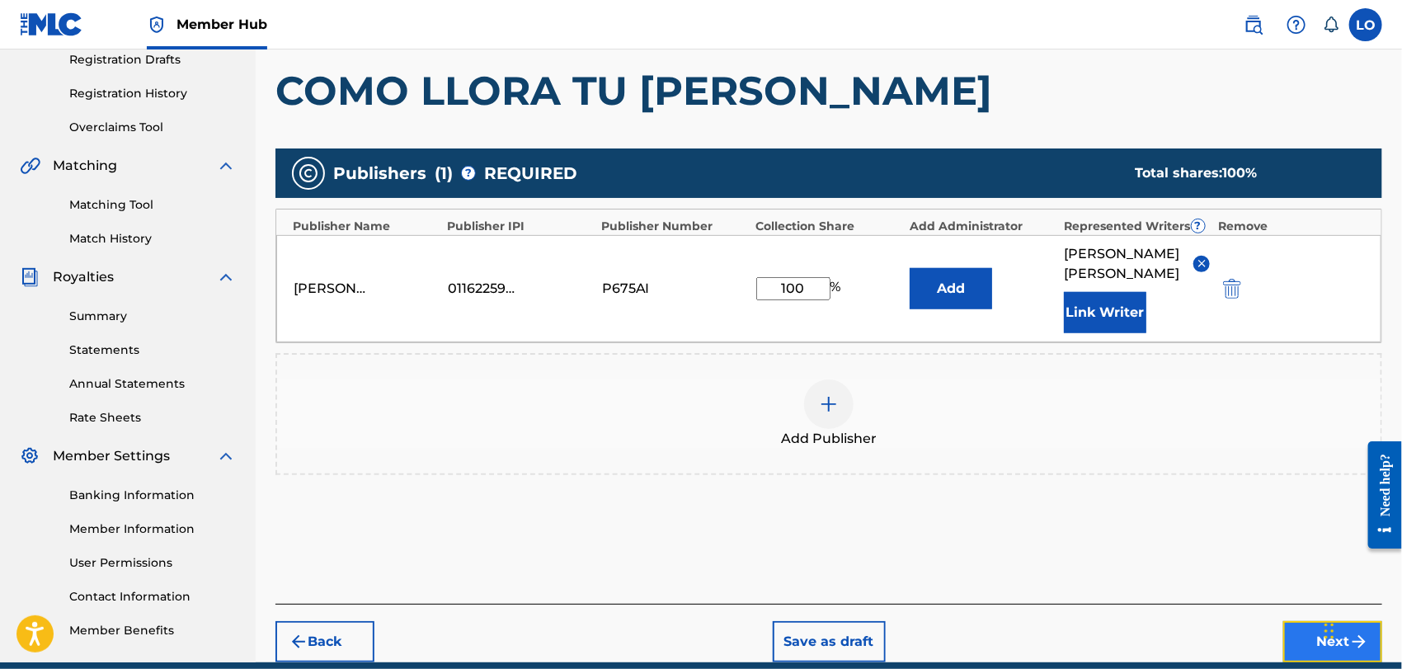
click at [1318, 624] on button "Next" at bounding box center [1332, 641] width 99 height 41
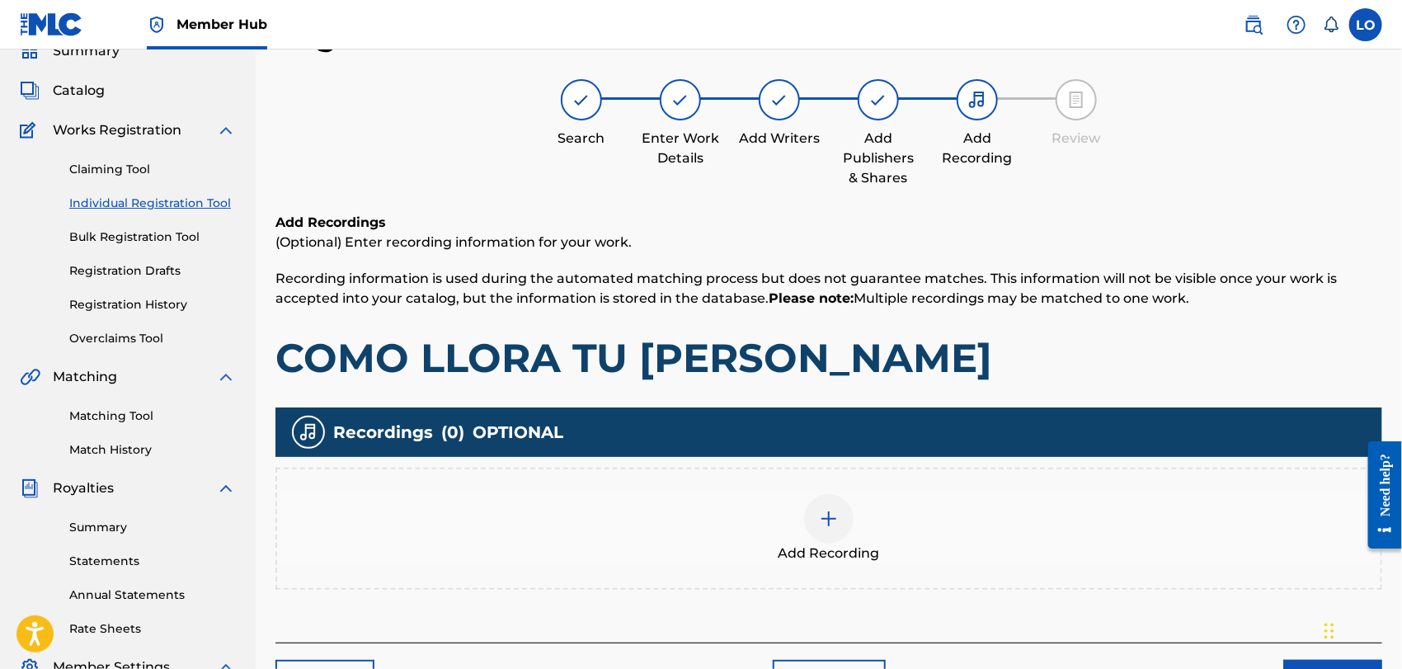
scroll to position [260, 0]
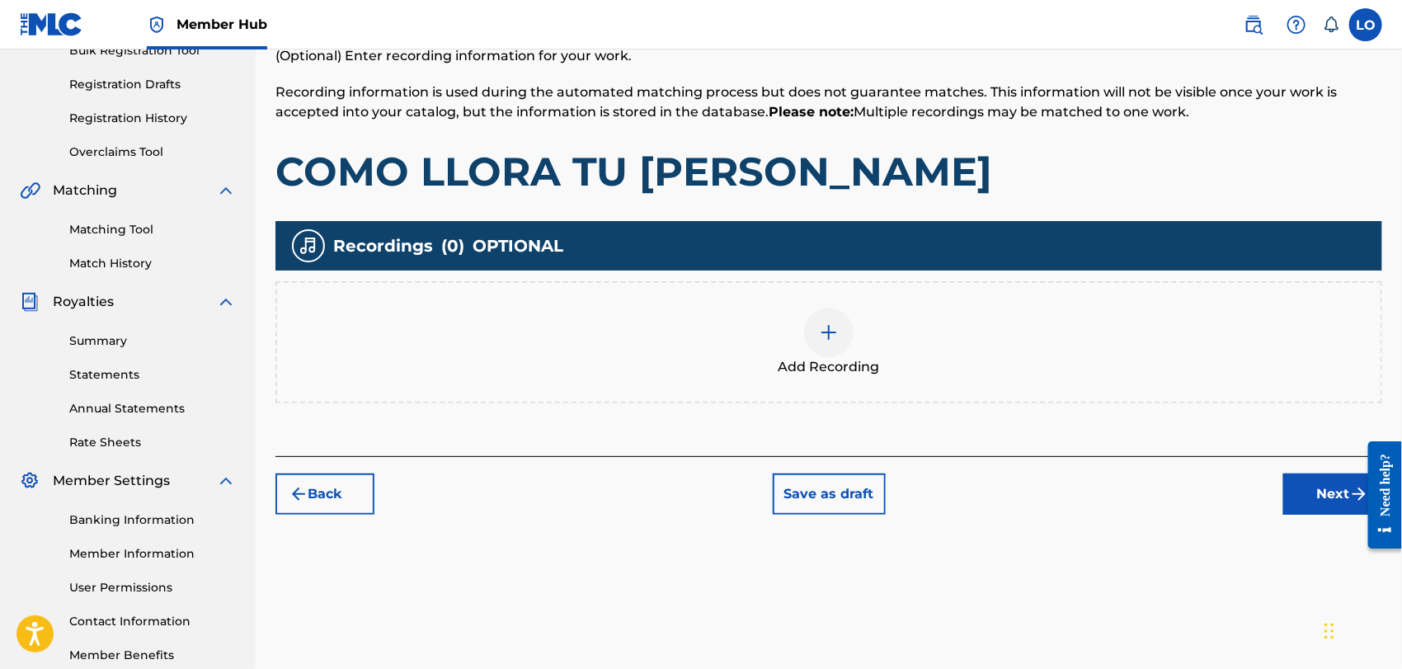
click at [821, 337] on img at bounding box center [829, 332] width 20 height 20
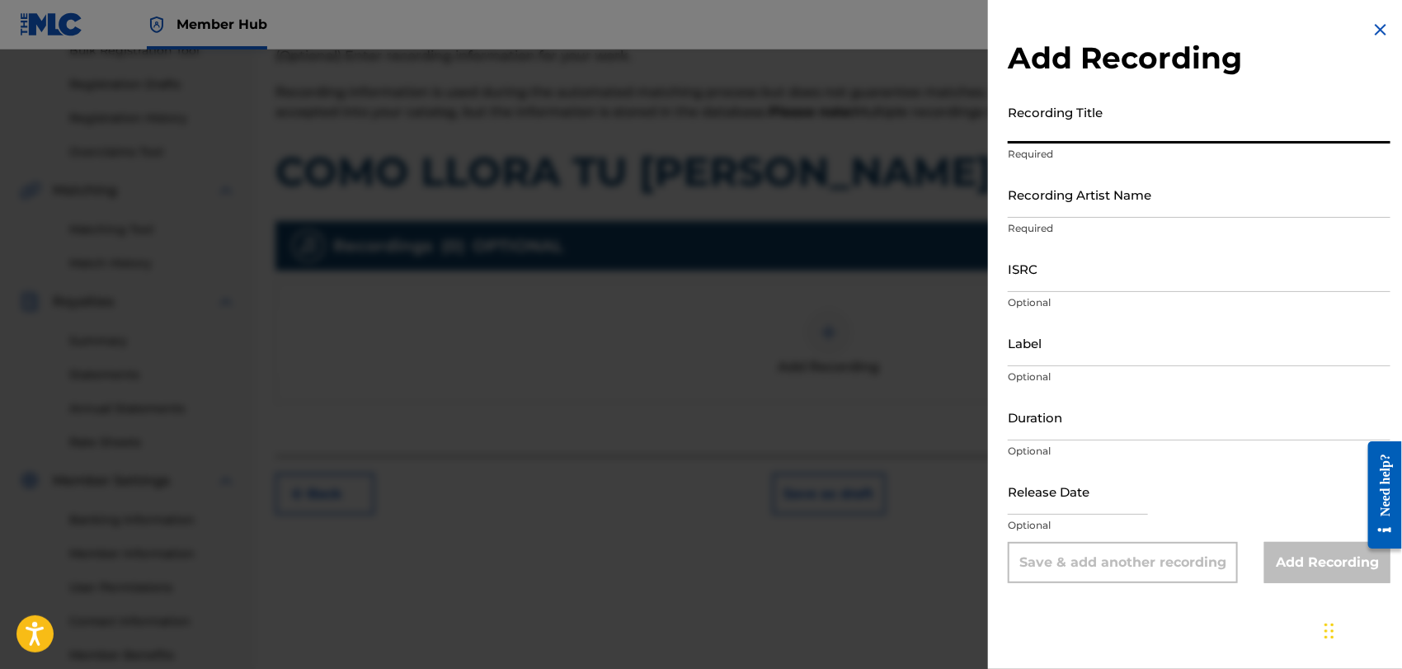
click at [1075, 120] on input "Recording Title" at bounding box center [1199, 120] width 383 height 47
type input "UN RUEGO A MI SEÑOR"
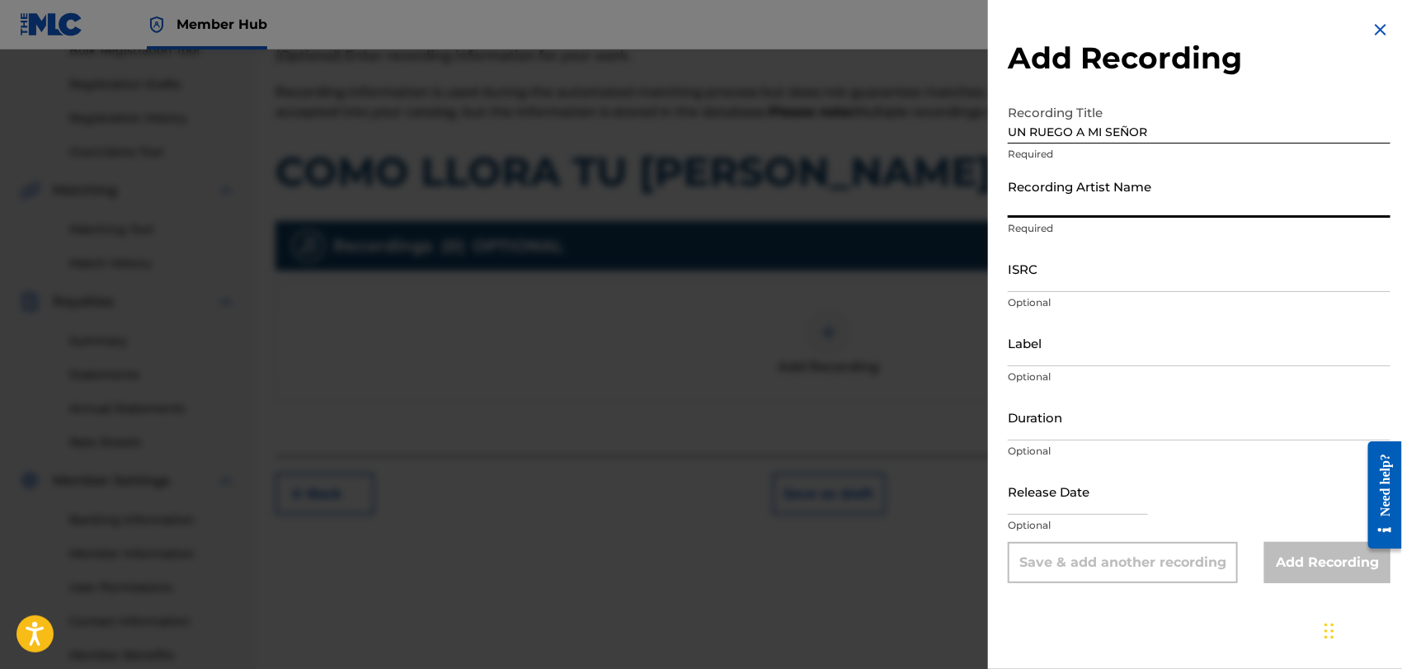
click at [1043, 206] on input "Recording Artist Name" at bounding box center [1199, 194] width 383 height 47
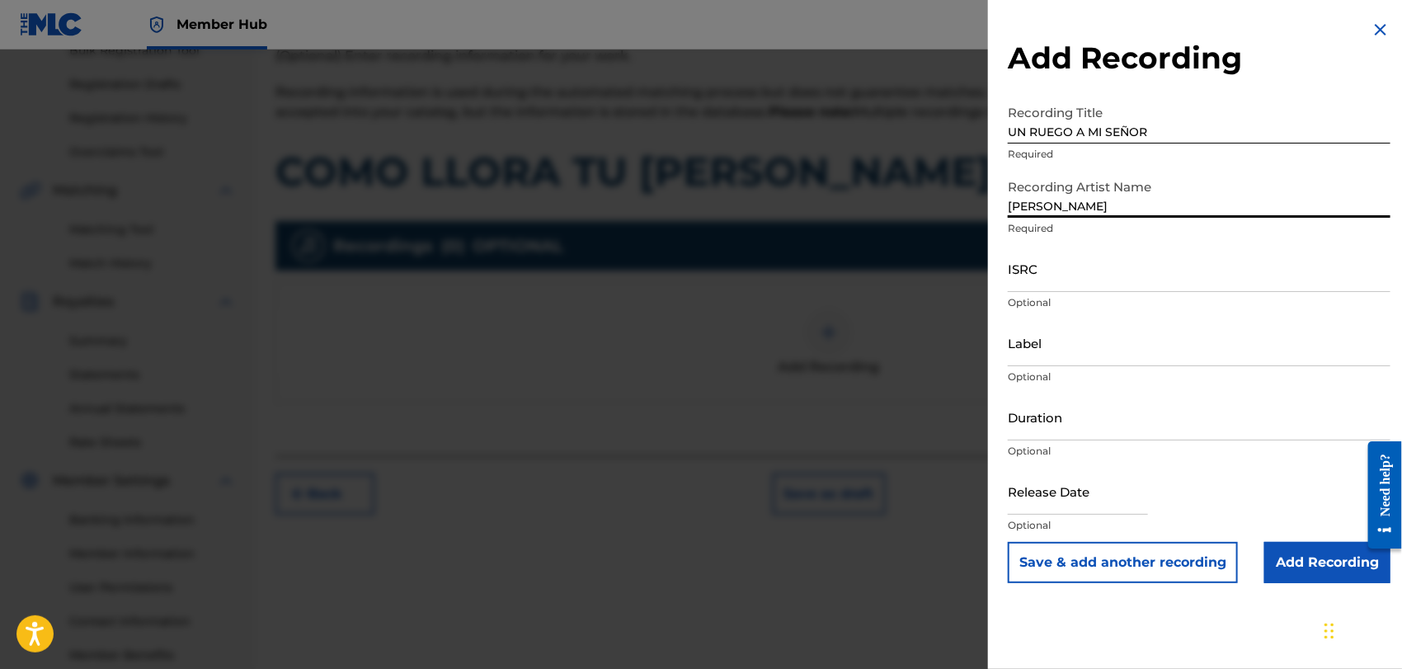
type input "[PERSON_NAME]"
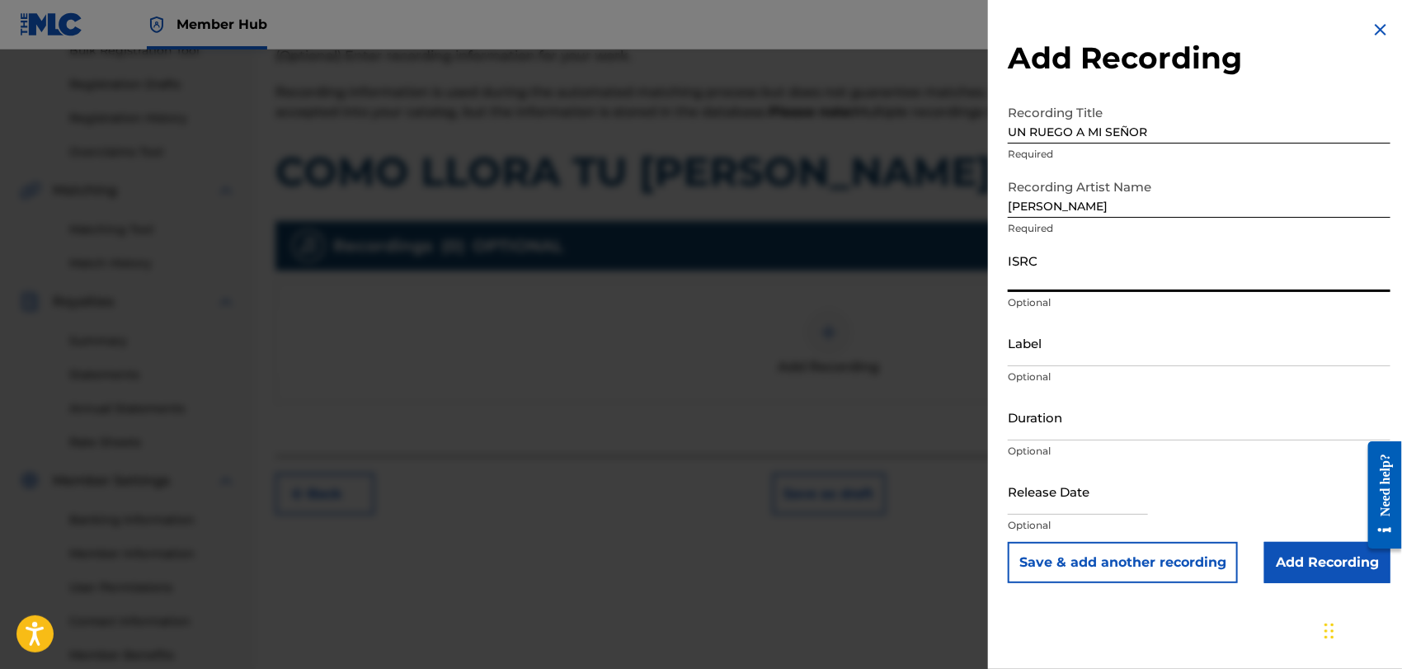
click at [1040, 271] on input "ISRC" at bounding box center [1199, 268] width 383 height 47
type input "QMEU32507343"
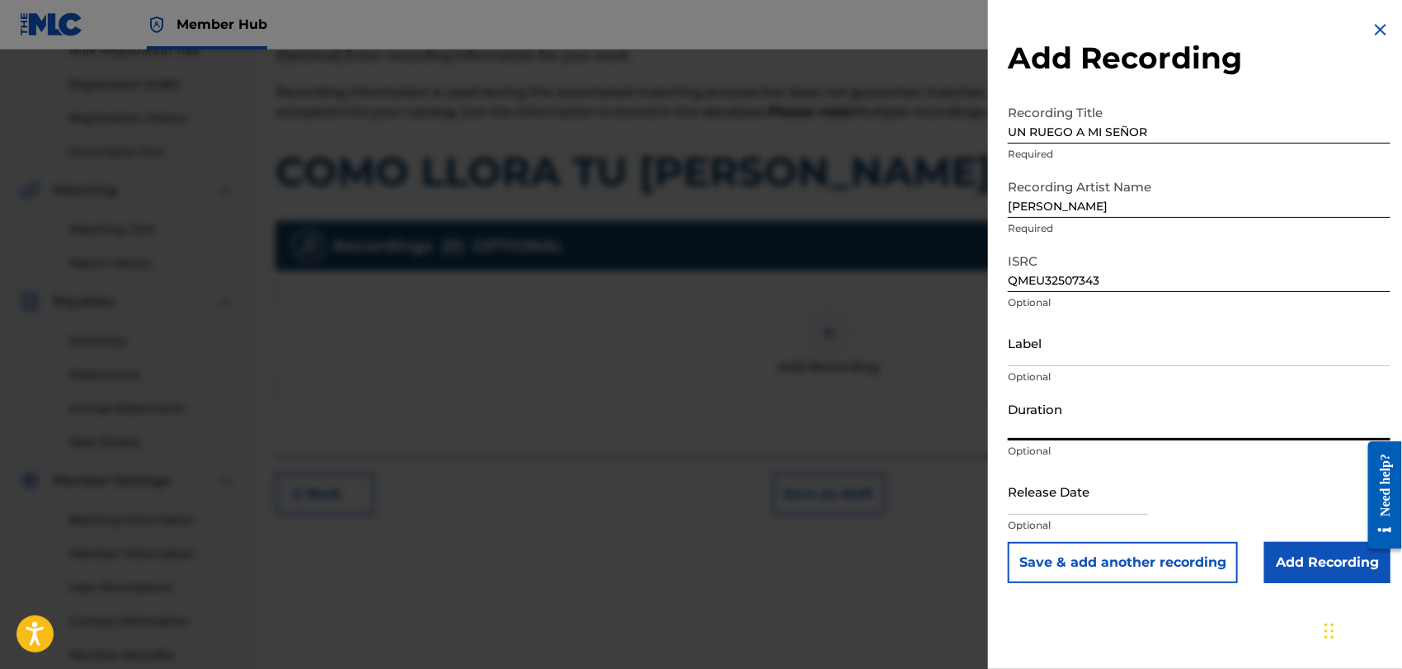
click at [1039, 426] on input "Duration" at bounding box center [1199, 416] width 383 height 47
type input "04:04"
select select "8"
select select "2025"
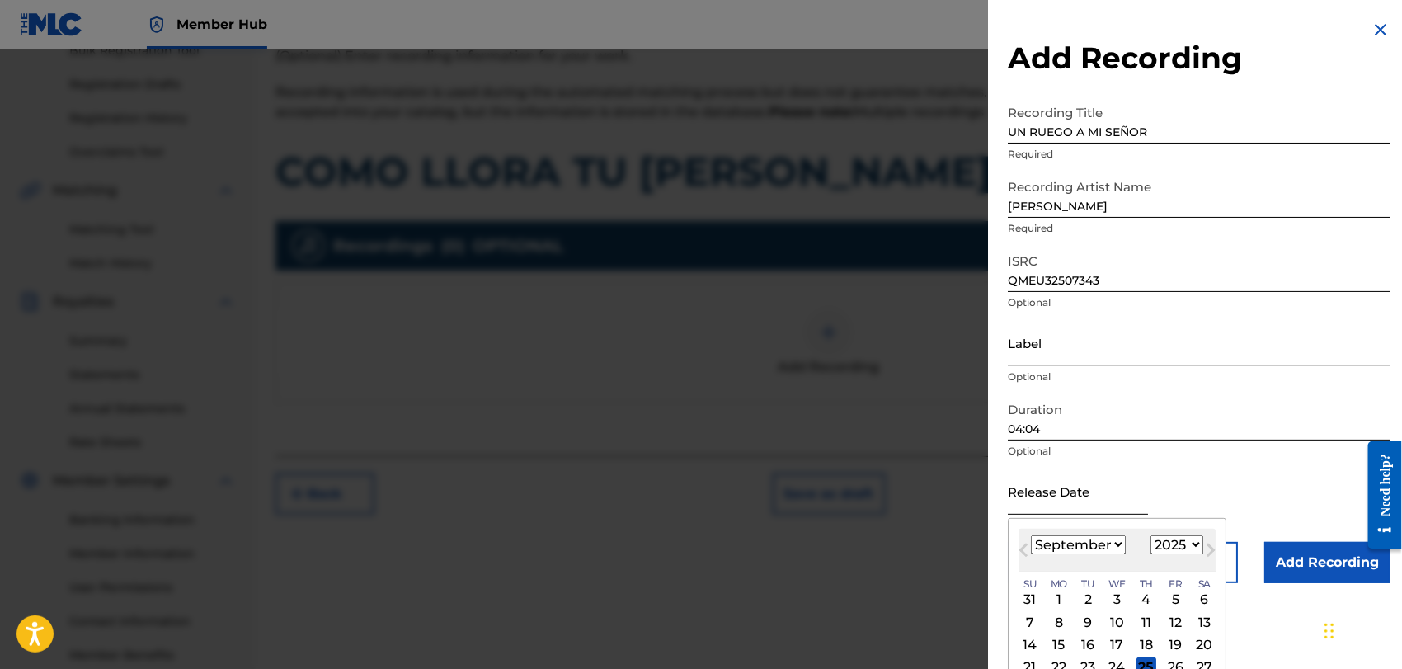
click at [1061, 499] on input "text" at bounding box center [1078, 491] width 140 height 47
type input "[DATE]"
select select "0"
select select "1998"
type input "[DATE]"
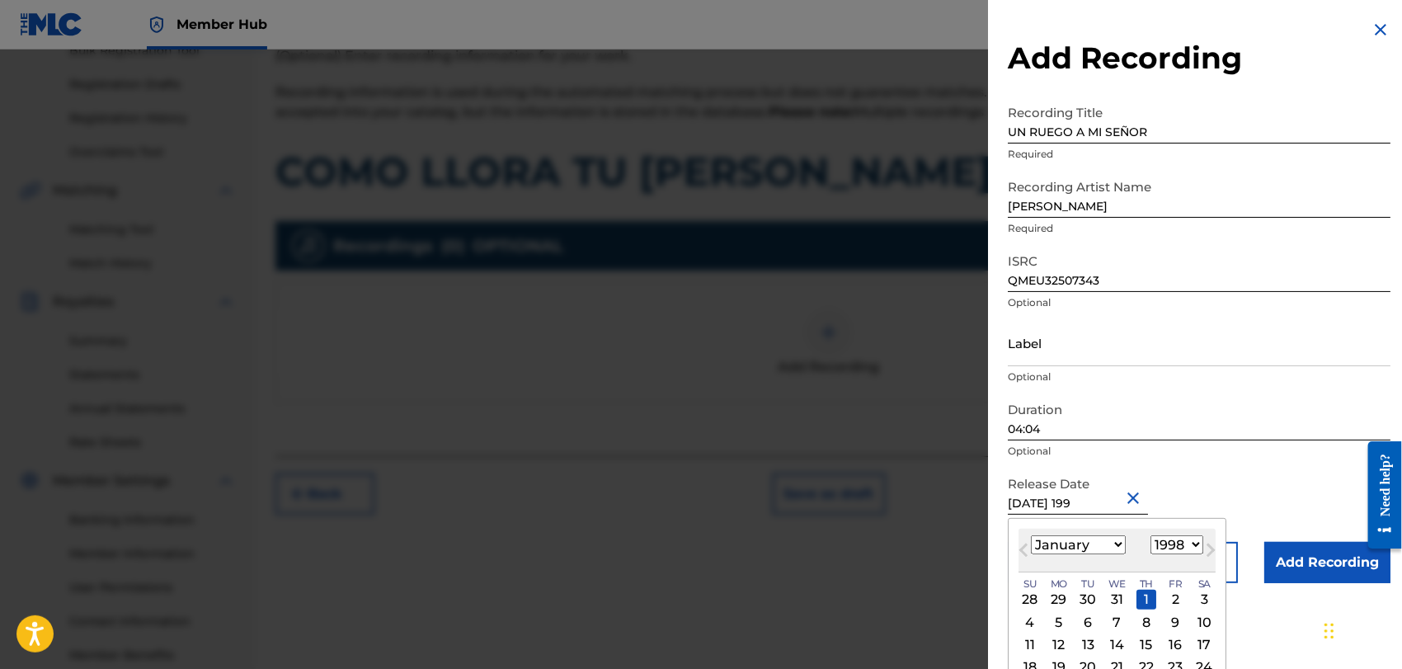
select select "1996"
type input "[DATE]"
click at [1260, 496] on div "Release Date [DATE] [DATE] Previous Month Next Month [DATE] January February Ma…" at bounding box center [1199, 505] width 383 height 74
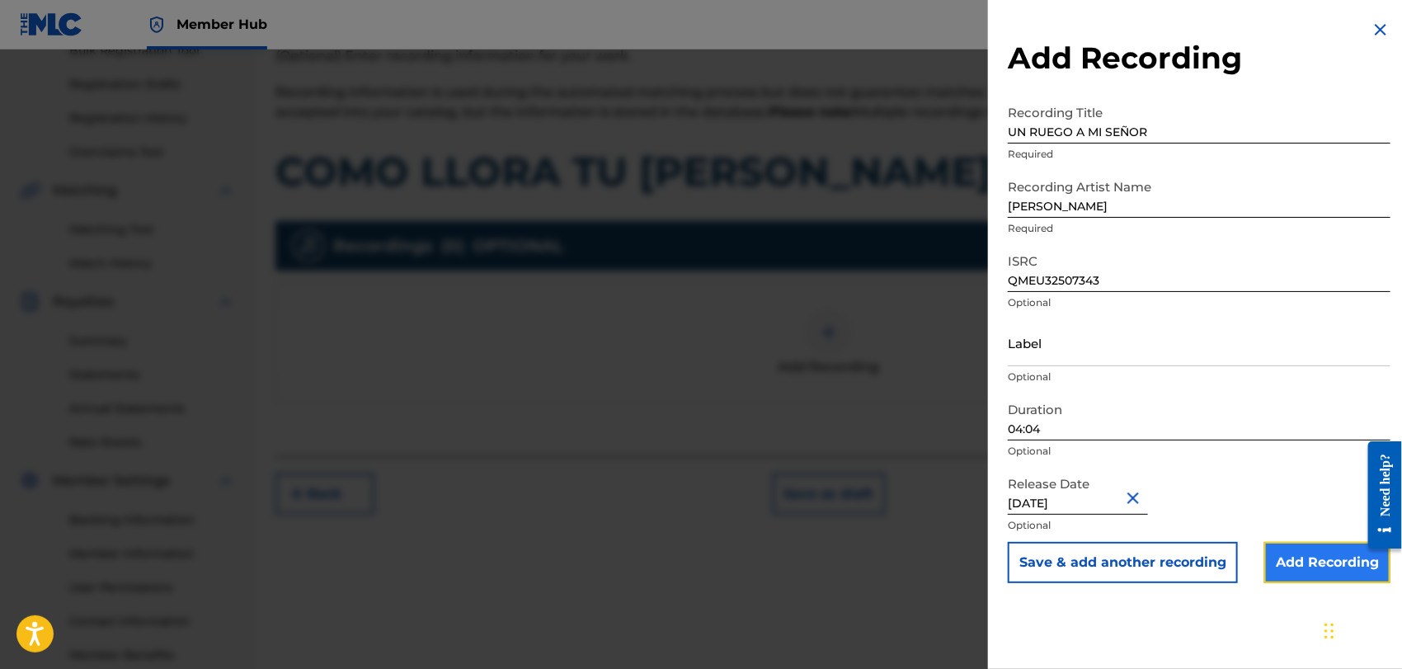
click at [1285, 558] on input "Add Recording" at bounding box center [1327, 562] width 126 height 41
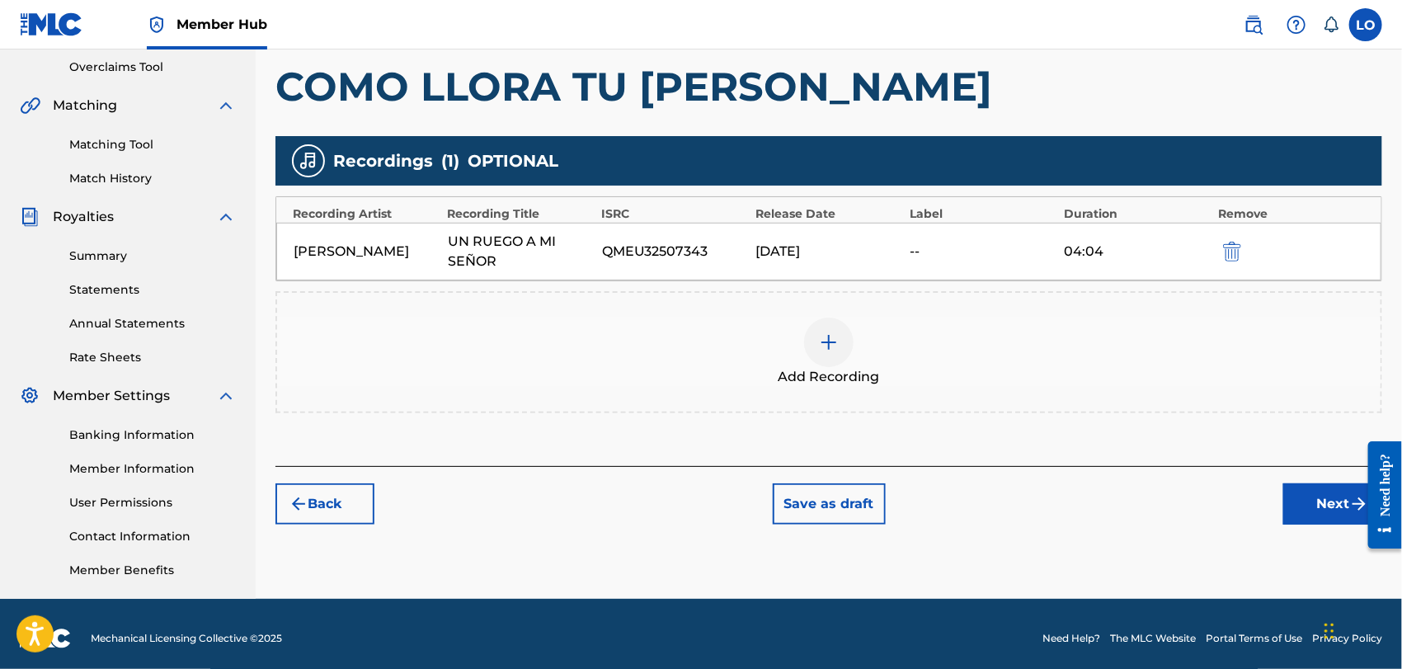
scroll to position [354, 0]
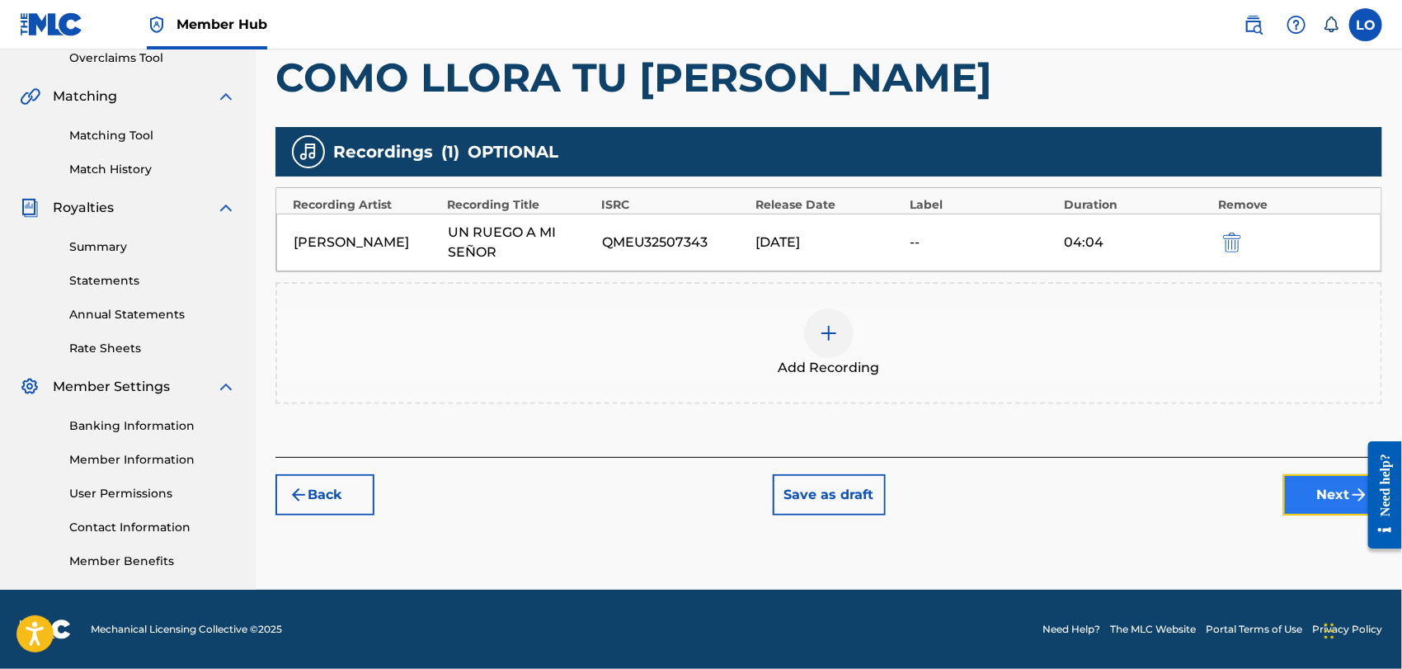
click at [1320, 475] on button "Next" at bounding box center [1332, 494] width 99 height 41
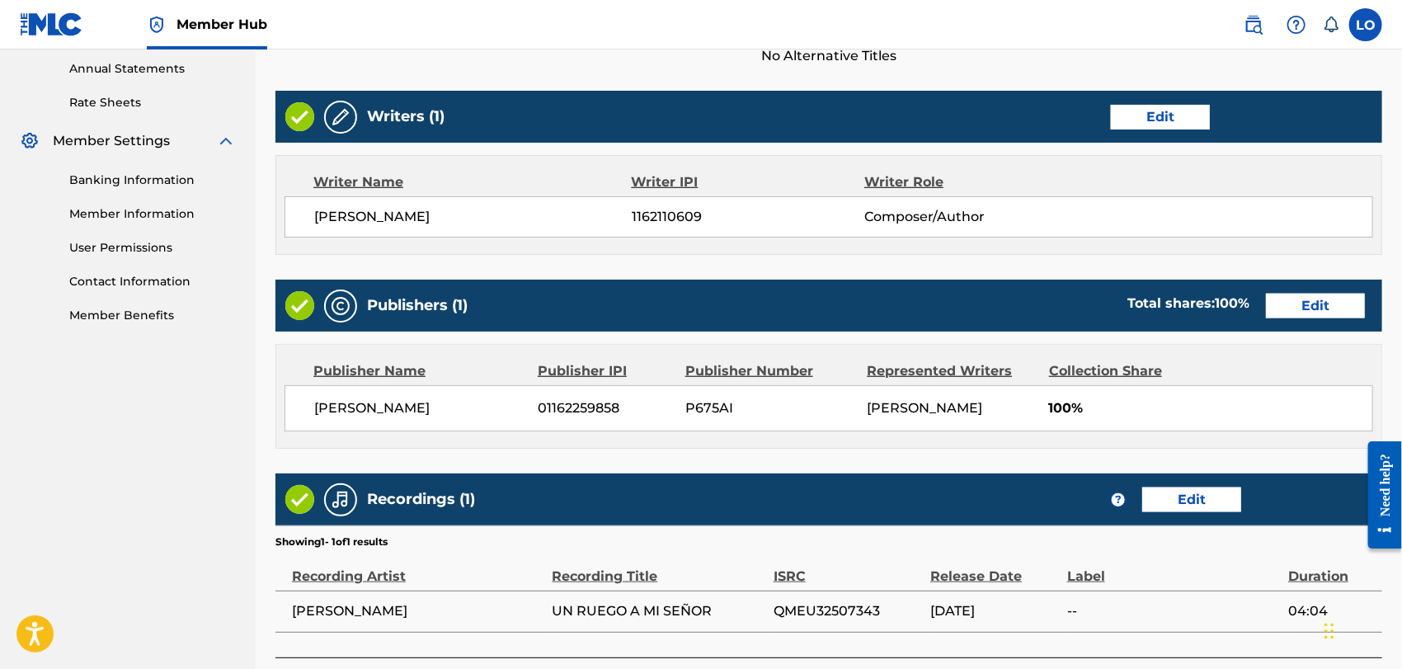
scroll to position [725, 0]
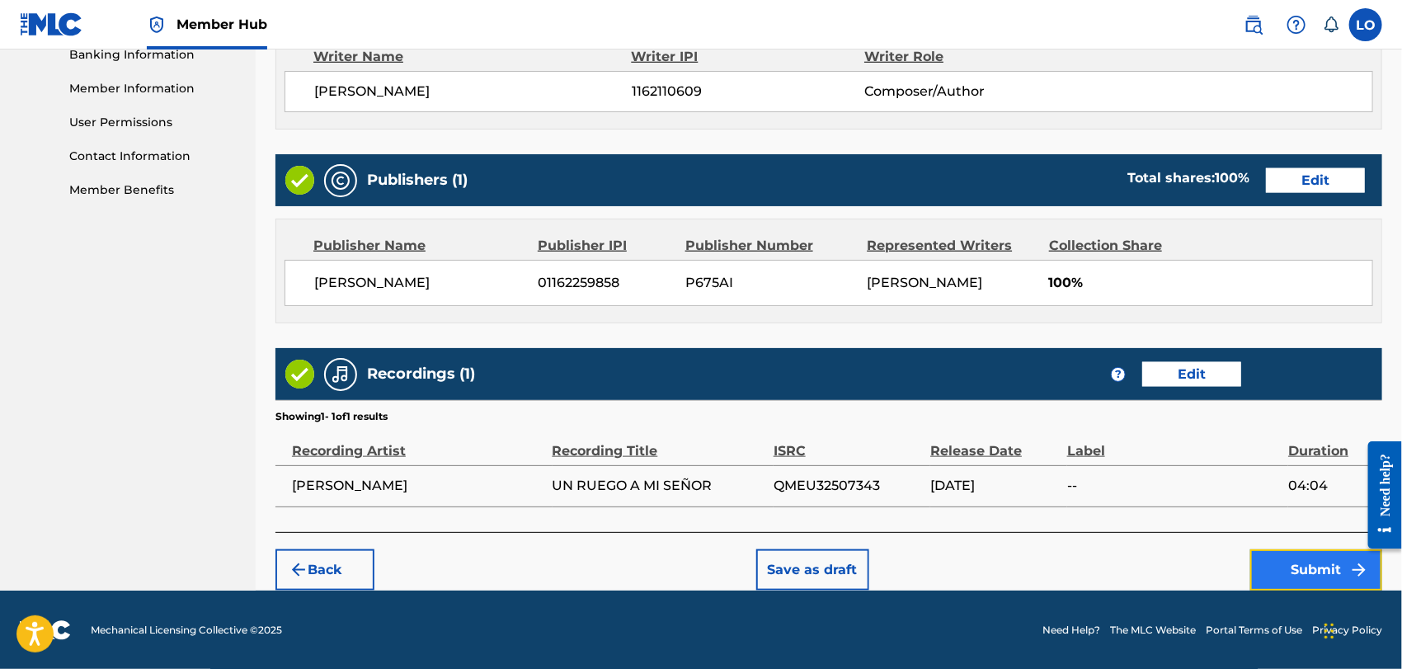
click at [1284, 571] on button "Submit" at bounding box center [1316, 569] width 132 height 41
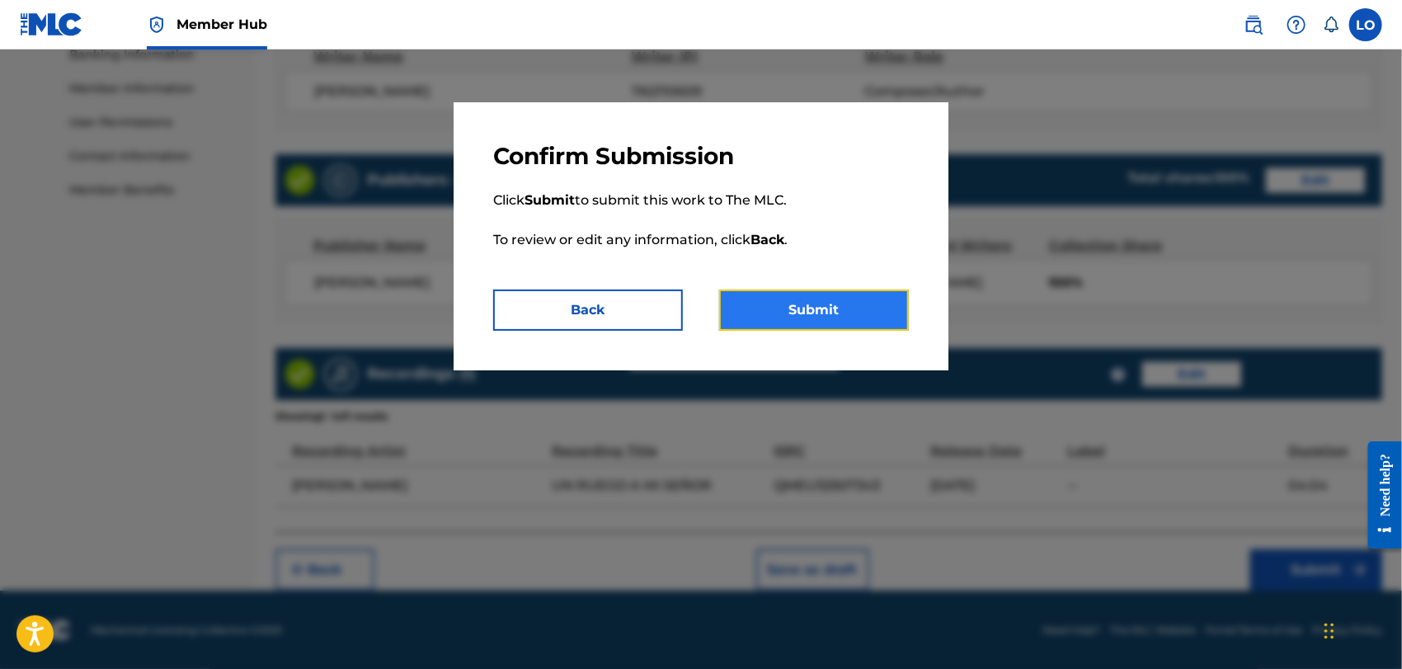
click at [821, 315] on button "Submit" at bounding box center [814, 310] width 190 height 41
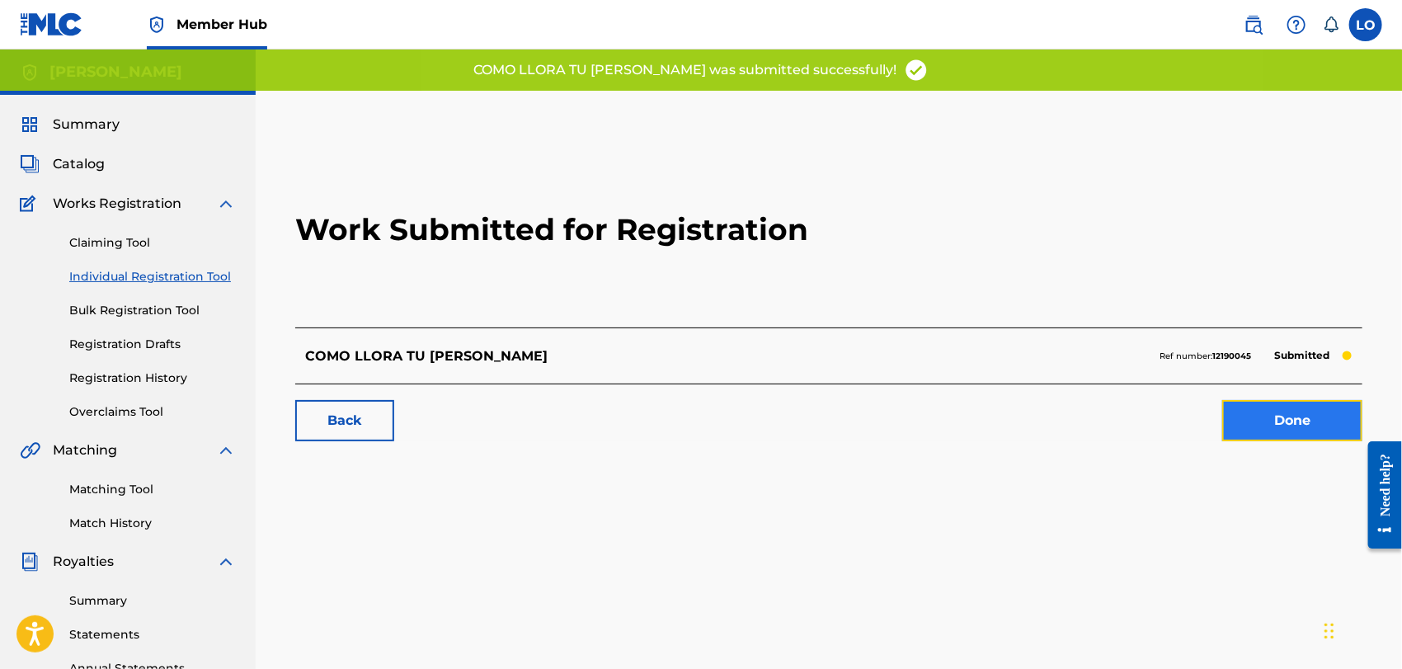
click at [1272, 426] on link "Done" at bounding box center [1292, 420] width 140 height 41
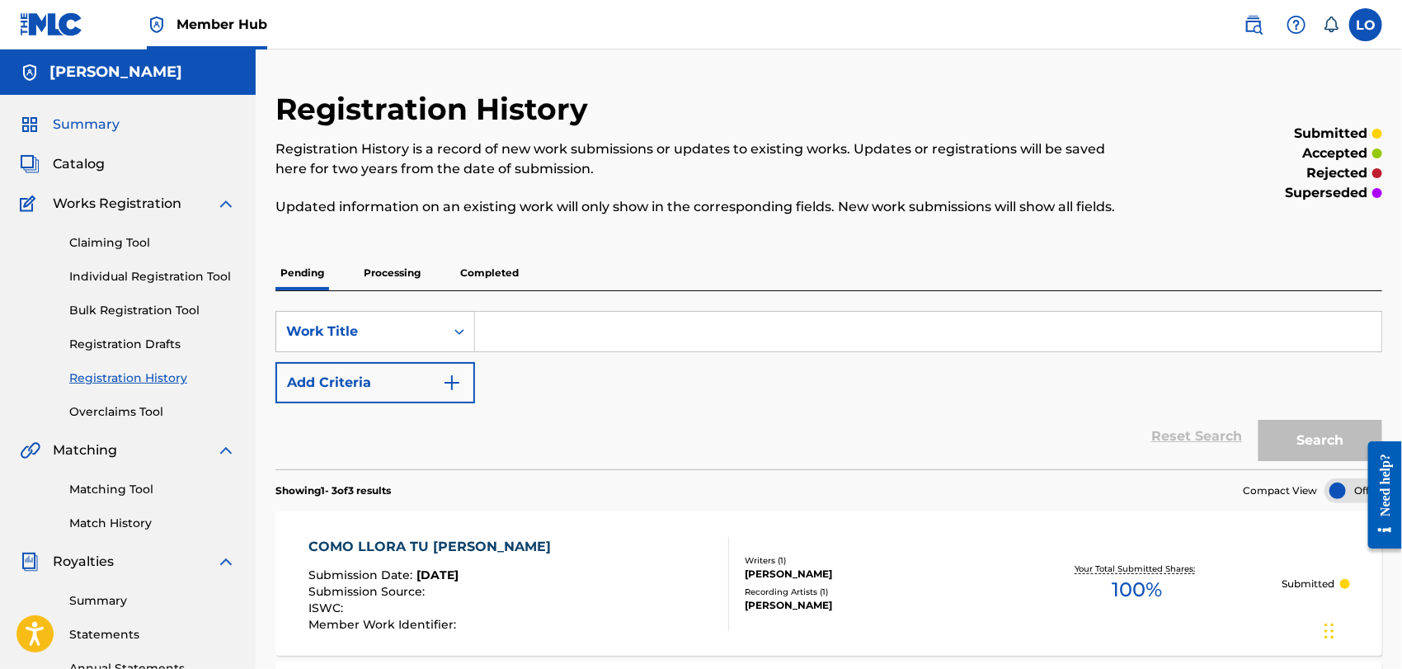
click at [79, 120] on span "Summary" at bounding box center [86, 125] width 67 height 20
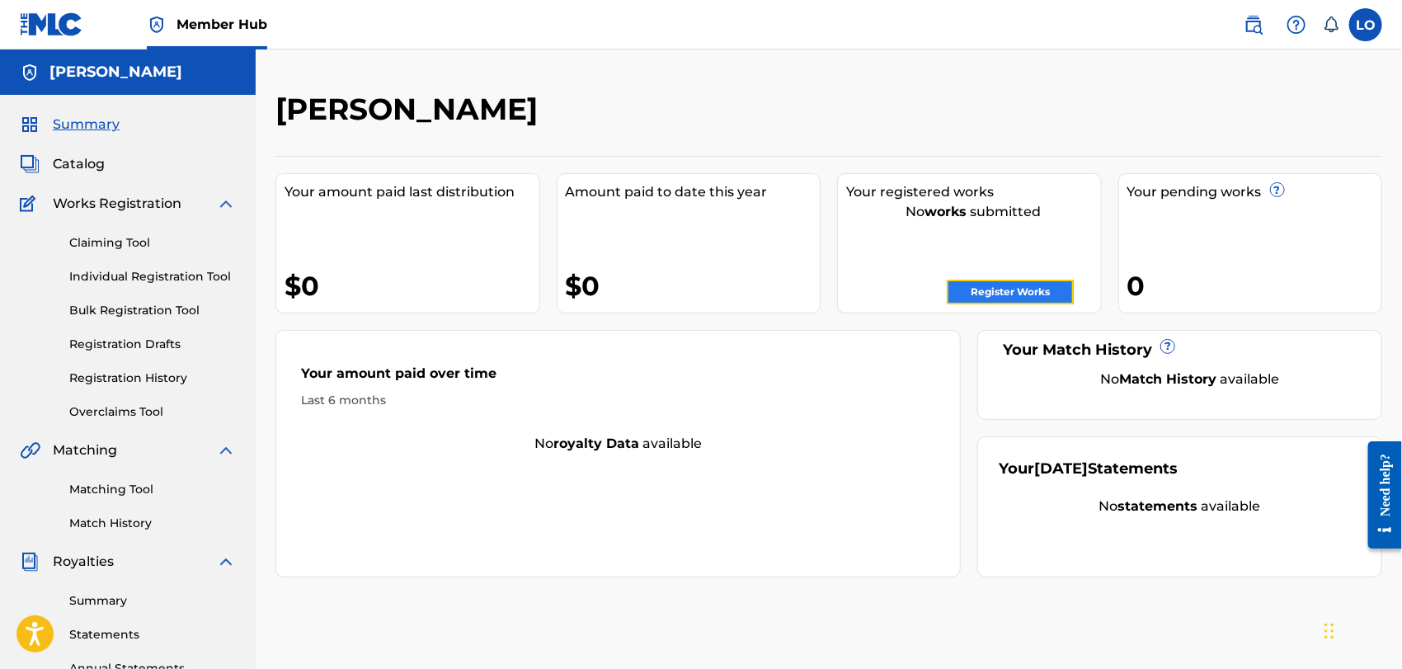
click at [977, 286] on link "Register Works" at bounding box center [1010, 292] width 127 height 25
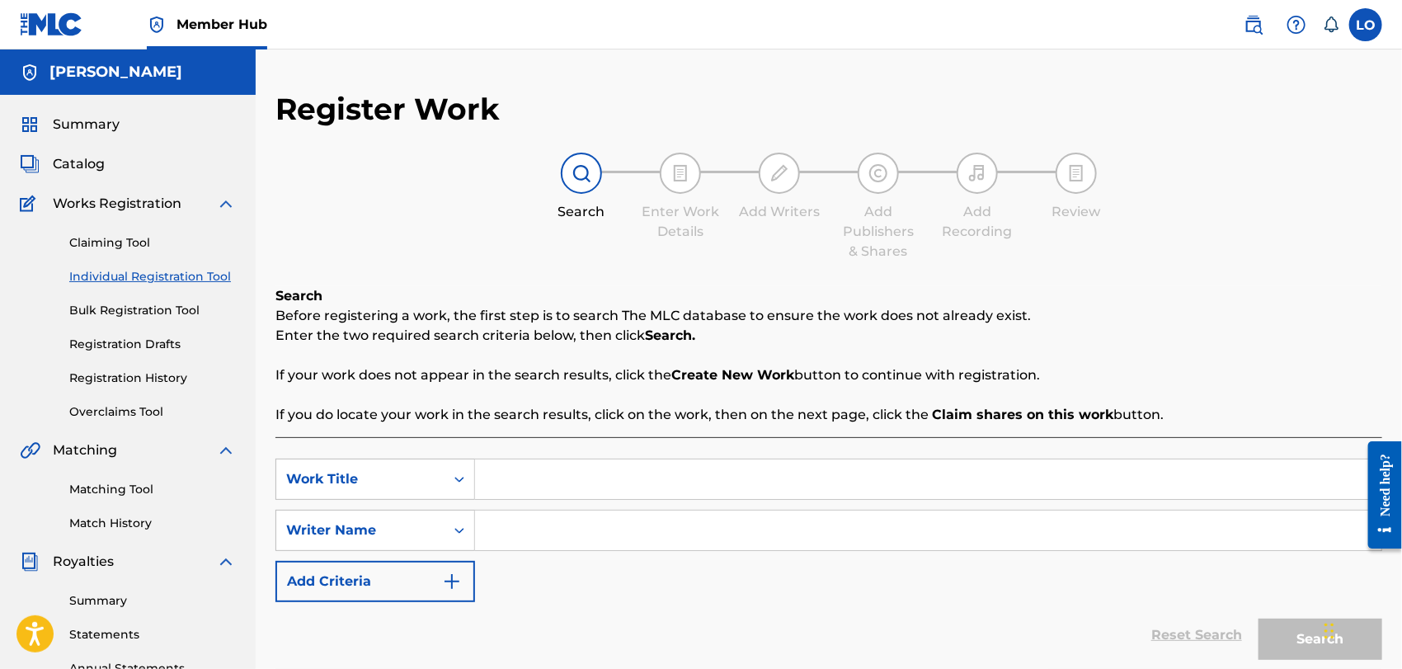
click at [522, 481] on input "Search Form" at bounding box center [928, 479] width 906 height 40
type input "CON QUE ME COMPAREIS"
click at [498, 536] on input "Search Form" at bounding box center [928, 531] width 906 height 40
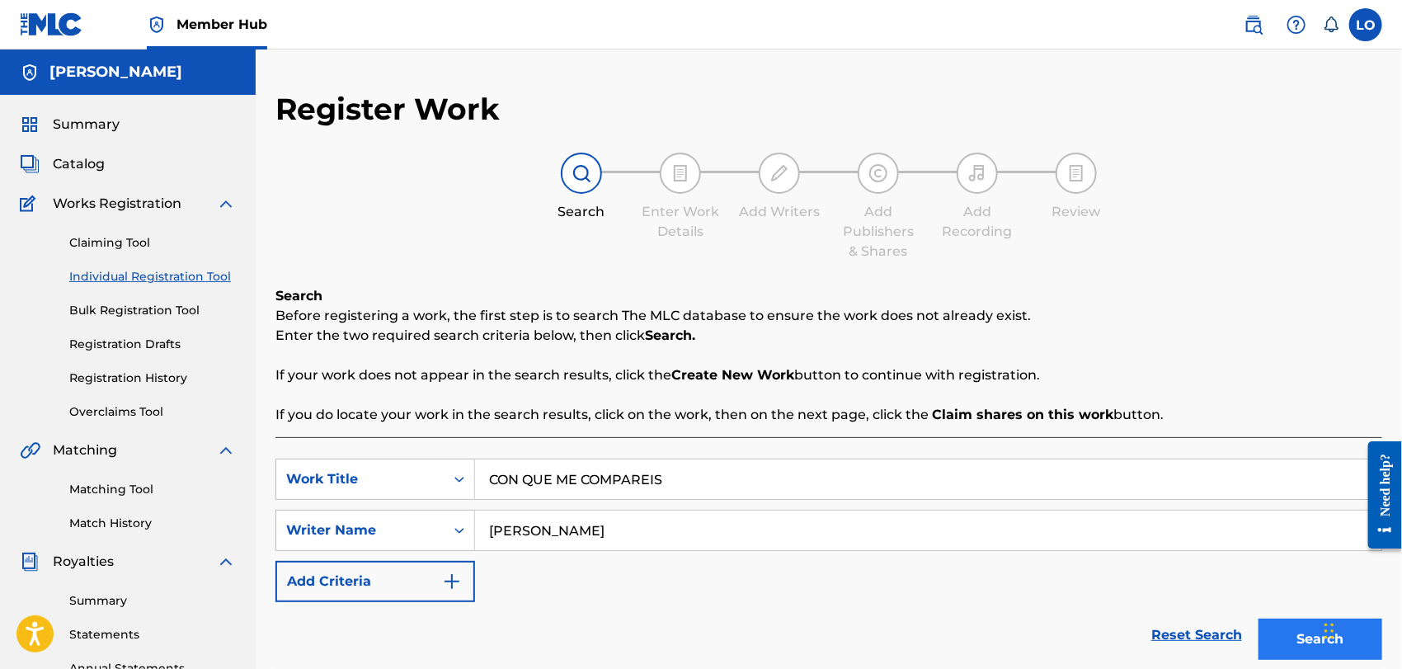
type input "[PERSON_NAME]"
click at [1292, 642] on button "Search" at bounding box center [1321, 639] width 124 height 41
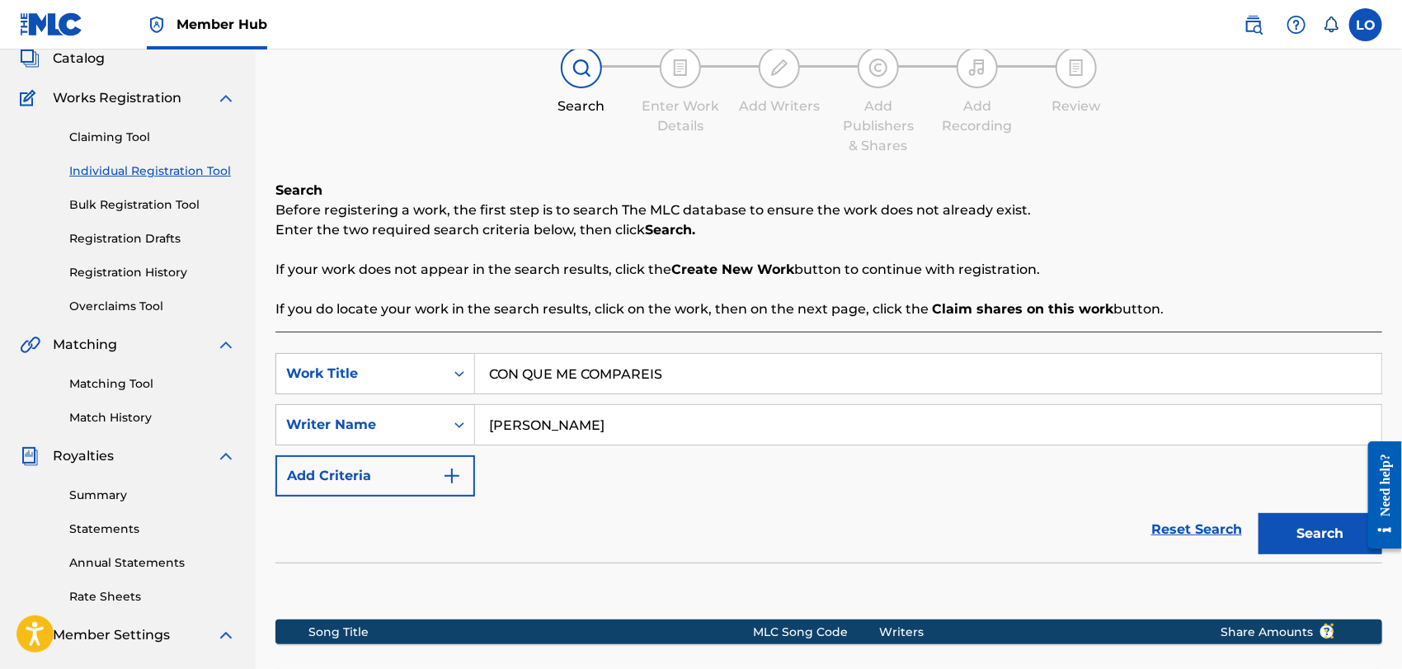
scroll to position [267, 0]
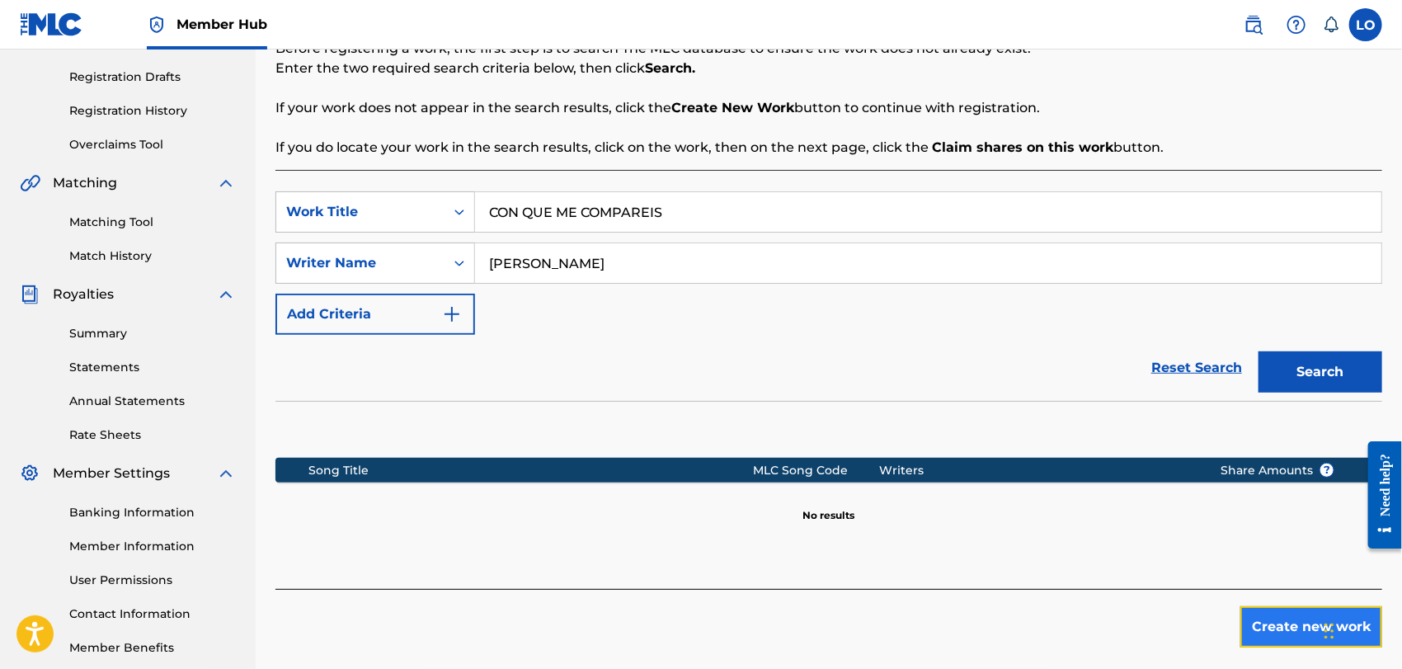
click at [1286, 625] on button "Create new work" at bounding box center [1311, 626] width 142 height 41
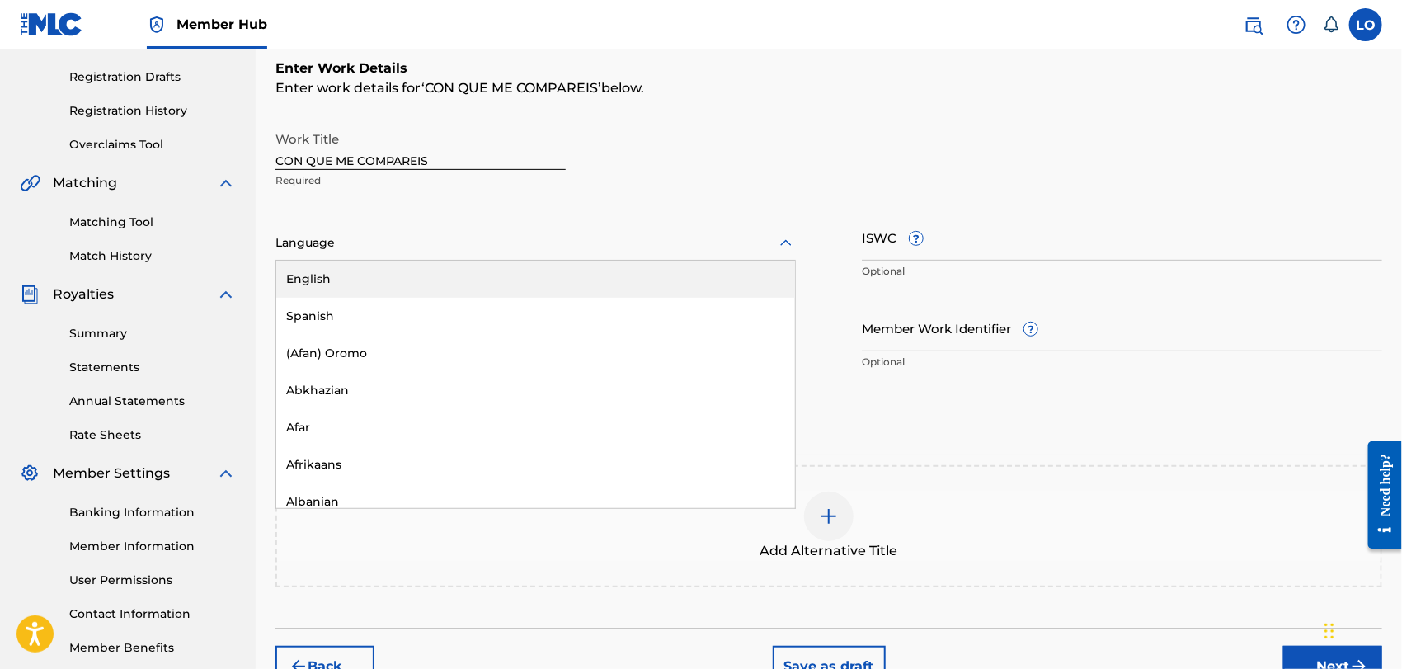
click at [792, 239] on icon at bounding box center [786, 243] width 20 height 20
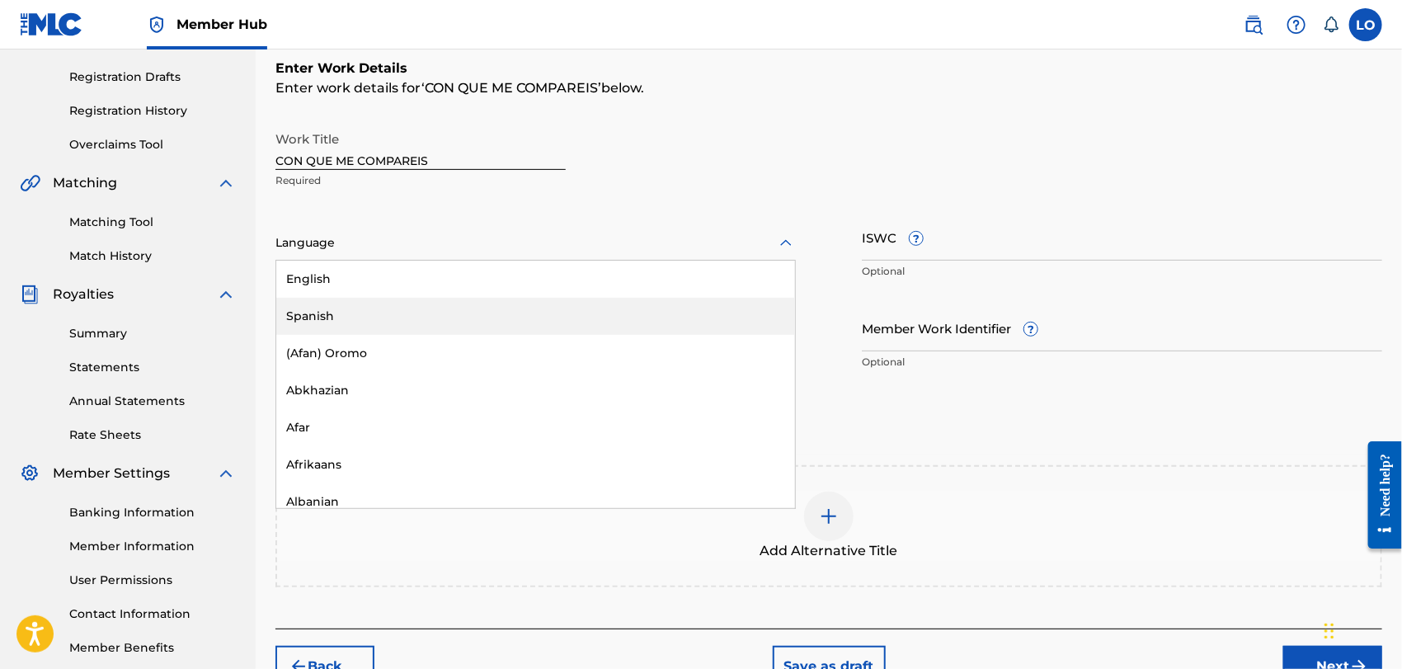
click at [355, 308] on div "Spanish" at bounding box center [535, 316] width 519 height 37
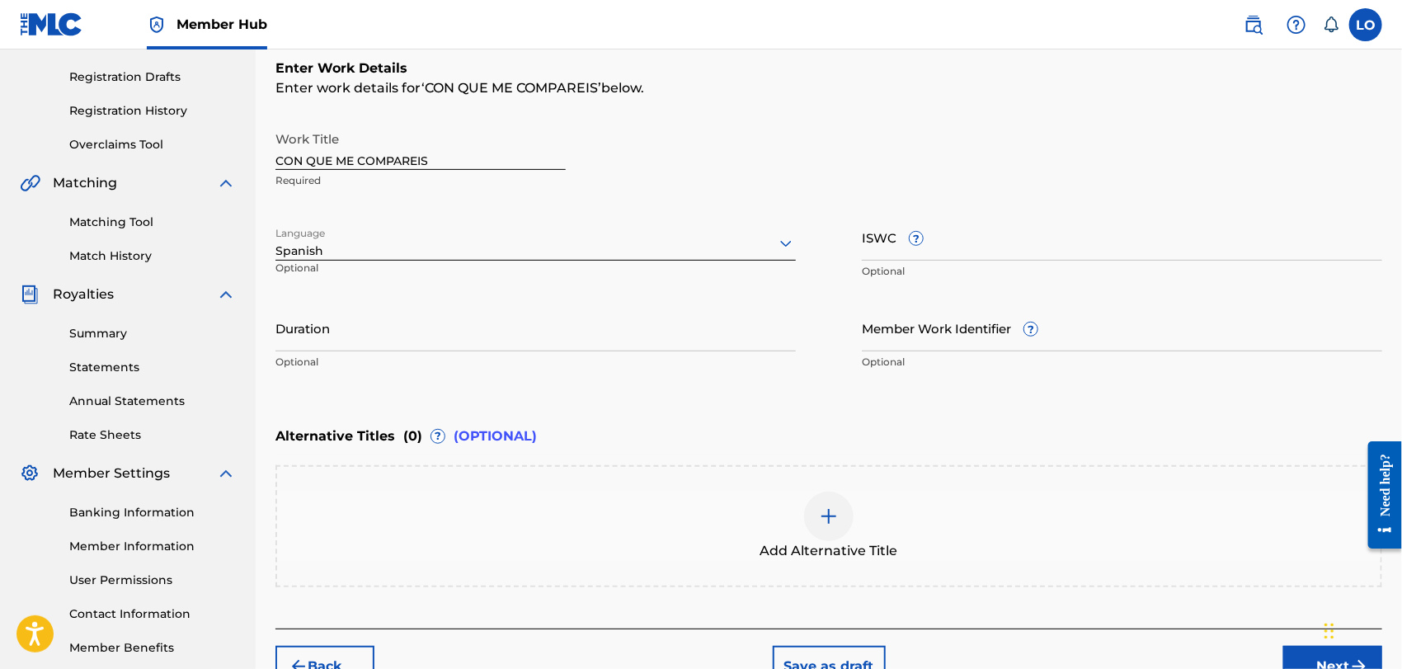
scroll to position [363, 0]
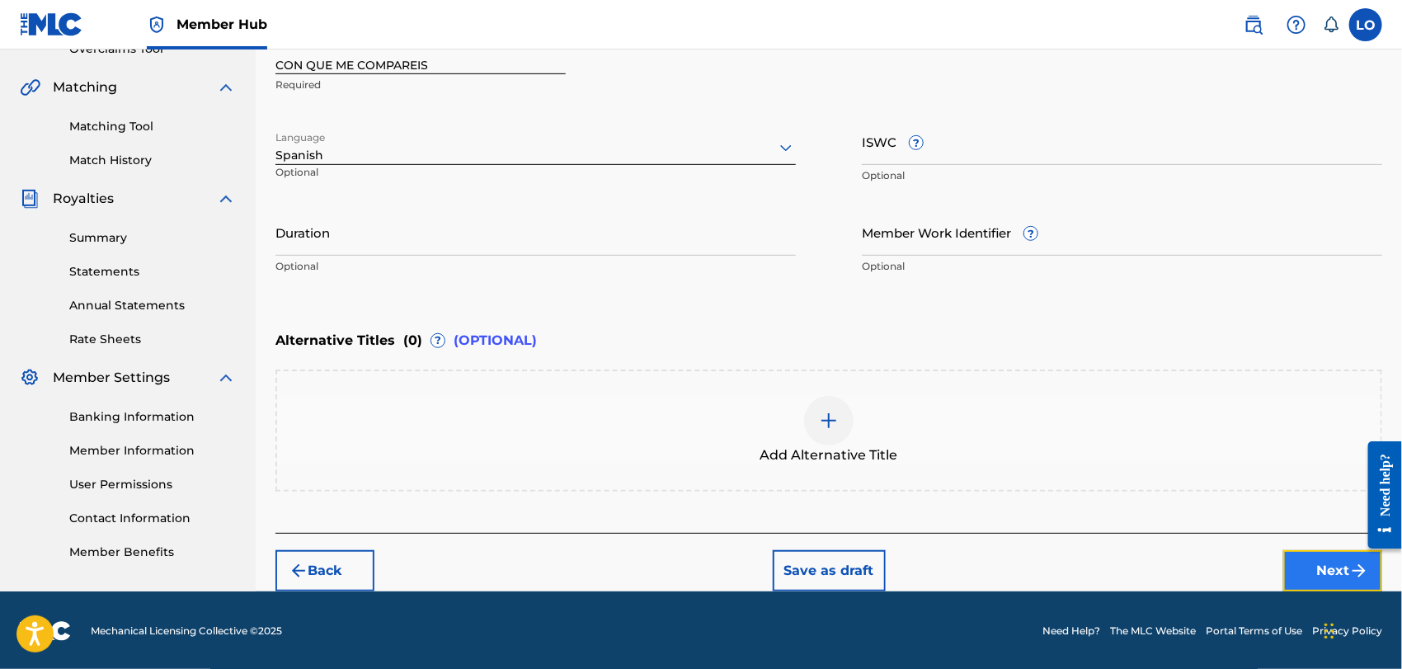
click at [1311, 563] on button "Next" at bounding box center [1332, 570] width 99 height 41
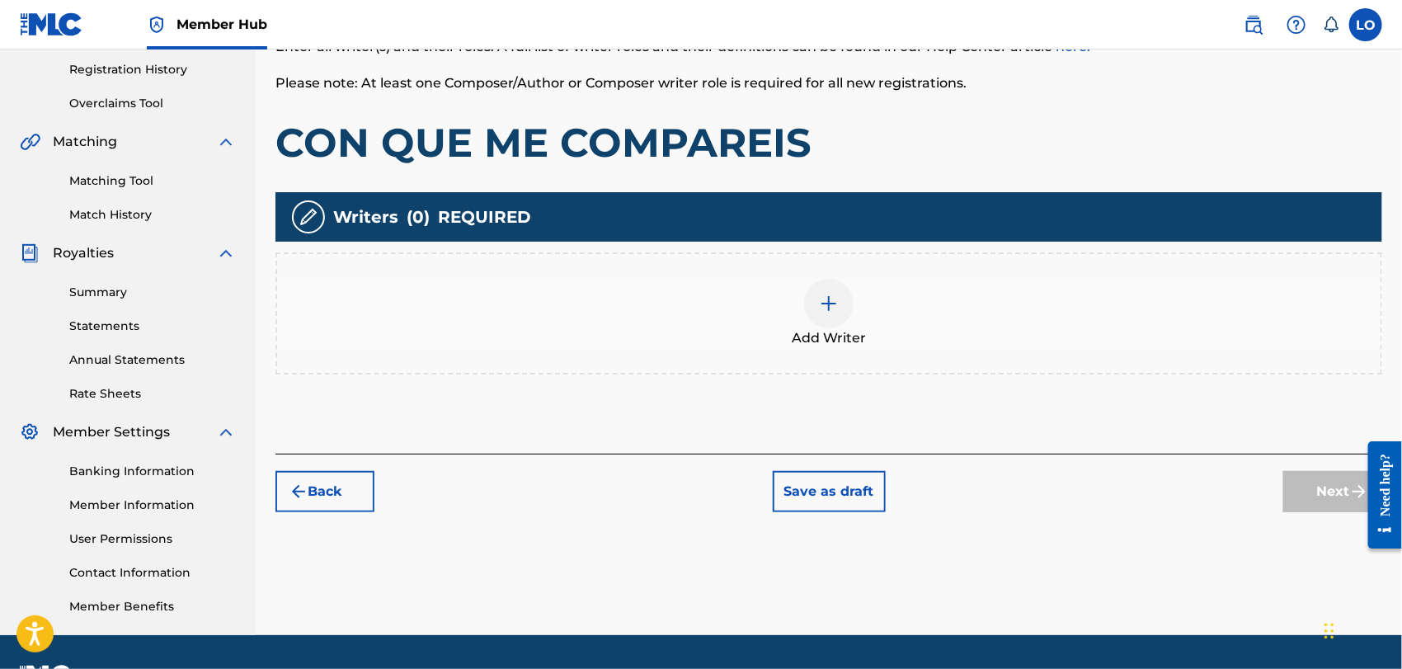
scroll to position [354, 0]
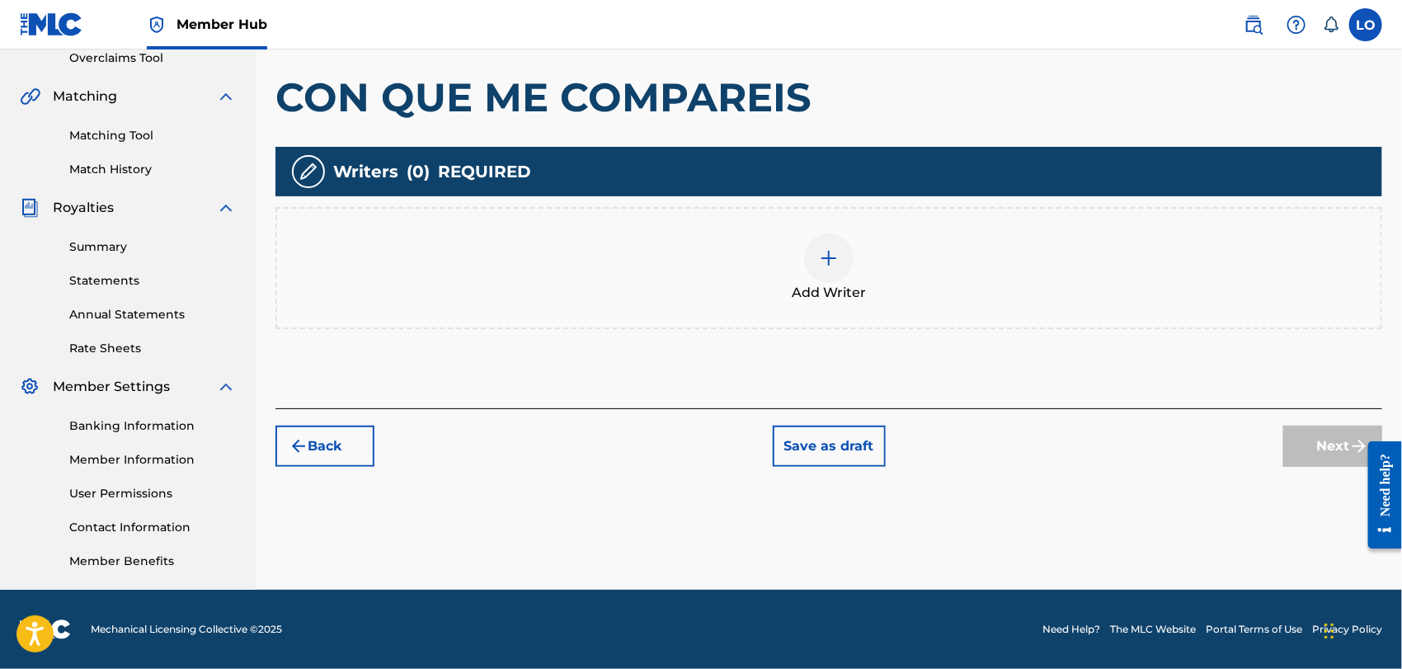
click at [831, 266] on img at bounding box center [829, 258] width 20 height 20
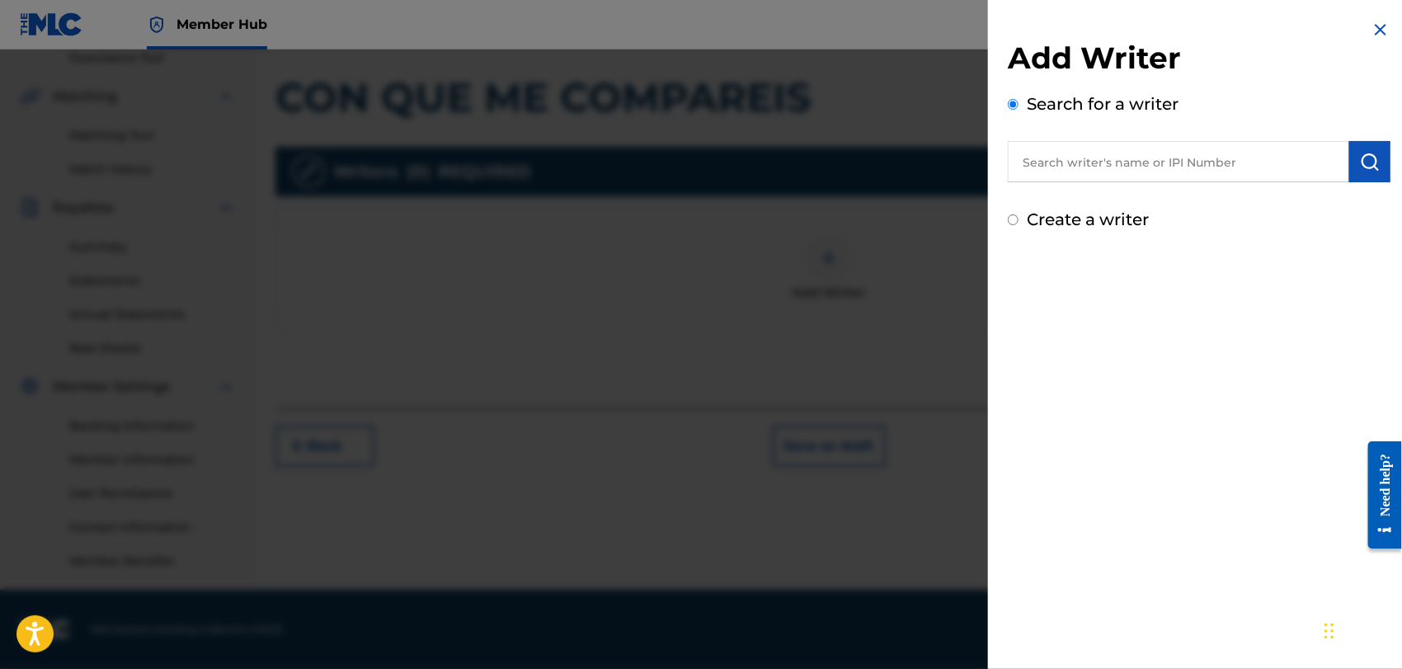
click at [1052, 162] on input "text" at bounding box center [1178, 161] width 341 height 41
type input "[PERSON_NAME]"
click at [1363, 158] on img "submit" at bounding box center [1370, 162] width 20 height 20
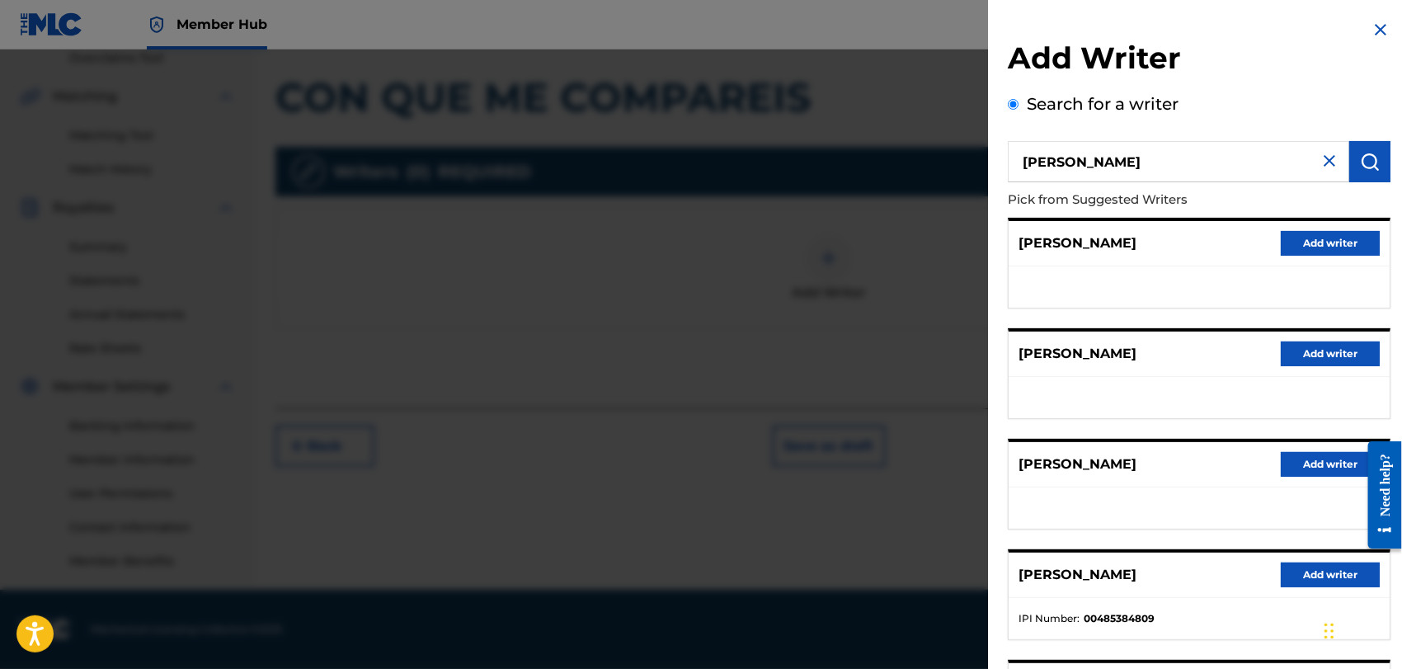
click at [1139, 490] on ul at bounding box center [1199, 507] width 381 height 41
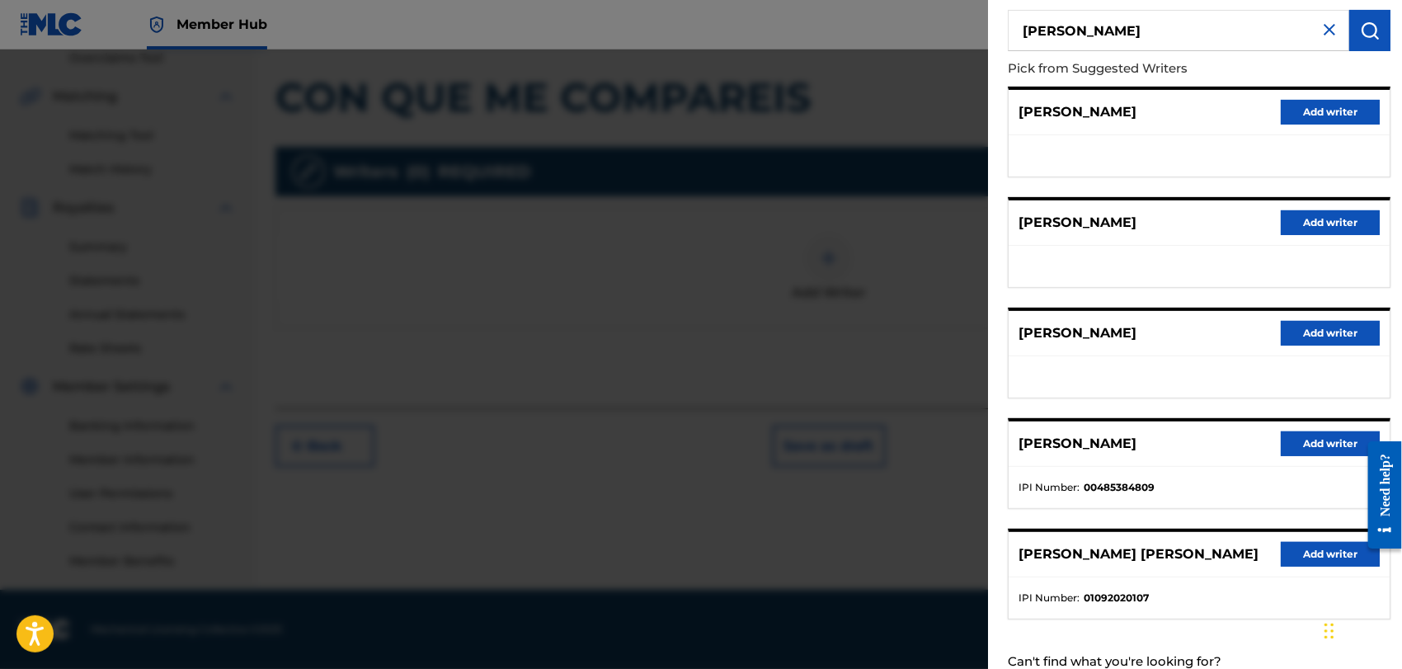
scroll to position [183, 0]
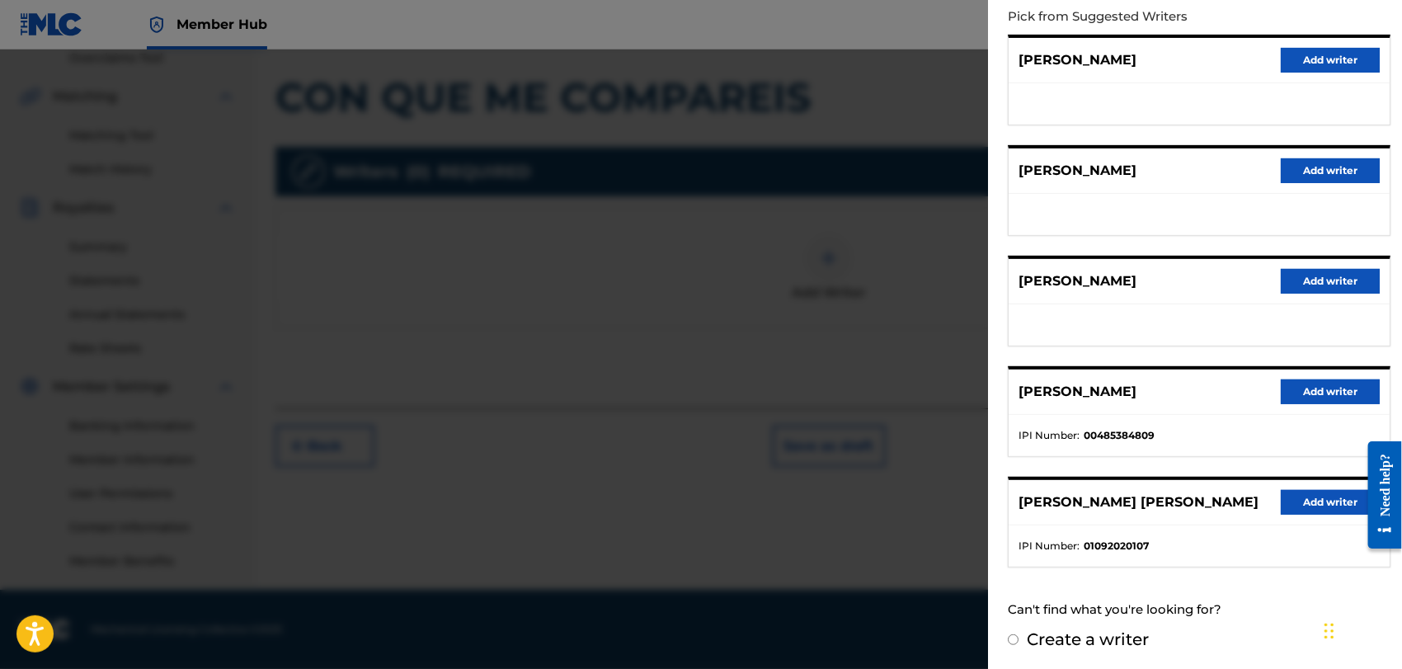
click at [1015, 635] on input "Create a writer" at bounding box center [1013, 639] width 11 height 11
radio input "false"
radio input "true"
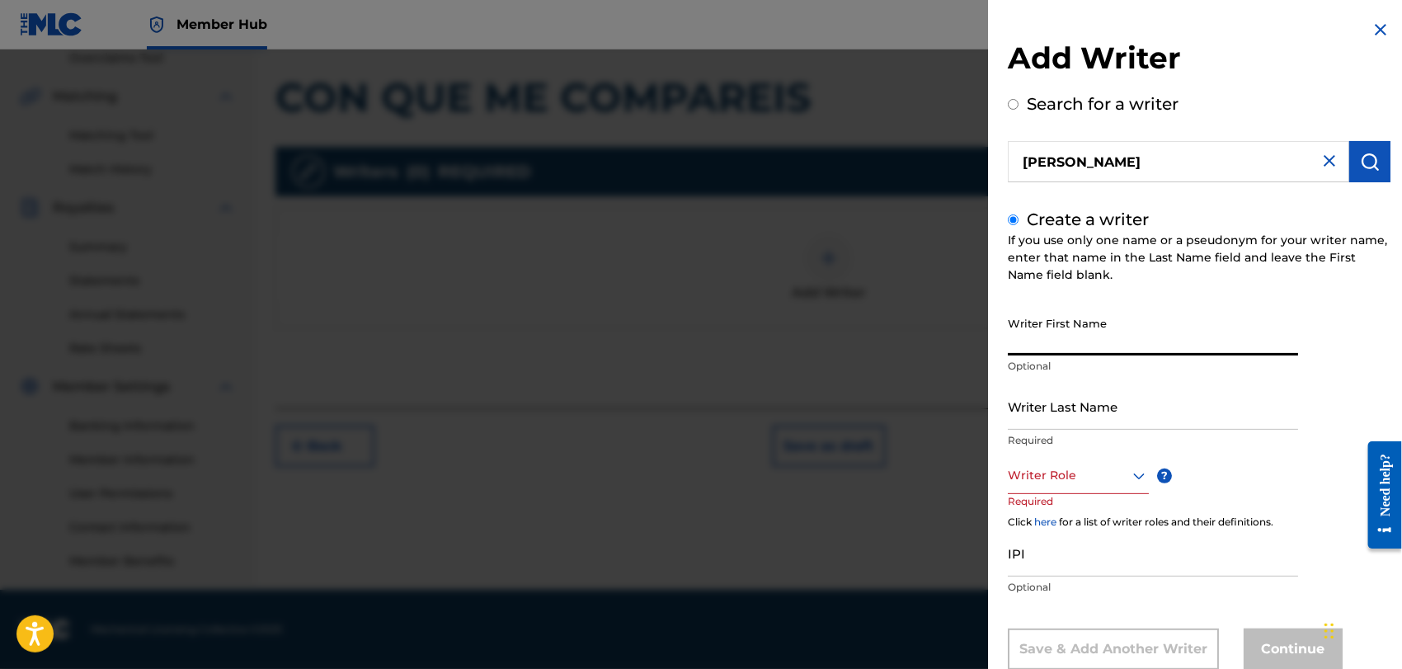
click at [1033, 331] on input "Writer First Name" at bounding box center [1153, 331] width 290 height 47
type input "[PERSON_NAME]"
click at [1079, 408] on input "Writer Last Name" at bounding box center [1153, 406] width 290 height 47
type input "P"
type input "[PERSON_NAME]"
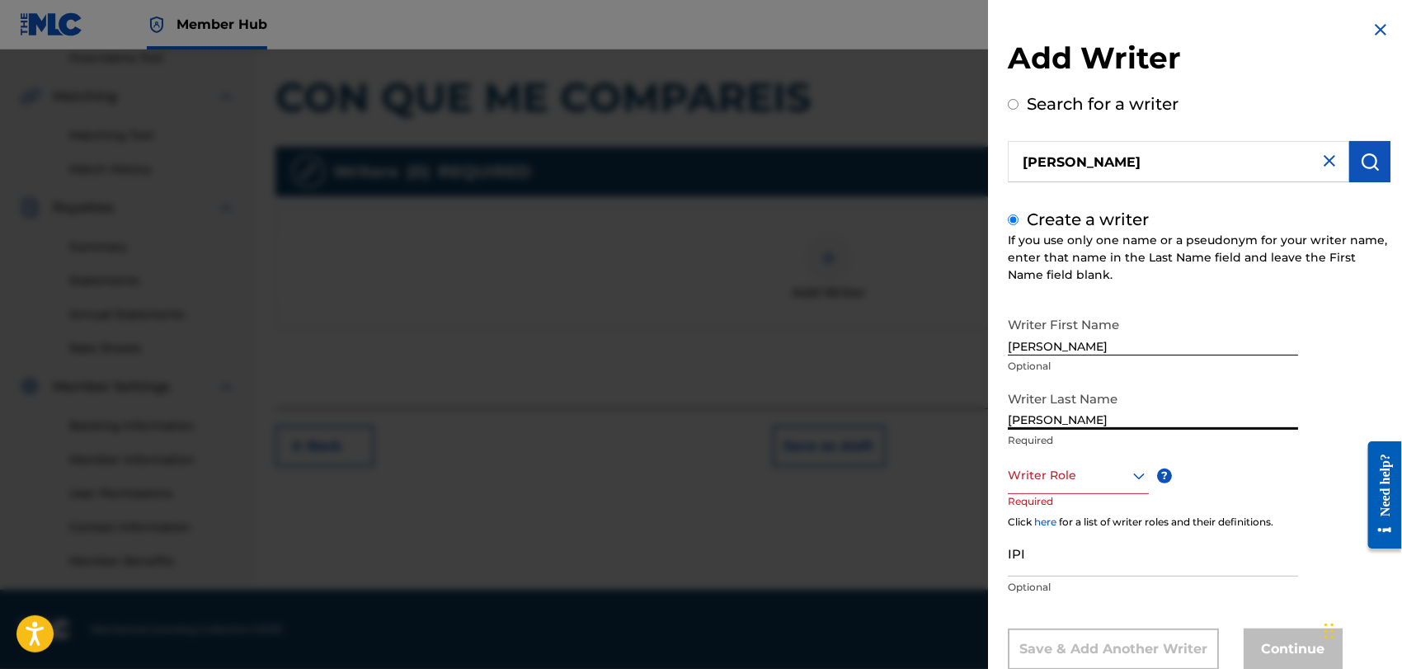
scroll to position [45, 0]
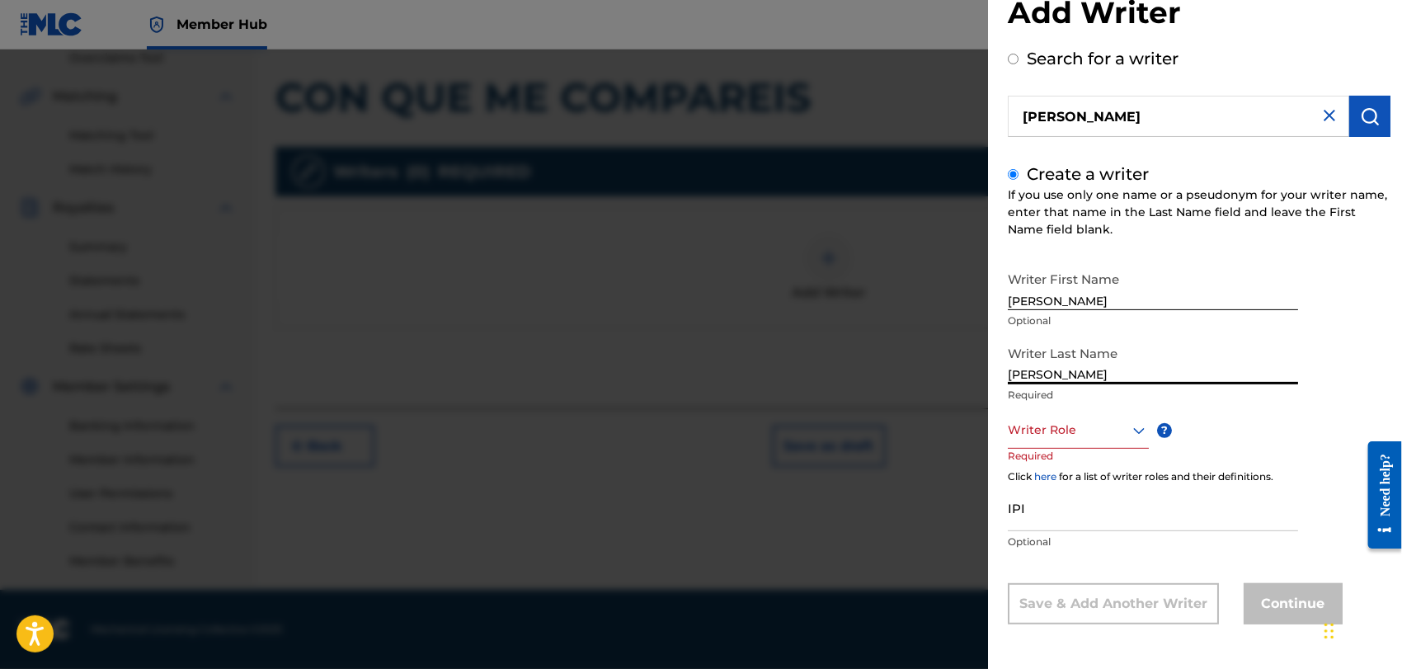
click at [1139, 449] on div "Writer Role" at bounding box center [1078, 430] width 141 height 37
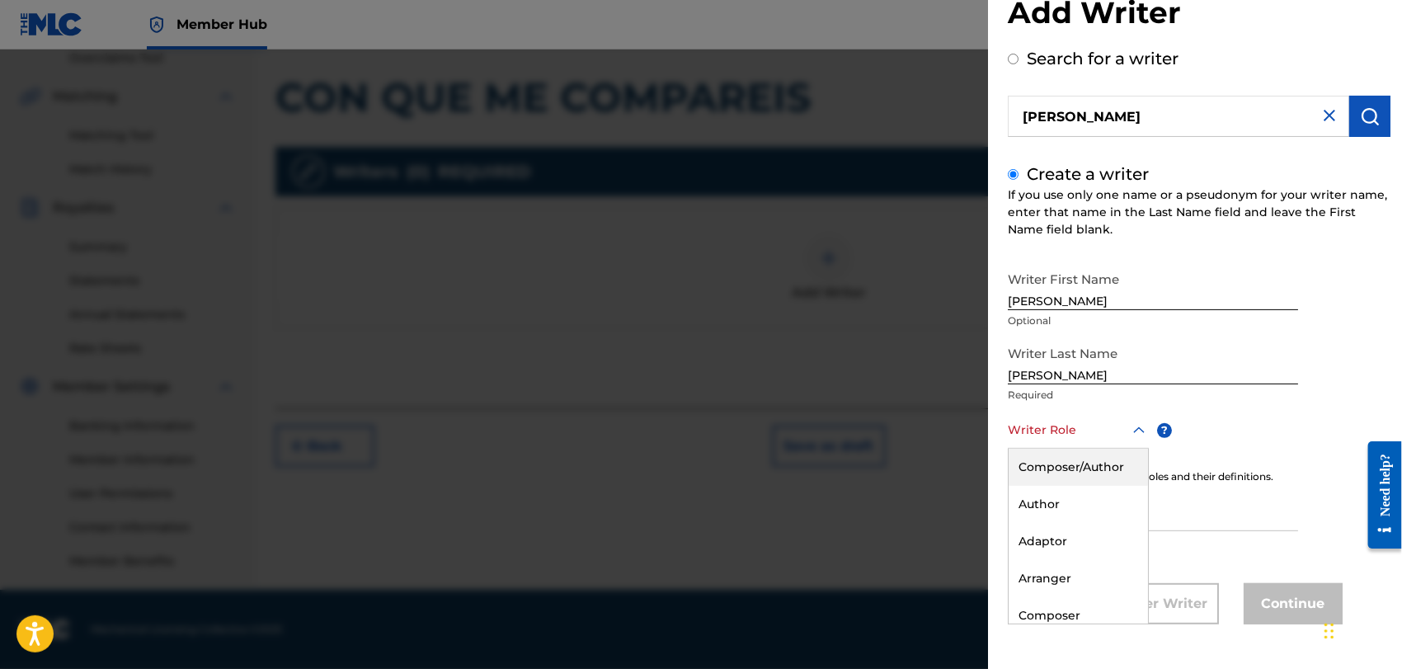
click at [1047, 464] on div "Composer/Author" at bounding box center [1078, 467] width 139 height 37
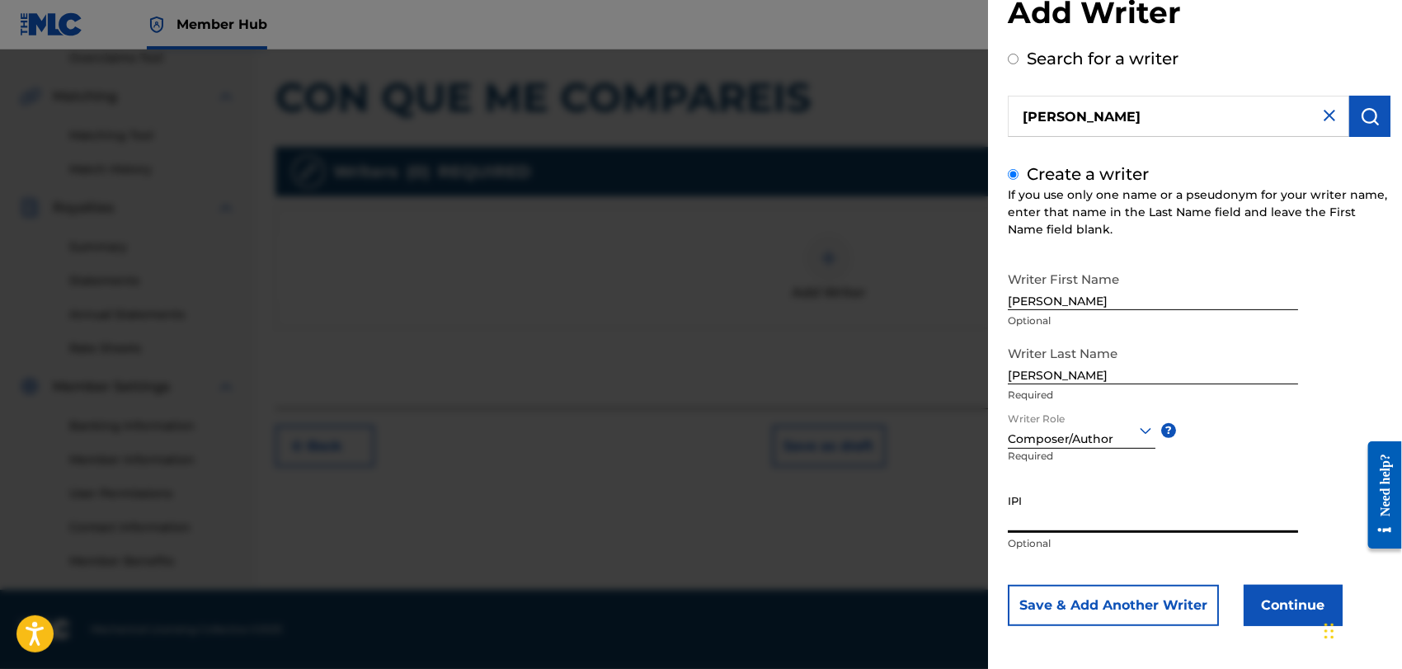
click at [1017, 515] on input "IPI" at bounding box center [1153, 509] width 290 height 47
type input "1162110609"
click at [1281, 604] on button "Continue" at bounding box center [1293, 605] width 99 height 41
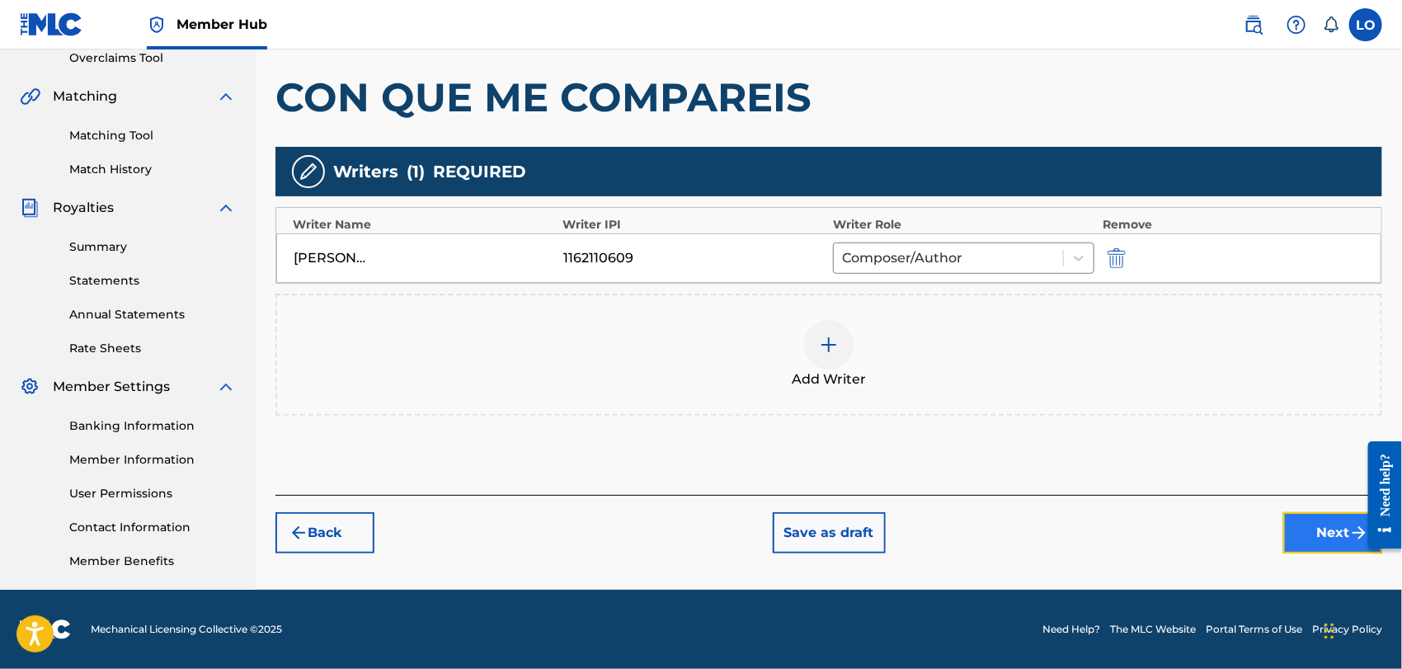
click at [1325, 536] on button "Next" at bounding box center [1332, 532] width 99 height 41
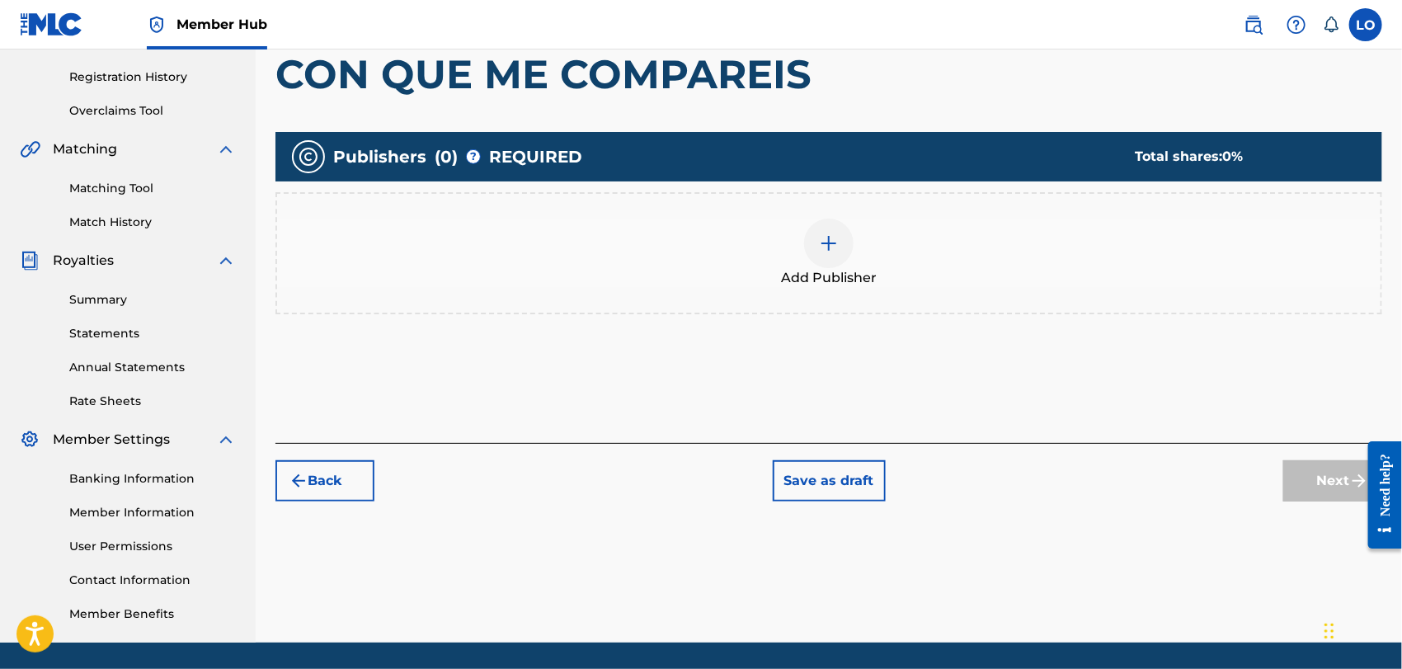
scroll to position [304, 0]
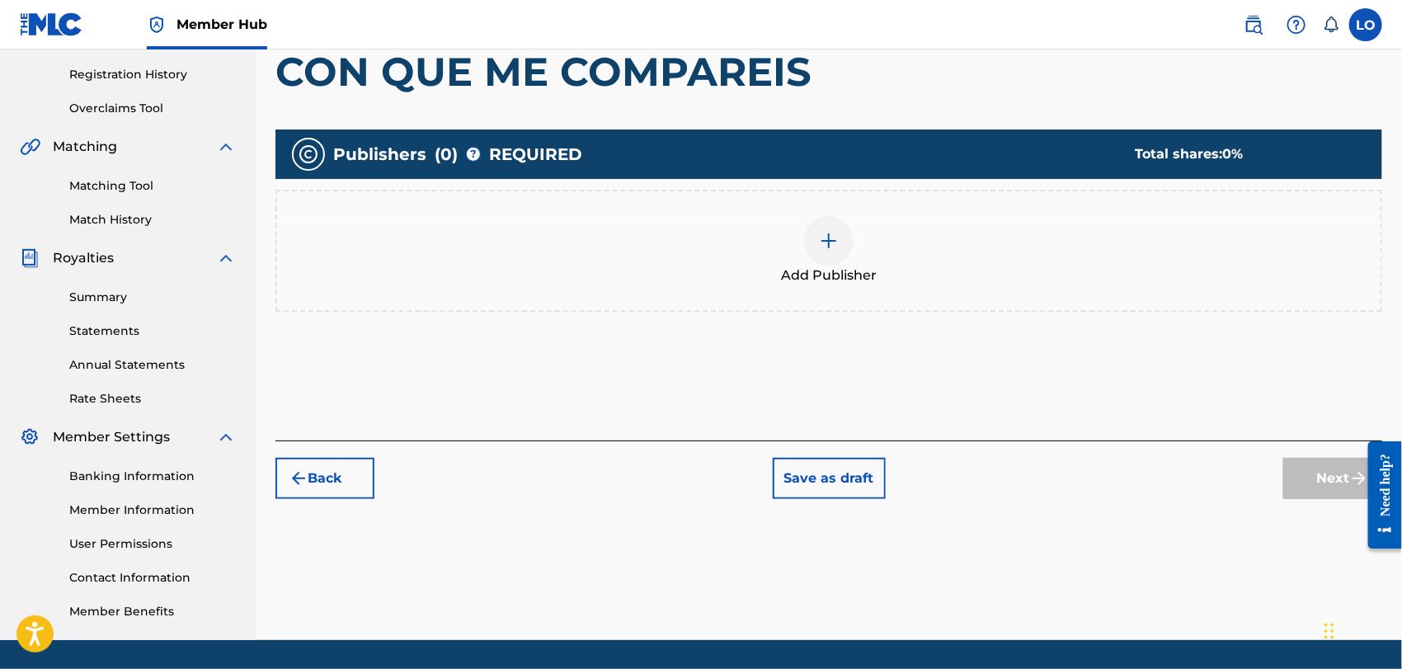
click at [831, 242] on img at bounding box center [829, 241] width 20 height 20
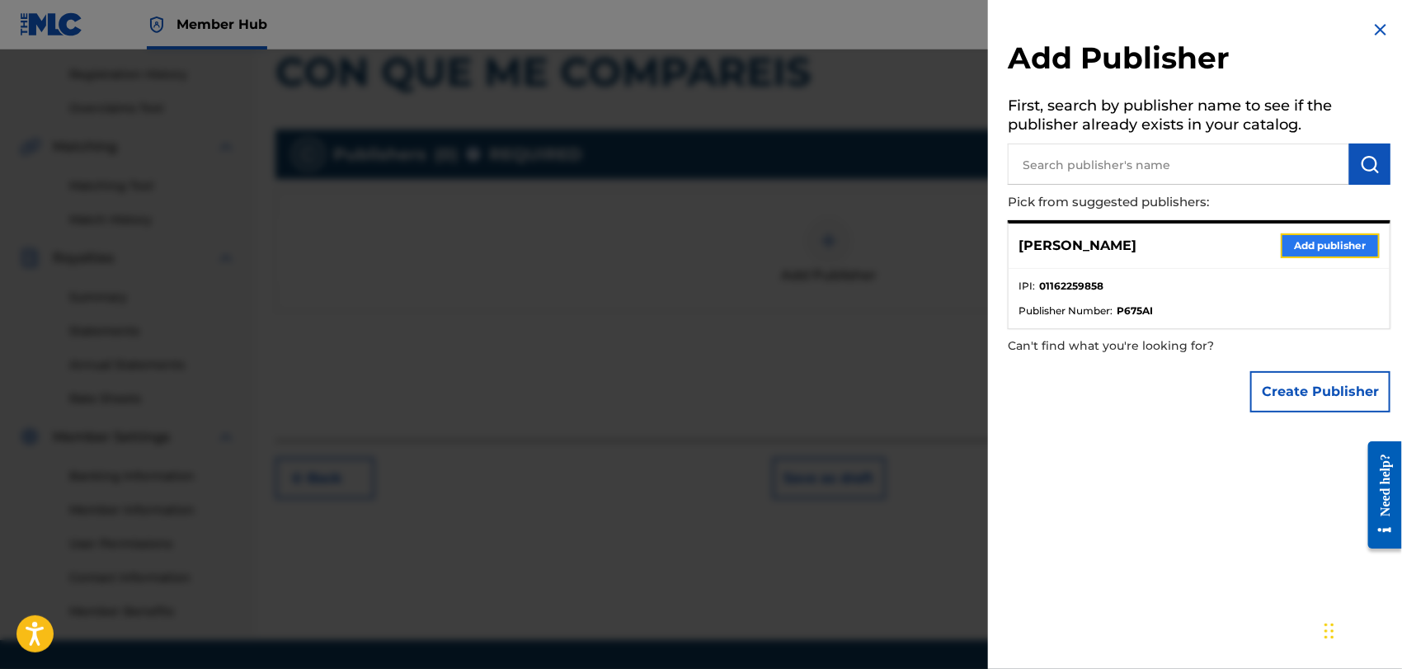
click at [1306, 238] on button "Add publisher" at bounding box center [1330, 245] width 99 height 25
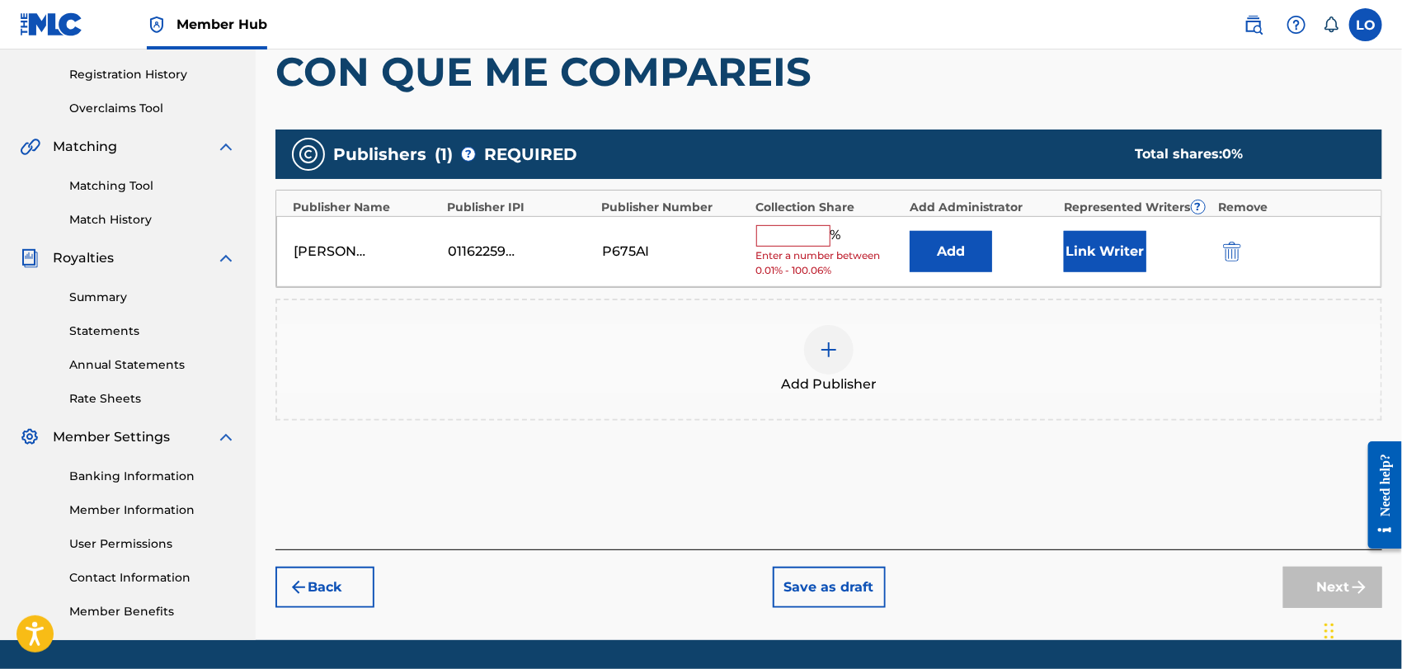
click at [775, 226] on input "text" at bounding box center [793, 235] width 74 height 21
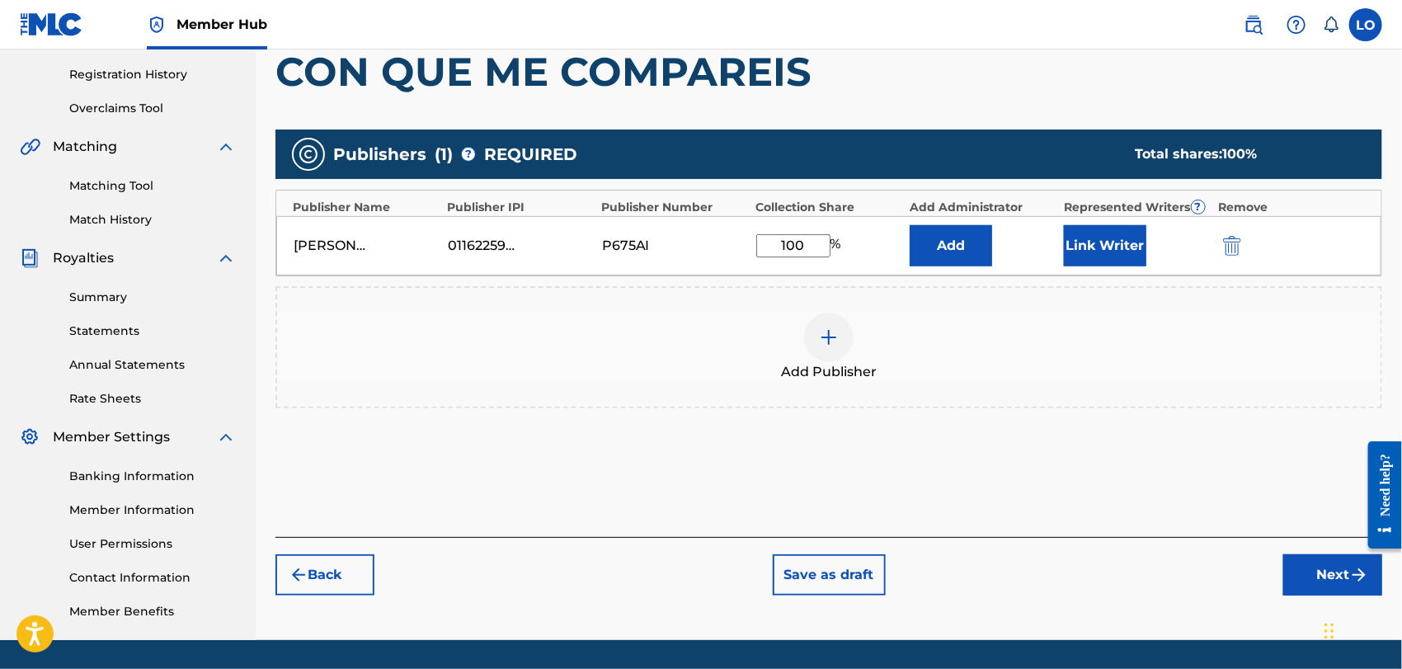
type input "100"
click at [1047, 376] on div "Add Publisher" at bounding box center [829, 347] width 1104 height 69
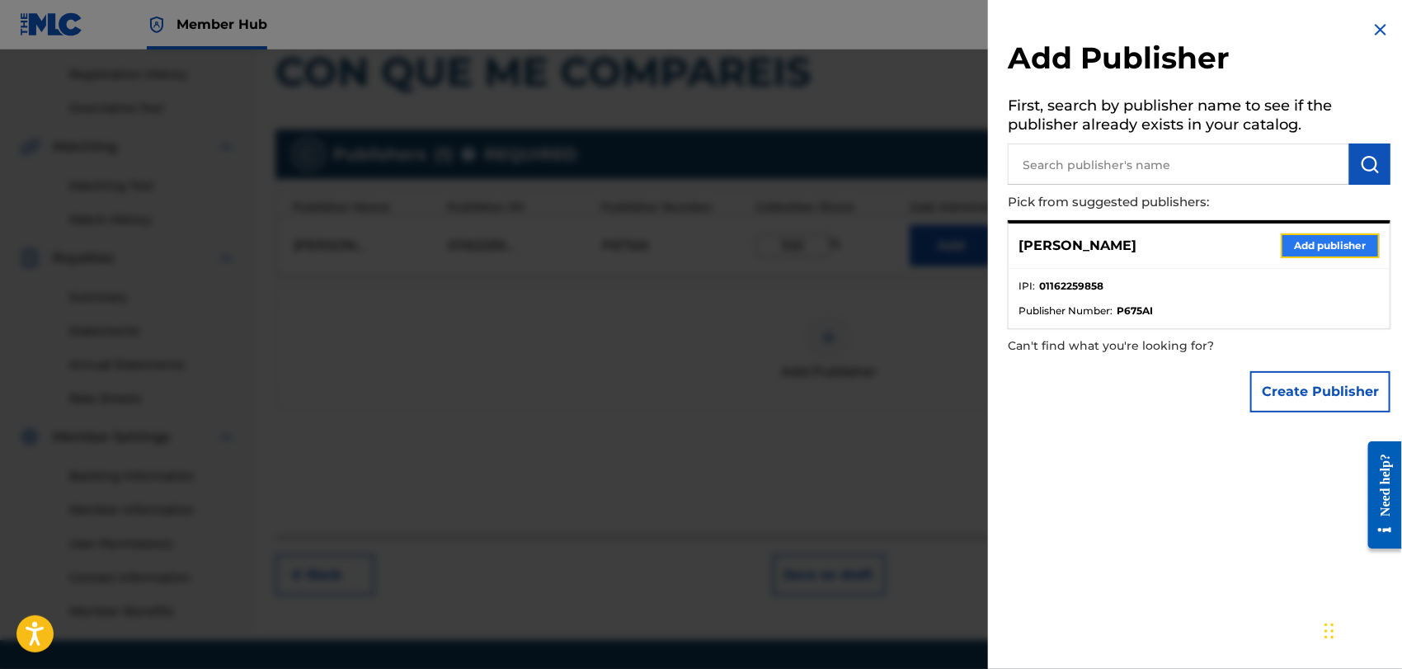
click at [1326, 238] on button "Add publisher" at bounding box center [1330, 245] width 99 height 25
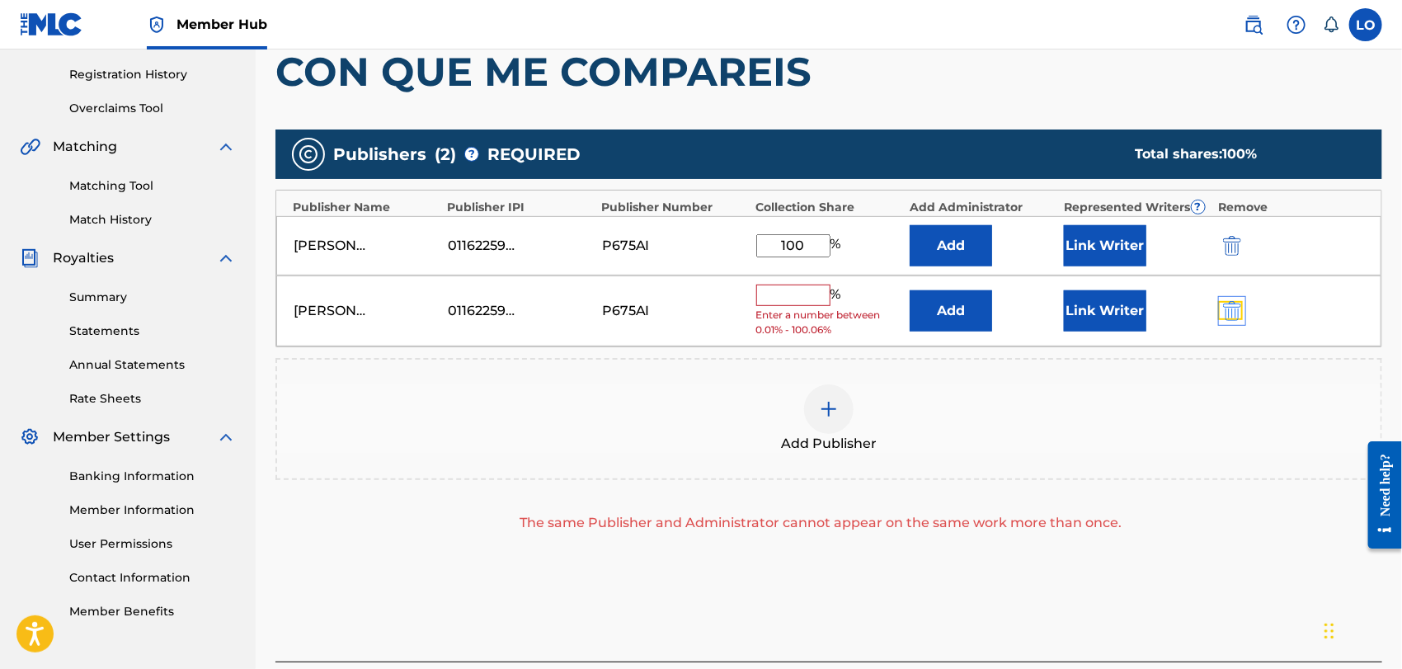
click at [1231, 308] on img "submit" at bounding box center [1232, 311] width 18 height 20
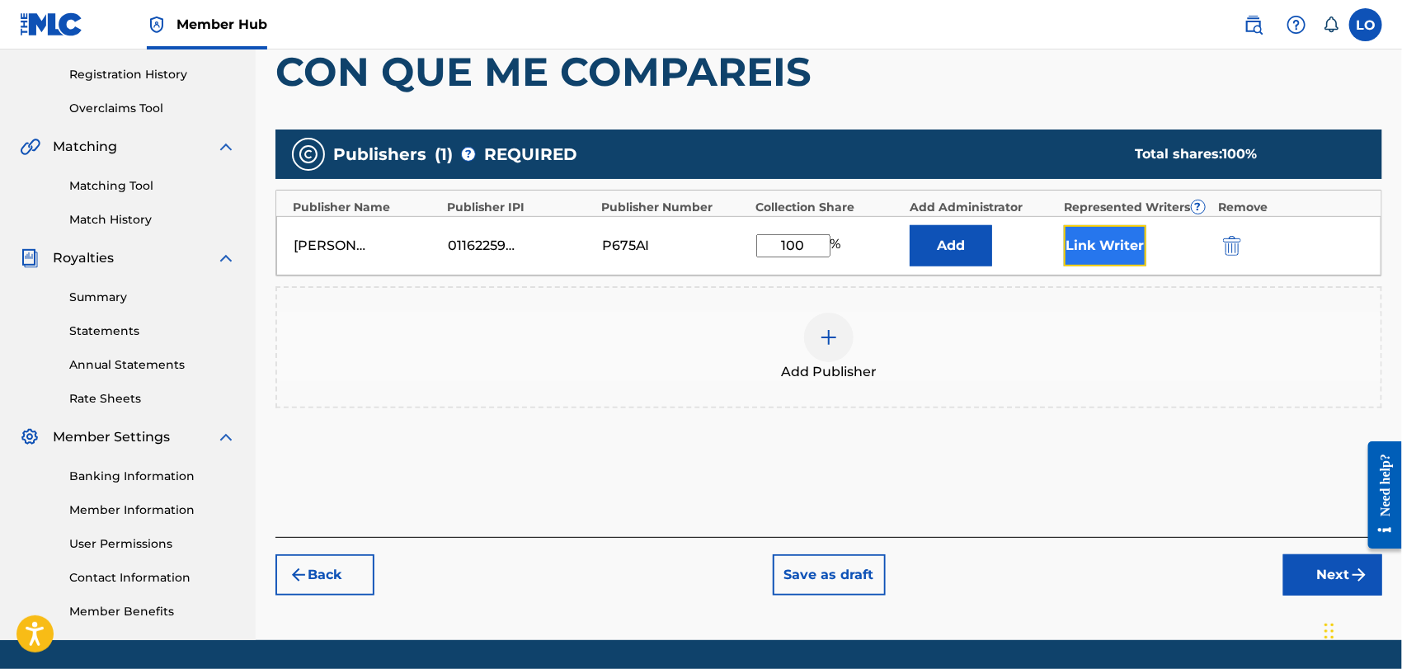
click at [1107, 239] on button "Link Writer" at bounding box center [1105, 245] width 82 height 41
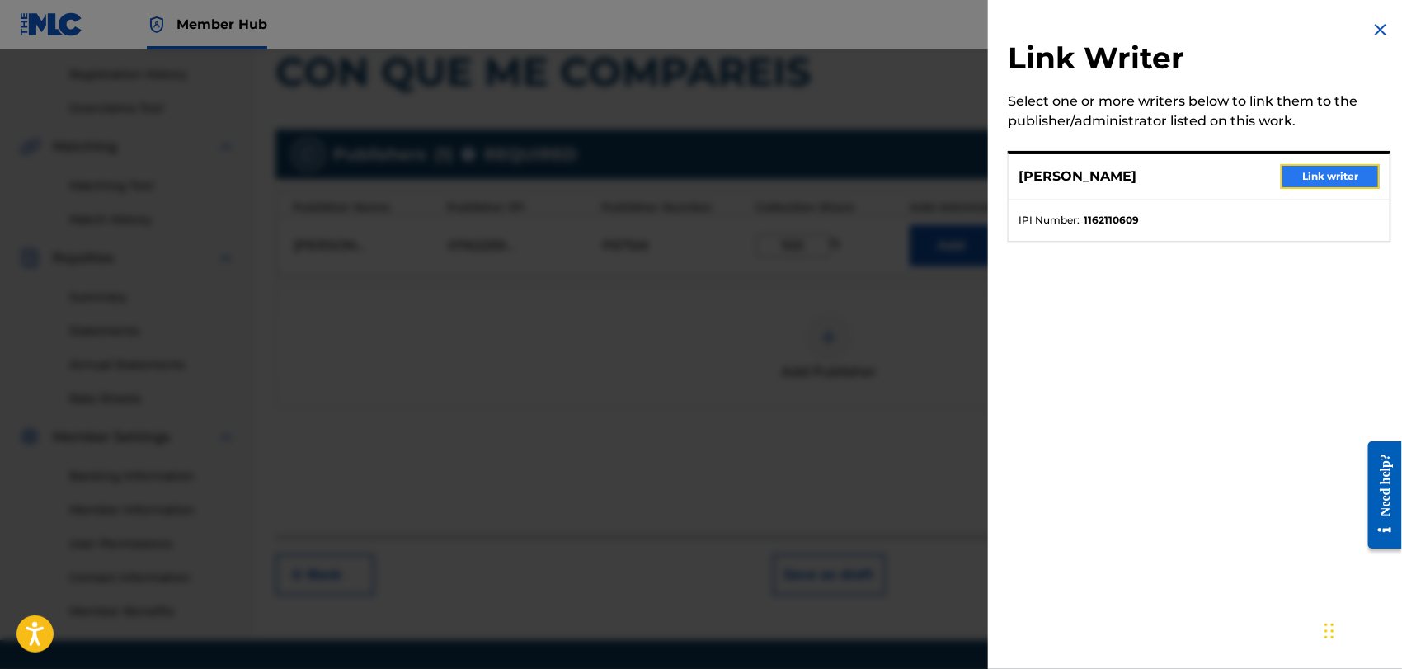
click at [1316, 177] on button "Link writer" at bounding box center [1330, 176] width 99 height 25
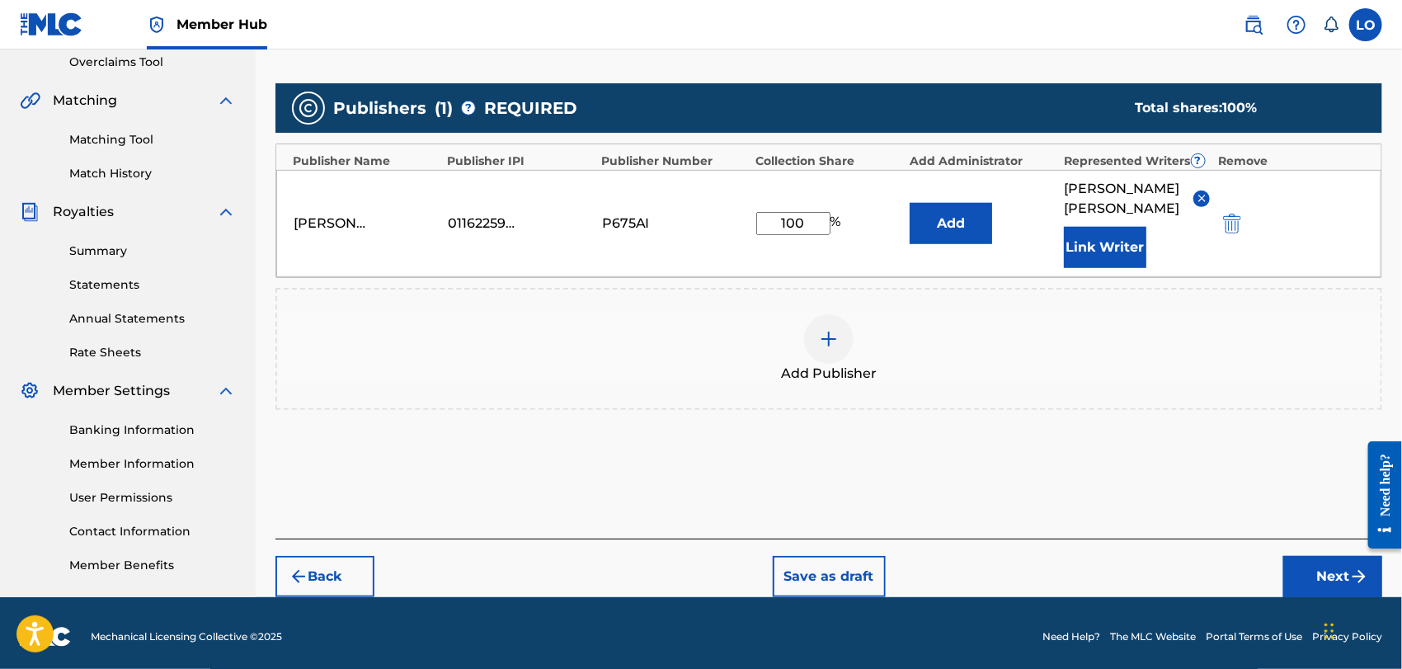
scroll to position [354, 0]
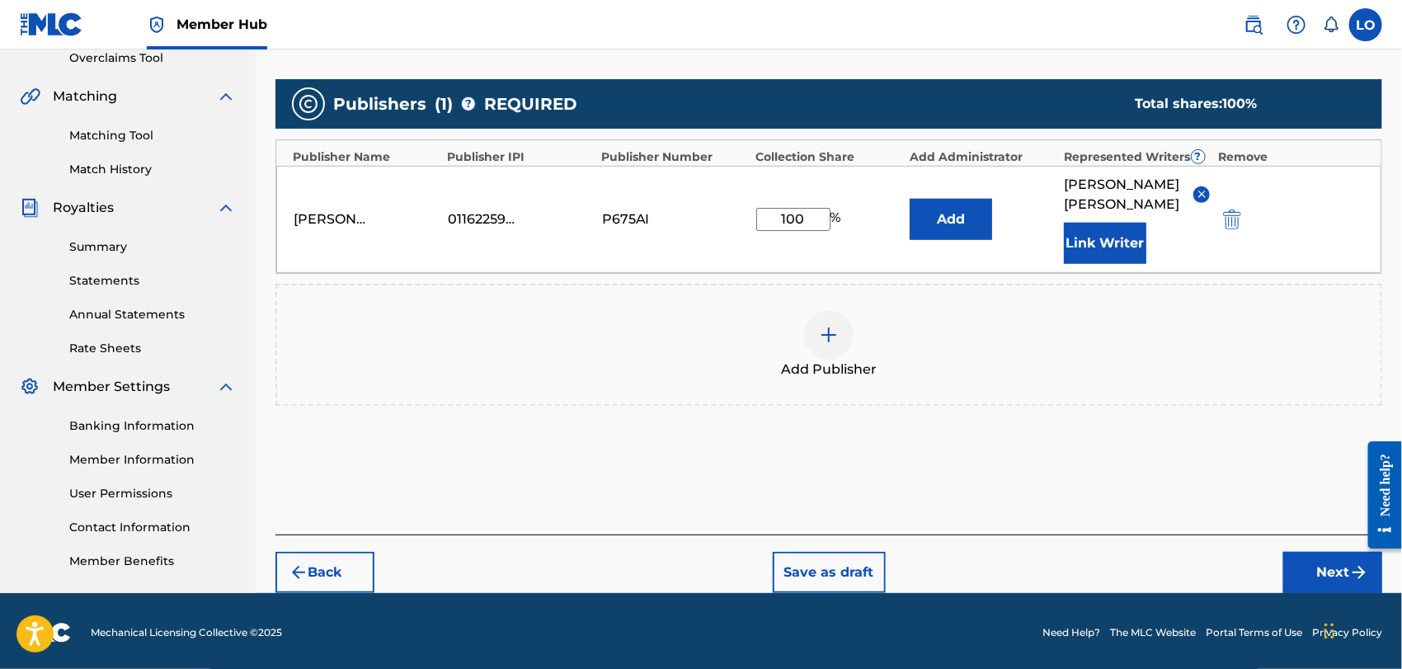
click at [831, 325] on img at bounding box center [829, 335] width 20 height 20
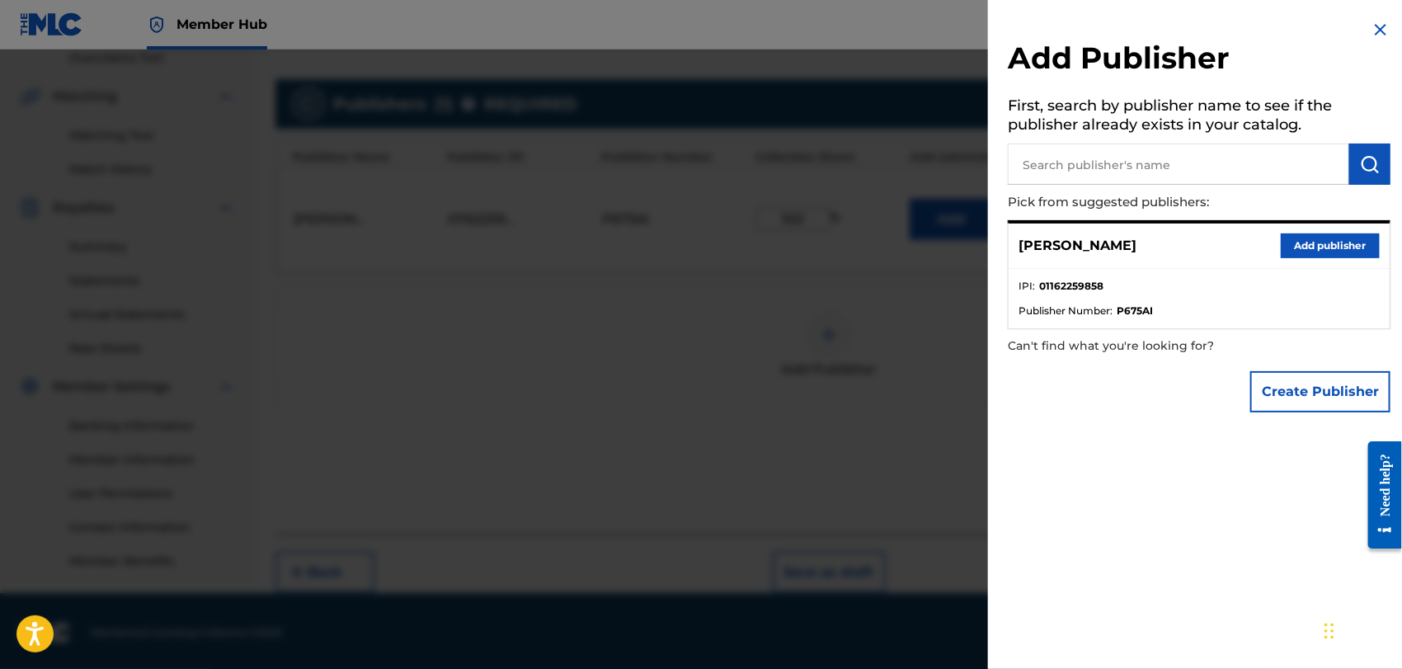
click at [1375, 25] on img at bounding box center [1381, 30] width 20 height 20
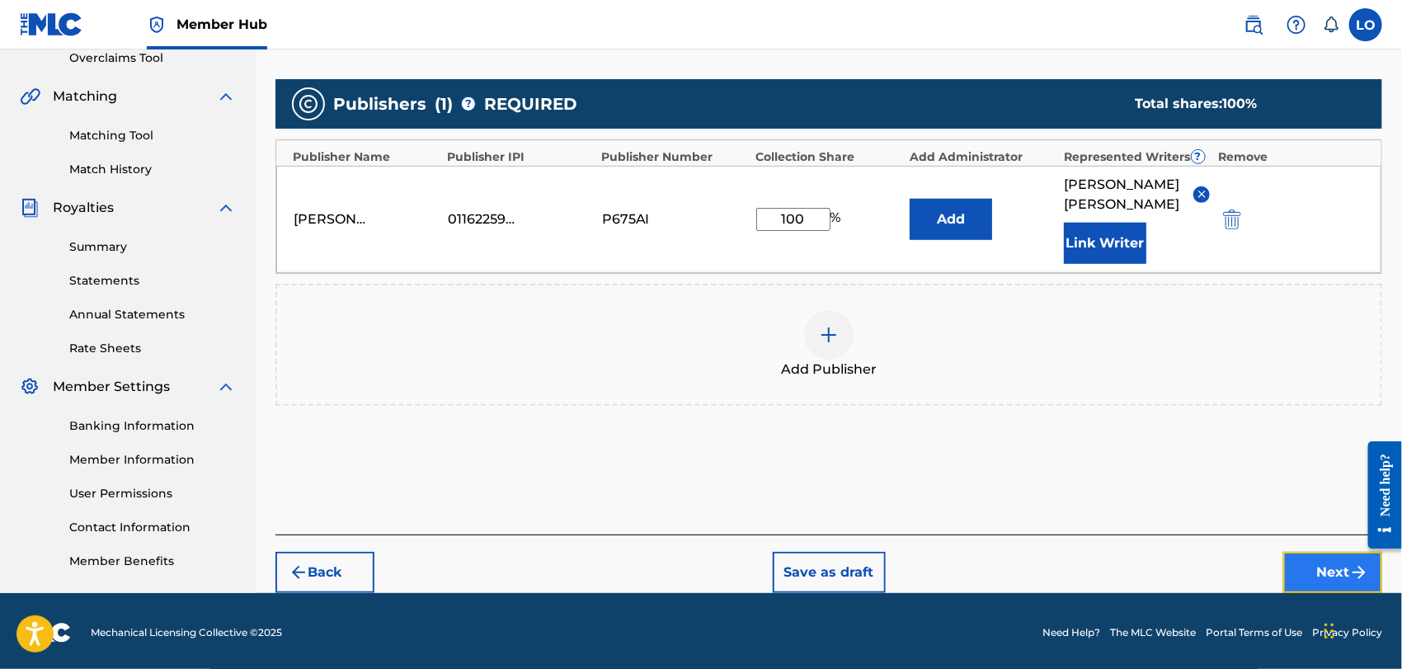
click at [1325, 552] on button "Next" at bounding box center [1332, 572] width 99 height 41
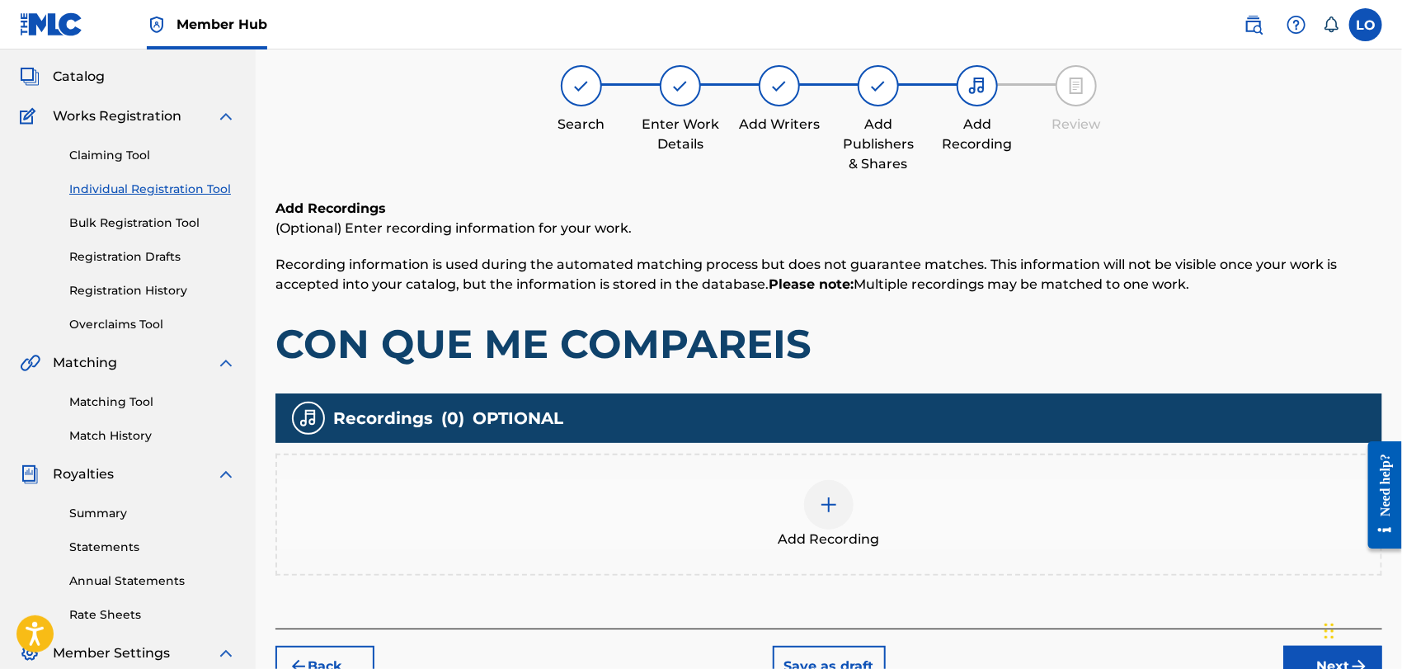
scroll to position [73, 0]
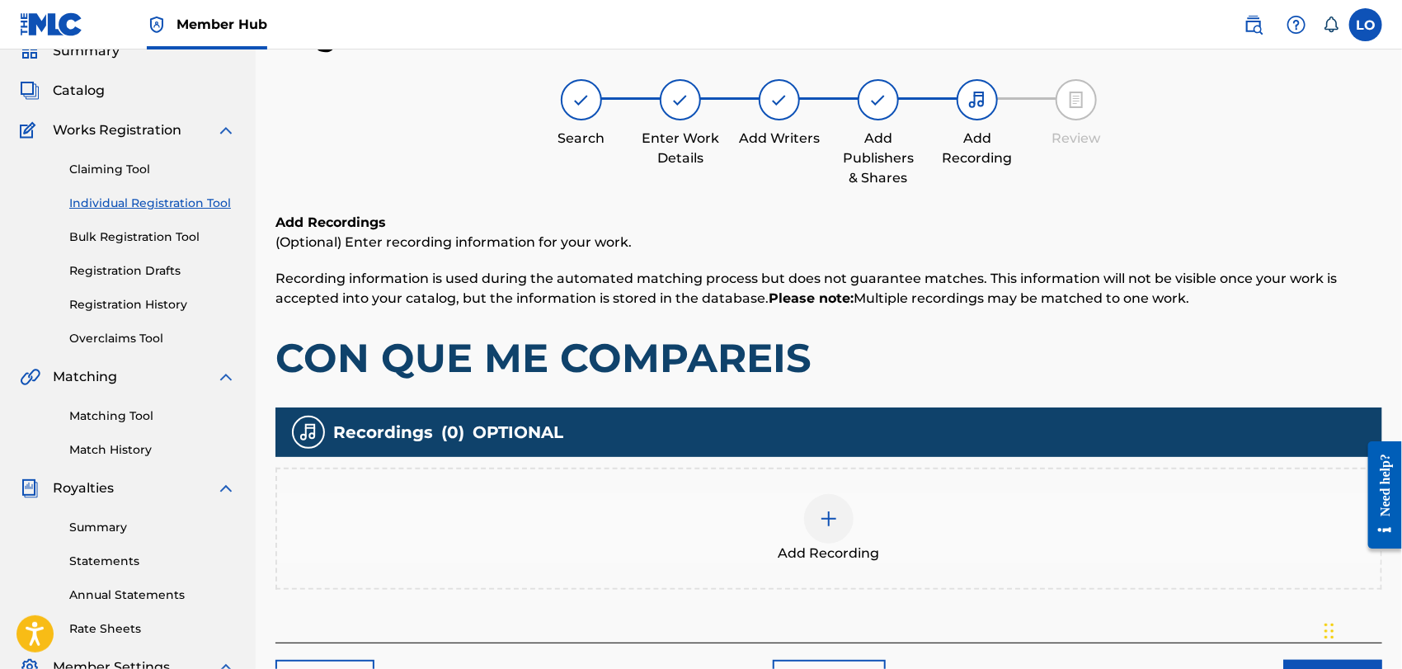
click at [836, 502] on div at bounding box center [828, 518] width 49 height 49
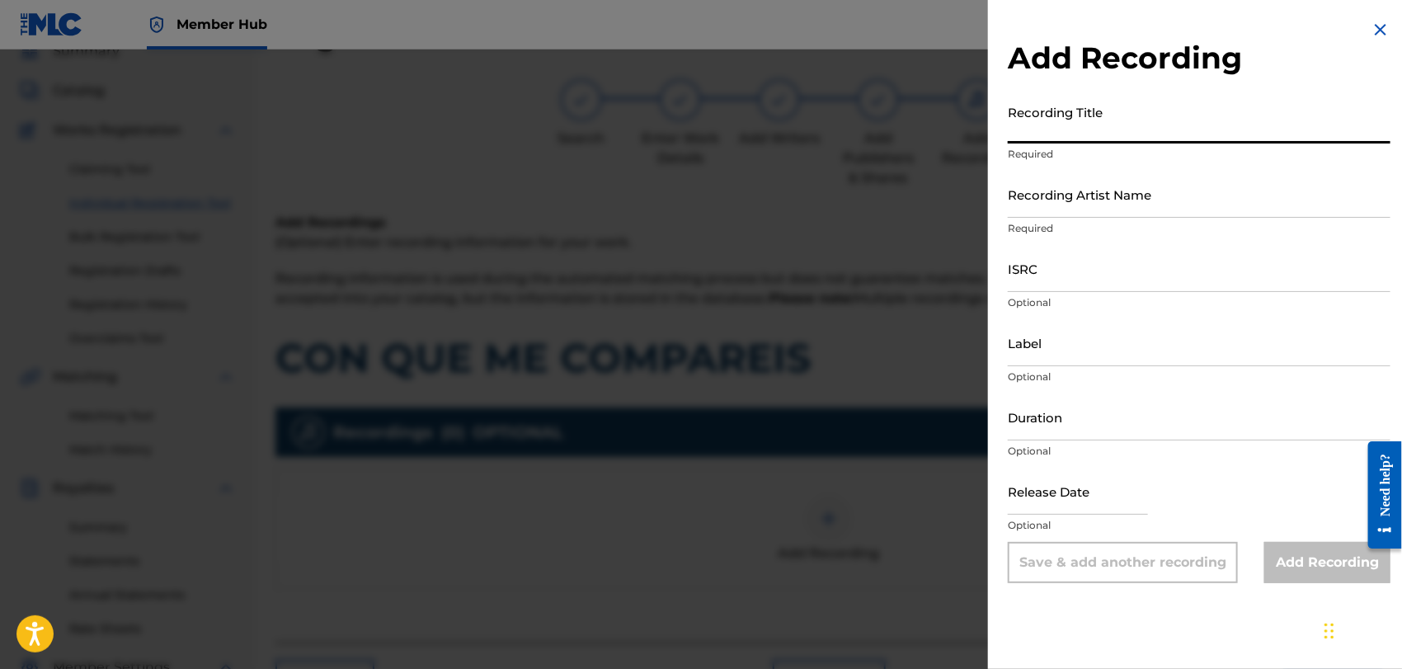
click at [1038, 132] on input "Recording Title" at bounding box center [1199, 120] width 383 height 47
type input "PARA QUE SEPAS DE MI"
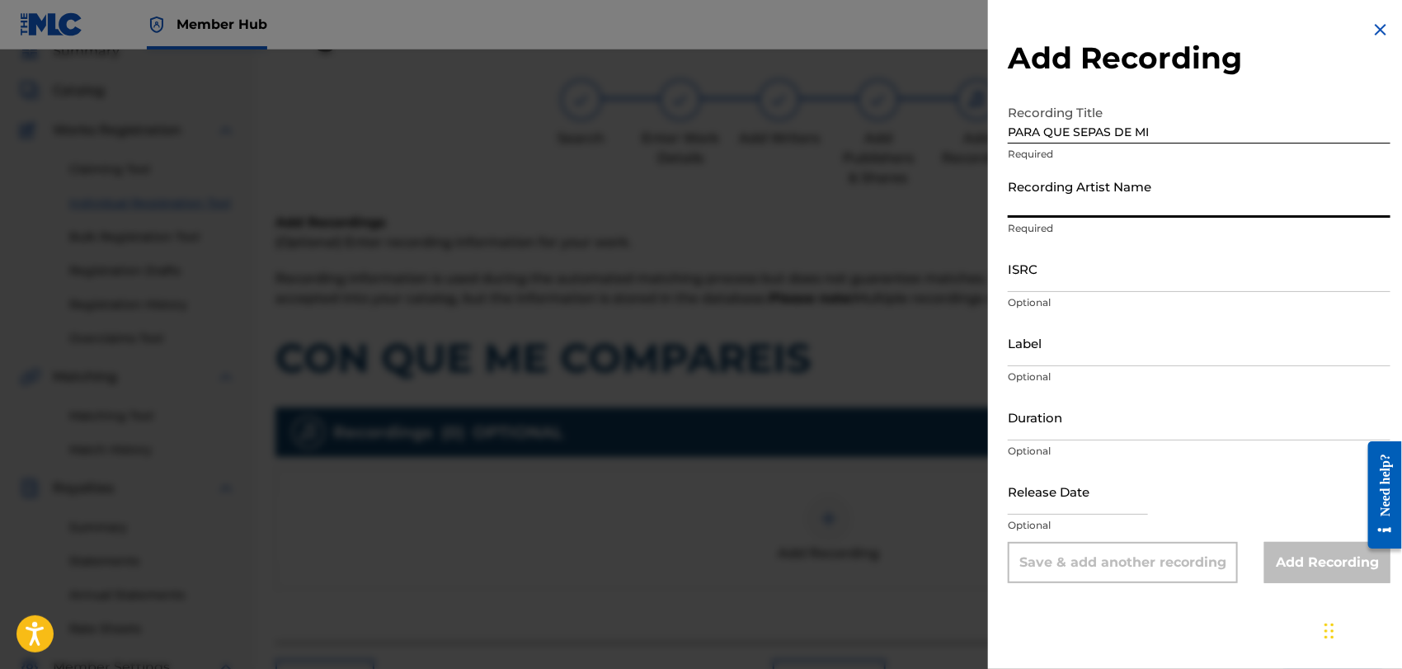
click at [1056, 208] on input "Recording Artist Name" at bounding box center [1199, 194] width 383 height 47
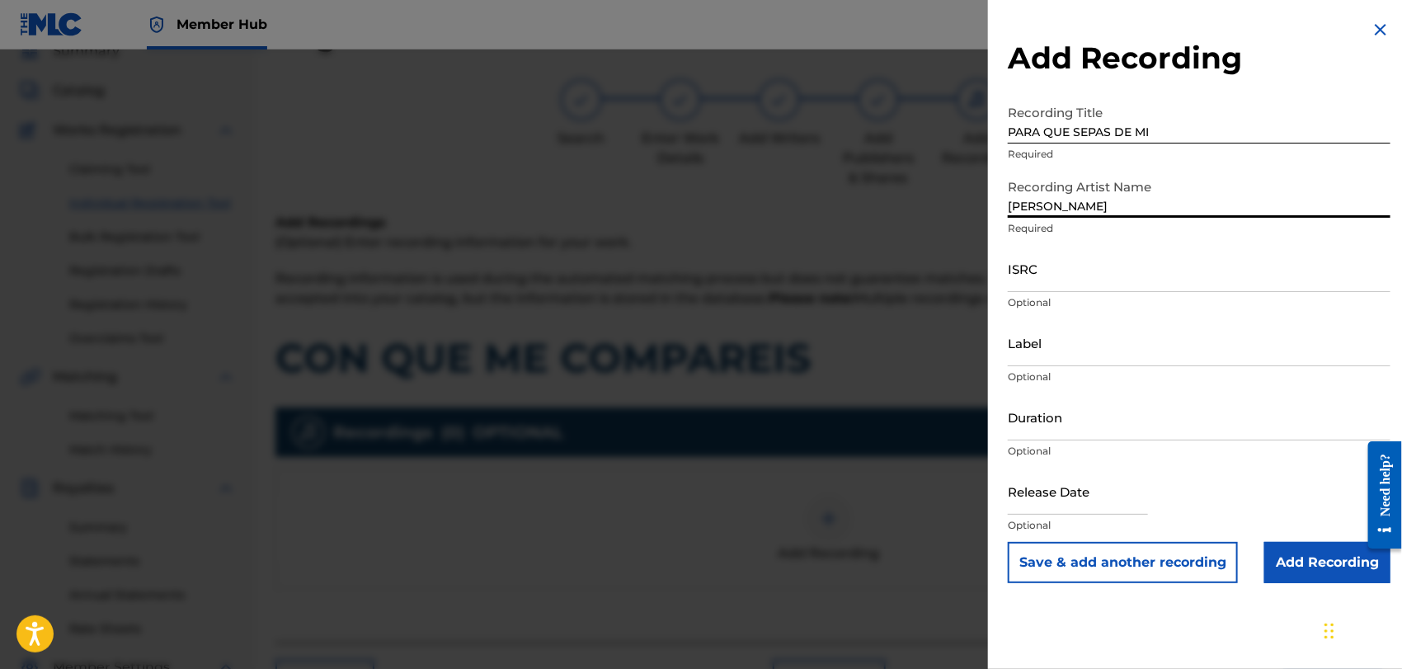
type input "[PERSON_NAME]"
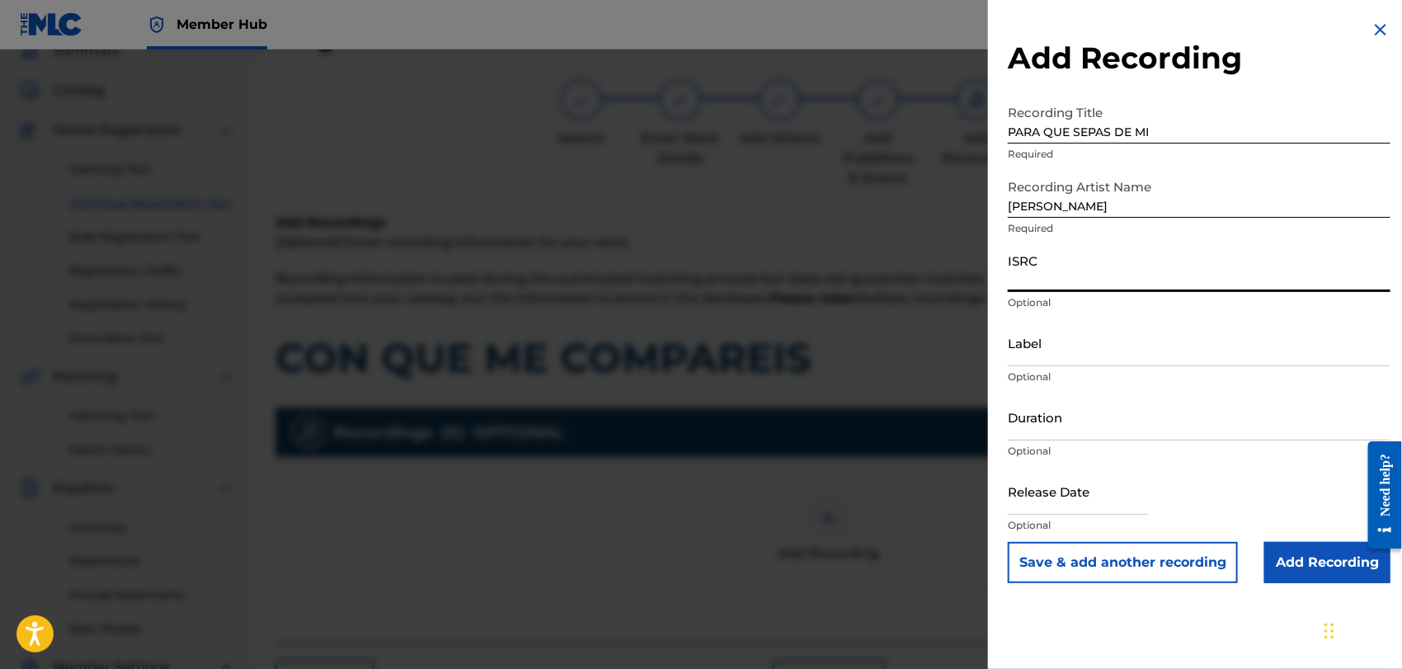
click at [1043, 285] on input "ISRC" at bounding box center [1199, 268] width 383 height 47
type input "QMEU32507335"
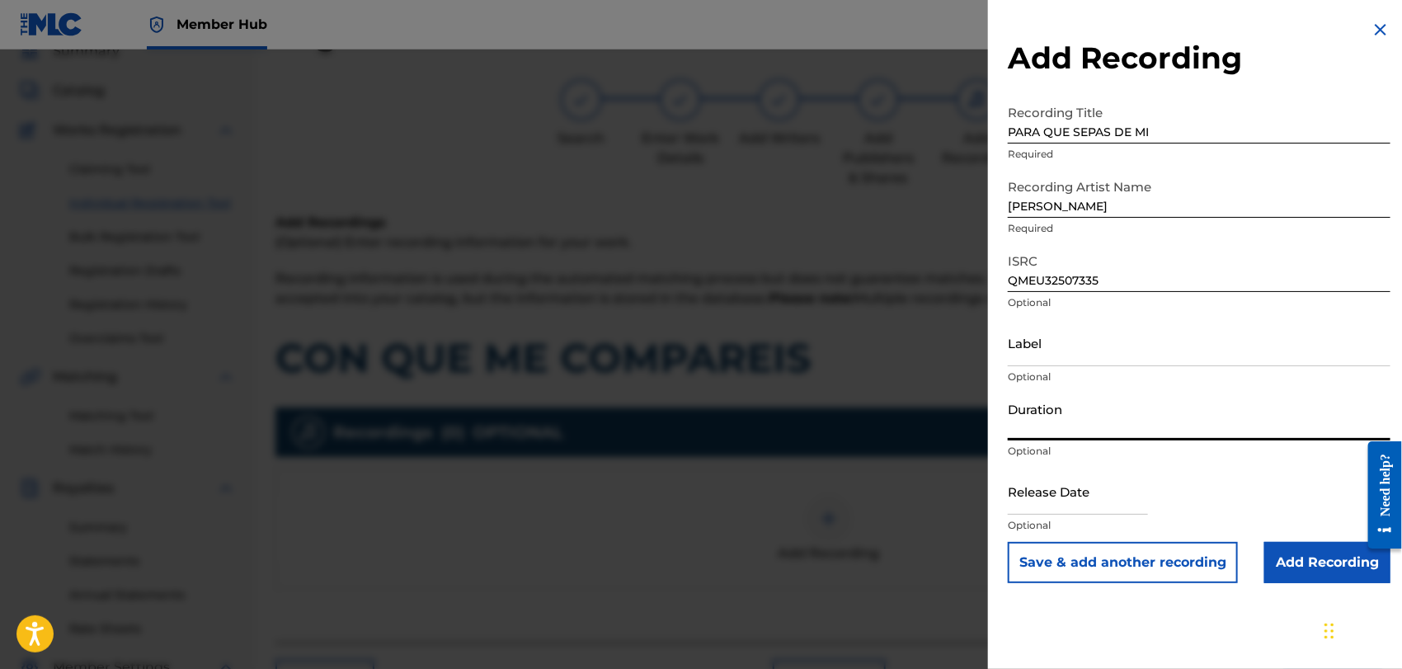
click at [1027, 424] on input "Duration" at bounding box center [1199, 416] width 383 height 47
type input "03:51"
select select "8"
select select "2025"
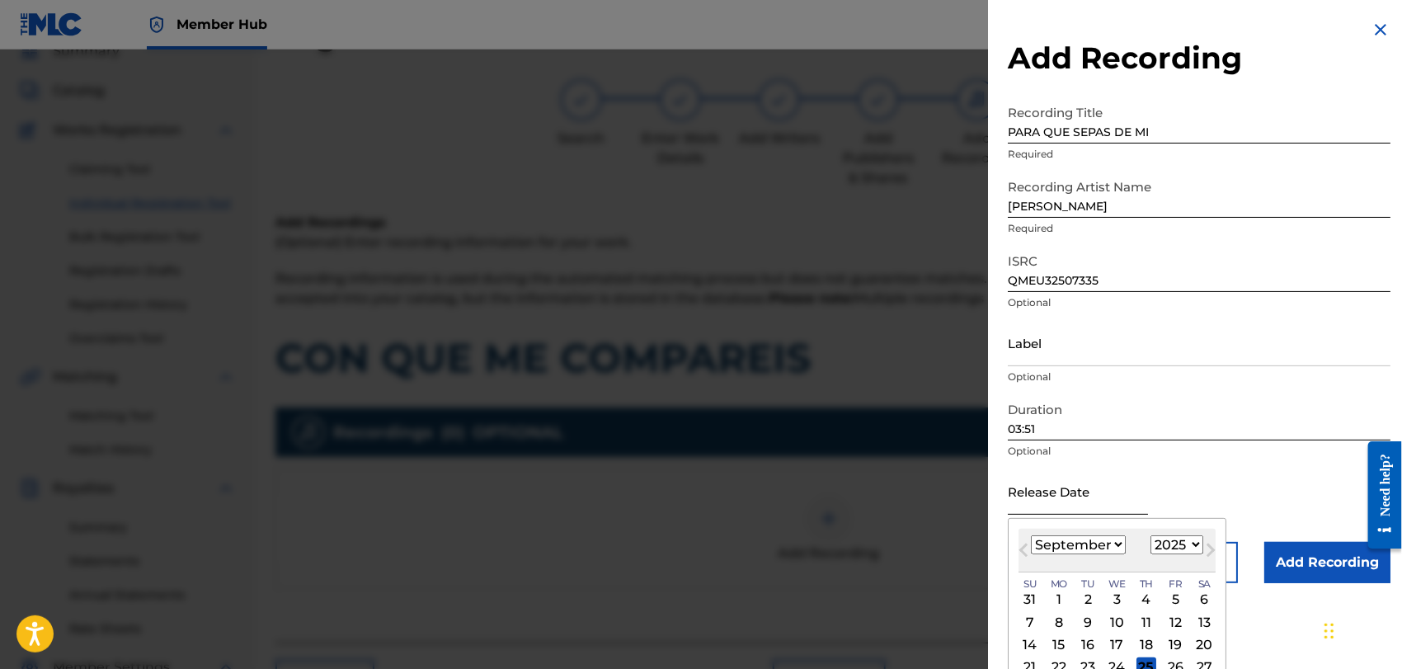
click at [1050, 500] on input "text" at bounding box center [1078, 491] width 140 height 47
type input "01"
click at [1122, 545] on select "January February March April May June July August September October November De…" at bounding box center [1078, 544] width 95 height 19
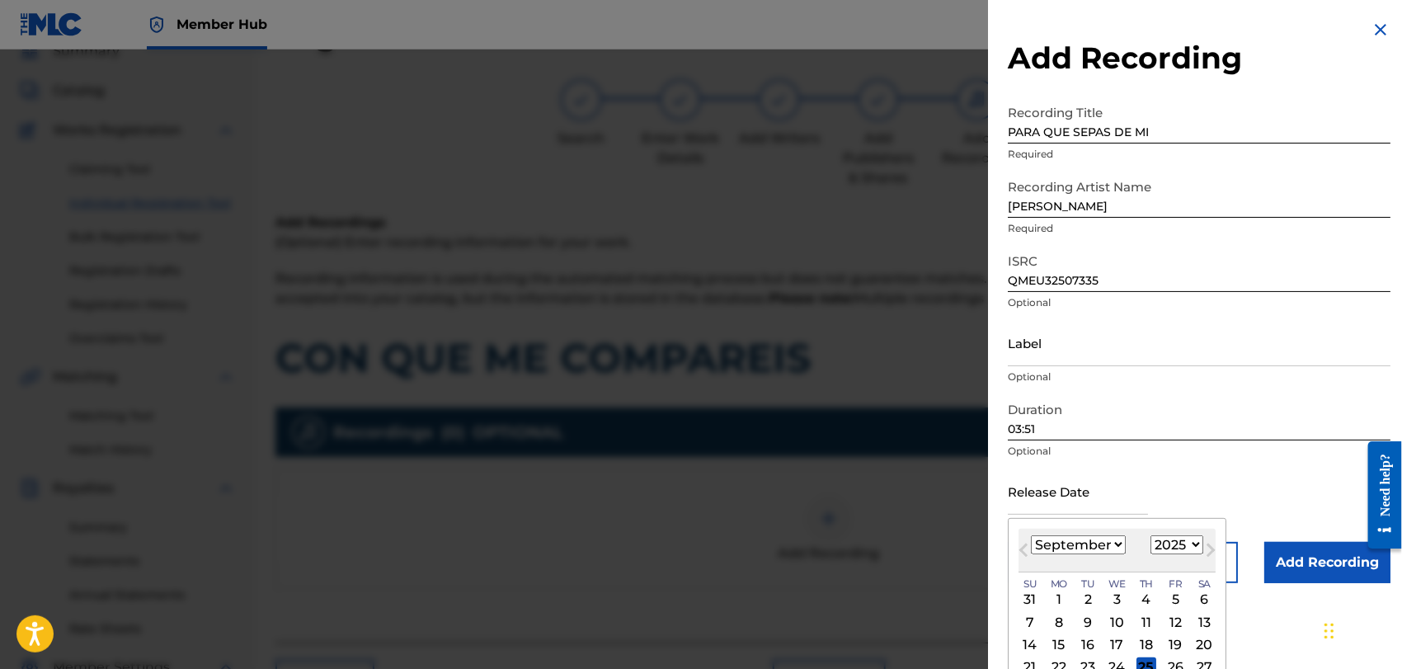
select select "0"
click at [1031, 535] on select "January February March April May June July August September October November De…" at bounding box center [1078, 544] width 95 height 19
click at [1118, 598] on div "1" at bounding box center [1118, 600] width 20 height 20
type input "[DATE]"
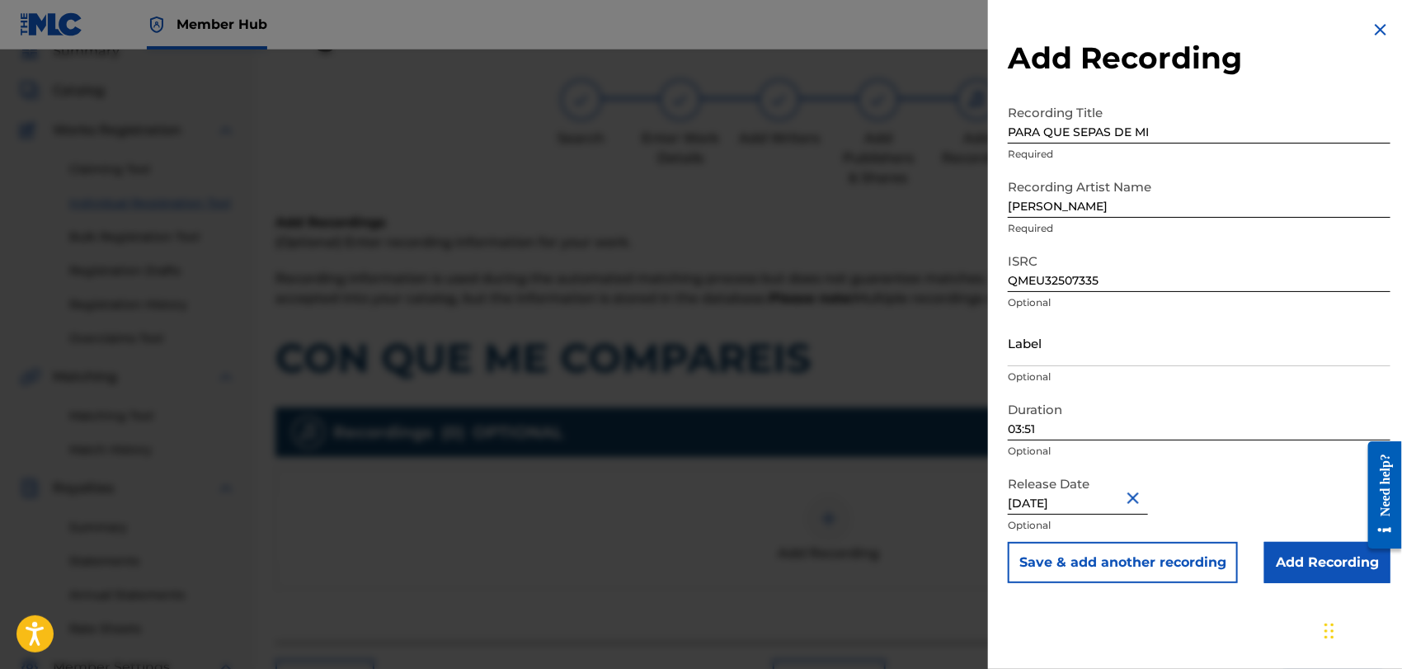
click at [1108, 497] on input "[DATE]" at bounding box center [1078, 491] width 140 height 47
select select "2025"
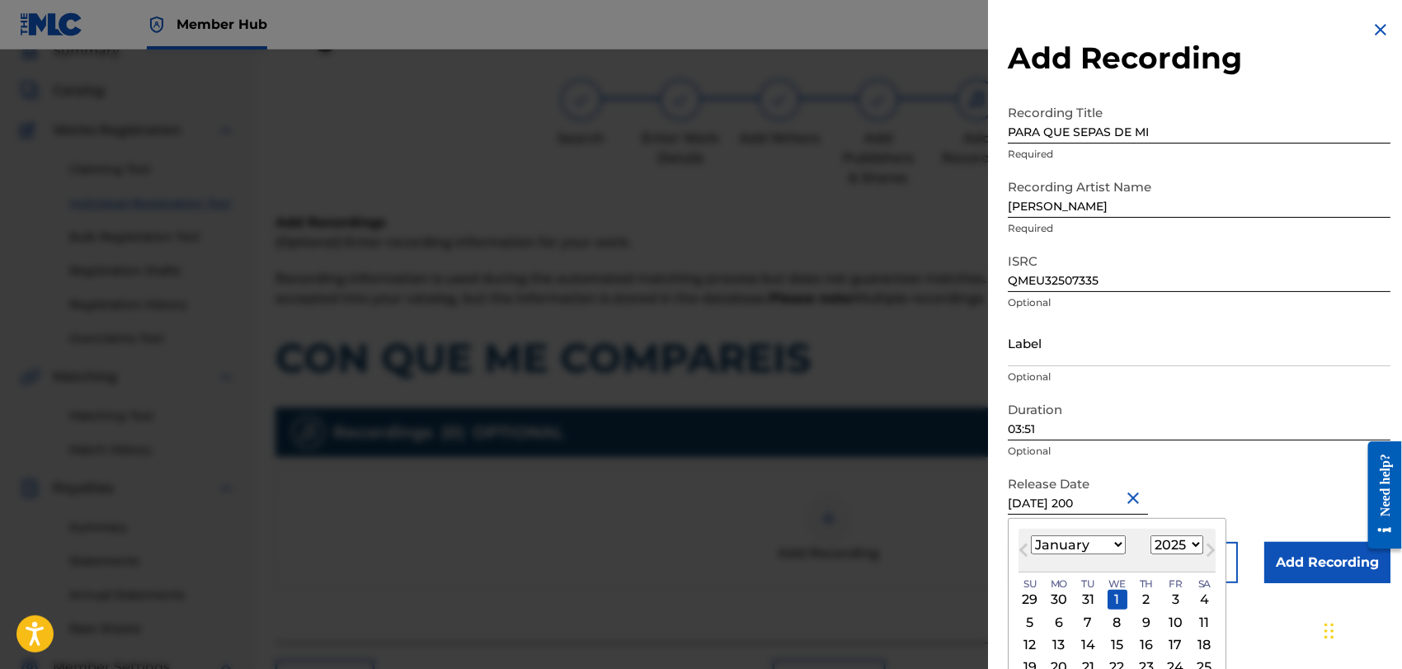
type input "[DATE]"
select select "2002"
type input "[DATE]"
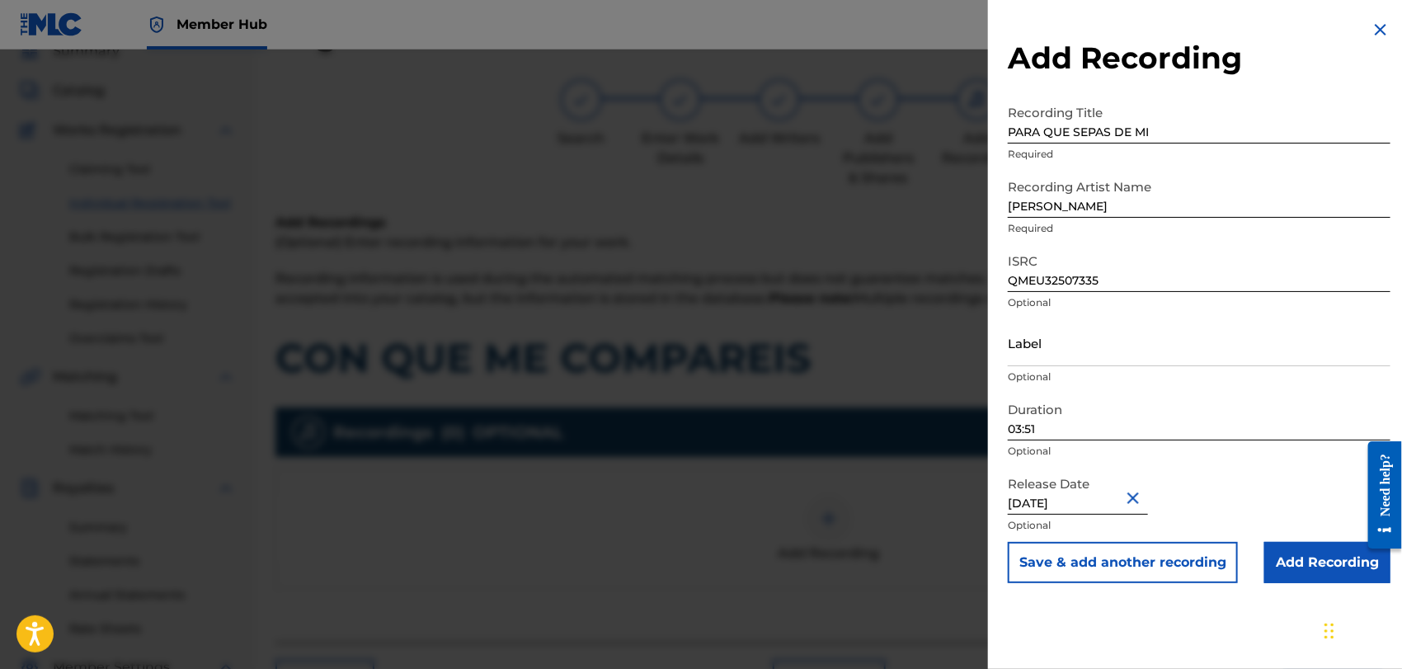
click at [1224, 494] on div "Release Date [DATE] Optional" at bounding box center [1199, 505] width 383 height 74
click at [1306, 557] on input "Add Recording" at bounding box center [1327, 562] width 126 height 41
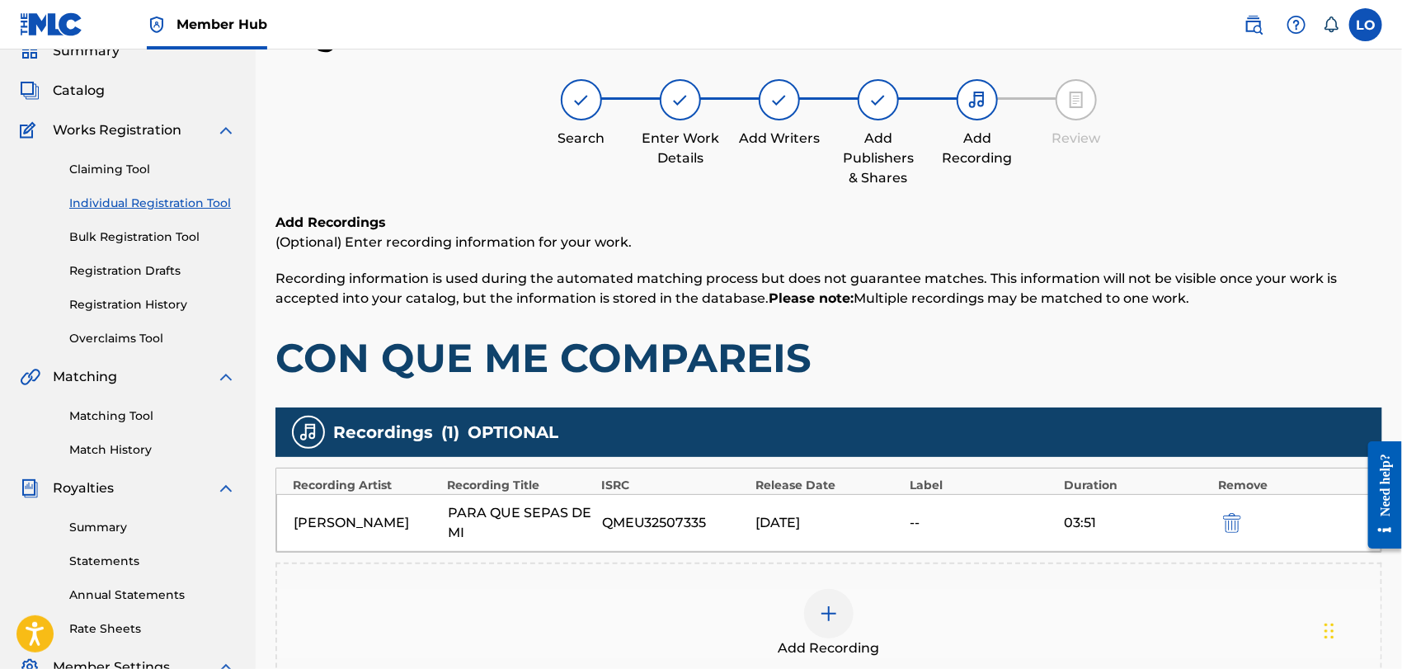
drag, startPoint x: 1401, startPoint y: 327, endPoint x: 1406, endPoint y: 457, distance: 129.6
click at [1401, 457] on html "Accessibility Screen-Reader Guide, Feedback, and Issue Reporting | New window C…" at bounding box center [701, 261] width 1402 height 669
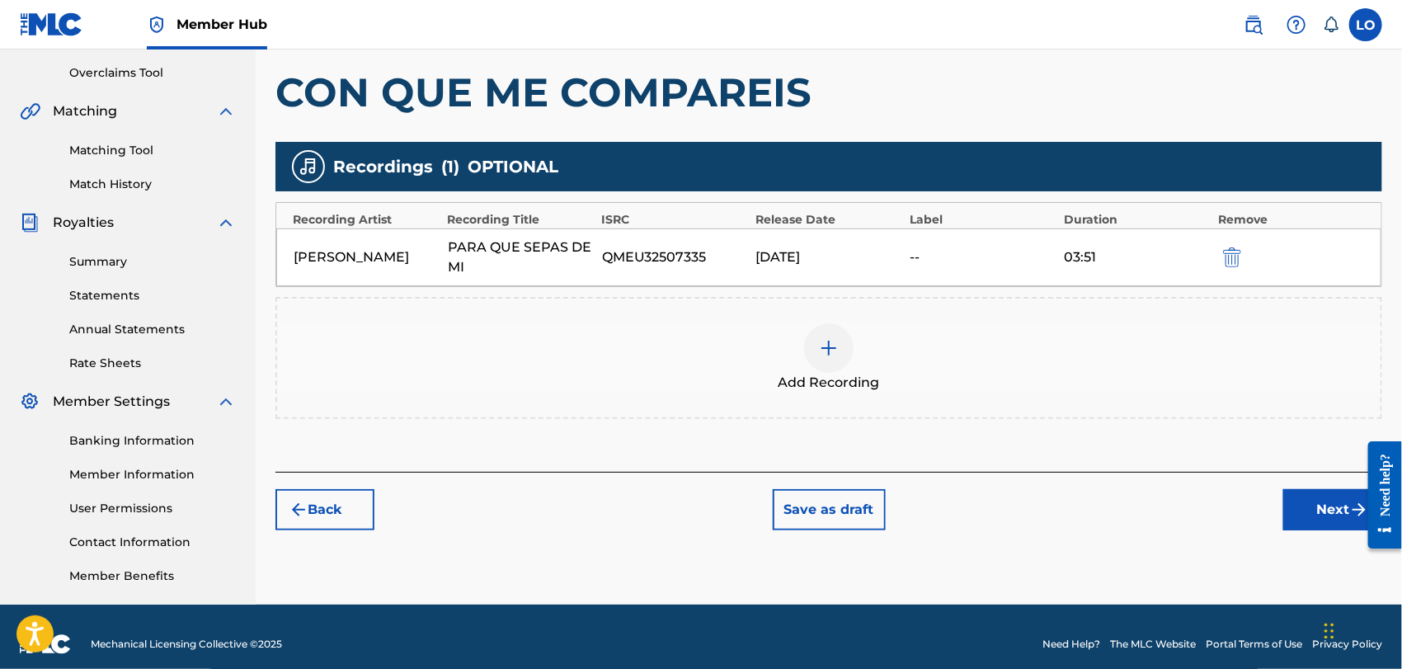
scroll to position [354, 0]
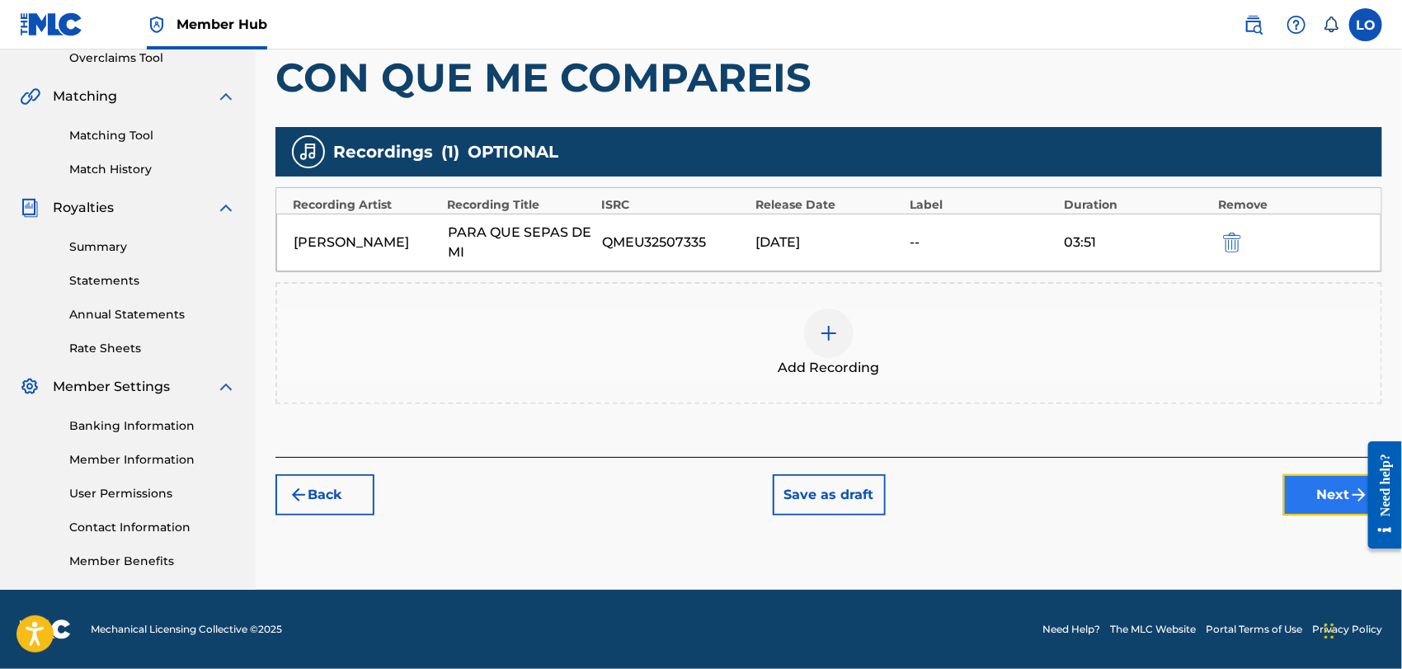
click at [1335, 487] on button "Next" at bounding box center [1332, 494] width 99 height 41
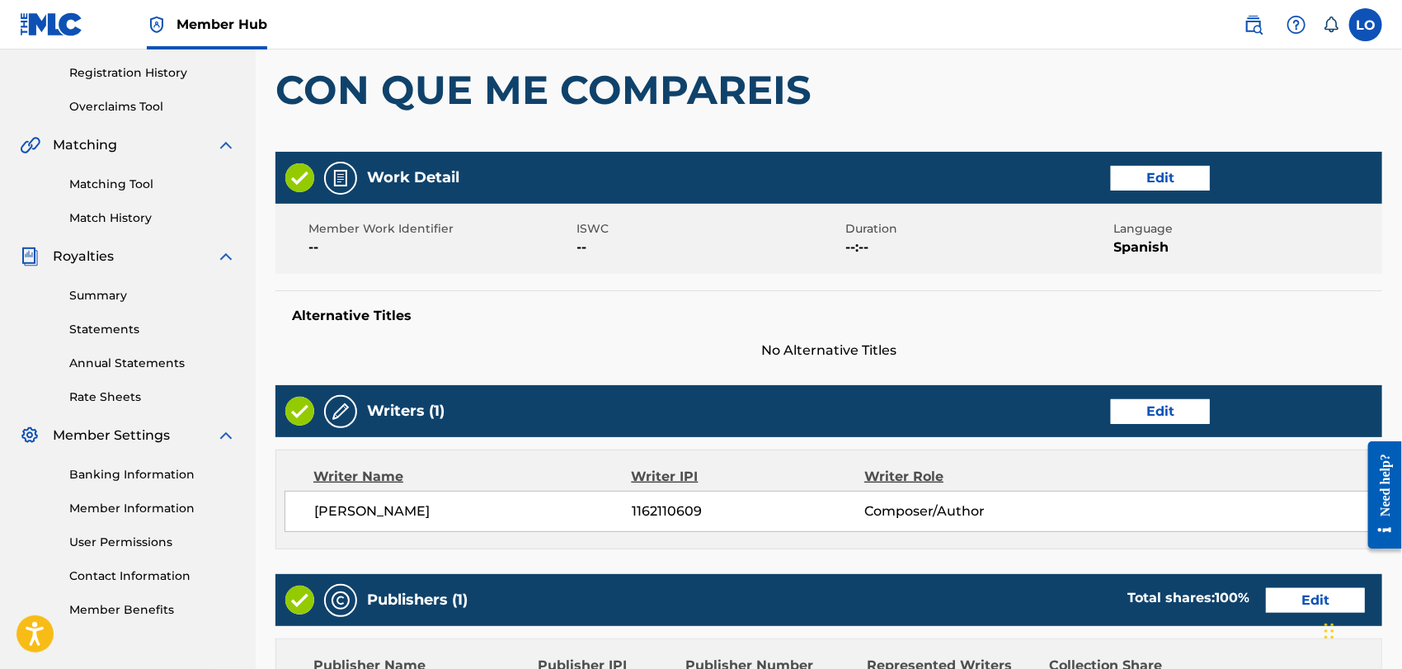
scroll to position [307, 0]
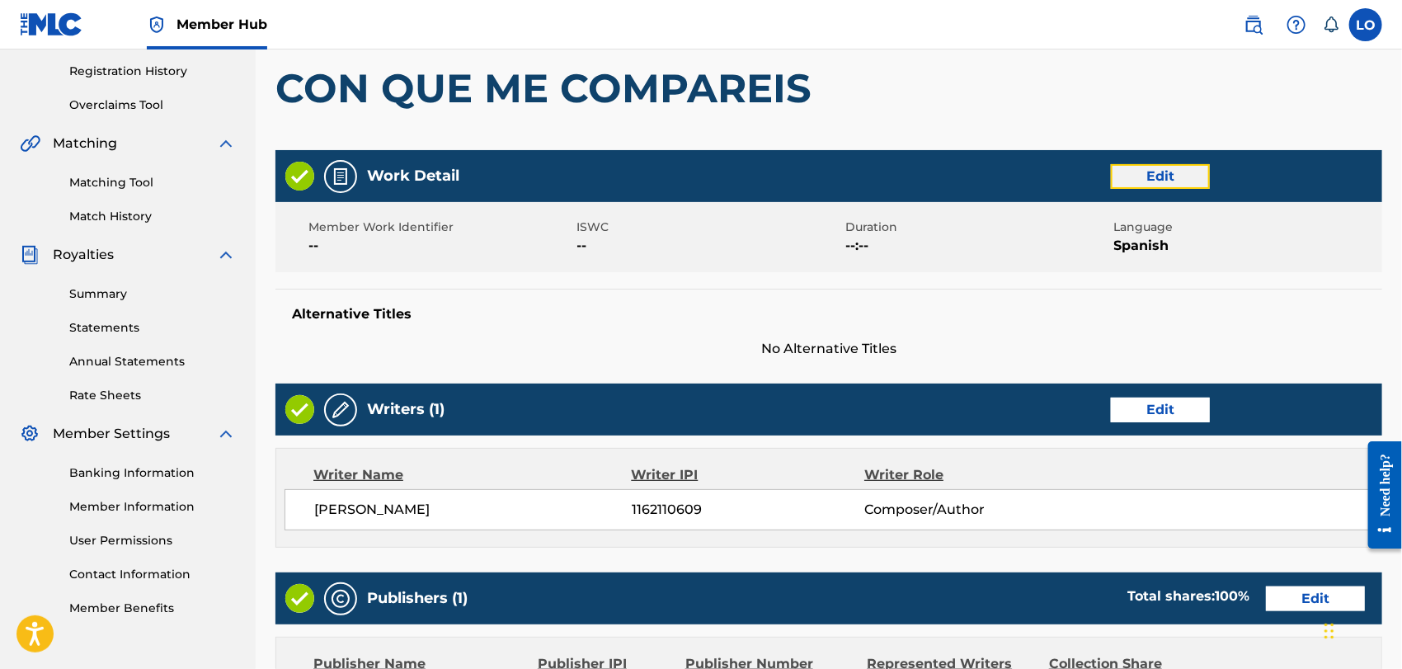
click at [1163, 177] on button "Edit" at bounding box center [1160, 176] width 99 height 25
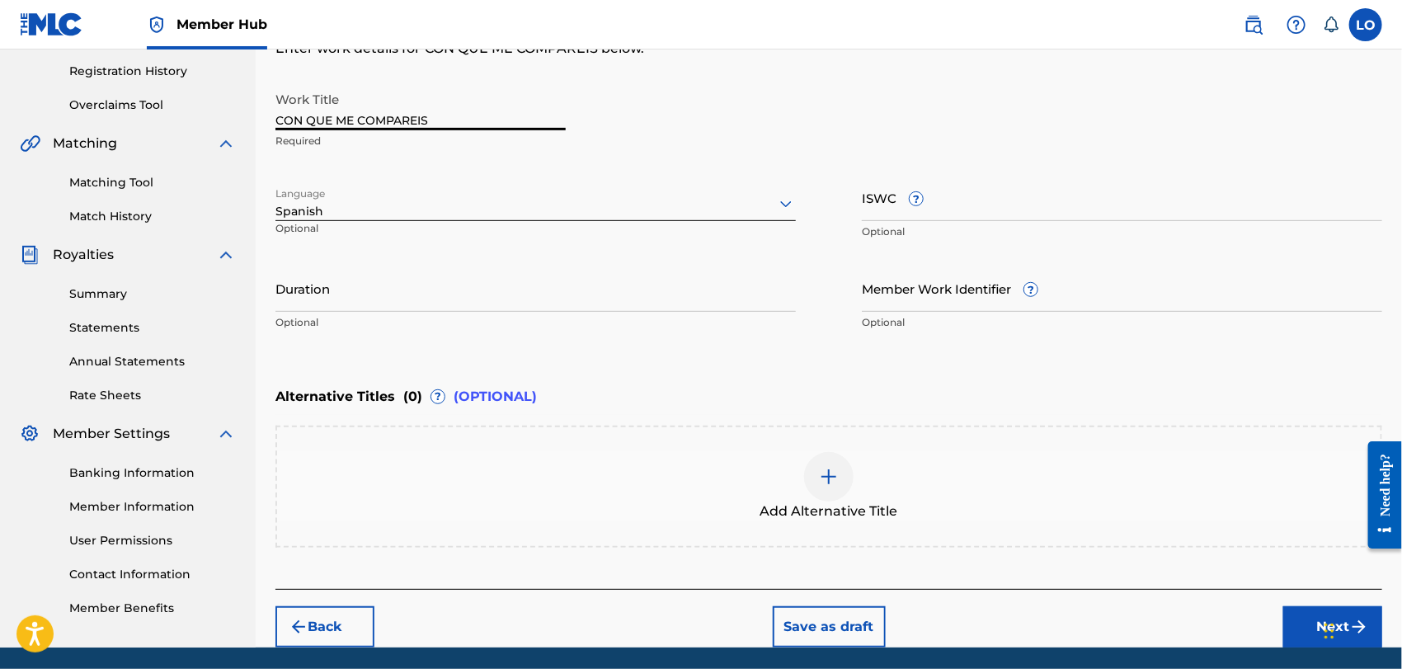
click at [451, 116] on input "CON QUE ME COMPAREIS" at bounding box center [420, 106] width 290 height 47
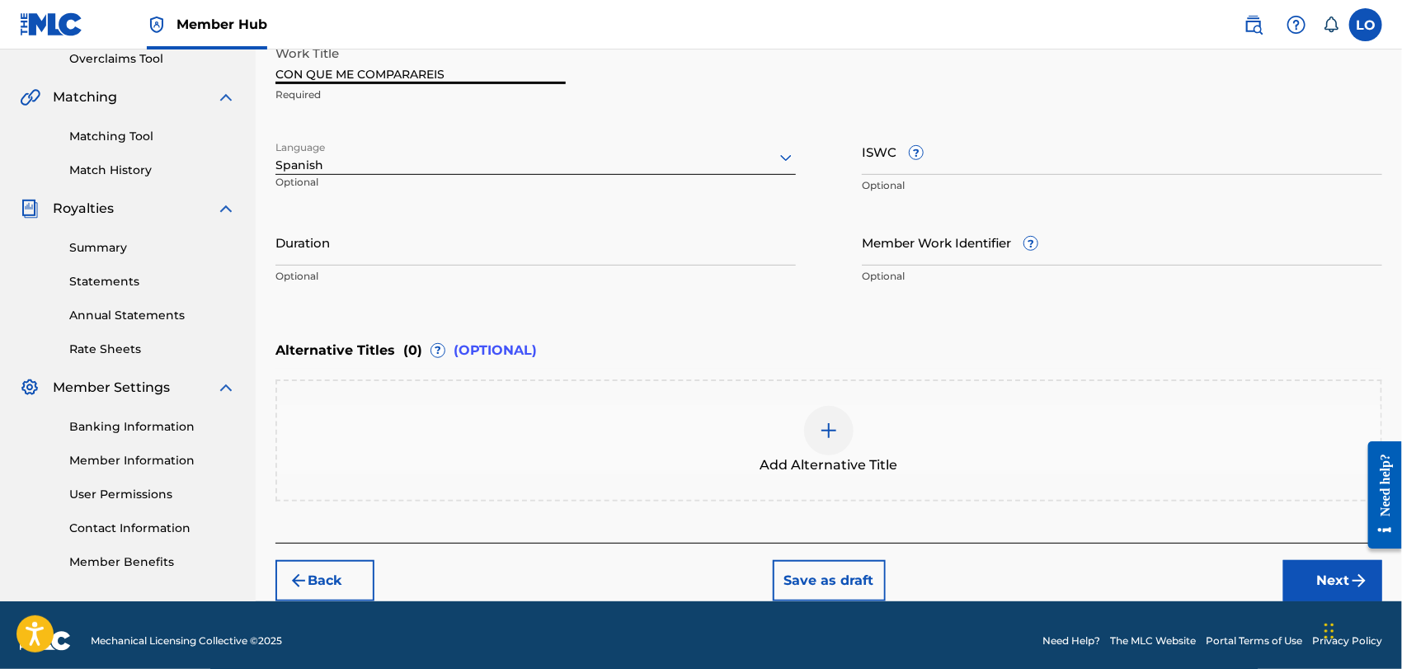
scroll to position [363, 0]
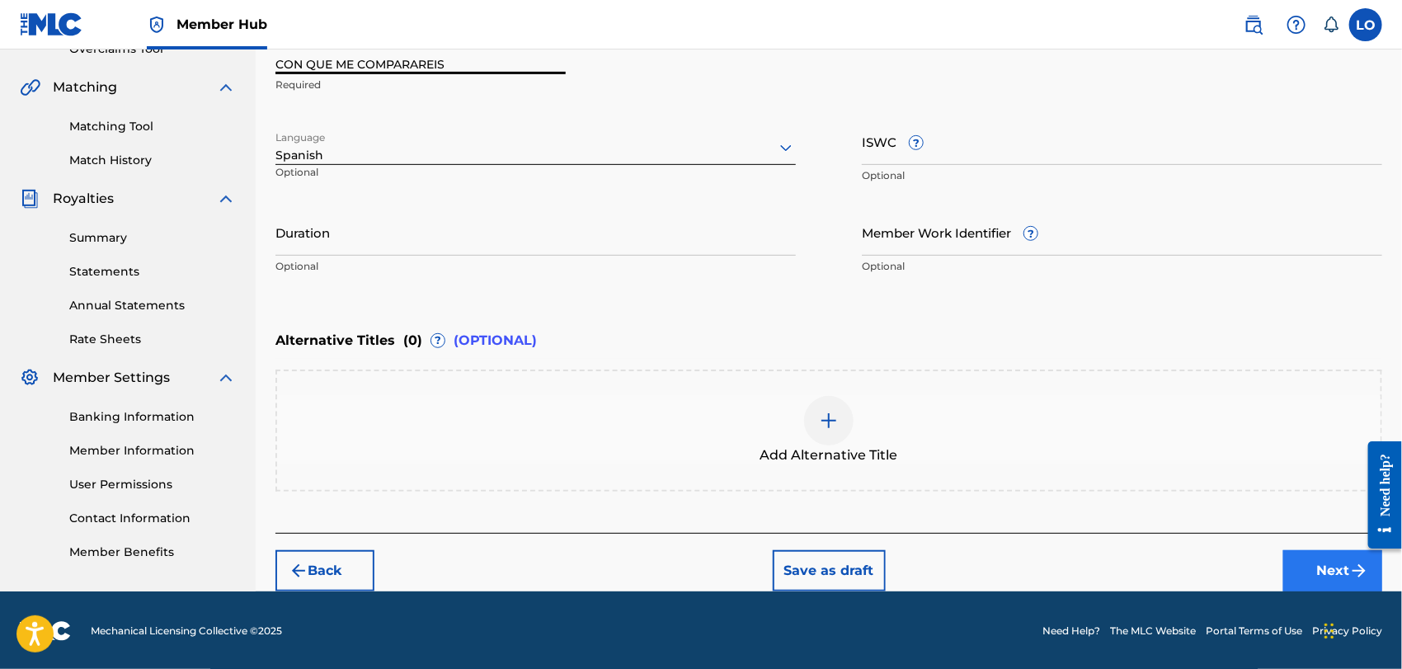
type input "CON QUE ME COMPARAREIS"
click at [1311, 558] on button "Next" at bounding box center [1332, 570] width 99 height 41
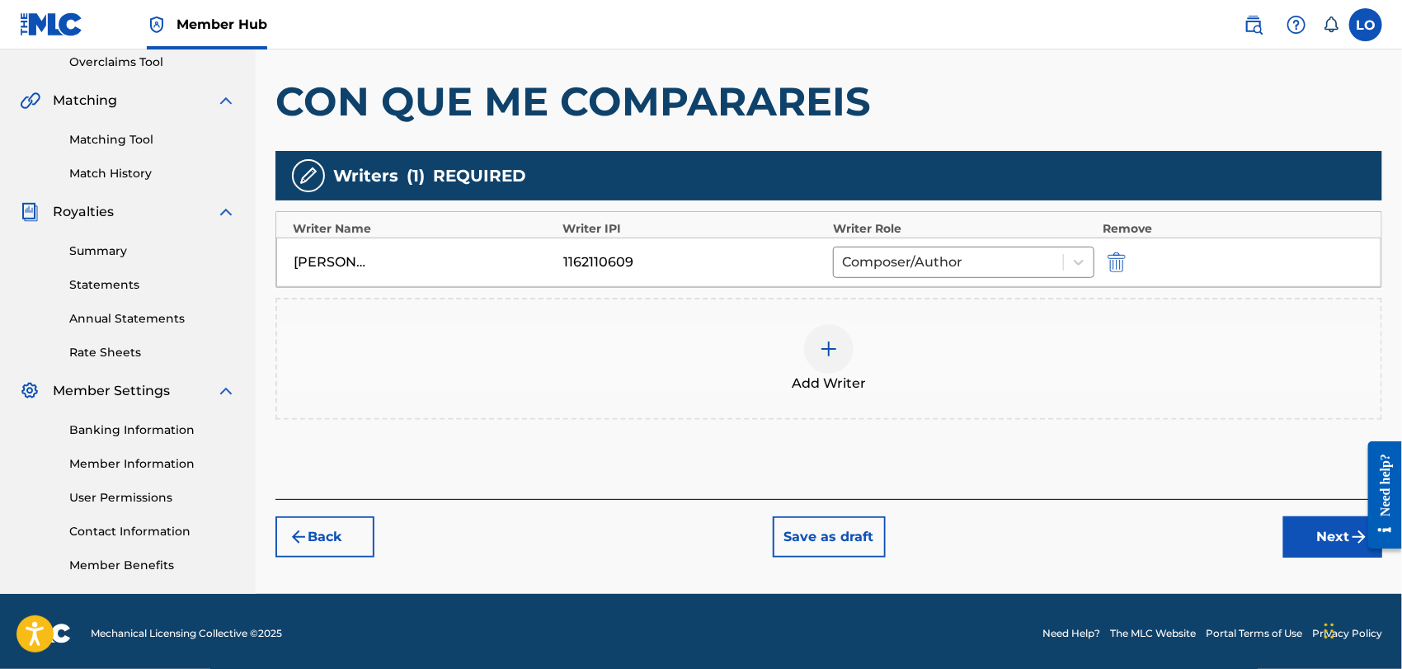
scroll to position [354, 0]
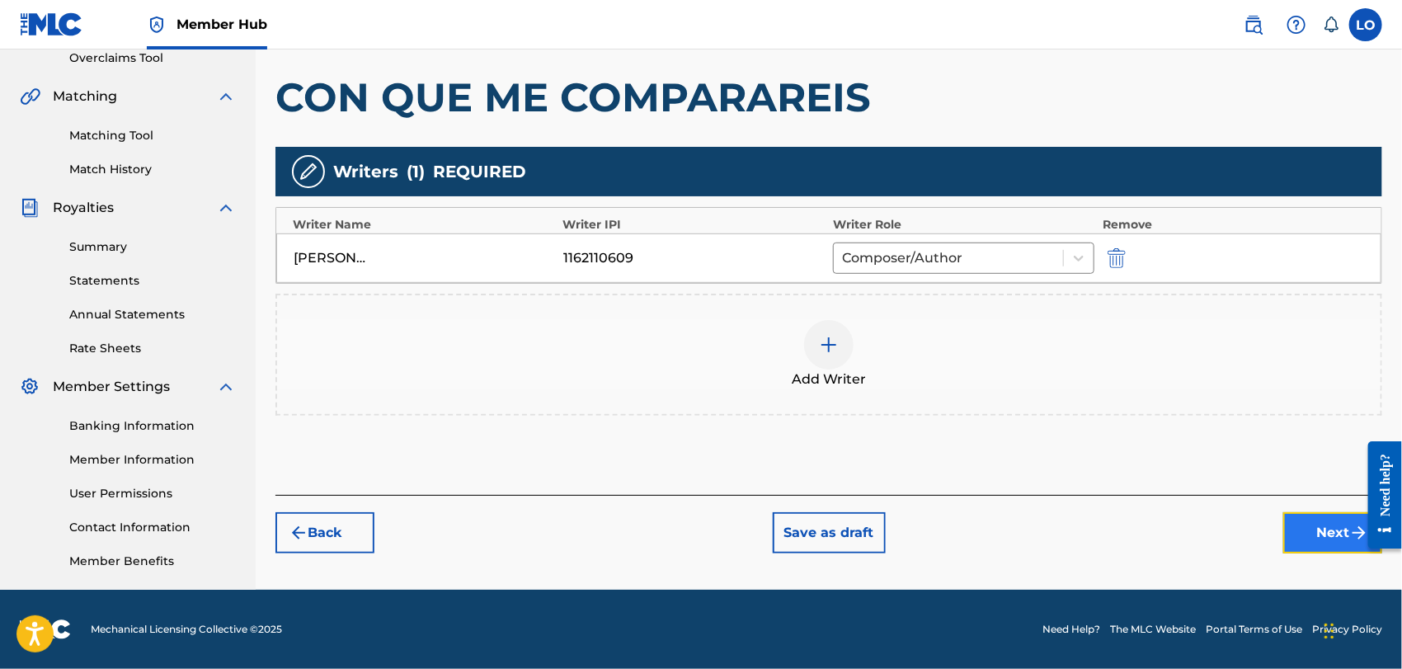
click at [1338, 525] on button "Next" at bounding box center [1332, 532] width 99 height 41
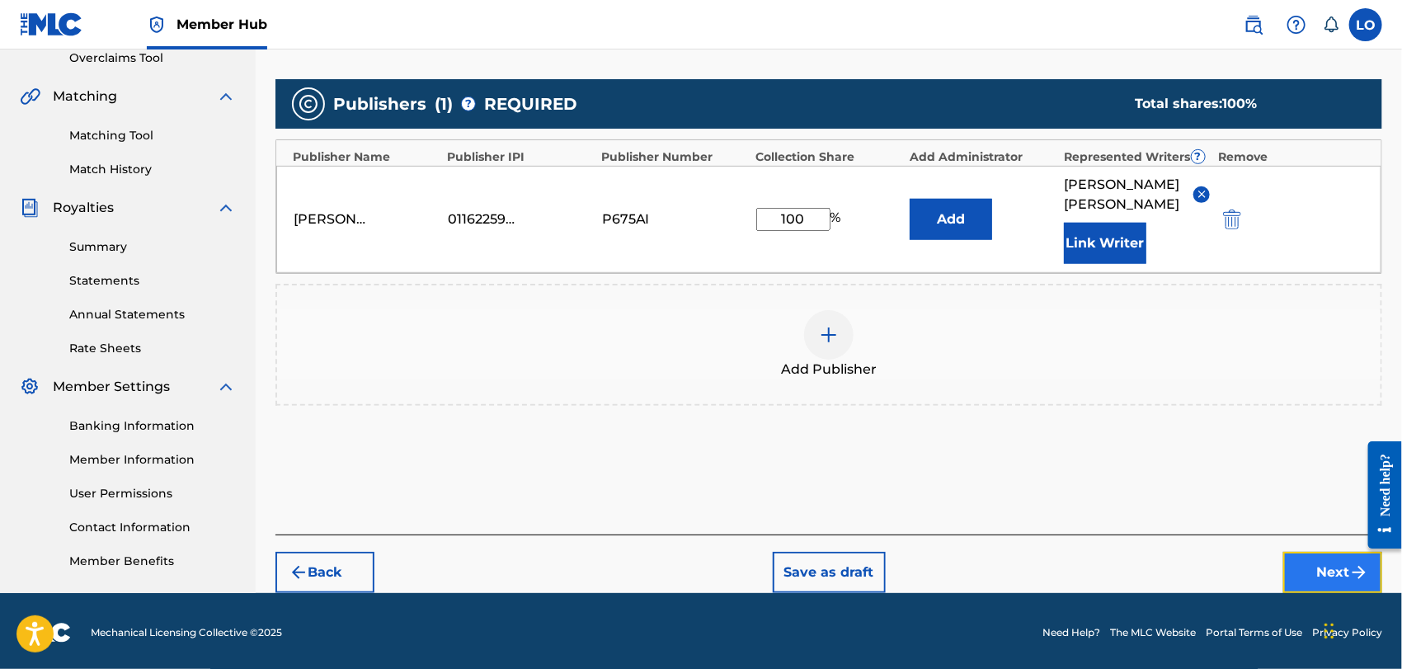
click at [1333, 552] on button "Next" at bounding box center [1332, 572] width 99 height 41
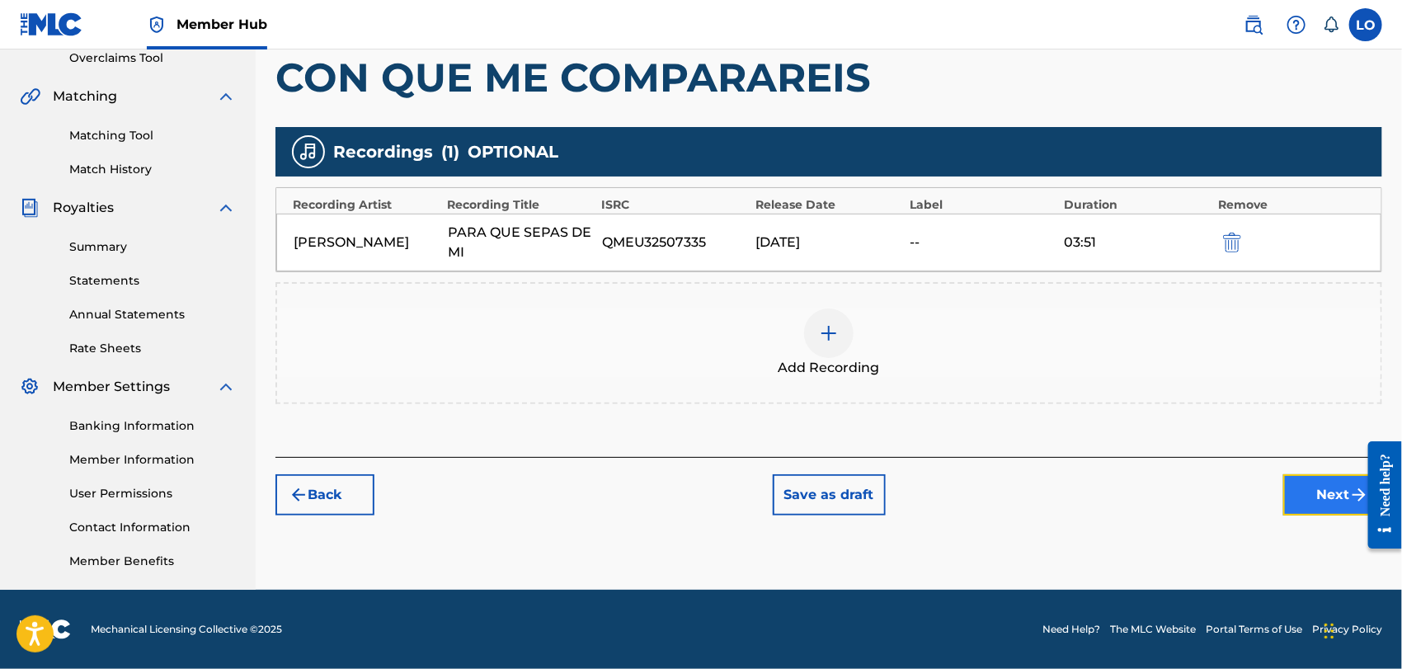
click at [1328, 490] on button "Next" at bounding box center [1332, 494] width 99 height 41
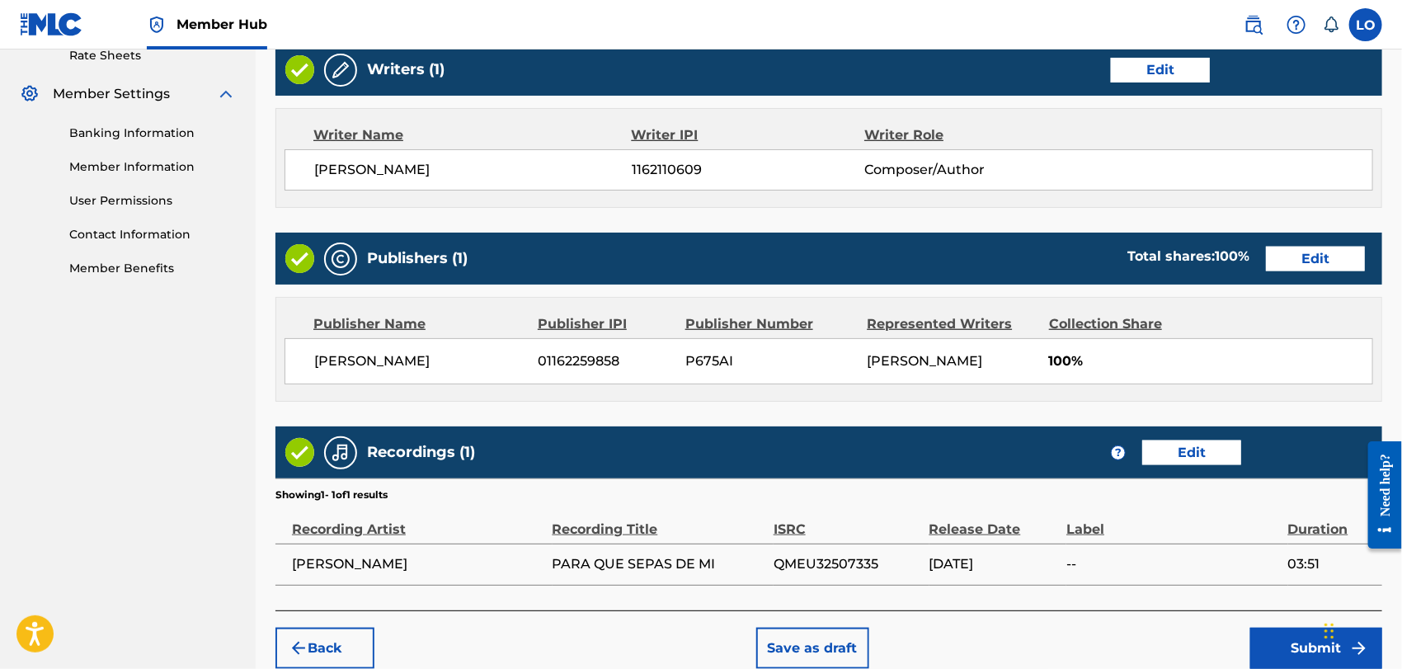
scroll to position [725, 0]
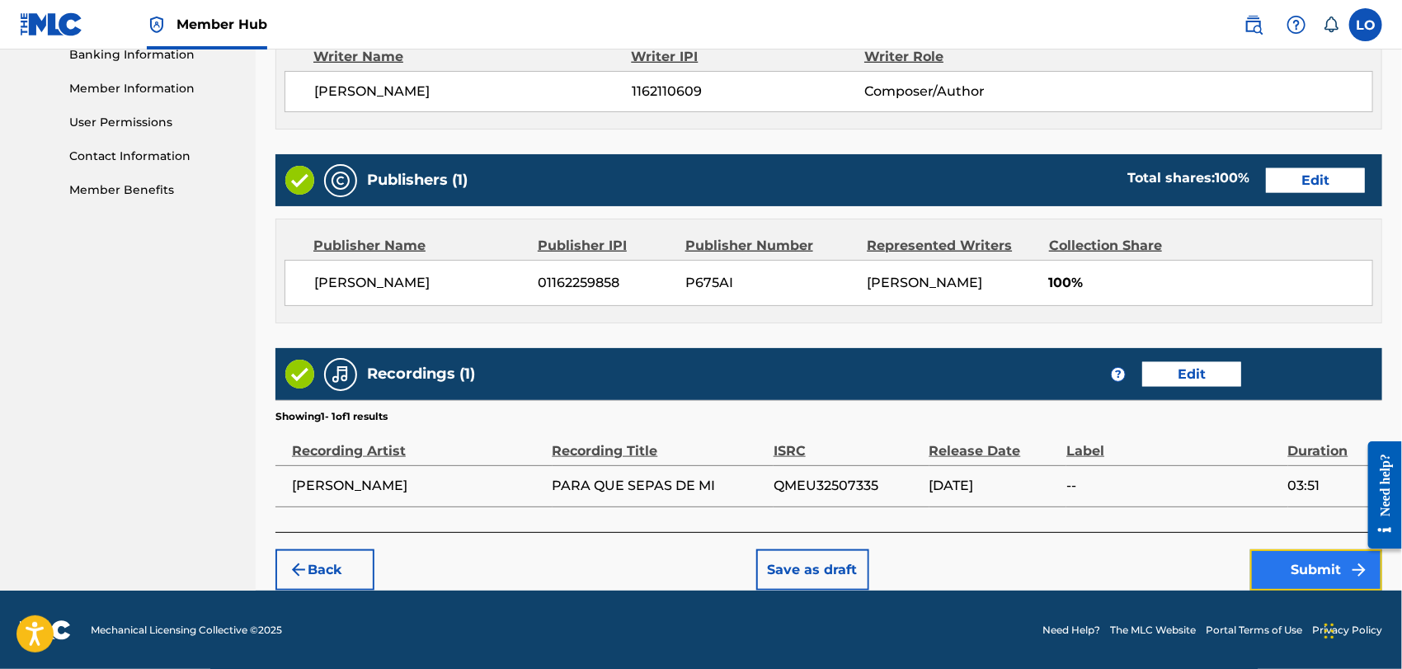
click at [1303, 569] on button "Submit" at bounding box center [1316, 569] width 132 height 41
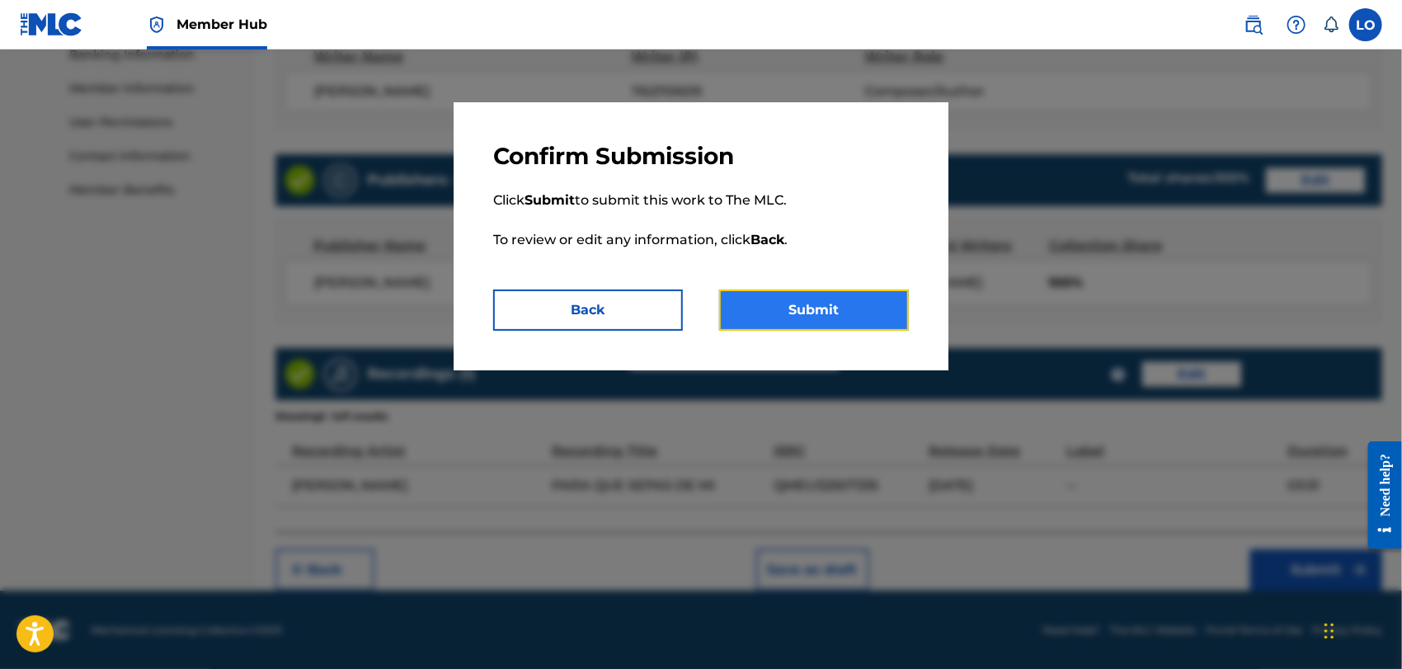
click at [835, 298] on button "Submit" at bounding box center [814, 310] width 190 height 41
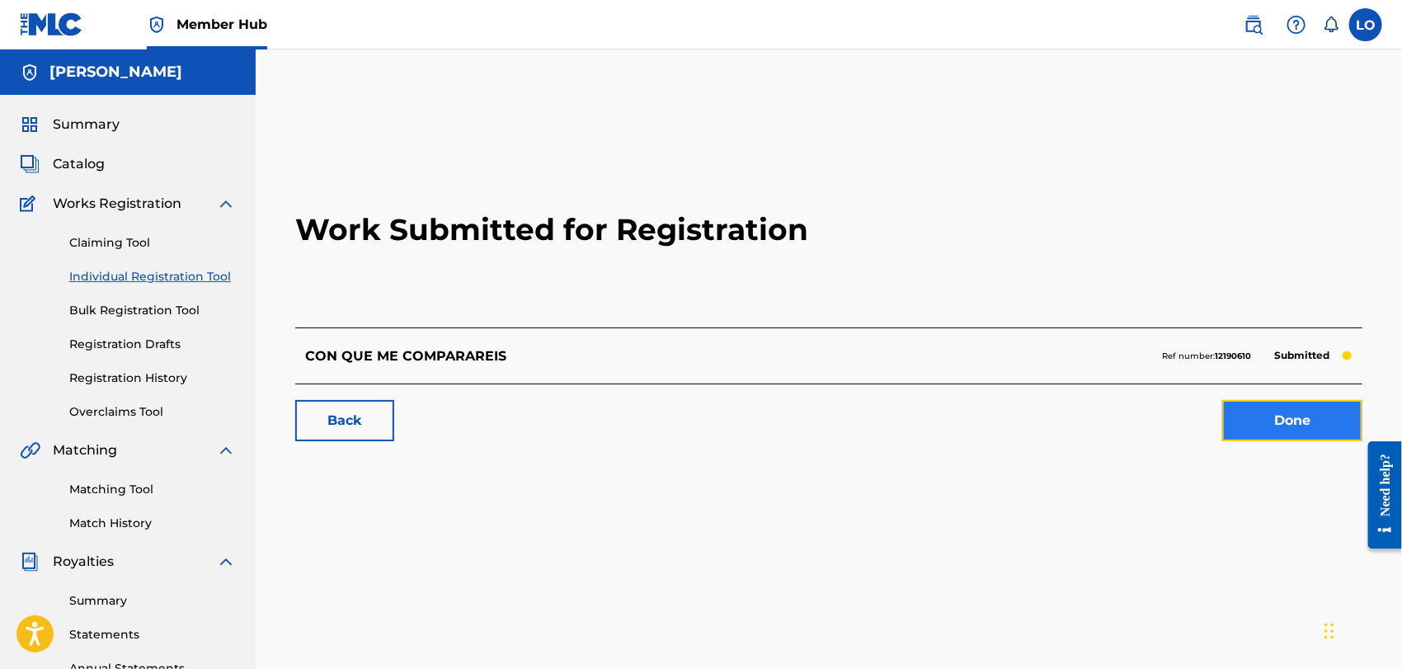
click at [1316, 416] on link "Done" at bounding box center [1292, 420] width 140 height 41
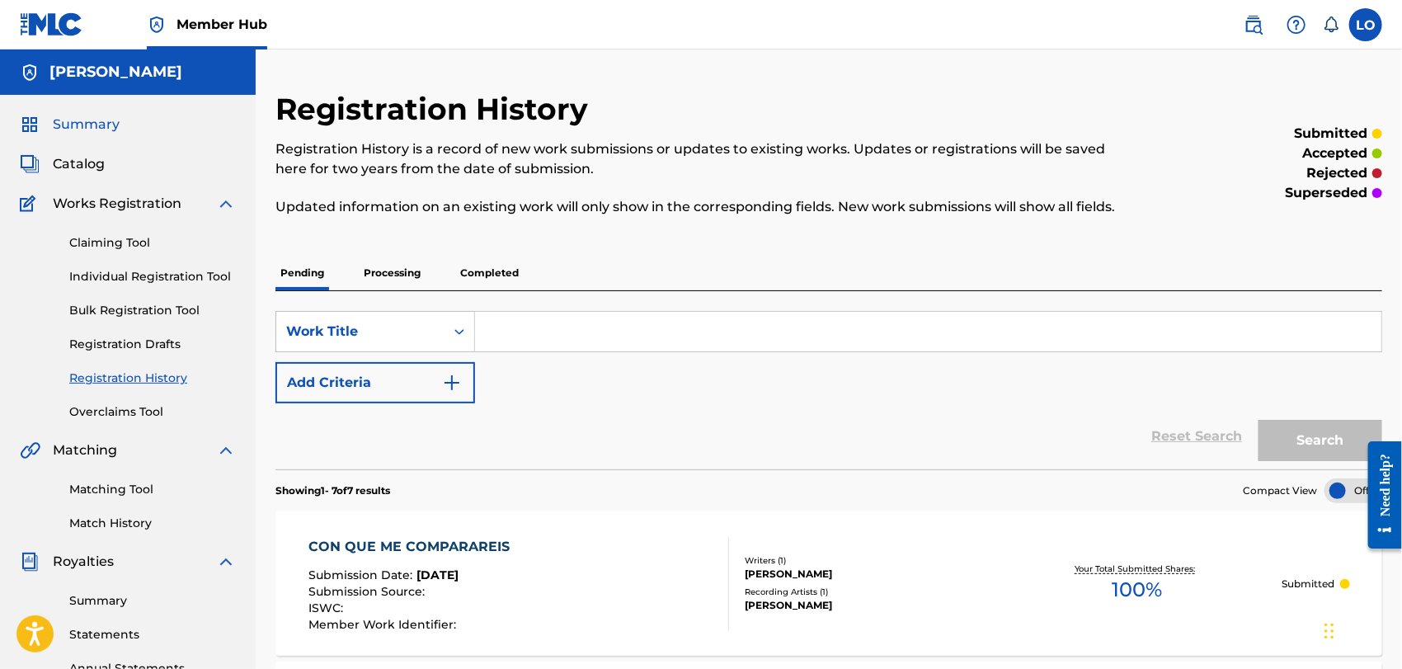
click at [99, 120] on span "Summary" at bounding box center [86, 125] width 67 height 20
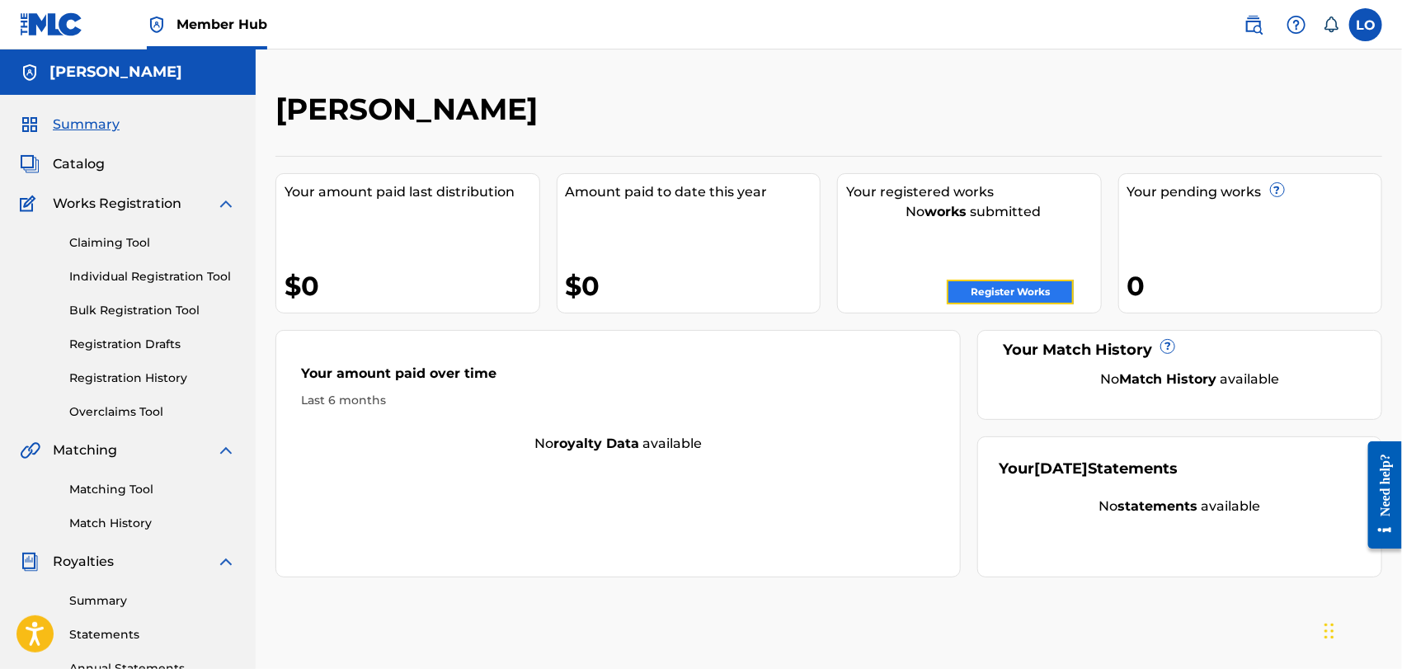
click at [1021, 291] on link "Register Works" at bounding box center [1010, 292] width 127 height 25
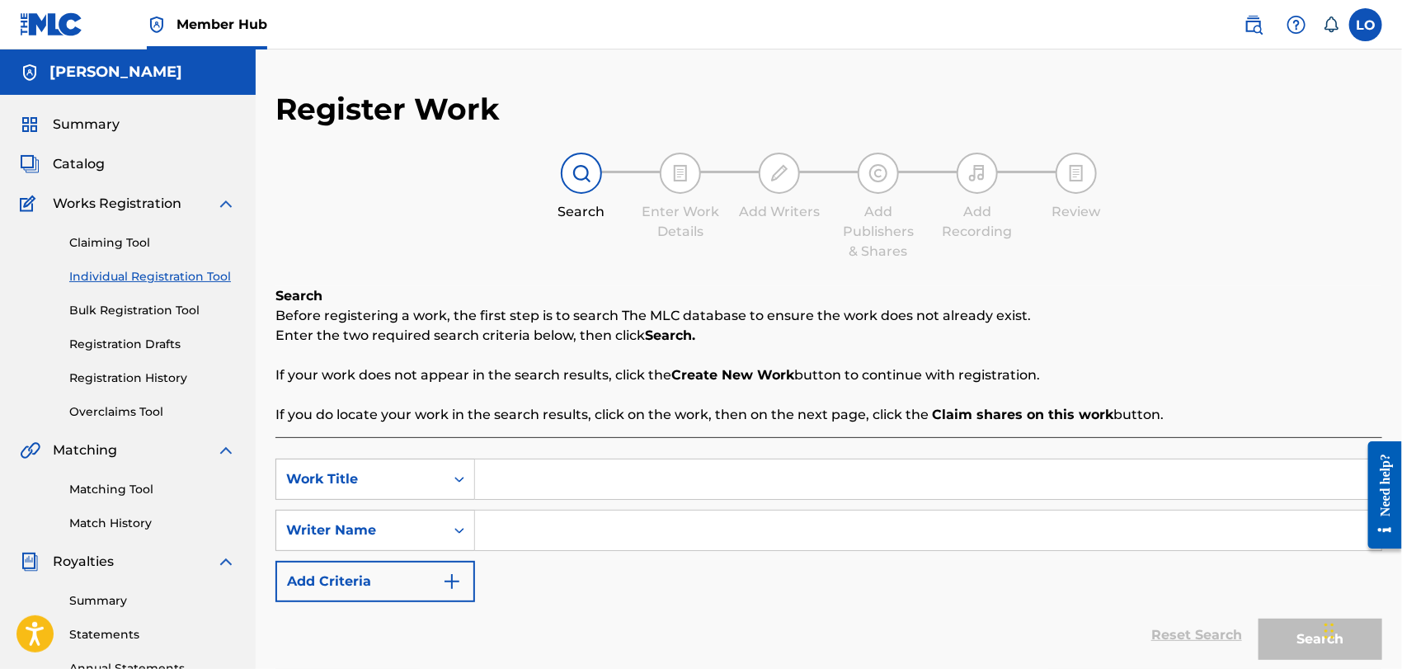
click at [522, 483] on input "Search Form" at bounding box center [928, 479] width 906 height 40
type input "CORRIO HACIA [GEOGRAPHIC_DATA]"
click at [511, 536] on input "Search Form" at bounding box center [928, 531] width 906 height 40
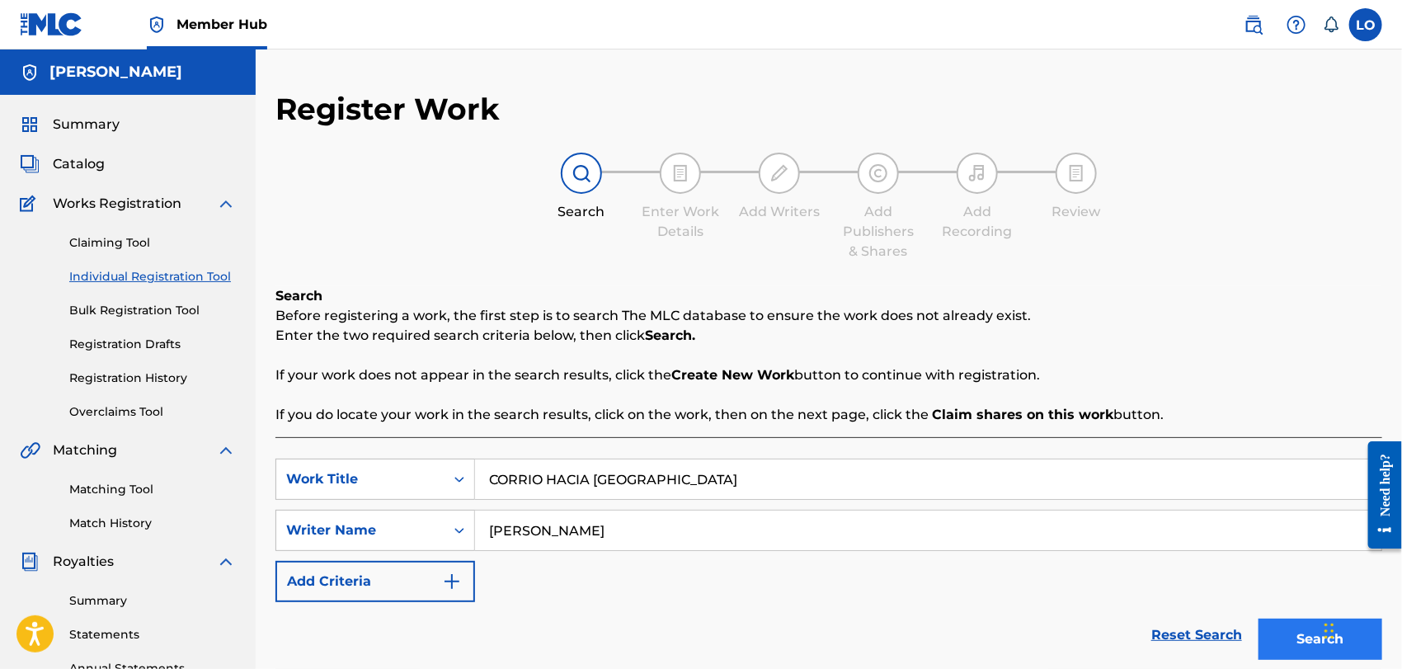
type input "[PERSON_NAME]"
click at [1290, 641] on button "Search" at bounding box center [1321, 639] width 124 height 41
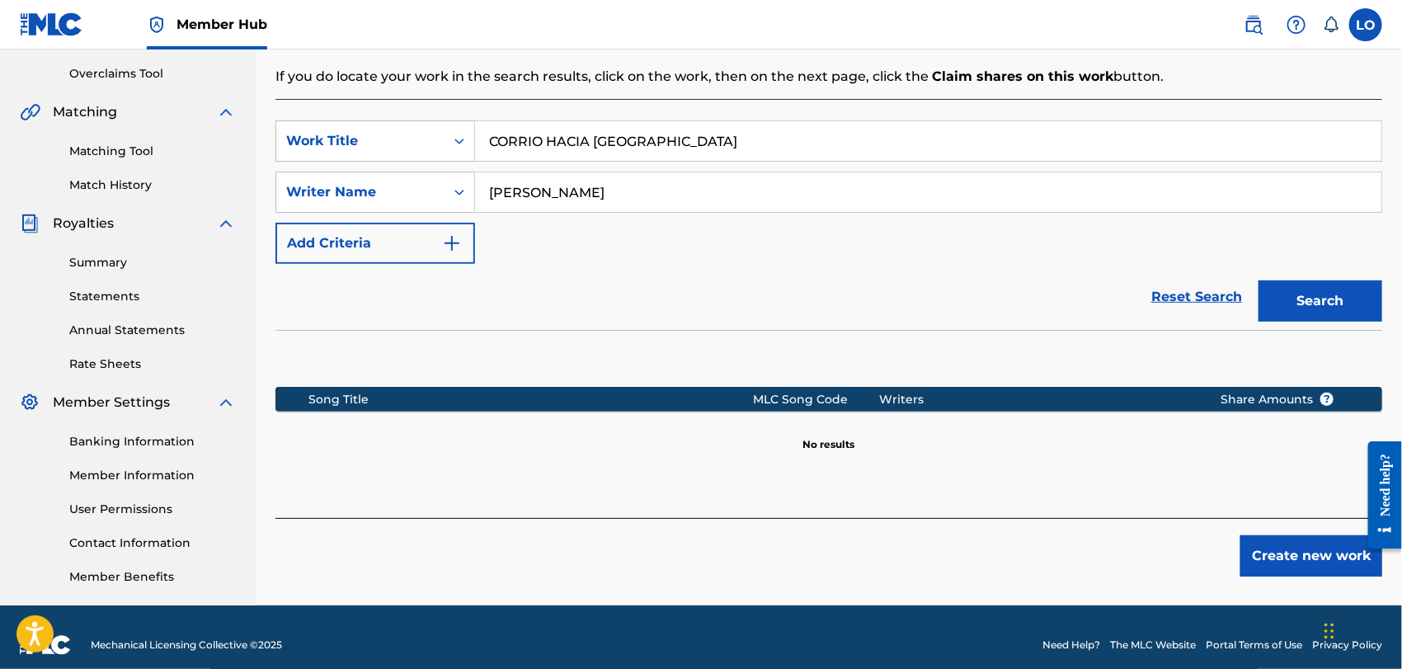
scroll to position [354, 0]
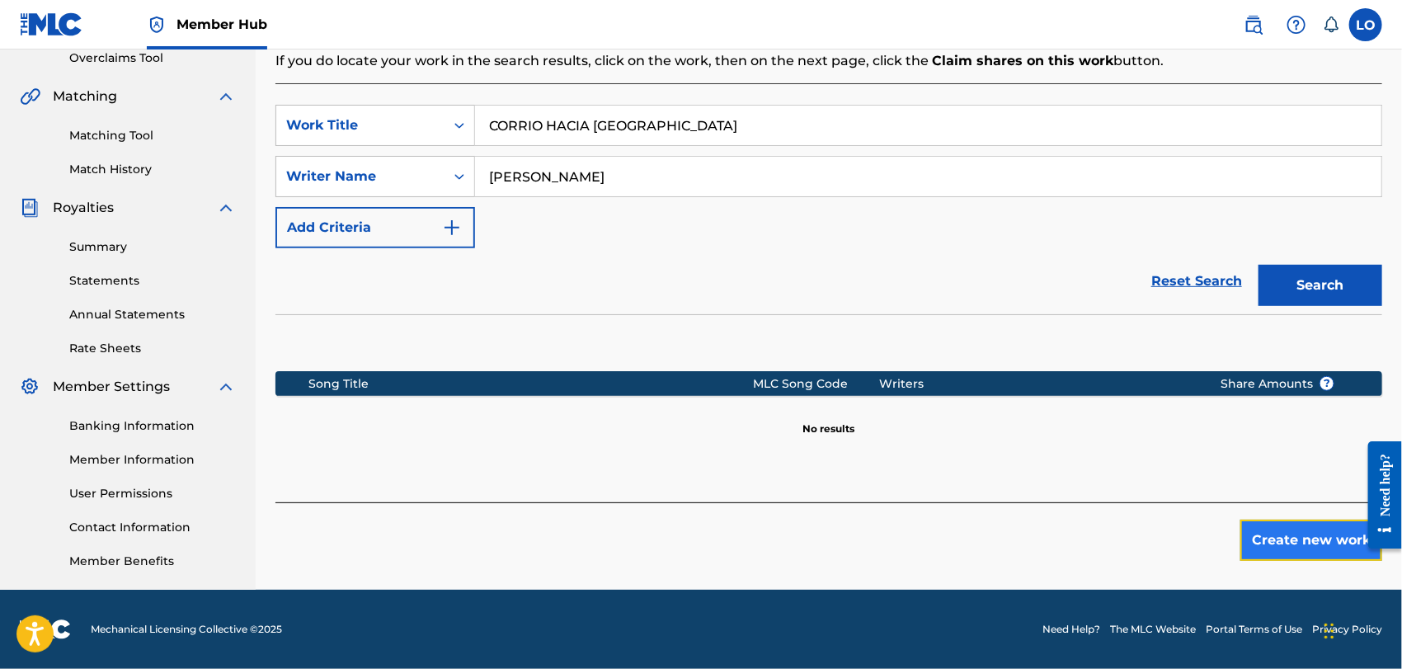
click at [1326, 539] on button "Create new work" at bounding box center [1311, 540] width 142 height 41
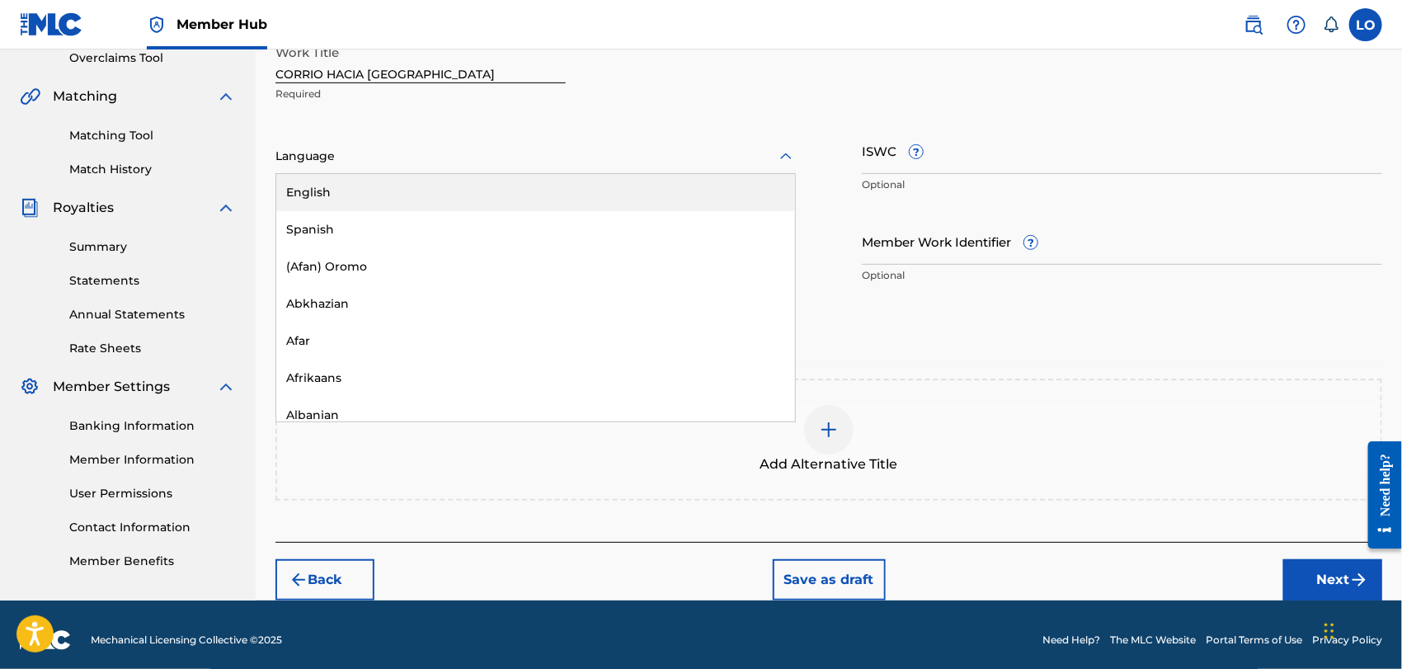
click at [791, 156] on icon at bounding box center [786, 156] width 12 height 7
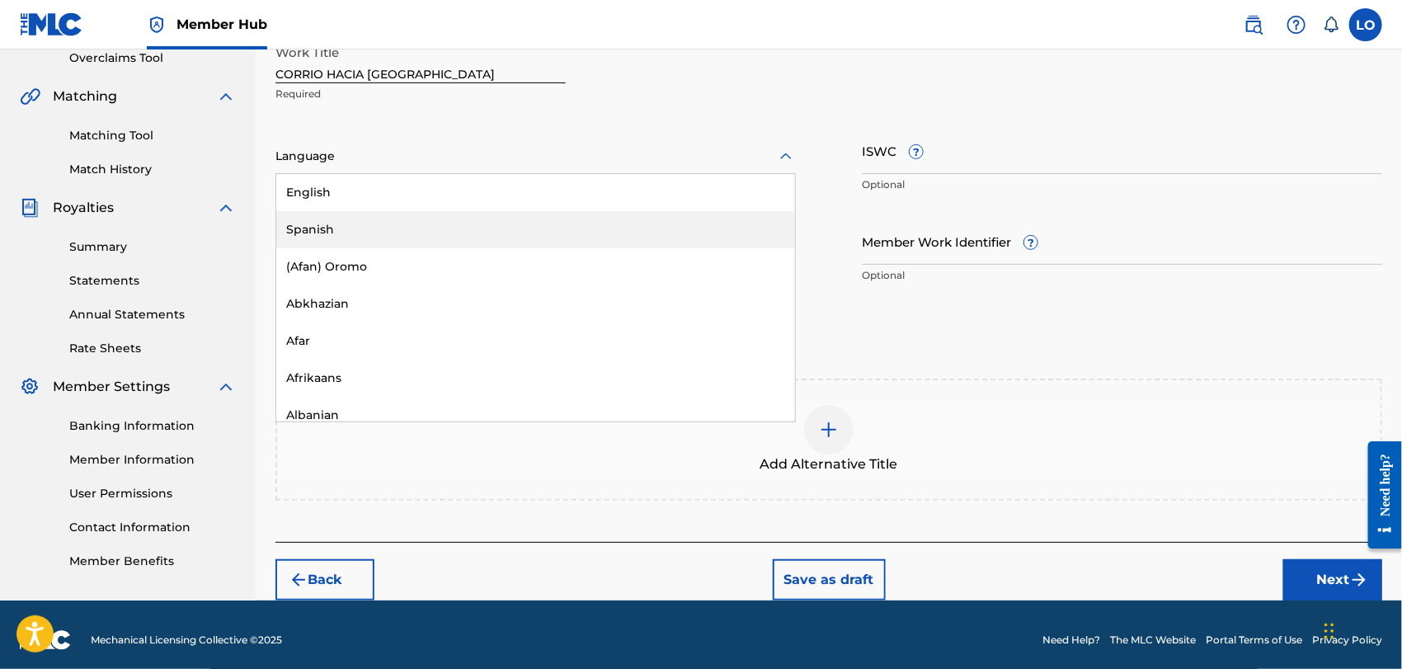
click at [307, 232] on div "Spanish" at bounding box center [535, 229] width 519 height 37
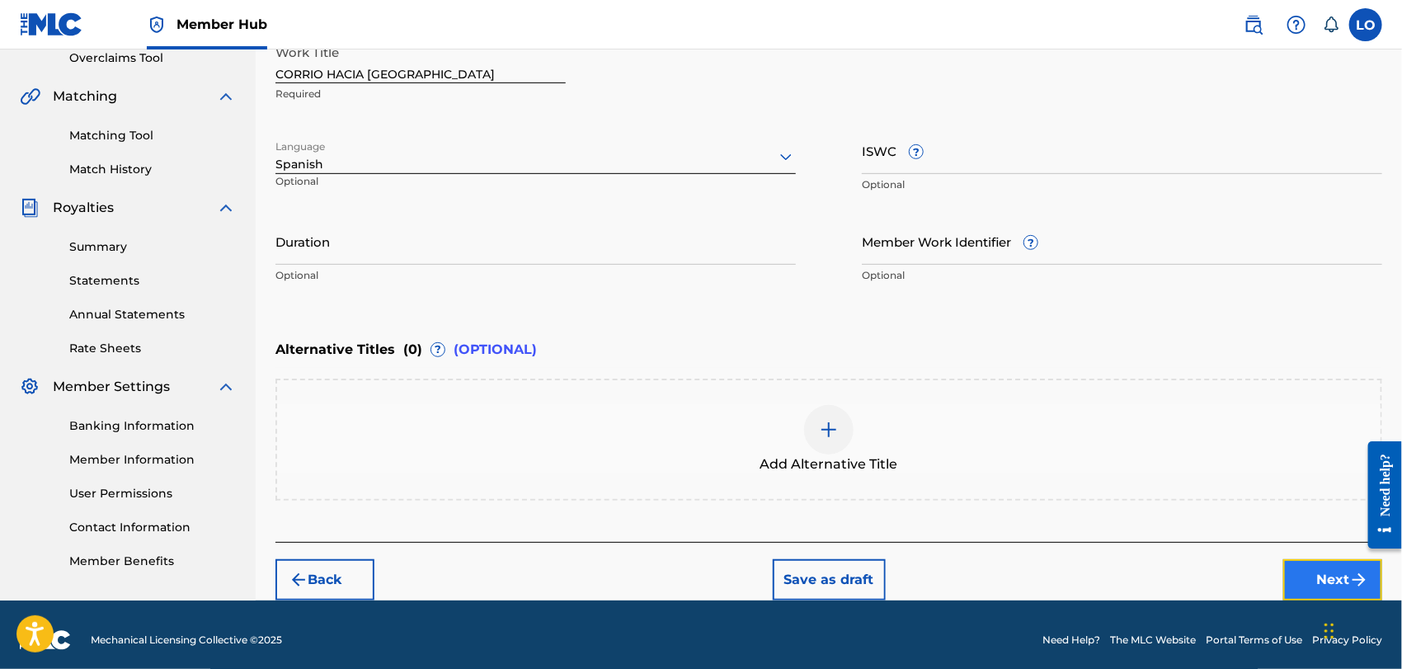
click at [1302, 570] on button "Next" at bounding box center [1332, 579] width 99 height 41
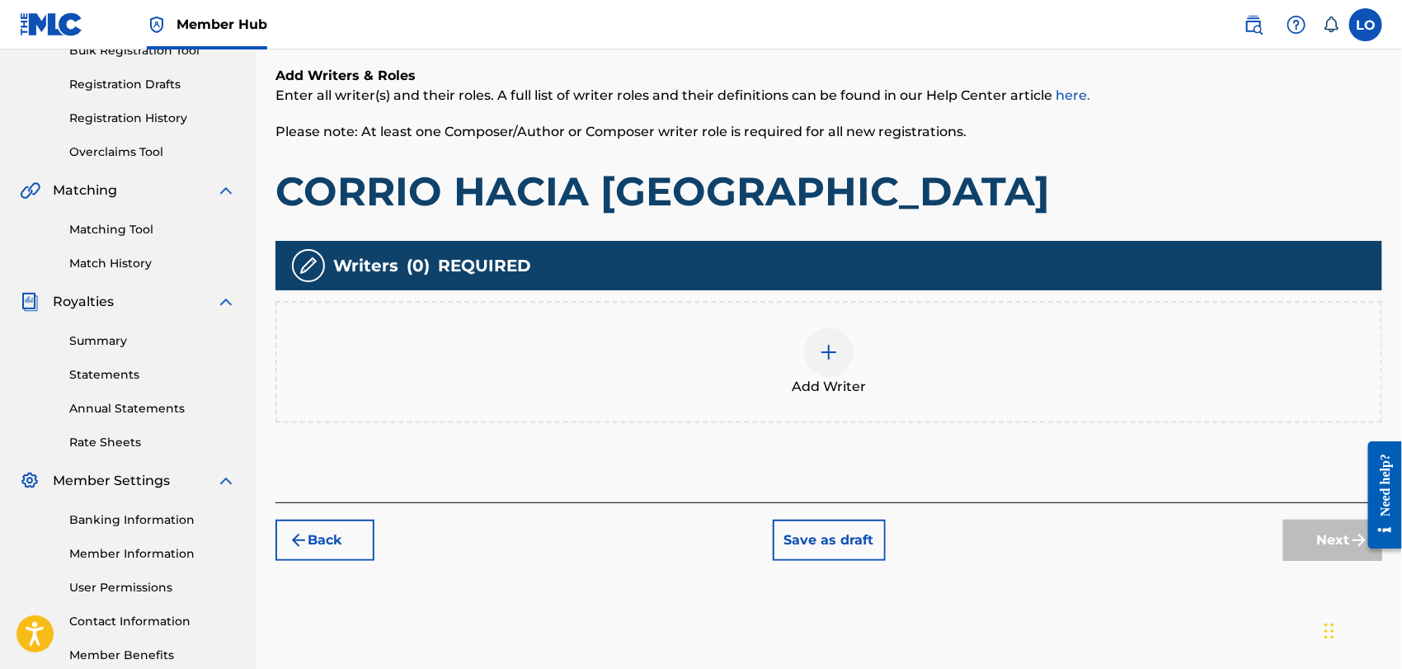
scroll to position [262, 0]
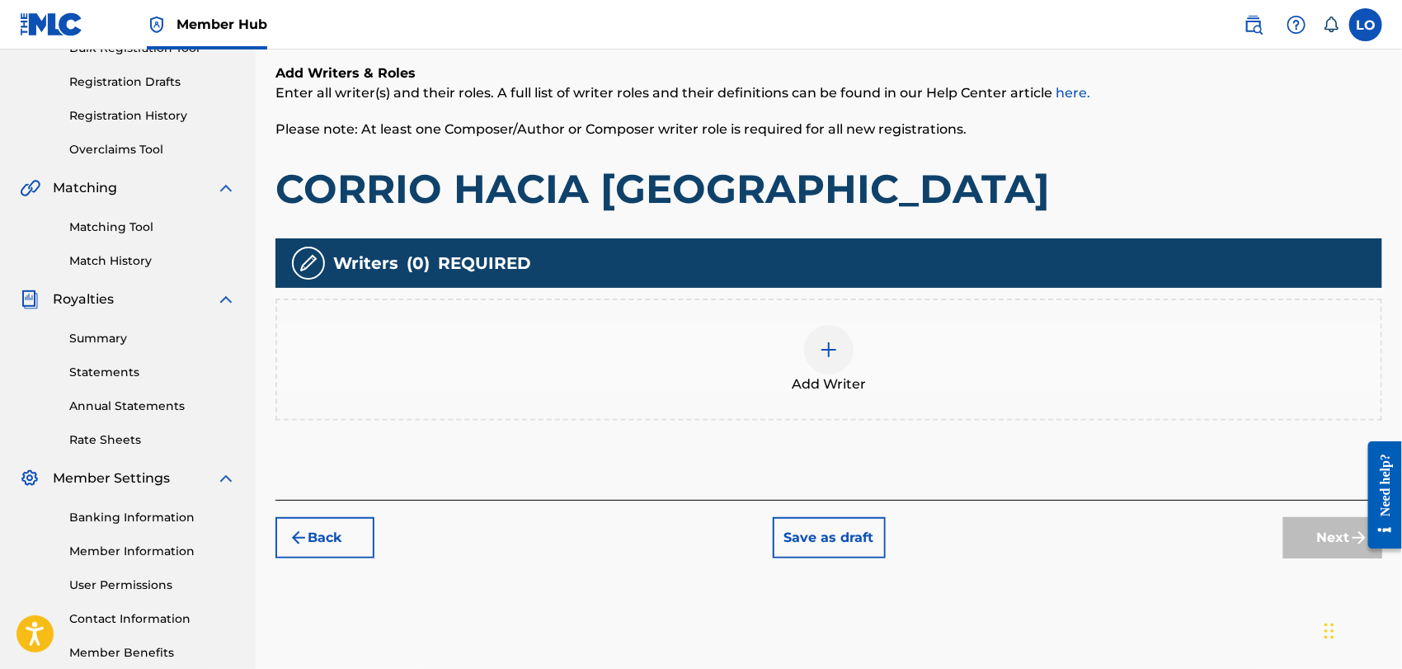
click at [829, 359] on div at bounding box center [828, 349] width 49 height 49
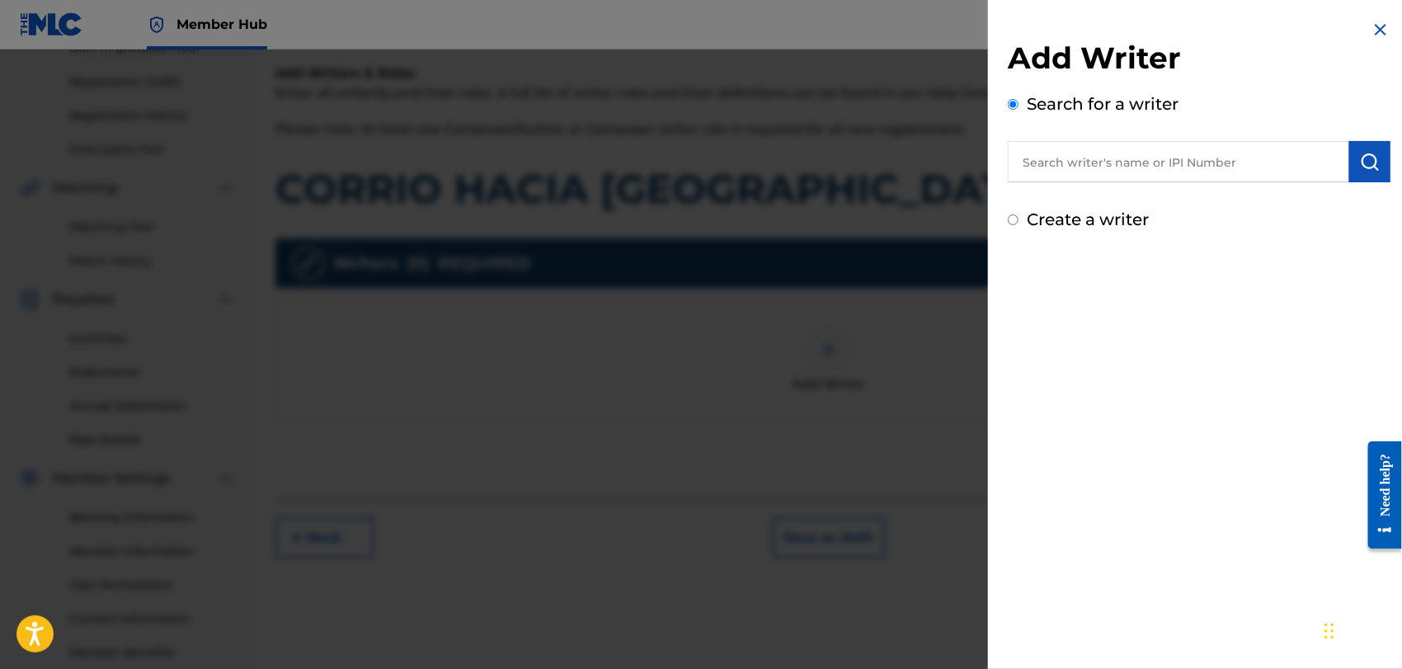
click at [1012, 220] on input "Create a writer" at bounding box center [1013, 219] width 11 height 11
radio input "false"
radio input "true"
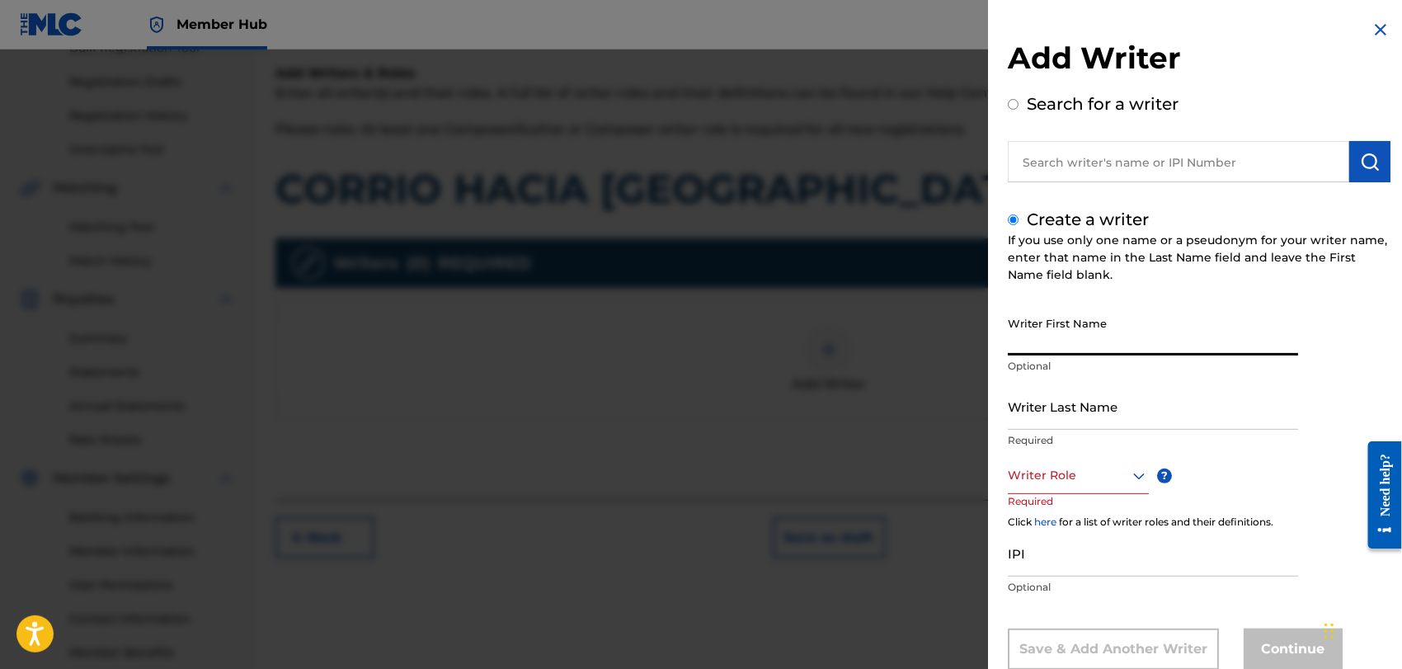
click at [1029, 348] on input "Writer First Name" at bounding box center [1153, 331] width 290 height 47
type input "[PERSON_NAME]"
click at [1058, 404] on input "Writer Last Name" at bounding box center [1153, 406] width 290 height 47
type input "[PERSON_NAME]"
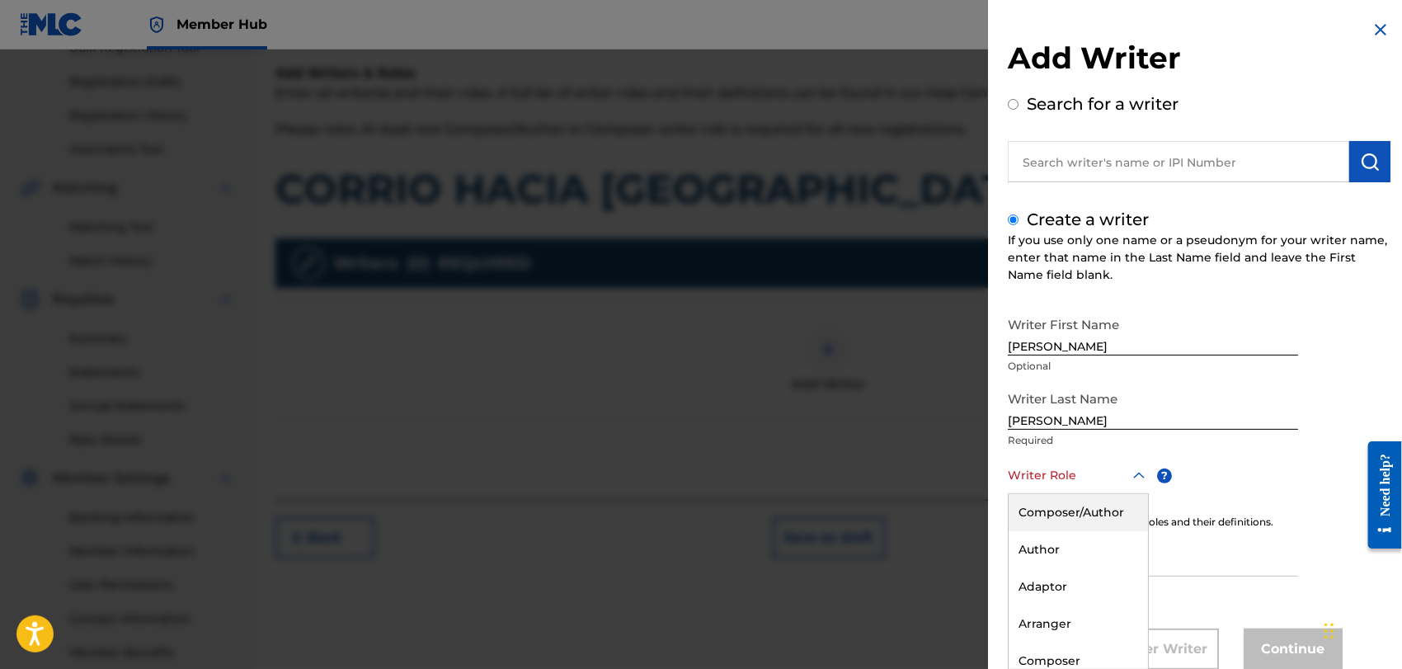
scroll to position [45, 0]
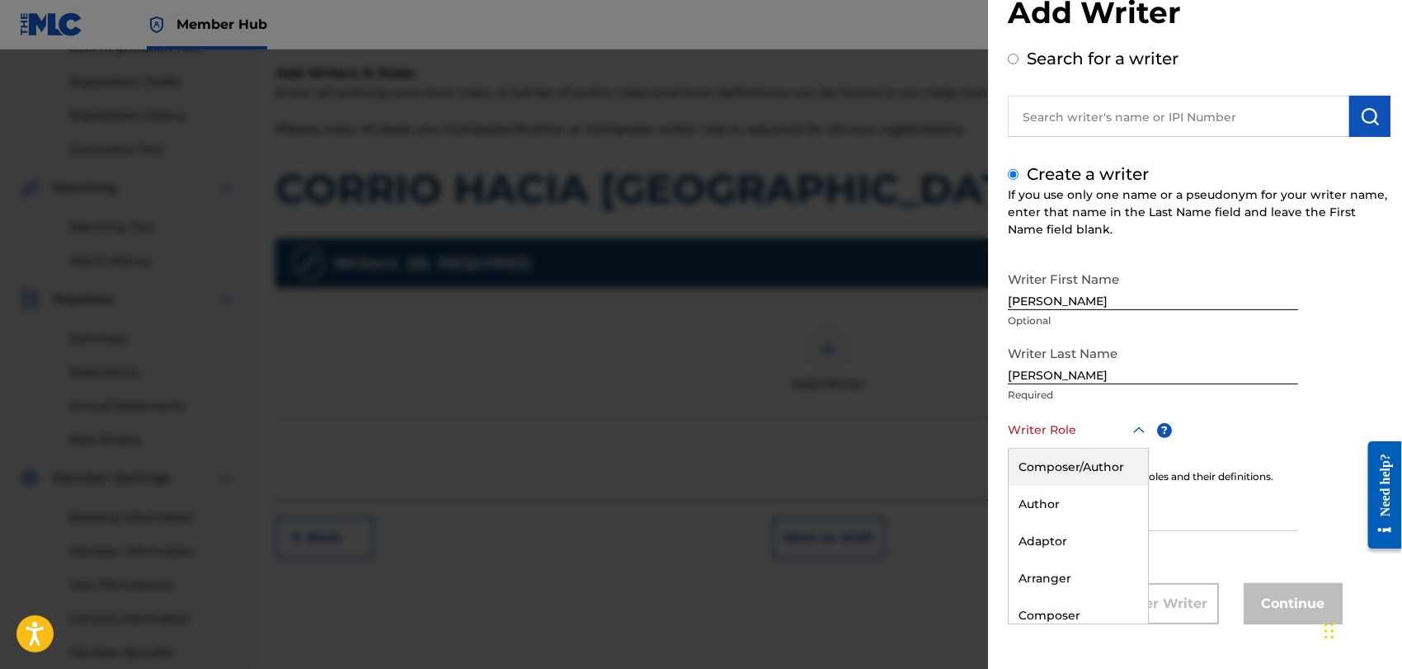
click at [1136, 449] on div "8 results available. Use Up and Down to choose options, press Enter to select t…" at bounding box center [1078, 430] width 141 height 37
click at [1043, 472] on div "Composer/Author" at bounding box center [1078, 467] width 139 height 37
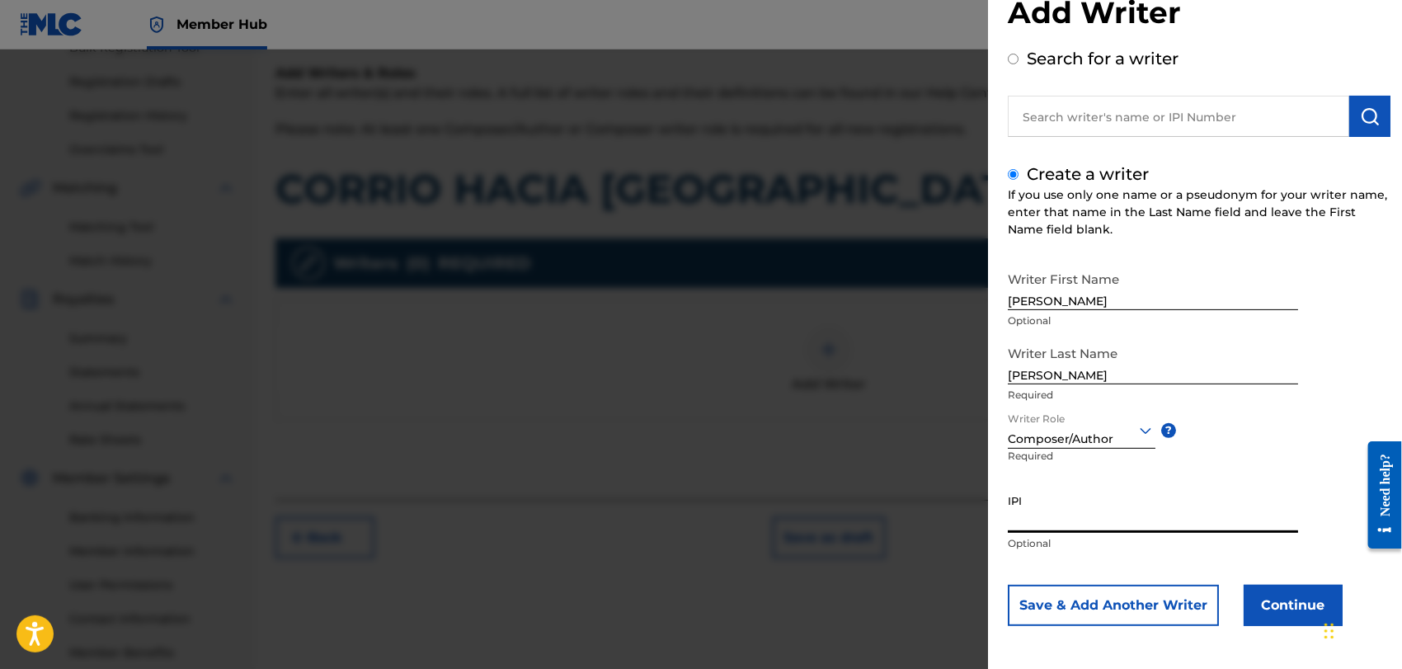
click at [1040, 526] on input "IPI" at bounding box center [1153, 509] width 290 height 47
type input "1162110609"
click at [1274, 607] on button "Continue" at bounding box center [1293, 605] width 99 height 41
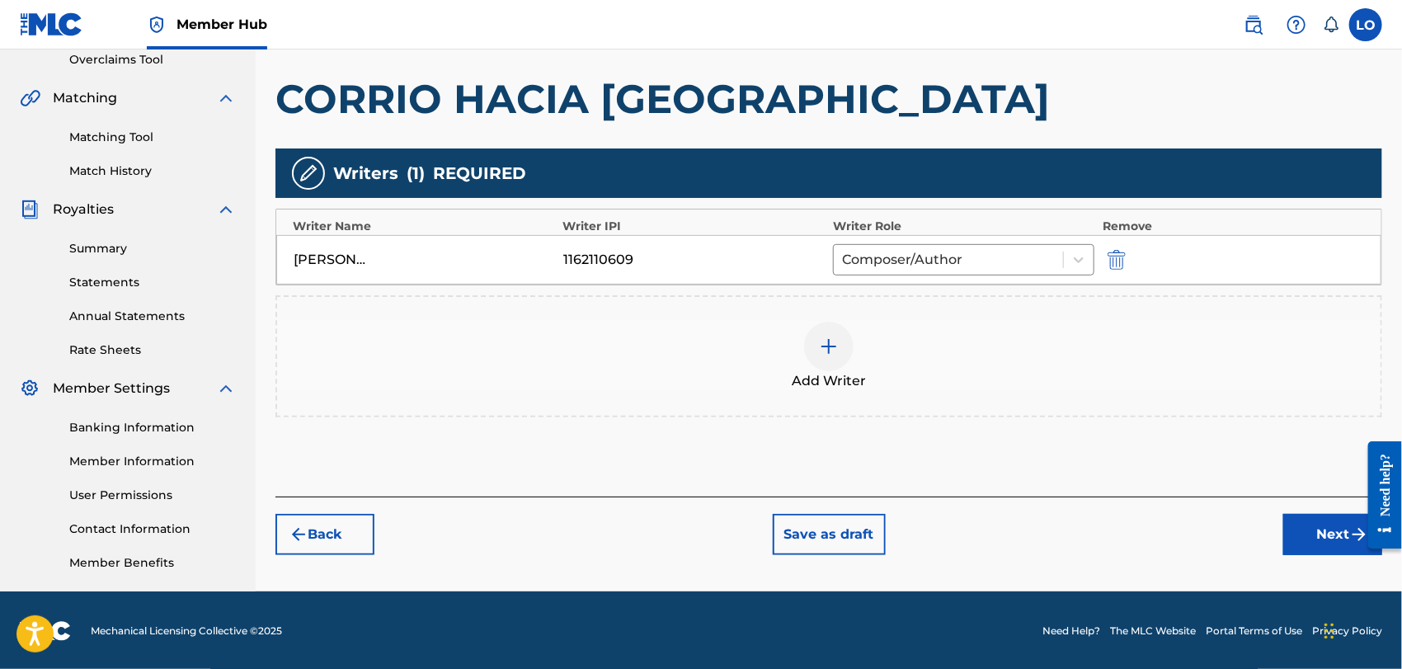
scroll to position [354, 0]
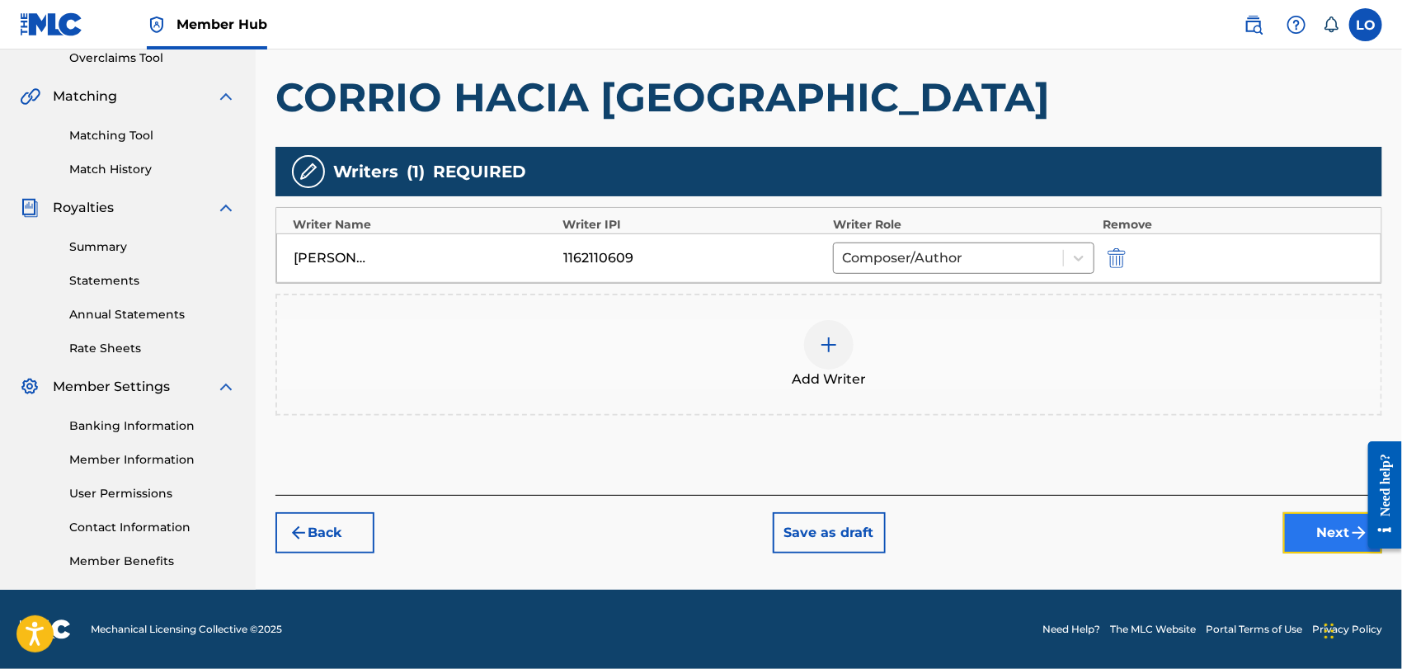
click at [1314, 536] on button "Next" at bounding box center [1332, 532] width 99 height 41
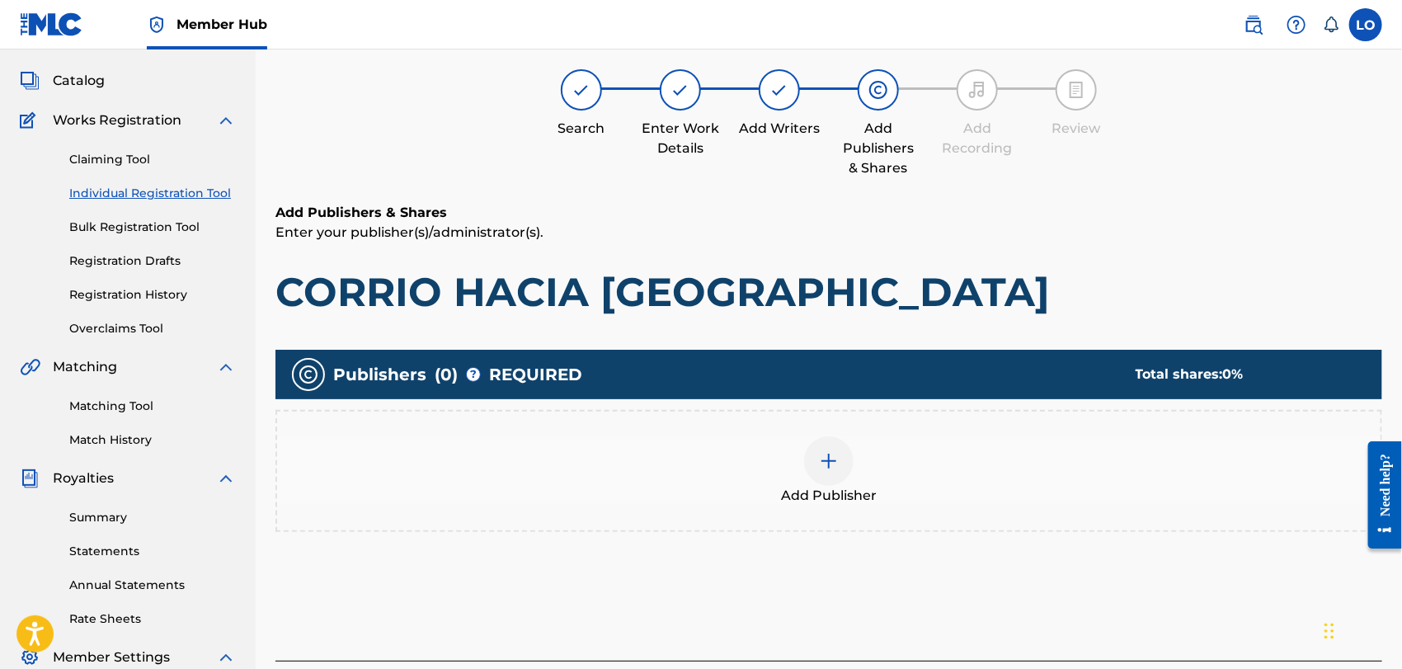
scroll to position [73, 0]
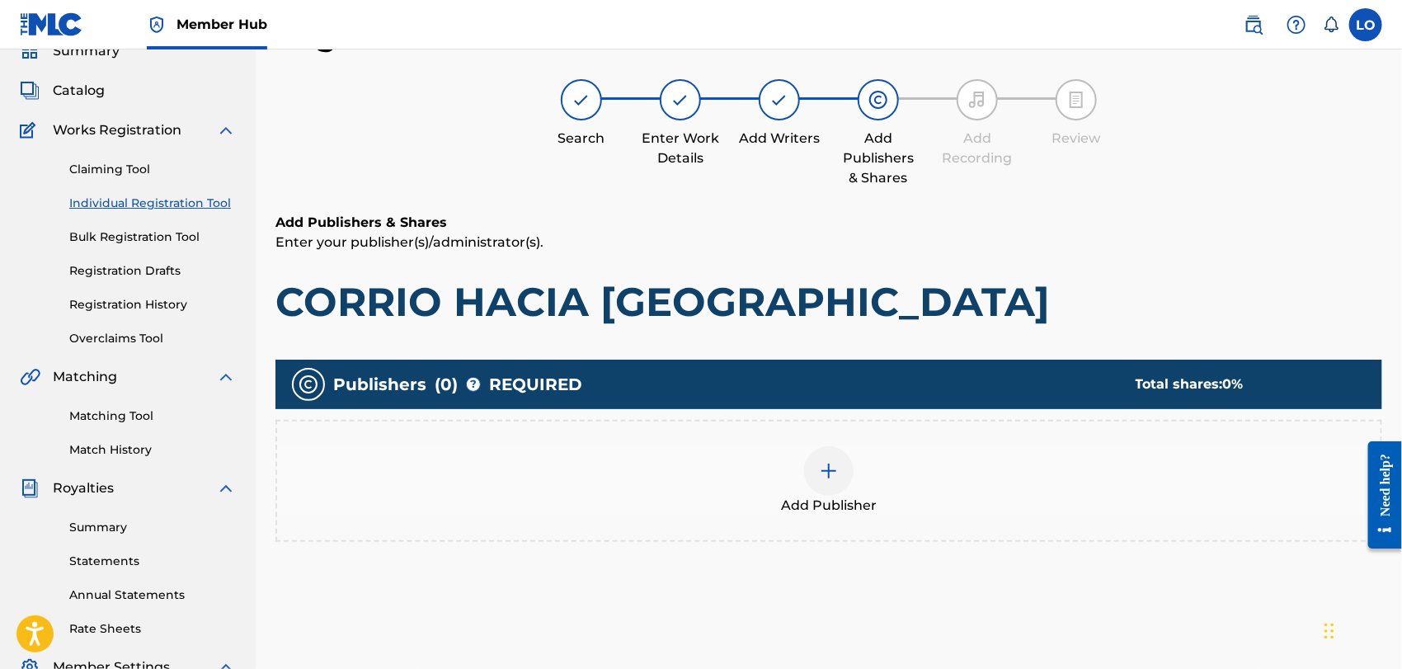
click at [825, 473] on img at bounding box center [829, 471] width 20 height 20
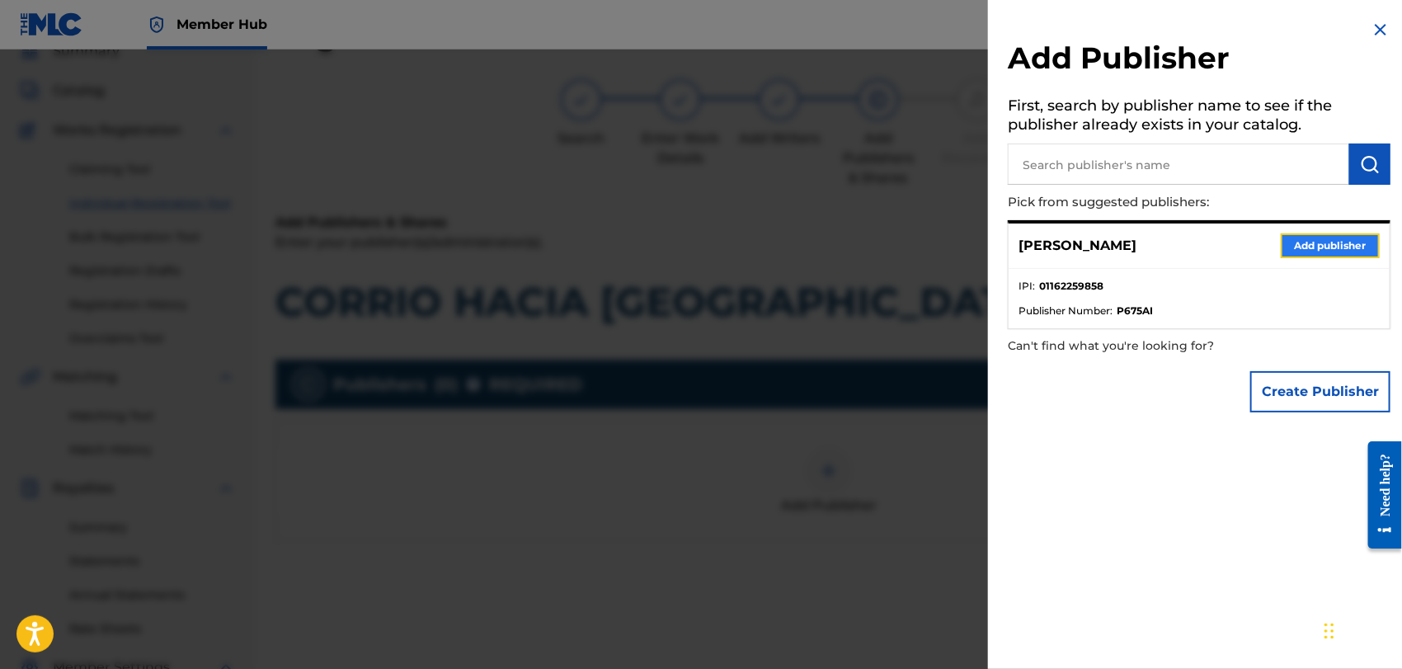
click at [1294, 246] on button "Add publisher" at bounding box center [1330, 245] width 99 height 25
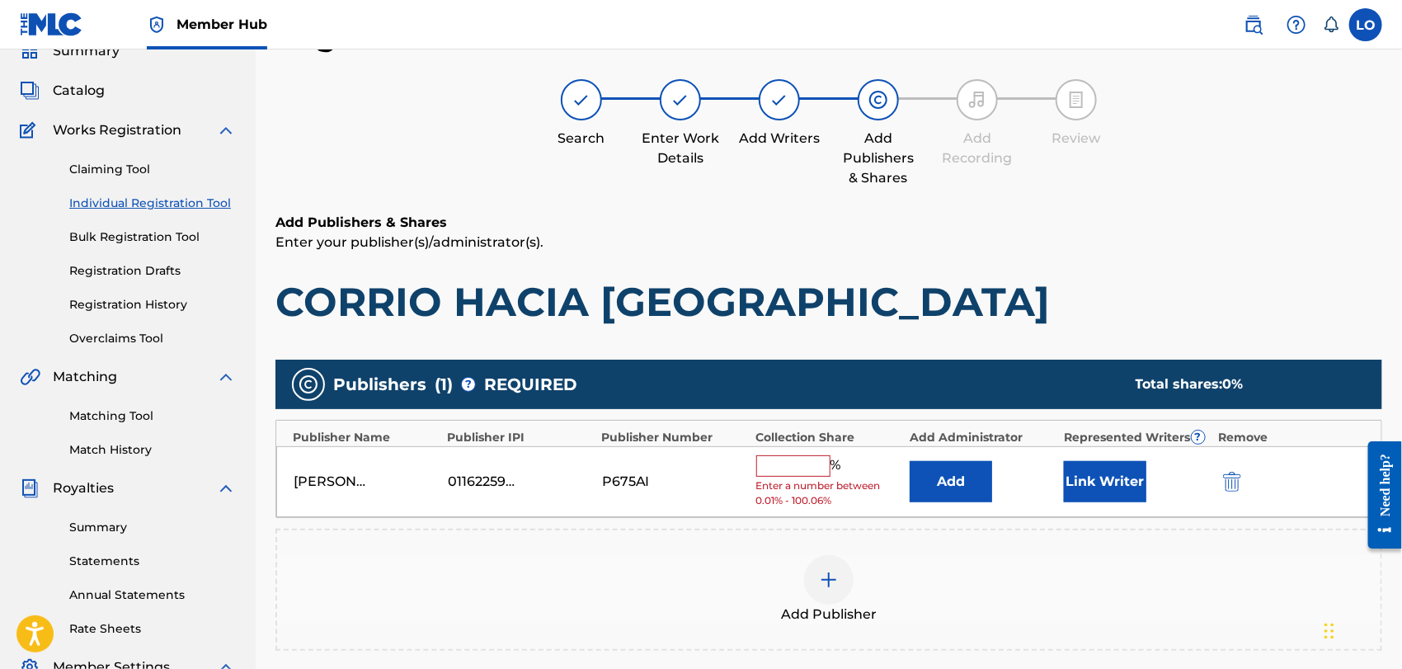
click at [797, 470] on input "text" at bounding box center [793, 465] width 74 height 21
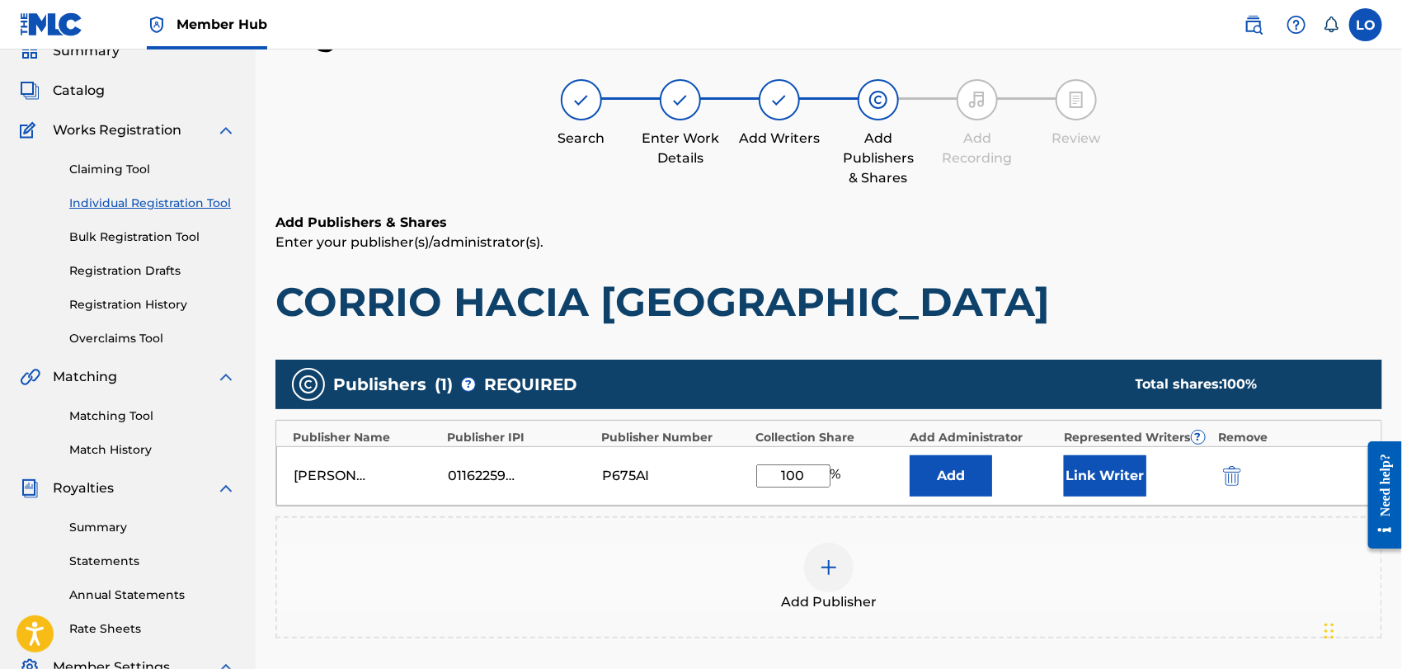
type input "100"
click at [1002, 560] on div "Add Publisher" at bounding box center [829, 577] width 1104 height 69
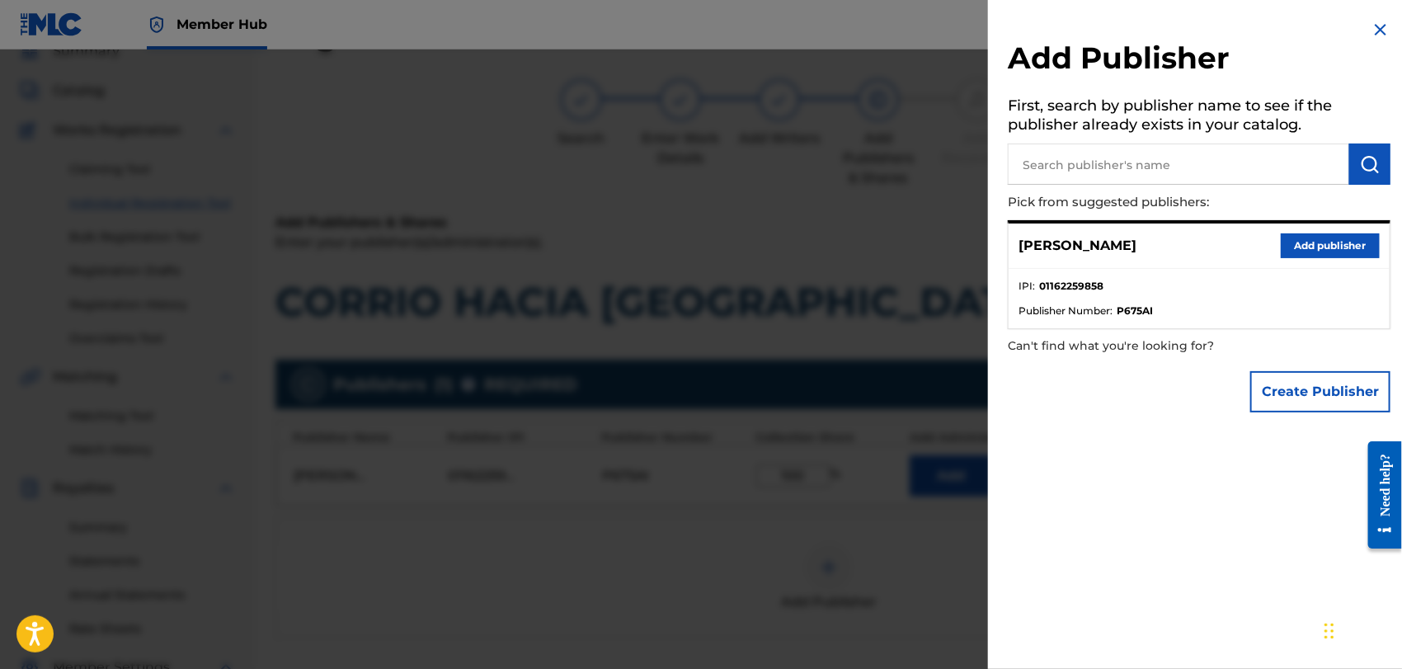
click at [1377, 24] on img at bounding box center [1381, 30] width 20 height 20
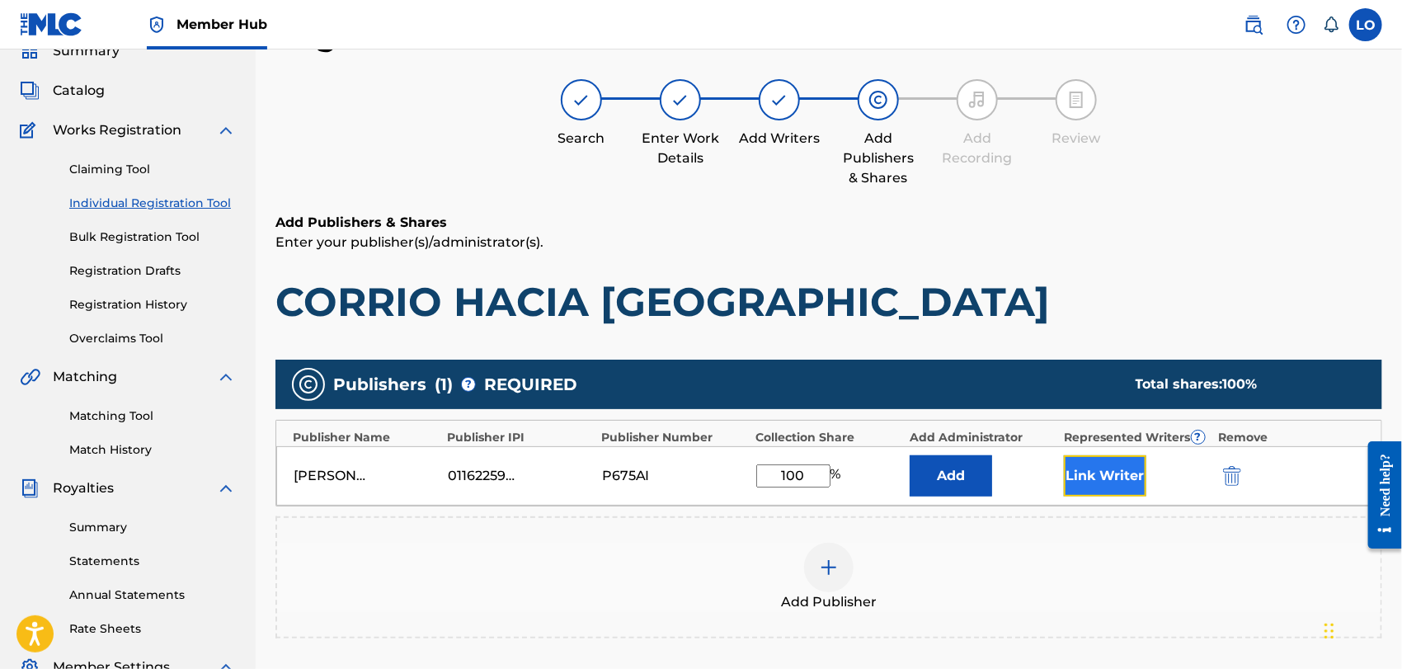
click at [1136, 477] on button "Link Writer" at bounding box center [1105, 475] width 82 height 41
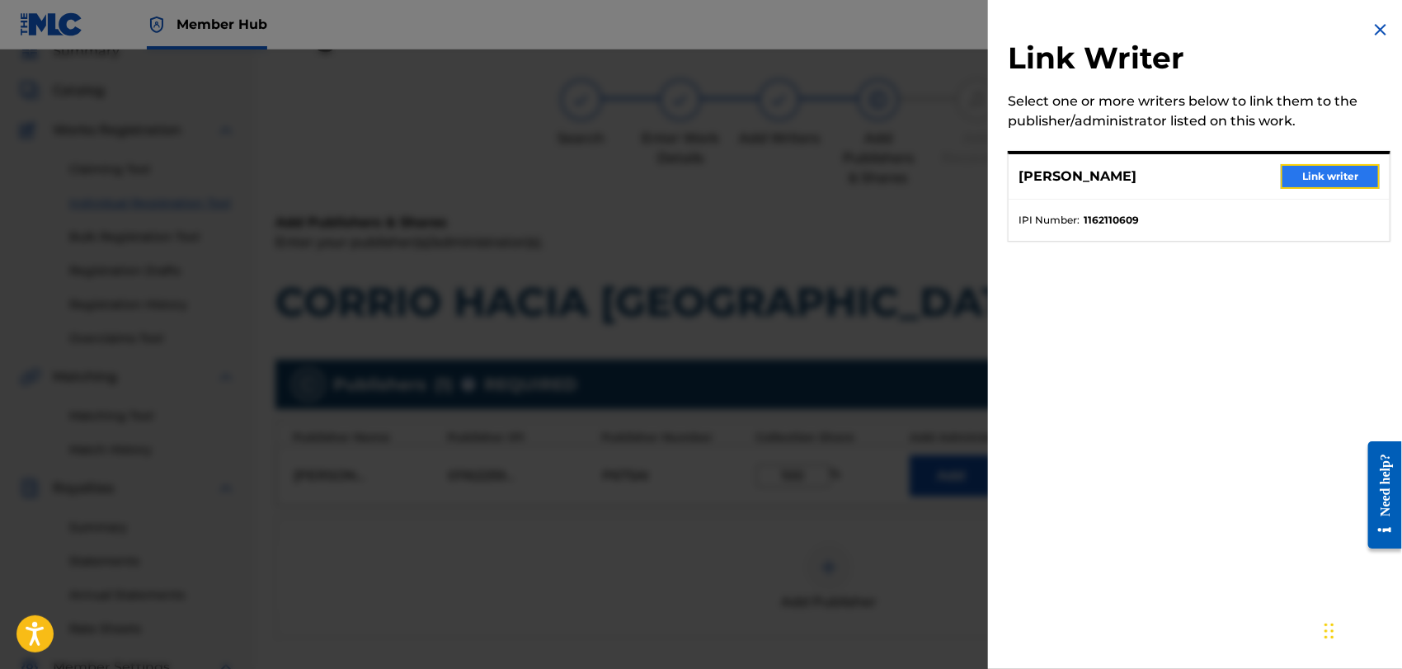
click at [1325, 173] on button "Link writer" at bounding box center [1330, 176] width 99 height 25
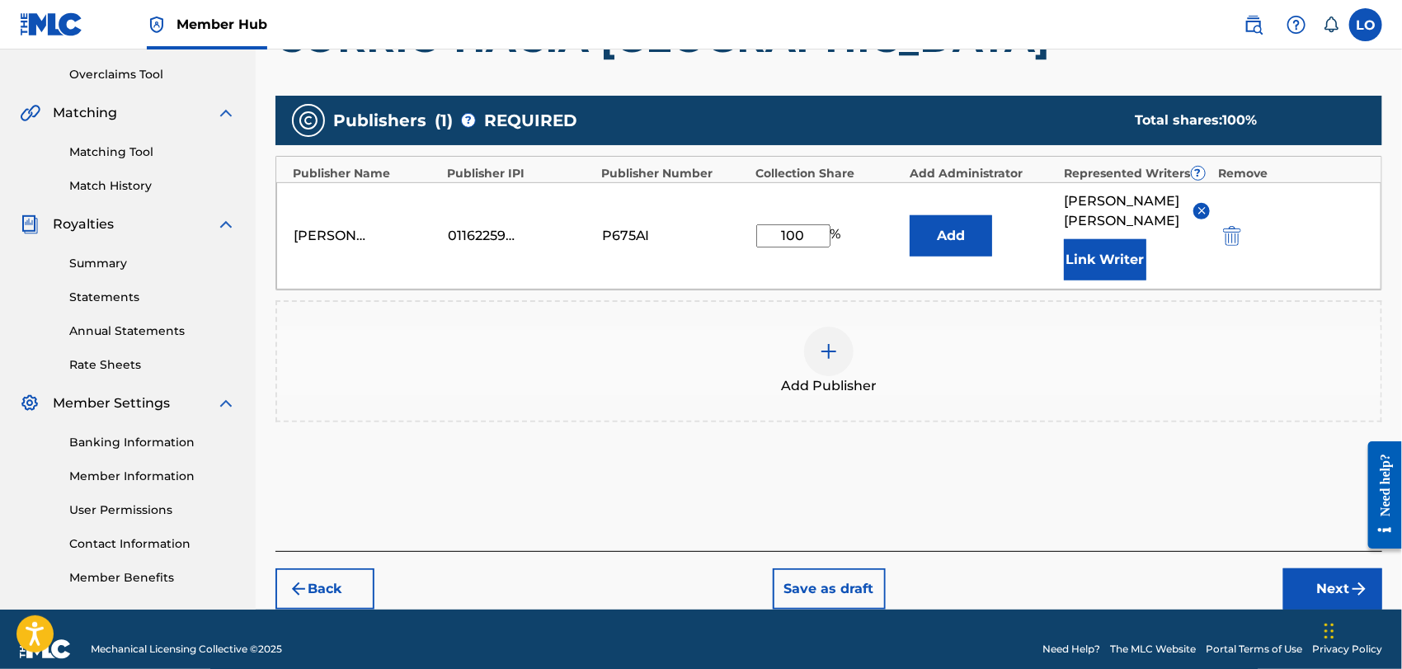
scroll to position [354, 0]
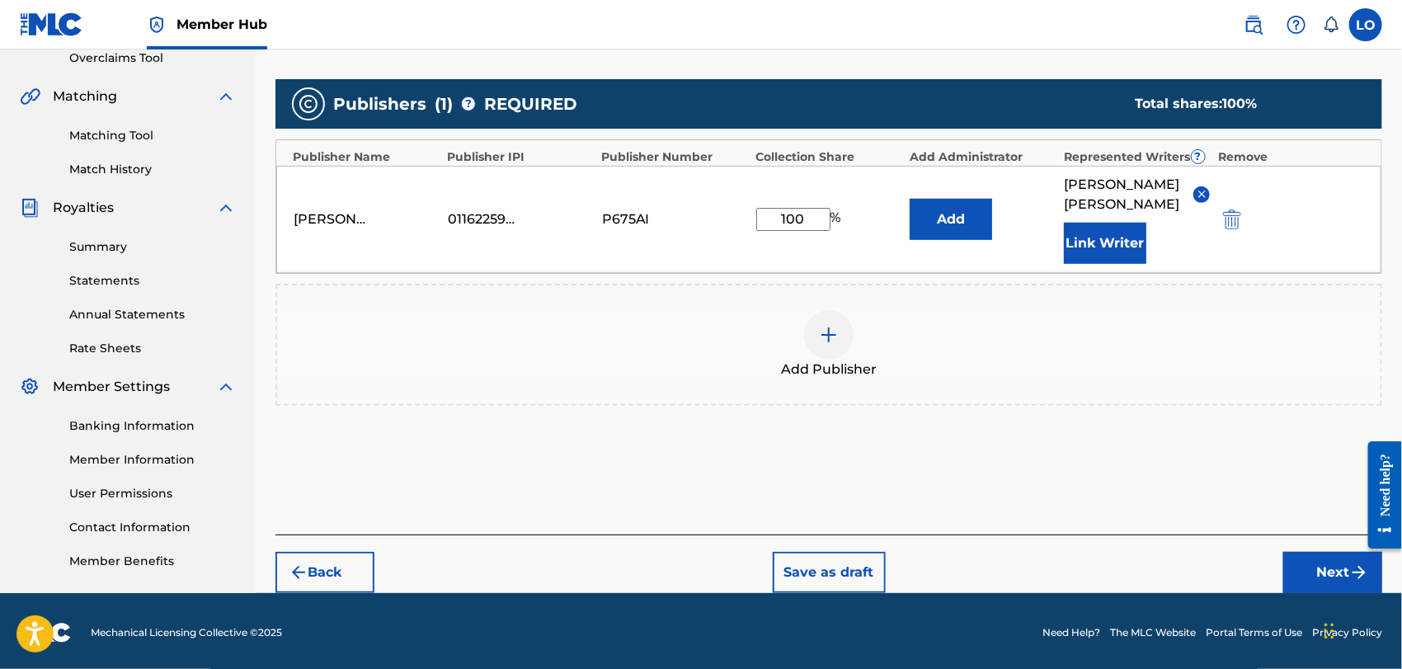
drag, startPoint x: 1406, startPoint y: 270, endPoint x: 45, endPoint y: 39, distance: 1381.2
click at [1304, 558] on button "Next" at bounding box center [1332, 572] width 99 height 41
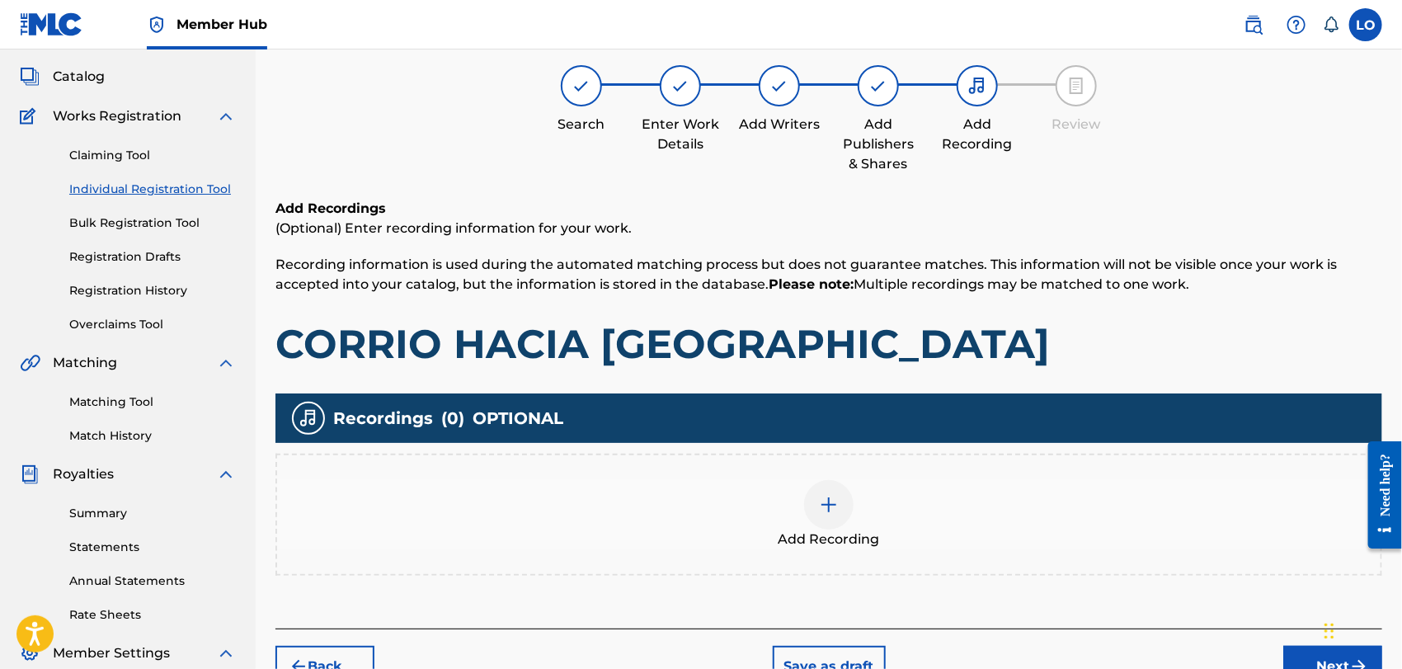
scroll to position [73, 0]
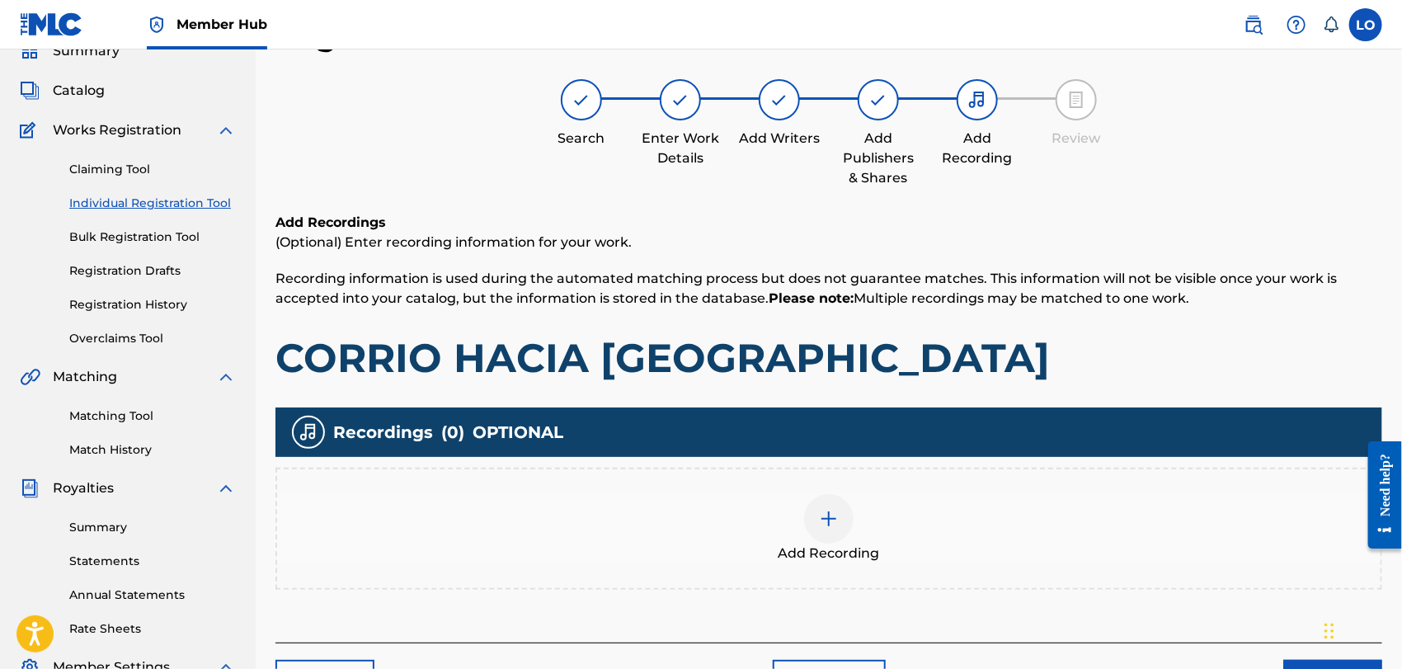
click at [829, 520] on img at bounding box center [829, 519] width 20 height 20
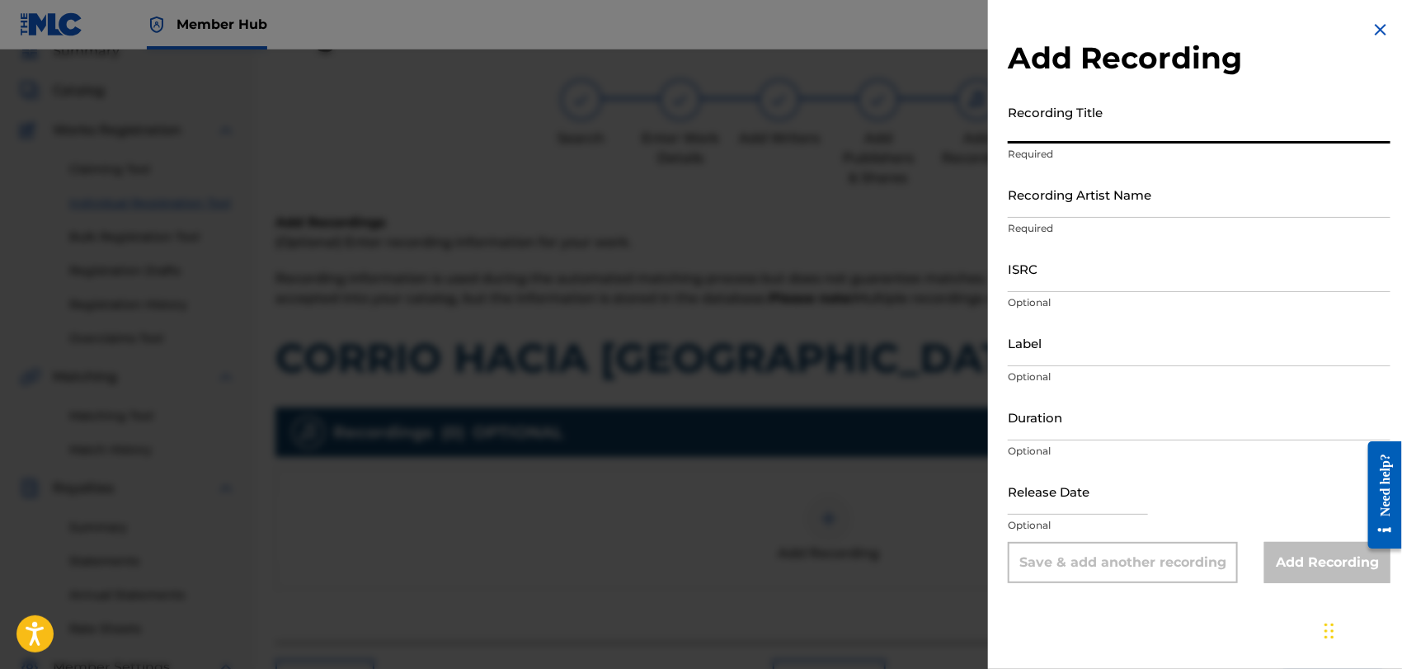
click at [1066, 130] on input "Recording Title" at bounding box center [1199, 120] width 383 height 47
type input "PRISIONERA DE LA VERDAD"
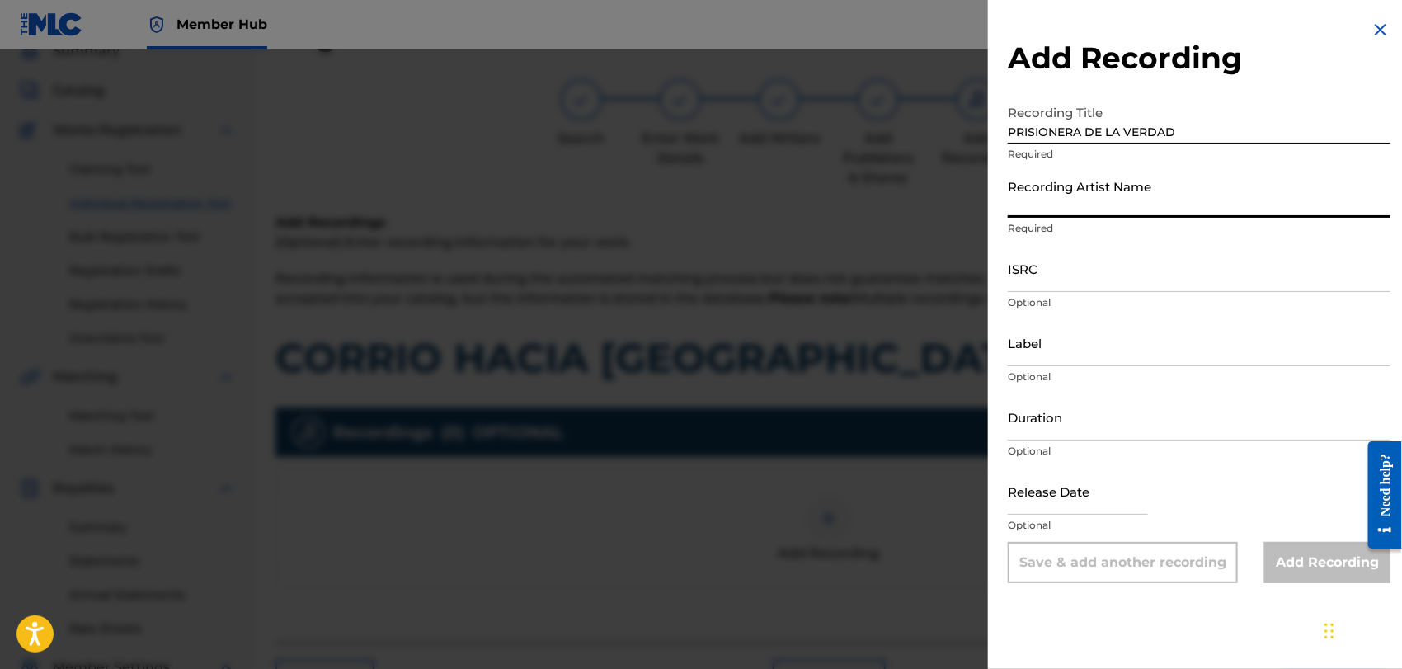
click at [1038, 211] on input "Recording Artist Name" at bounding box center [1199, 194] width 383 height 47
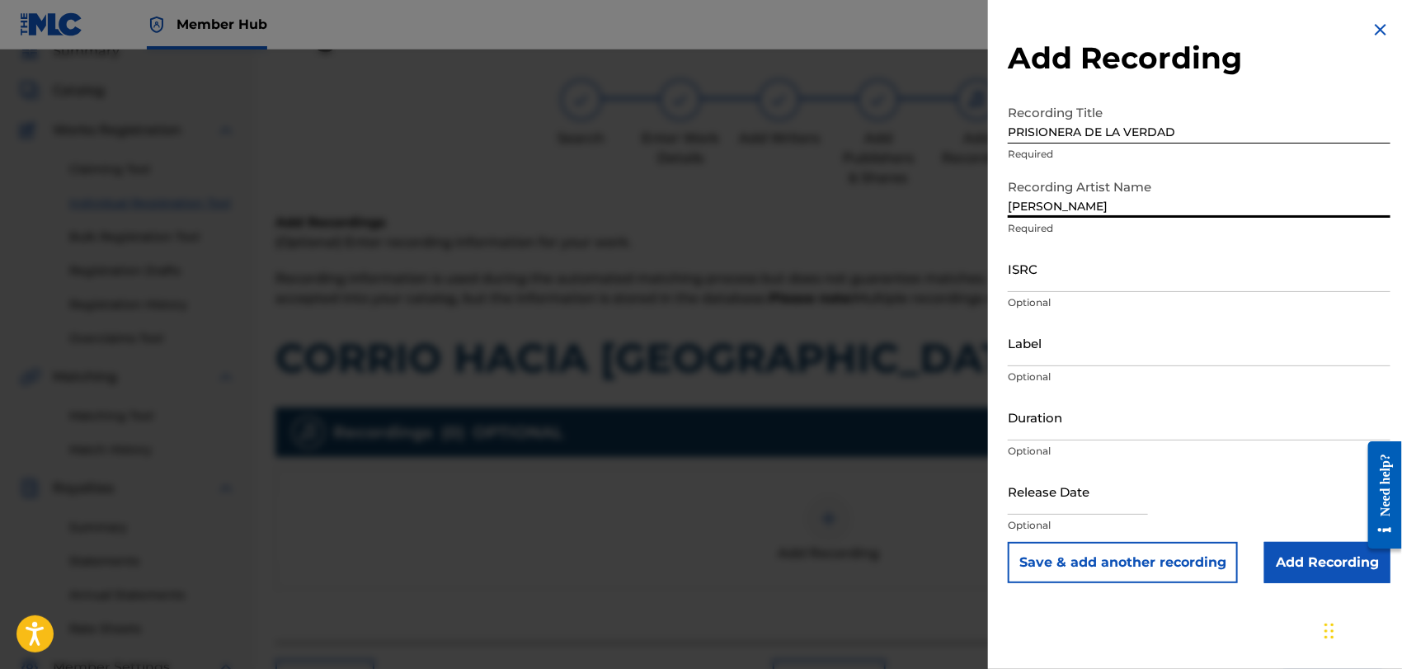
type input "[PERSON_NAME]"
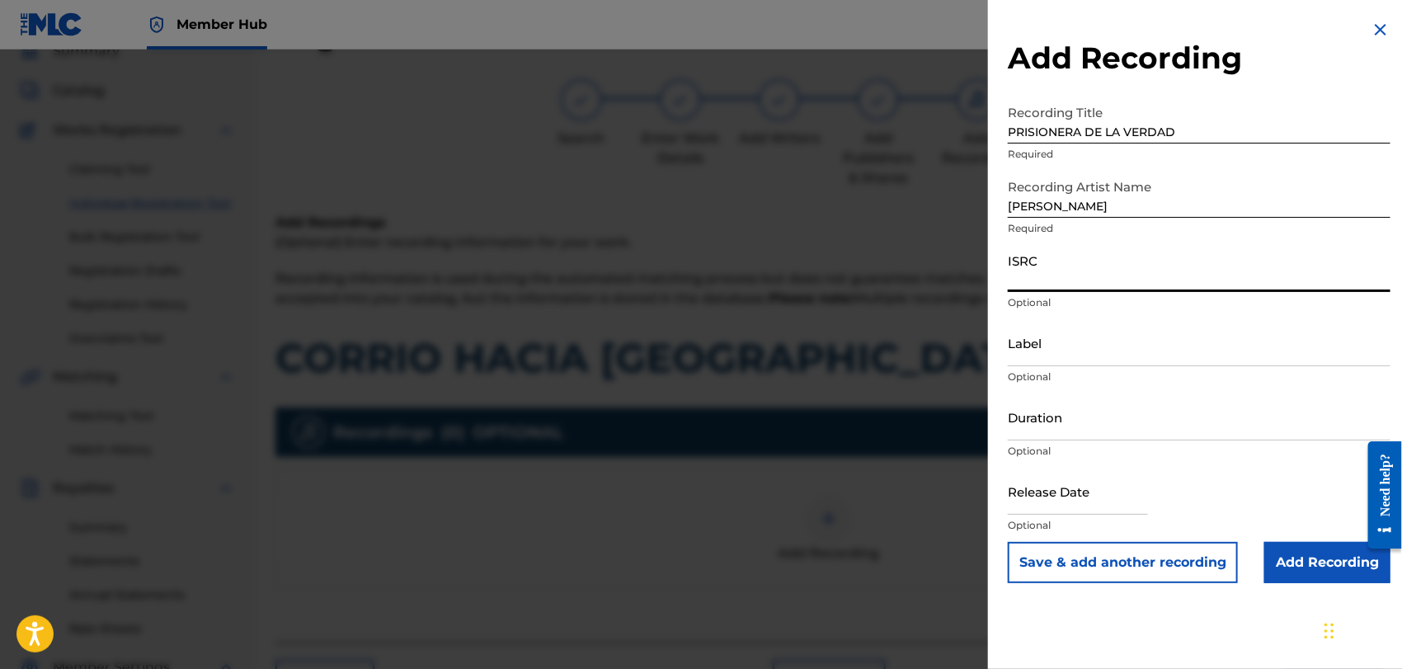
click at [1020, 285] on input "ISRC" at bounding box center [1199, 268] width 383 height 47
type input "QMEU32507324"
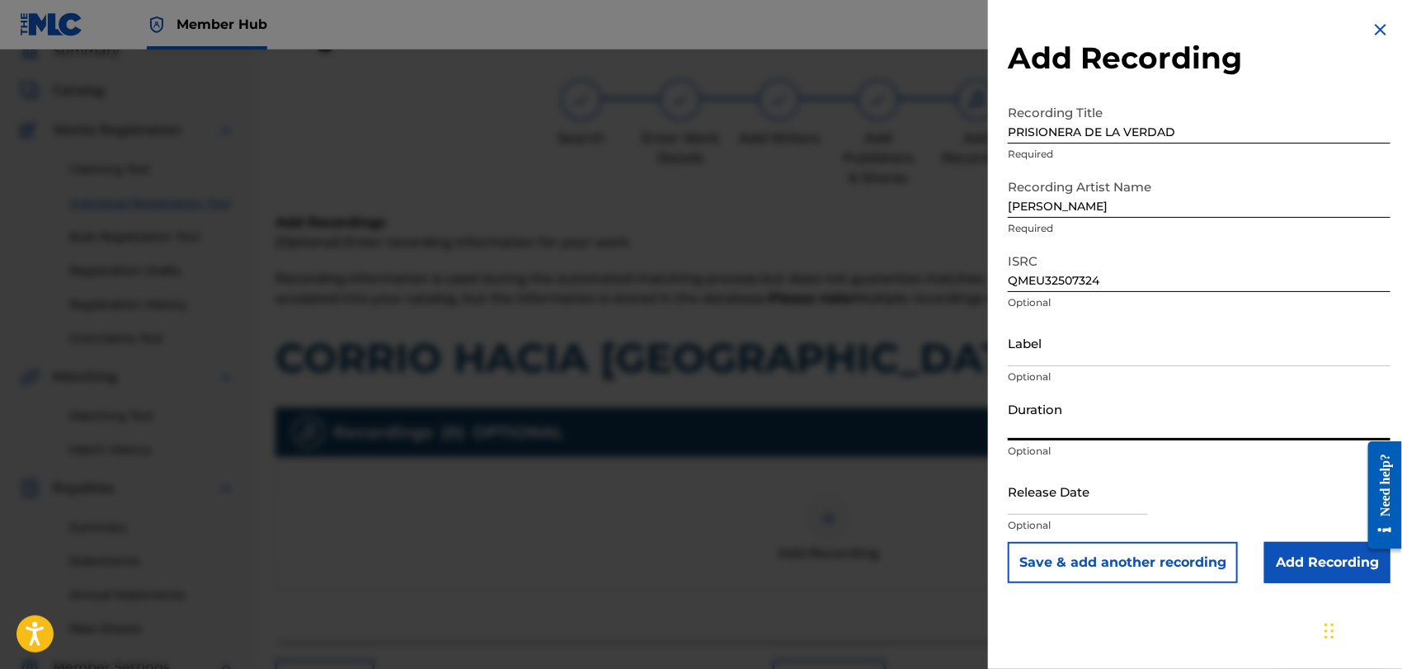
click at [1015, 419] on input "Duration" at bounding box center [1199, 416] width 383 height 47
type input "04:50"
select select "8"
select select "2025"
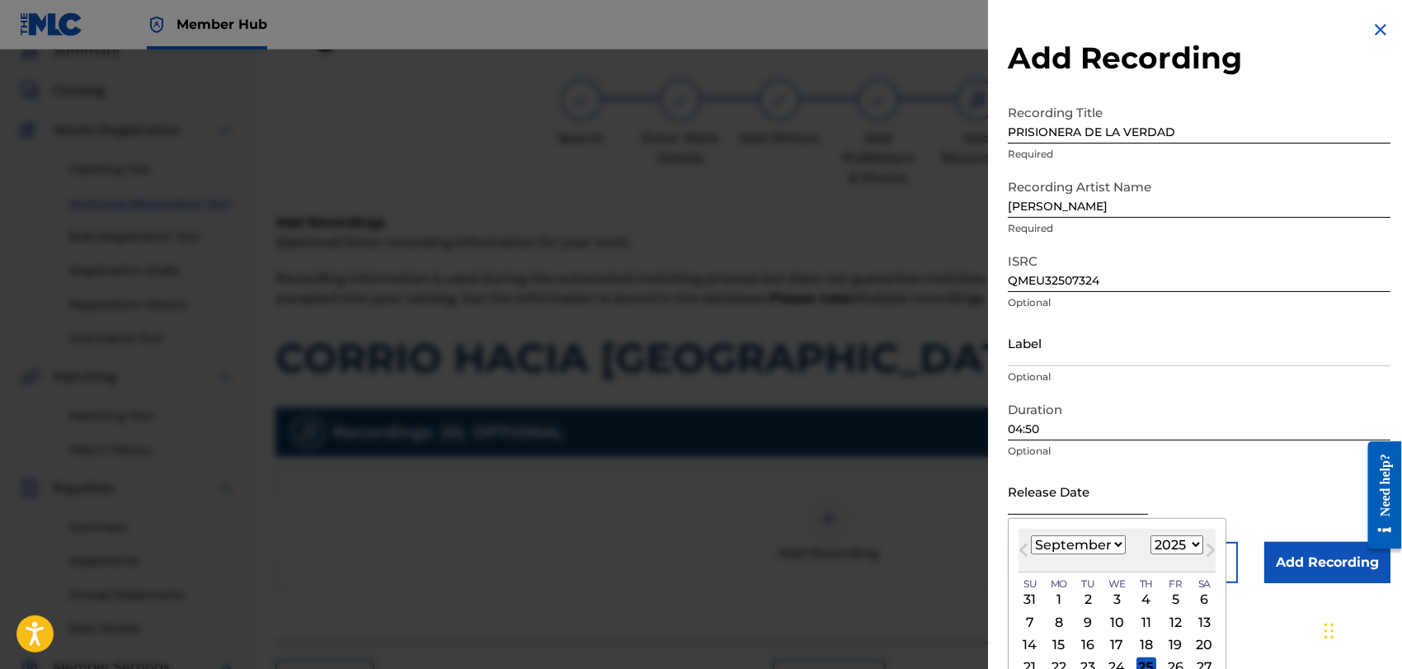
click at [1062, 497] on input "text" at bounding box center [1078, 491] width 140 height 47
type input "0"
click at [1118, 544] on select "January February March April May June July August September October November De…" at bounding box center [1078, 544] width 95 height 19
click at [1117, 548] on select "January February March April May June July August September October November De…" at bounding box center [1078, 544] width 95 height 19
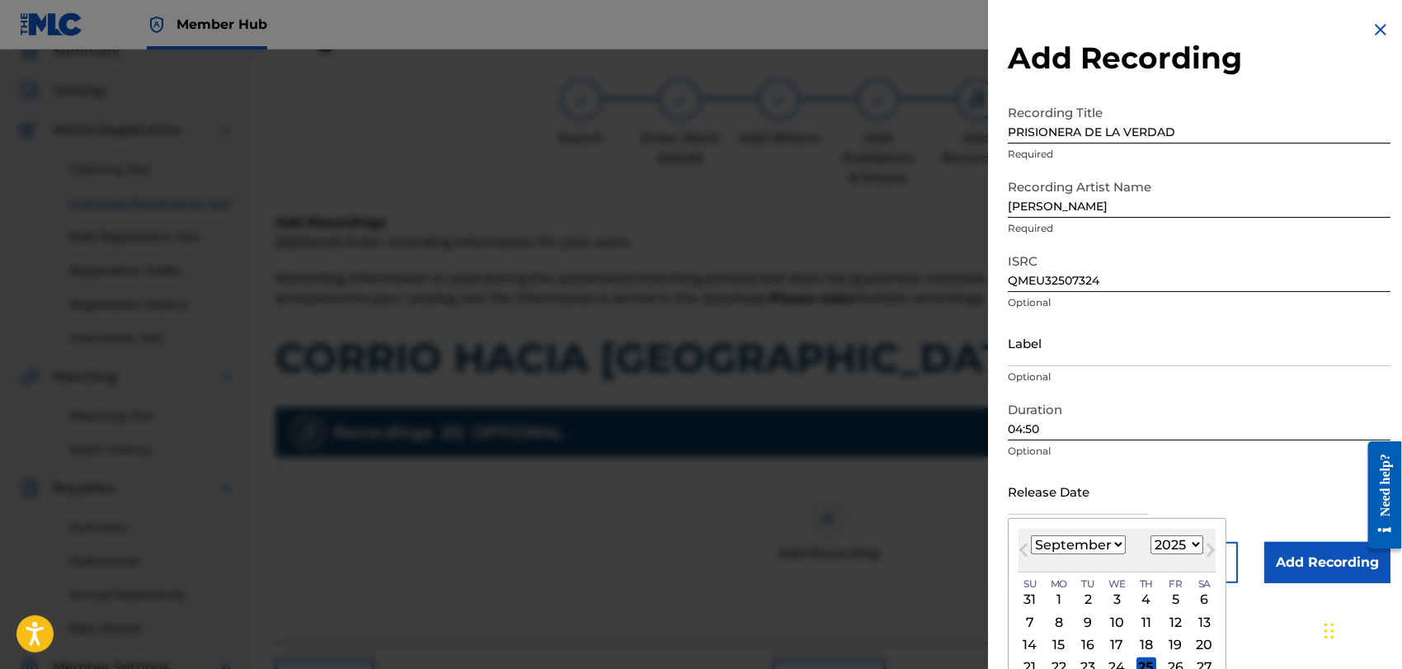
select select "0"
click at [1031, 535] on select "January February March April May June July August September October November De…" at bounding box center [1078, 544] width 95 height 19
click at [1194, 549] on select "1899 1900 1901 1902 1903 1904 1905 1906 1907 1908 1909 1910 1911 1912 1913 1914…" at bounding box center [1177, 544] width 53 height 19
click at [1193, 536] on select "1899 1900 1901 1902 1903 1904 1905 1906 1907 1908 1909 1910 1911 1912 1913 1914…" at bounding box center [1177, 544] width 53 height 19
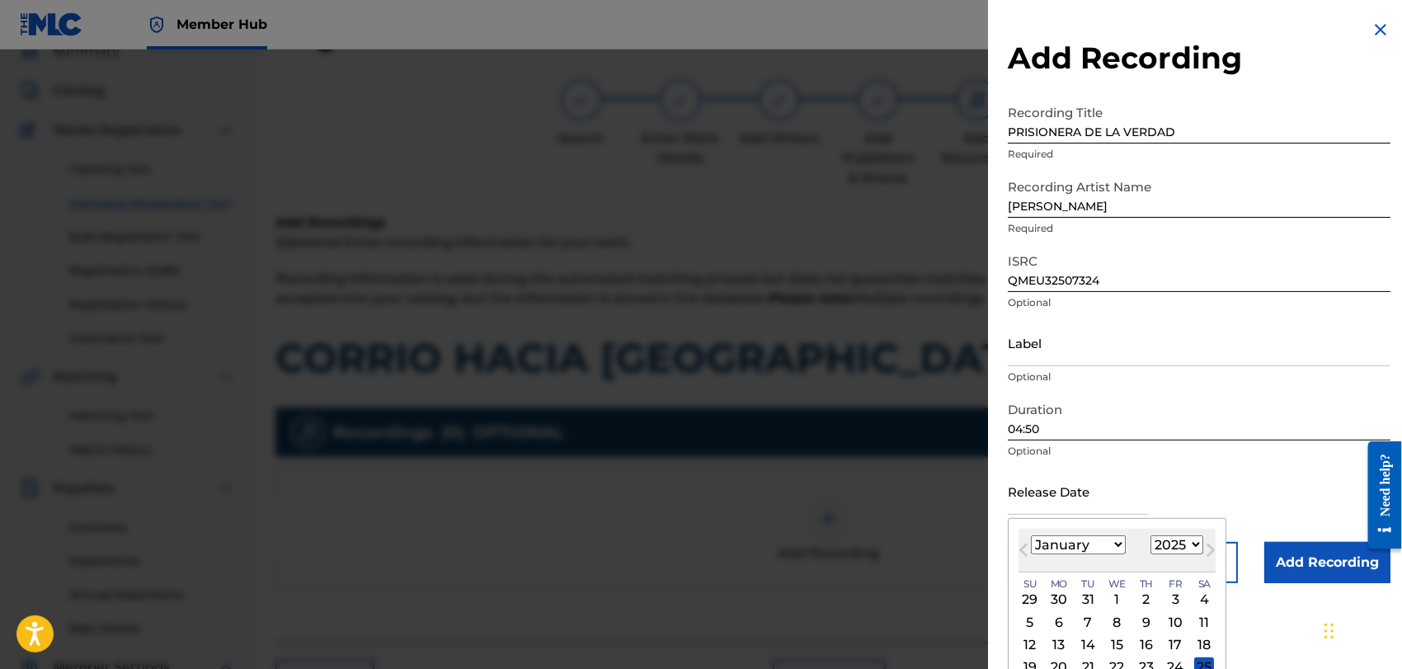
click at [1193, 536] on select "1899 1900 1901 1902 1903 1904 1905 1906 1907 1908 1909 1910 1911 1912 1913 1914…" at bounding box center [1177, 544] width 53 height 19
select select "2020"
click at [1151, 535] on select "1899 1900 1901 1902 1903 1904 1905 1906 1907 1908 1909 1910 1911 1912 1913 1914…" at bounding box center [1177, 544] width 53 height 19
click at [1120, 594] on div "1" at bounding box center [1118, 600] width 20 height 20
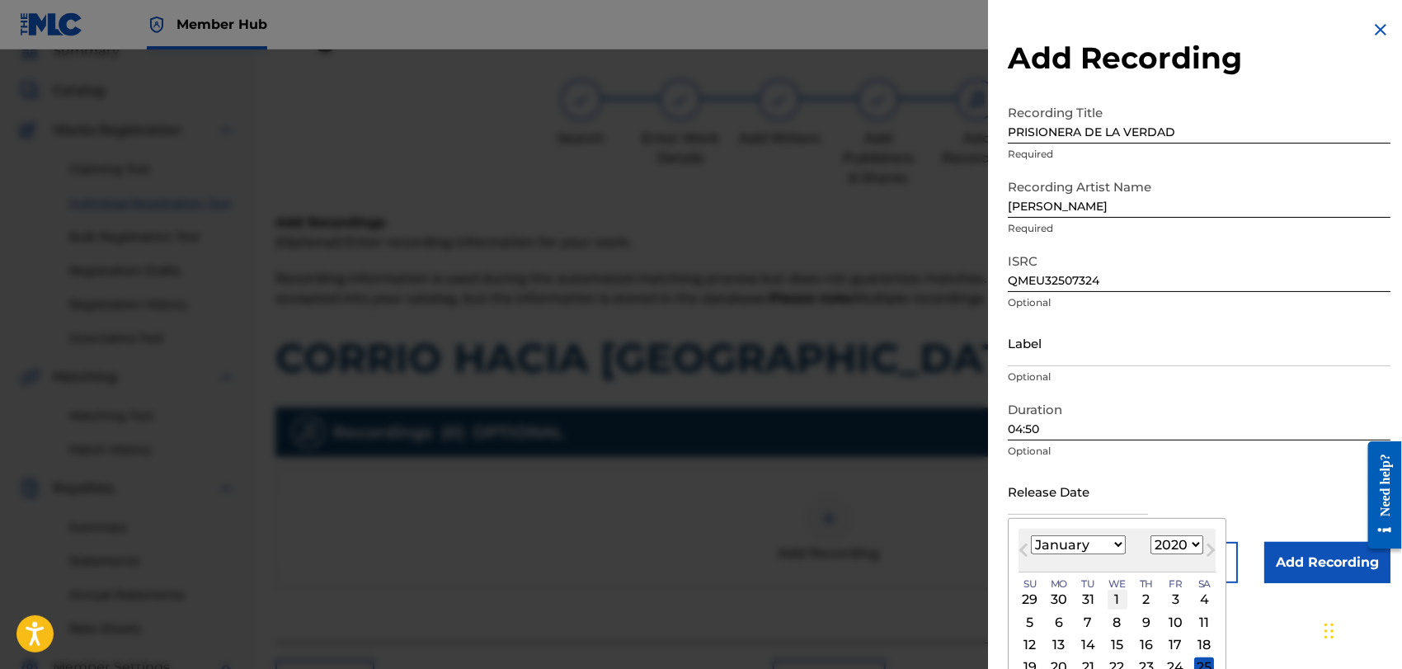
type input "[DATE]"
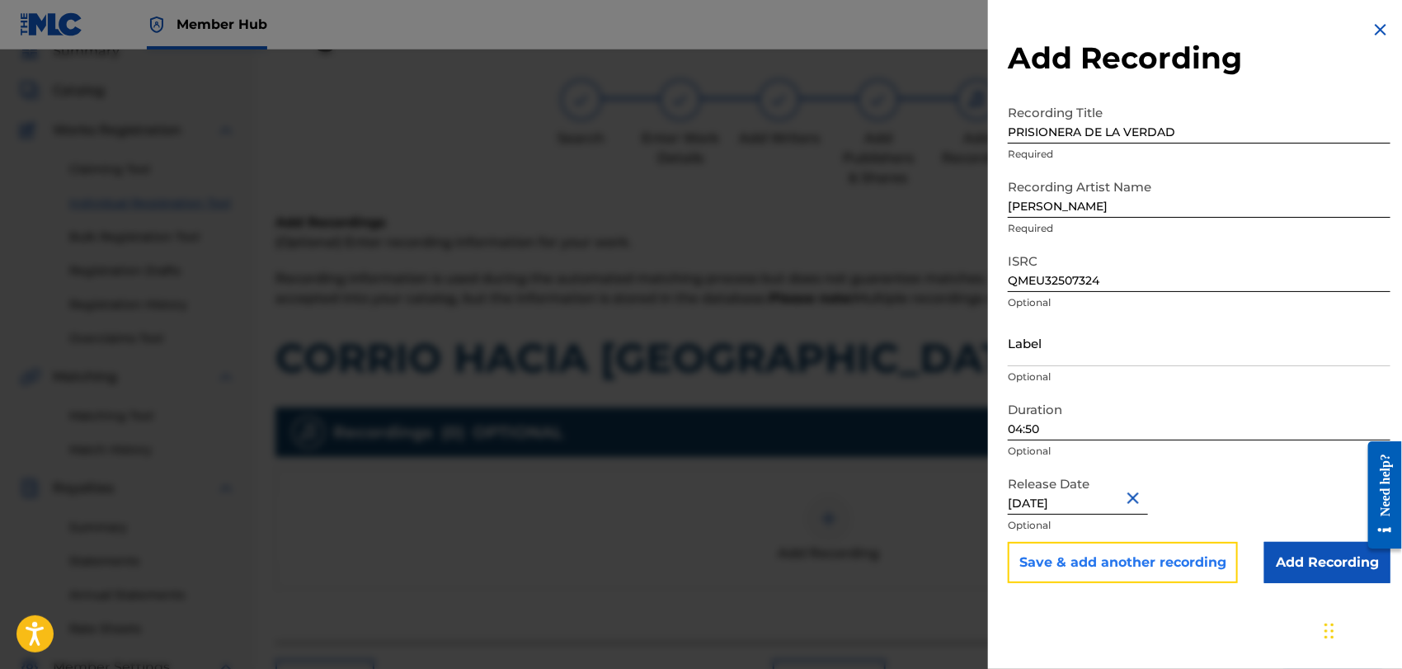
click at [1177, 551] on button "Save & add another recording" at bounding box center [1123, 562] width 230 height 41
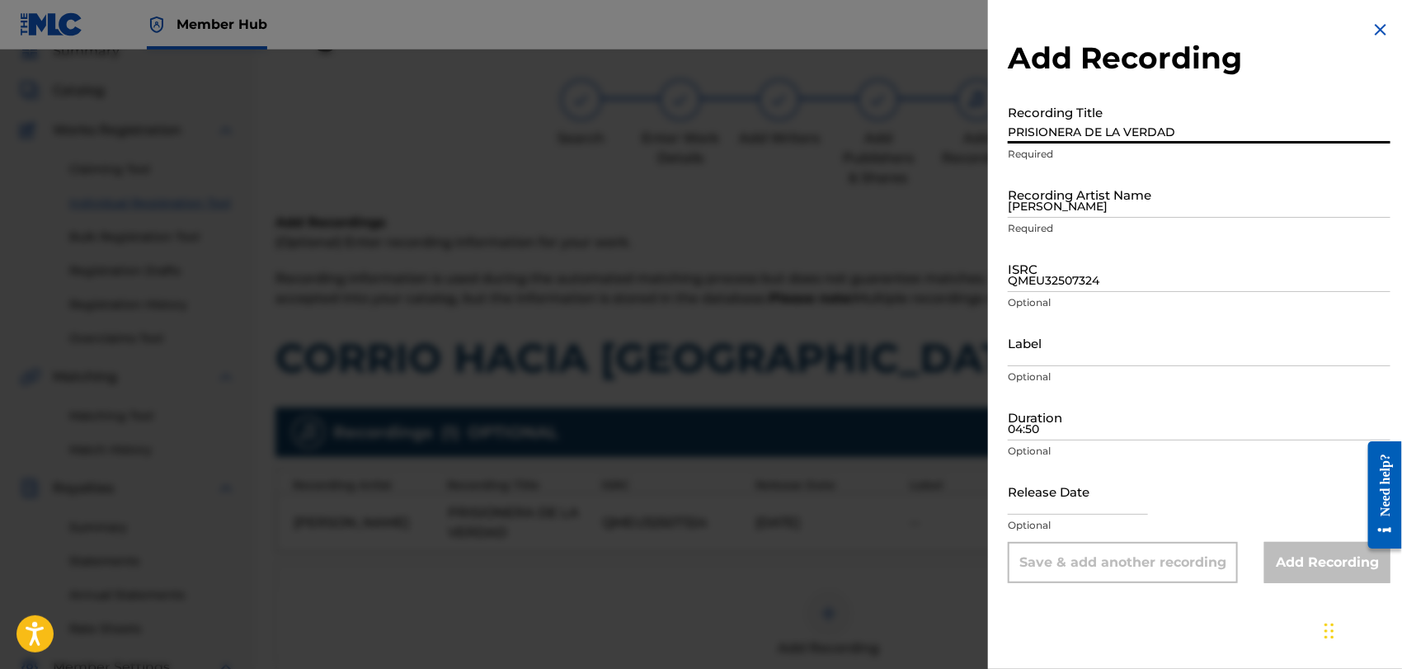
click at [1042, 120] on input "PRISIONERA DE LA VERDAD" at bounding box center [1199, 120] width 383 height 47
type input "PRISIONERA DE LA VERDAD"
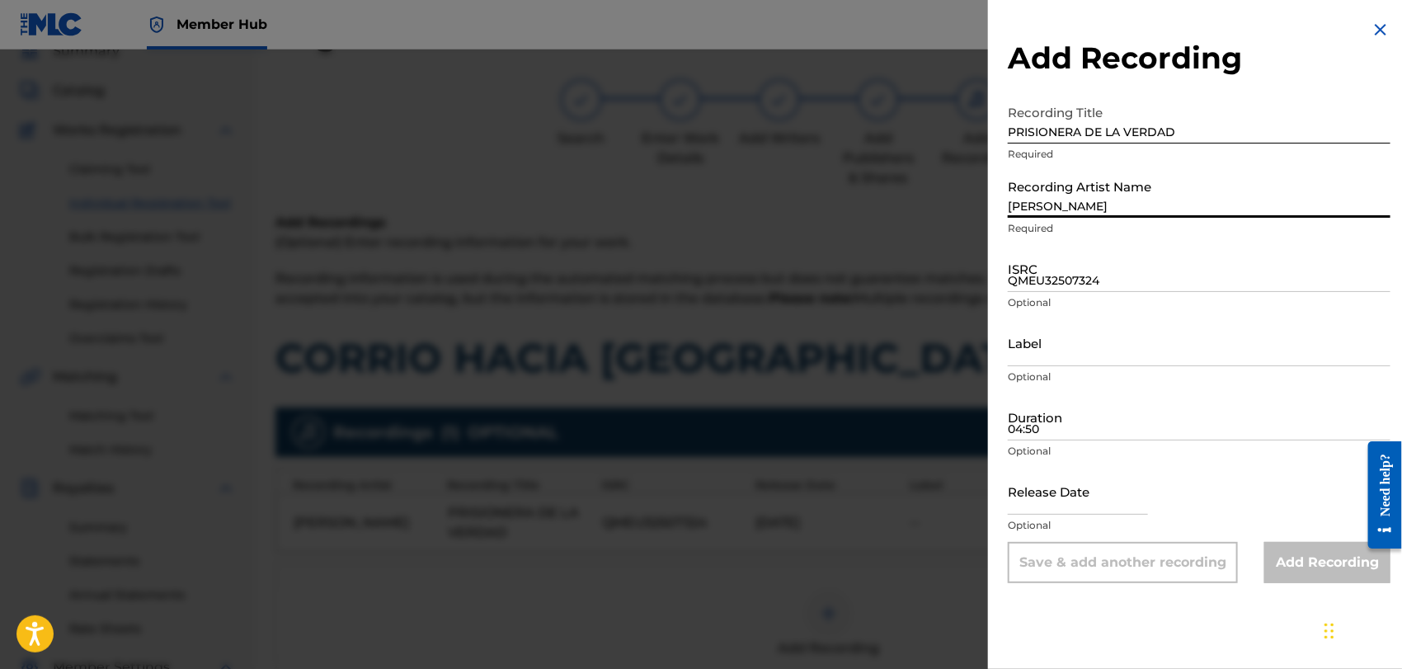
click at [1029, 213] on input "[PERSON_NAME]" at bounding box center [1199, 194] width 383 height 47
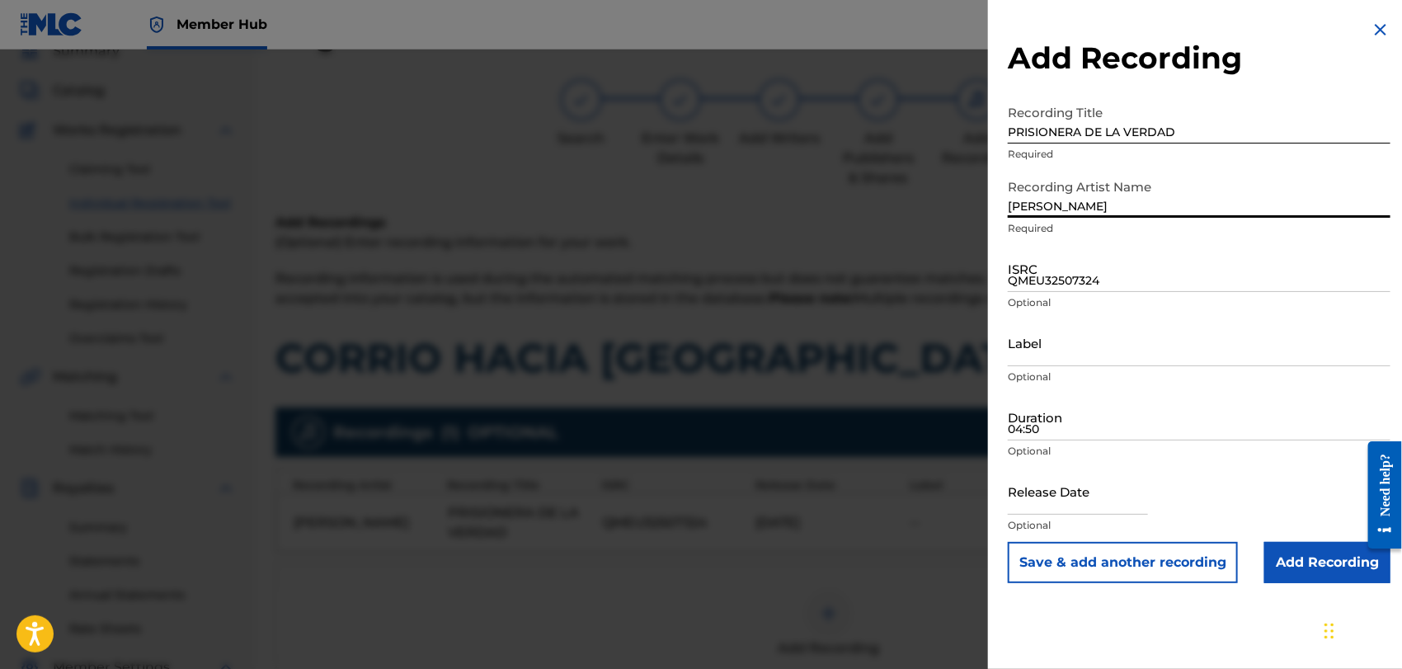
type input "[PERSON_NAME]"
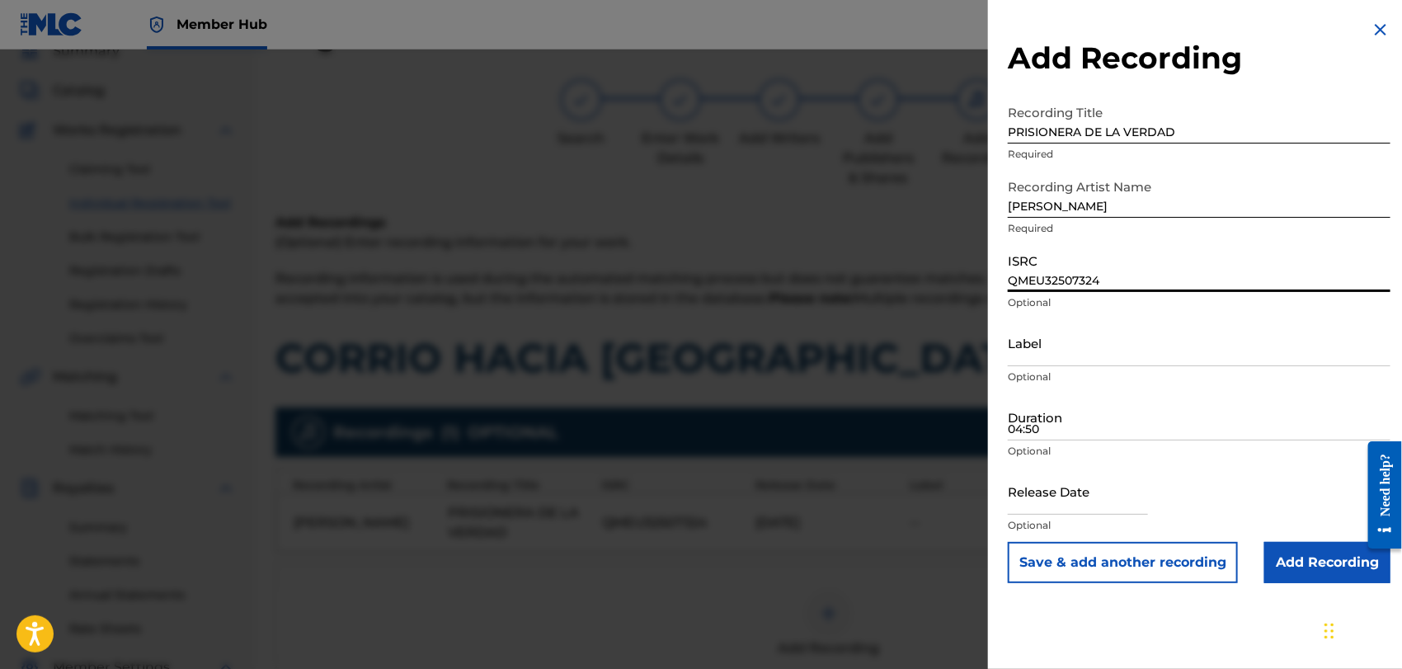
click at [1019, 284] on input "QMEU32507324" at bounding box center [1199, 268] width 383 height 47
type input "QMEU32507329"
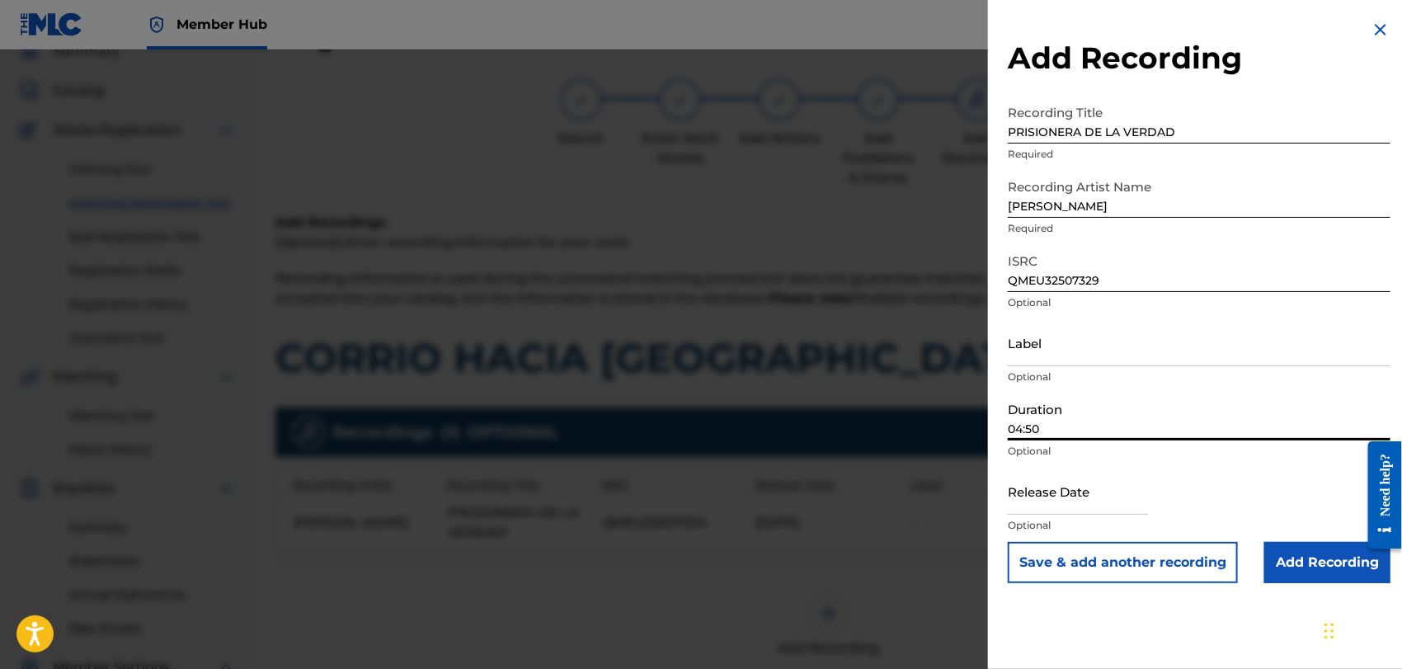
click at [1039, 417] on input "04:50" at bounding box center [1199, 416] width 383 height 47
type input "04:50"
select select "8"
select select "2025"
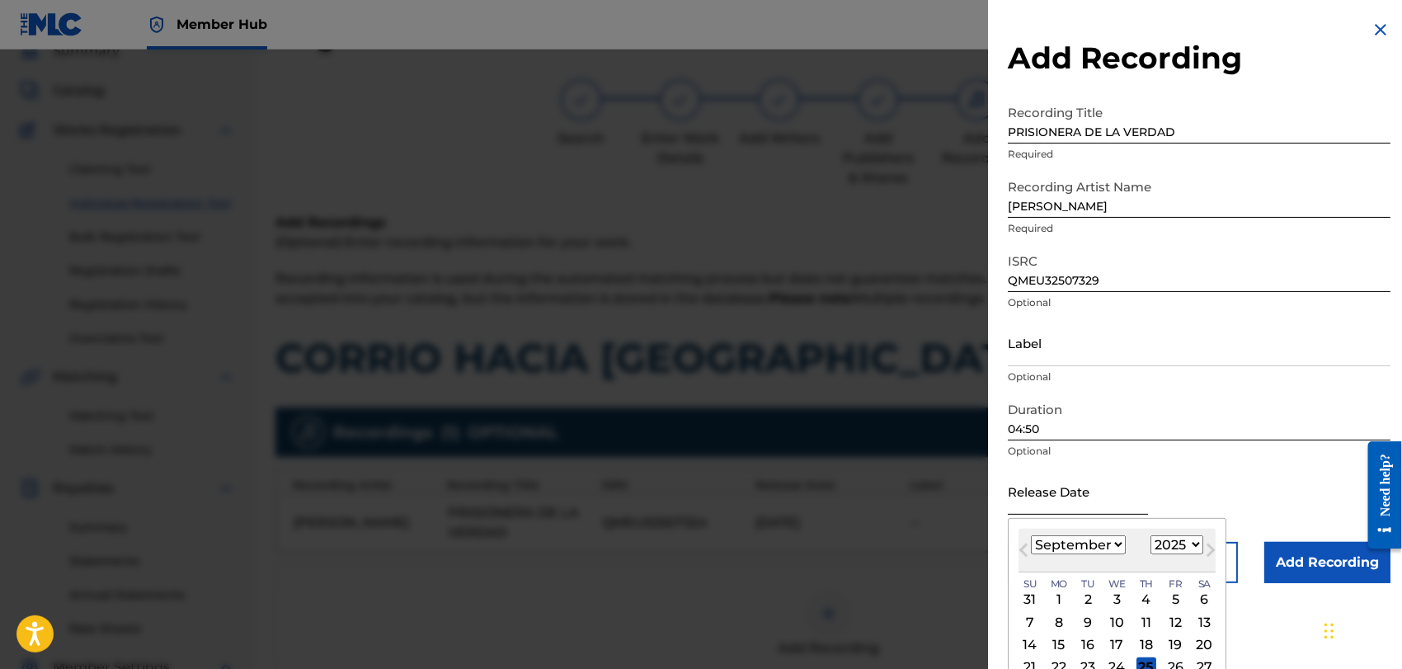
click at [1033, 491] on input "text" at bounding box center [1078, 491] width 140 height 47
type input "[DATE]"
select select "0"
select select "1998"
type input "[DATE]"
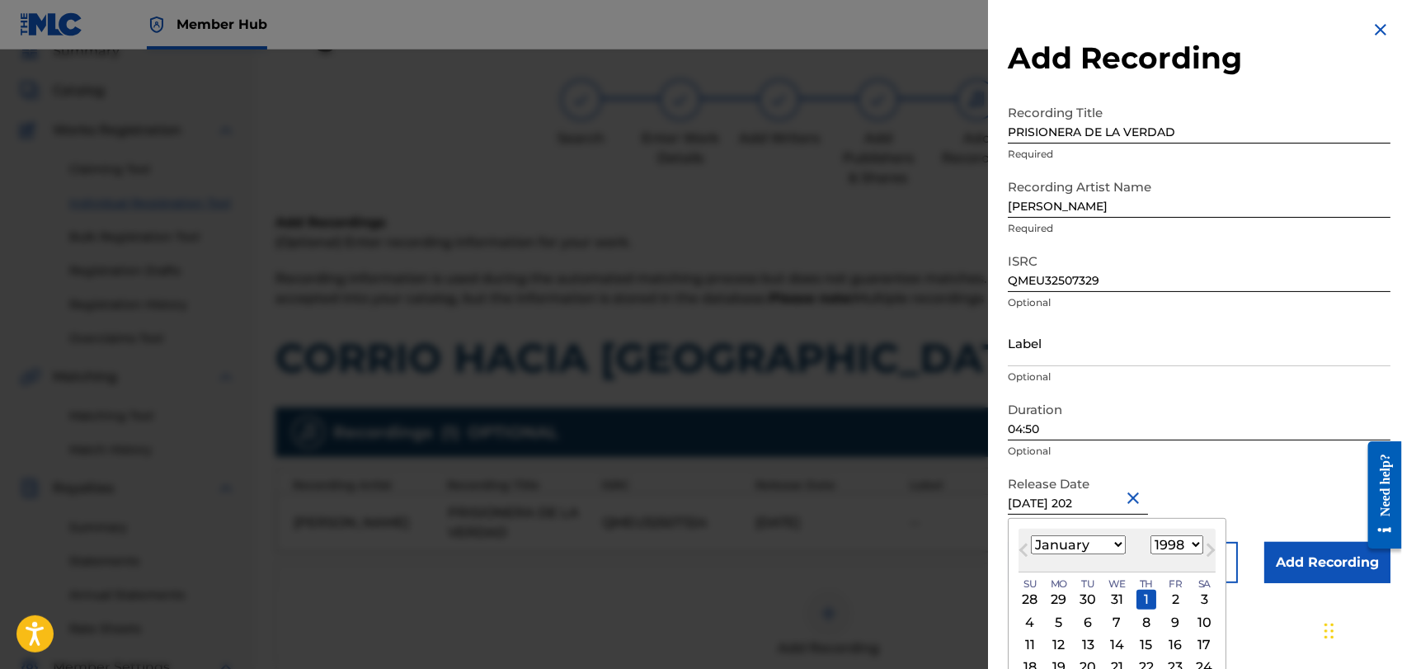
select select "2020"
type input "[DATE]"
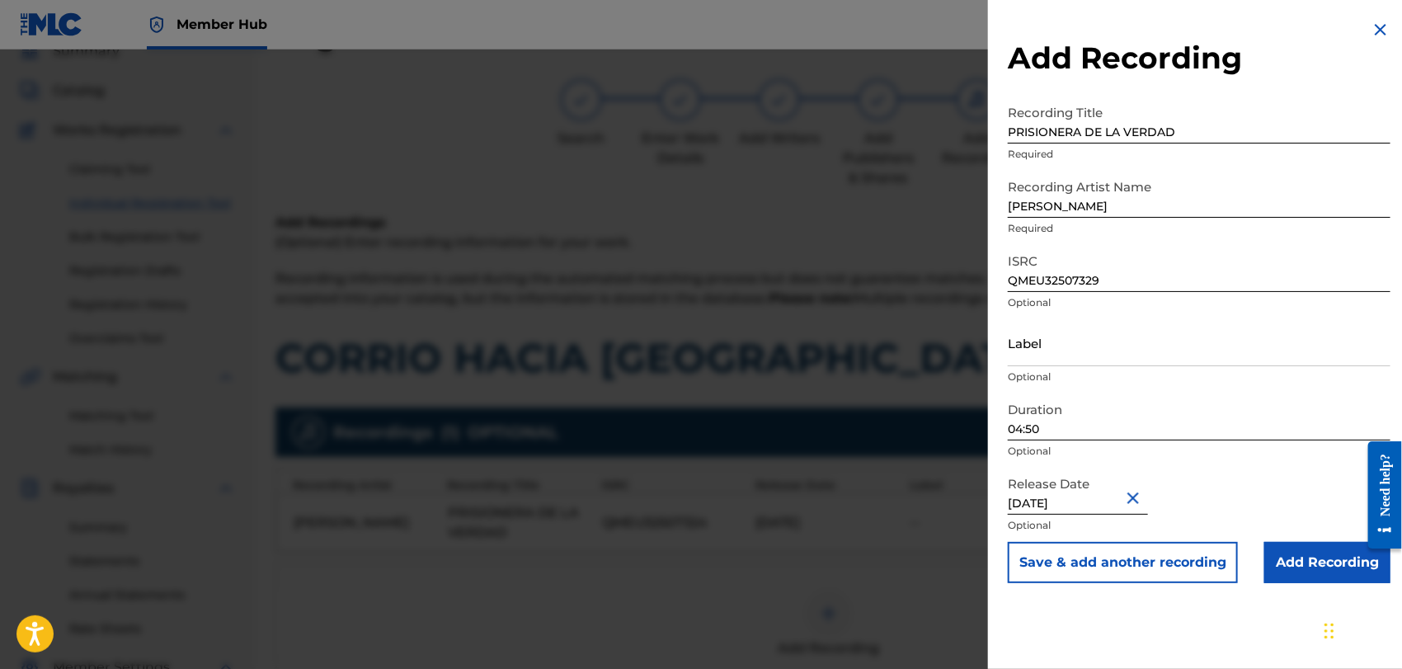
click at [1288, 487] on div "Release Date [DATE] Optional" at bounding box center [1199, 505] width 383 height 74
click at [1313, 558] on input "Add Recording" at bounding box center [1327, 562] width 126 height 41
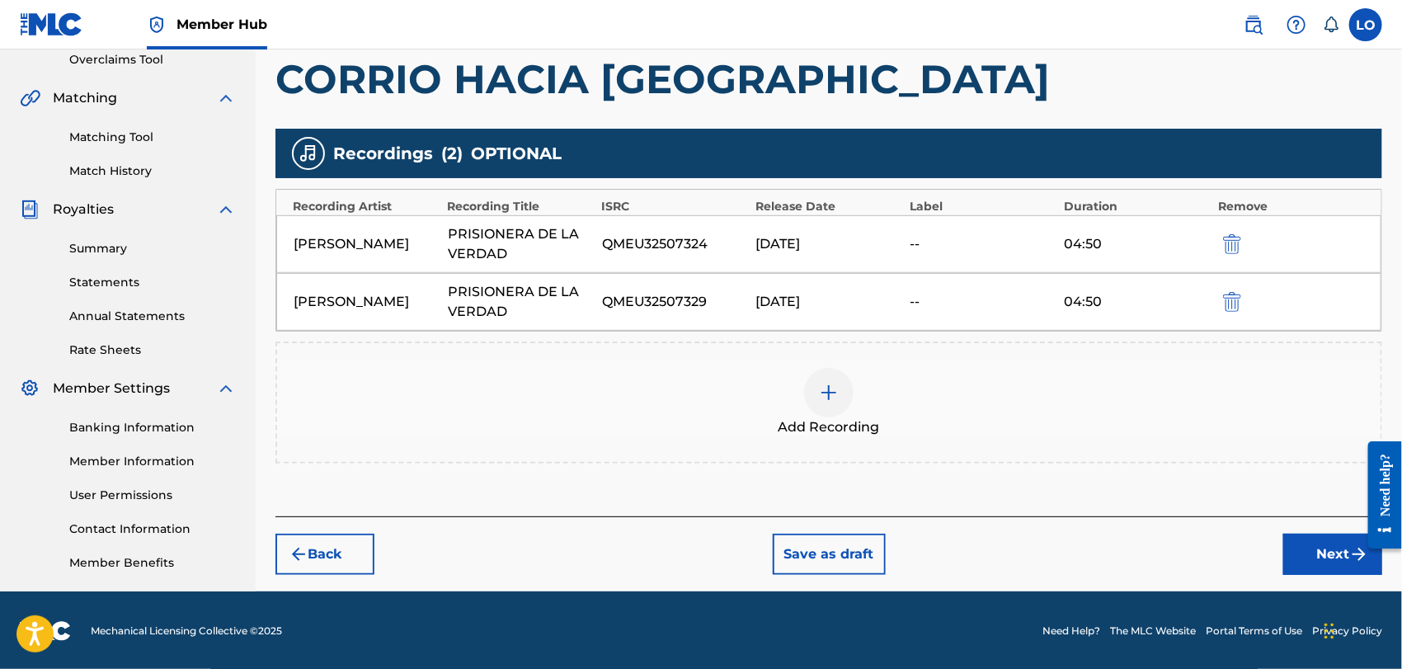
scroll to position [354, 0]
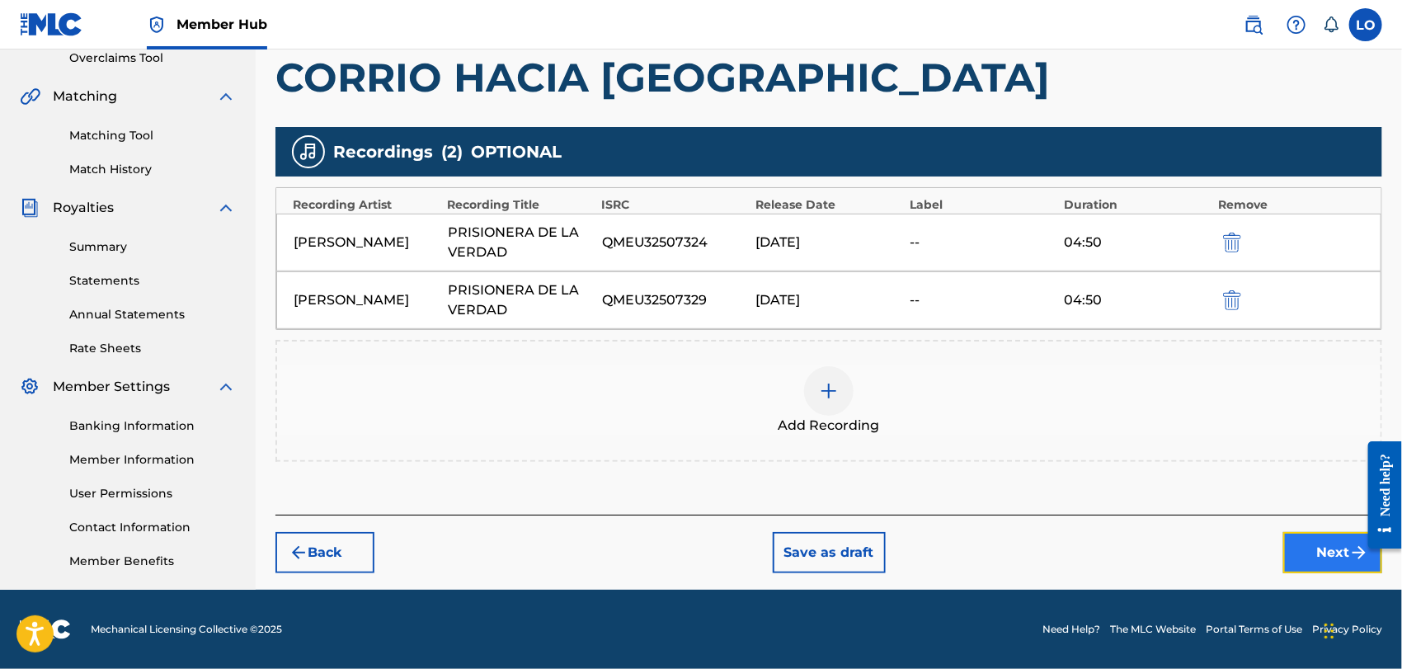
click at [1329, 546] on button "Next" at bounding box center [1332, 552] width 99 height 41
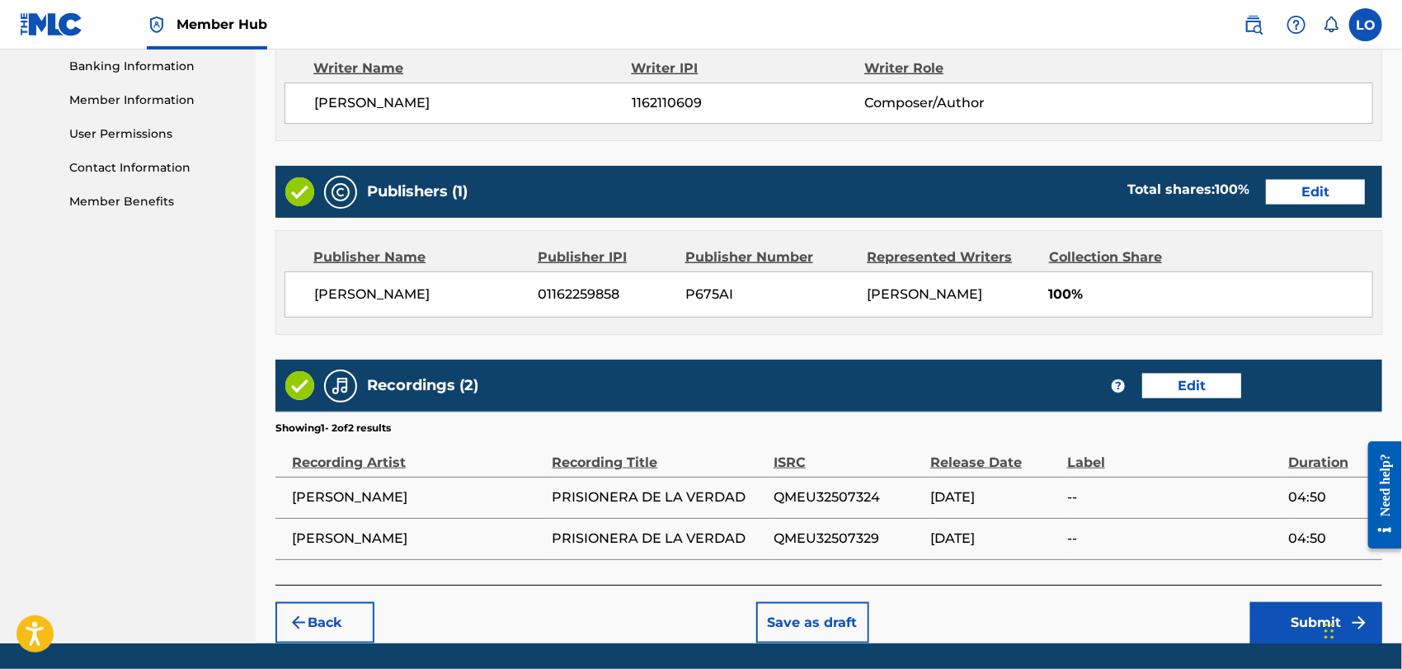
scroll to position [765, 0]
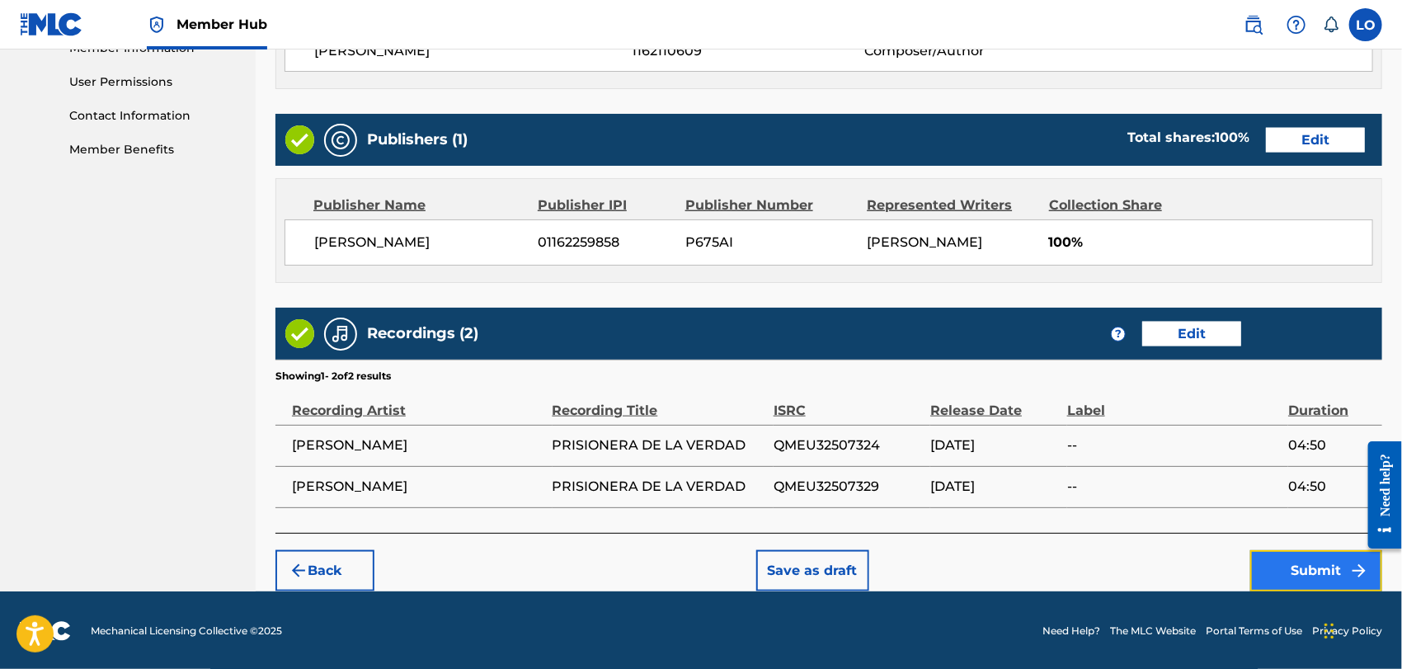
click at [1301, 576] on button "Submit" at bounding box center [1316, 570] width 132 height 41
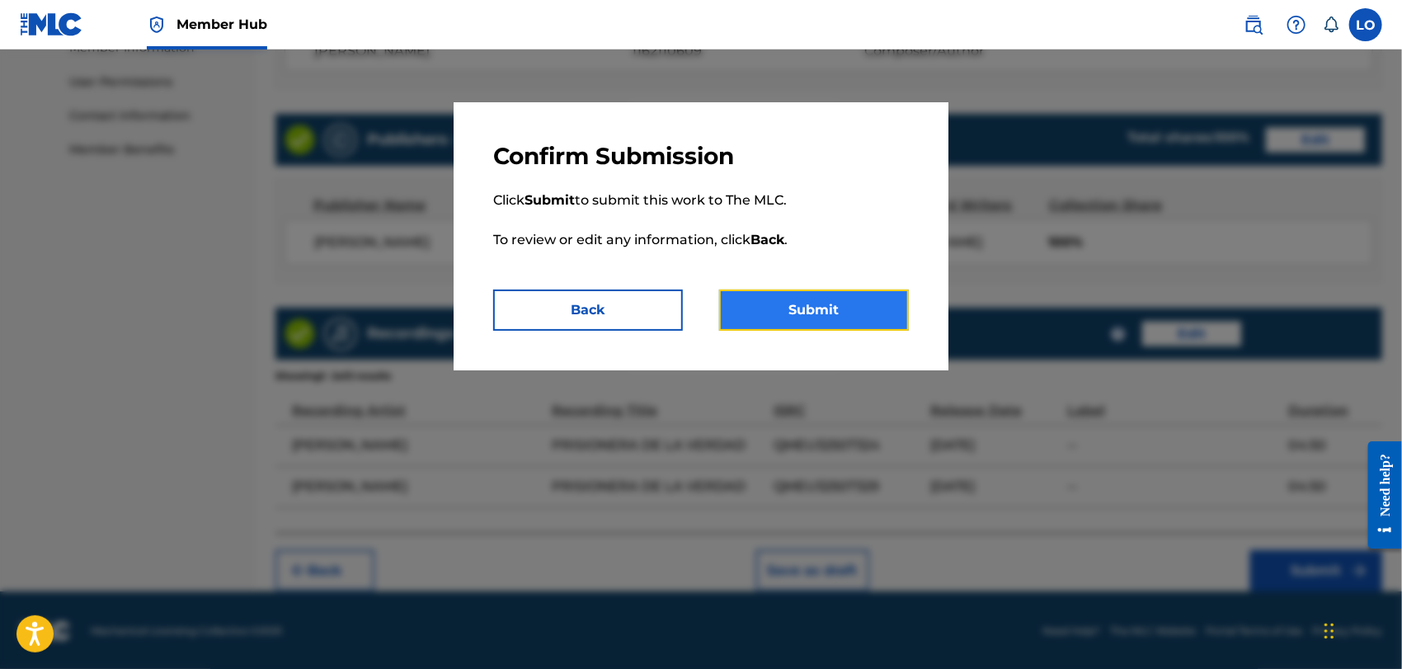
click at [811, 312] on button "Submit" at bounding box center [814, 310] width 190 height 41
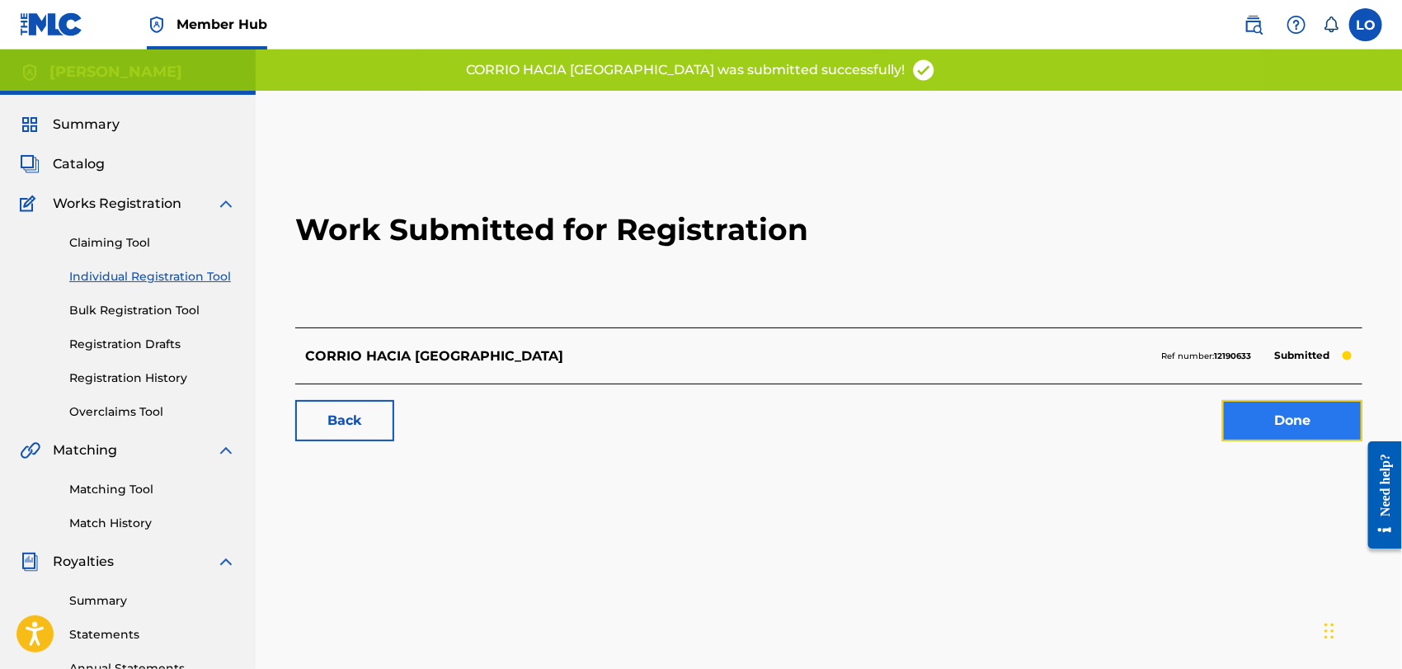
click at [1283, 430] on link "Done" at bounding box center [1292, 420] width 140 height 41
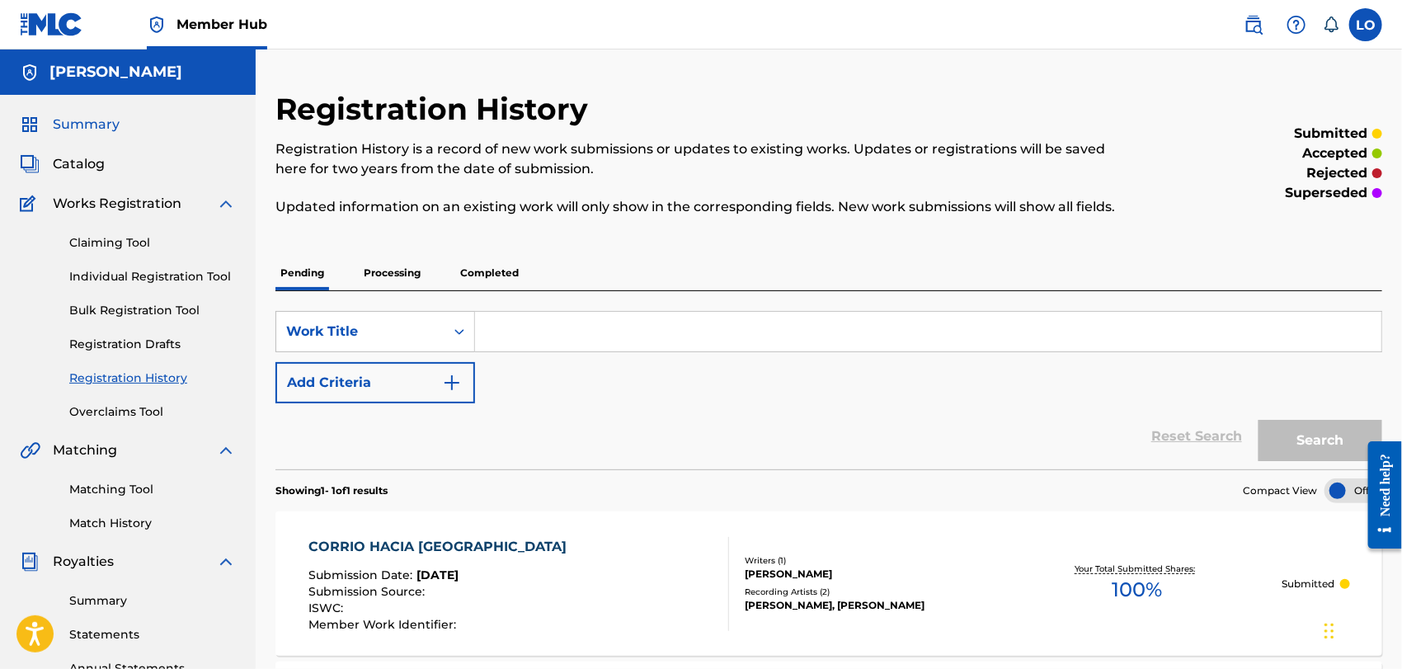
click at [97, 124] on span "Summary" at bounding box center [86, 125] width 67 height 20
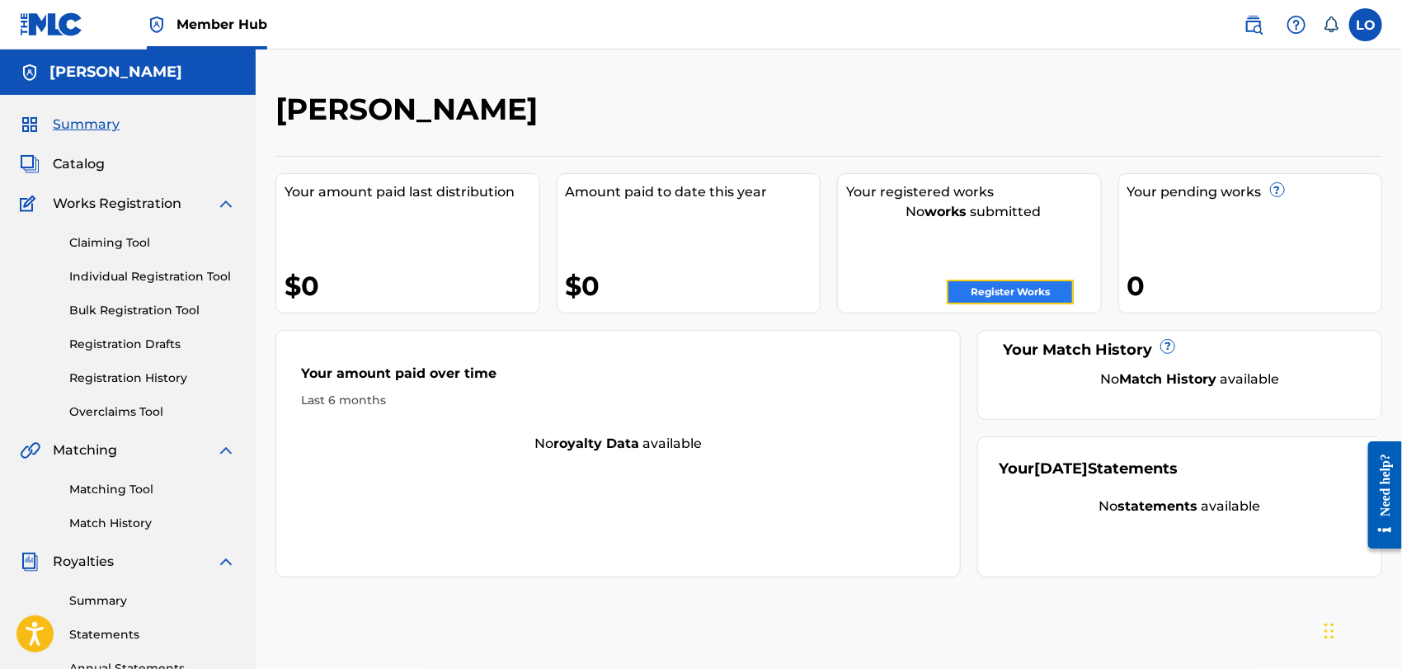
click at [1032, 290] on link "Register Works" at bounding box center [1010, 292] width 127 height 25
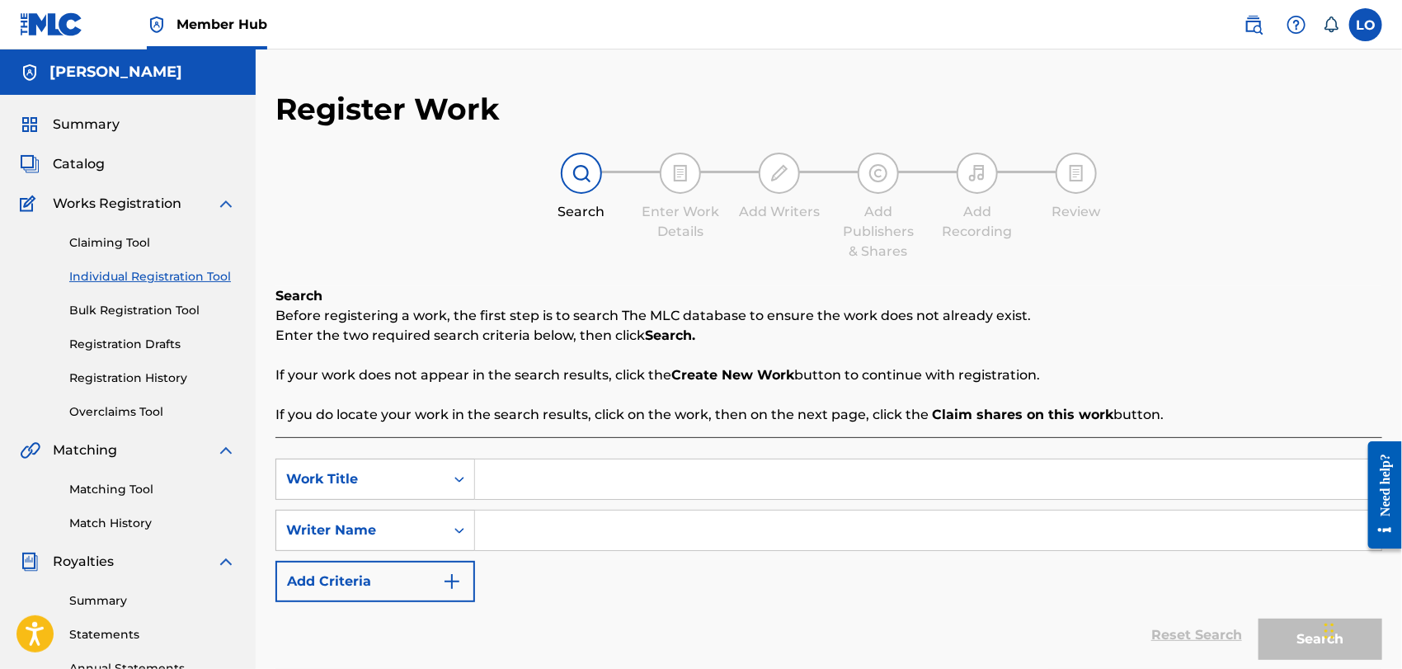
click at [518, 471] on input "Search Form" at bounding box center [928, 479] width 906 height 40
type input "EL"
click at [506, 530] on input "Search Form" at bounding box center [928, 531] width 906 height 40
type input "[PERSON_NAME]"
click at [1293, 637] on button "Search" at bounding box center [1321, 639] width 124 height 41
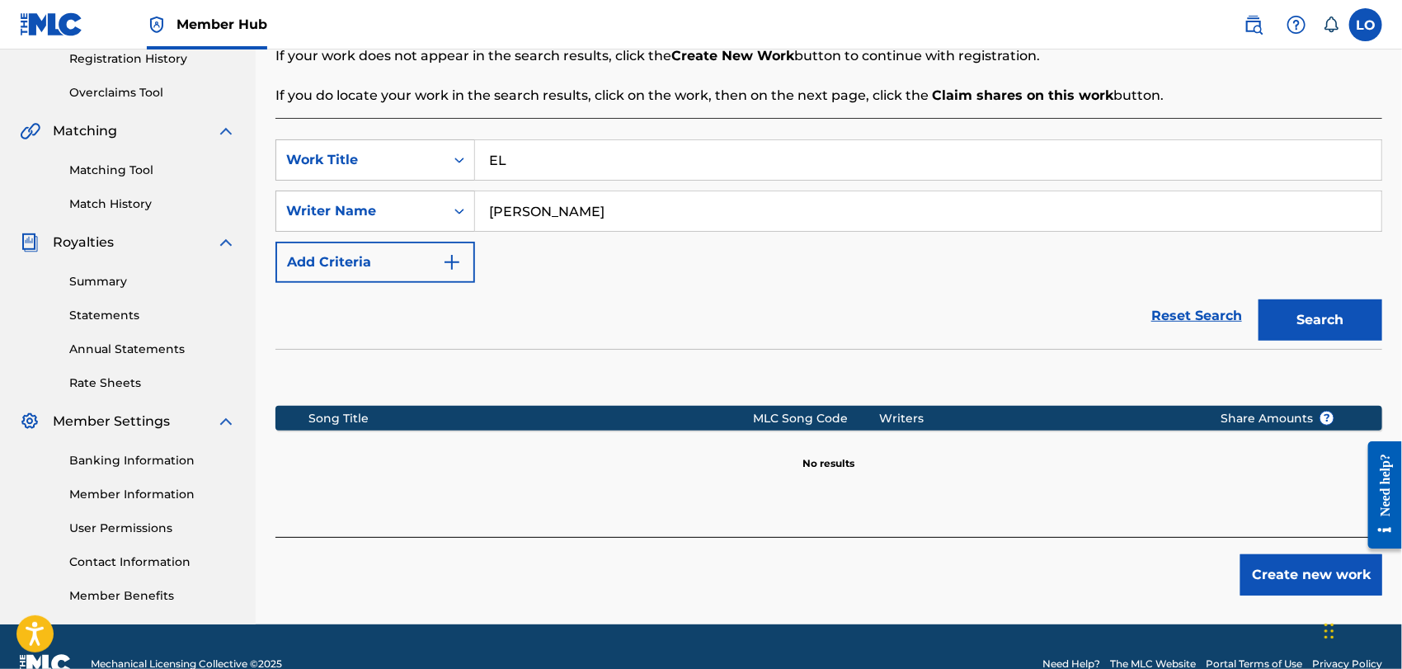
scroll to position [326, 0]
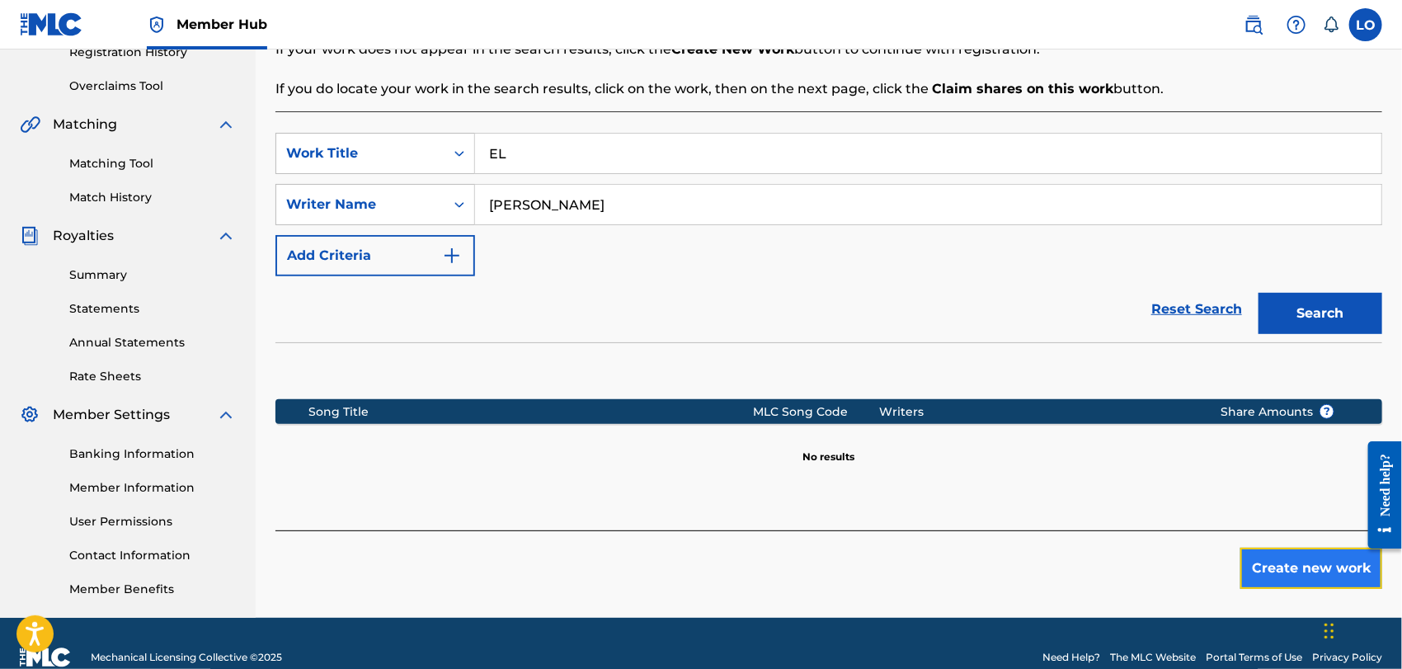
click at [1297, 570] on button "Create new work" at bounding box center [1311, 568] width 142 height 41
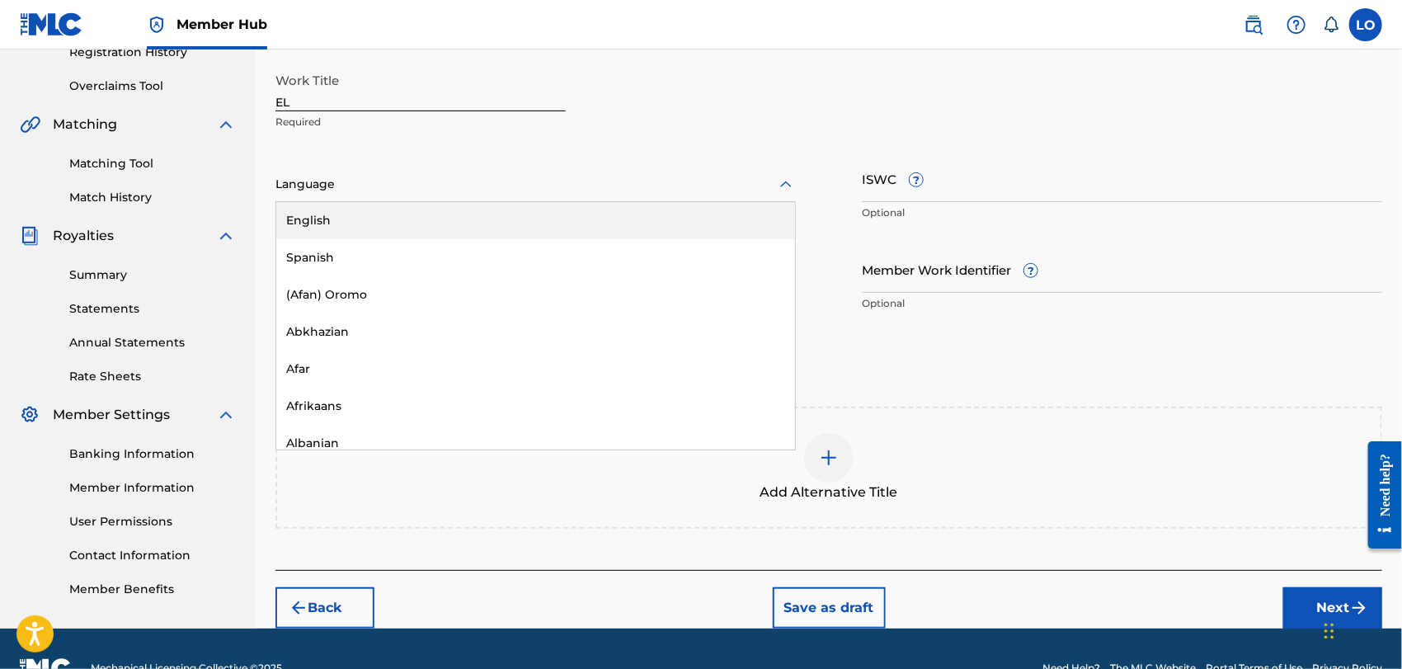
click at [786, 182] on icon at bounding box center [786, 185] width 20 height 20
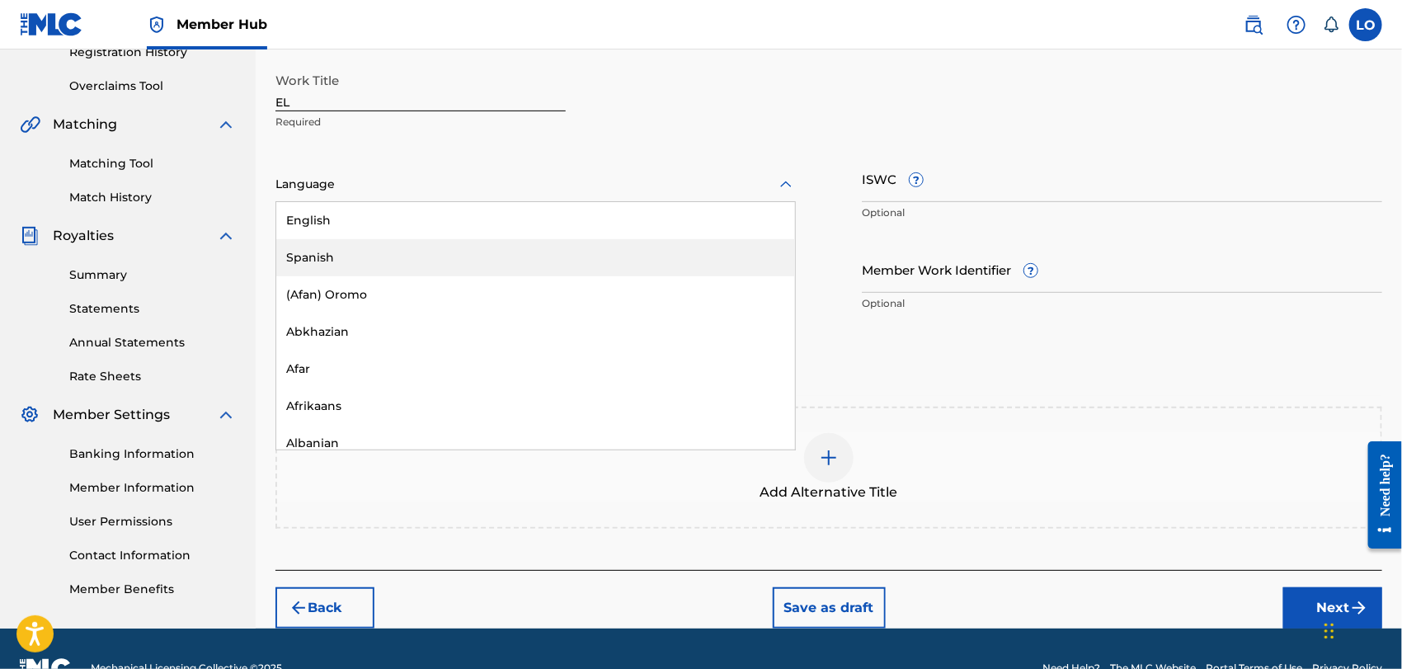
click at [343, 261] on div "Spanish" at bounding box center [535, 257] width 519 height 37
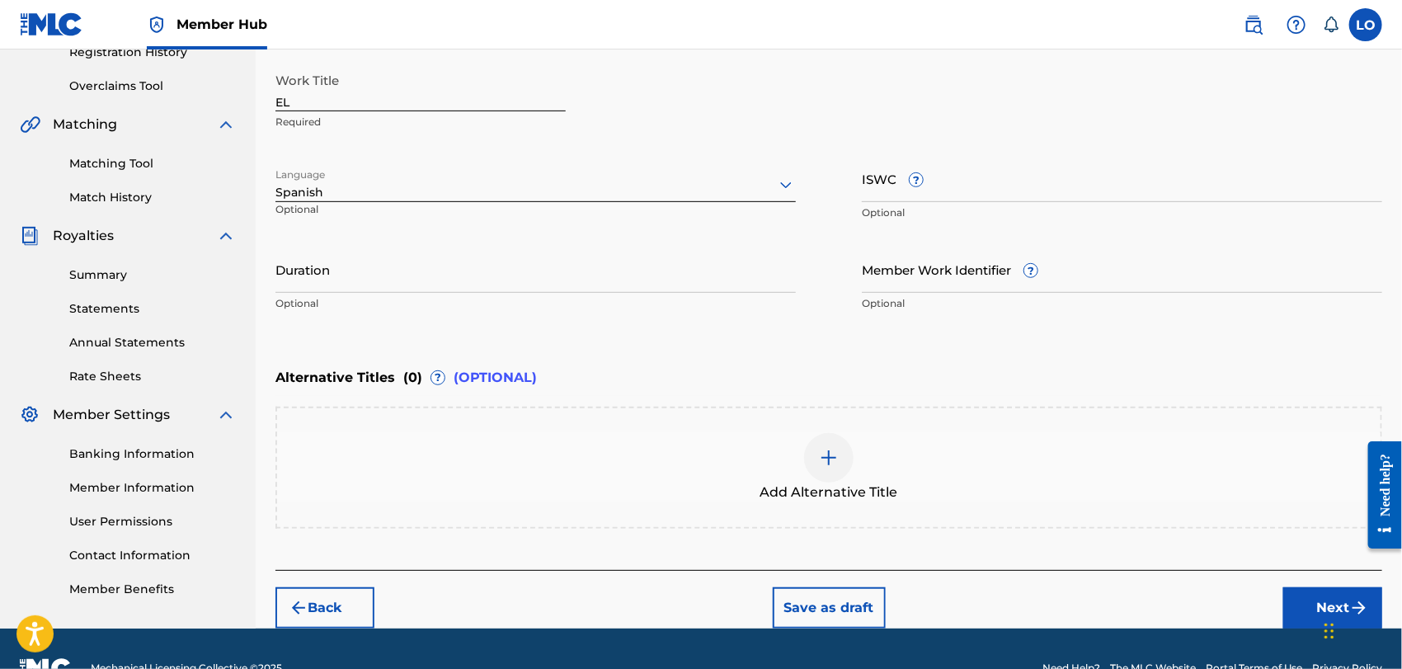
scroll to position [363, 0]
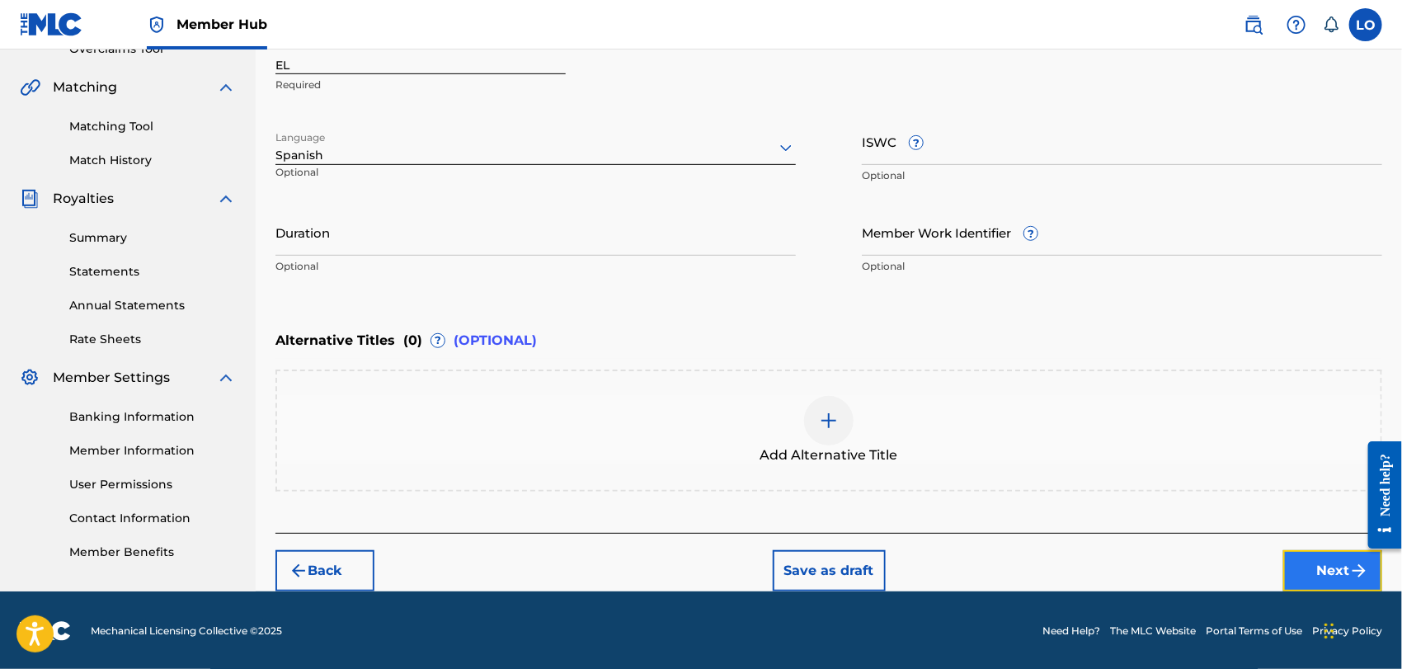
click at [1315, 557] on button "Next" at bounding box center [1332, 570] width 99 height 41
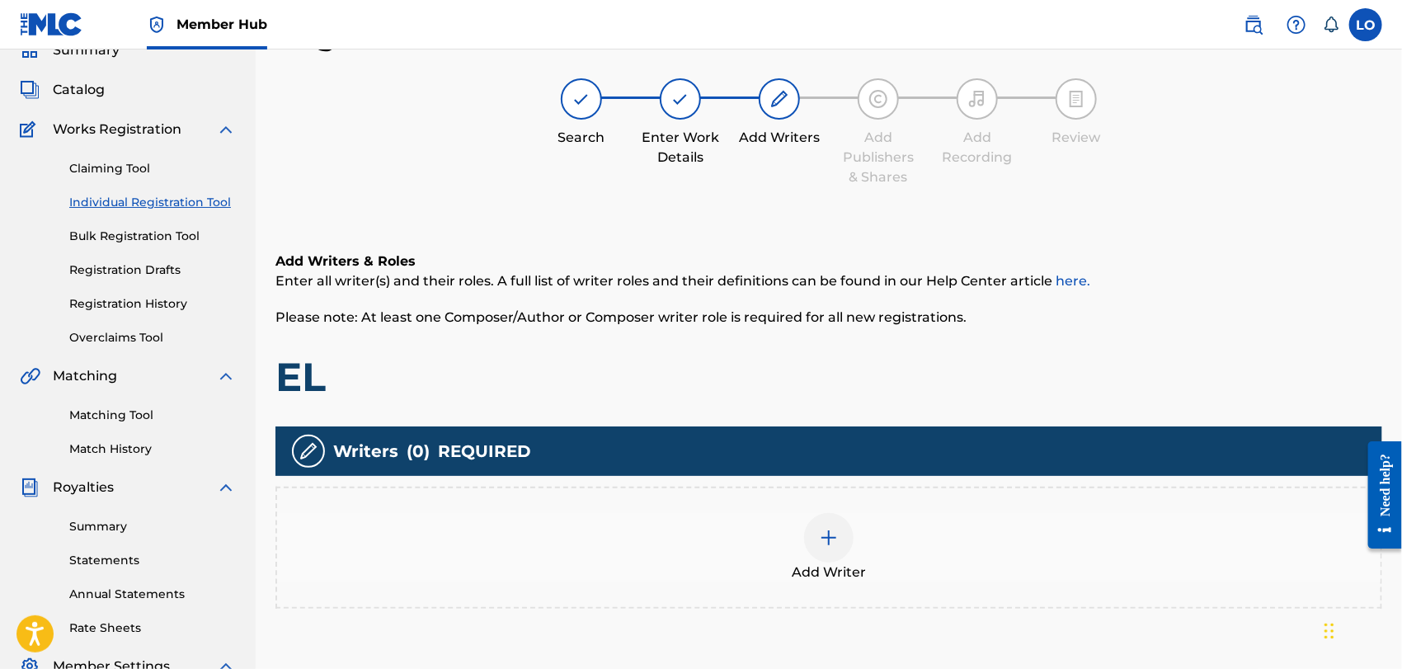
scroll to position [73, 0]
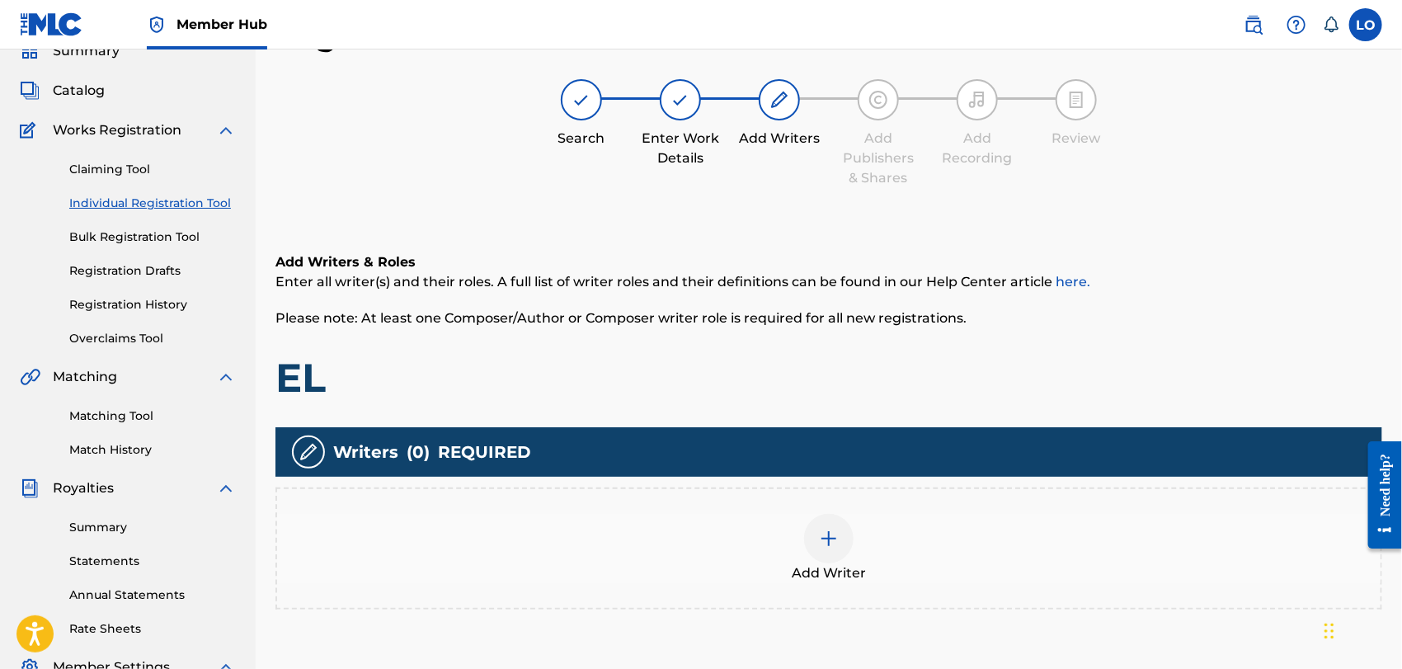
click at [830, 541] on img at bounding box center [829, 539] width 20 height 20
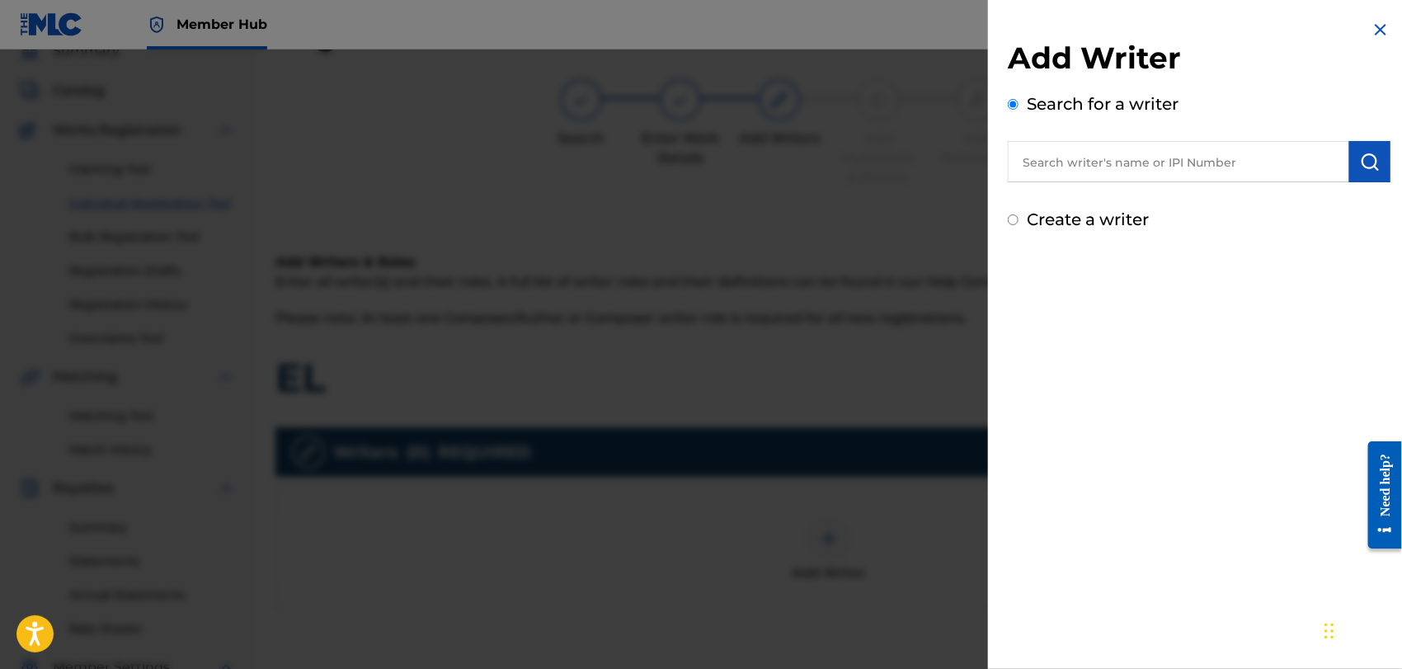
click at [1084, 162] on input "text" at bounding box center [1178, 161] width 341 height 41
type input "[PERSON_NAME]"
click at [1373, 164] on img "submit" at bounding box center [1370, 162] width 20 height 20
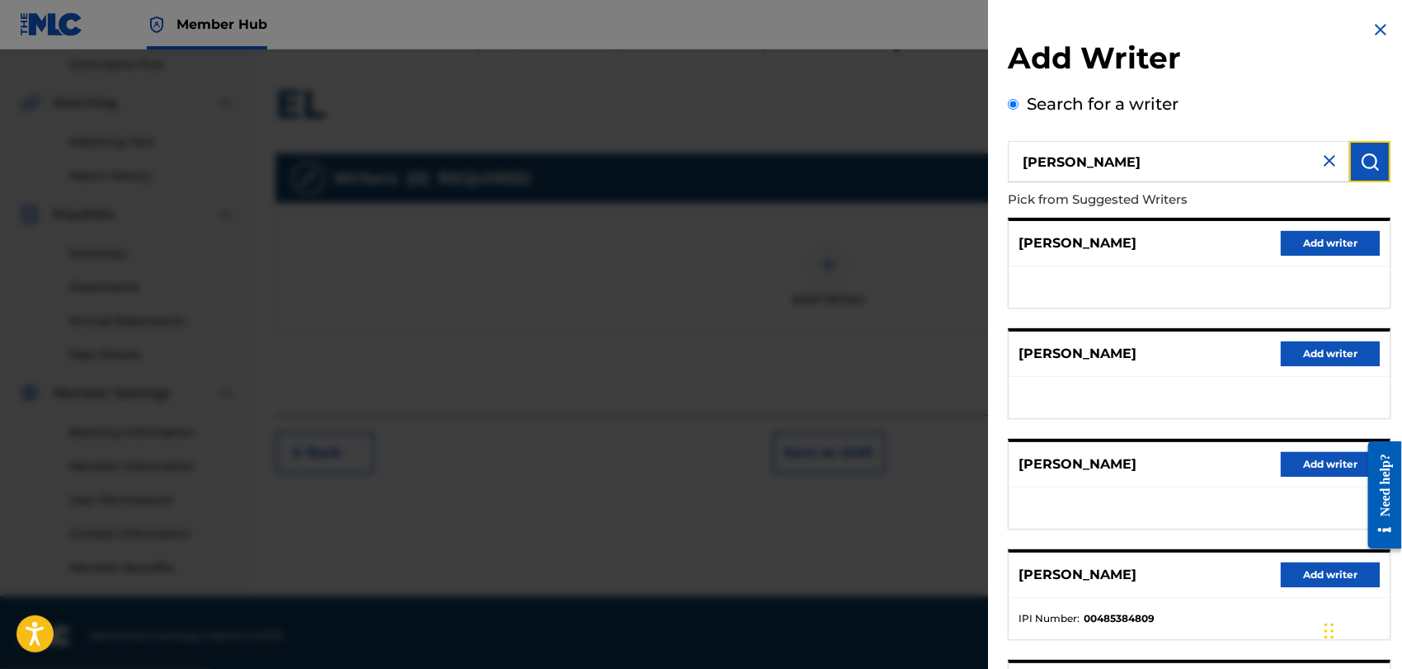
scroll to position [354, 0]
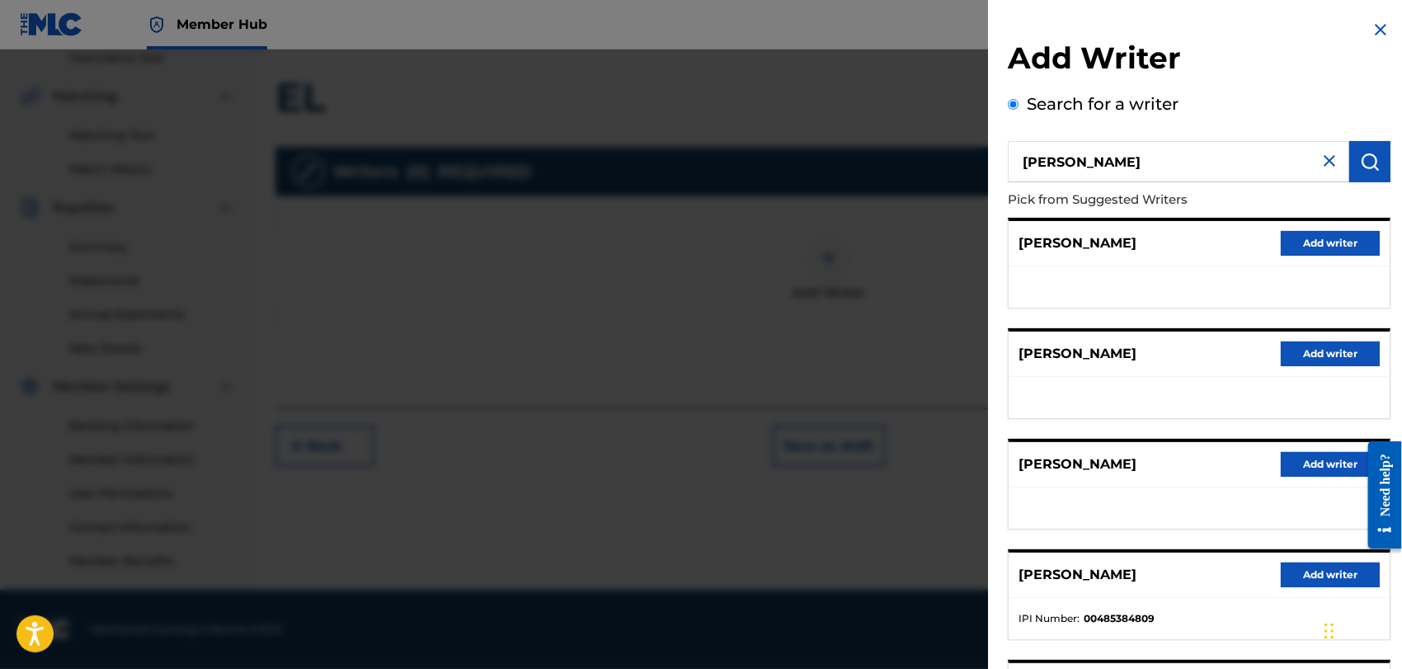
click at [1371, 36] on img at bounding box center [1381, 30] width 20 height 20
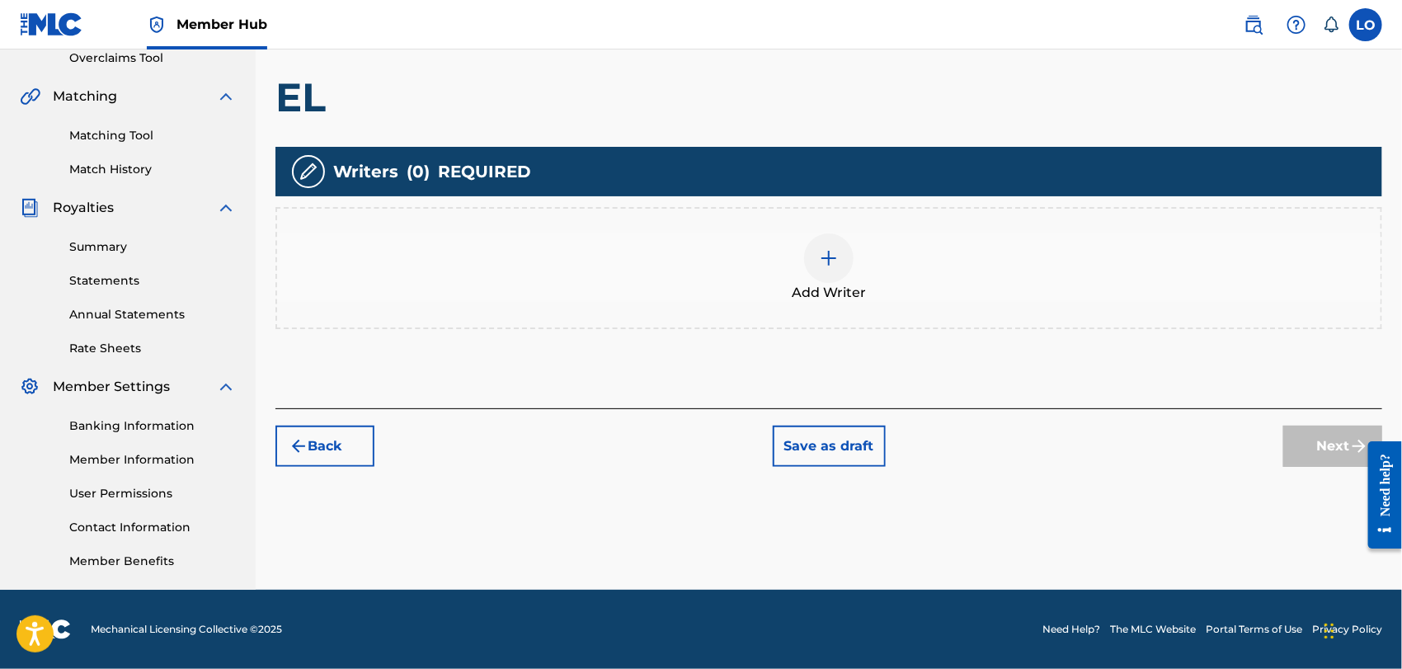
click at [808, 254] on div at bounding box center [828, 257] width 49 height 49
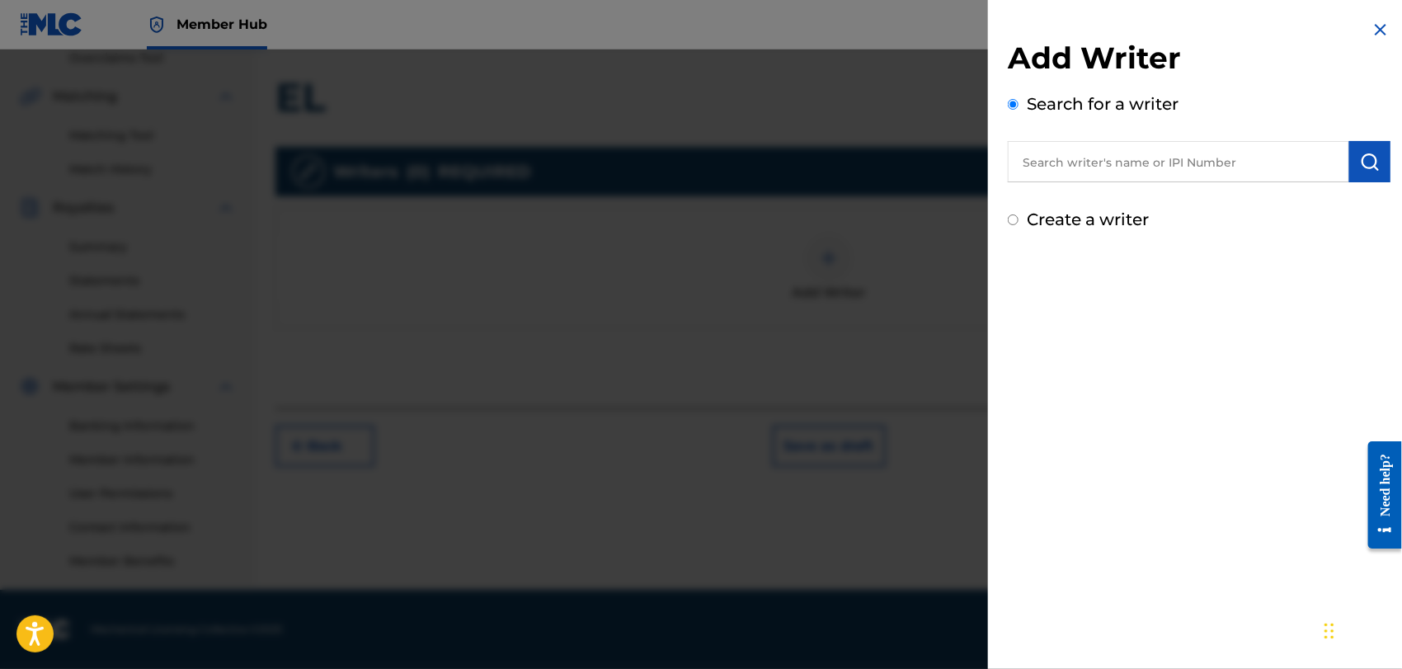
click at [1014, 222] on input "Create a writer" at bounding box center [1013, 219] width 11 height 11
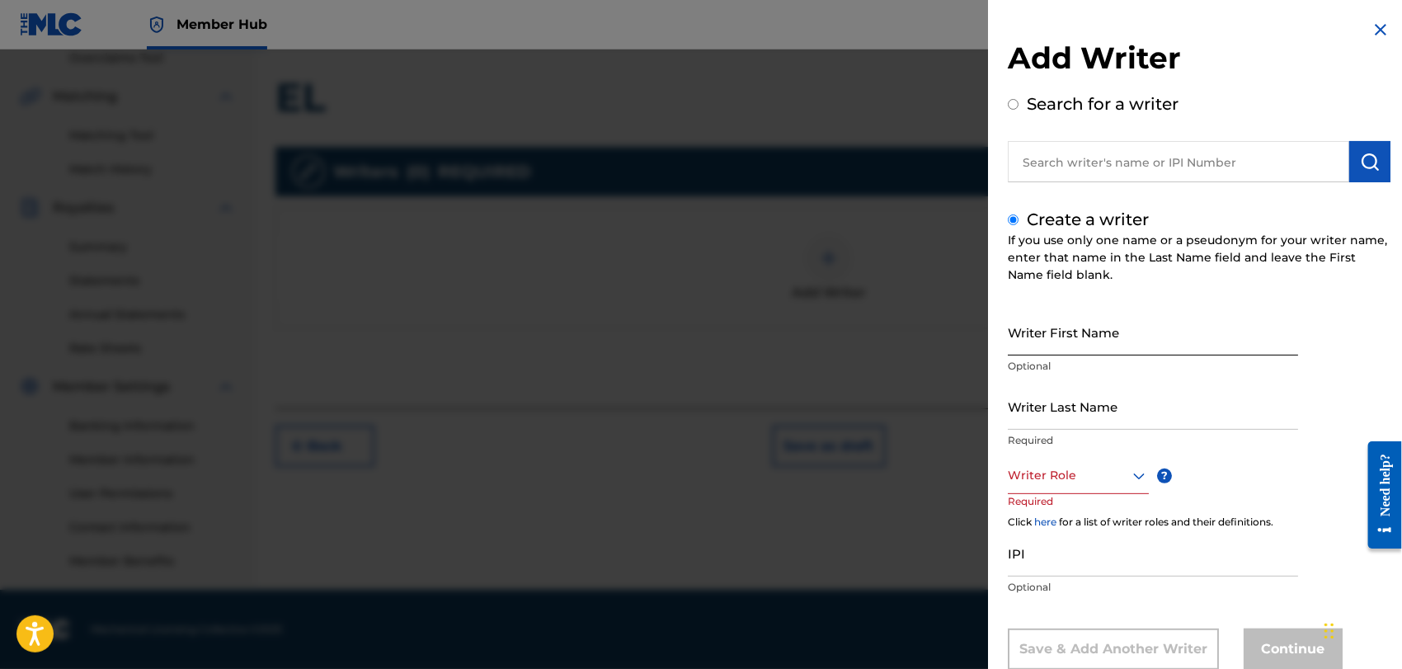
click at [1057, 347] on input "Writer First Name" at bounding box center [1153, 331] width 290 height 47
click at [1028, 411] on input "Writer Last Name" at bounding box center [1153, 406] width 290 height 47
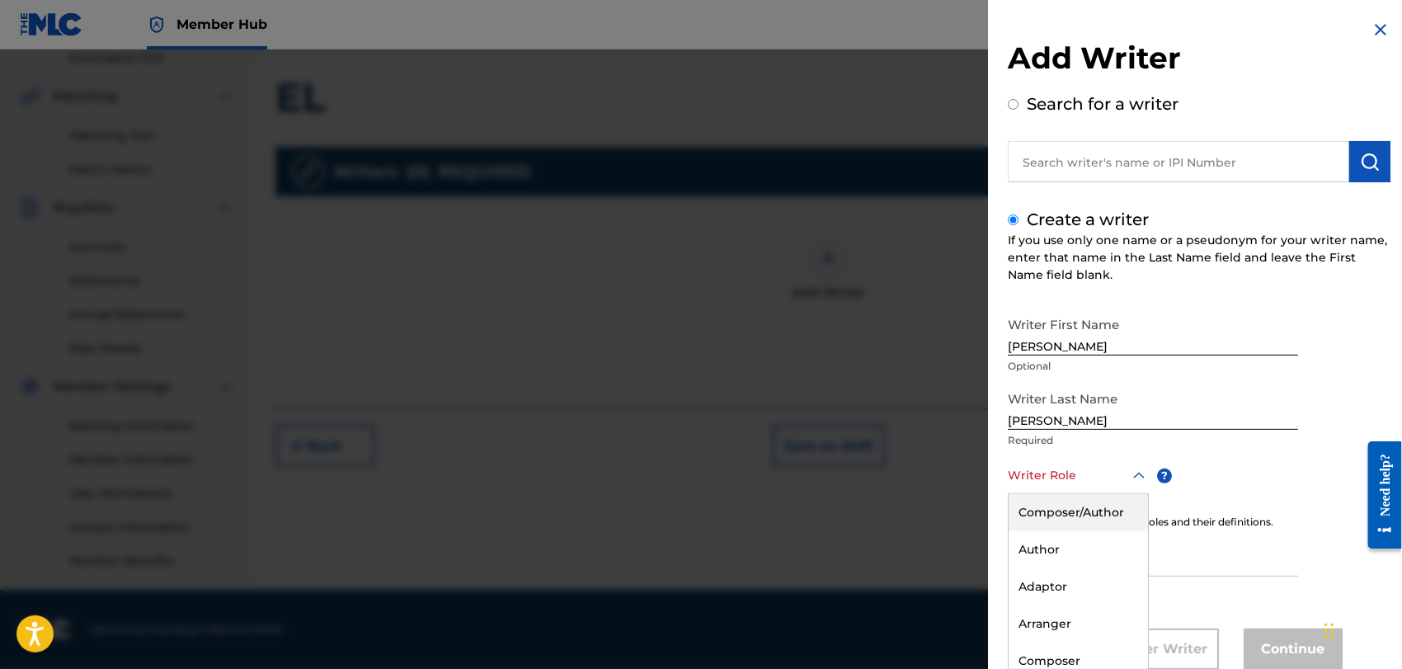
scroll to position [45, 0]
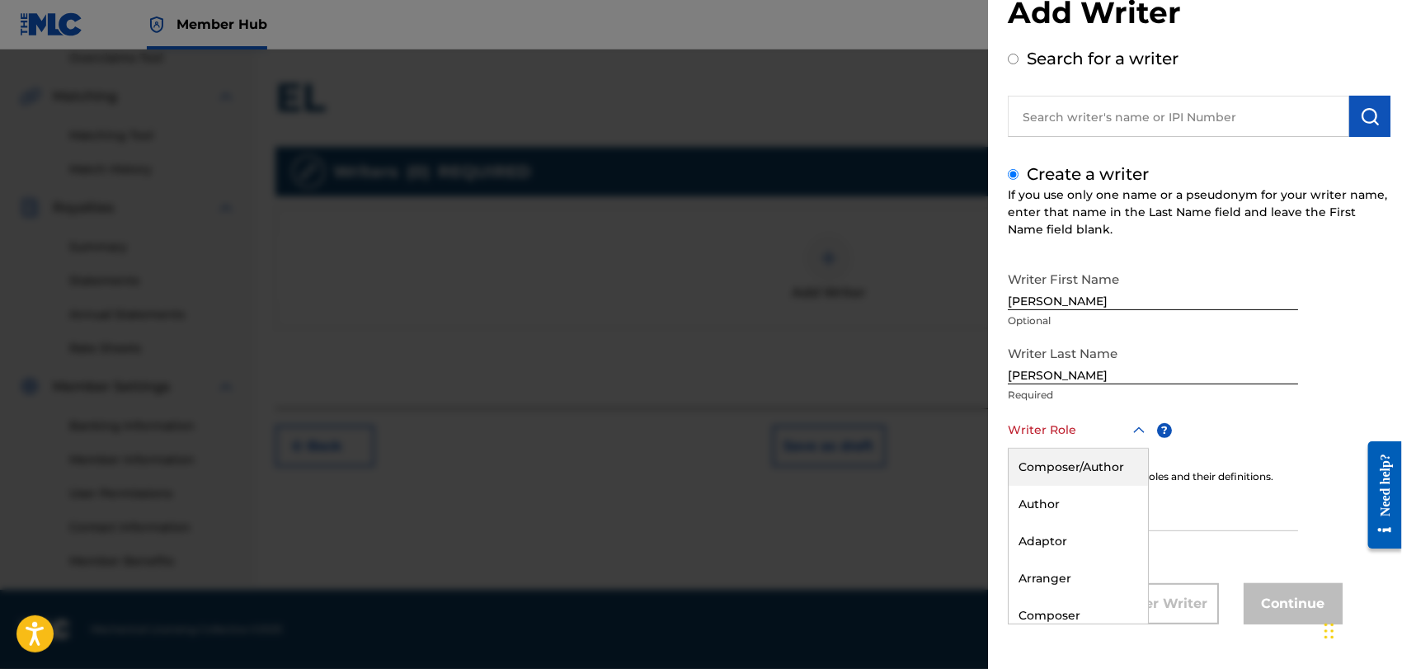
click at [1135, 449] on div "8 results available. Use Up and Down to choose options, press Enter to select t…" at bounding box center [1078, 430] width 141 height 37
click at [1055, 468] on div "Composer/Author" at bounding box center [1078, 467] width 139 height 37
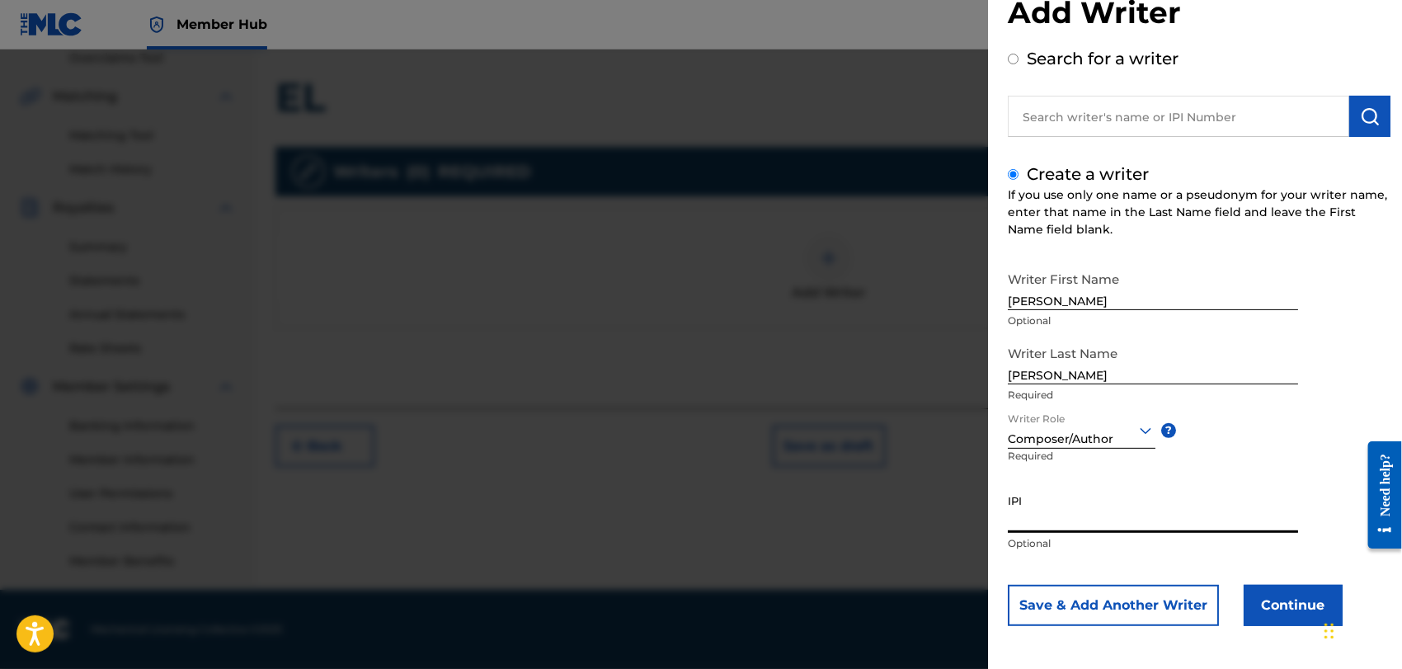
click at [1029, 515] on input "IPI" at bounding box center [1153, 509] width 290 height 47
click at [1256, 607] on button "Continue" at bounding box center [1293, 605] width 99 height 41
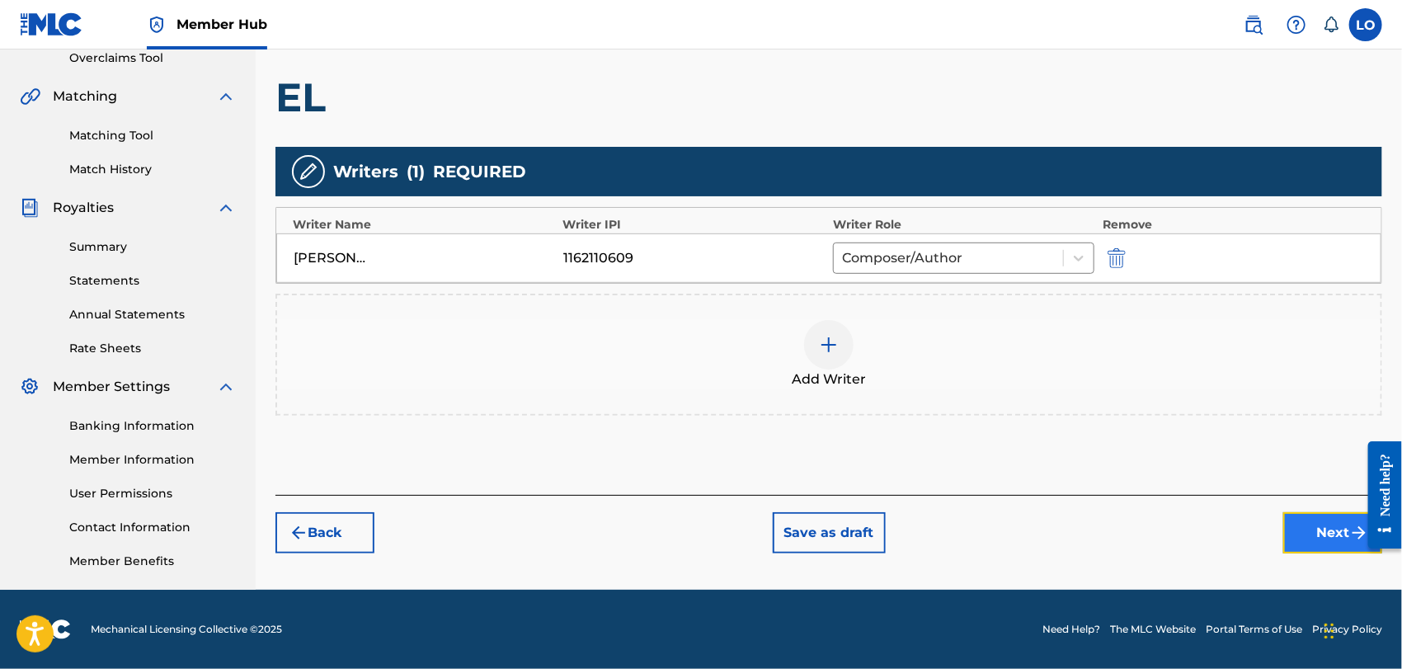
click at [1324, 522] on button "Next" at bounding box center [1332, 532] width 99 height 41
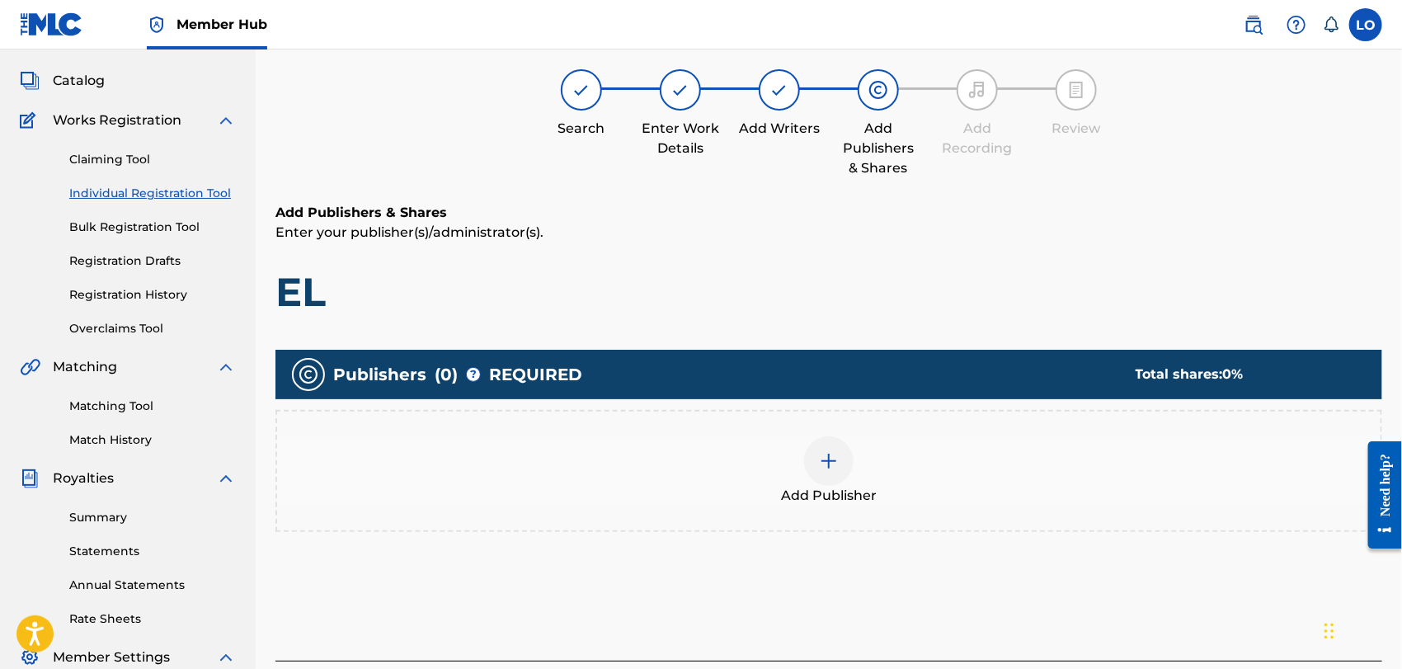
scroll to position [73, 0]
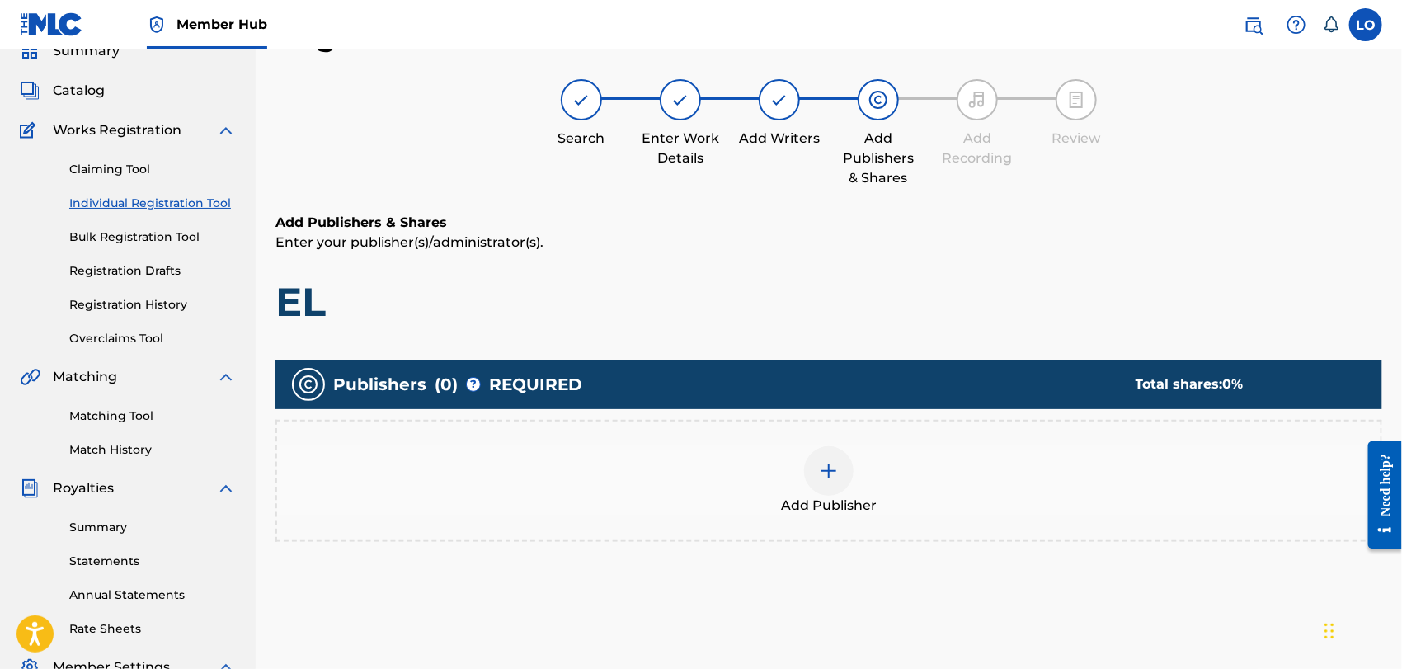
click at [833, 478] on img at bounding box center [829, 471] width 20 height 20
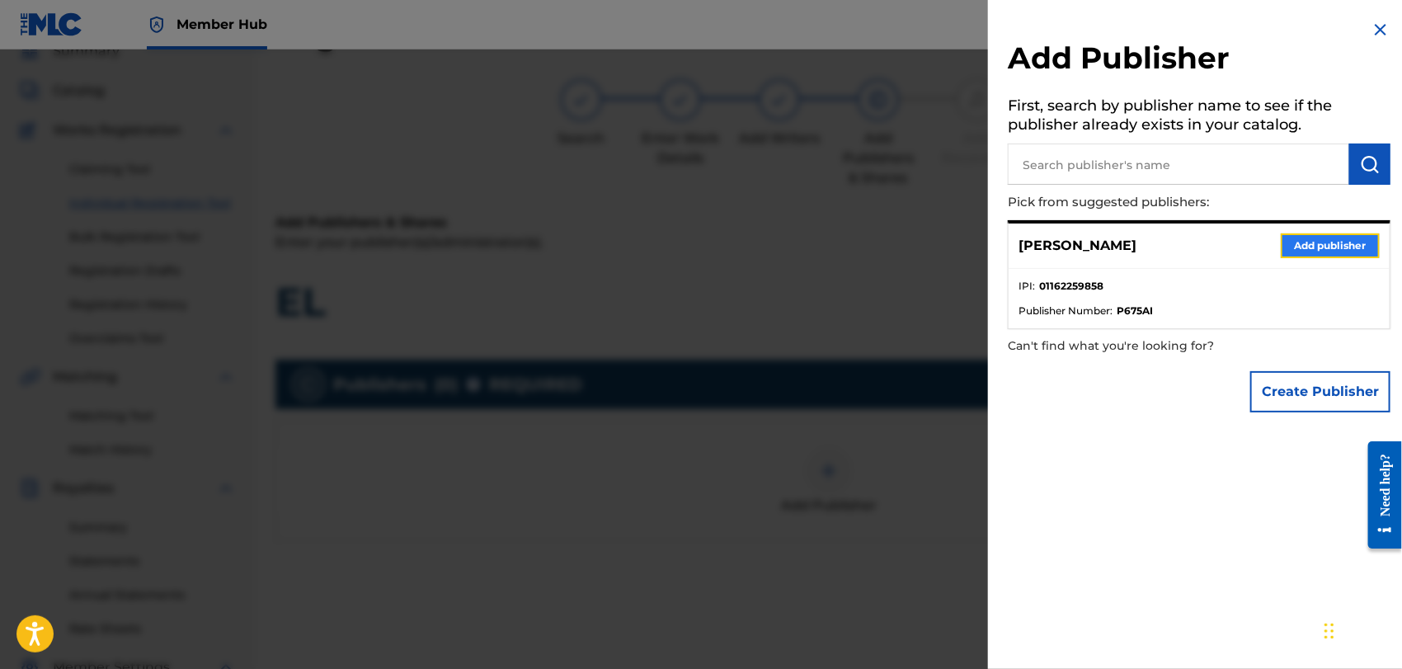
click at [1329, 239] on button "Add publisher" at bounding box center [1330, 245] width 99 height 25
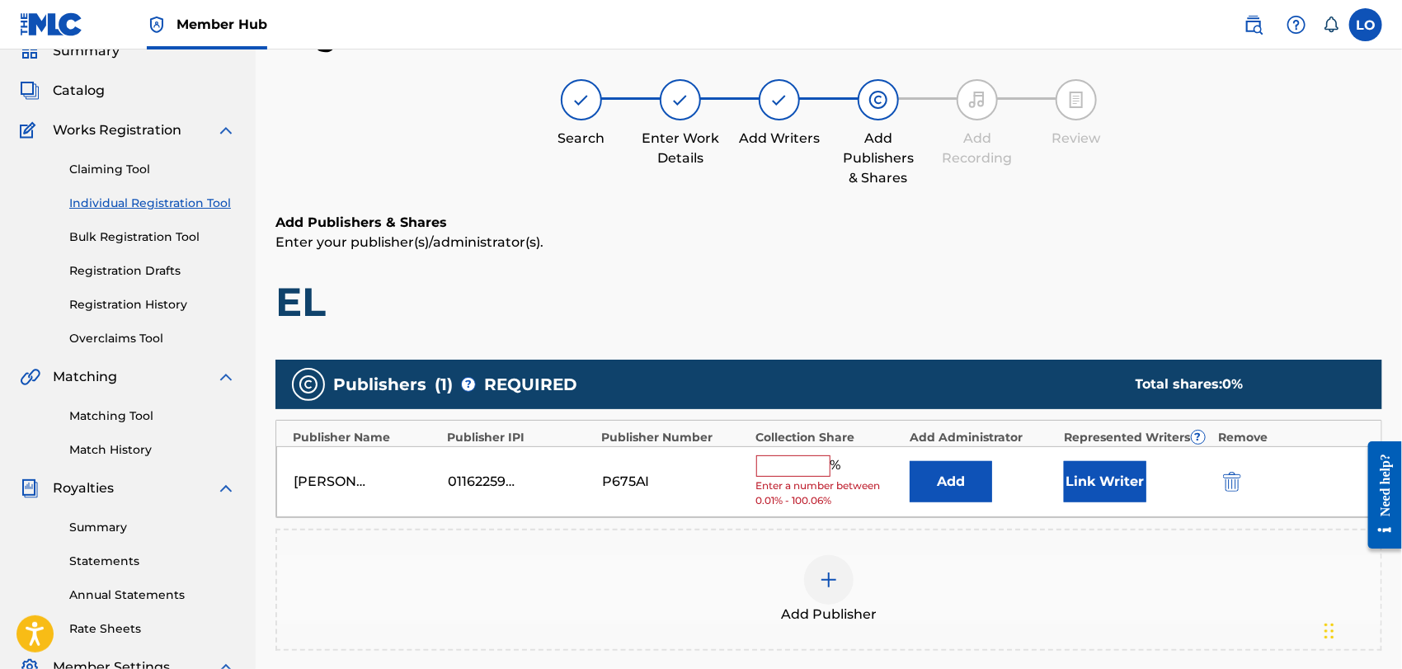
click at [794, 468] on input "text" at bounding box center [793, 465] width 74 height 21
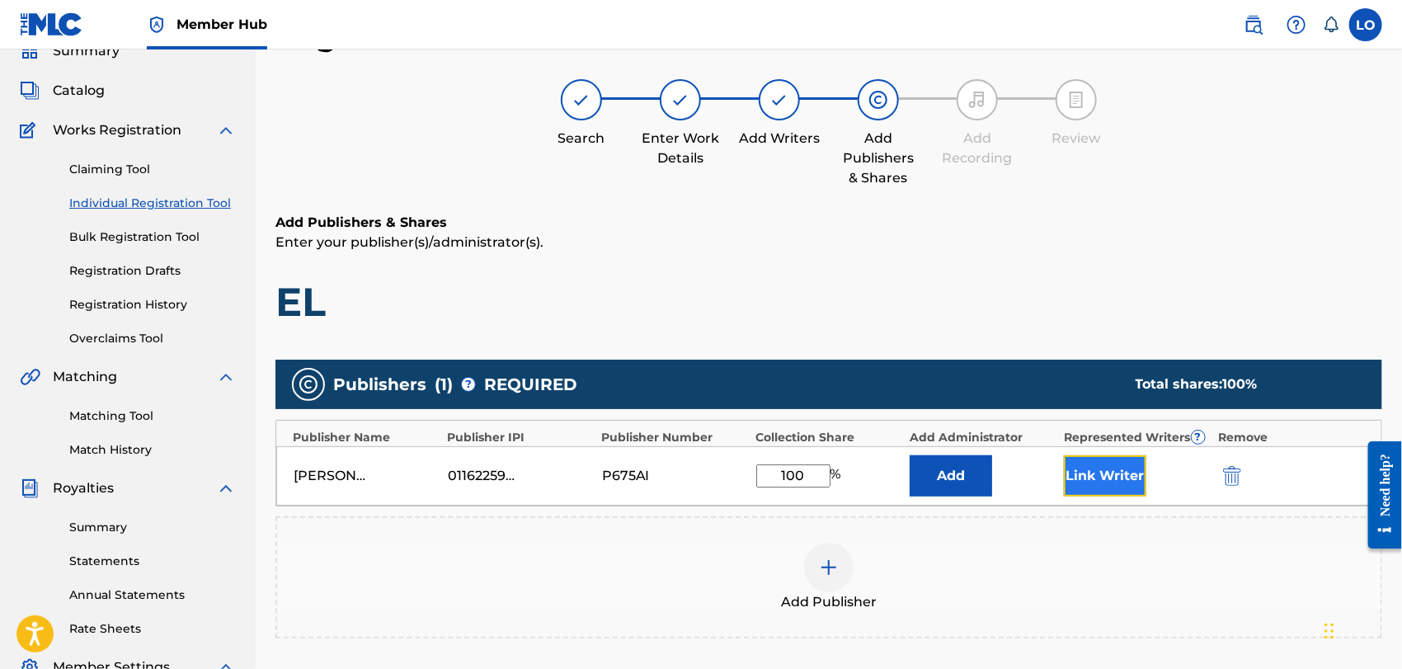
click at [1080, 483] on button "Link Writer" at bounding box center [1105, 475] width 82 height 41
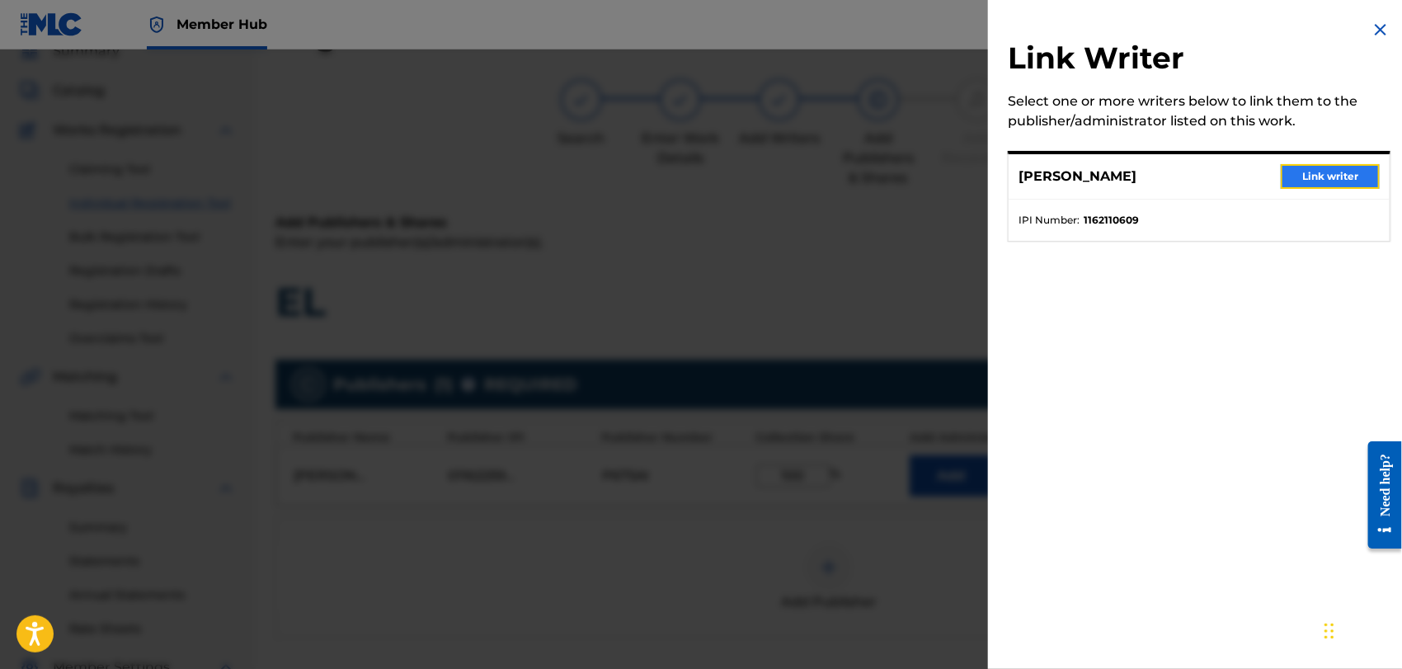
click at [1315, 173] on button "Link writer" at bounding box center [1330, 176] width 99 height 25
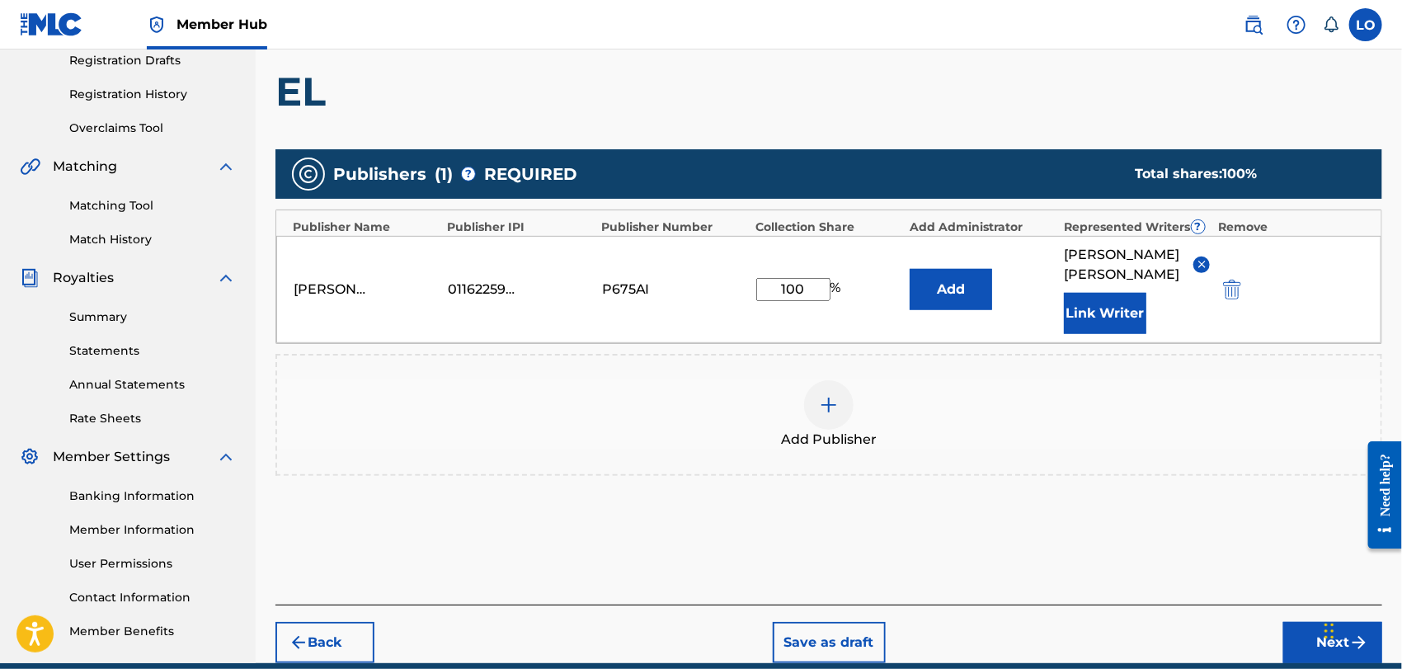
scroll to position [286, 0]
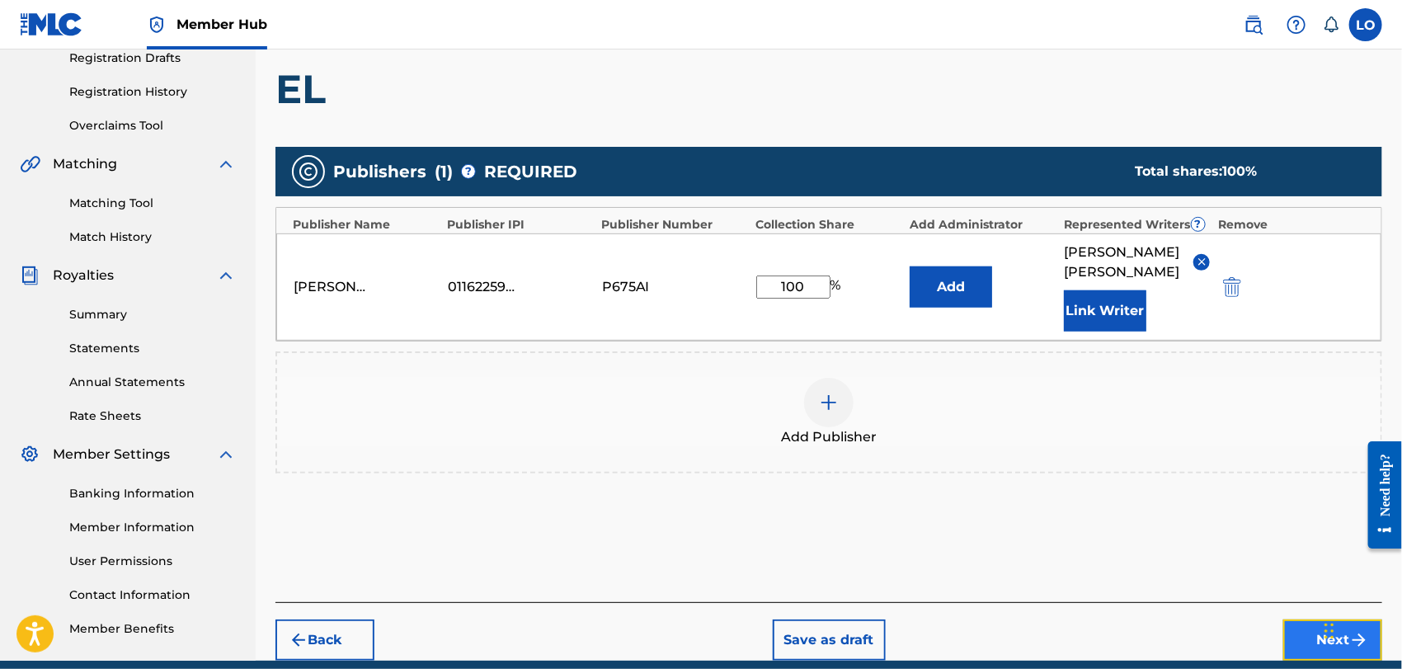
click at [1307, 619] on button "Next" at bounding box center [1332, 639] width 99 height 41
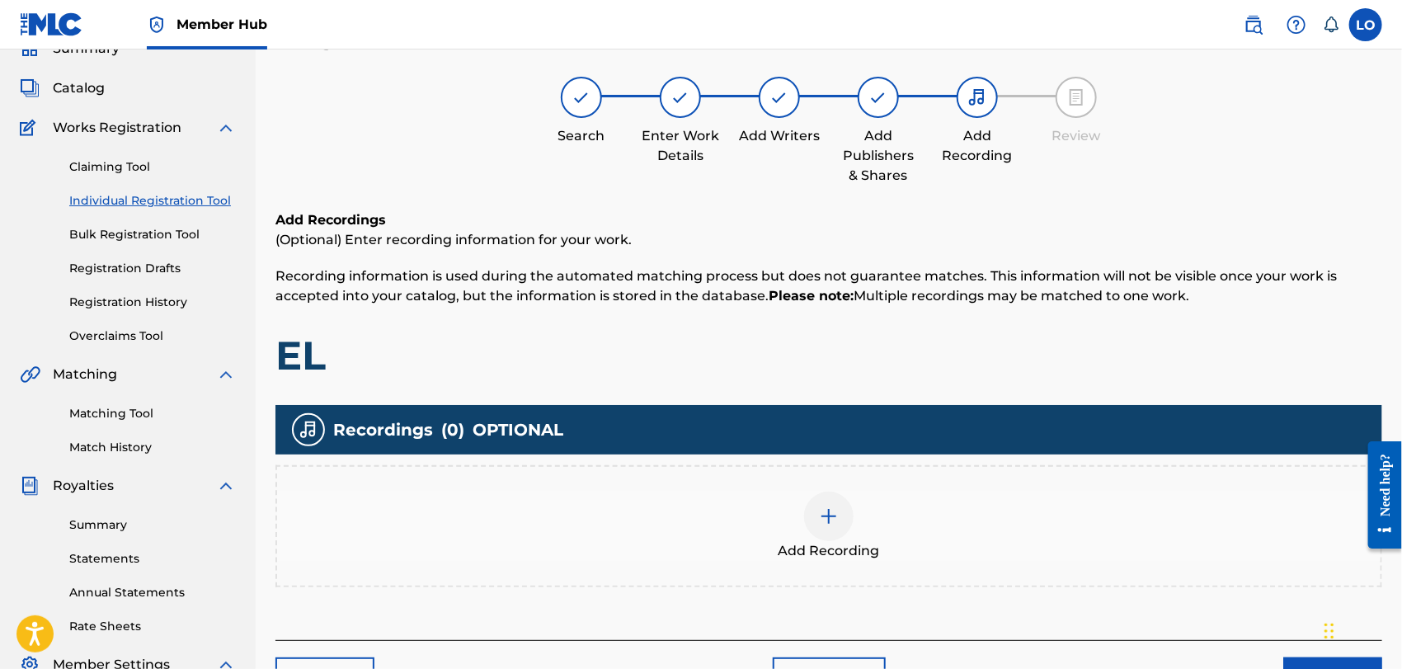
scroll to position [73, 0]
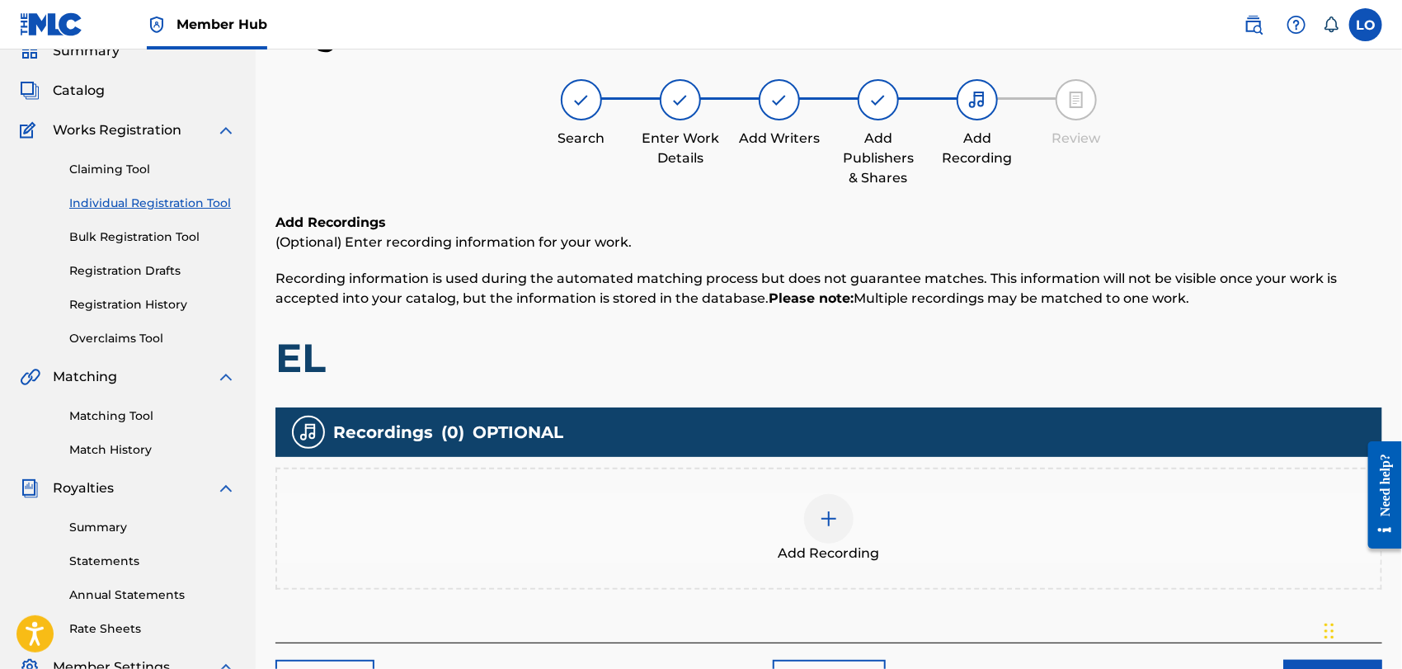
click at [825, 515] on img at bounding box center [829, 519] width 20 height 20
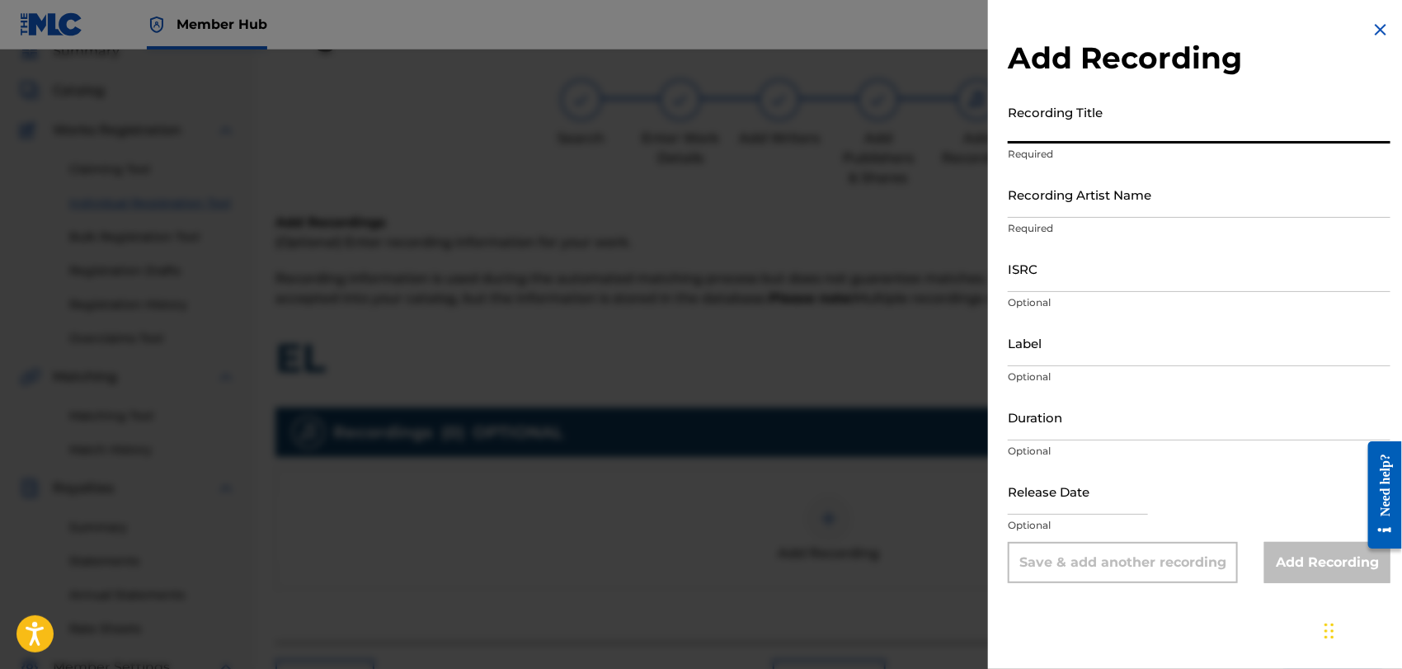
click at [1107, 125] on input "Recording Title" at bounding box center [1199, 120] width 383 height 47
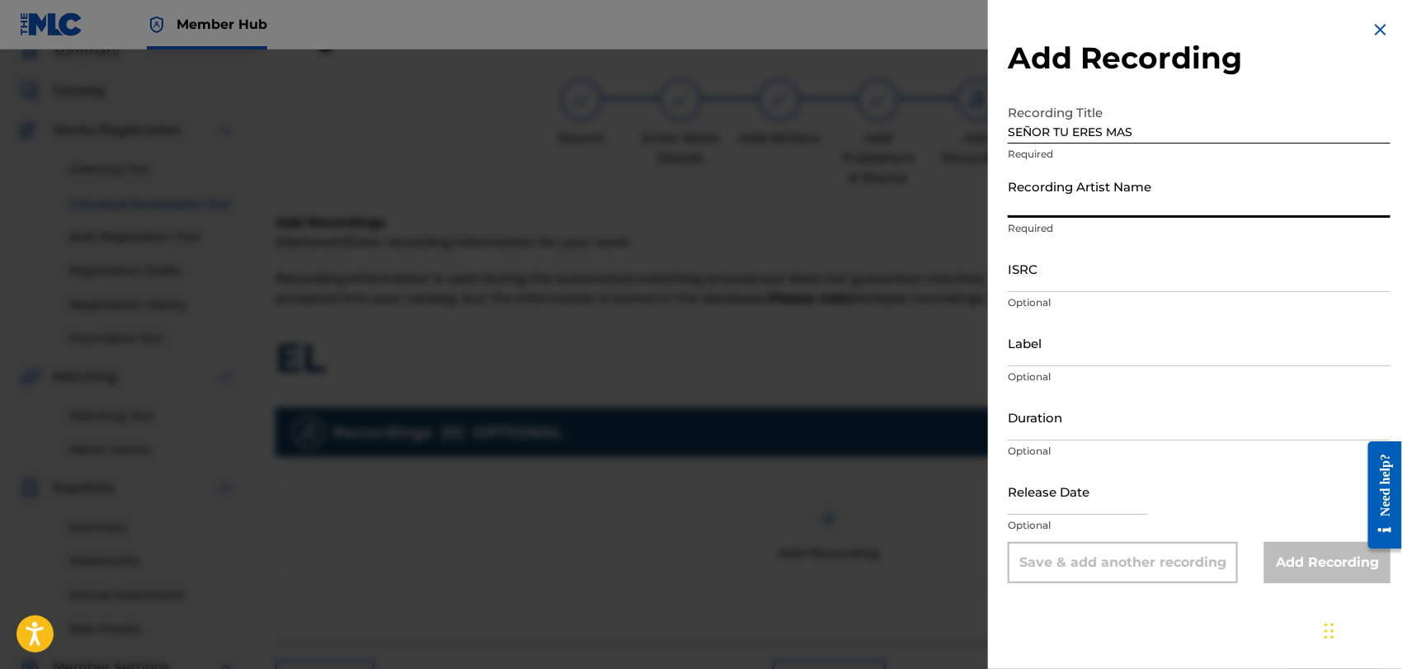
click at [1062, 212] on input "Recording Artist Name" at bounding box center [1199, 194] width 383 height 47
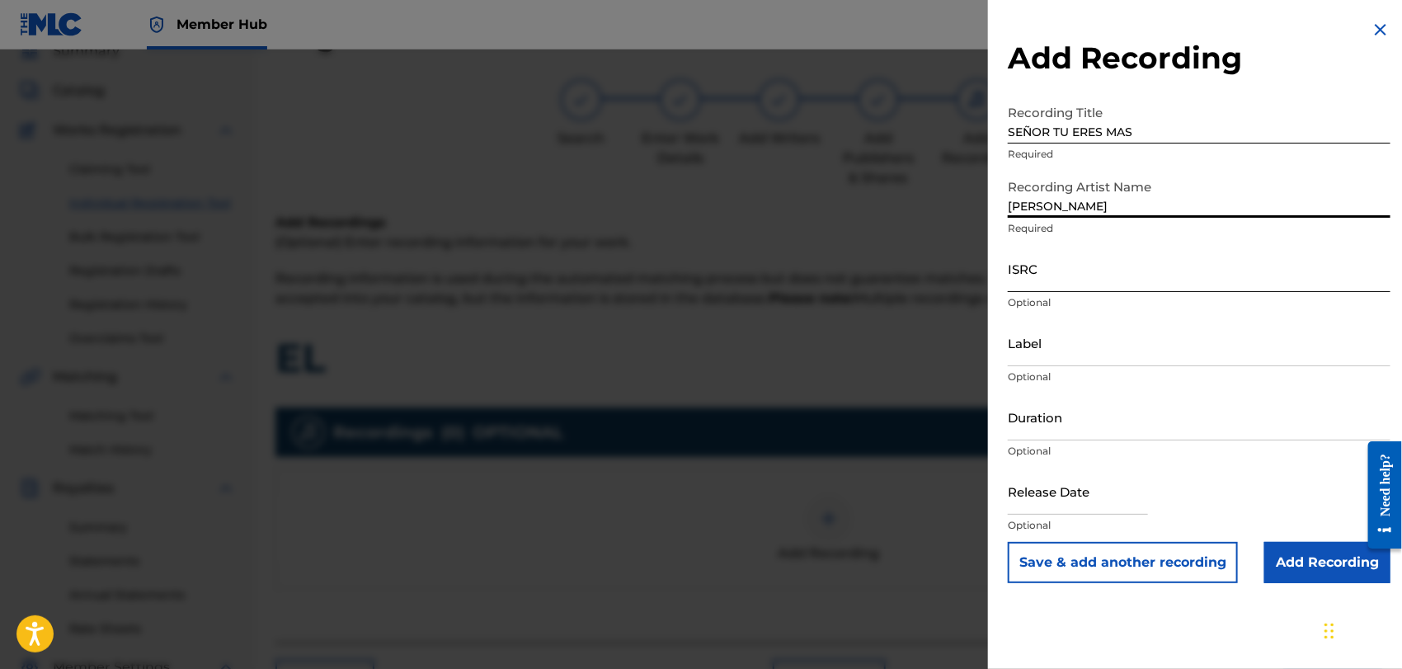
click at [1049, 280] on input "ISRC" at bounding box center [1199, 268] width 383 height 47
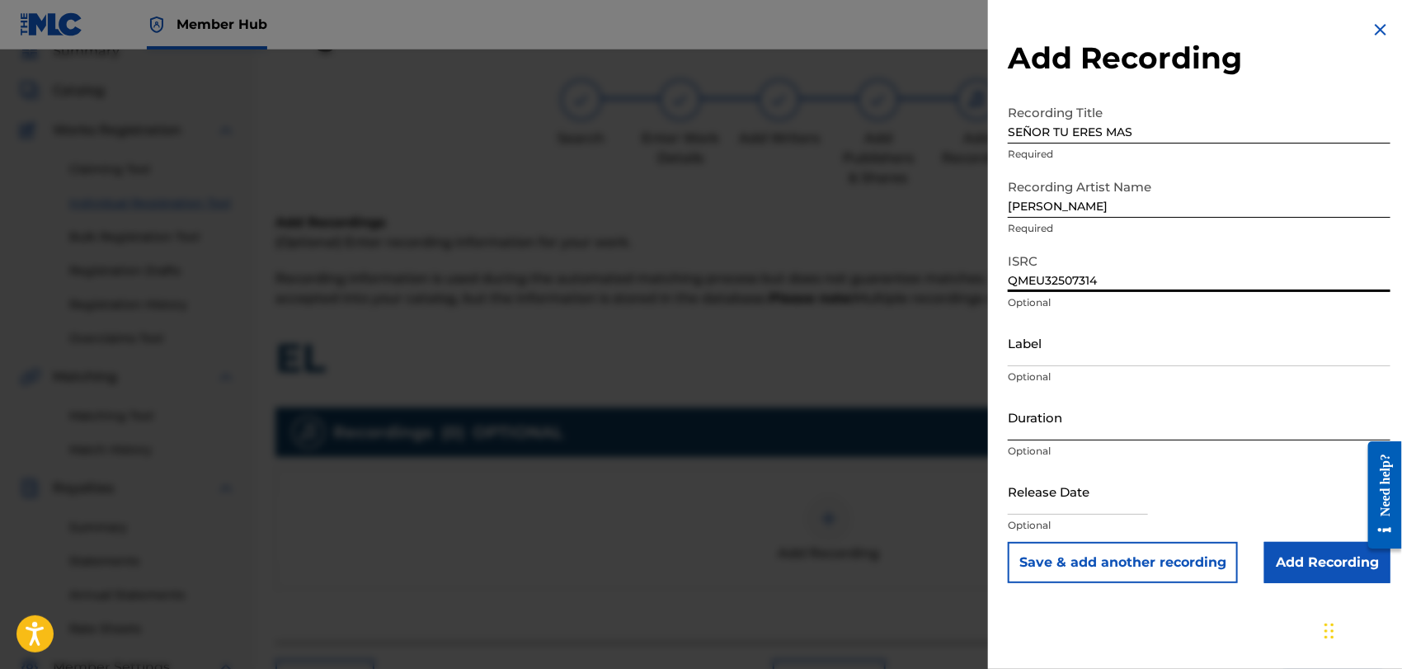
click at [1038, 415] on input "Duration" at bounding box center [1199, 416] width 383 height 47
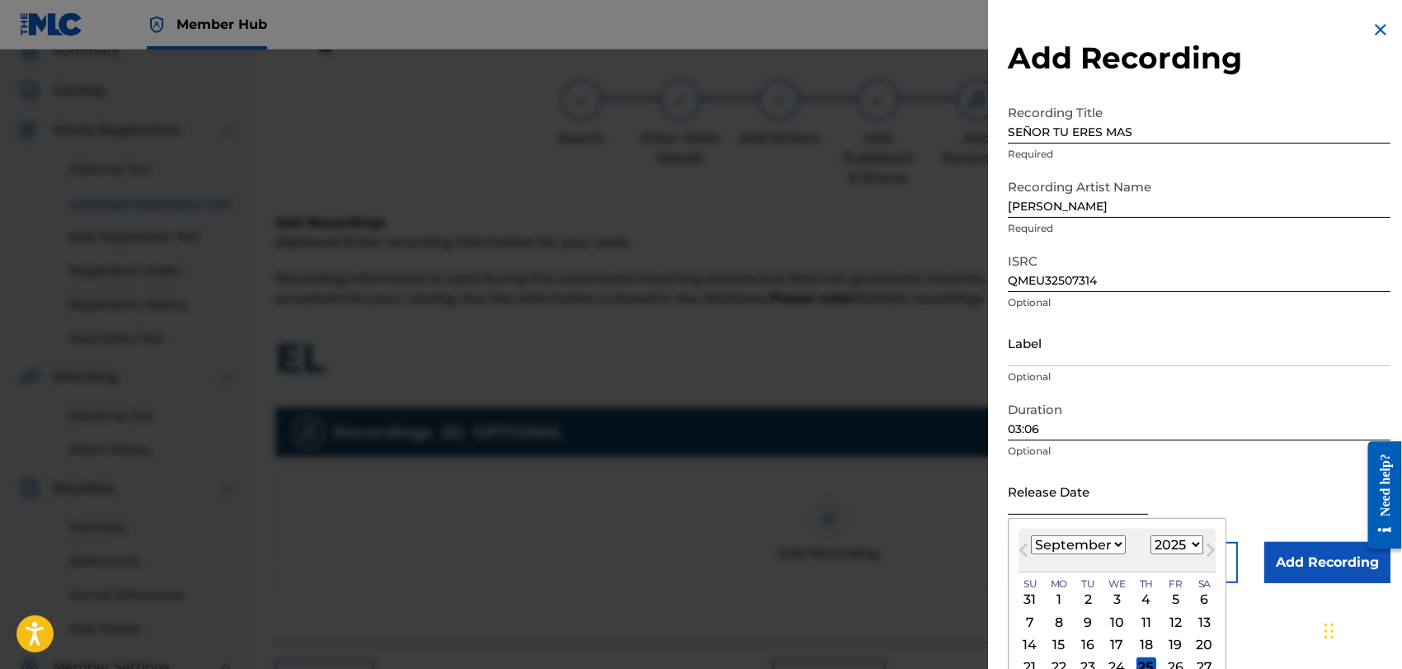
click at [1063, 504] on input "text" at bounding box center [1078, 491] width 140 height 47
click at [1118, 546] on select "January February March April May June July August September October November De…" at bounding box center [1078, 544] width 95 height 19
click at [1031, 535] on select "January February March April May June July August September October November De…" at bounding box center [1078, 544] width 95 height 19
click at [1198, 550] on button "Next Month" at bounding box center [1211, 553] width 26 height 26
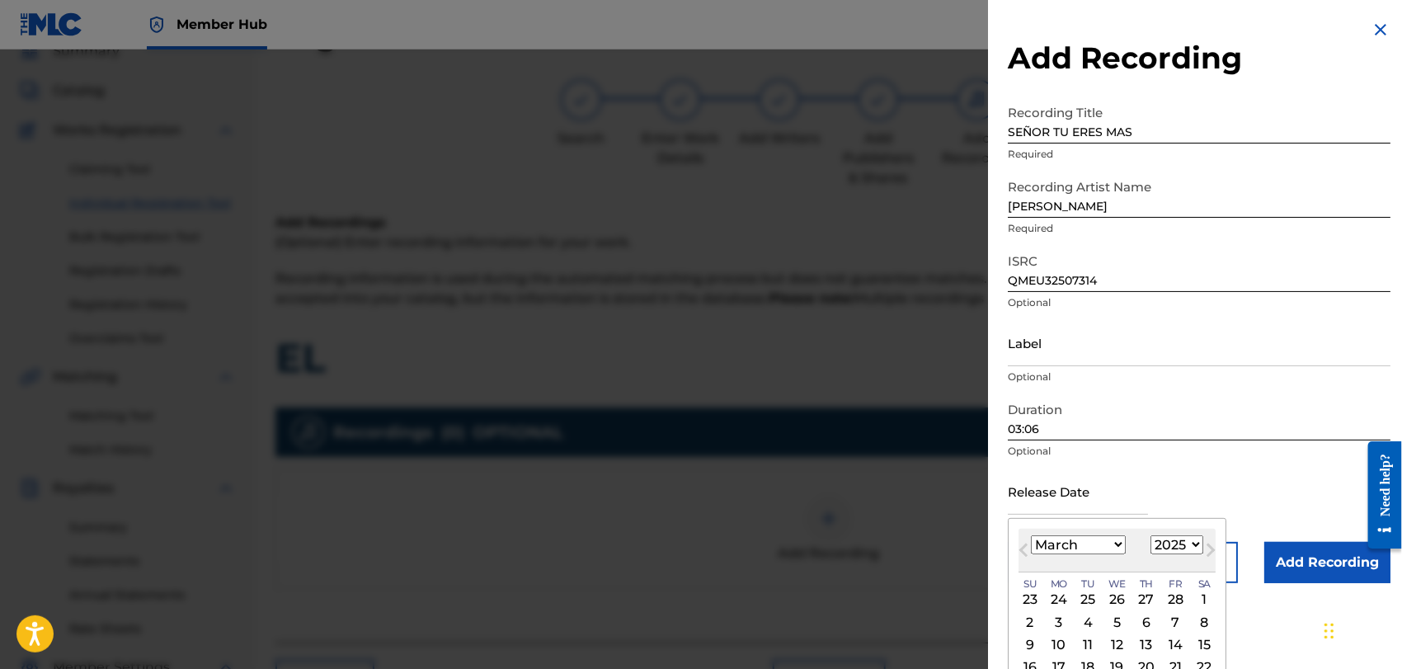
click at [1120, 541] on select "January February March April May June July August September October November De…" at bounding box center [1078, 544] width 95 height 19
click at [1031, 535] on select "January February March April May June July August September October November De…" at bounding box center [1078, 544] width 95 height 19
click at [1195, 538] on select "1899 1900 1901 1902 1903 1904 1905 1906 1907 1908 1909 1910 1911 1912 1913 1914…" at bounding box center [1177, 544] width 53 height 19
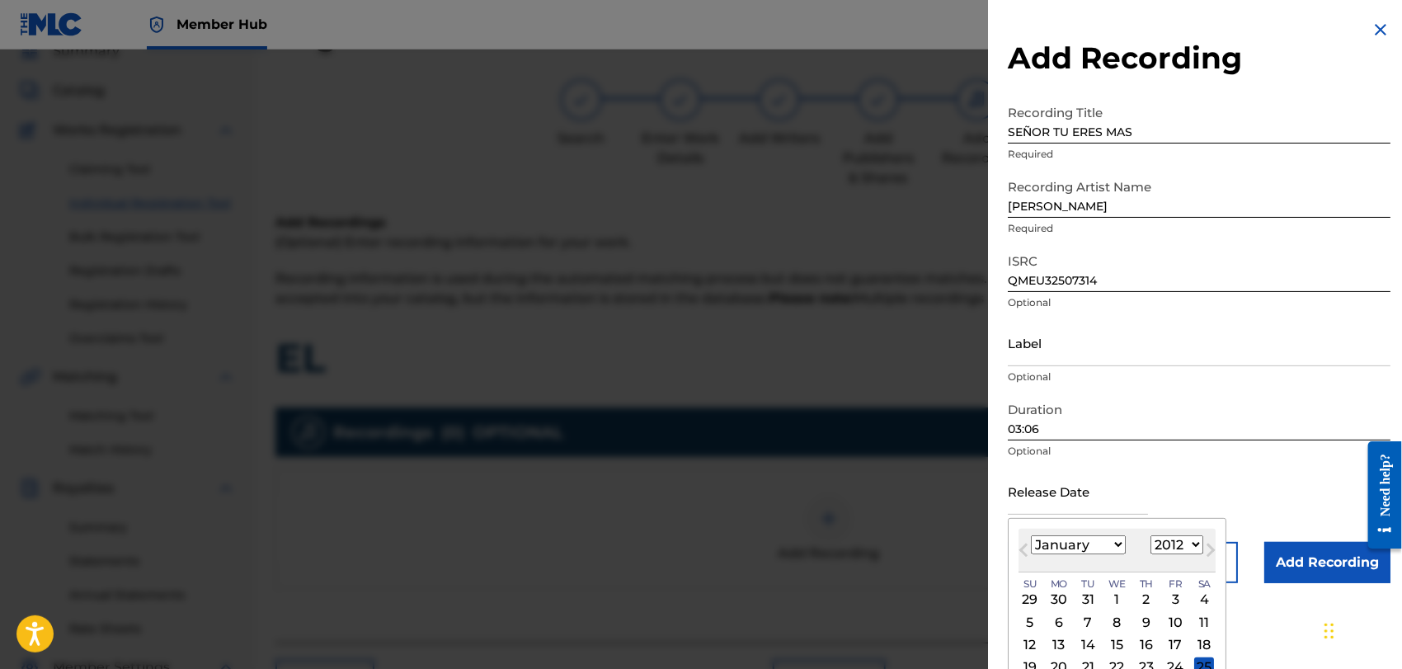
click at [1151, 535] on select "1899 1900 1901 1902 1903 1904 1905 1906 1907 1908 1909 1910 1911 1912 1913 1914…" at bounding box center [1177, 544] width 53 height 19
click at [1031, 595] on div "1" at bounding box center [1030, 600] width 20 height 20
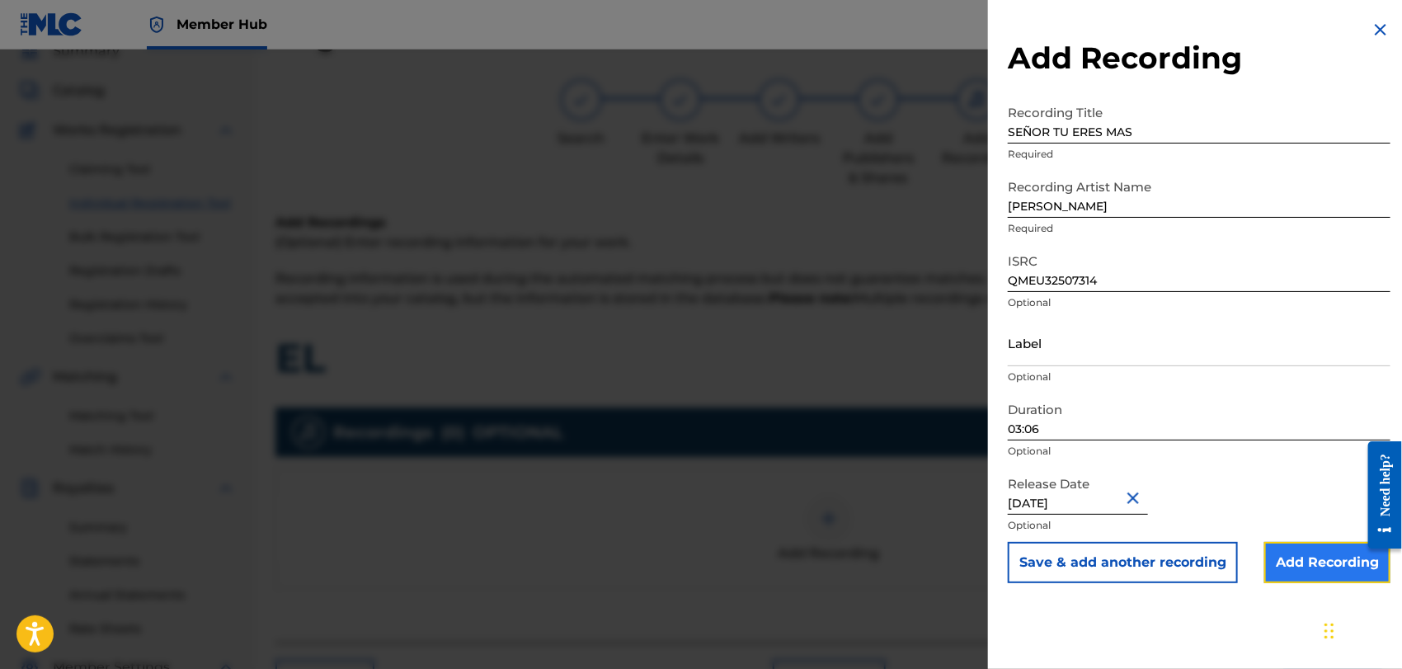
click at [1320, 554] on input "Add Recording" at bounding box center [1327, 562] width 126 height 41
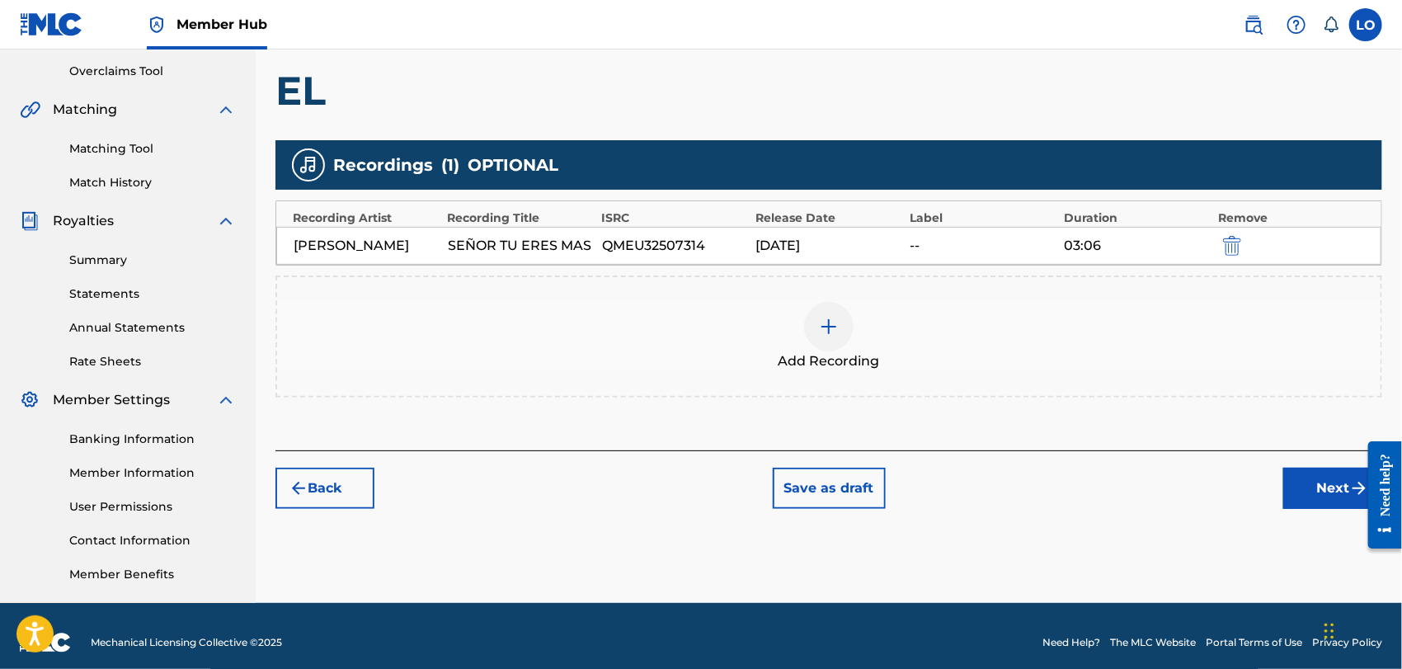
scroll to position [354, 0]
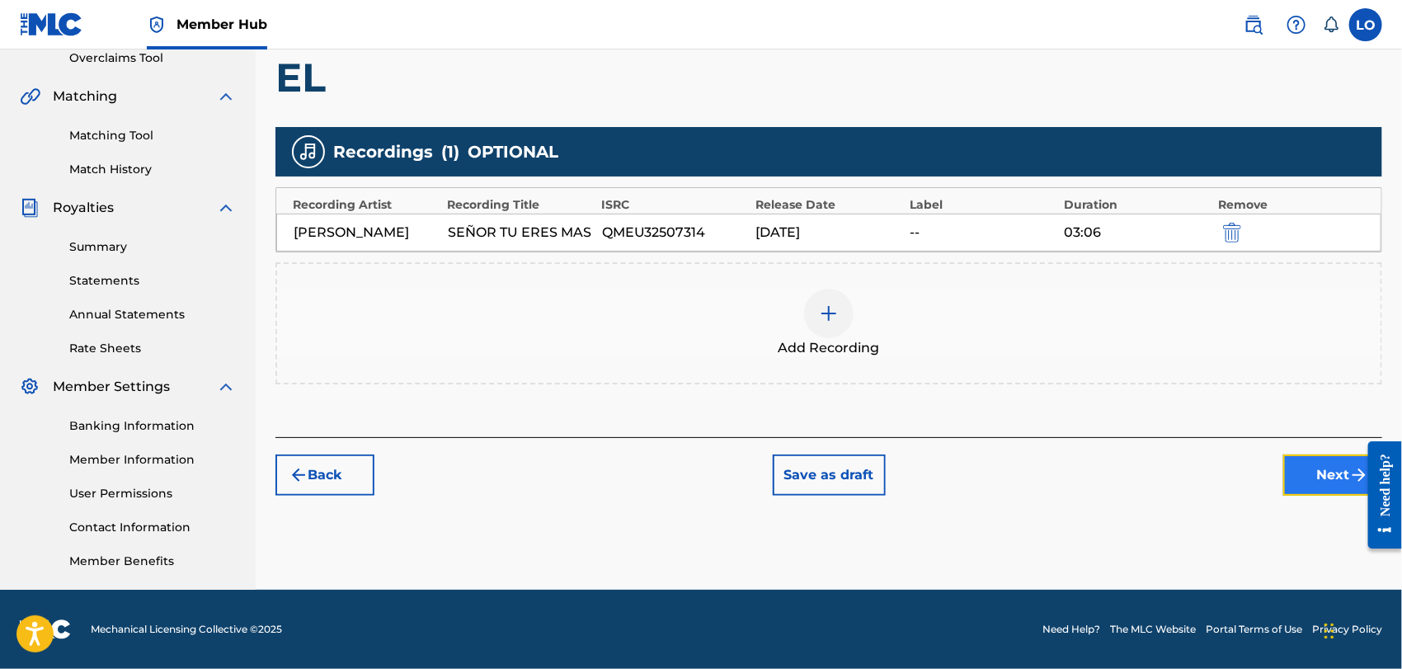
click at [1331, 464] on button "Next" at bounding box center [1332, 474] width 99 height 41
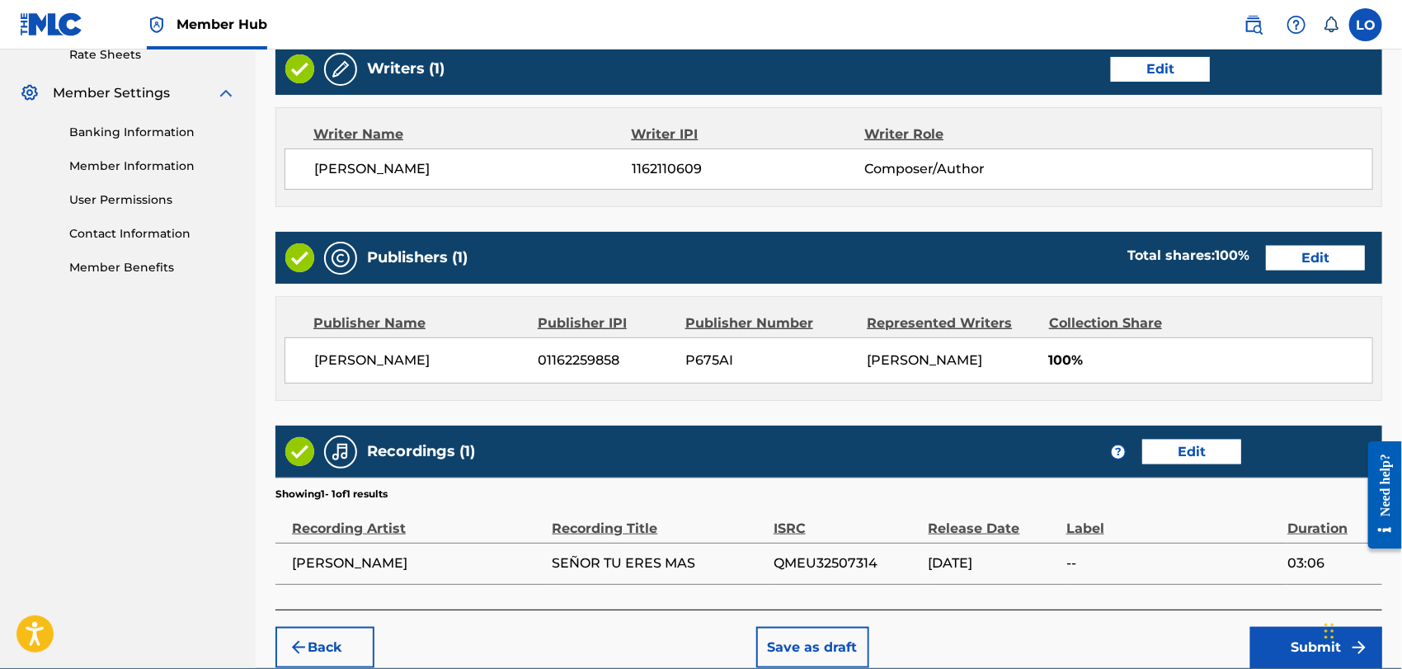
scroll to position [725, 0]
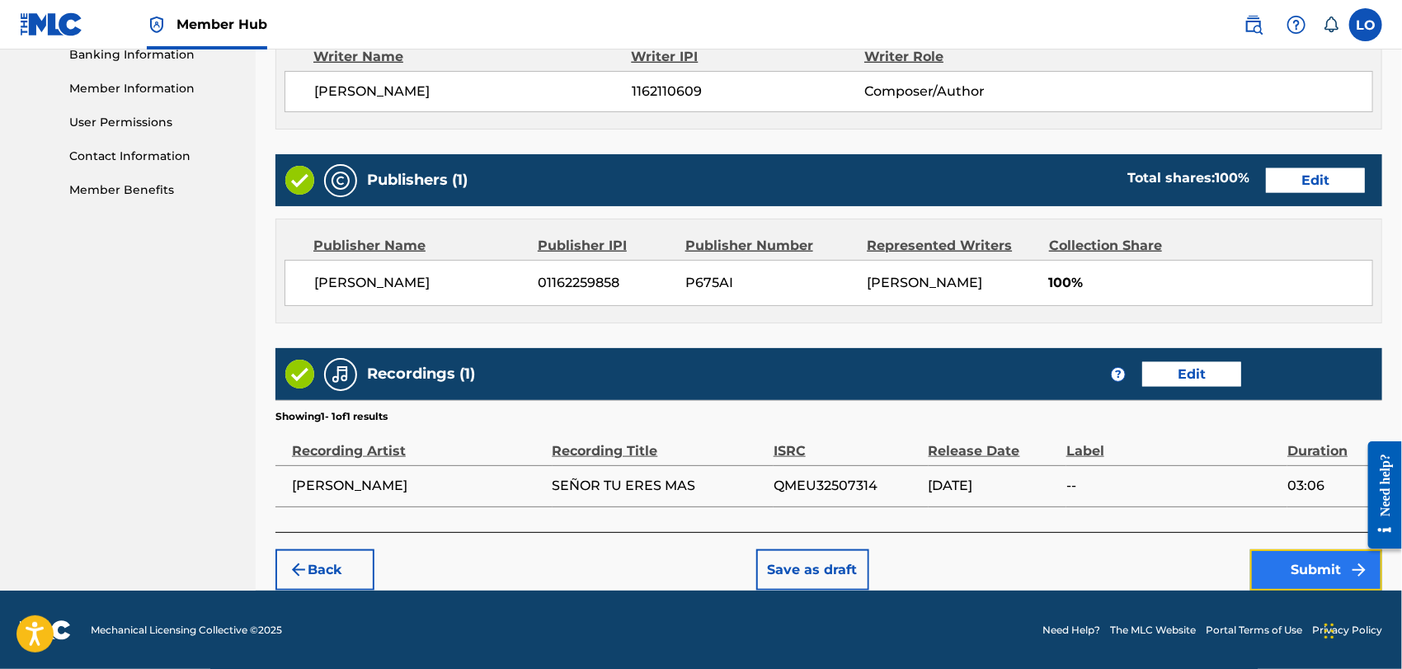
click at [1318, 556] on button "Submit" at bounding box center [1316, 569] width 132 height 41
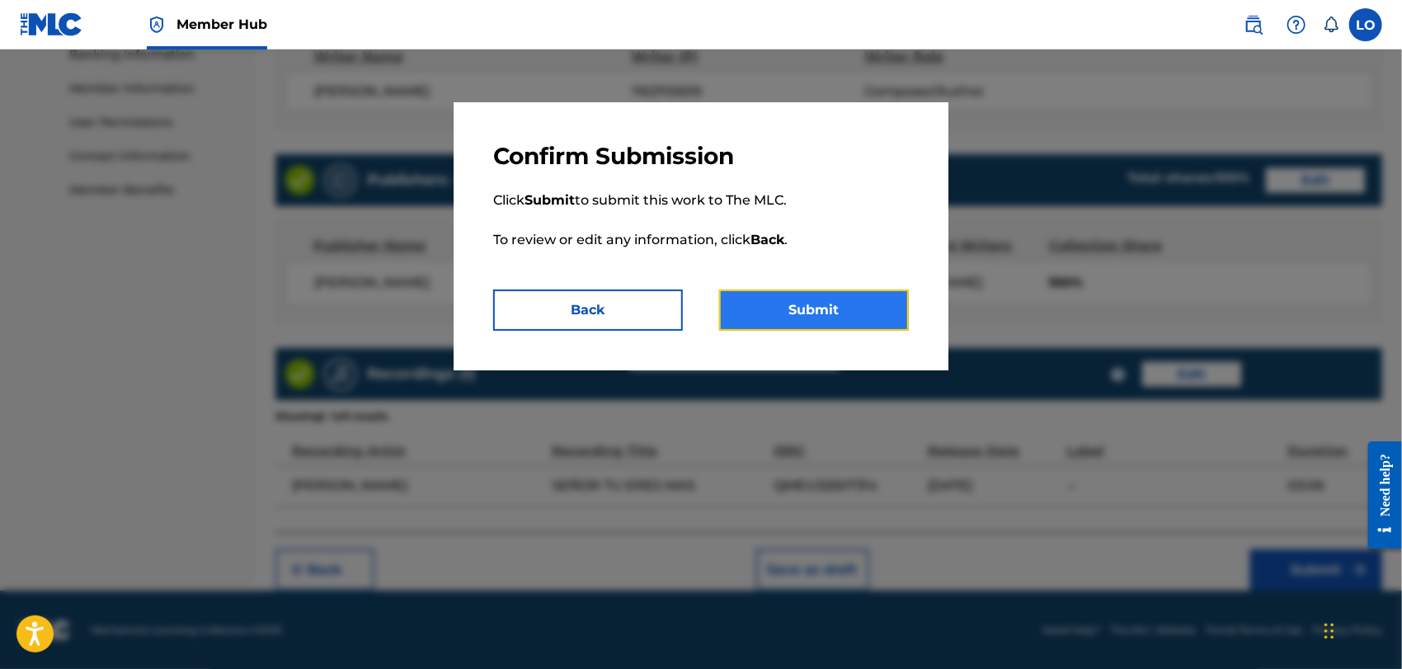
click at [797, 294] on button "Submit" at bounding box center [814, 310] width 190 height 41
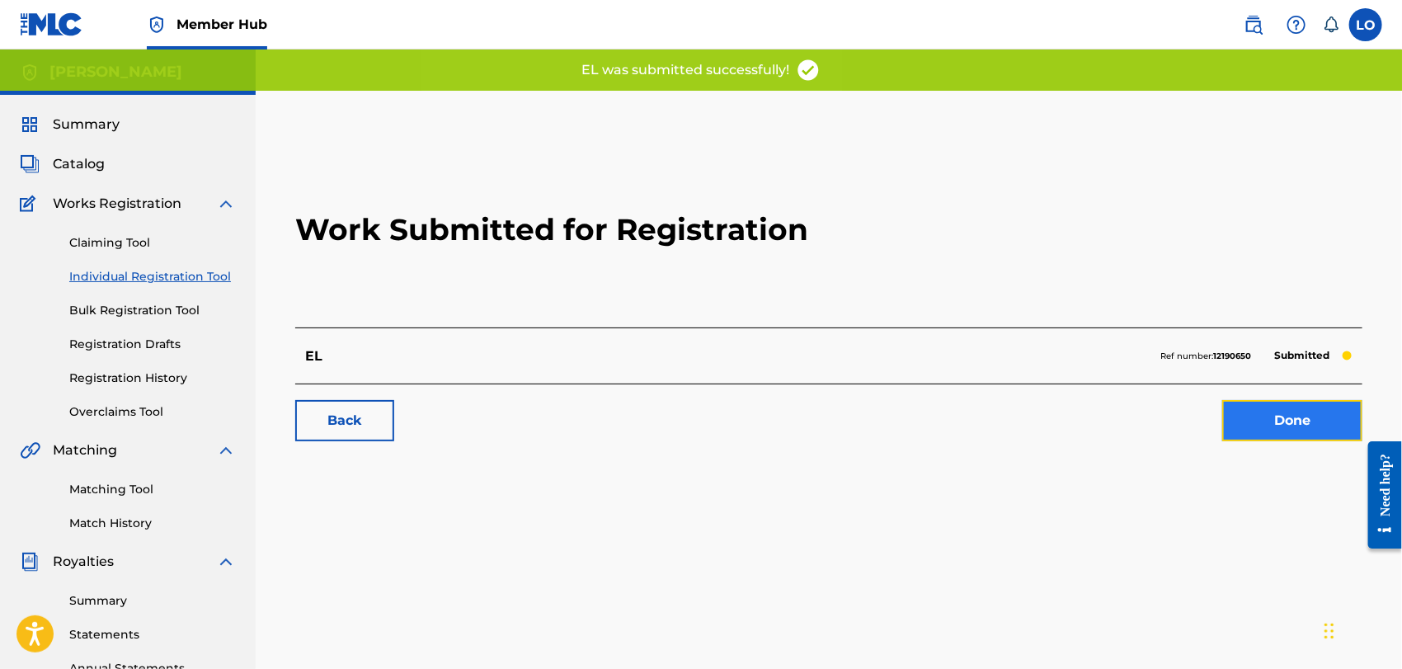
click at [1294, 413] on link "Done" at bounding box center [1292, 420] width 140 height 41
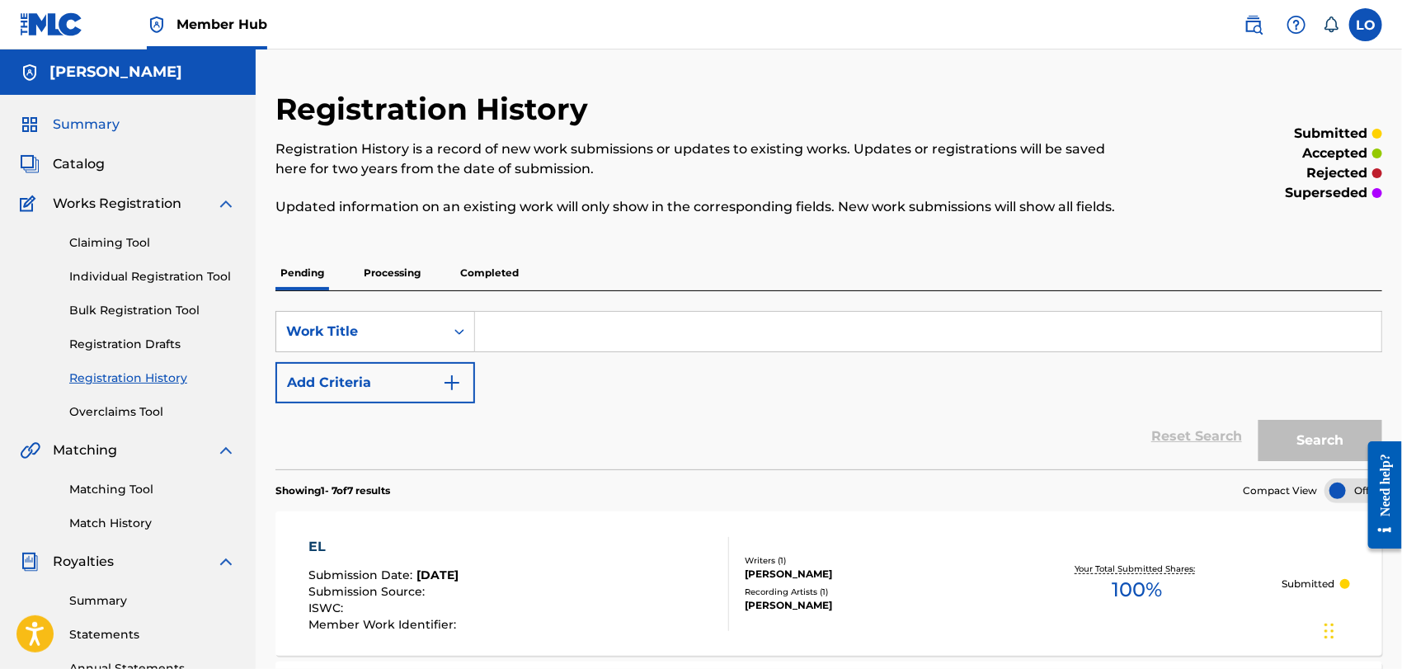
click at [90, 120] on span "Summary" at bounding box center [86, 125] width 67 height 20
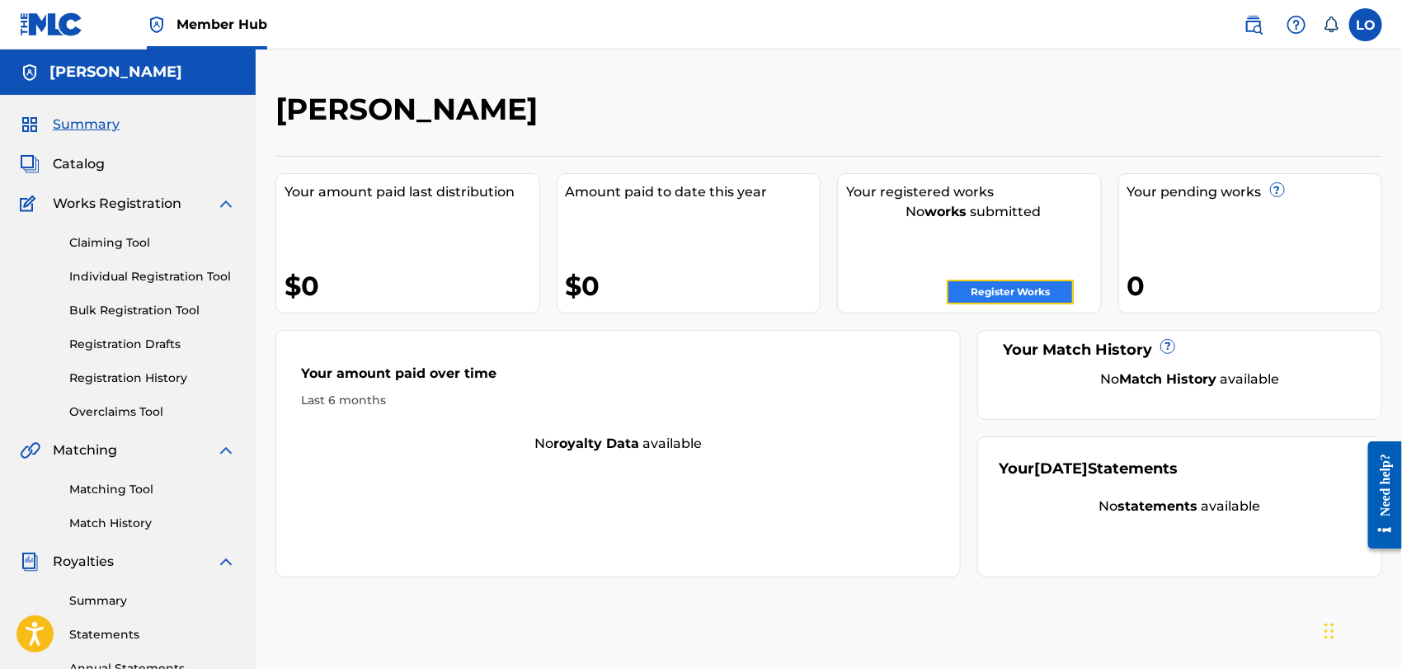
click at [1025, 290] on link "Register Works" at bounding box center [1010, 292] width 127 height 25
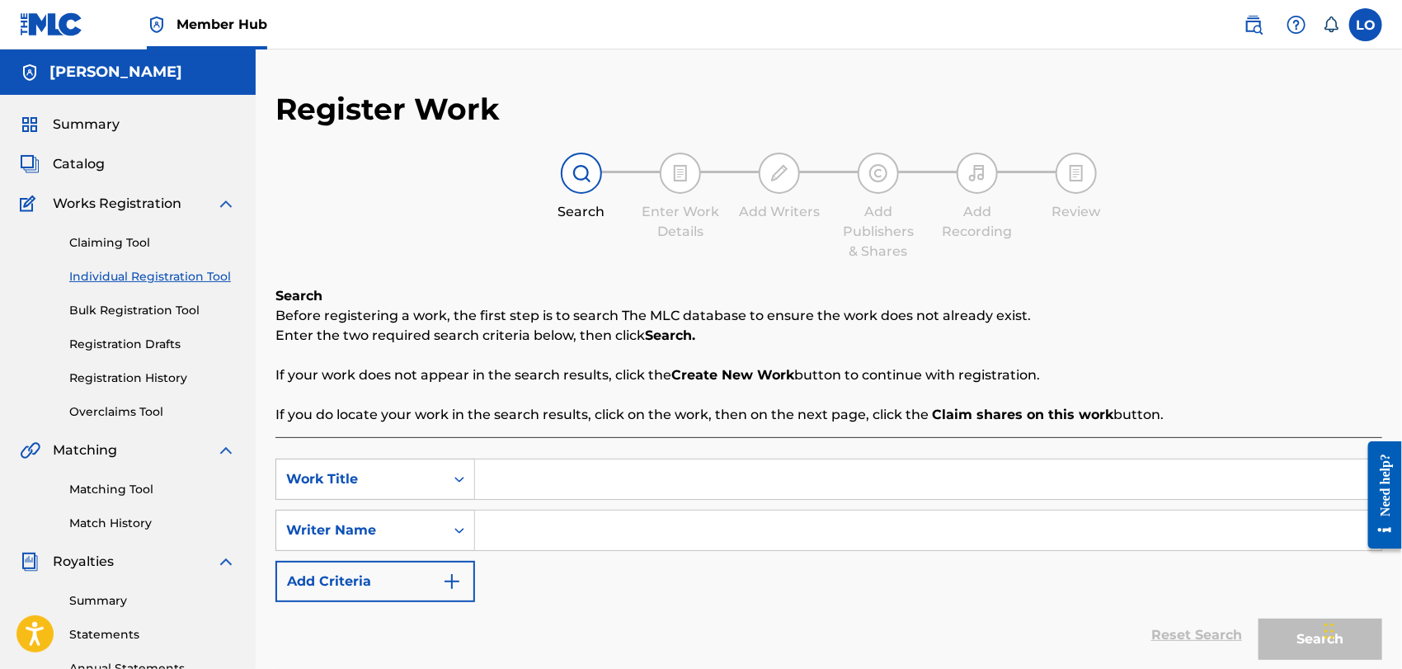
click at [500, 485] on input "Search Form" at bounding box center [928, 479] width 906 height 40
click at [525, 531] on input "Search Form" at bounding box center [928, 531] width 906 height 40
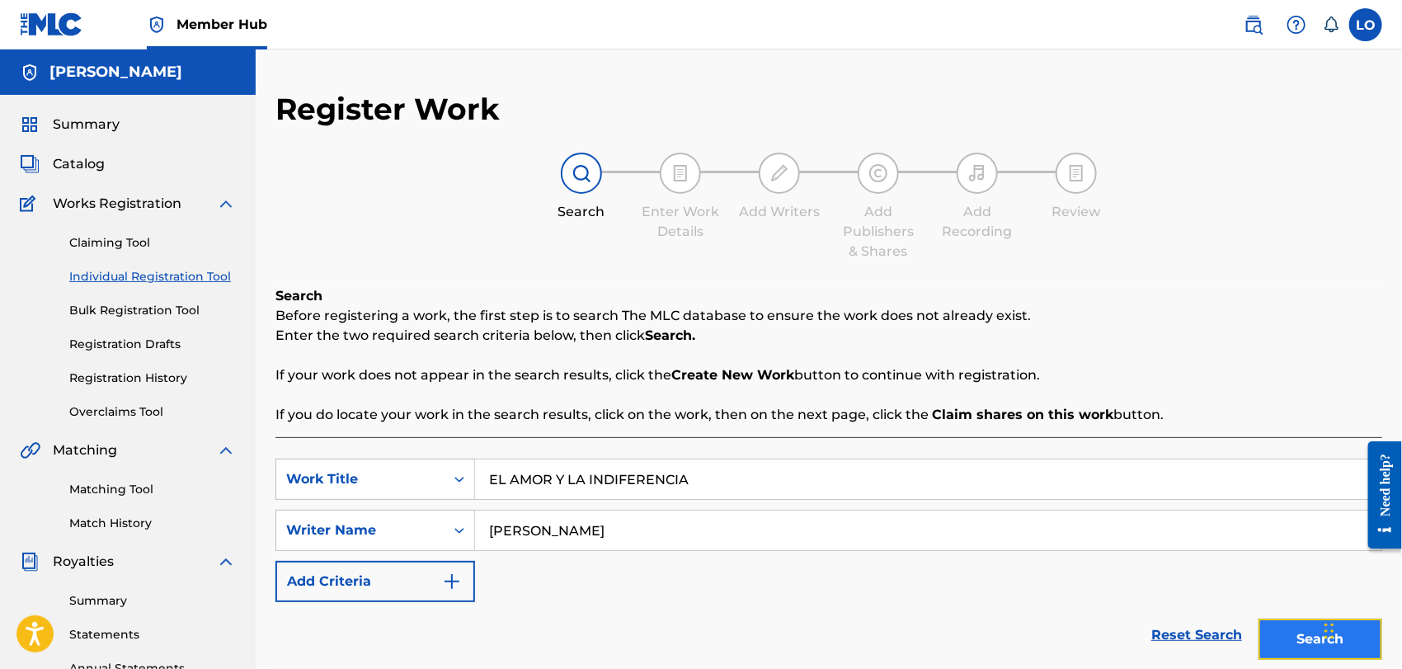
click at [1282, 626] on button "Search" at bounding box center [1321, 639] width 124 height 41
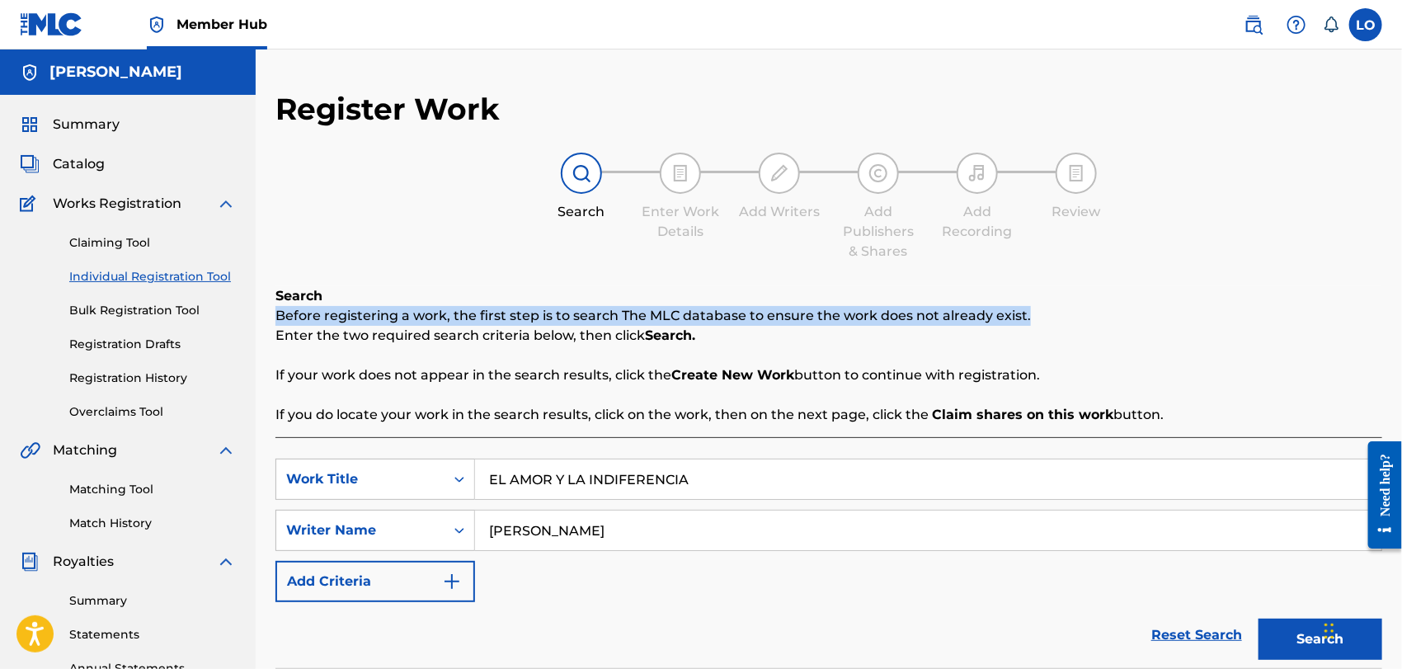
drag, startPoint x: 1401, startPoint y: 299, endPoint x: 1406, endPoint y: 353, distance: 54.7
click at [1401, 353] on html "Accessibility Screen-Reader Guide, Feedback, and Issue Reporting | New window C…" at bounding box center [701, 334] width 1402 height 669
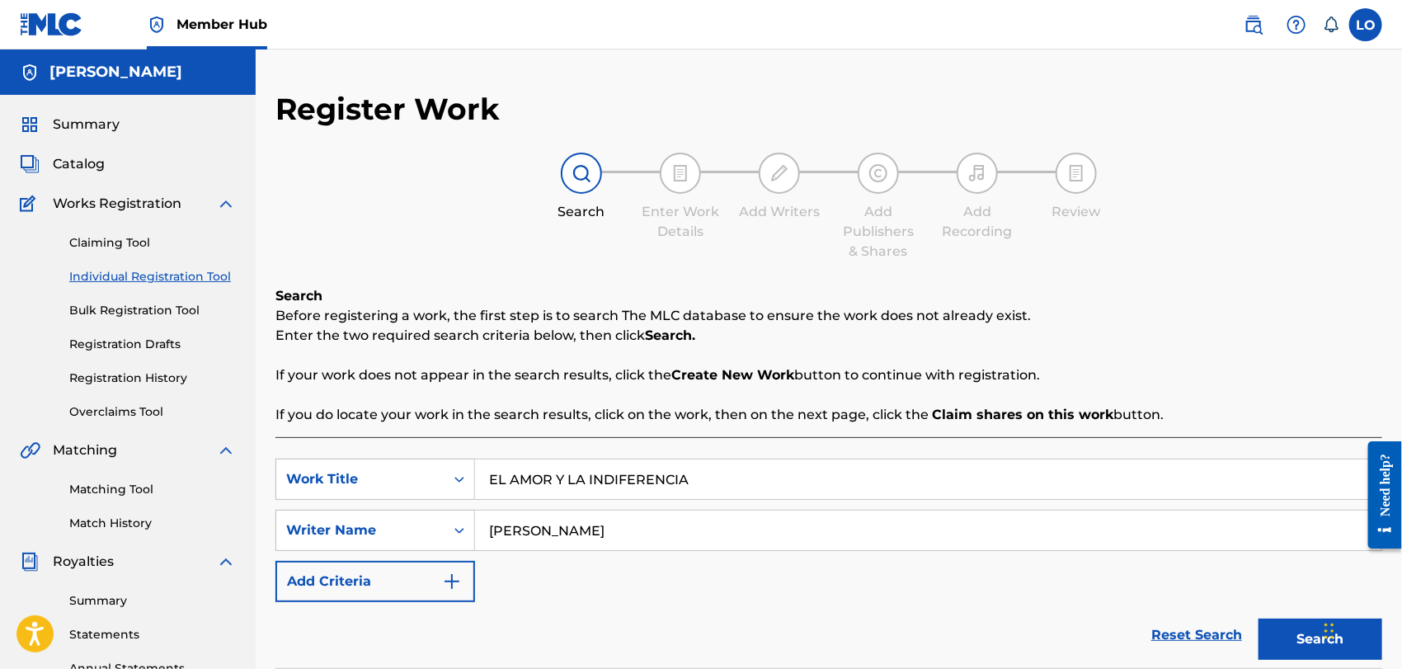
click at [1304, 272] on div "Register Work Search Enter Work Details Add Writers Add Publishers & Shares Add…" at bounding box center [828, 503] width 1107 height 824
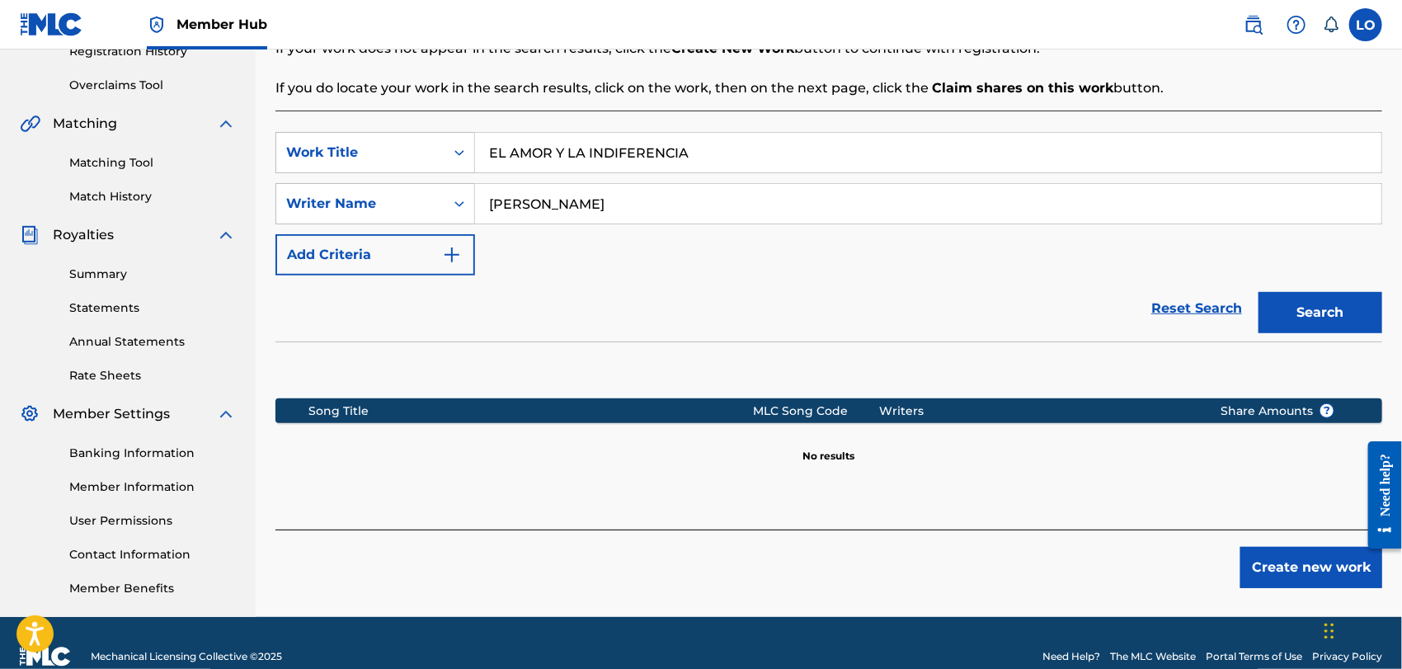
scroll to position [328, 0]
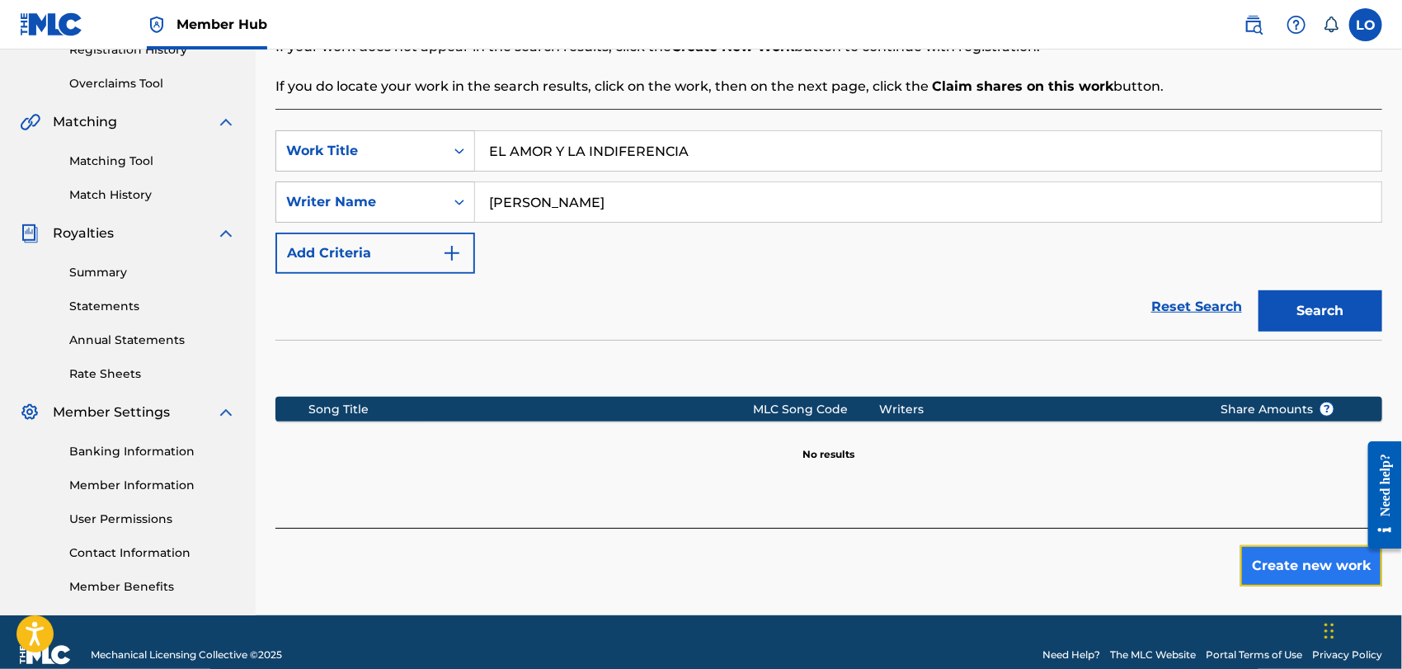
click at [1302, 568] on button "Create new work" at bounding box center [1311, 565] width 142 height 41
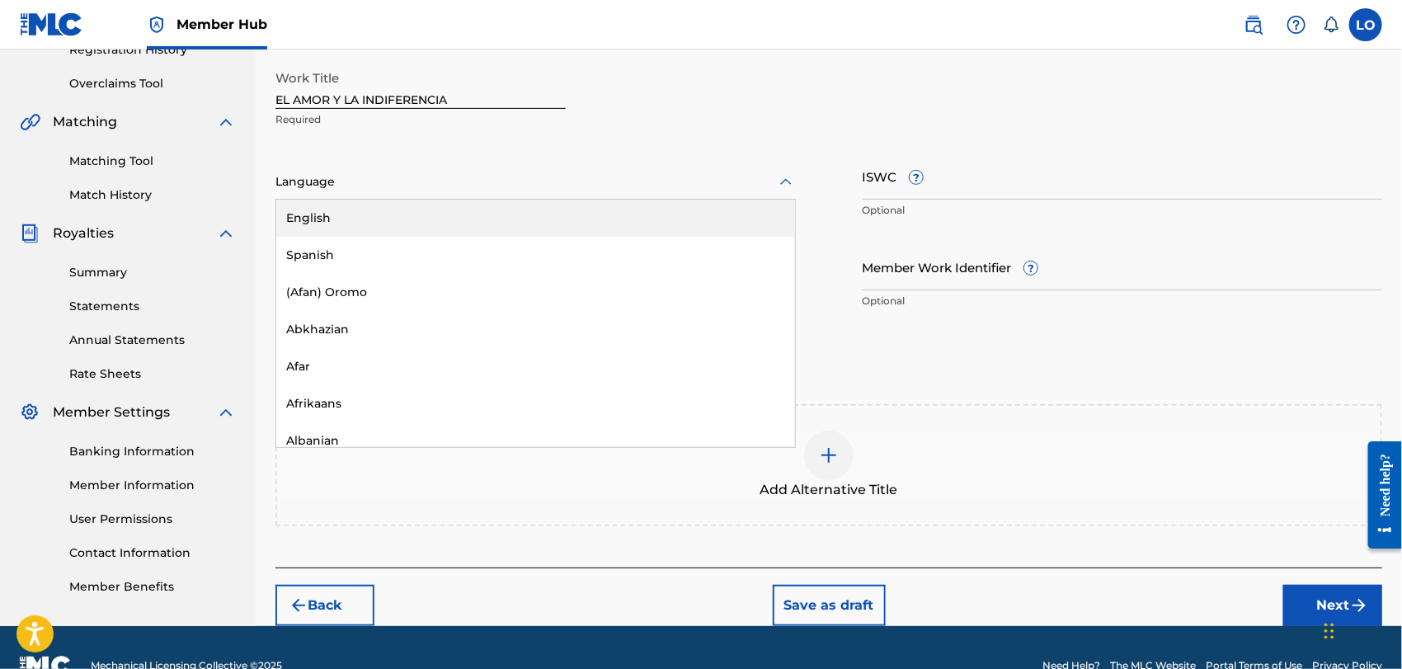
click at [788, 180] on icon at bounding box center [786, 182] width 20 height 20
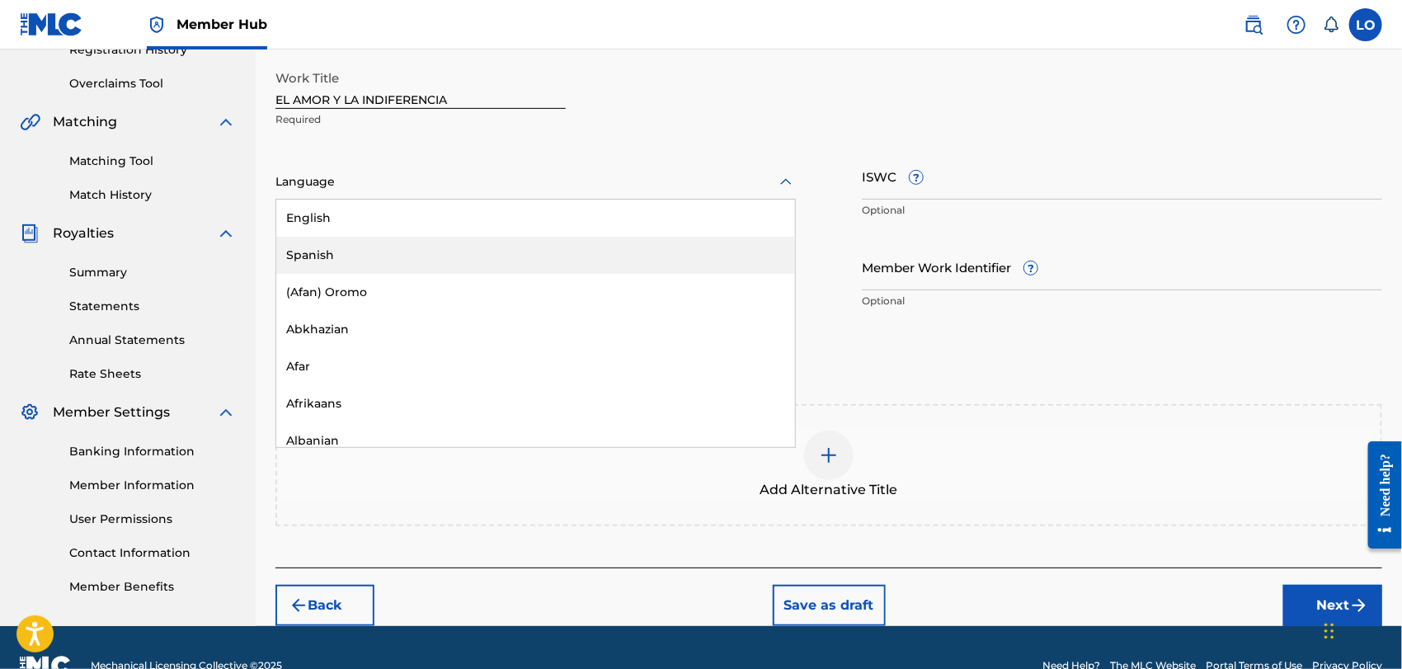
click at [323, 239] on div "Spanish" at bounding box center [535, 255] width 519 height 37
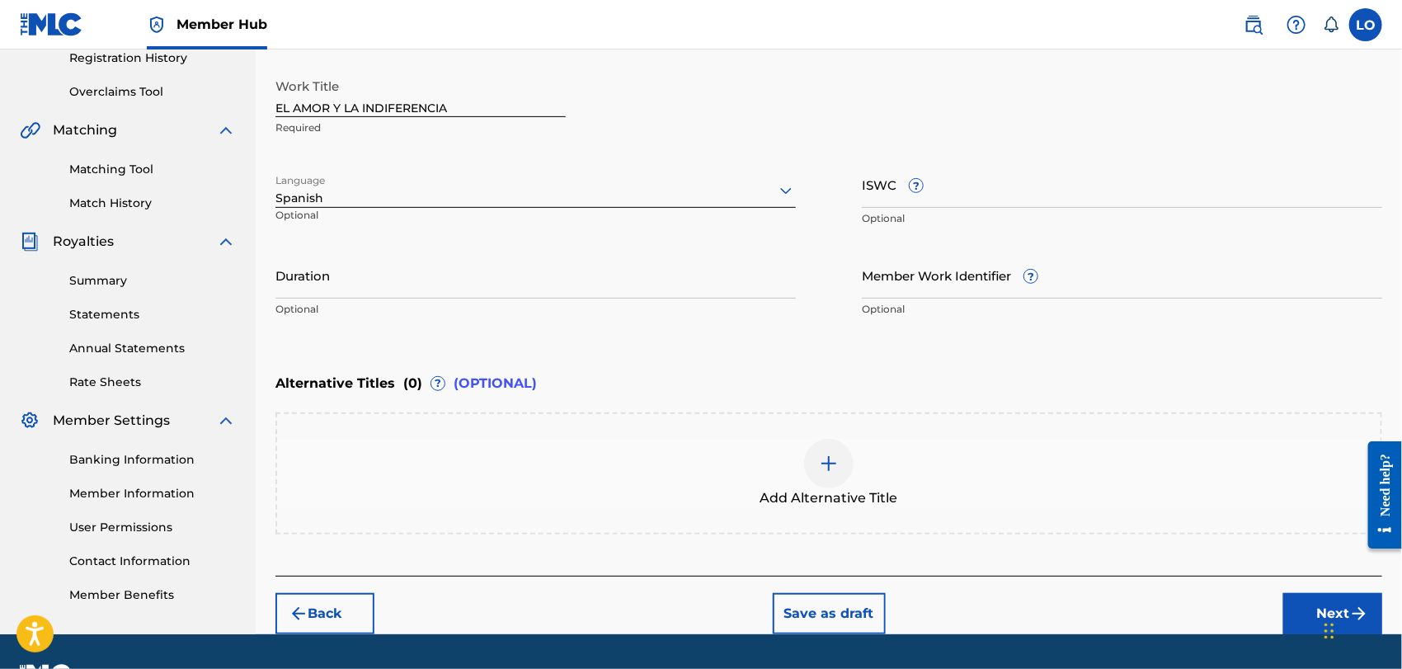
scroll to position [363, 0]
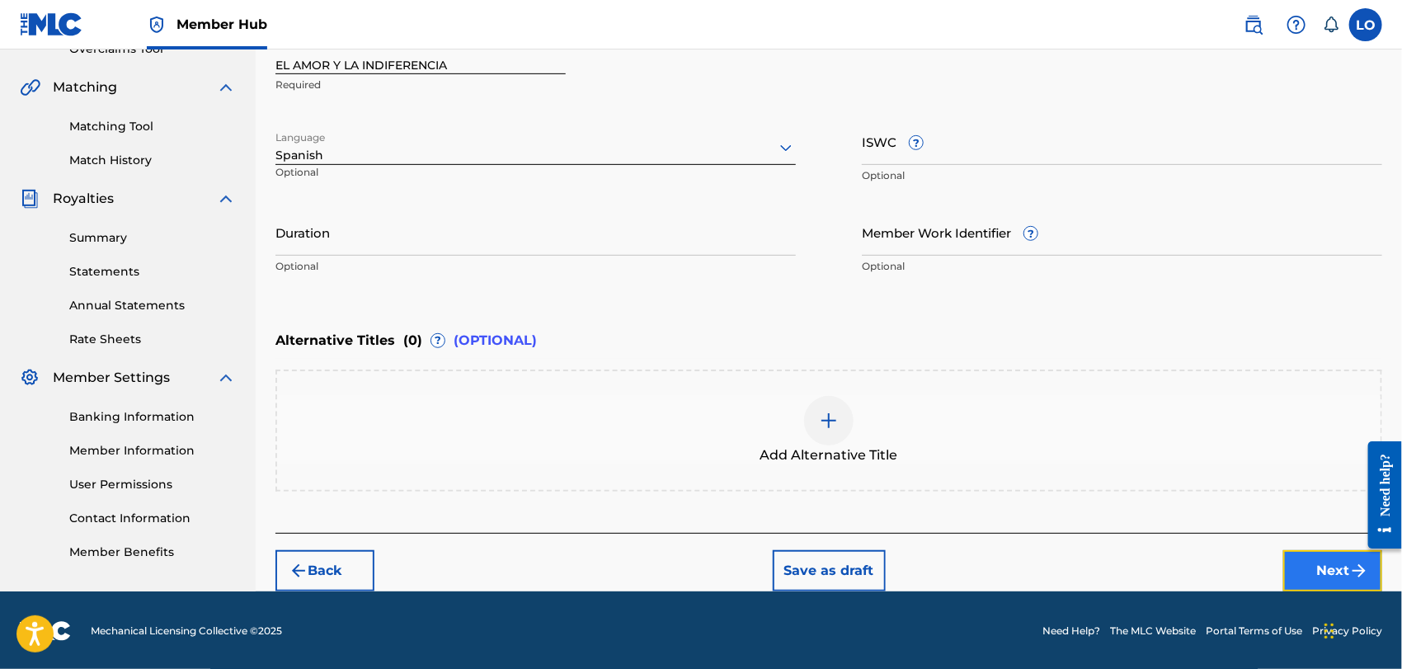
click at [1339, 563] on button "Next" at bounding box center [1332, 570] width 99 height 41
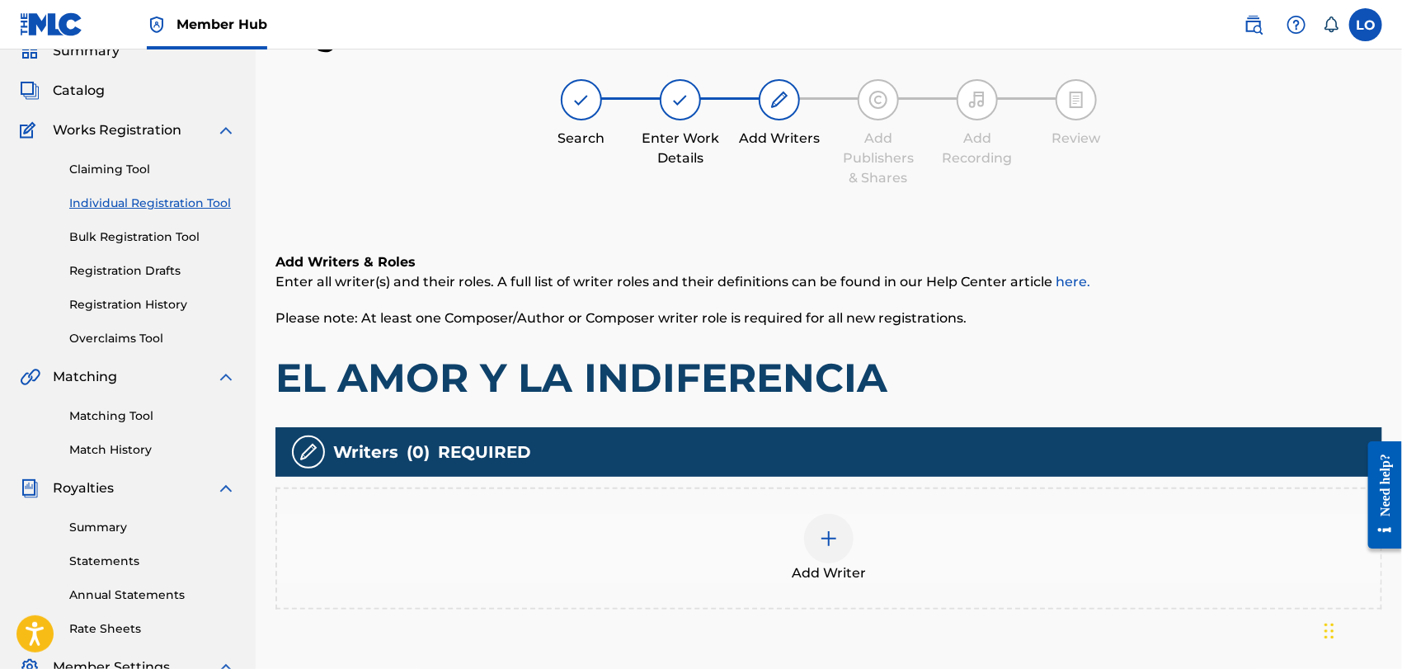
scroll to position [186, 0]
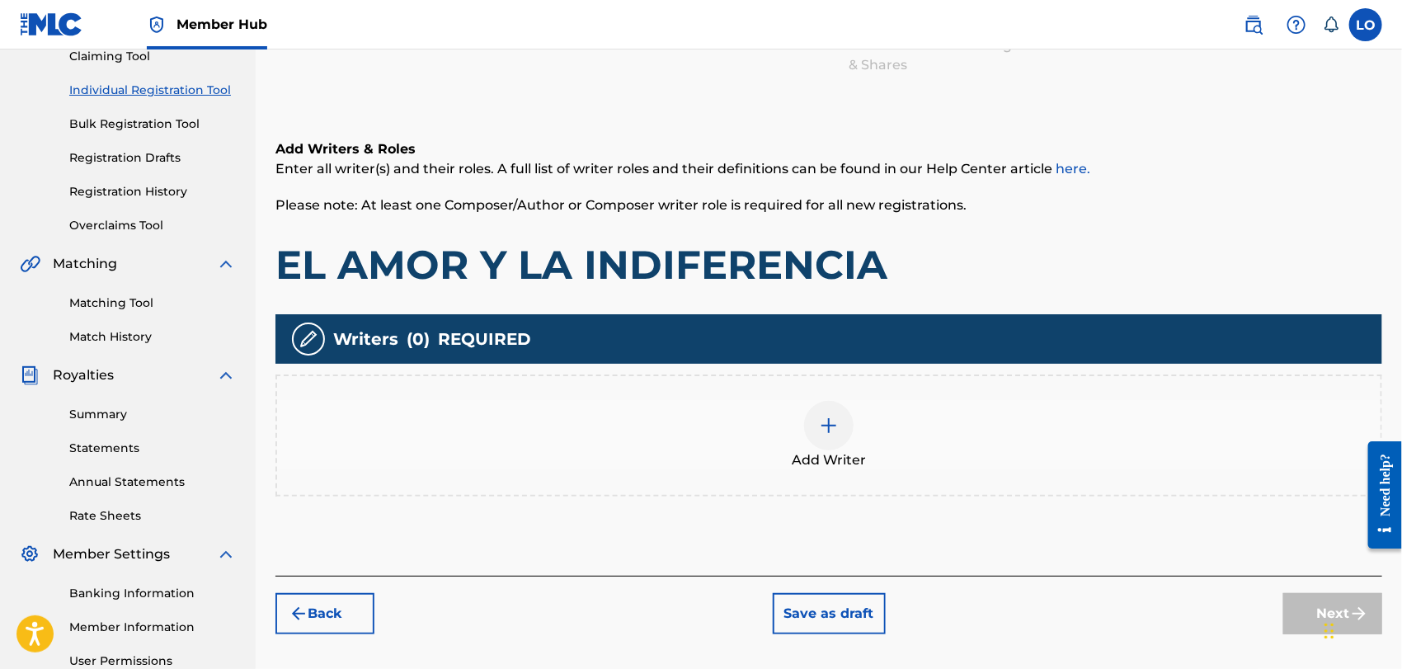
click at [836, 439] on div at bounding box center [828, 425] width 49 height 49
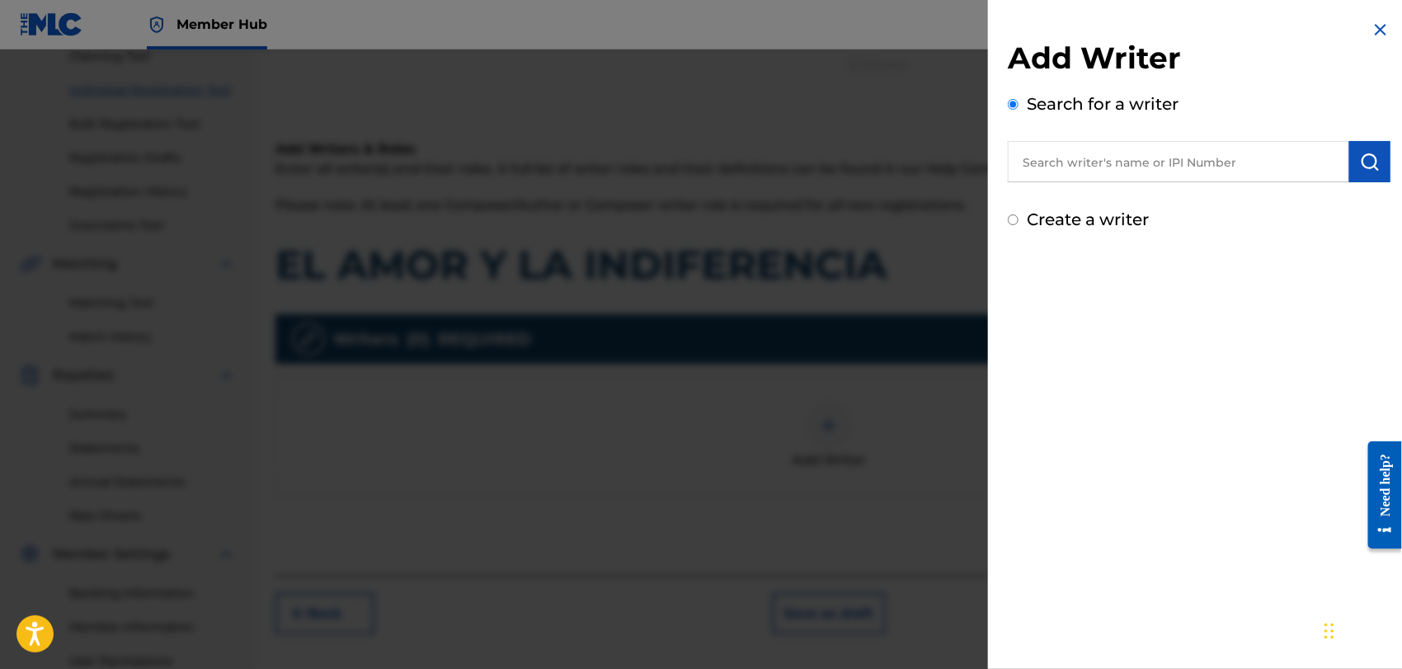
click at [1013, 220] on input "Create a writer" at bounding box center [1013, 219] width 11 height 11
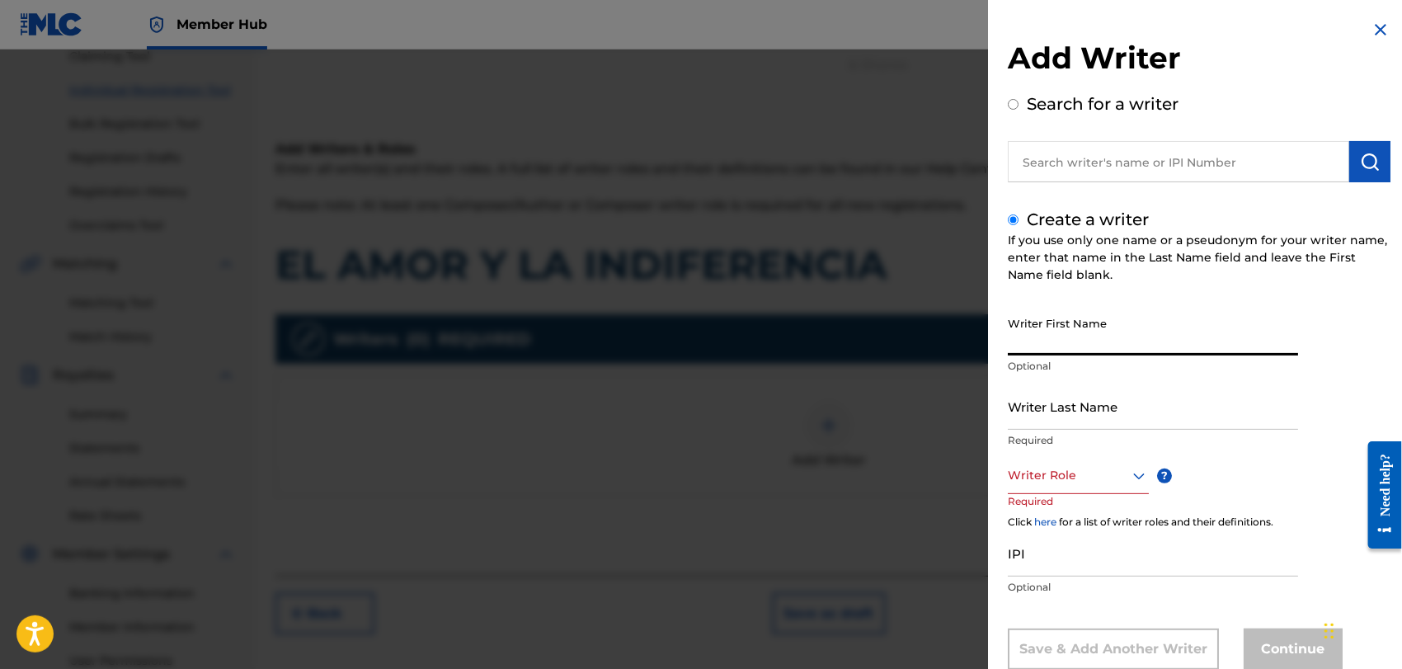
click at [1059, 348] on input "Writer First Name" at bounding box center [1153, 331] width 290 height 47
click at [1060, 410] on input "Writer Last Name" at bounding box center [1153, 406] width 290 height 47
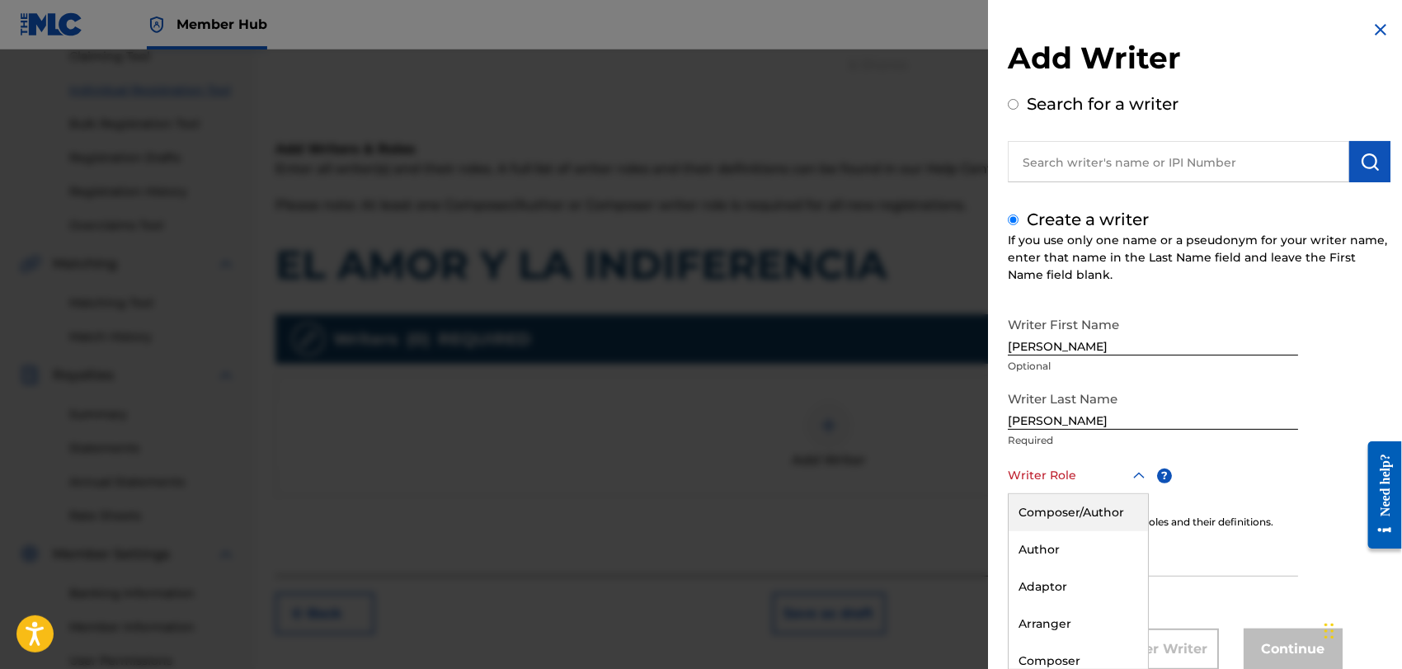
scroll to position [45, 0]
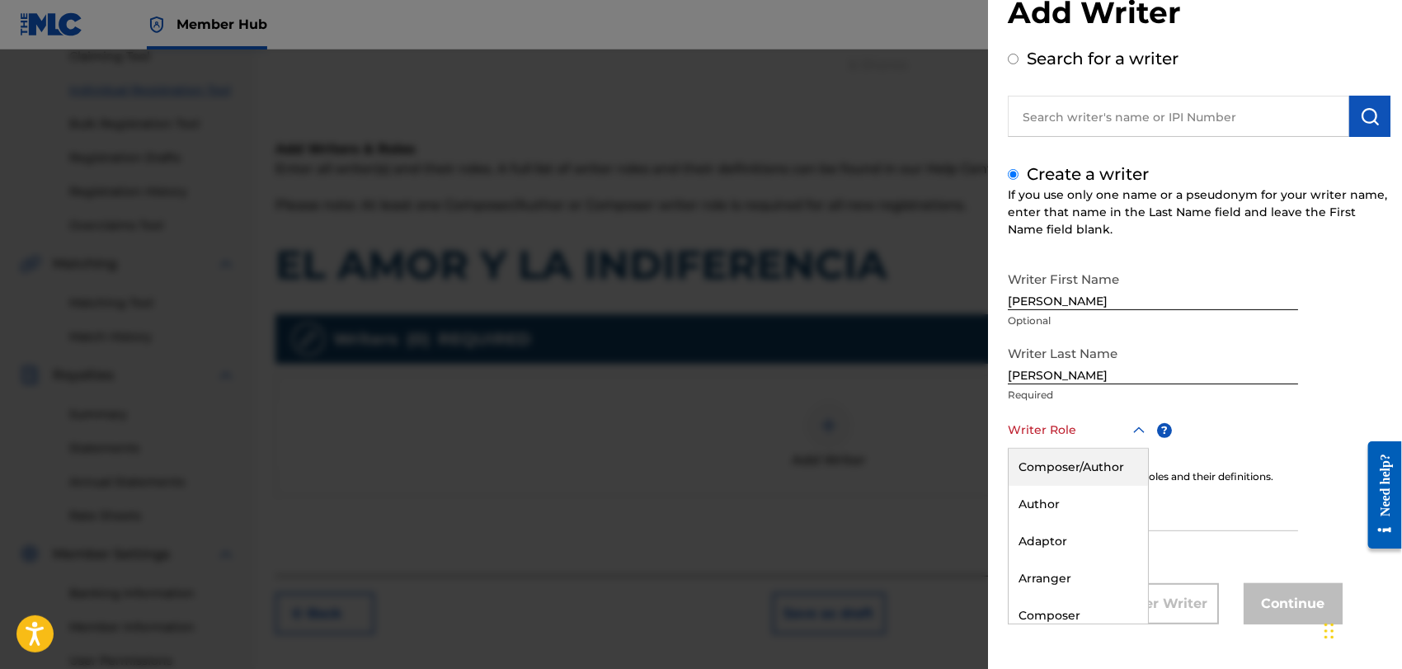
click at [1135, 449] on div "8 results available. Use Up and Down to choose options, press Enter to select t…" at bounding box center [1078, 430] width 141 height 37
click at [1049, 463] on div "Composer/Author" at bounding box center [1078, 467] width 139 height 37
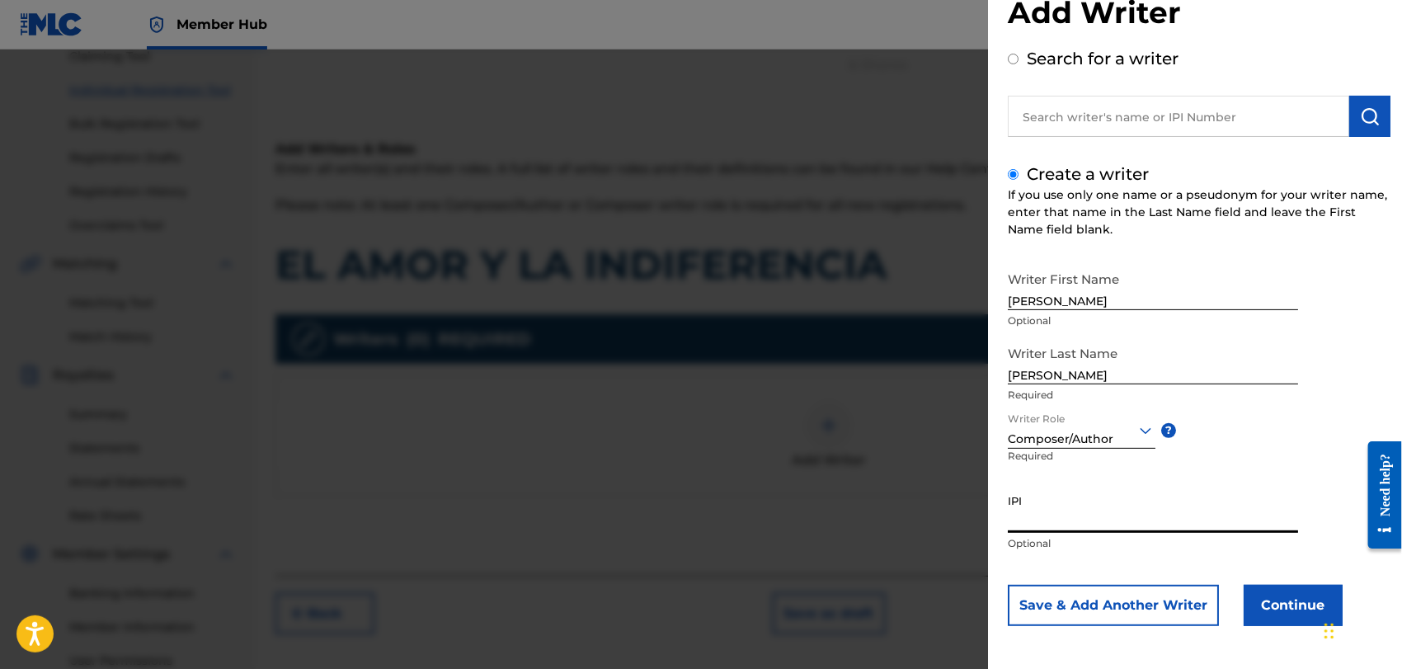
click at [1036, 520] on input "IPI" at bounding box center [1153, 509] width 290 height 47
click at [1270, 602] on button "Continue" at bounding box center [1293, 605] width 99 height 41
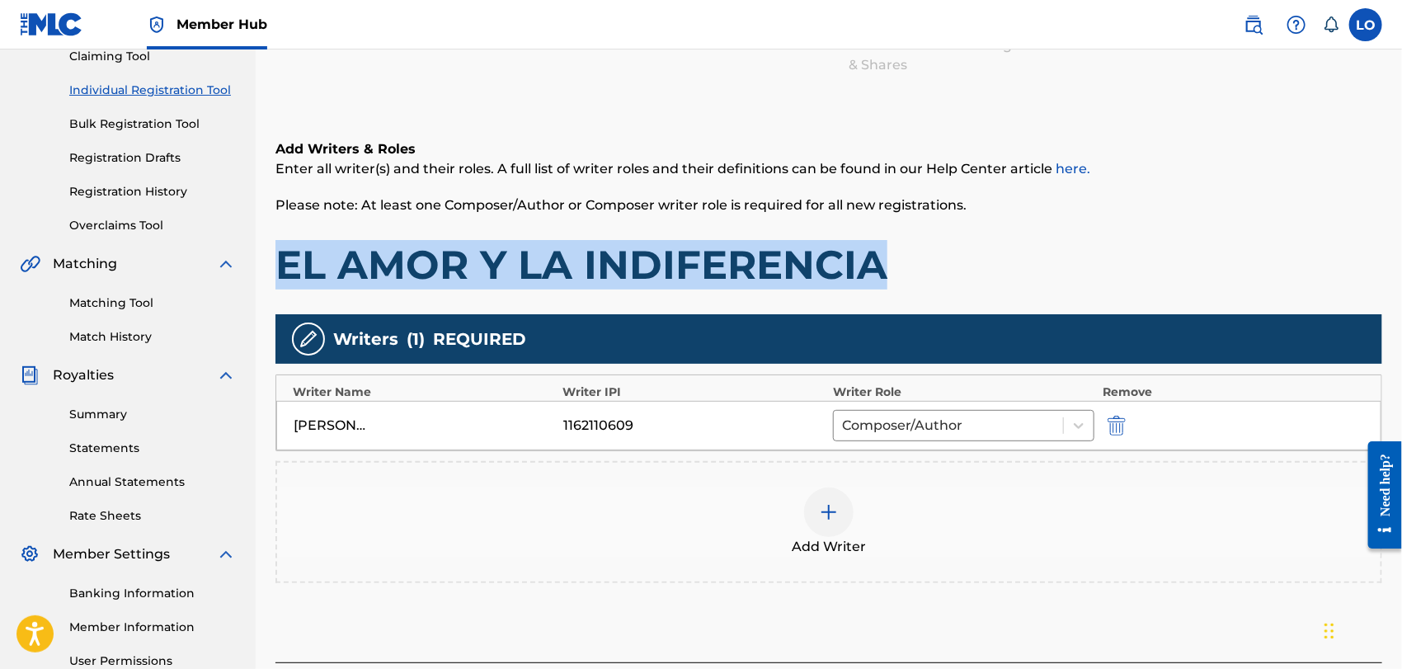
drag, startPoint x: 1400, startPoint y: 213, endPoint x: 1406, endPoint y: 288, distance: 75.3
click at [1401, 288] on html "Accessibility Screen-Reader Guide, Feedback, and Issue Reporting | New window C…" at bounding box center [701, 148] width 1402 height 669
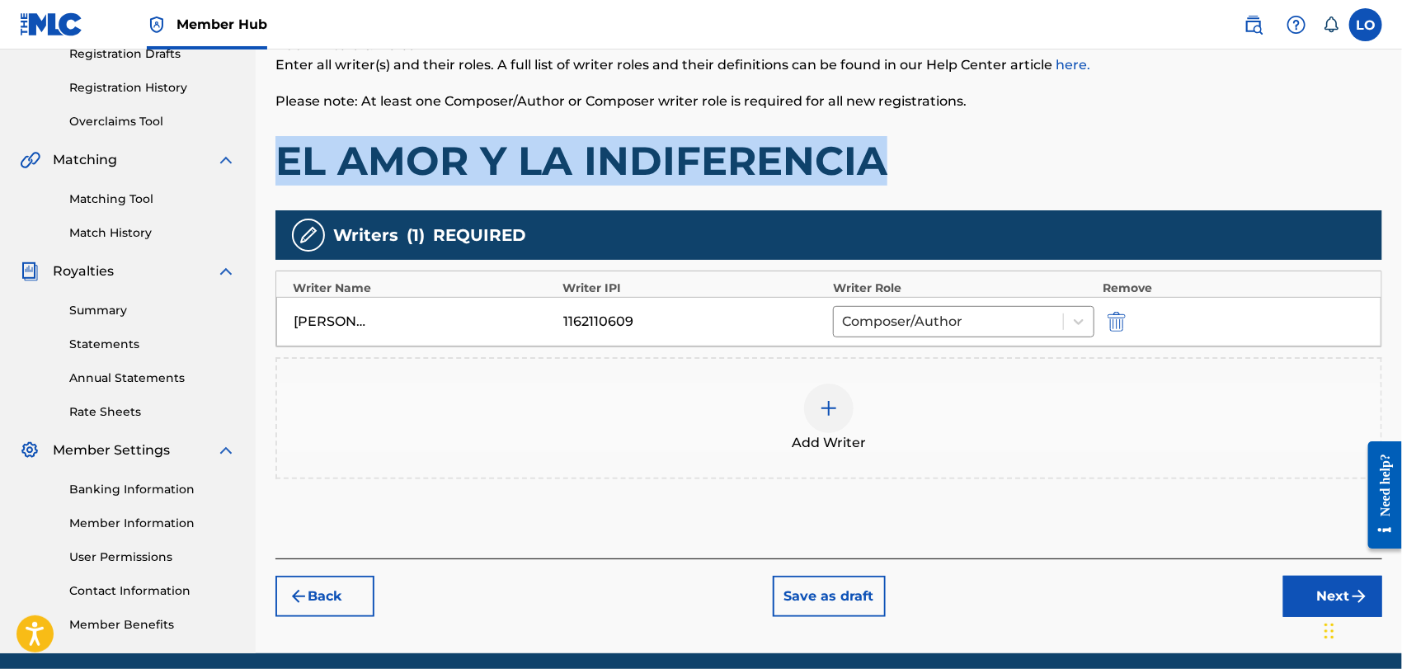
scroll to position [354, 0]
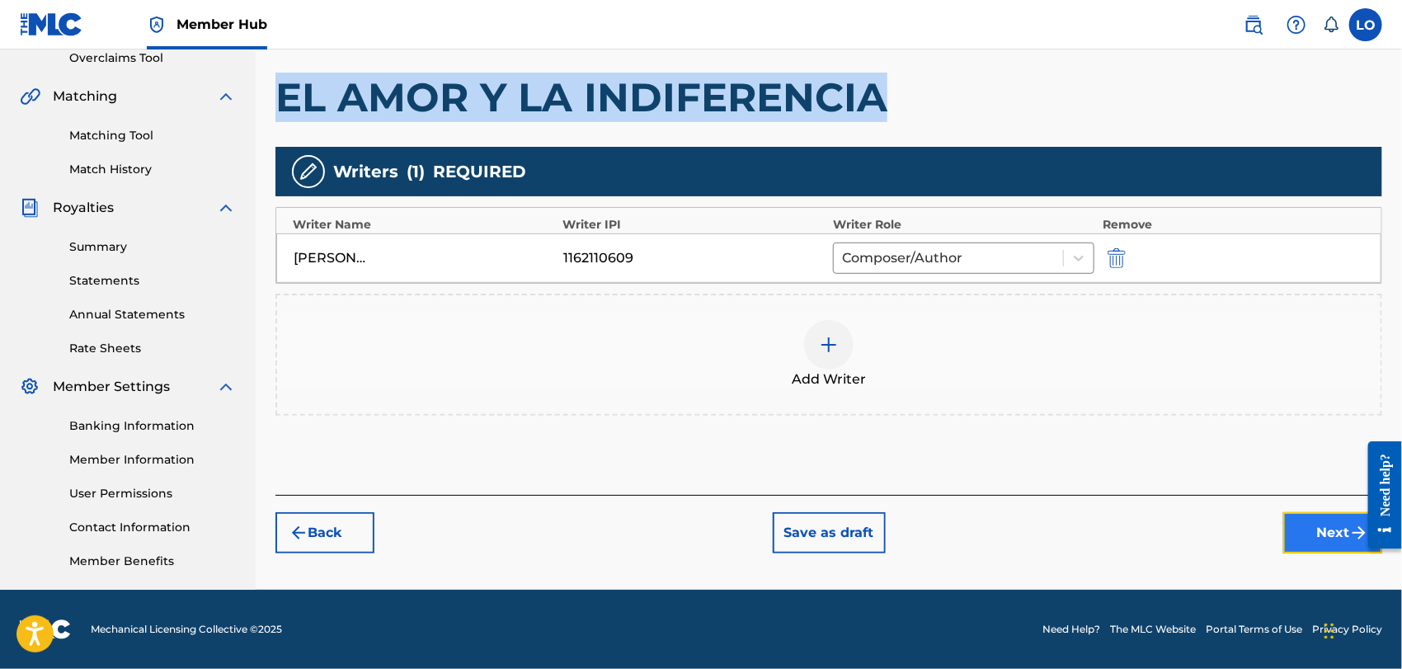
click at [1325, 534] on button "Next" at bounding box center [1332, 532] width 99 height 41
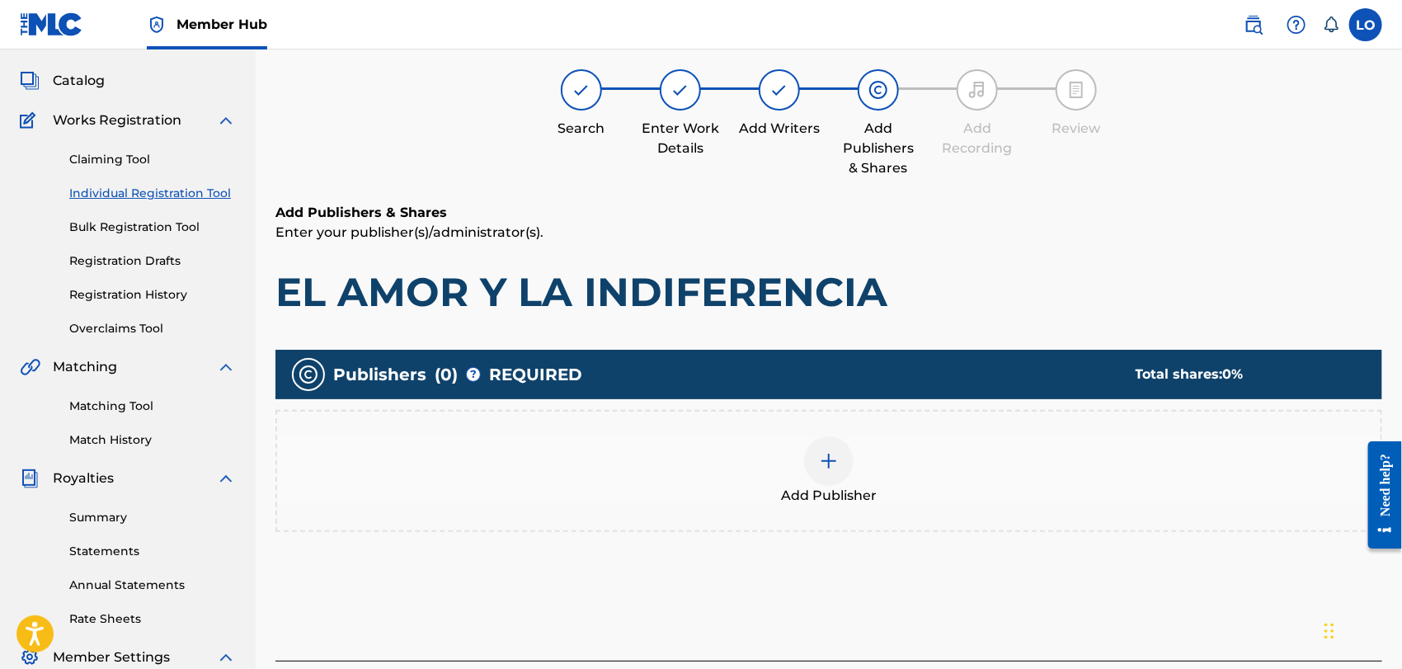
scroll to position [73, 0]
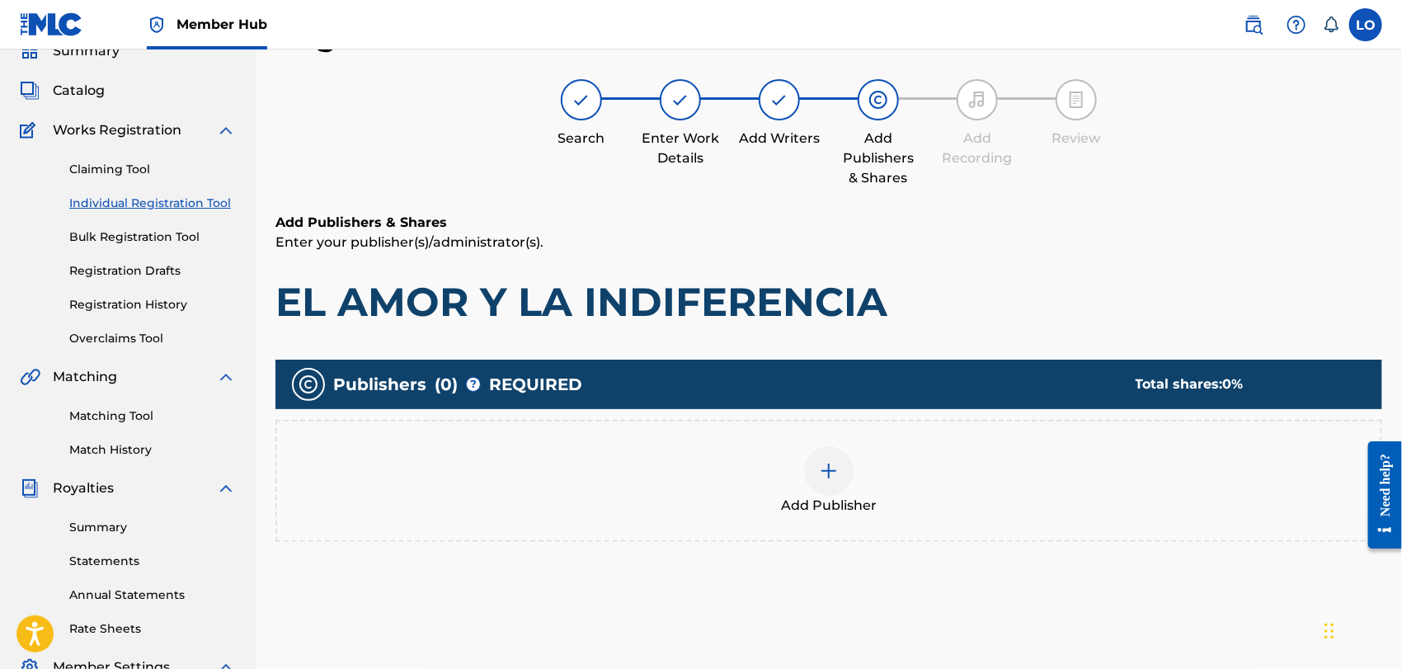
click at [823, 461] on img at bounding box center [829, 471] width 20 height 20
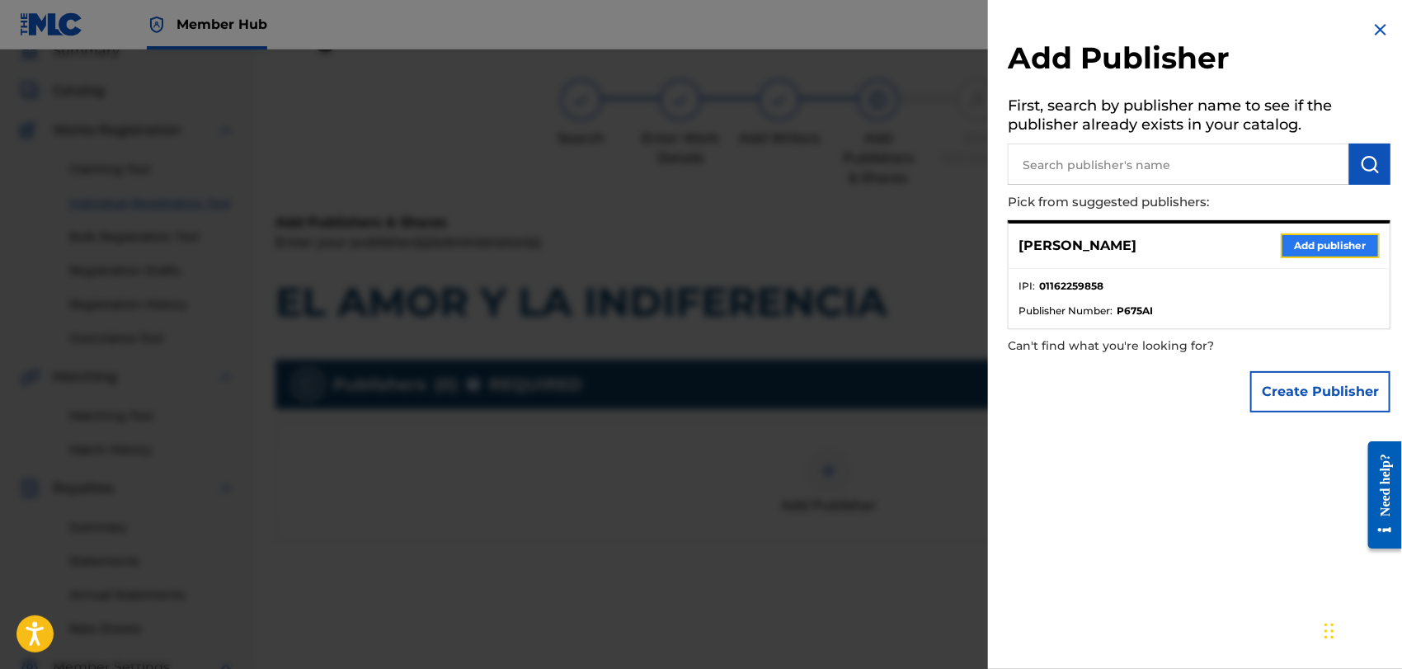
click at [1324, 246] on button "Add publisher" at bounding box center [1330, 245] width 99 height 25
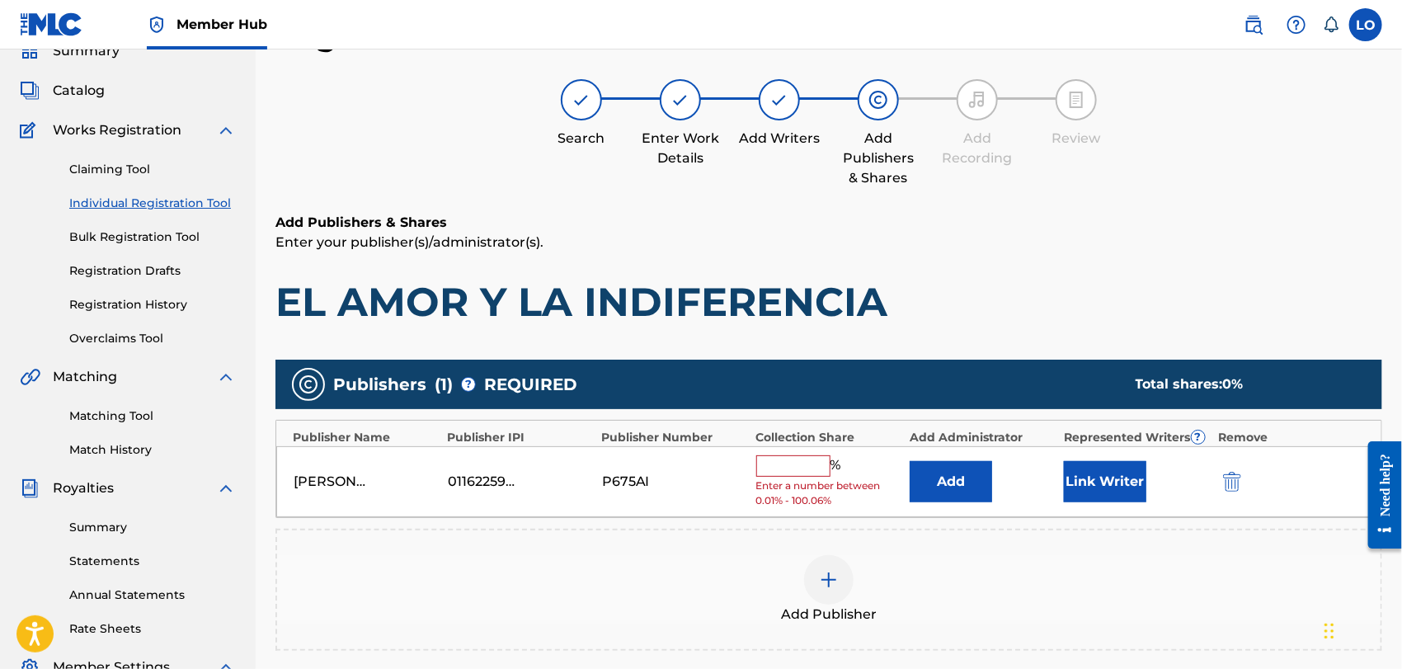
click at [800, 462] on input "text" at bounding box center [793, 465] width 74 height 21
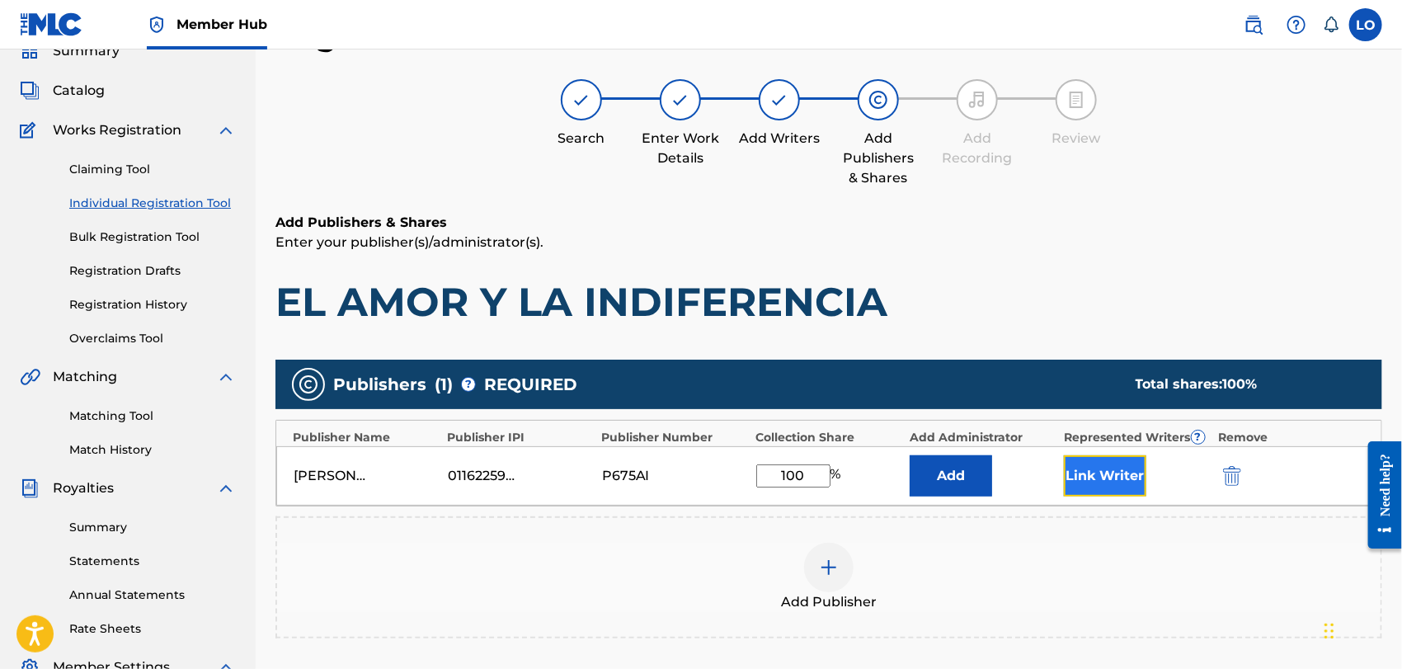
click at [1107, 476] on button "Link Writer" at bounding box center [1105, 475] width 82 height 41
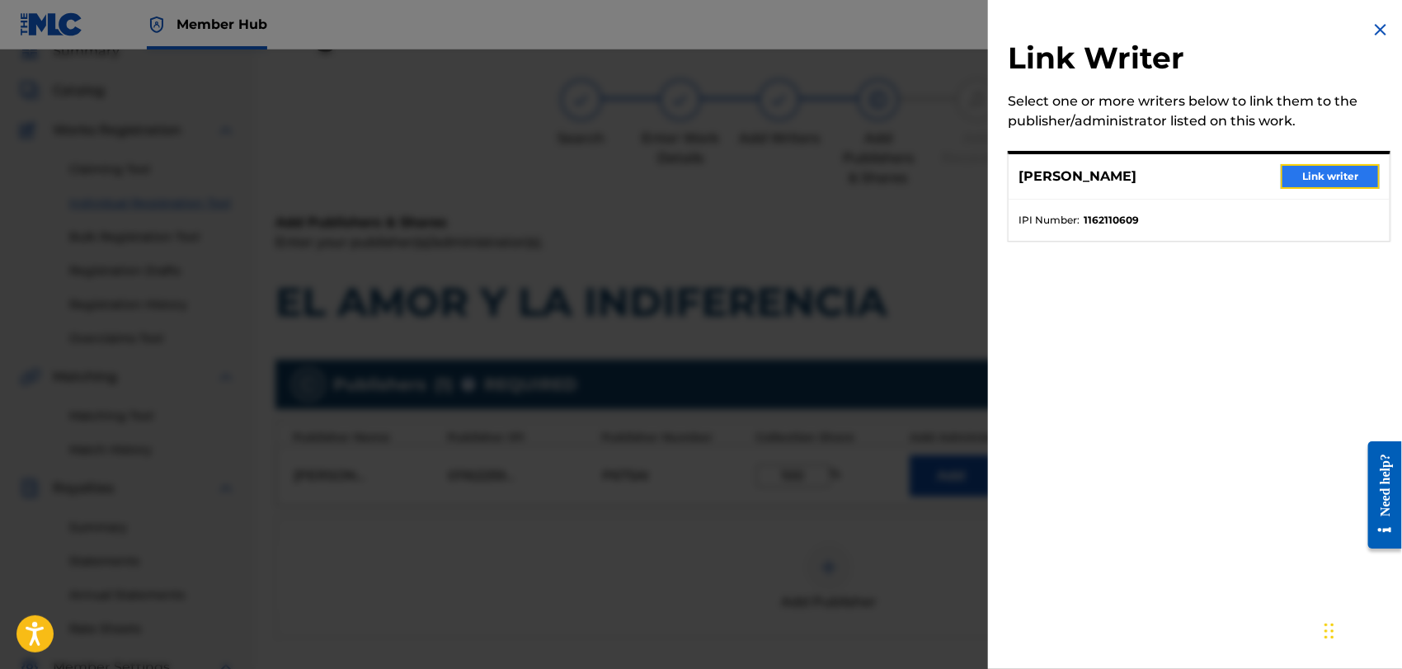
click at [1316, 174] on button "Link writer" at bounding box center [1330, 176] width 99 height 25
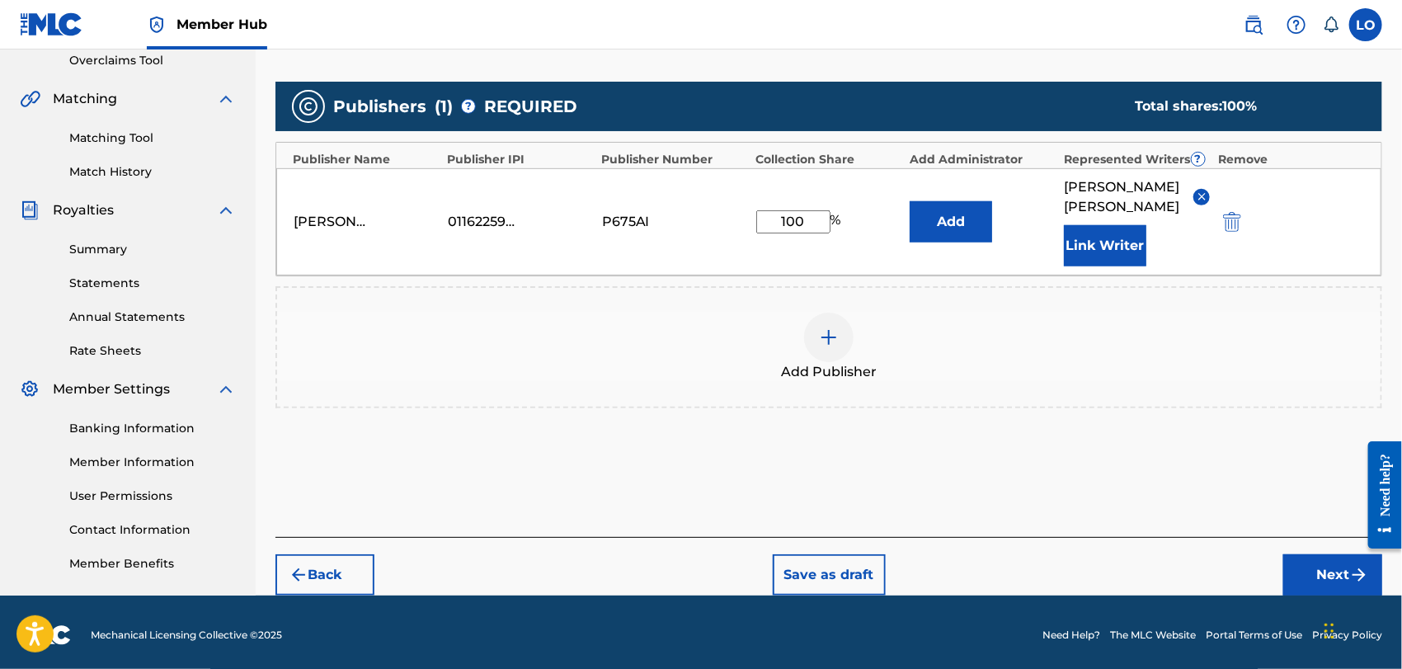
scroll to position [354, 0]
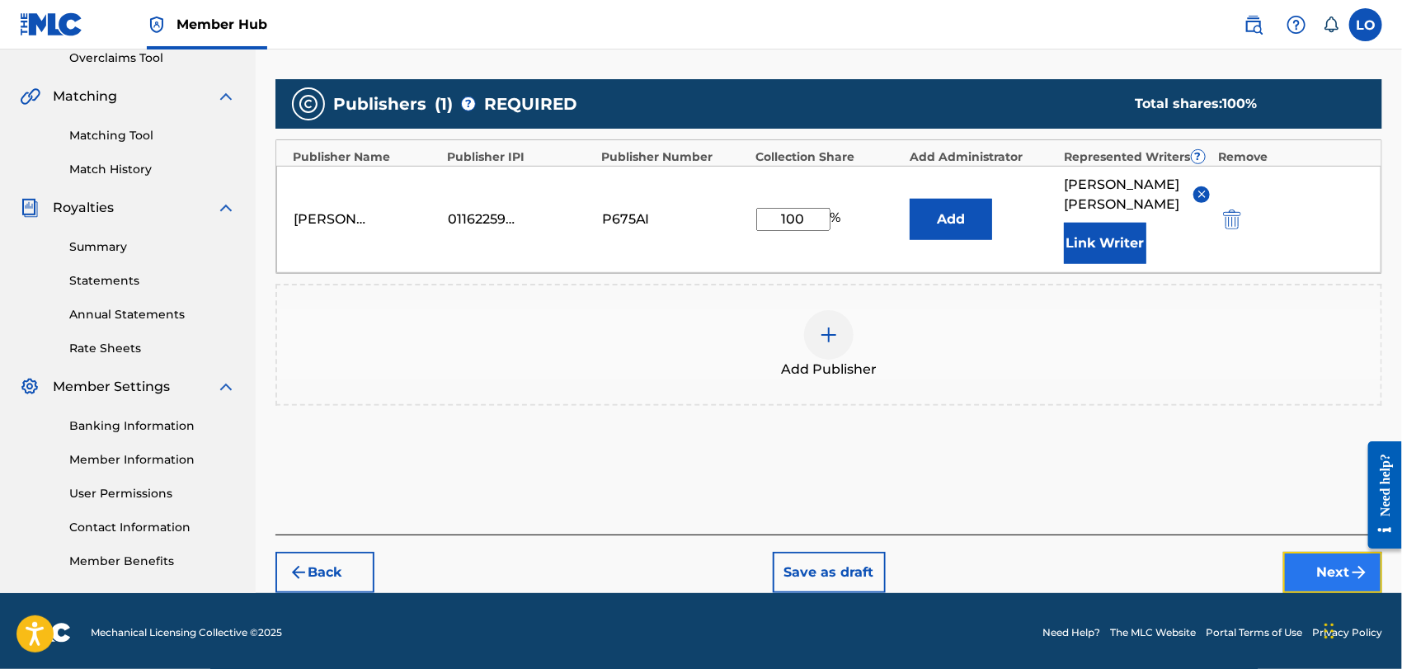
click at [1321, 552] on button "Next" at bounding box center [1332, 572] width 99 height 41
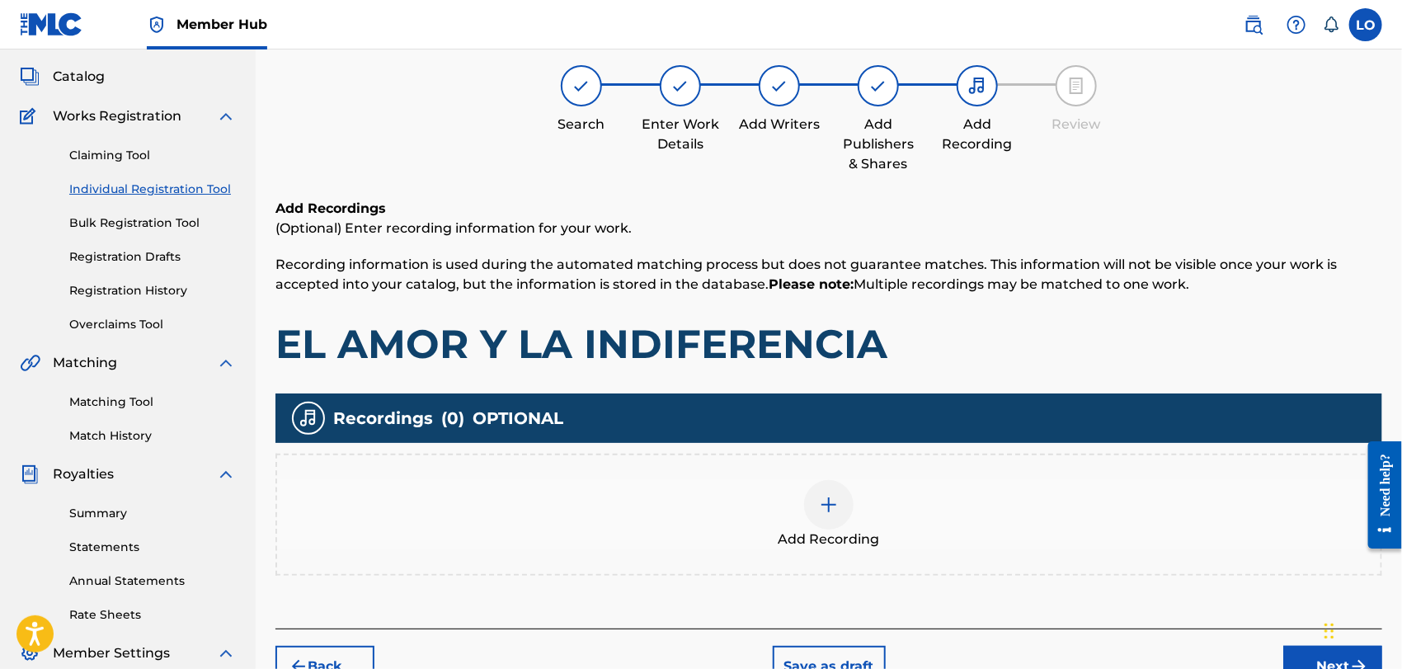
scroll to position [73, 0]
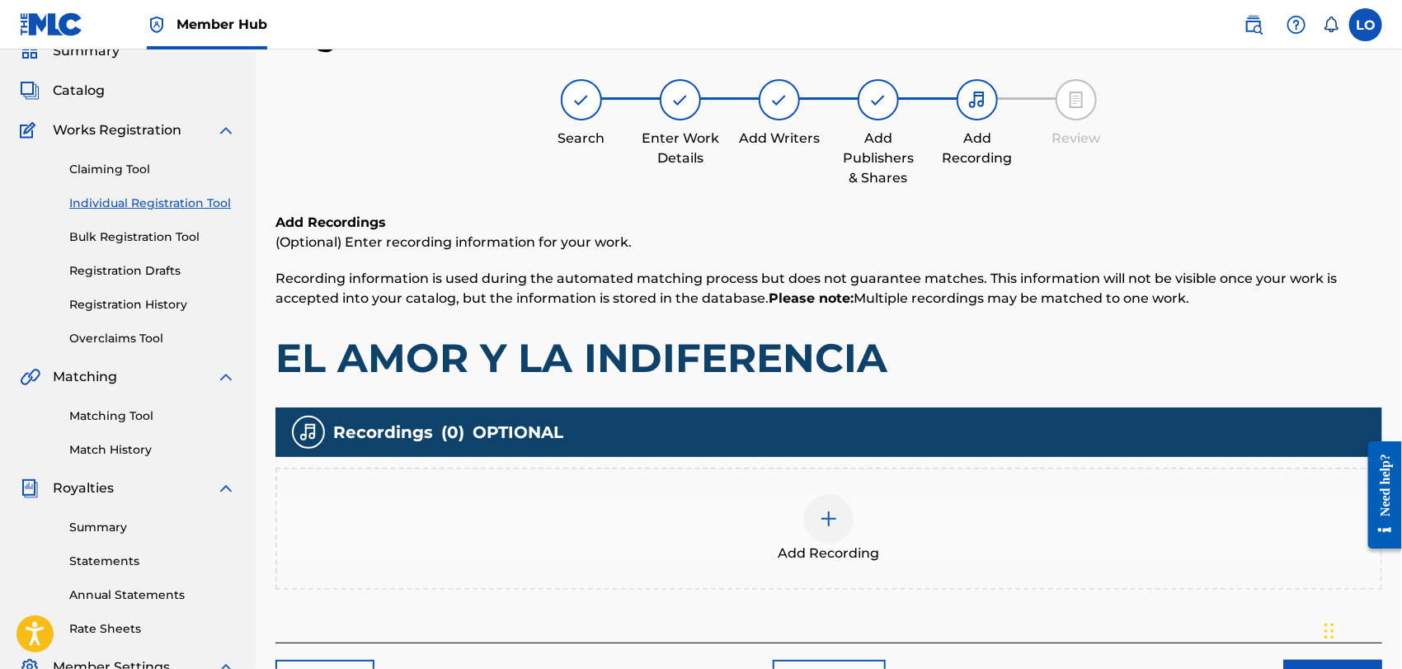
click at [819, 527] on img at bounding box center [829, 519] width 20 height 20
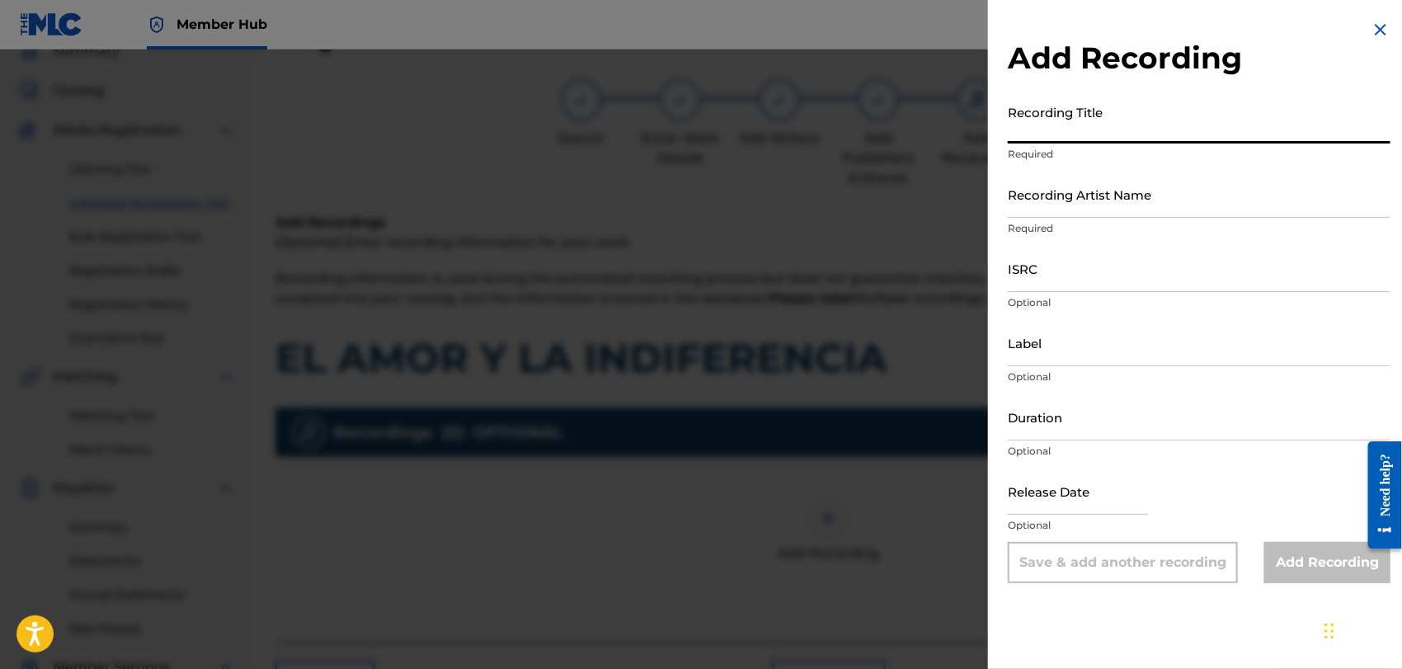
click at [1038, 134] on input "Recording Title" at bounding box center [1199, 120] width 383 height 47
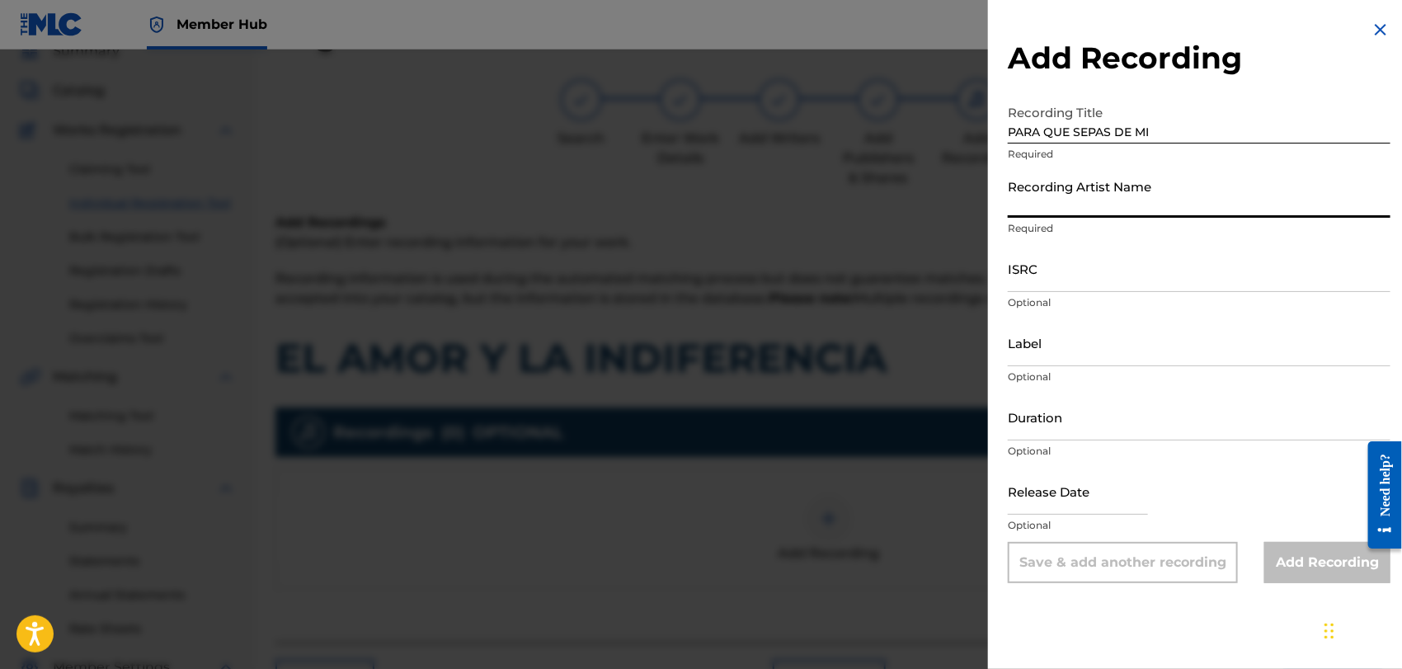
click at [1023, 201] on input "Recording Artist Name" at bounding box center [1199, 194] width 383 height 47
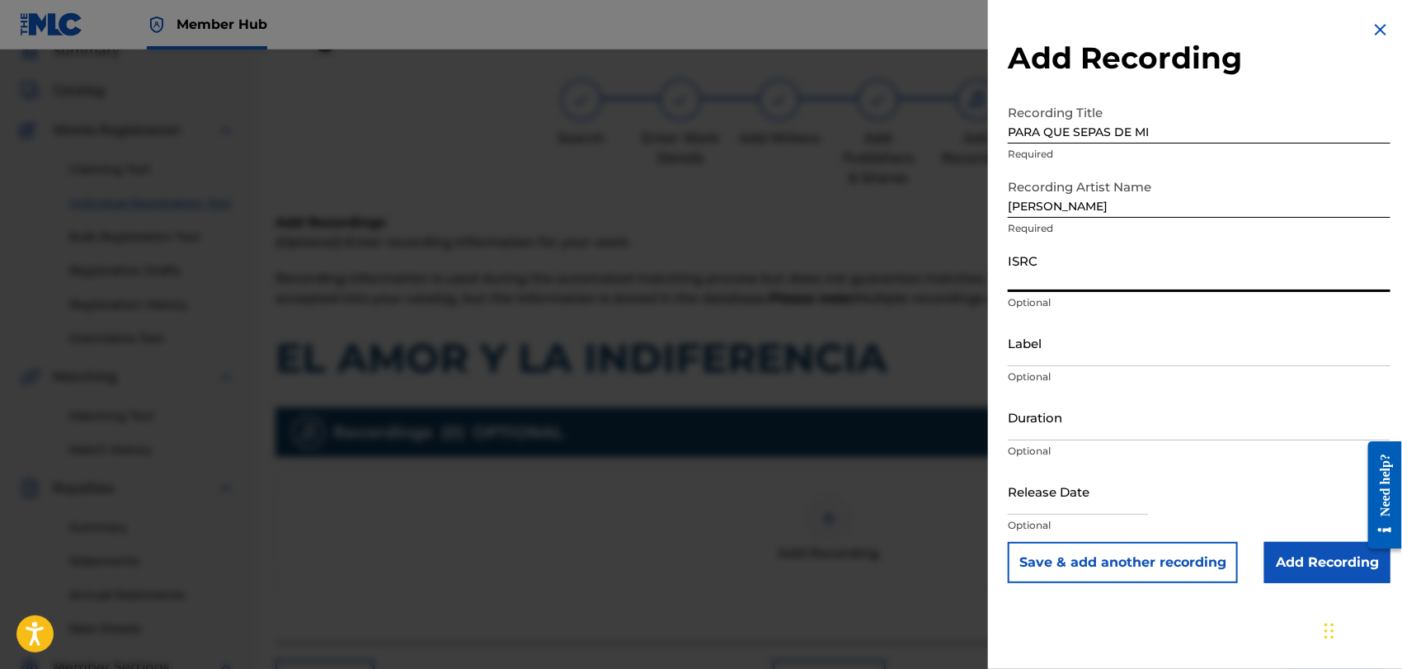
click at [1012, 282] on input "ISRC" at bounding box center [1199, 268] width 383 height 47
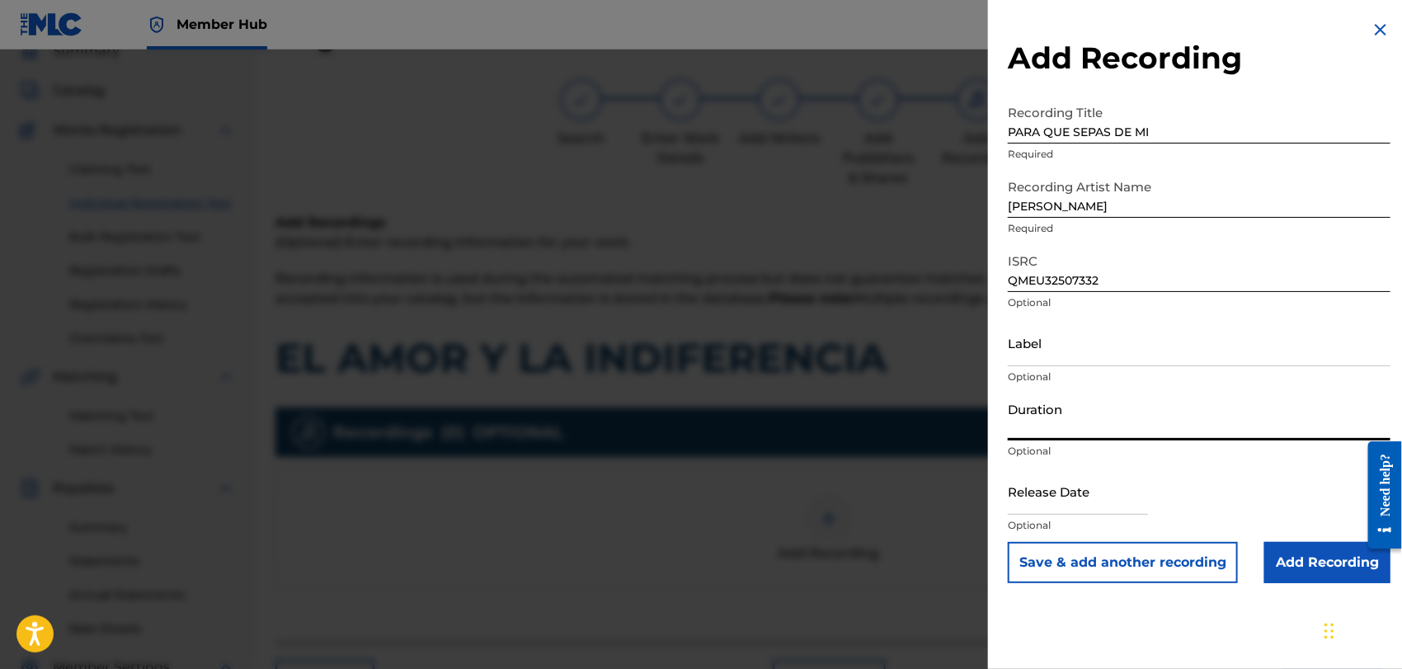
click at [1032, 419] on input "Duration" at bounding box center [1199, 416] width 383 height 47
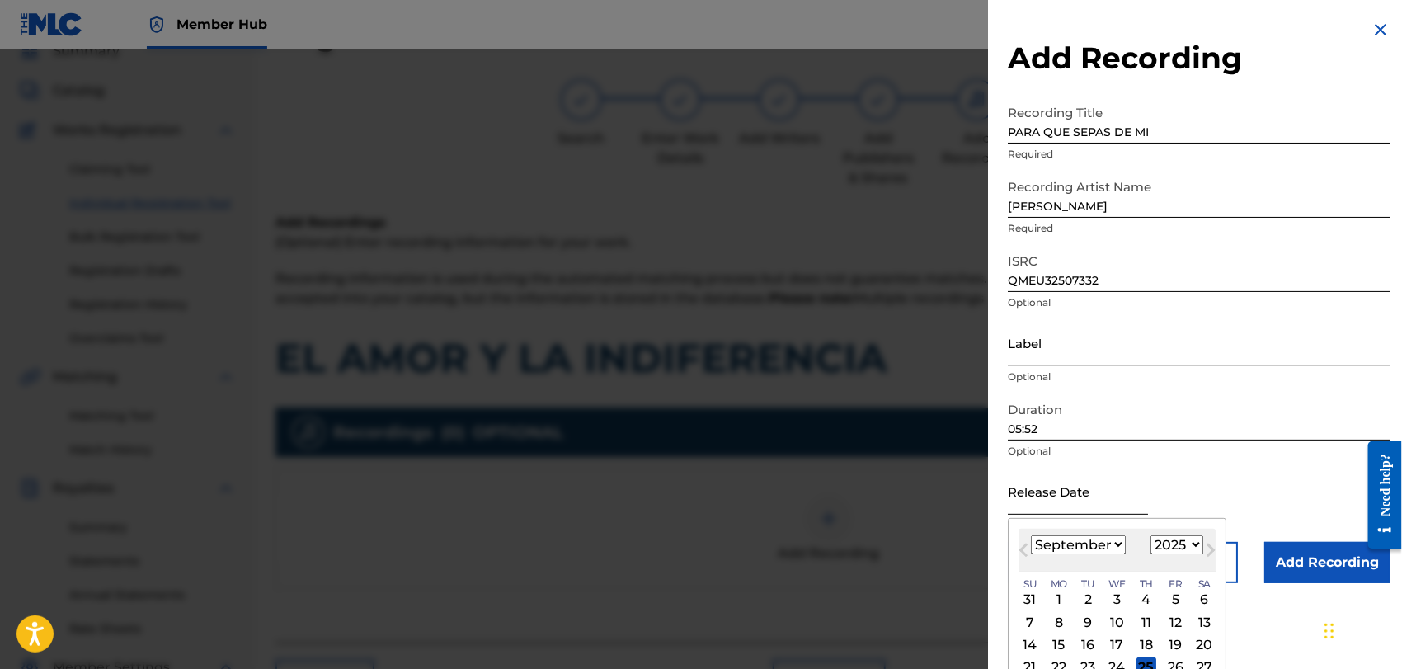
click at [1050, 498] on input "text" at bounding box center [1078, 491] width 140 height 47
click at [1115, 545] on select "January February March April May June July August September October November De…" at bounding box center [1078, 544] width 95 height 19
click at [1031, 535] on select "January February March April May June July August September October November De…" at bounding box center [1078, 544] width 95 height 19
click at [1119, 598] on div "1" at bounding box center [1118, 600] width 20 height 20
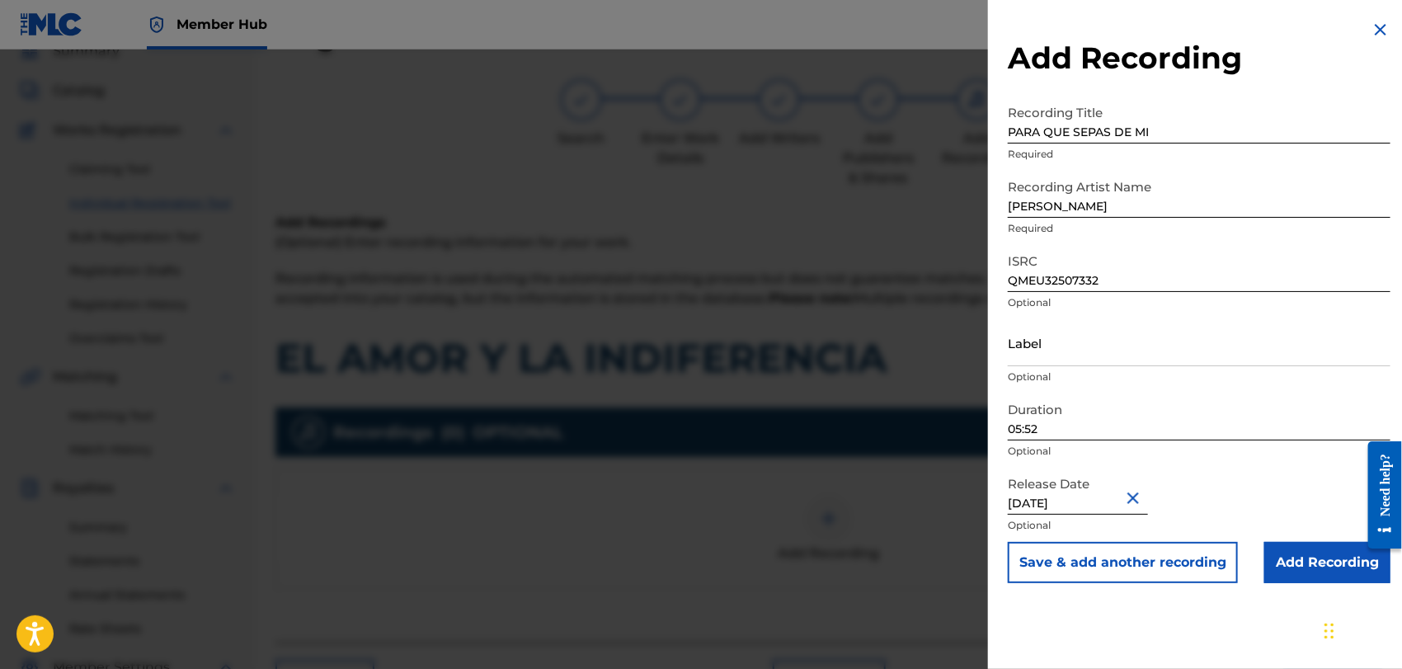
click at [1112, 499] on input "[DATE]" at bounding box center [1078, 491] width 140 height 47
click at [1262, 490] on div "Release Date [DATE] Optional" at bounding box center [1199, 505] width 383 height 74
click at [1310, 558] on input "Add Recording" at bounding box center [1327, 562] width 126 height 41
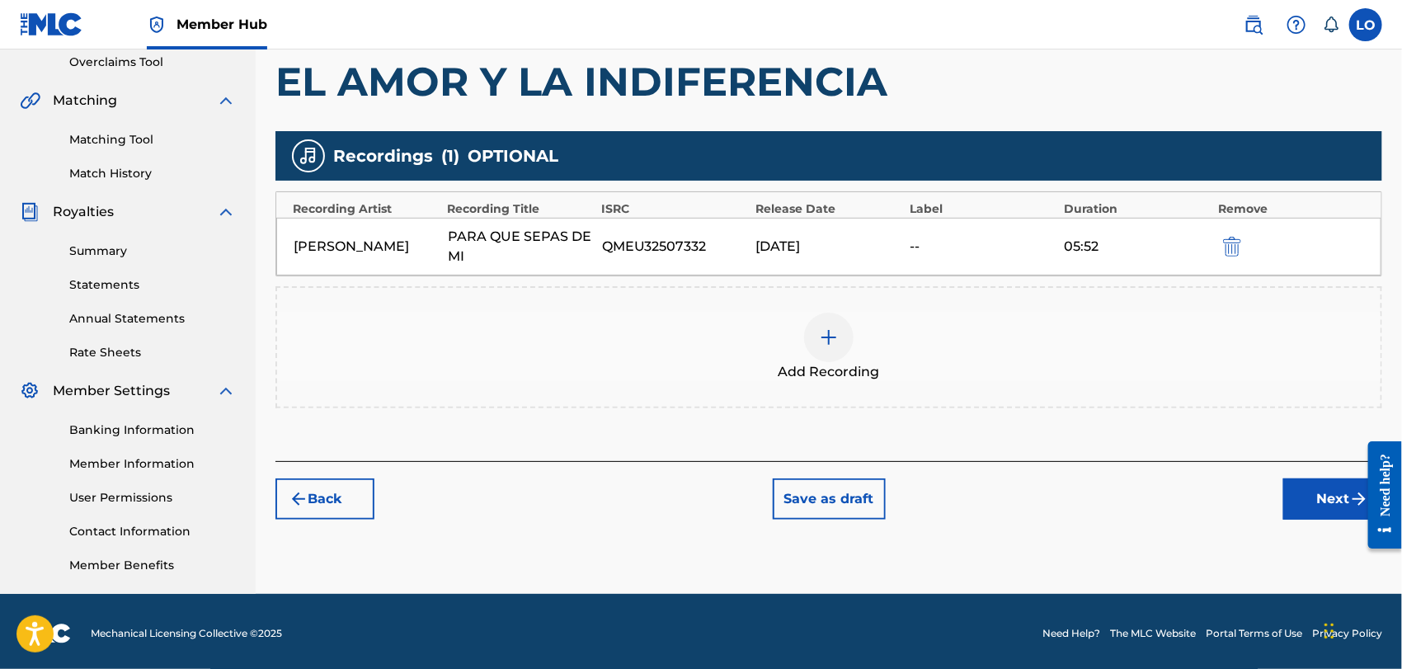
scroll to position [354, 0]
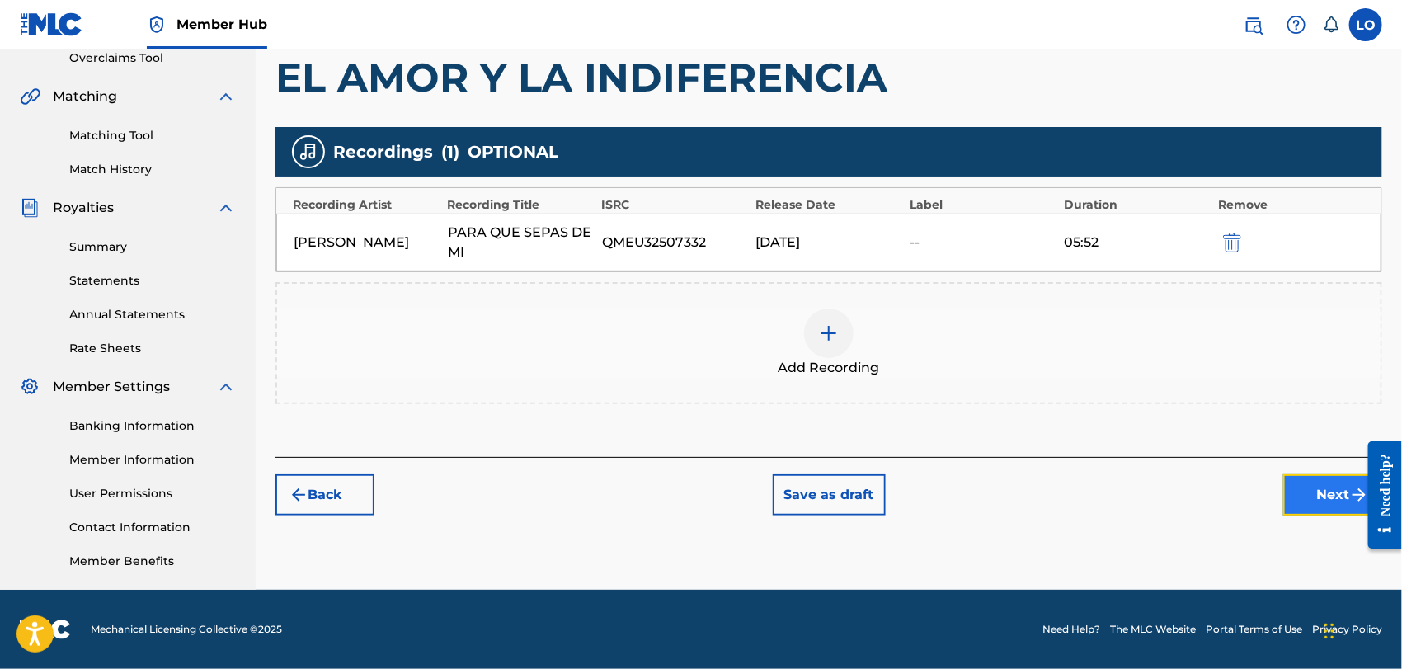
click at [1326, 508] on button "Next" at bounding box center [1332, 494] width 99 height 41
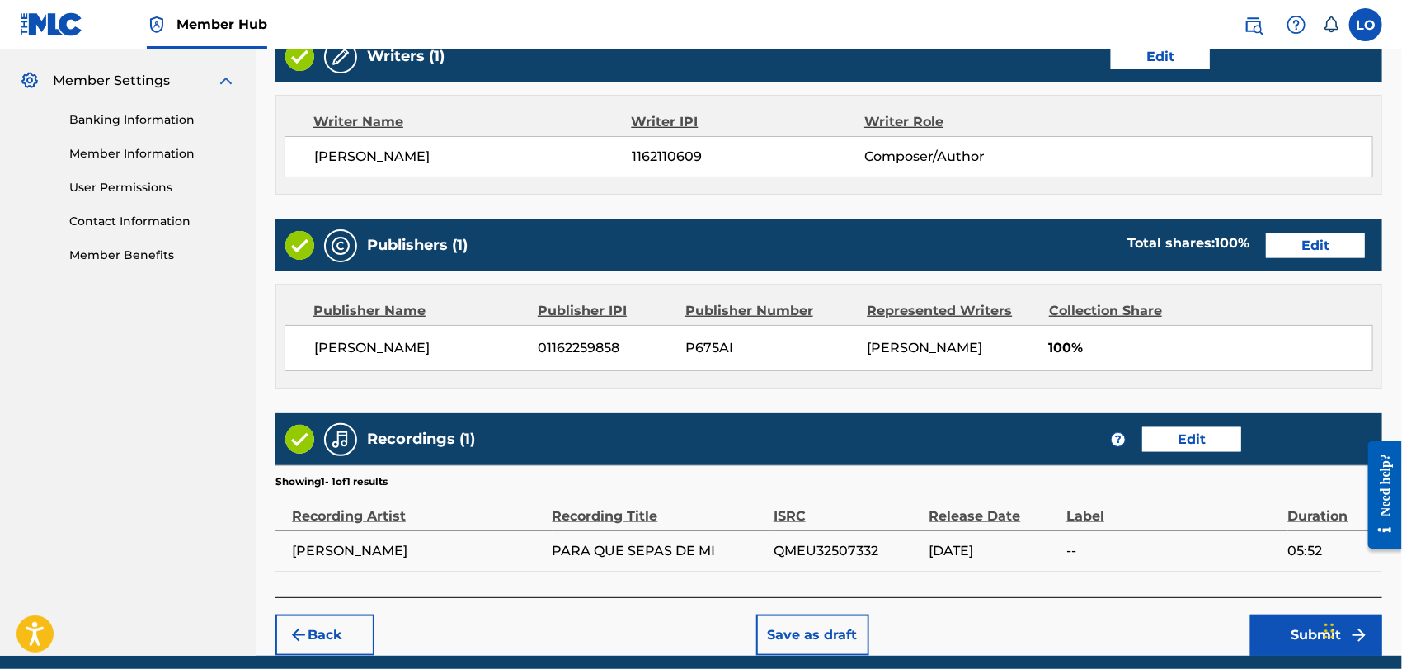
scroll to position [725, 0]
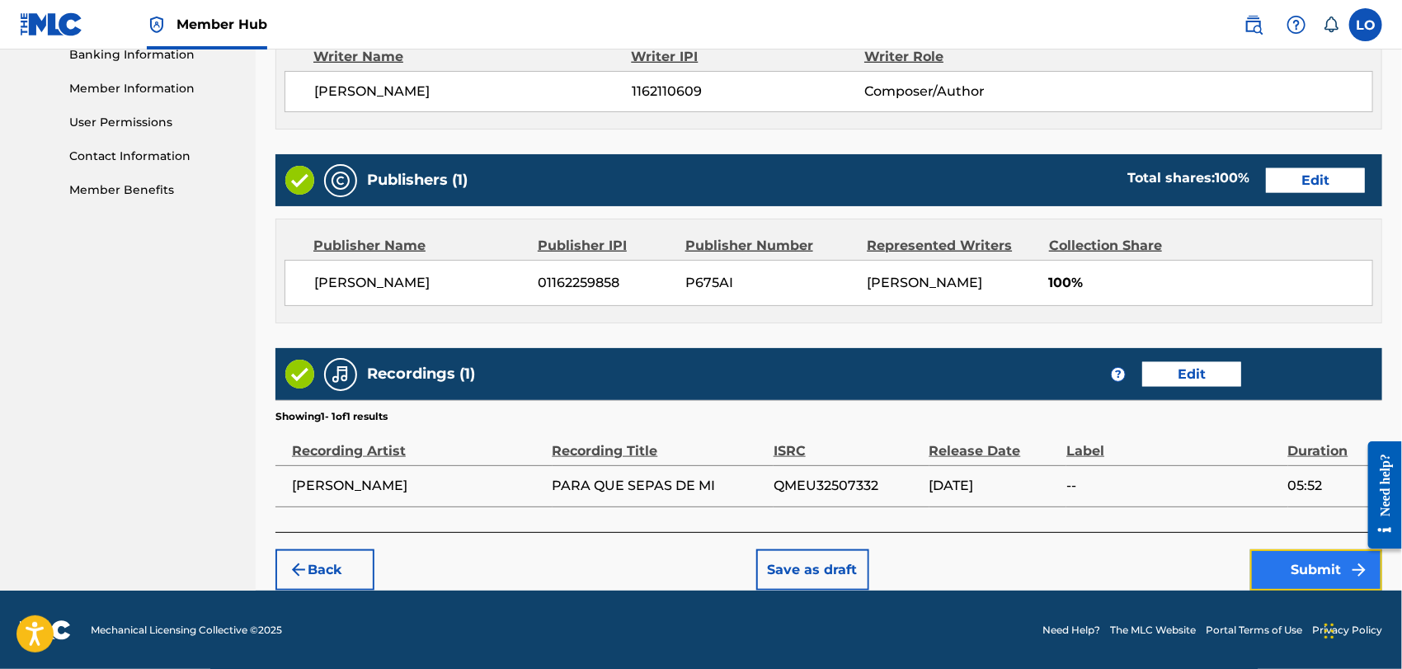
click at [1321, 582] on button "Submit" at bounding box center [1316, 569] width 132 height 41
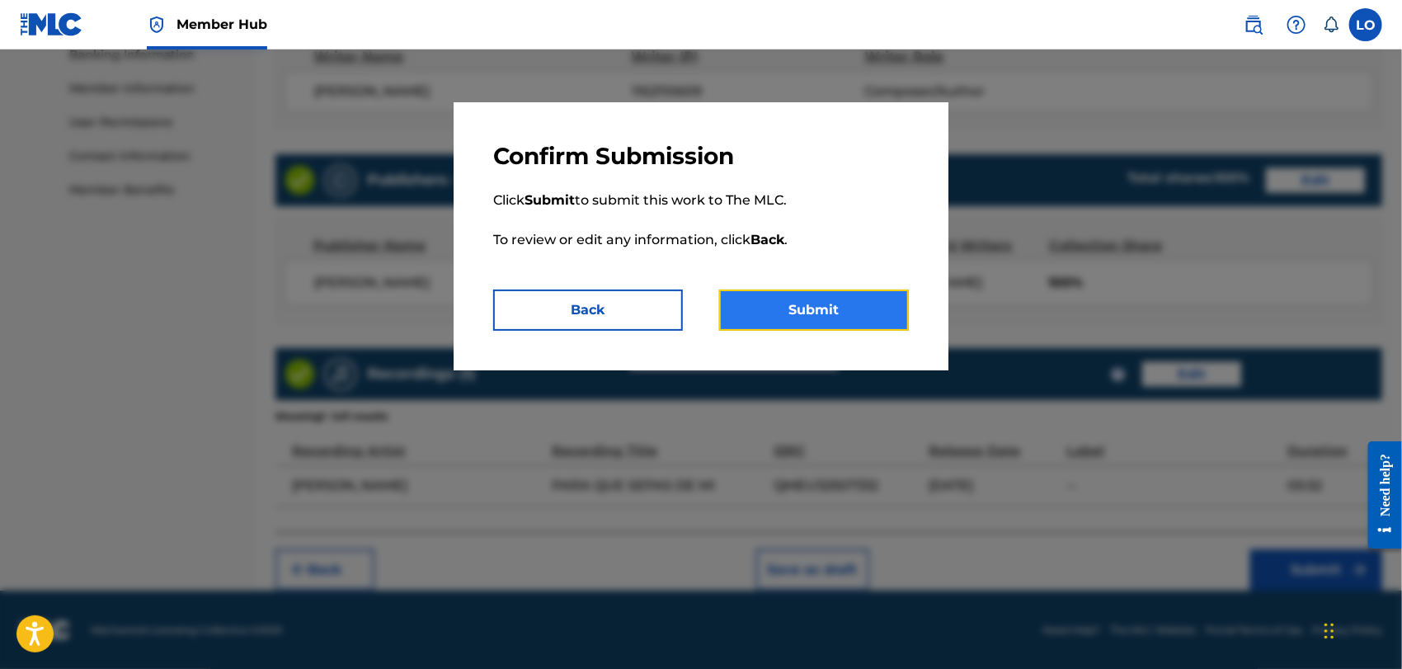
click at [821, 302] on button "Submit" at bounding box center [814, 310] width 190 height 41
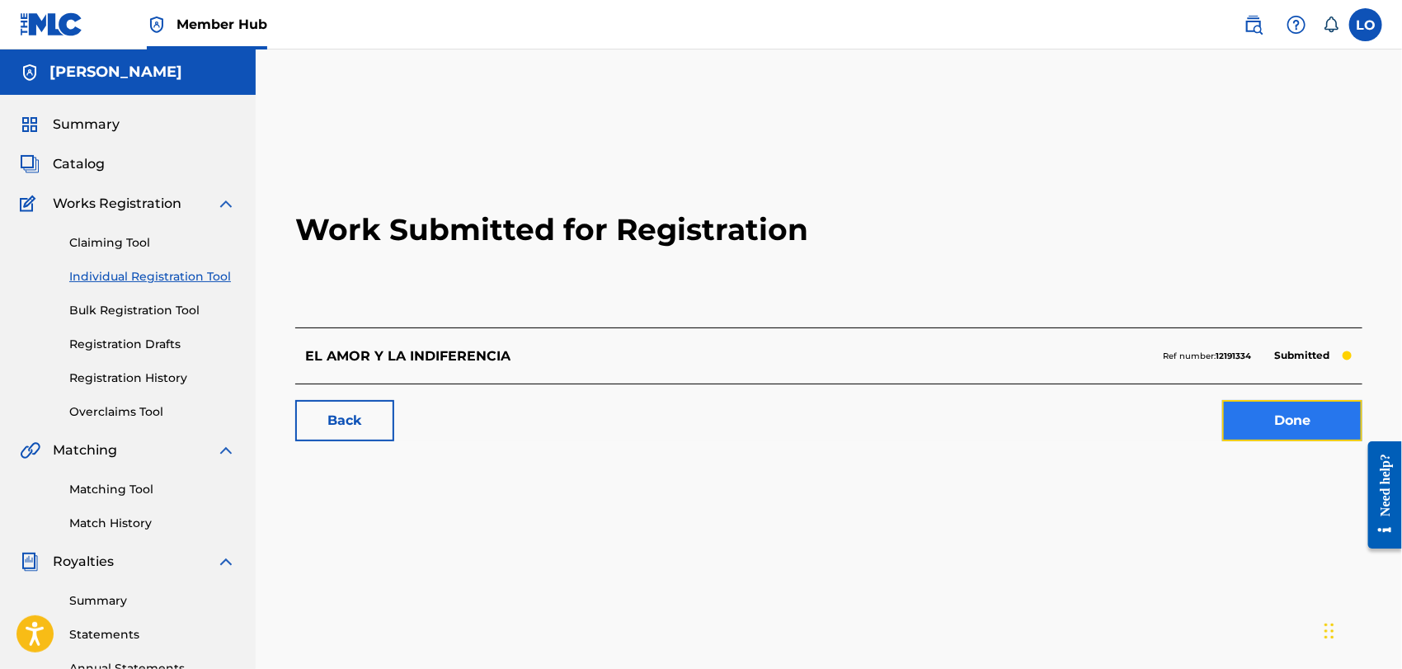
click at [1313, 413] on link "Done" at bounding box center [1292, 420] width 140 height 41
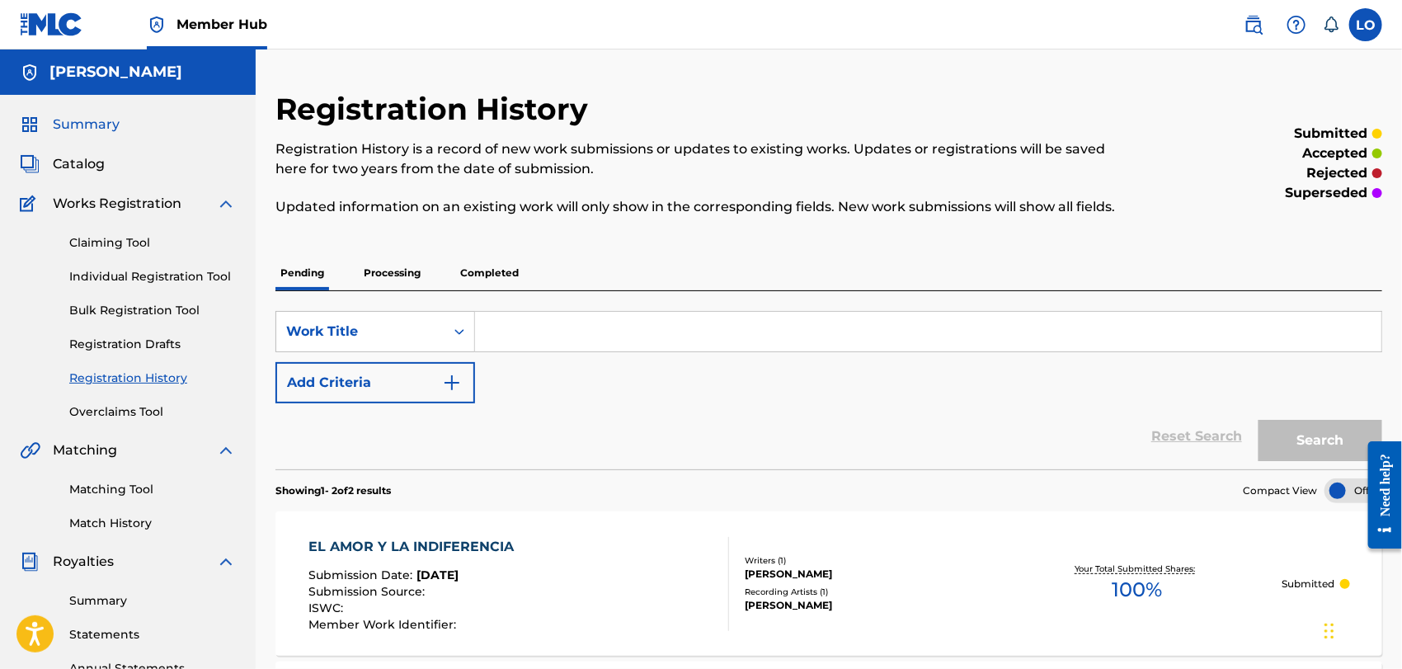
click at [82, 120] on span "Summary" at bounding box center [86, 125] width 67 height 20
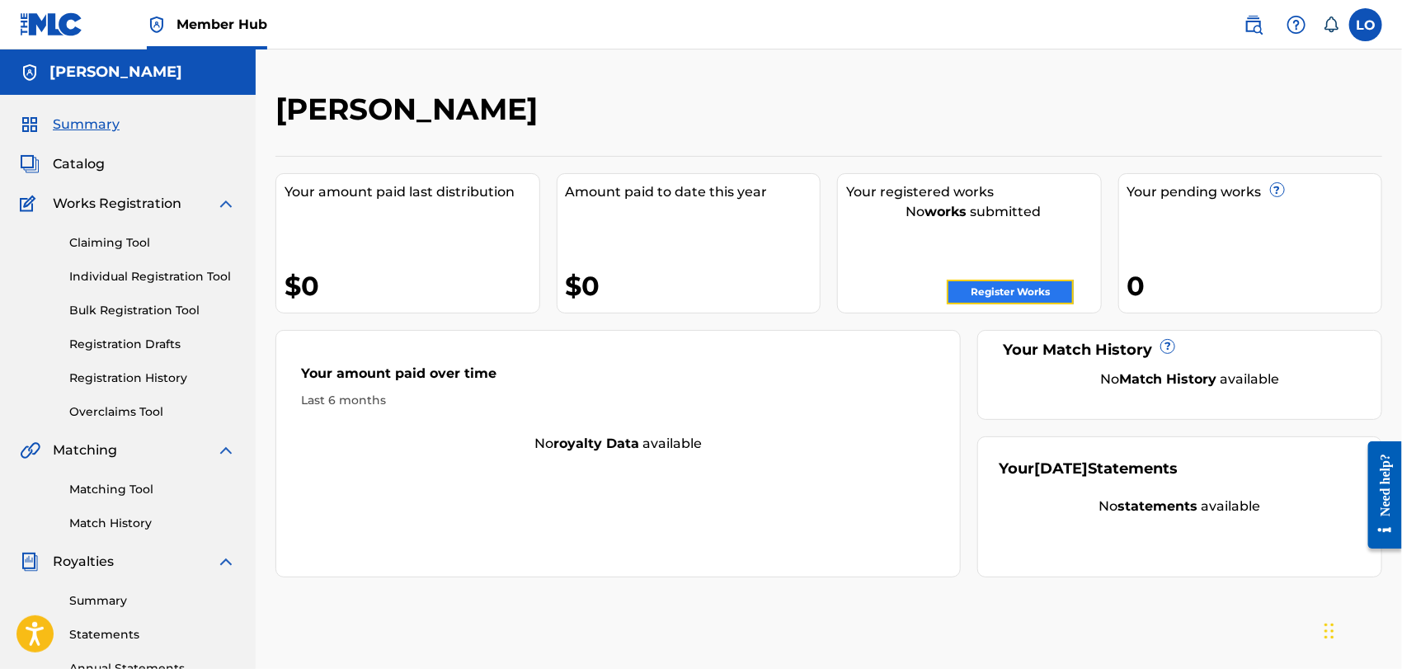
click at [1012, 286] on link "Register Works" at bounding box center [1010, 292] width 127 height 25
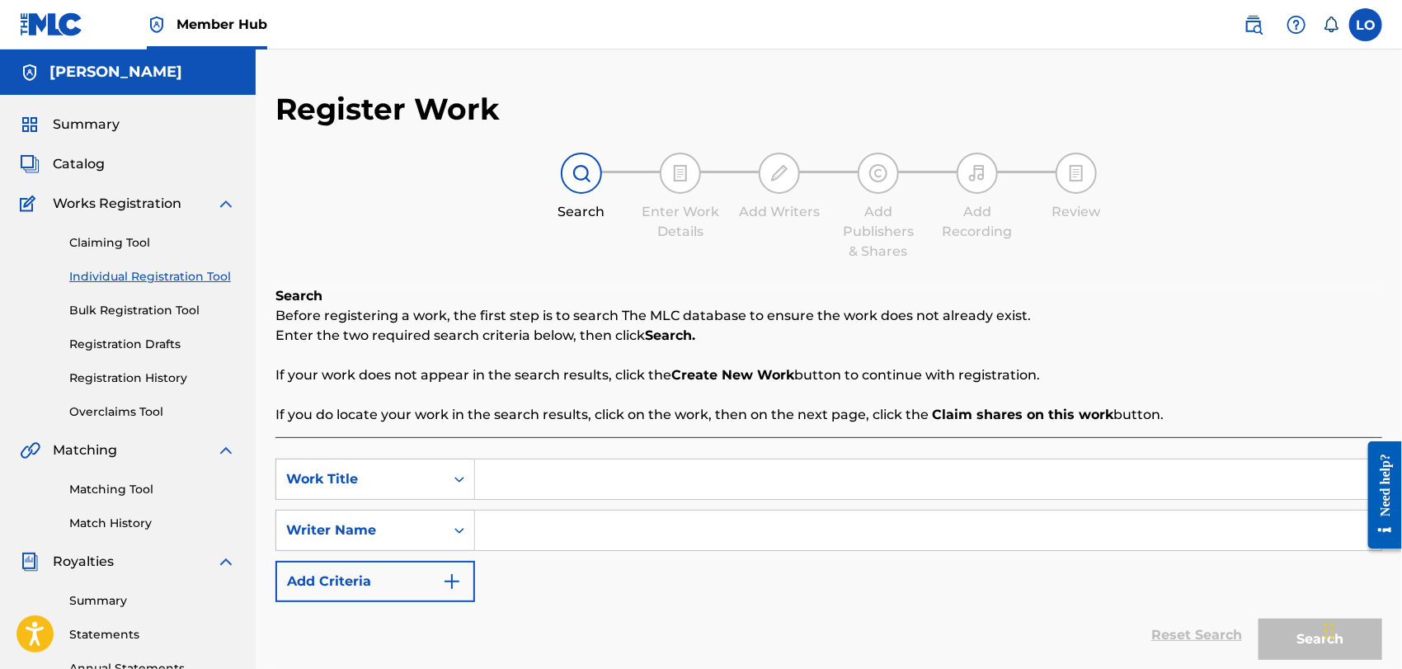
click at [526, 469] on input "Search Form" at bounding box center [928, 479] width 906 height 40
click at [534, 539] on input "Search Form" at bounding box center [928, 531] width 906 height 40
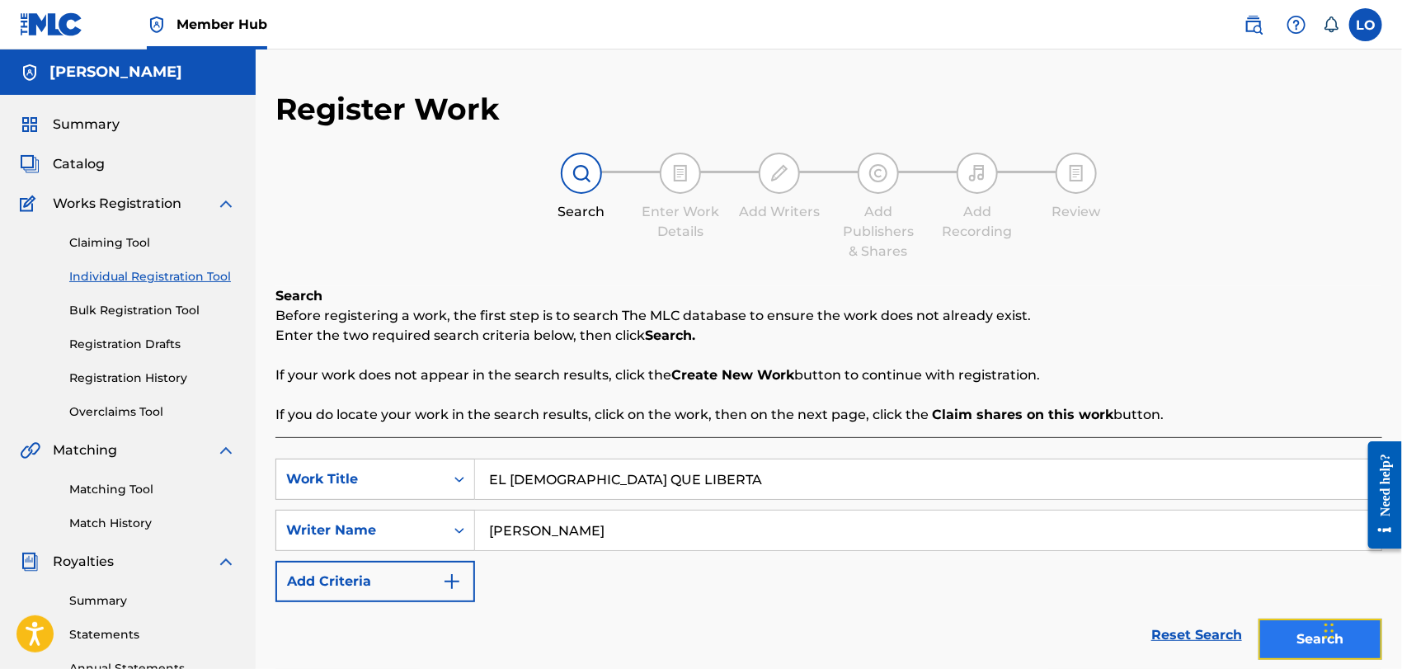
click at [1294, 649] on button "Search" at bounding box center [1321, 639] width 124 height 41
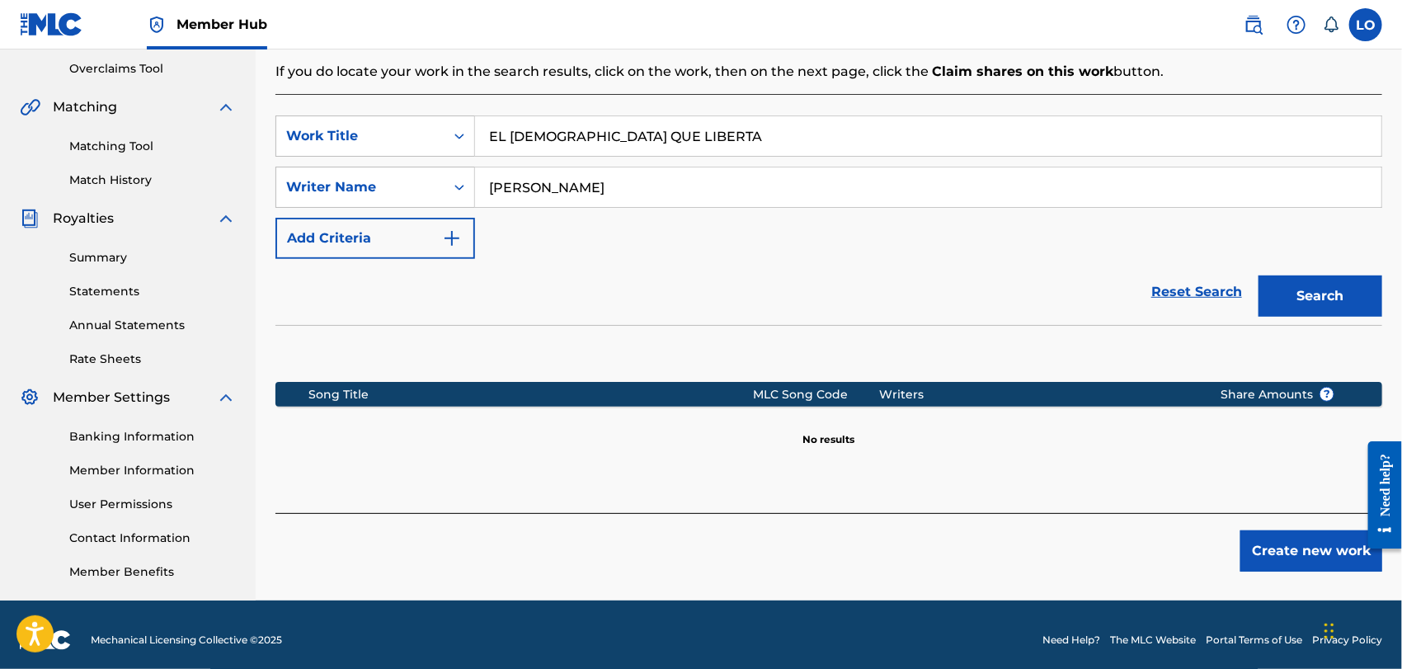
scroll to position [345, 0]
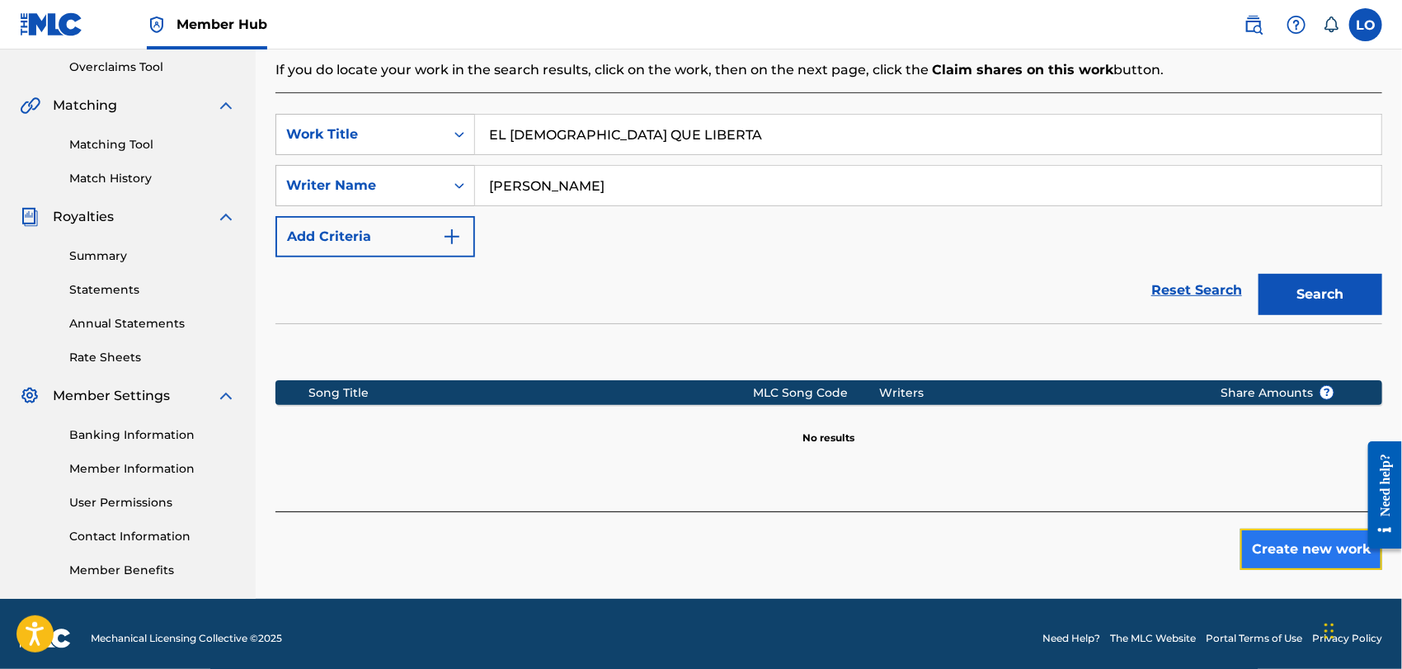
click at [1302, 552] on button "Create new work" at bounding box center [1311, 549] width 142 height 41
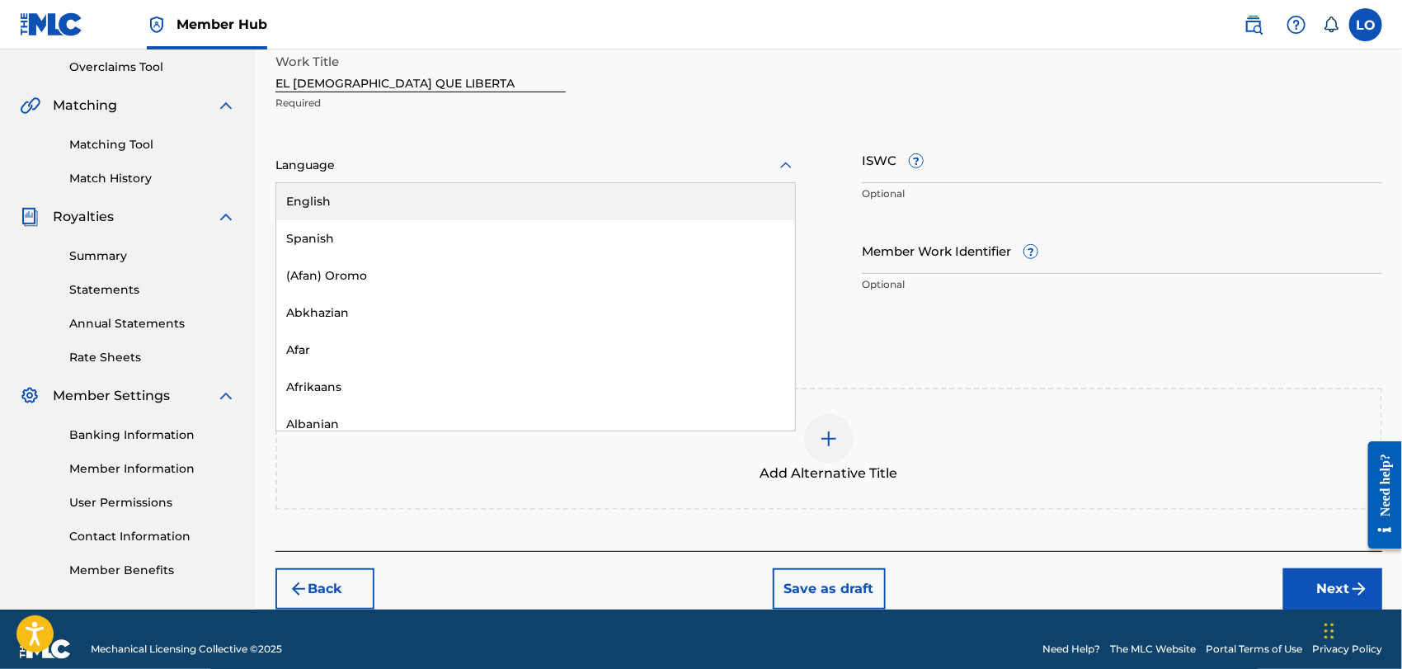
click at [785, 162] on icon at bounding box center [786, 166] width 20 height 20
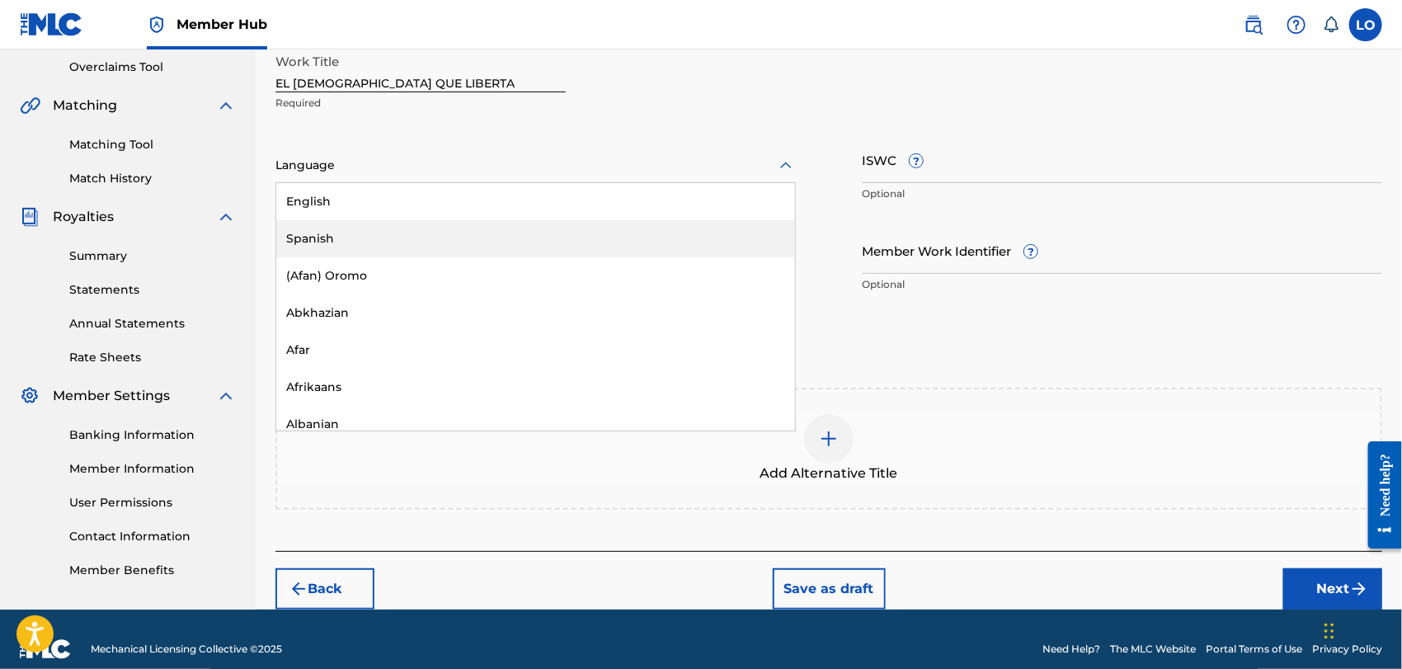
click at [330, 236] on div "Spanish" at bounding box center [535, 238] width 519 height 37
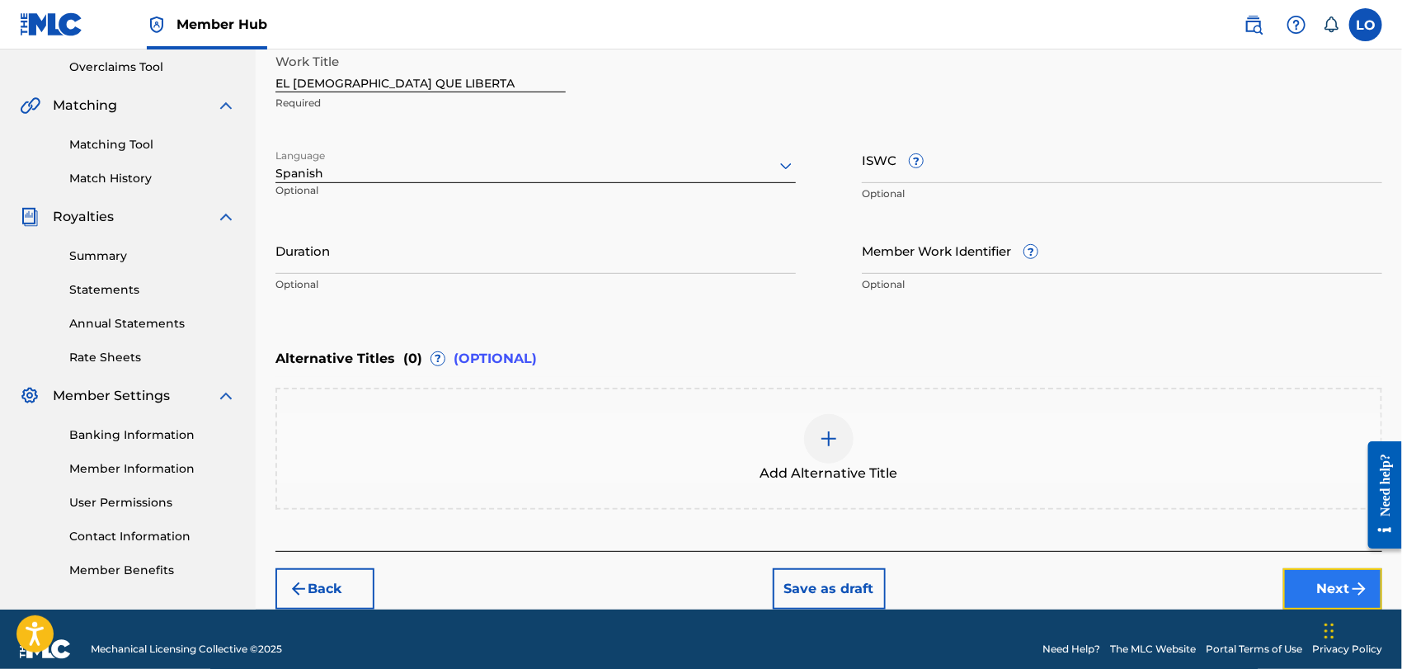
click at [1319, 581] on button "Next" at bounding box center [1332, 588] width 99 height 41
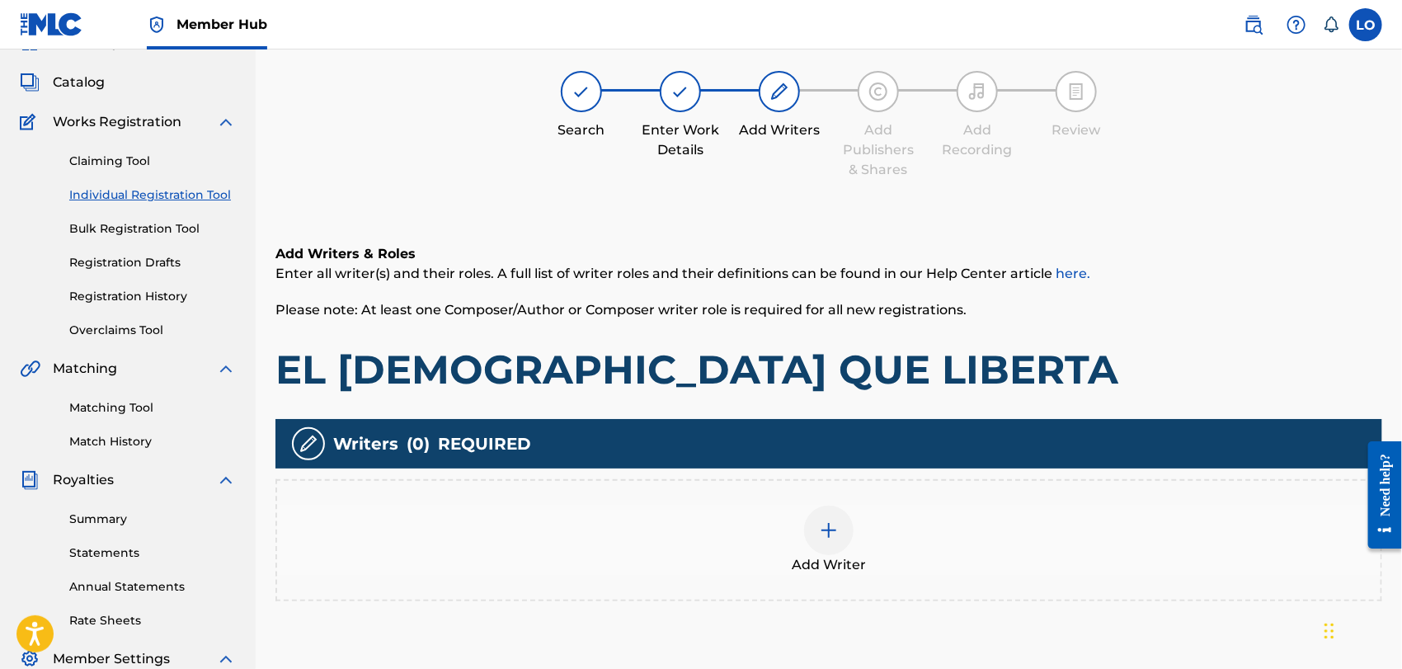
scroll to position [73, 0]
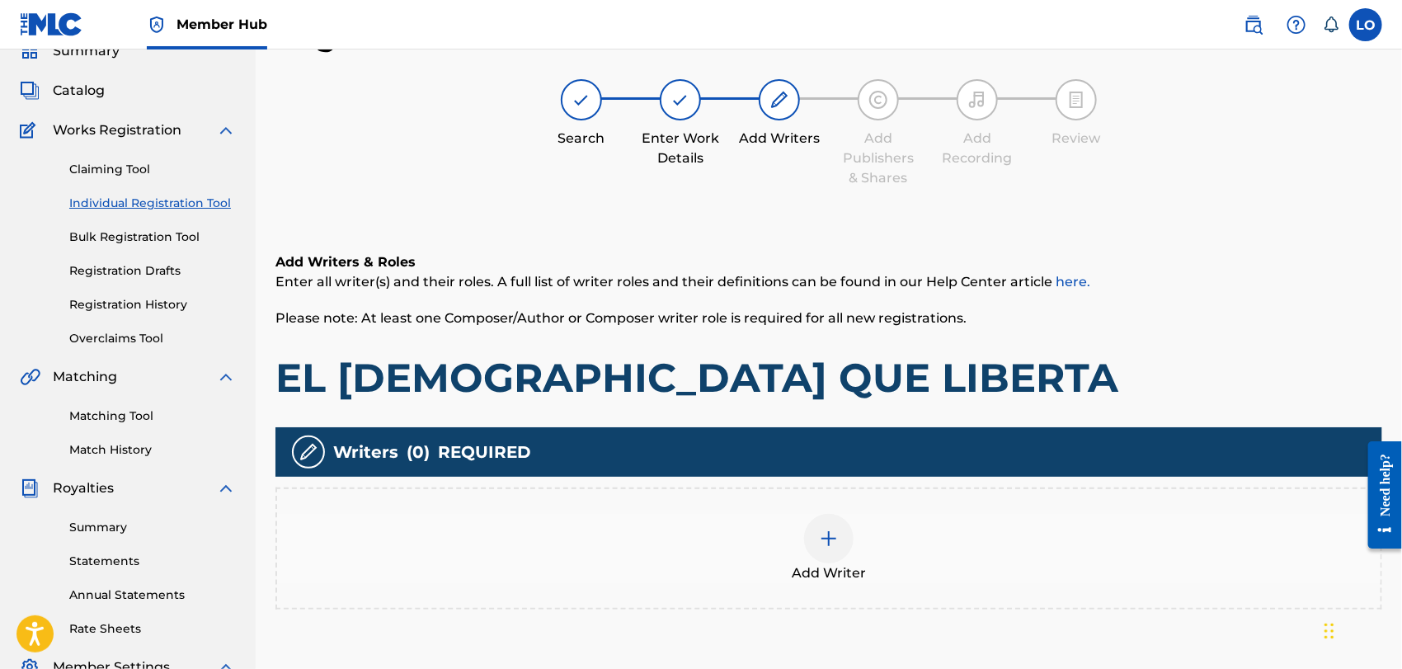
click at [828, 540] on img at bounding box center [829, 539] width 20 height 20
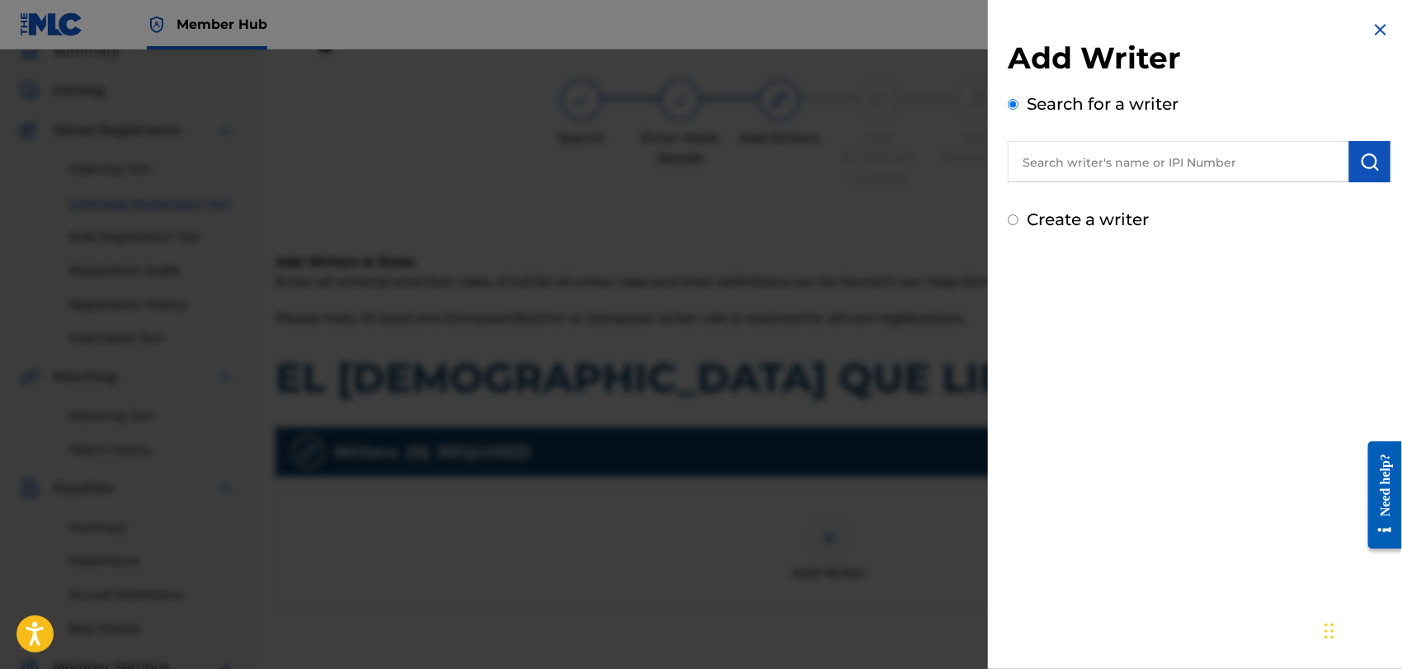
click at [1015, 220] on input "Create a writer" at bounding box center [1013, 219] width 11 height 11
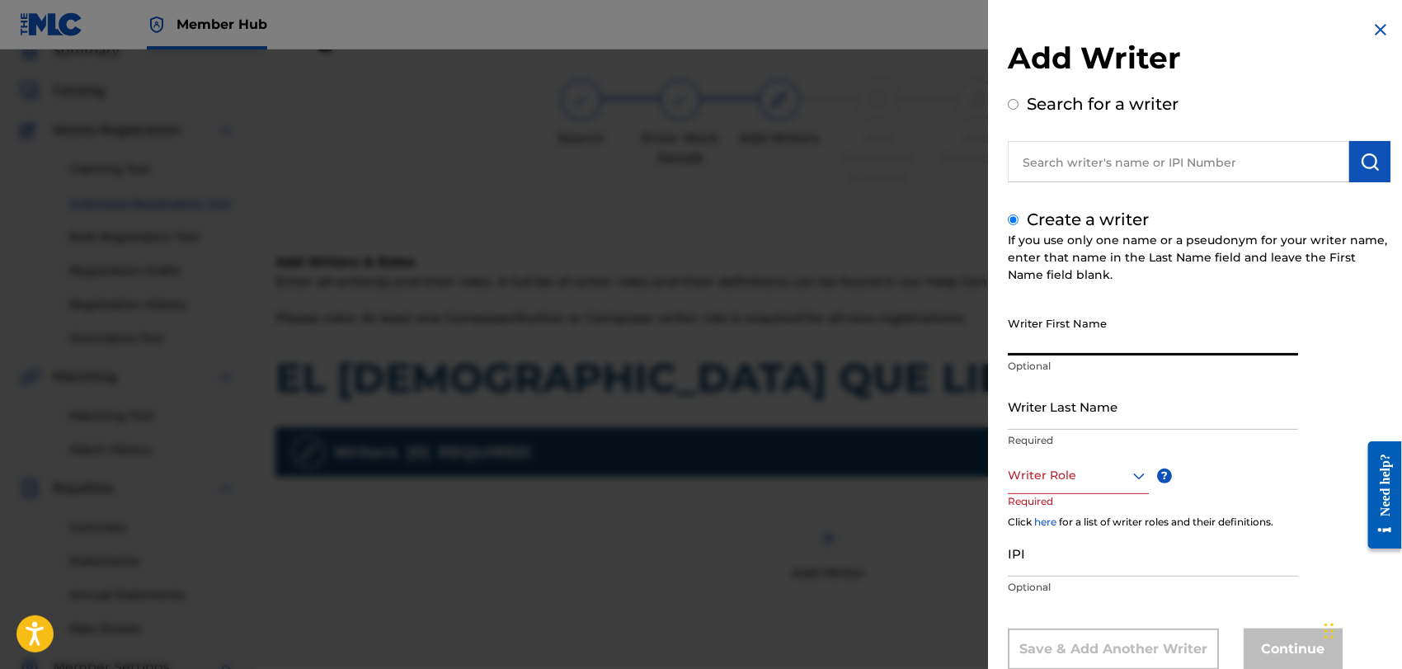
click at [1025, 333] on input "Writer First Name" at bounding box center [1153, 331] width 290 height 47
click at [1036, 415] on input "Writer Last Name" at bounding box center [1153, 406] width 290 height 47
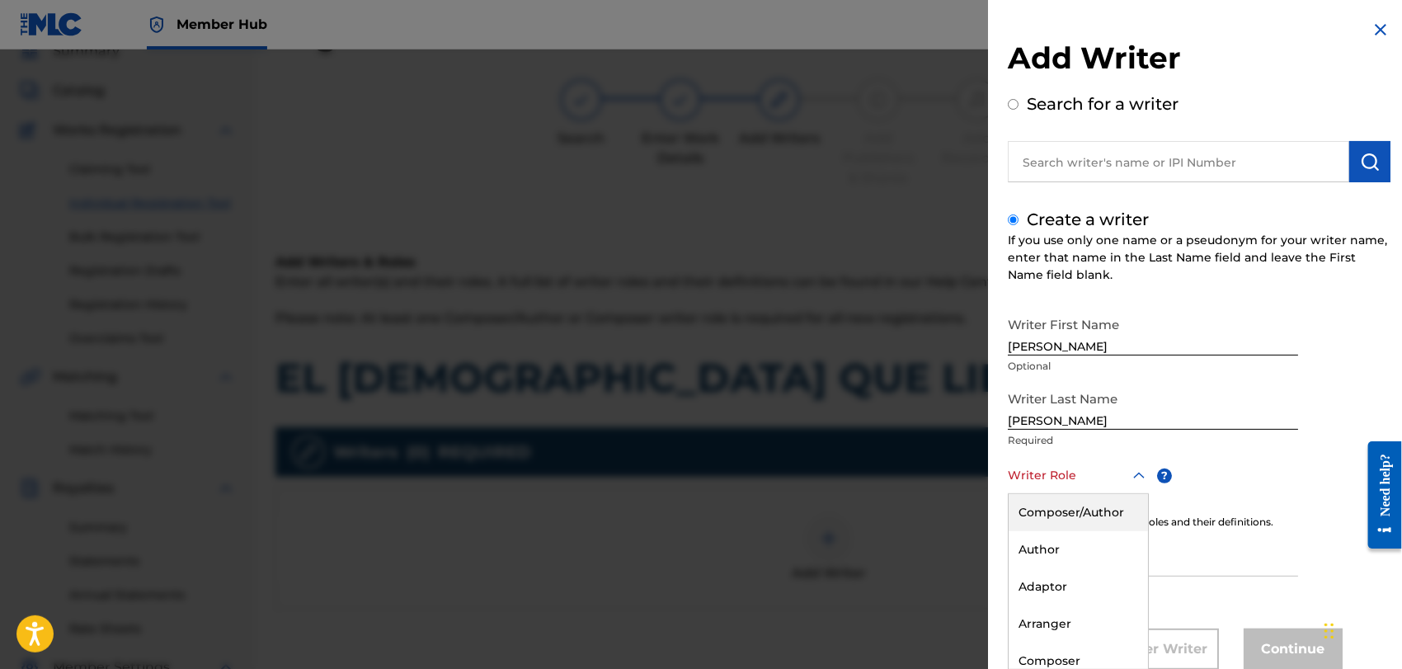
scroll to position [45, 0]
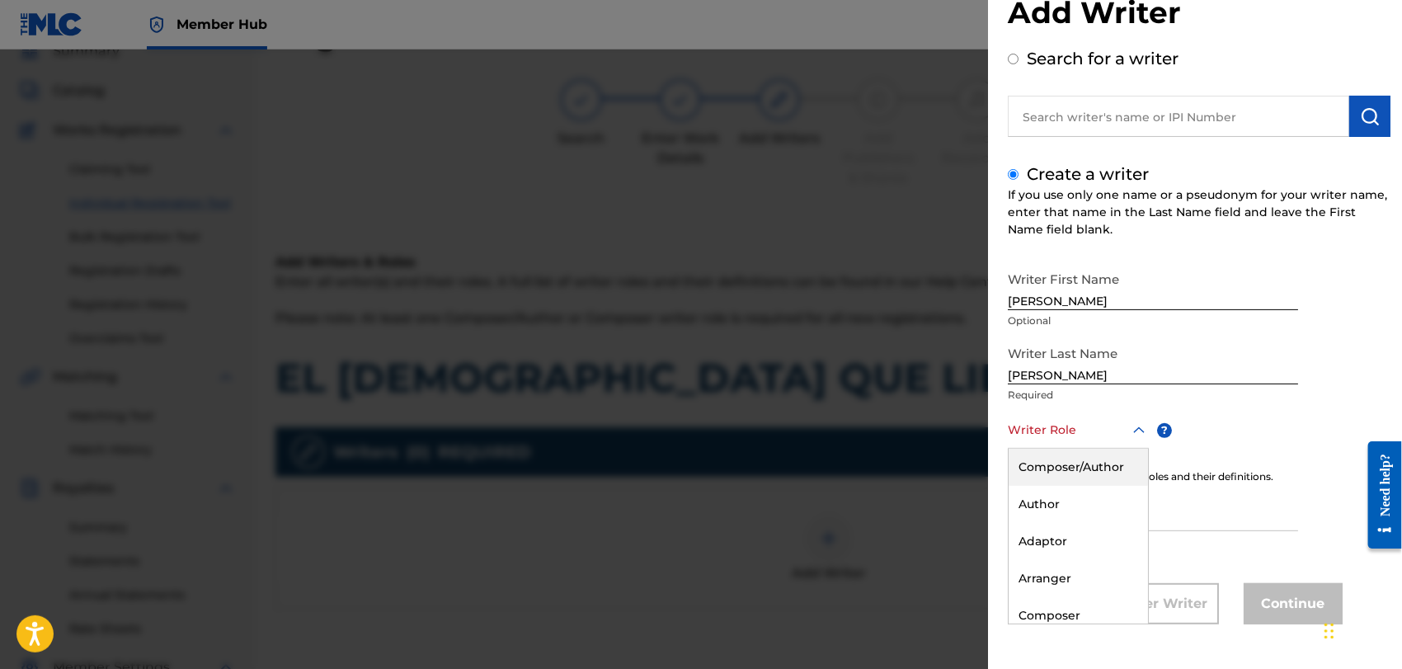
click at [1135, 449] on div "8 results available. Use Up and Down to choose options, press Enter to select t…" at bounding box center [1078, 430] width 141 height 37
click at [1062, 463] on div "Composer/Author" at bounding box center [1078, 467] width 139 height 37
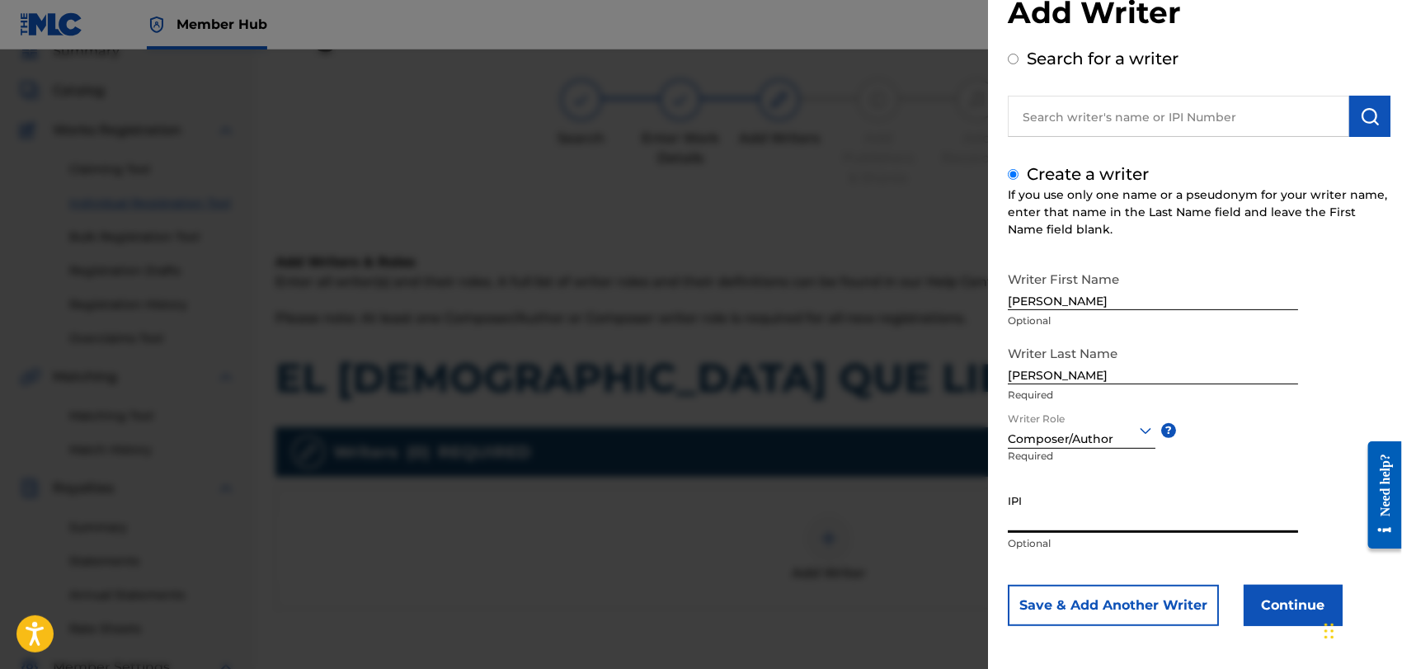
click at [1029, 519] on input "IPI" at bounding box center [1153, 509] width 290 height 47
click at [1280, 599] on button "Continue" at bounding box center [1293, 605] width 99 height 41
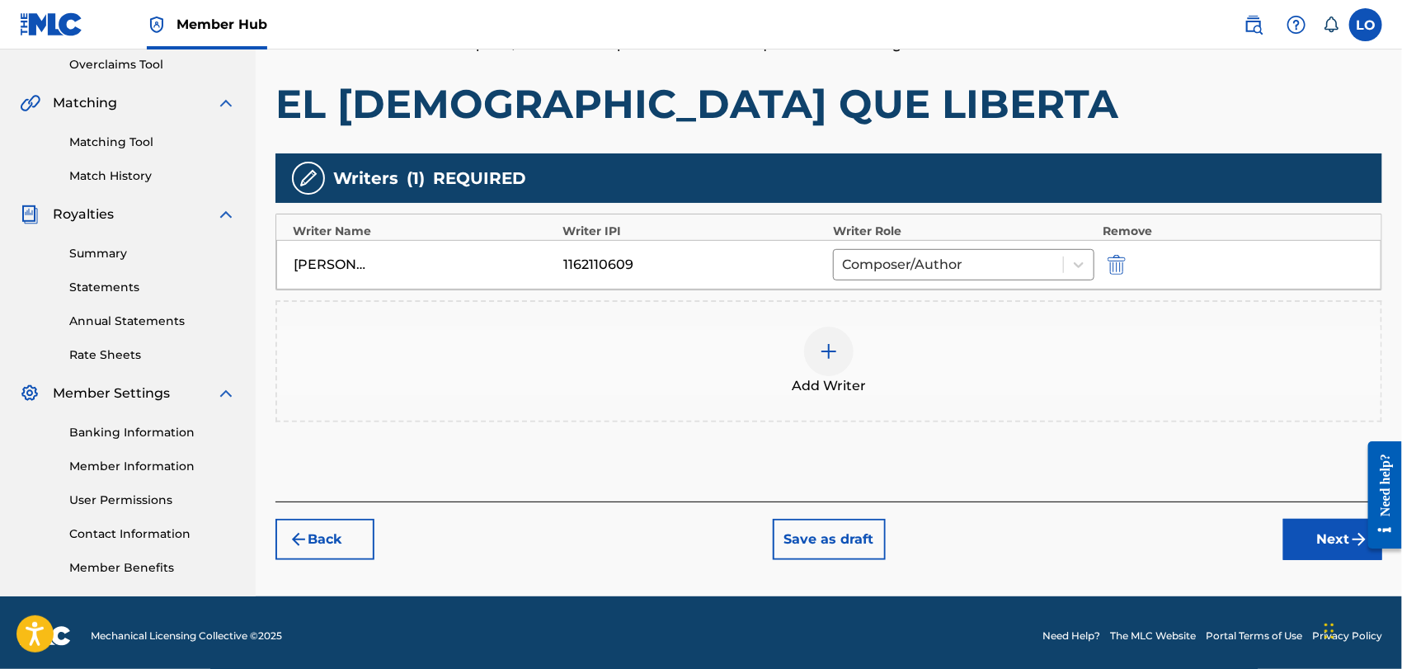
scroll to position [354, 0]
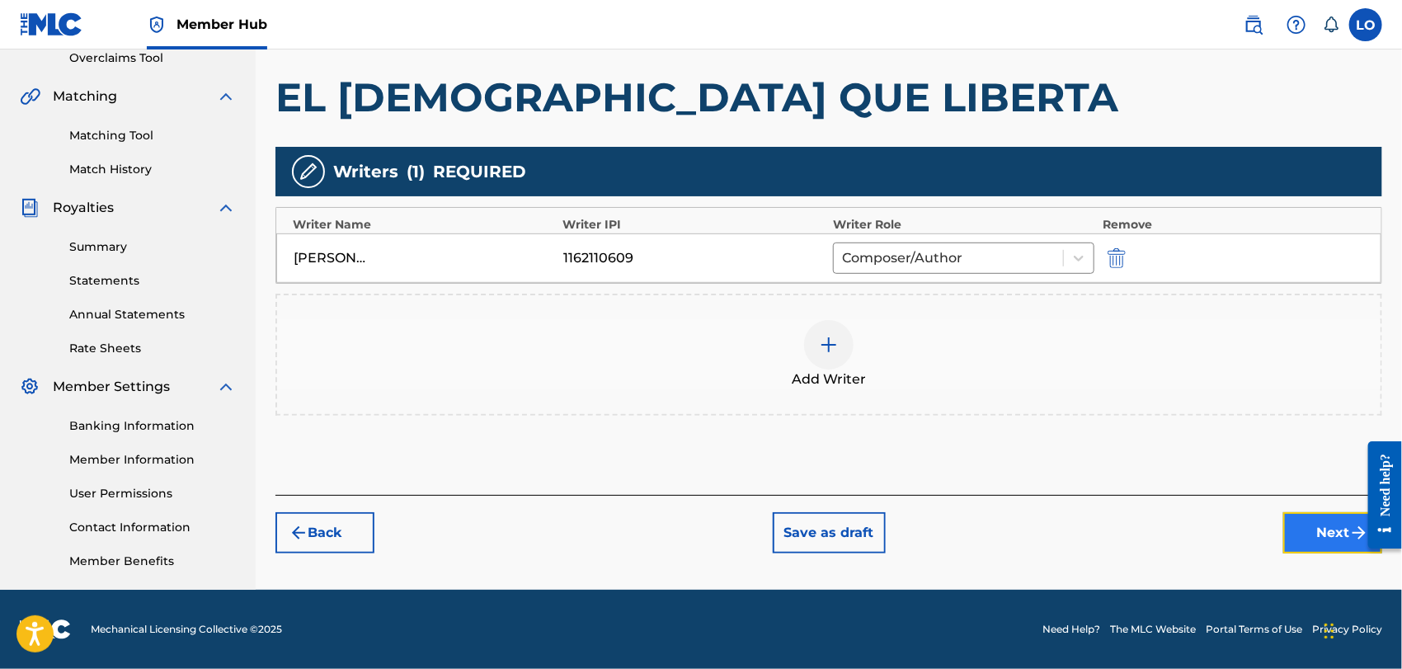
click at [1326, 522] on button "Next" at bounding box center [1332, 532] width 99 height 41
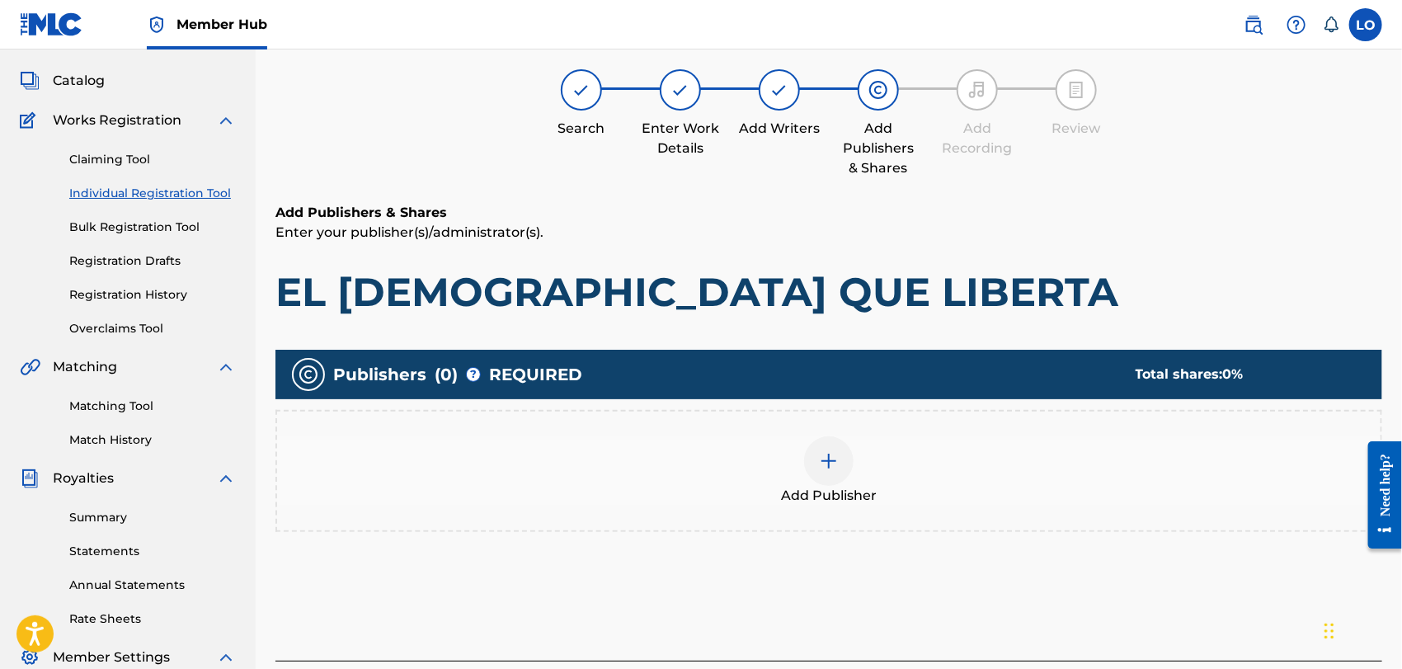
scroll to position [73, 0]
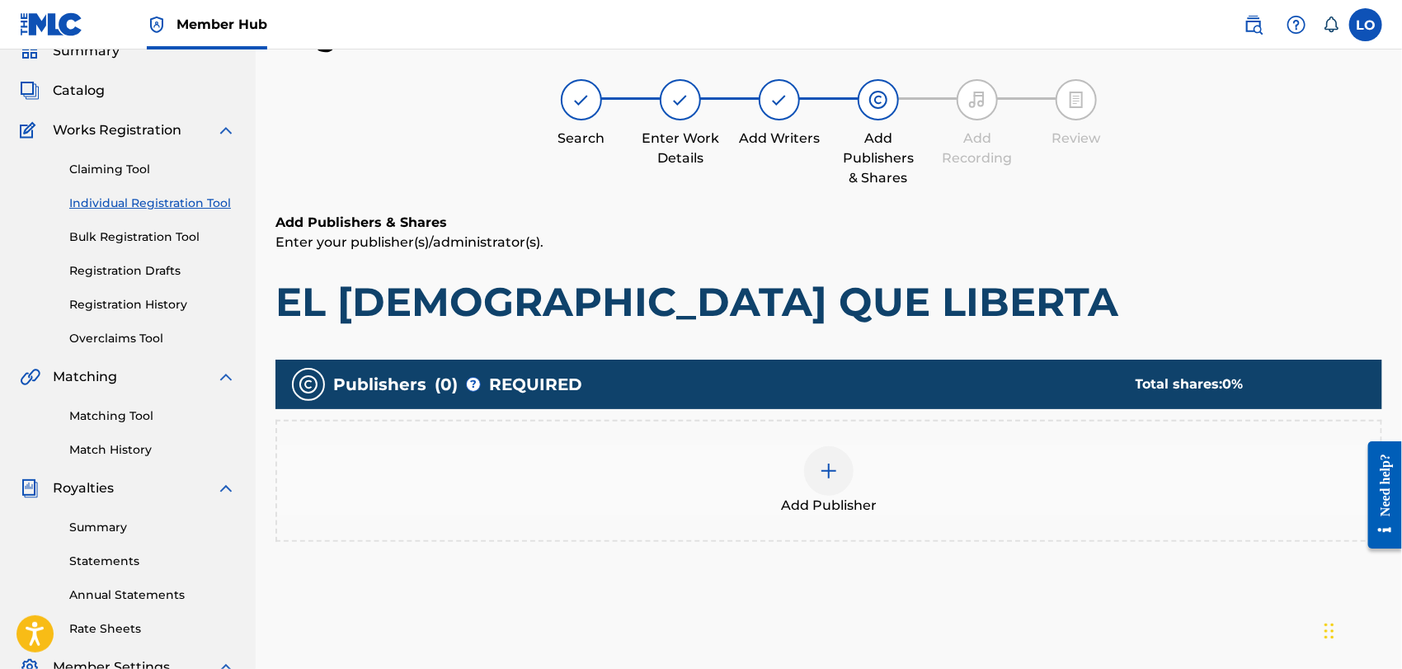
click at [837, 471] on img at bounding box center [829, 471] width 20 height 20
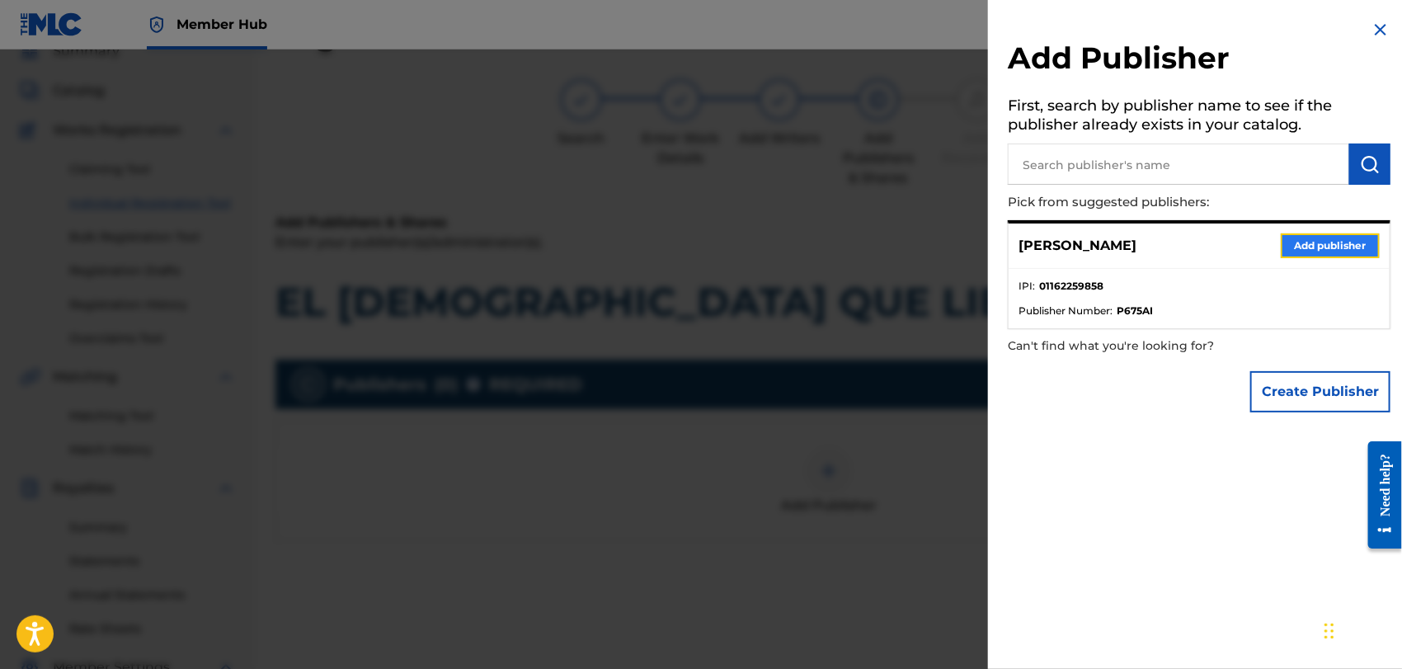
click at [1317, 240] on button "Add publisher" at bounding box center [1330, 245] width 99 height 25
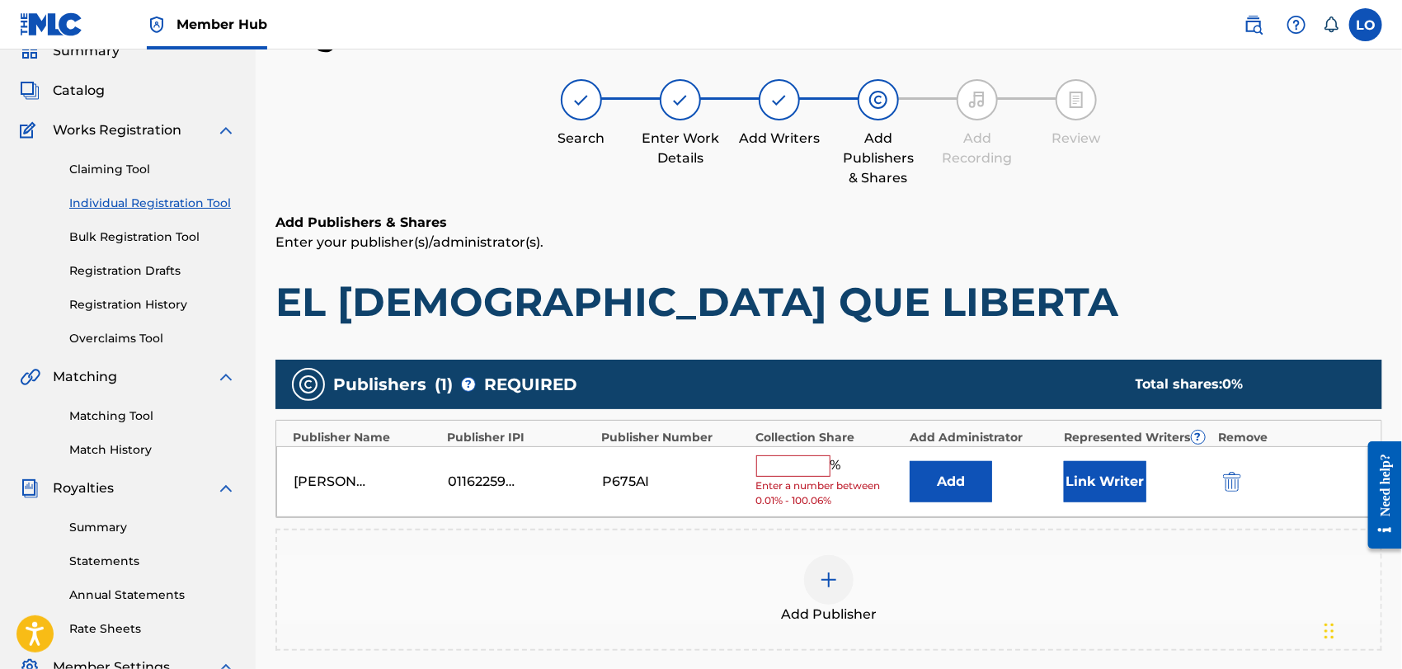
click at [779, 464] on input "text" at bounding box center [793, 465] width 74 height 21
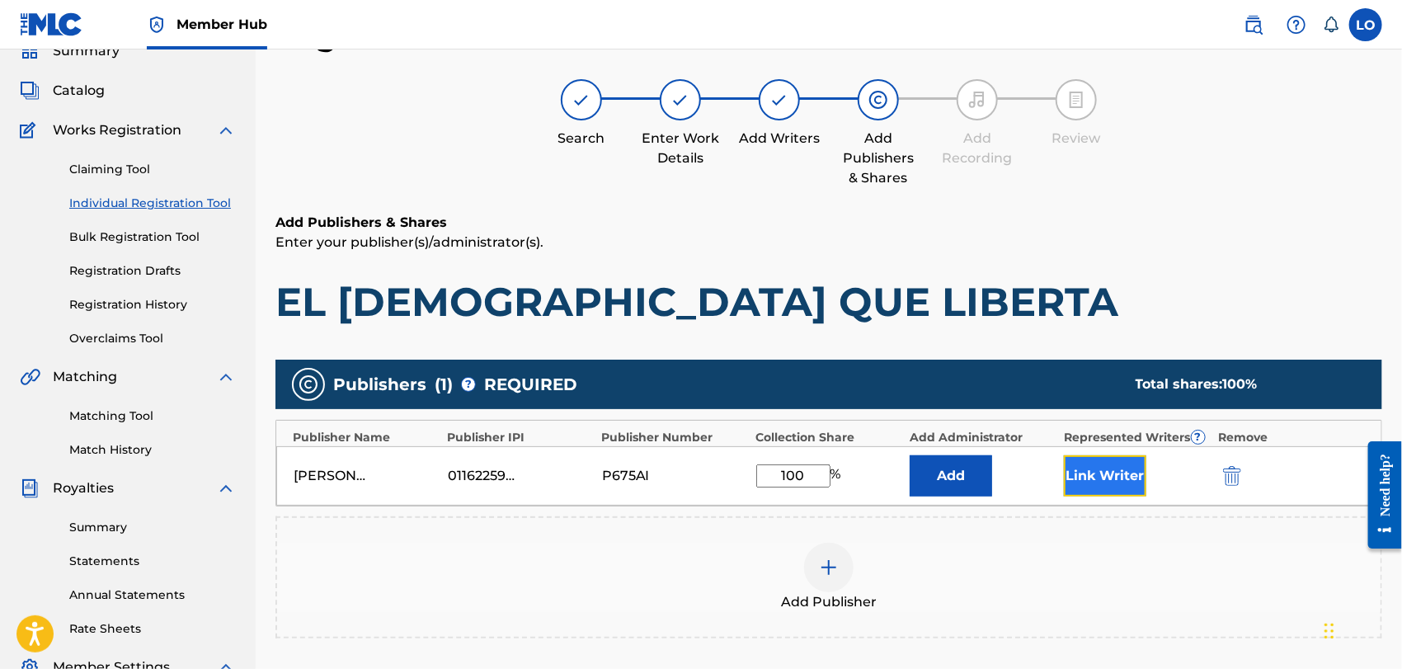
click at [1096, 476] on button "Link Writer" at bounding box center [1105, 475] width 82 height 41
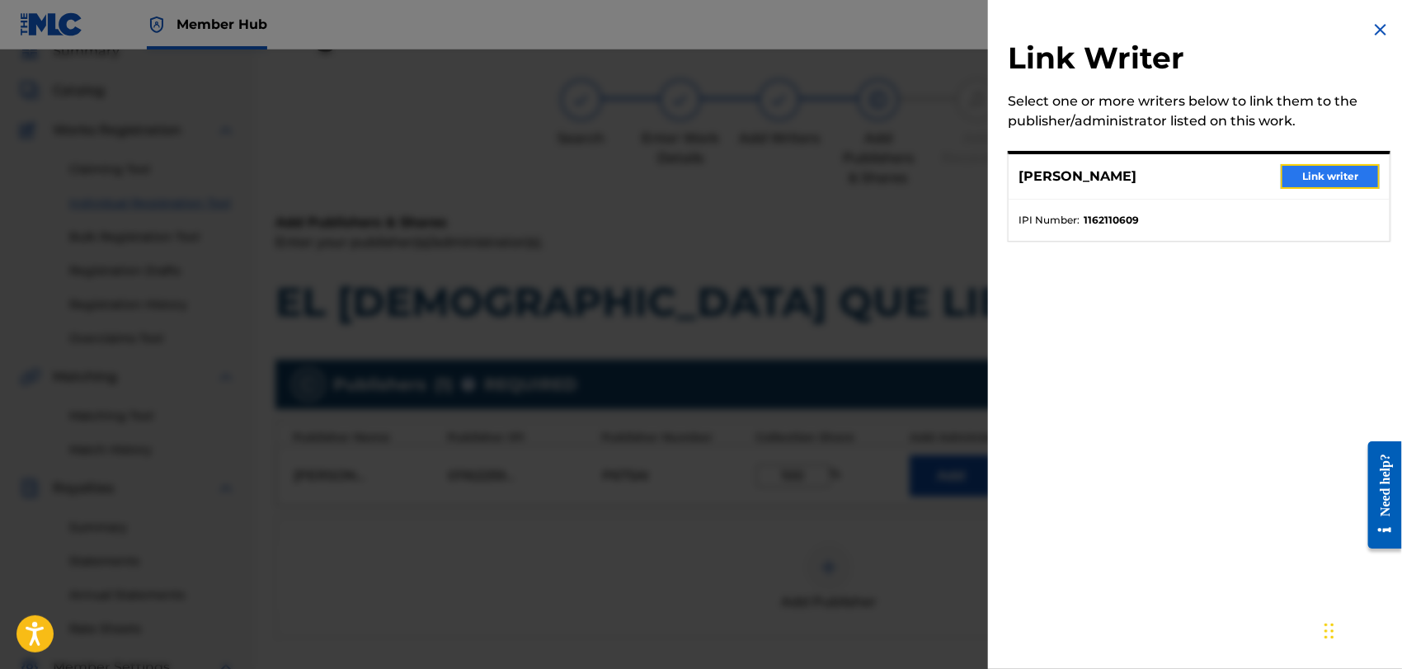
click at [1343, 173] on button "Link writer" at bounding box center [1330, 176] width 99 height 25
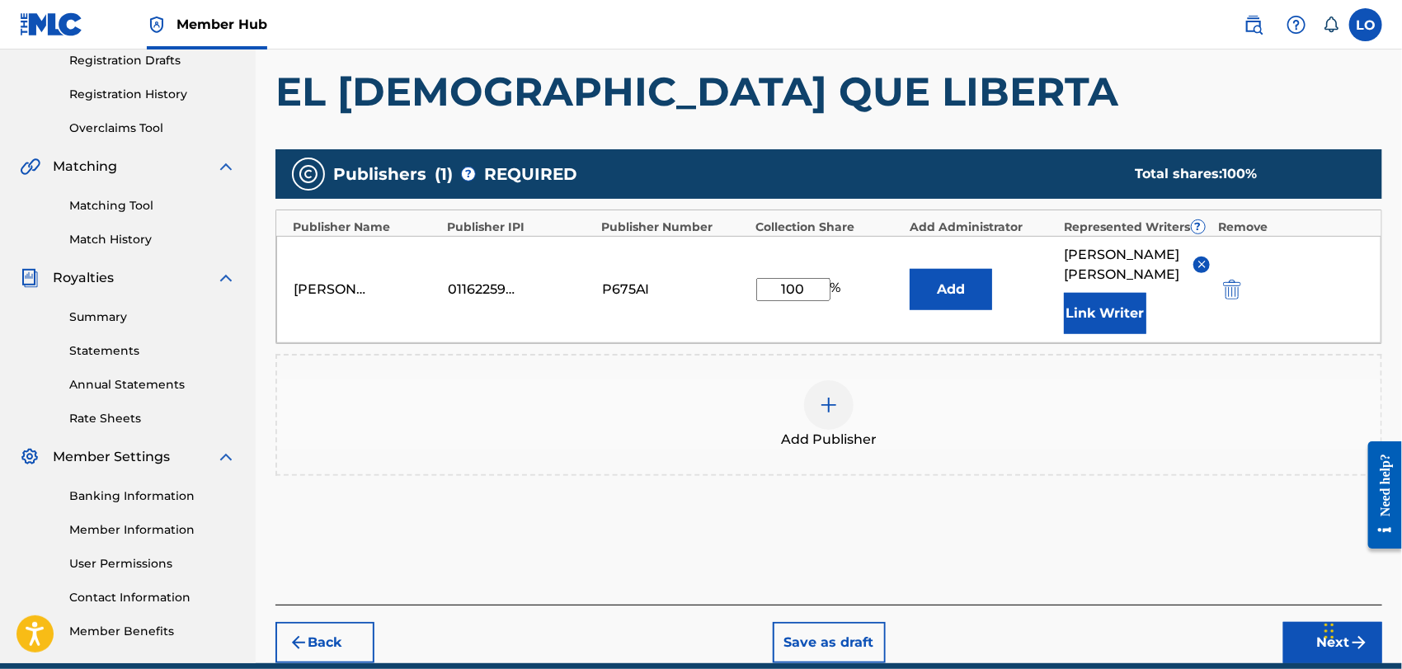
scroll to position [322, 0]
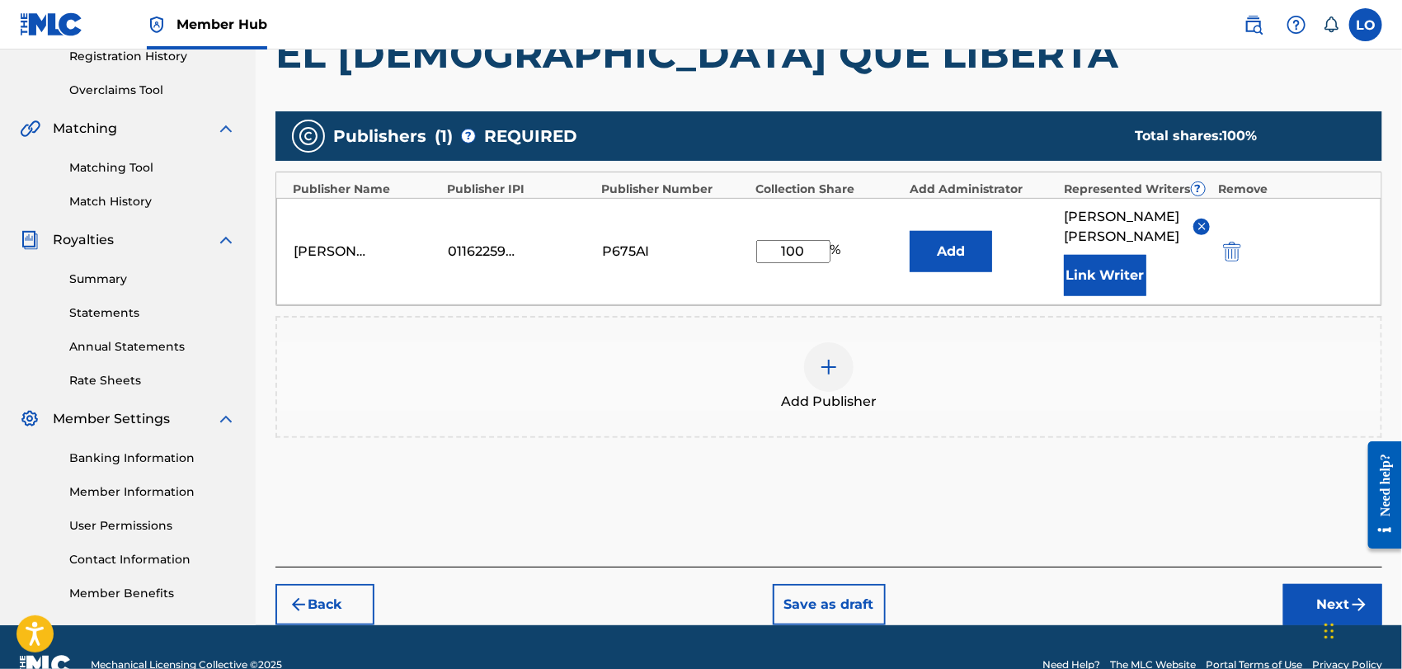
click at [823, 357] on img at bounding box center [829, 367] width 20 height 20
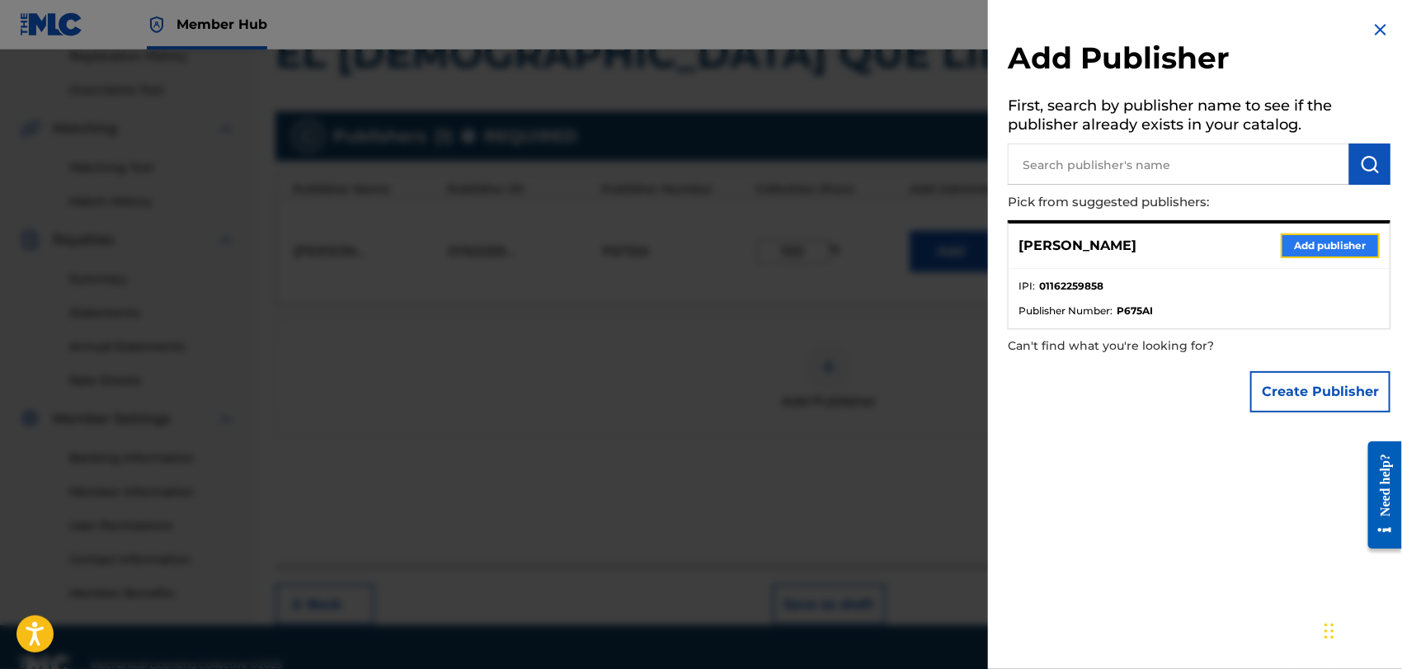
click at [1306, 252] on button "Add publisher" at bounding box center [1330, 245] width 99 height 25
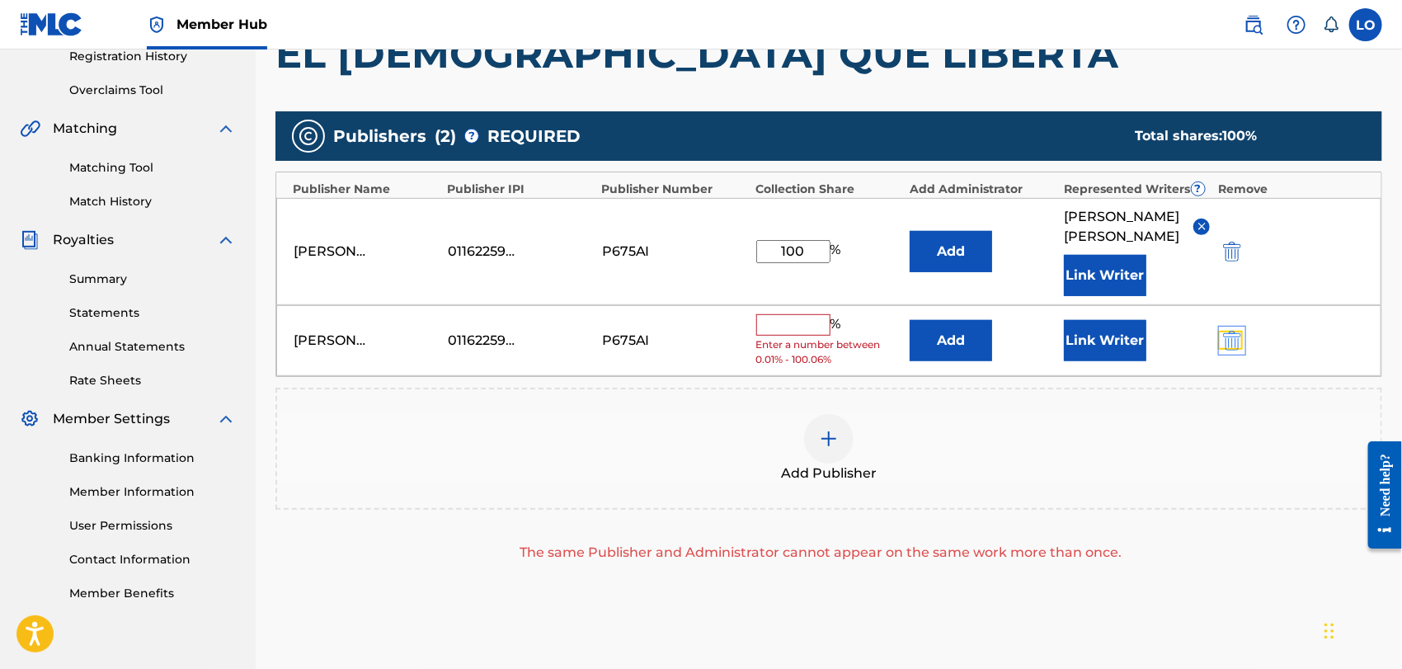
click at [1231, 331] on img "submit" at bounding box center [1232, 341] width 18 height 20
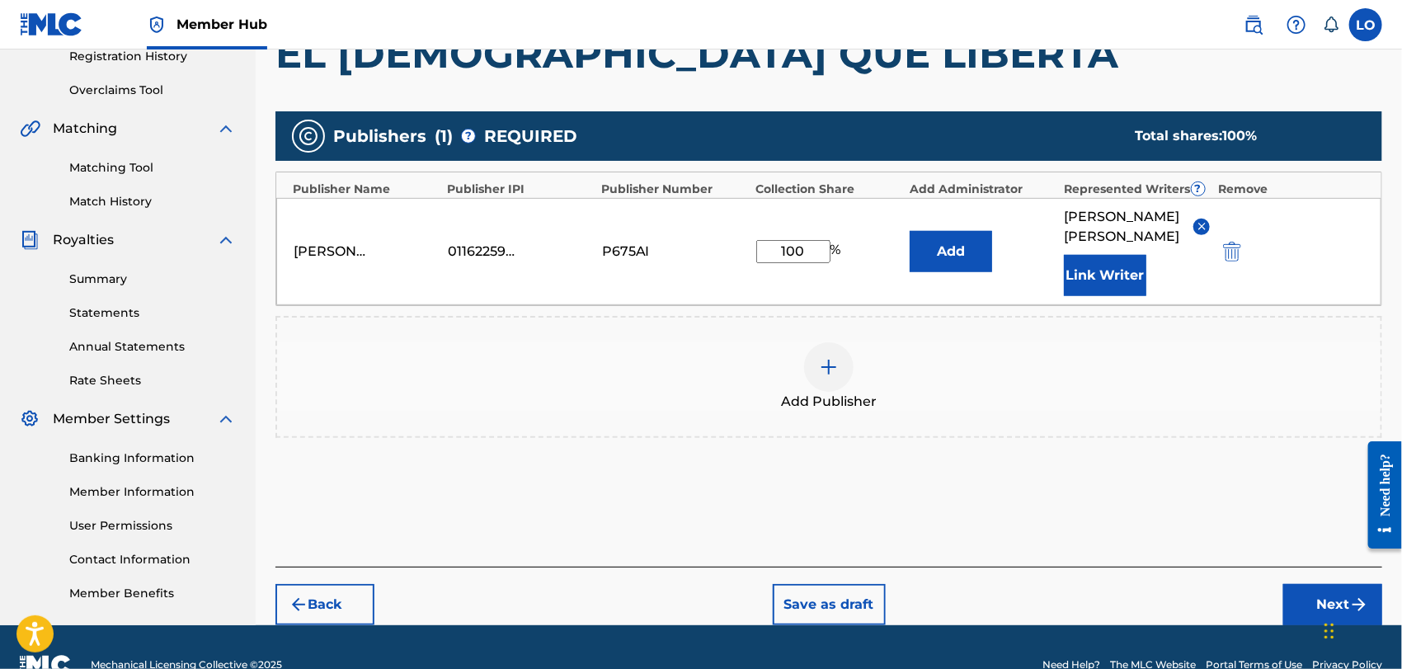
scroll to position [354, 0]
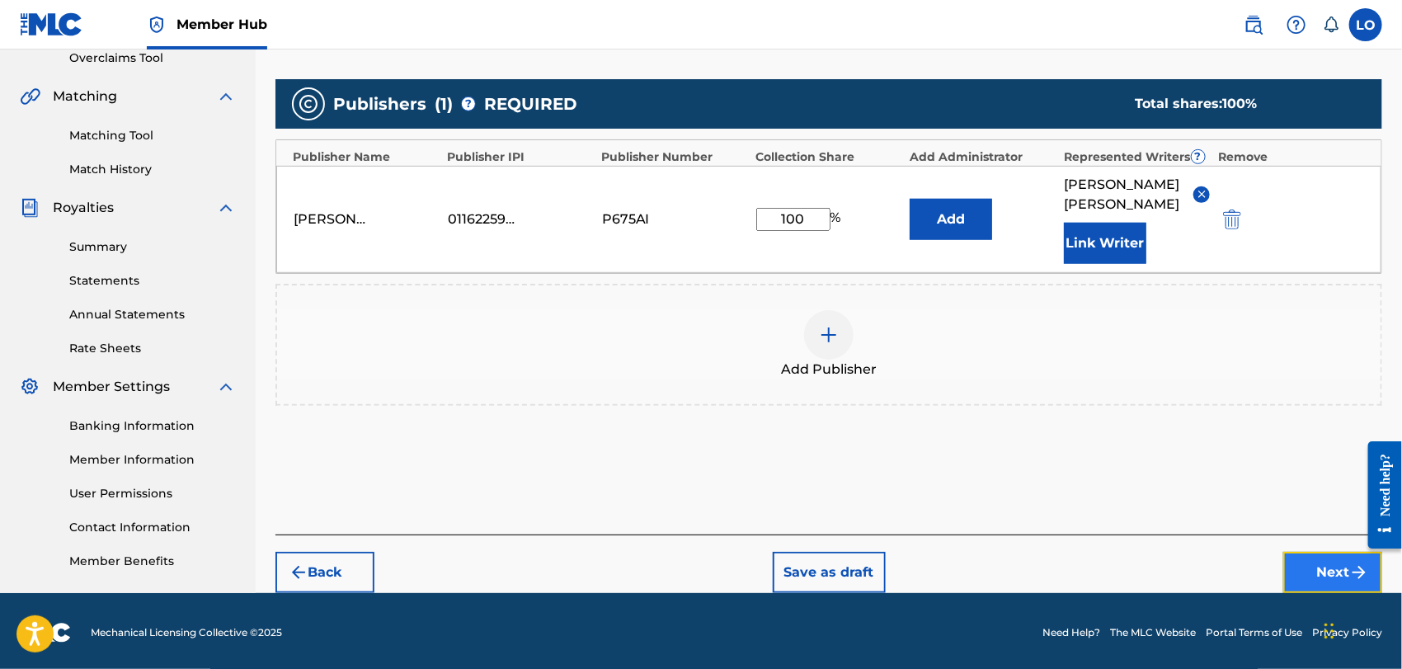
click at [1307, 552] on button "Next" at bounding box center [1332, 572] width 99 height 41
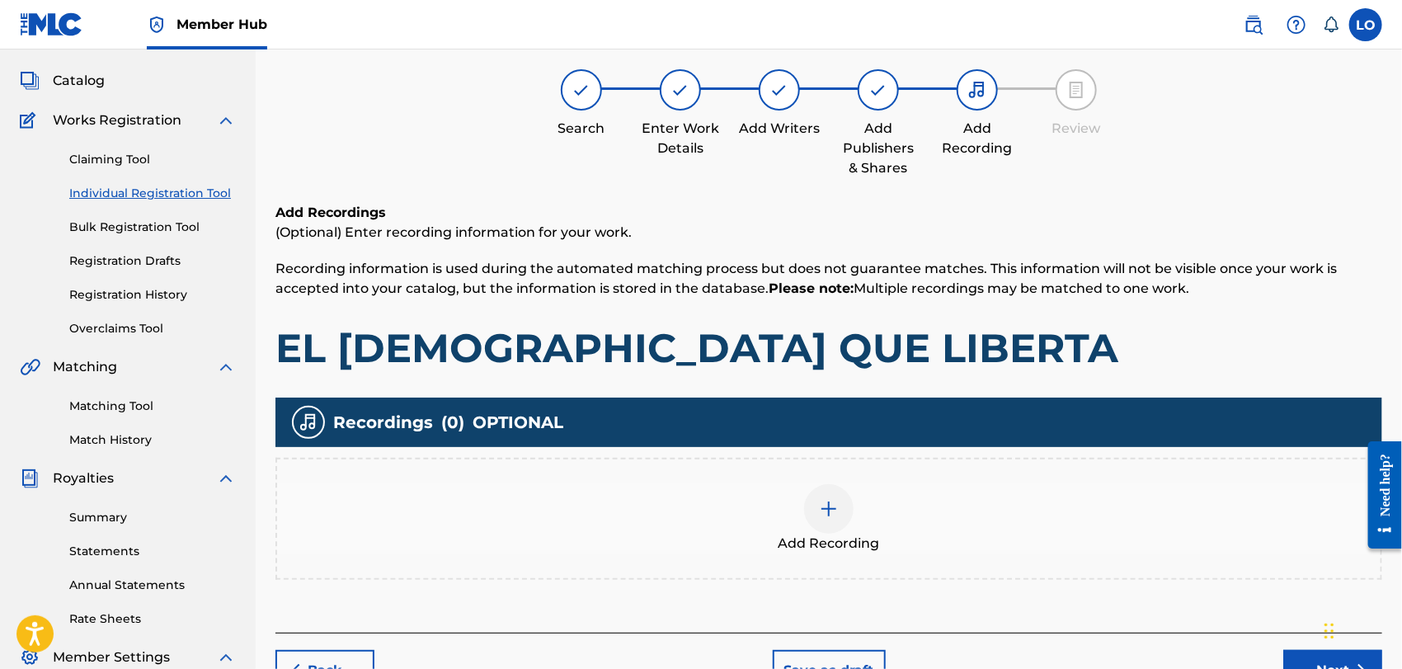
scroll to position [73, 0]
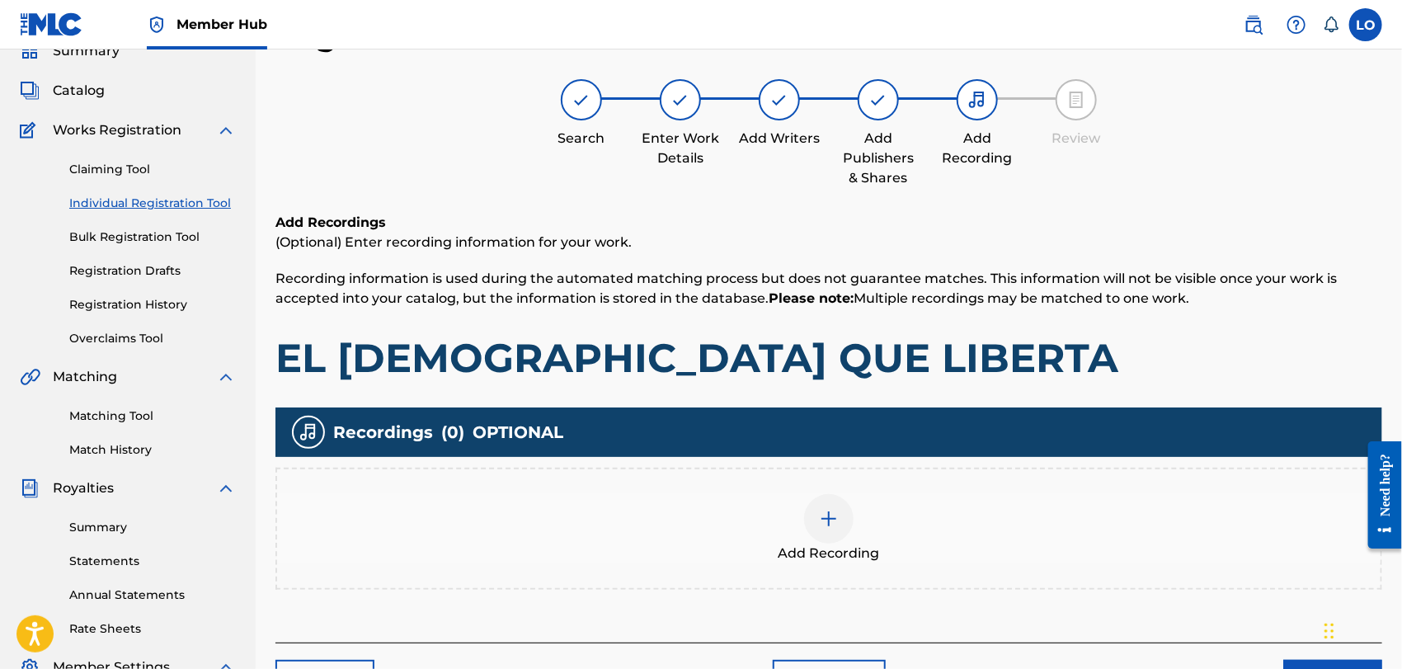
click at [826, 518] on img at bounding box center [829, 519] width 20 height 20
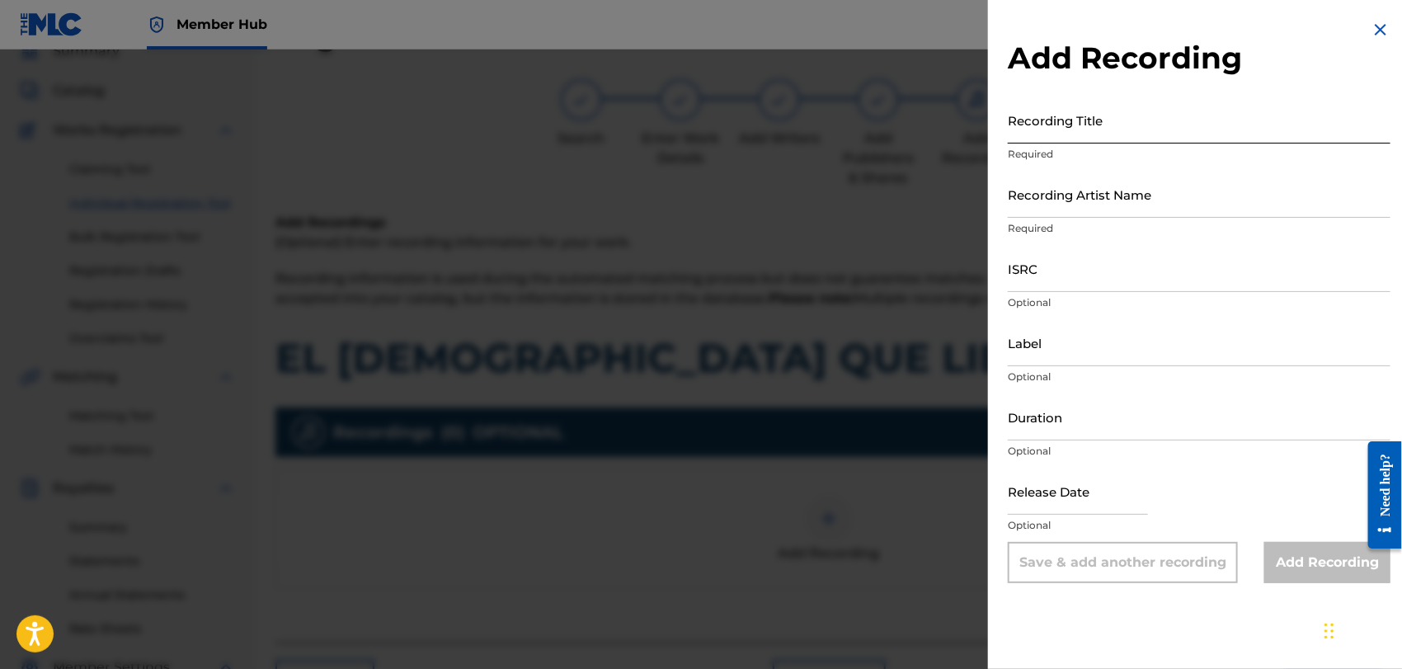
click at [1050, 134] on input "Recording Title" at bounding box center [1199, 120] width 383 height 47
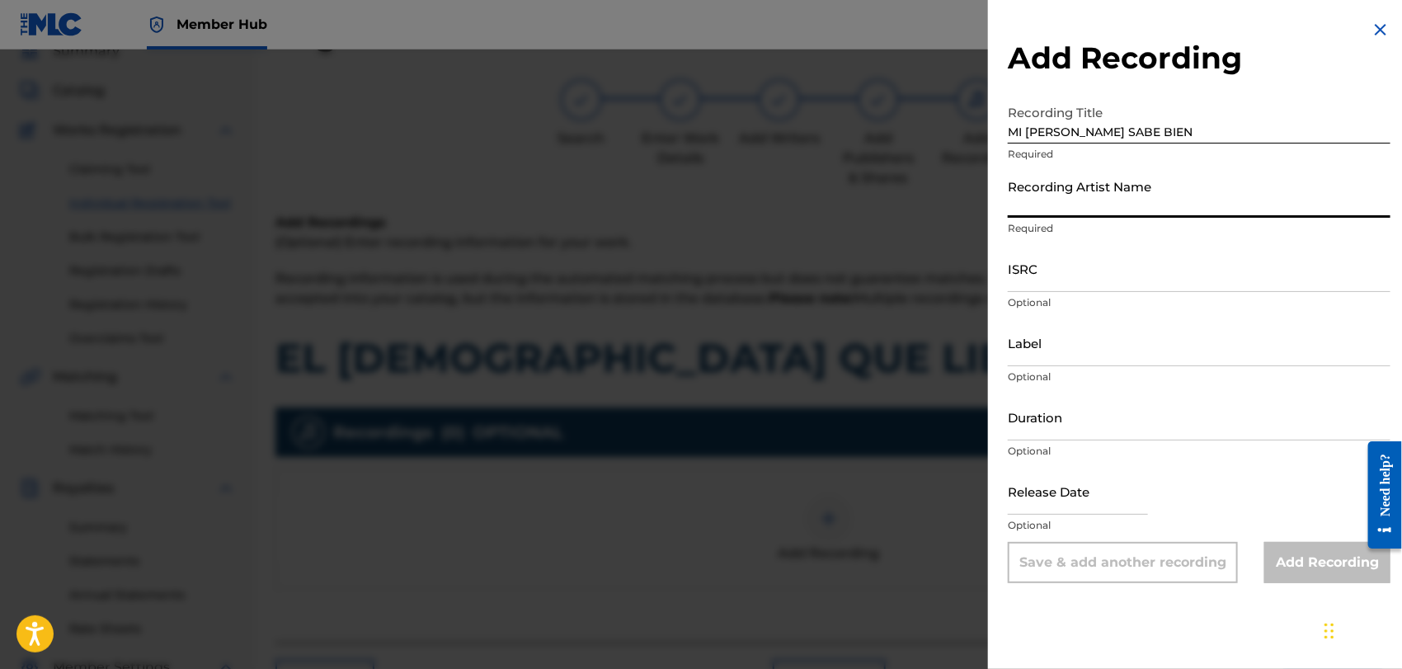
click at [1035, 206] on input "Recording Artist Name" at bounding box center [1199, 194] width 383 height 47
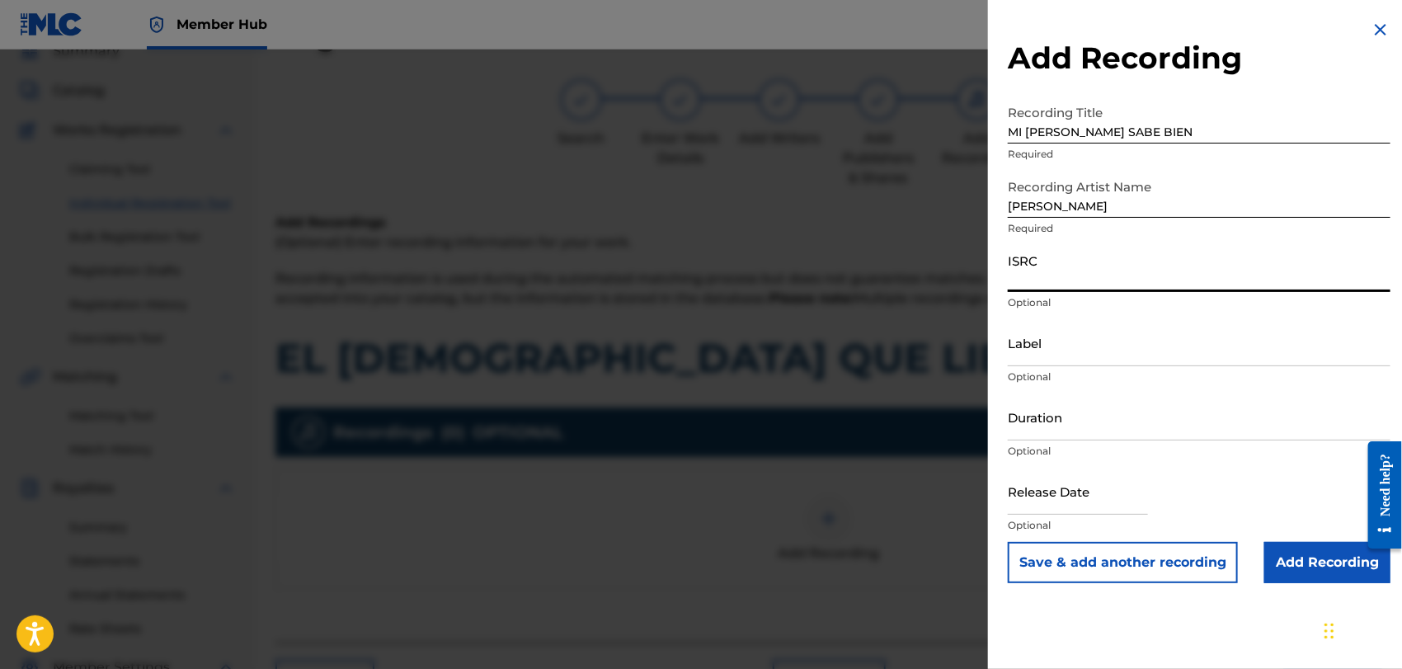
click at [1023, 275] on input "ISRC" at bounding box center [1199, 268] width 383 height 47
click at [1037, 431] on input "Duration" at bounding box center [1199, 416] width 383 height 47
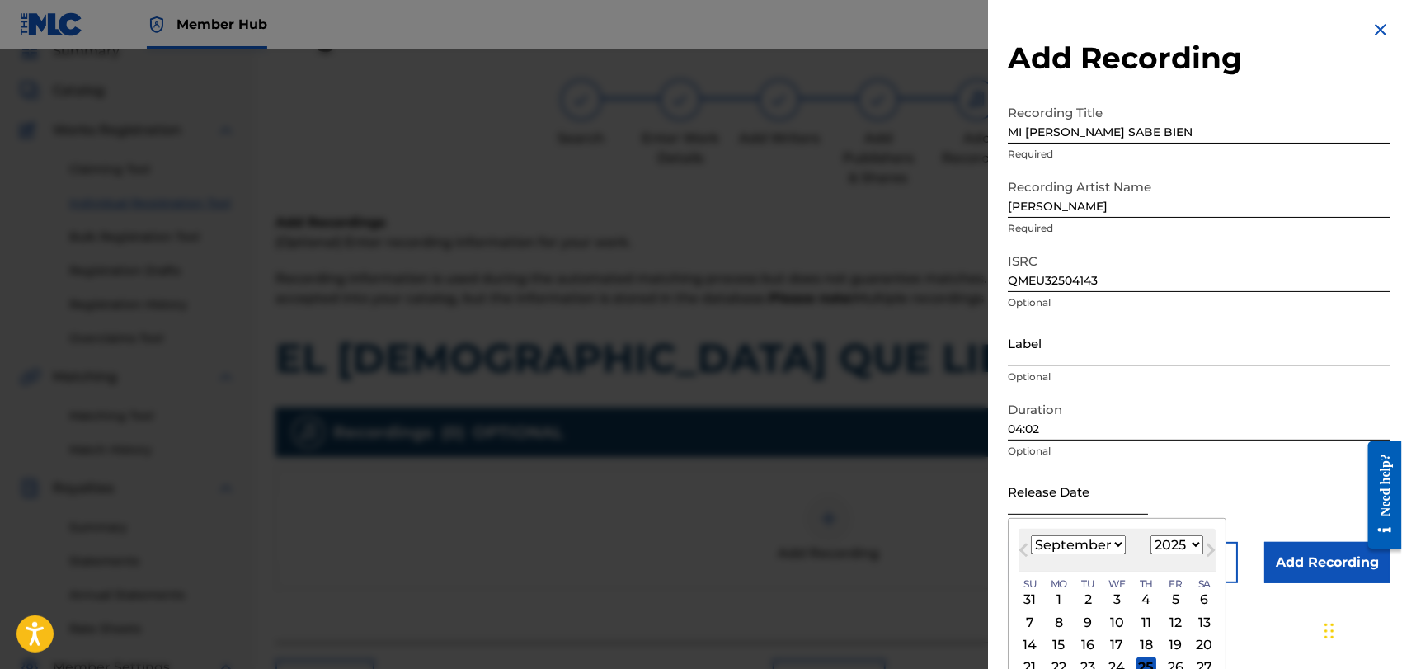
click at [1057, 495] on input "text" at bounding box center [1078, 491] width 140 height 47
click at [1120, 544] on select "January February March April May June July August September October November De…" at bounding box center [1078, 544] width 95 height 19
click at [1031, 535] on select "January February March April May June July August September October November De…" at bounding box center [1078, 544] width 95 height 19
click at [1085, 598] on div "2" at bounding box center [1088, 600] width 20 height 20
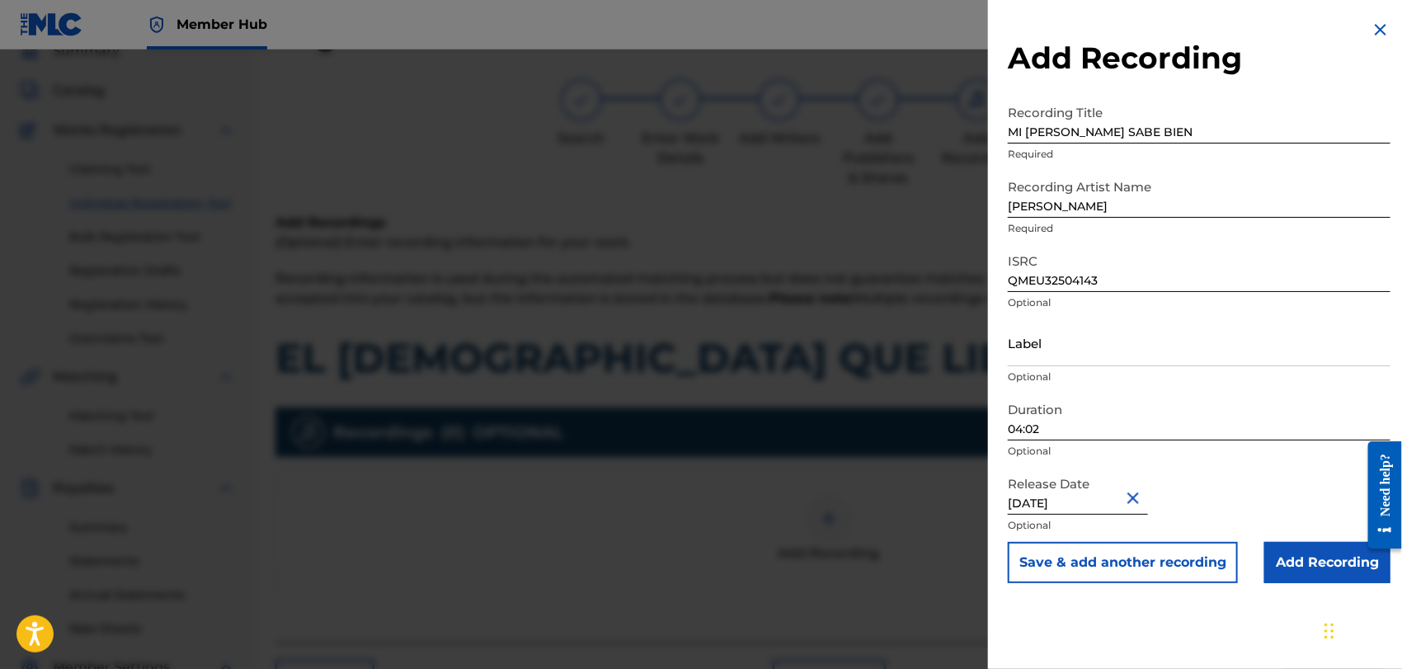
click at [1122, 497] on input "[DATE]" at bounding box center [1078, 491] width 140 height 47
click at [1234, 475] on div "Release Date [DATE] Optional" at bounding box center [1199, 505] width 383 height 74
click at [1189, 567] on button "Save & add another recording" at bounding box center [1123, 562] width 230 height 41
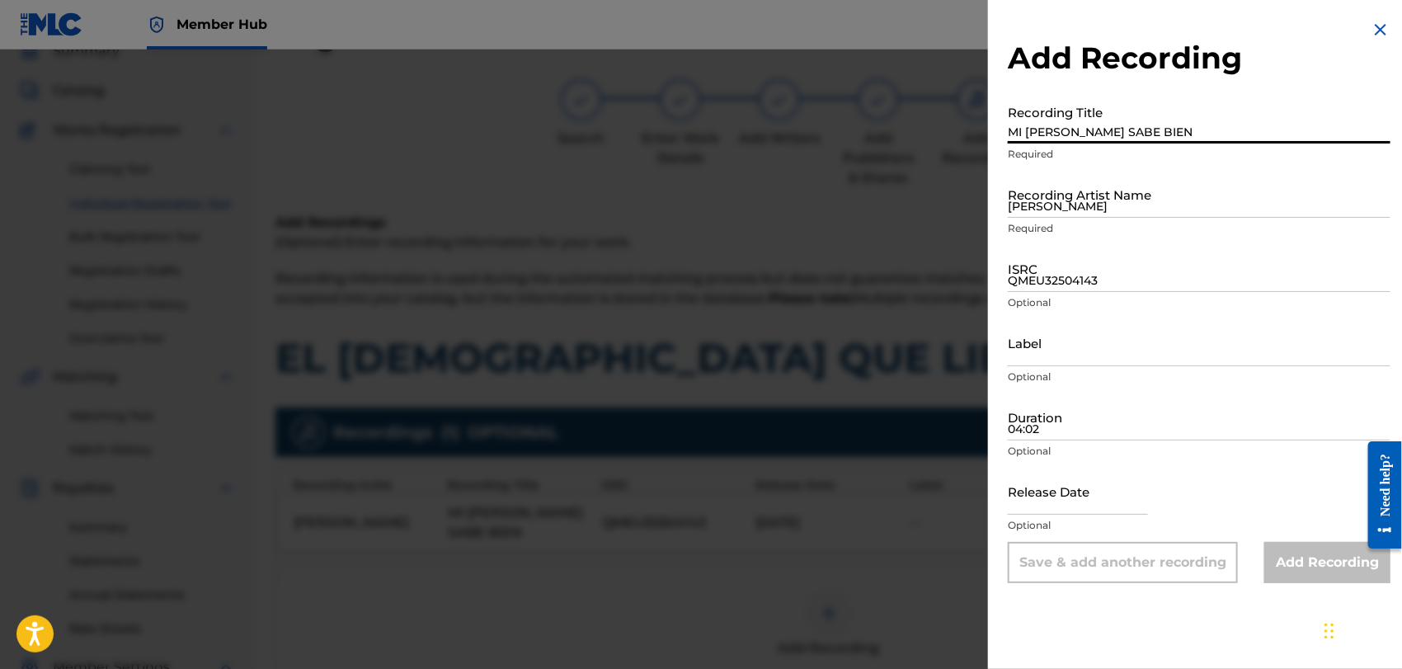
click at [1033, 120] on input "MI [PERSON_NAME] SABE BIEN" at bounding box center [1199, 120] width 383 height 47
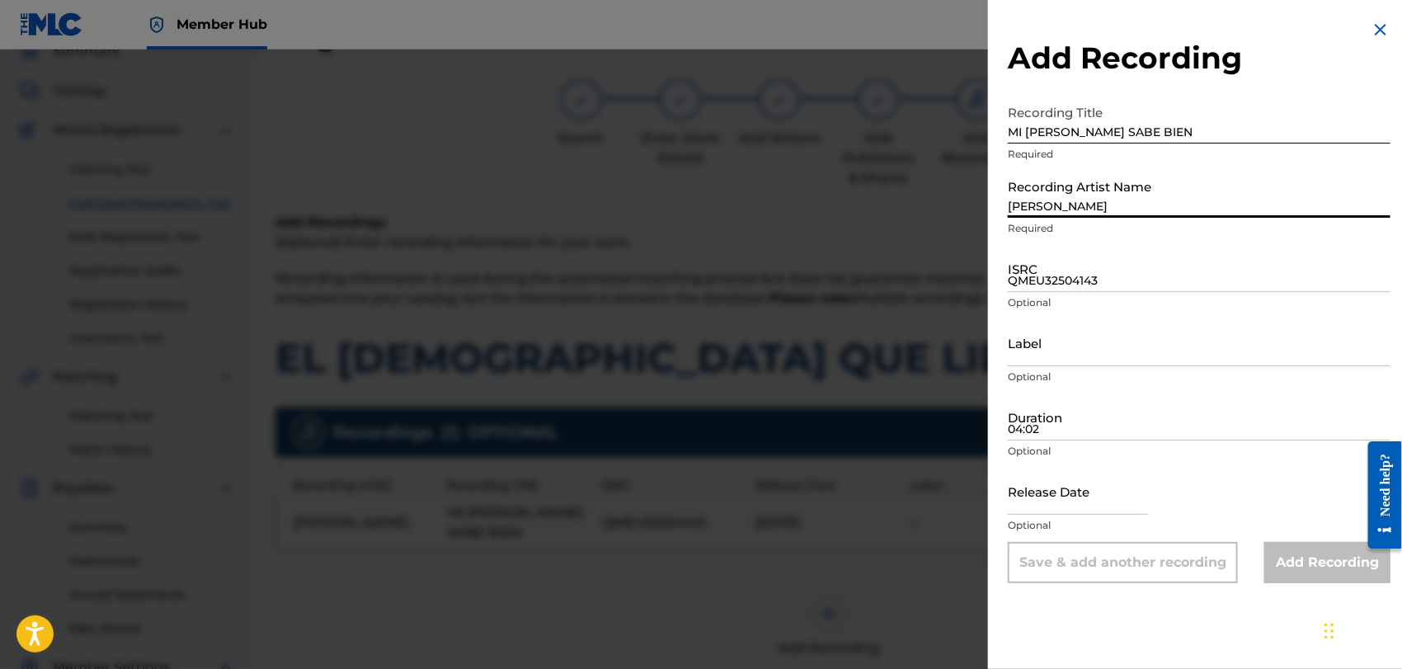
click at [1057, 198] on input "[PERSON_NAME]" at bounding box center [1199, 194] width 383 height 47
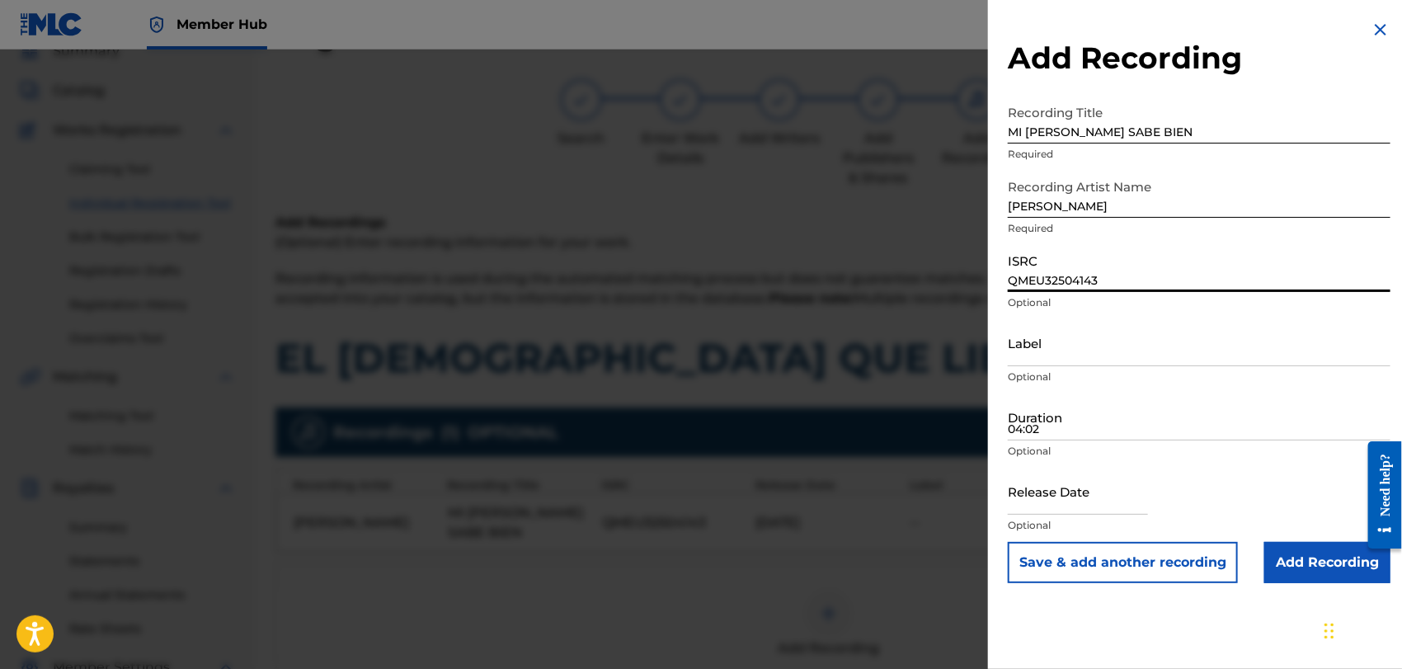
click at [1030, 283] on input "QMEU32504143" at bounding box center [1199, 268] width 383 height 47
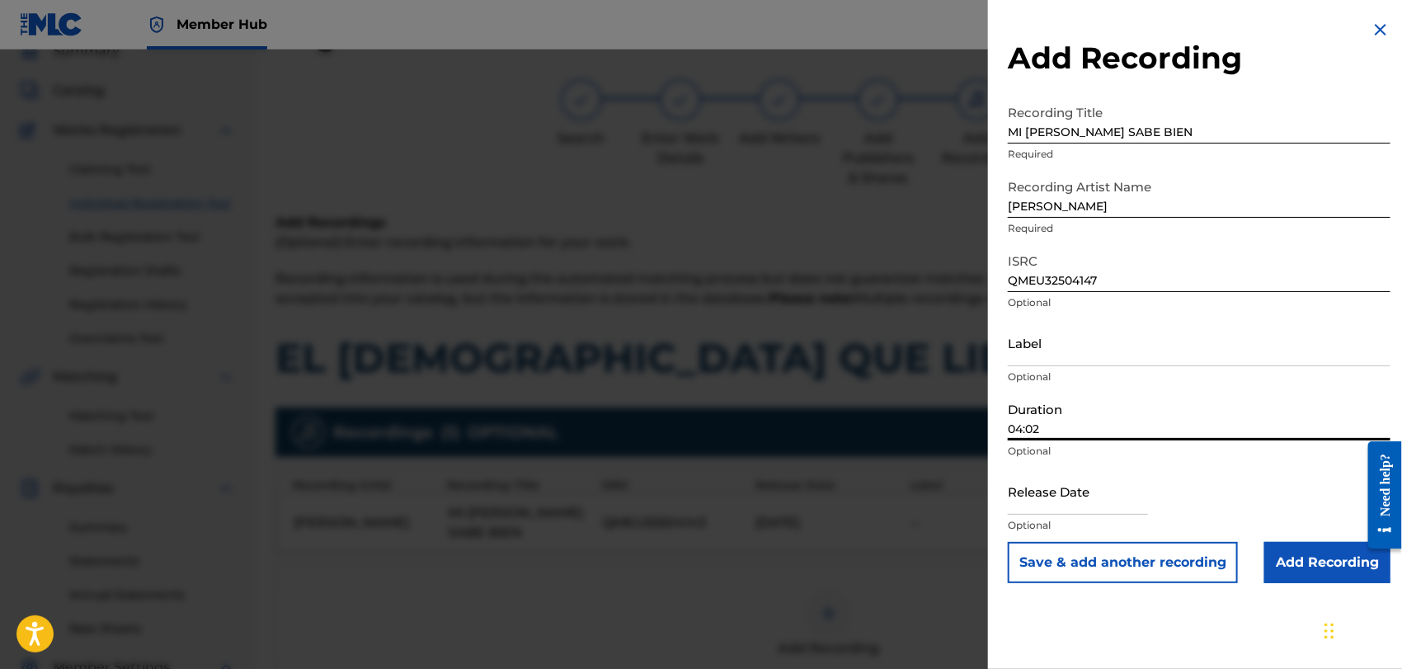
click at [1030, 426] on input "04:02" at bounding box center [1199, 416] width 383 height 47
click at [1041, 490] on input "text" at bounding box center [1078, 491] width 140 height 47
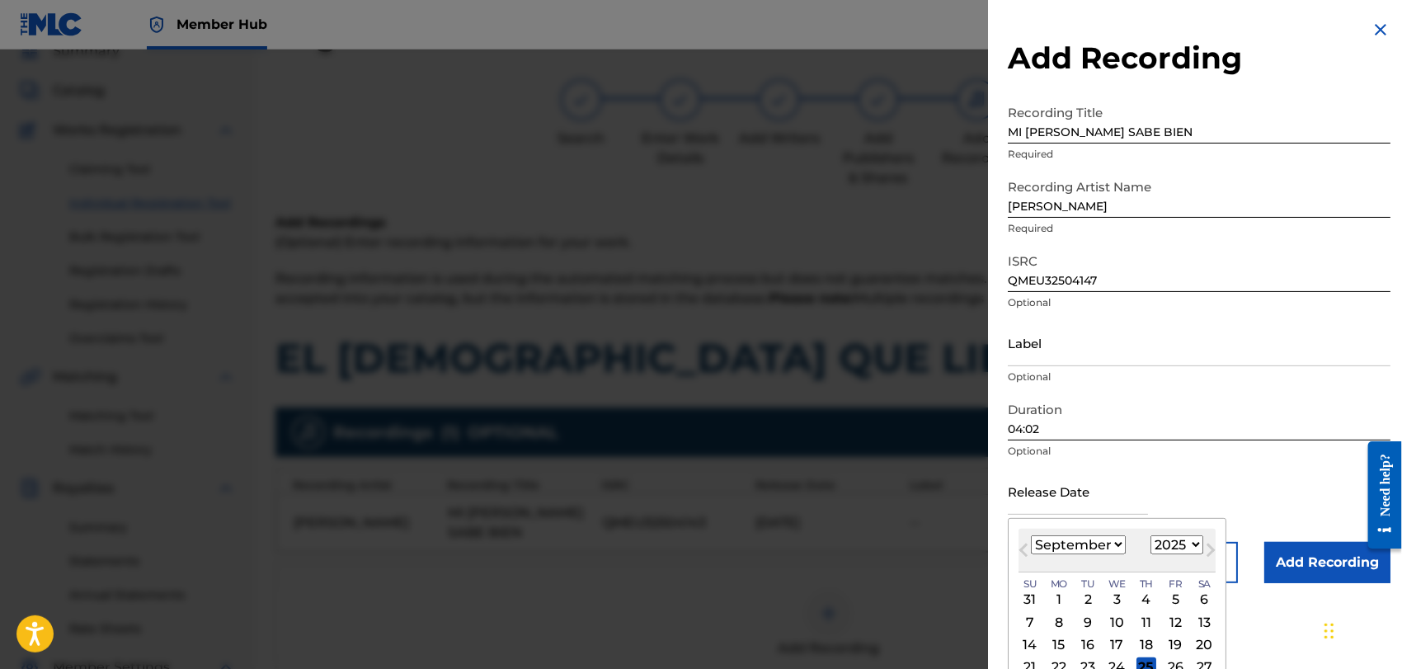
click at [1116, 545] on select "January February March April May June July August September October November De…" at bounding box center [1078, 544] width 95 height 19
click at [1031, 535] on select "January February March April May June July August September October November De…" at bounding box center [1078, 544] width 95 height 19
click at [1094, 595] on div "2" at bounding box center [1088, 600] width 20 height 20
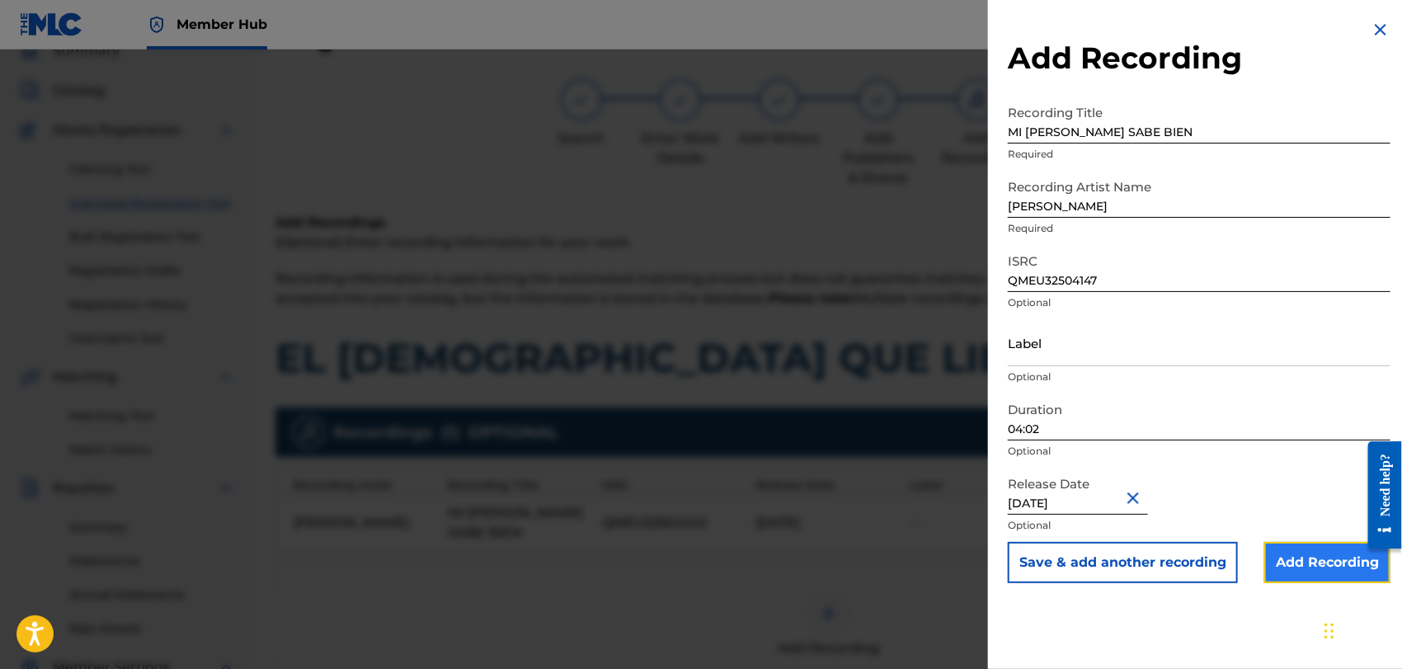
click at [1318, 560] on input "Add Recording" at bounding box center [1327, 562] width 126 height 41
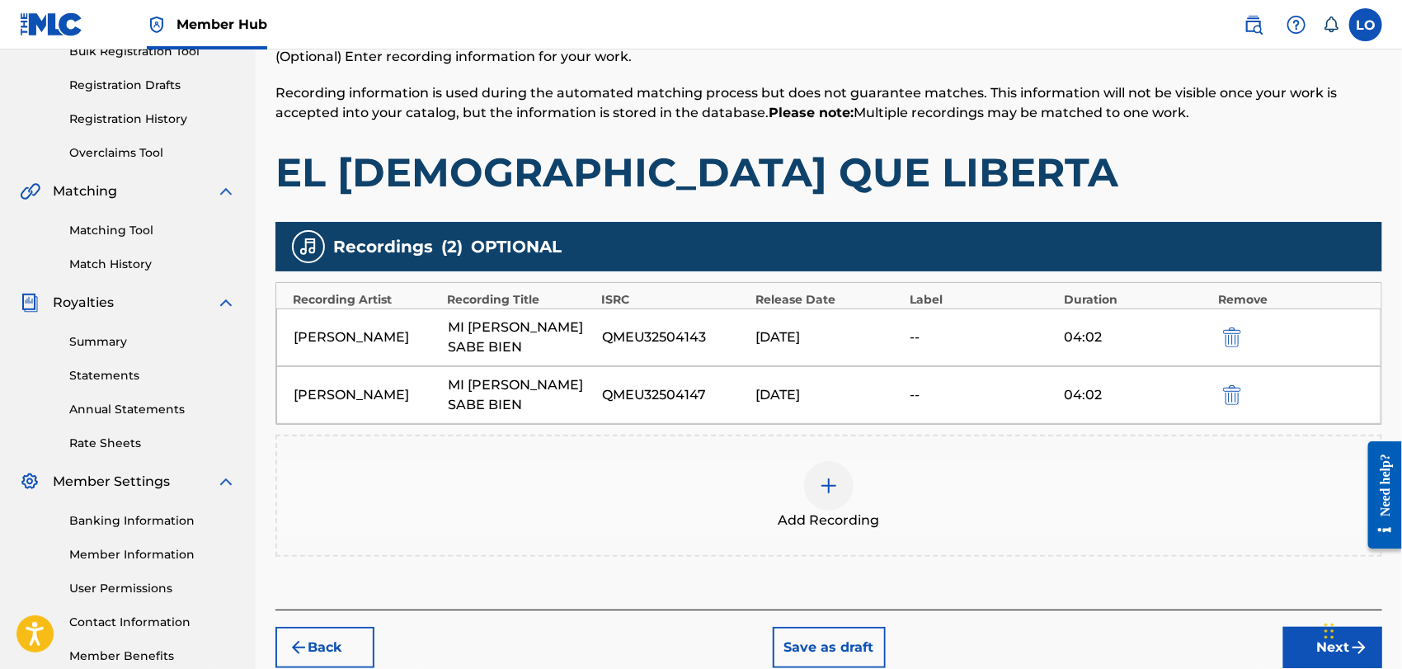
scroll to position [343, 0]
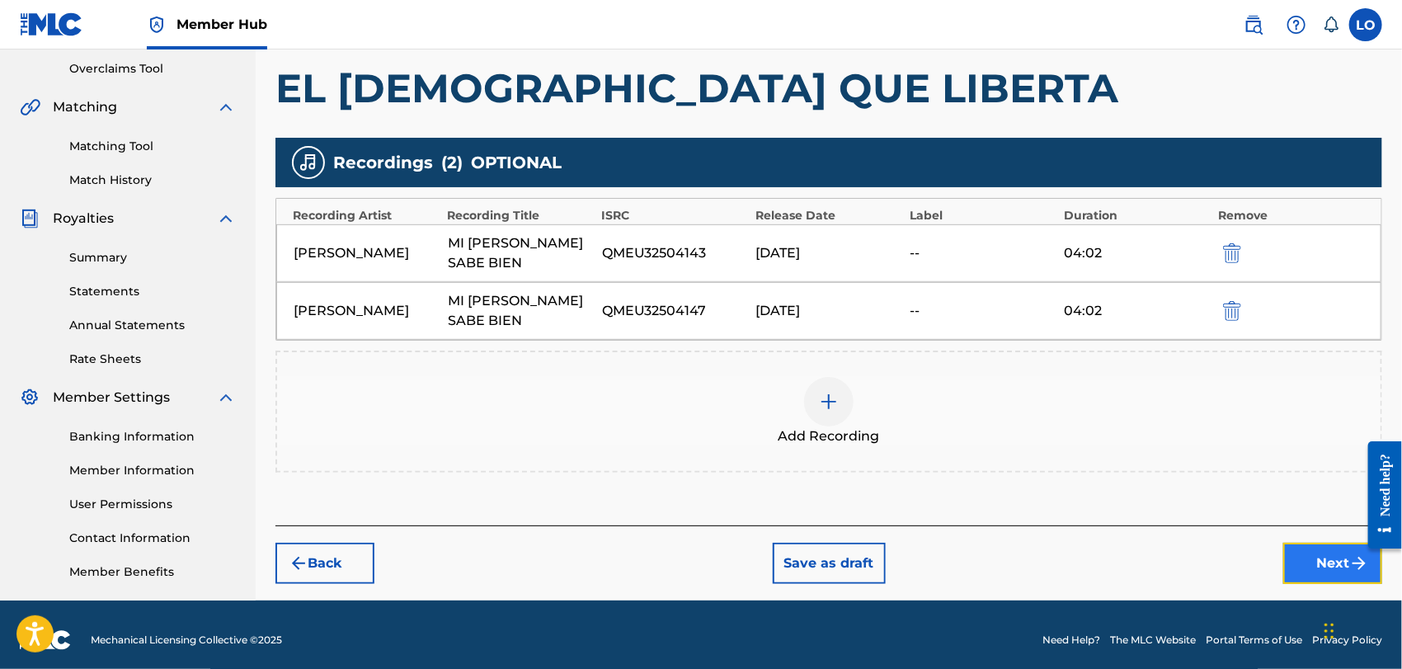
click at [1317, 547] on button "Next" at bounding box center [1332, 563] width 99 height 41
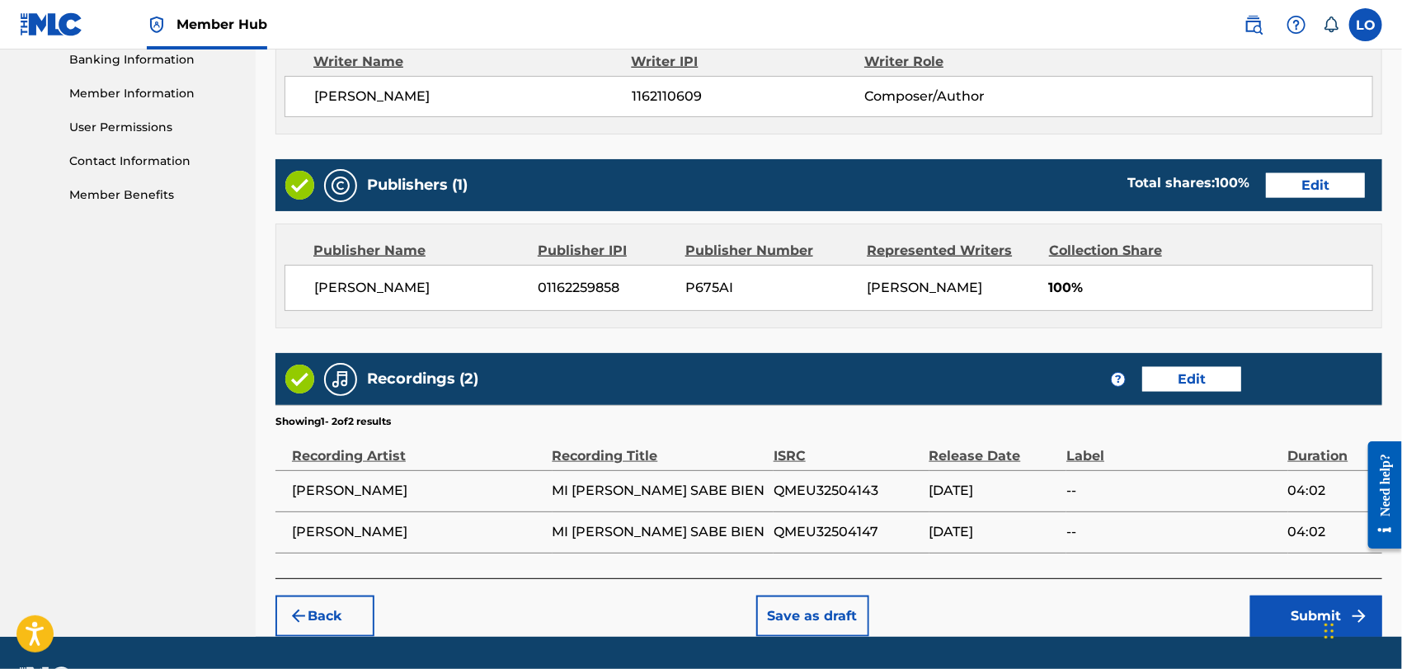
scroll to position [765, 0]
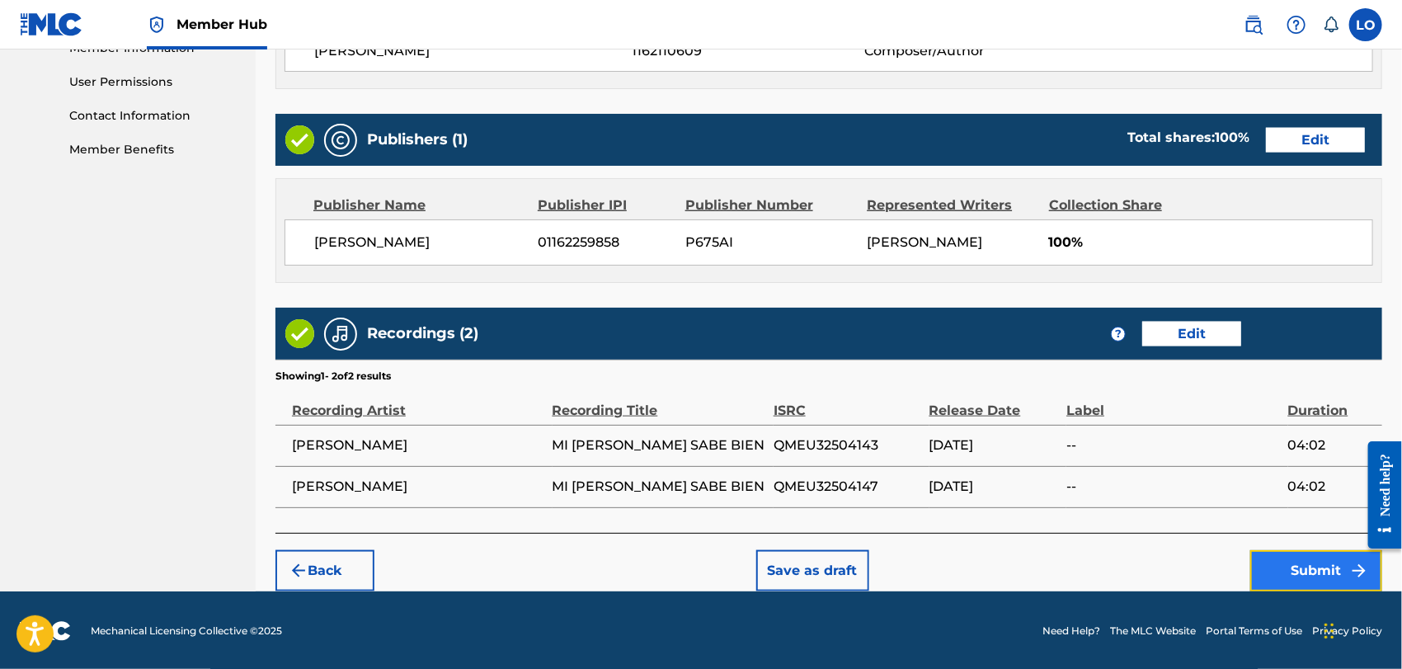
click at [1287, 565] on button "Submit" at bounding box center [1316, 570] width 132 height 41
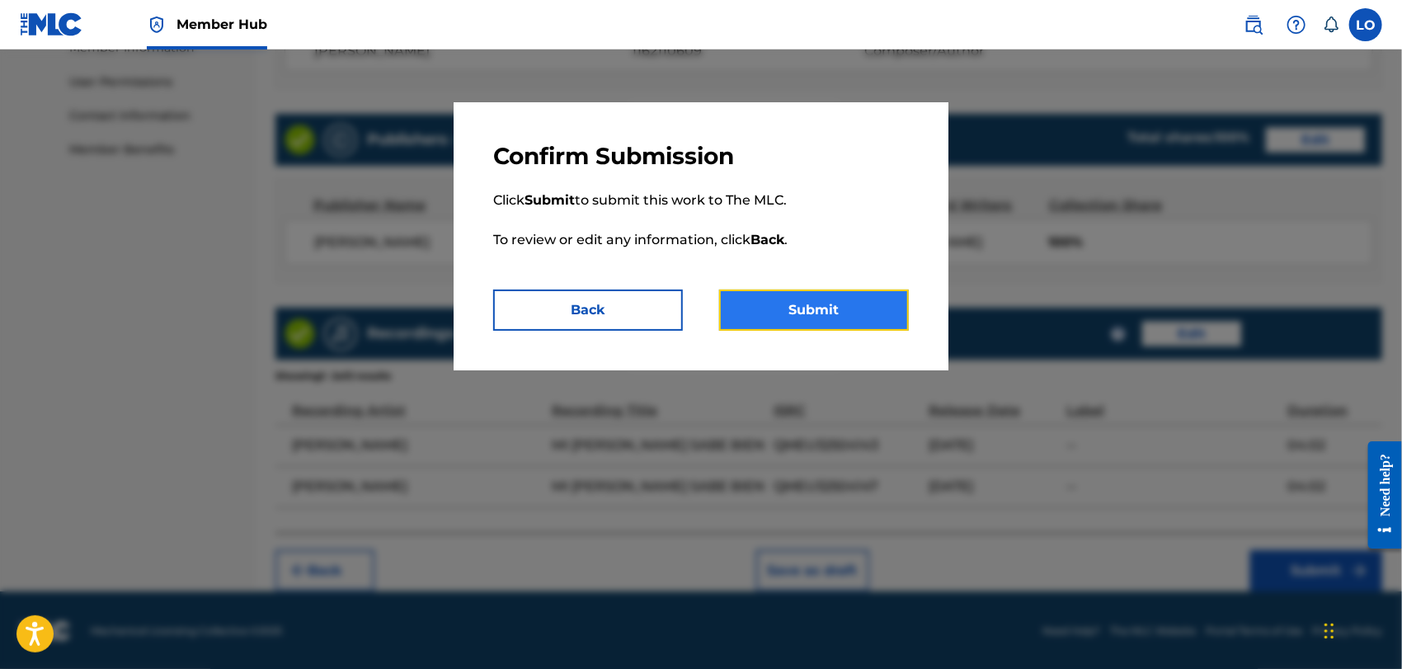
click at [805, 303] on button "Submit" at bounding box center [814, 310] width 190 height 41
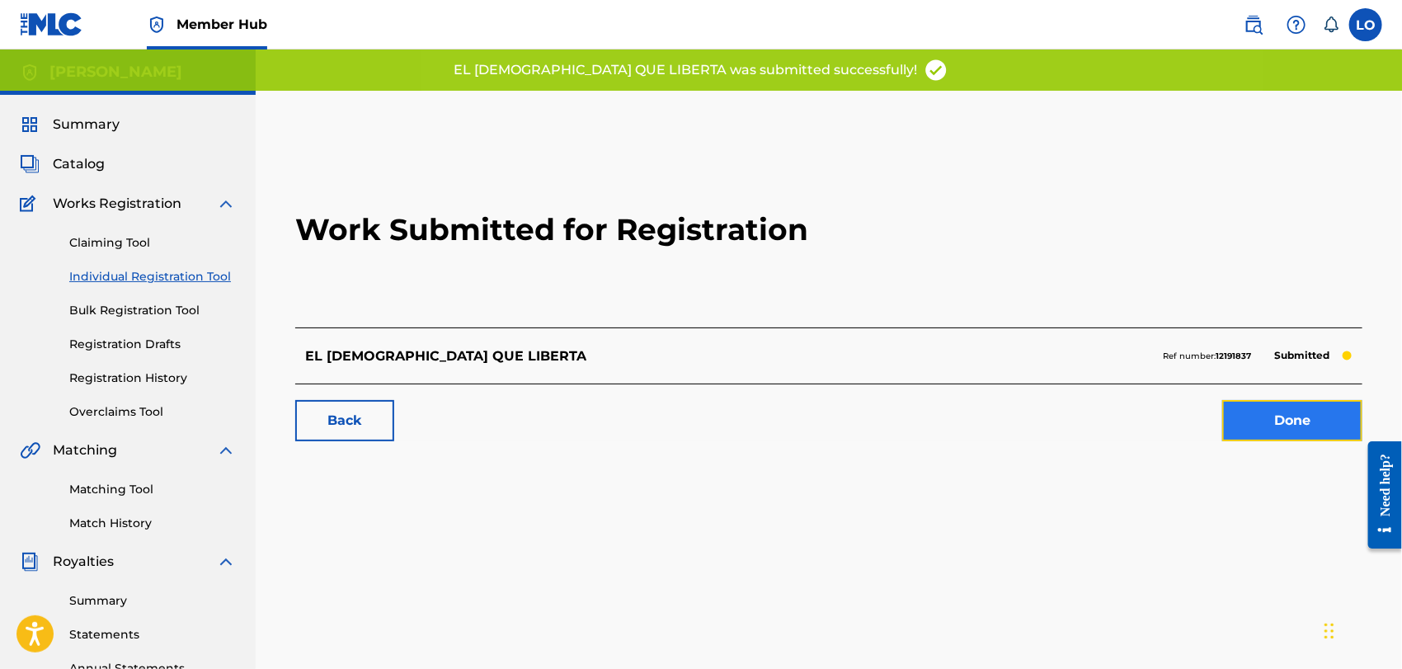
click at [1258, 417] on link "Done" at bounding box center [1292, 420] width 140 height 41
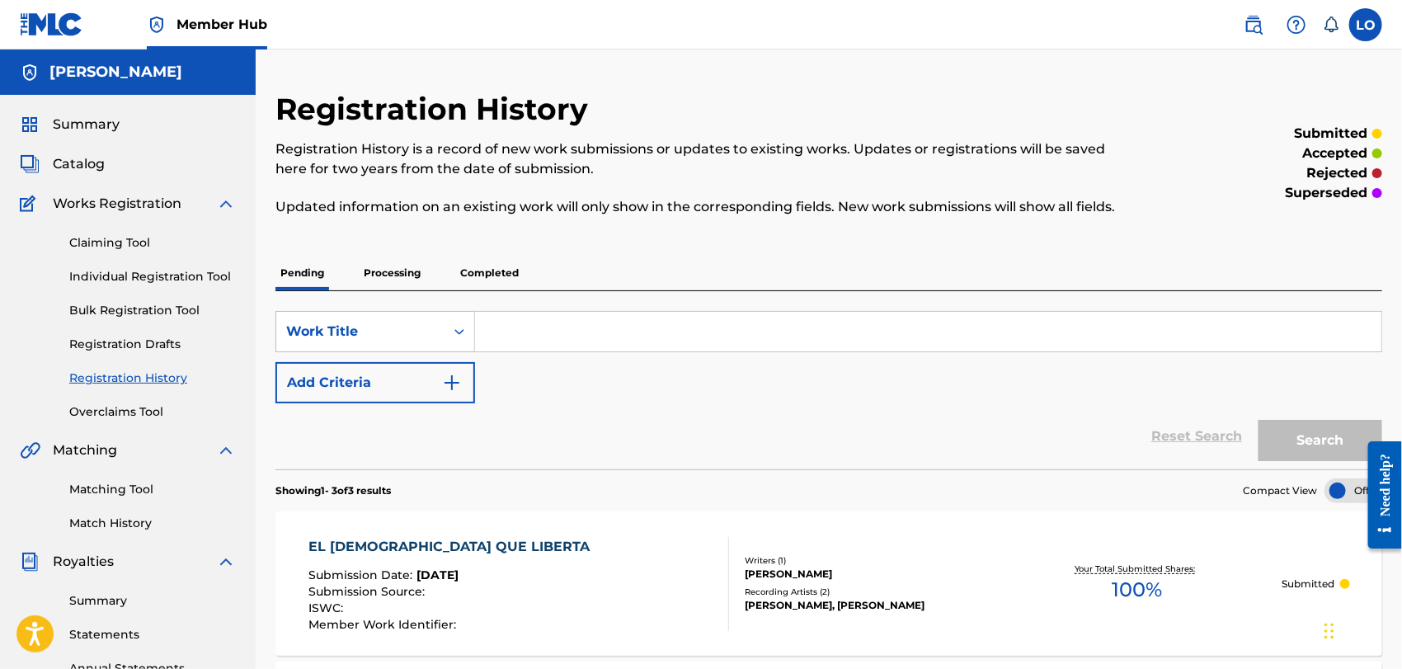
click at [484, 271] on p "Completed" at bounding box center [489, 273] width 68 height 35
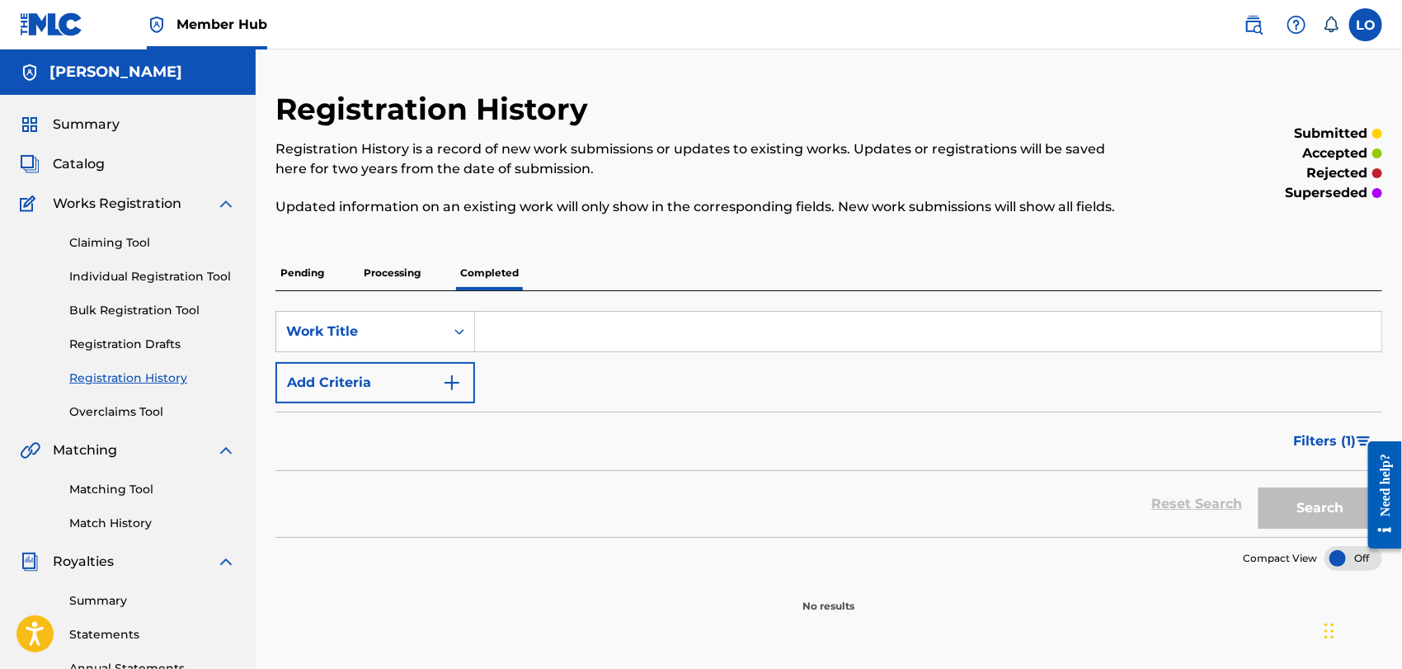
click at [398, 272] on p "Processing" at bounding box center [392, 273] width 67 height 35
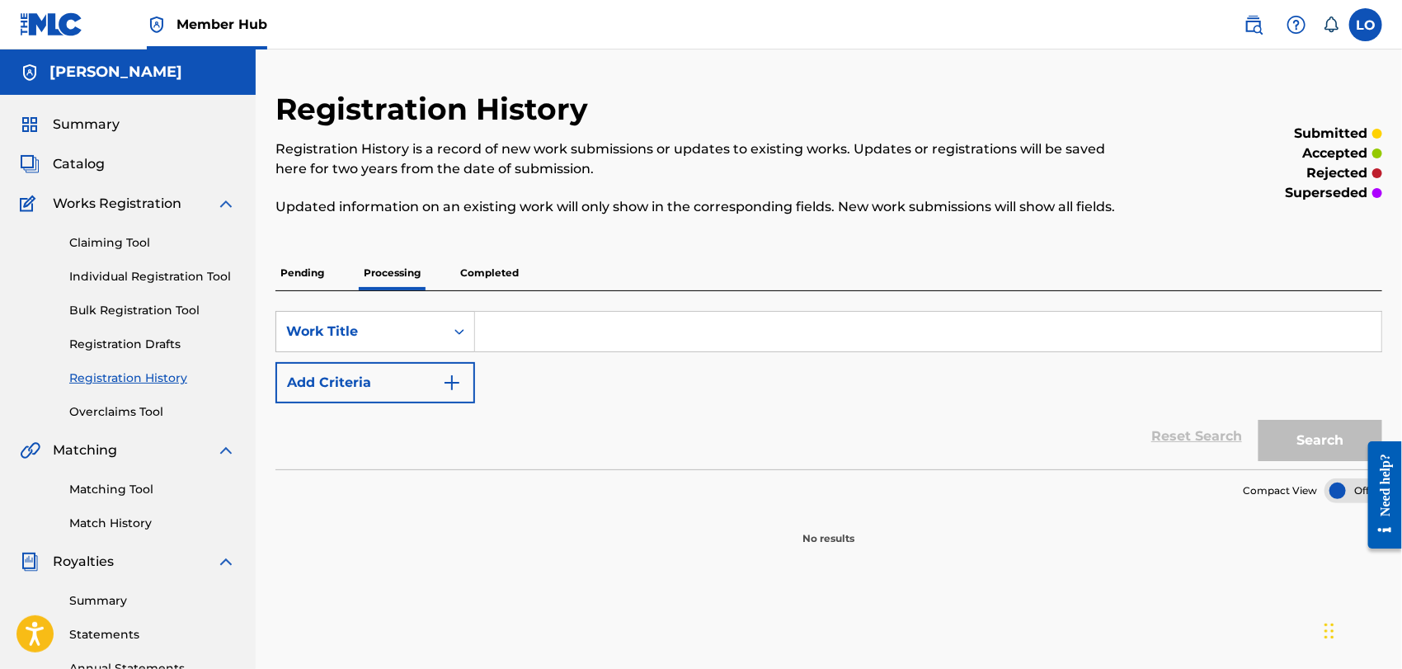
click at [309, 273] on p "Pending" at bounding box center [302, 273] width 54 height 35
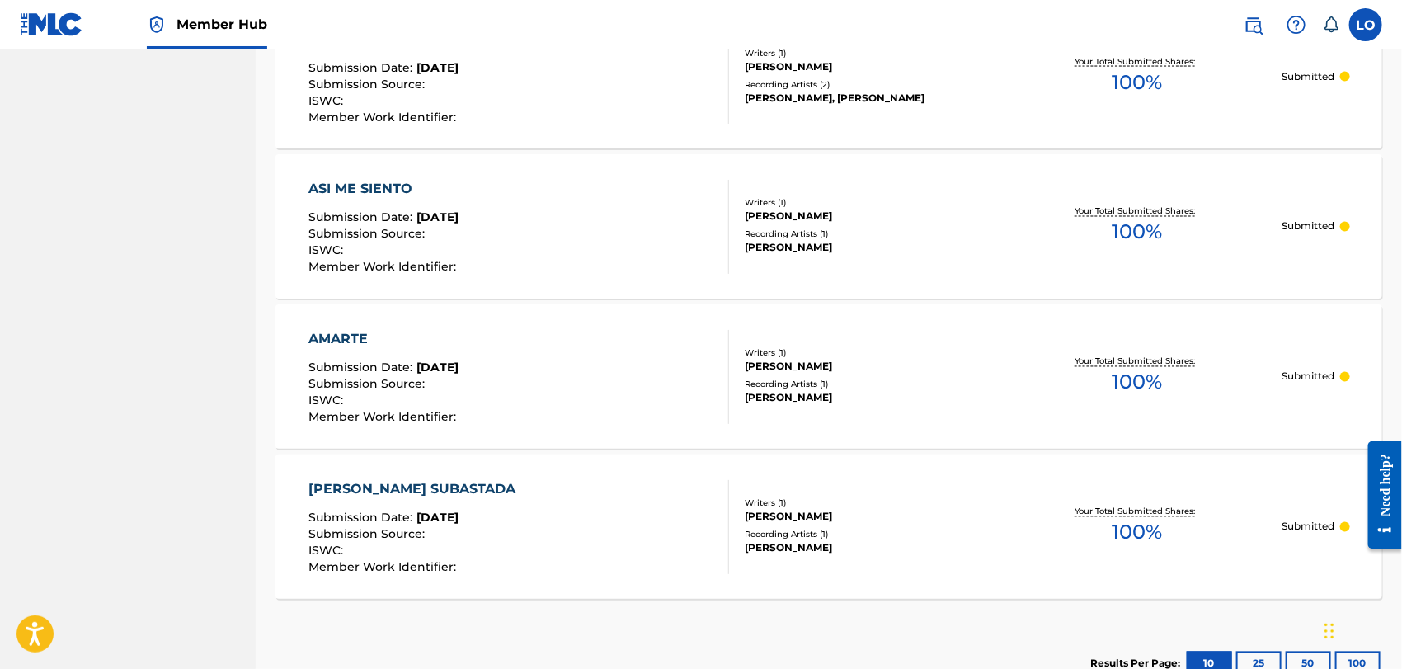
scroll to position [1521, 0]
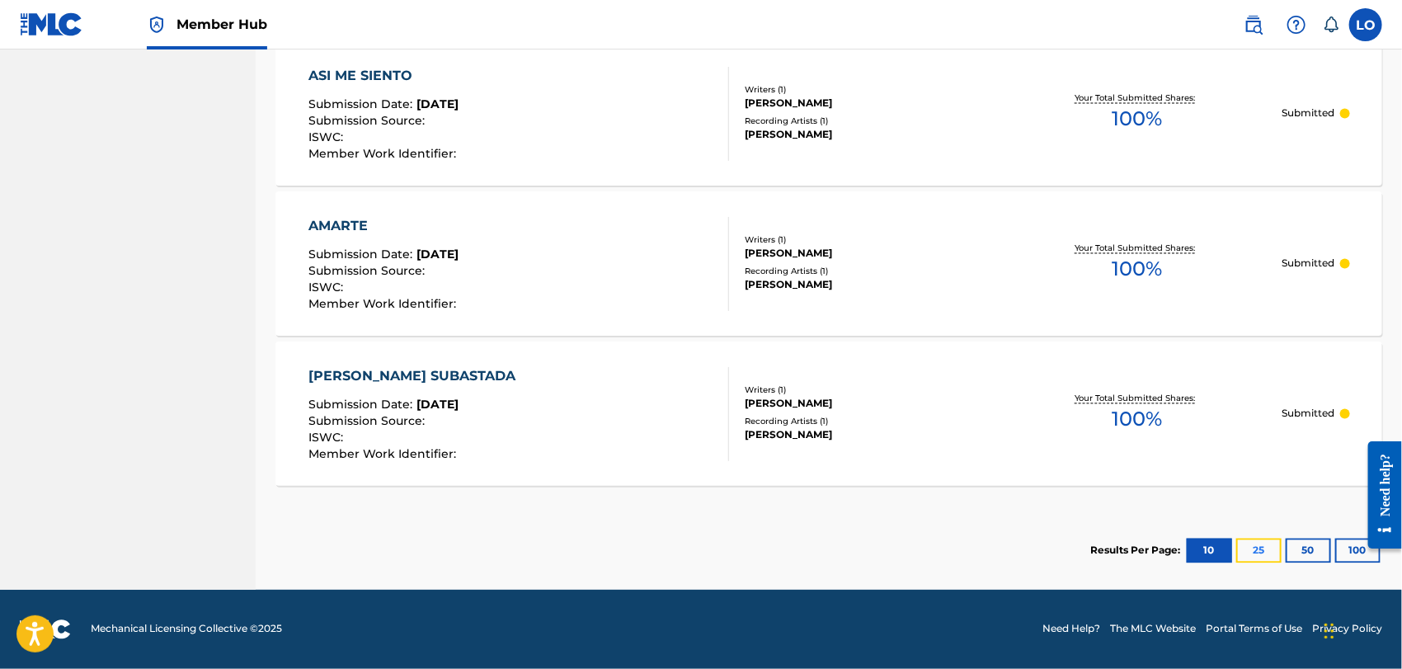
click at [1258, 548] on button "25" at bounding box center [1258, 551] width 45 height 25
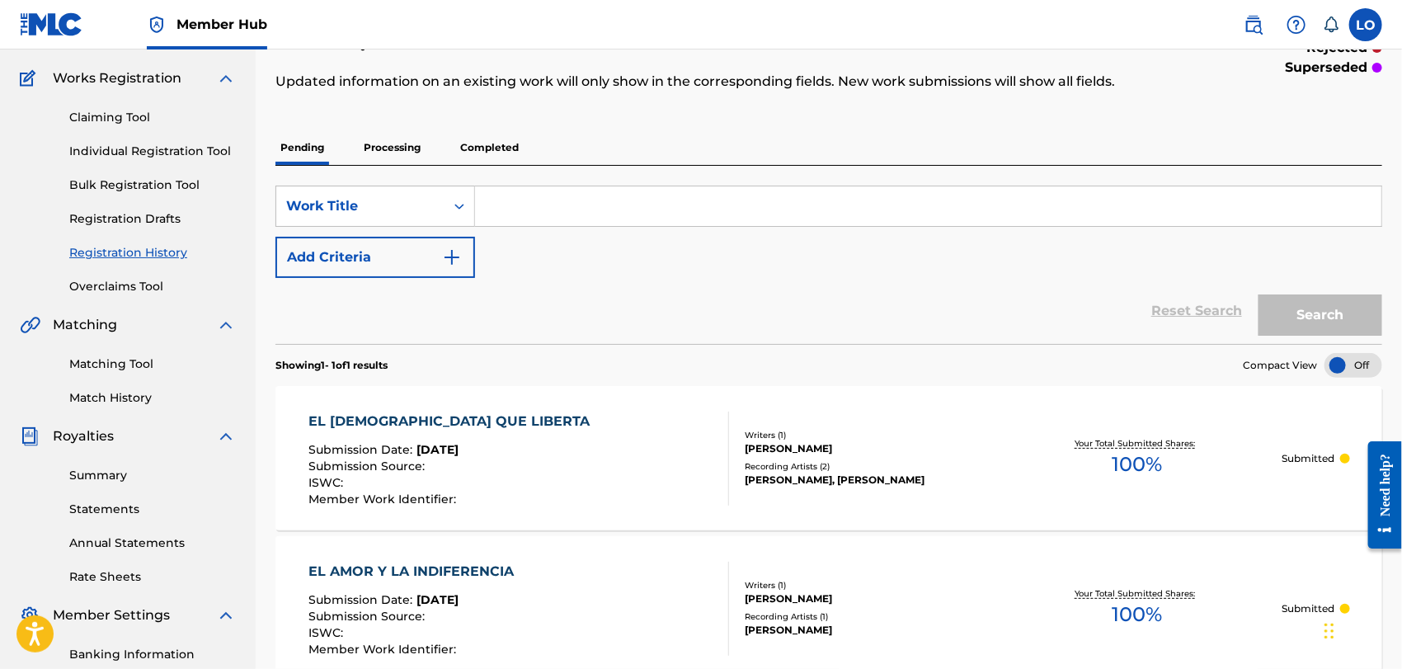
scroll to position [0, 0]
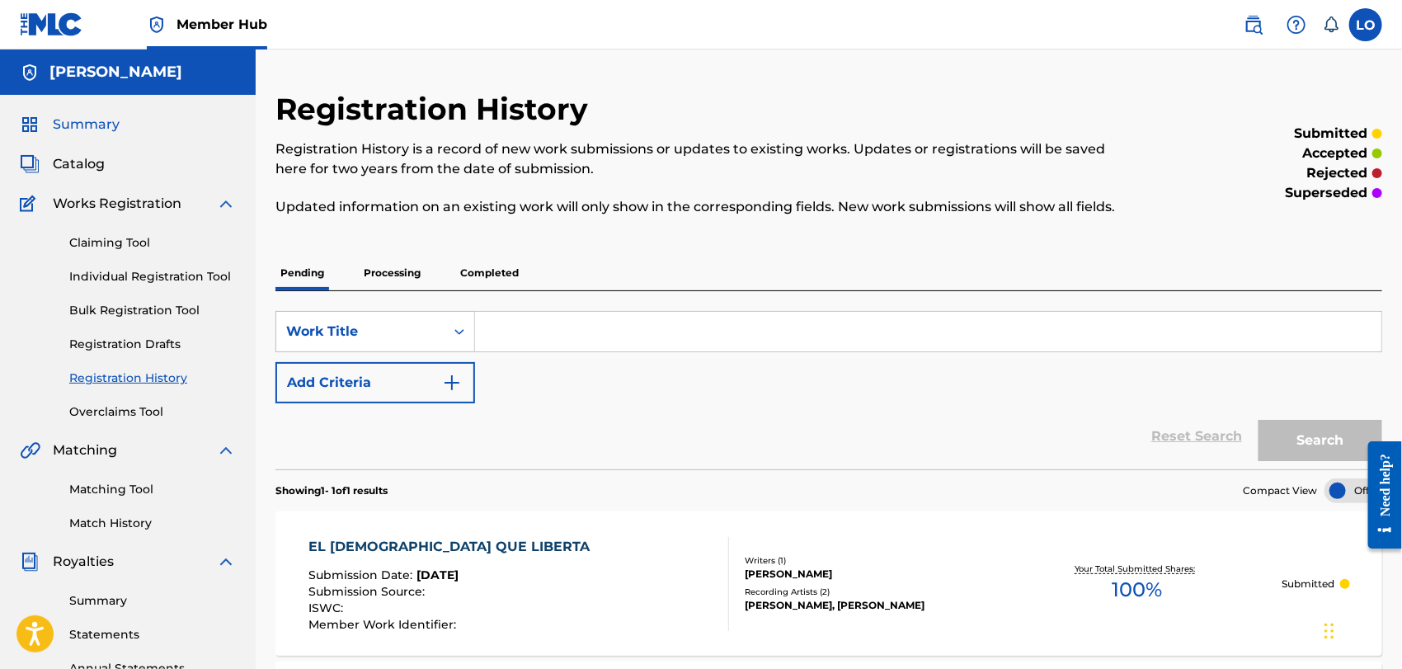
click at [77, 120] on span "Summary" at bounding box center [86, 125] width 67 height 20
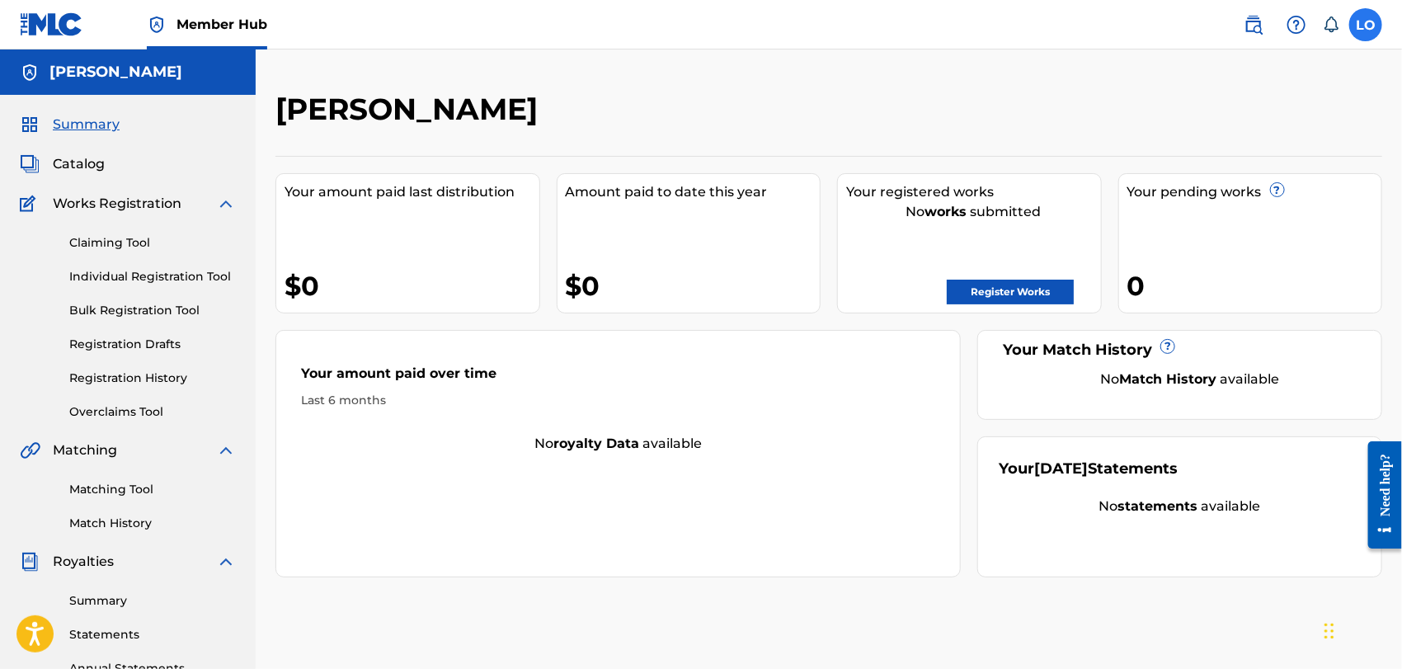
click at [1371, 27] on label at bounding box center [1365, 24] width 33 height 33
click at [1366, 25] on input "LO [PERSON_NAME] [PERSON_NAME] [EMAIL_ADDRESS][DOMAIN_NAME] Notification Prefer…" at bounding box center [1366, 25] width 0 height 0
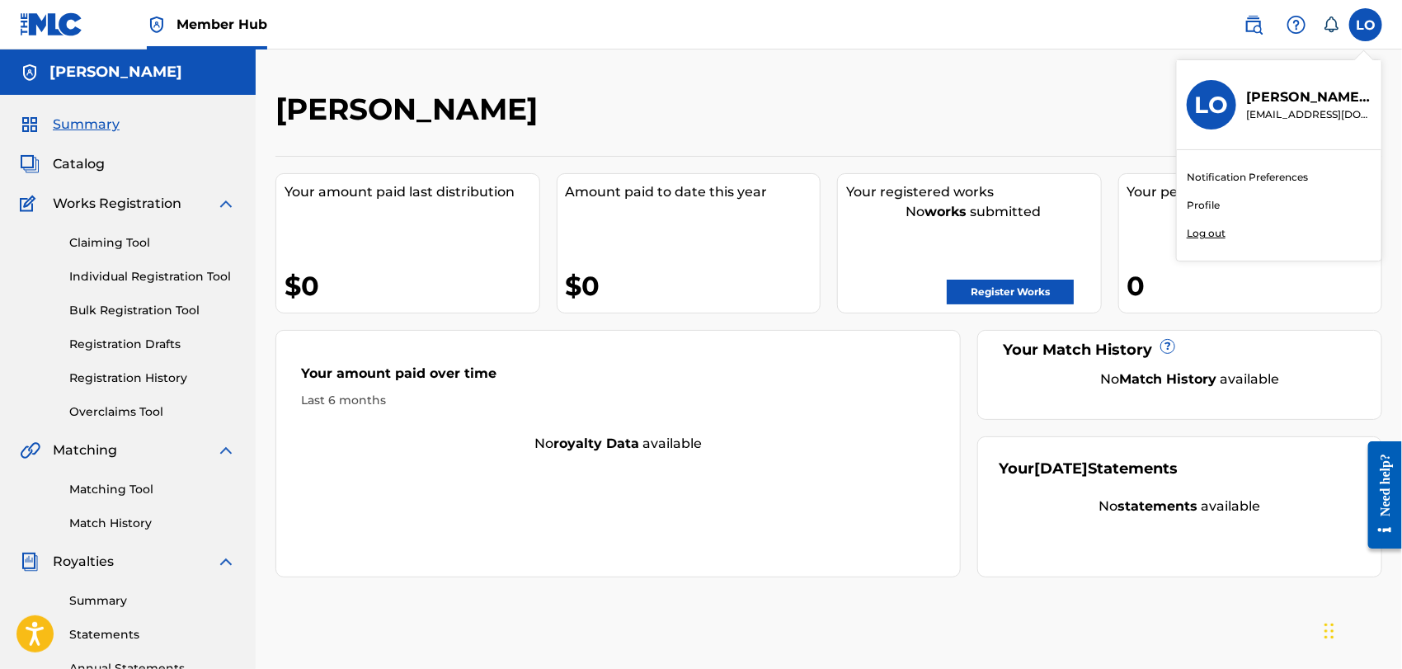
click at [1212, 236] on p "Log out" at bounding box center [1206, 233] width 39 height 15
click at [1366, 25] on input "LO [PERSON_NAME] [PERSON_NAME] [EMAIL_ADDRESS][DOMAIN_NAME] Notification Prefer…" at bounding box center [1366, 25] width 0 height 0
